Goal: Task Accomplishment & Management: Use online tool/utility

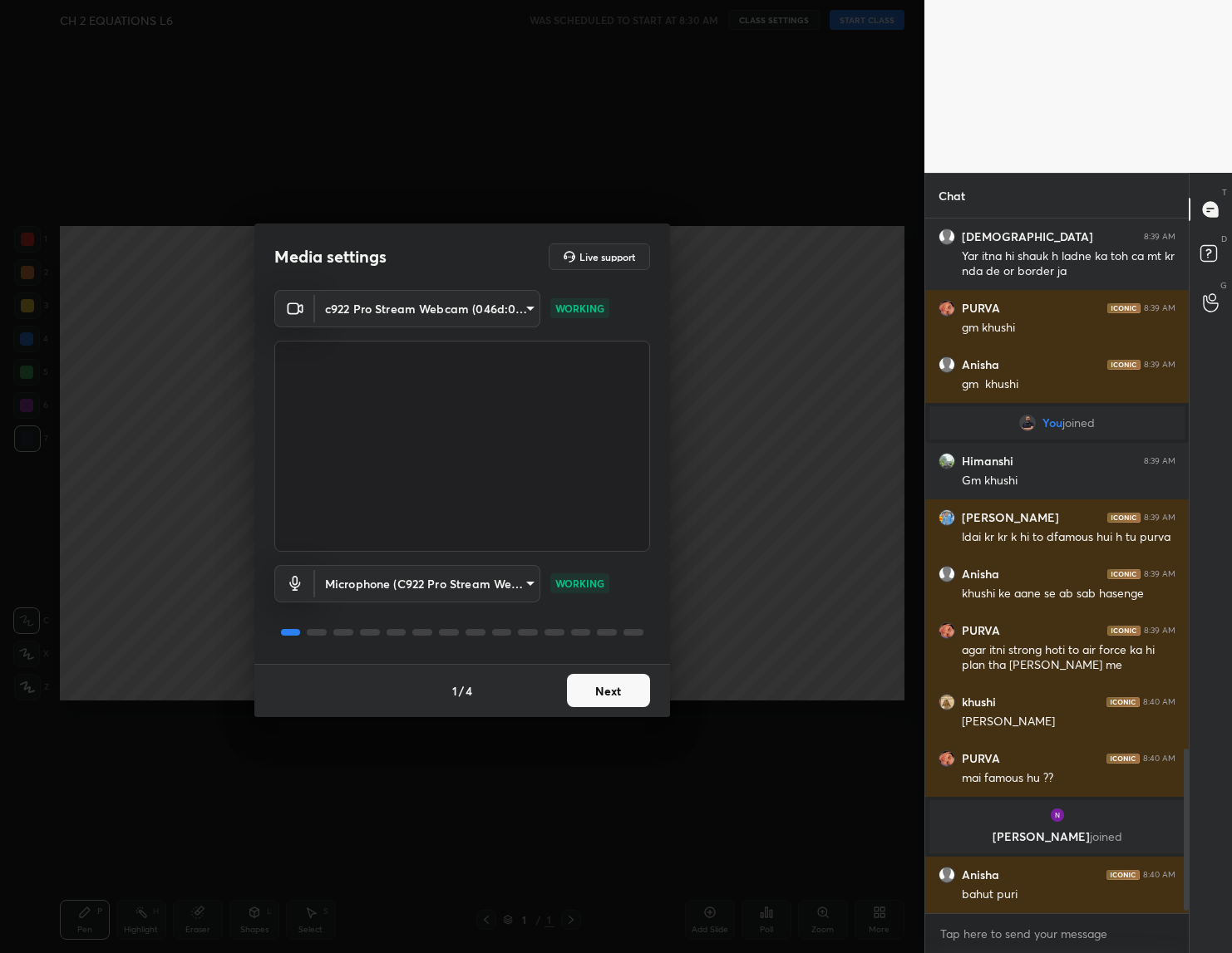
scroll to position [2298, 0]
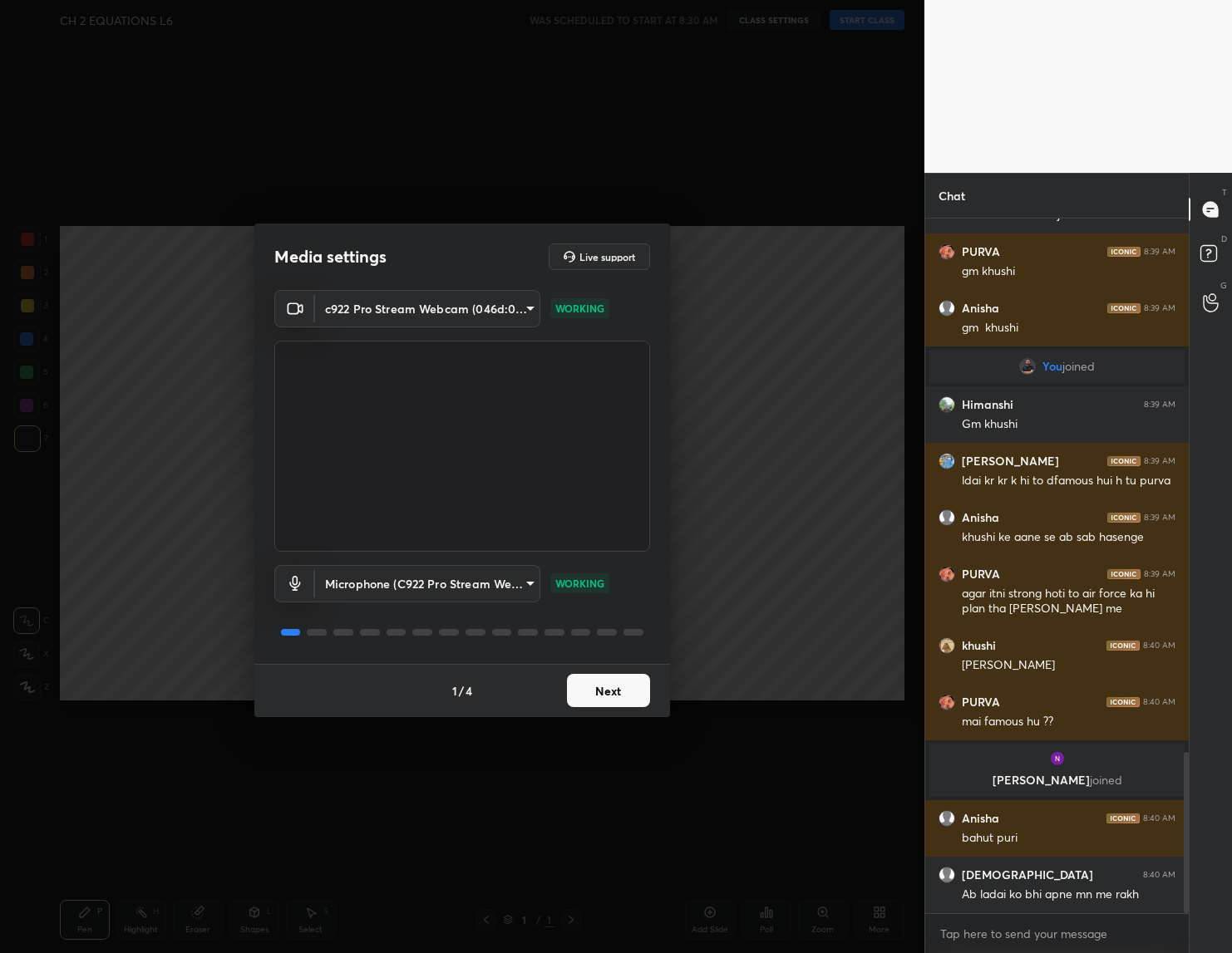
click at [604, 691] on button "Next" at bounding box center [608, 690] width 83 height 33
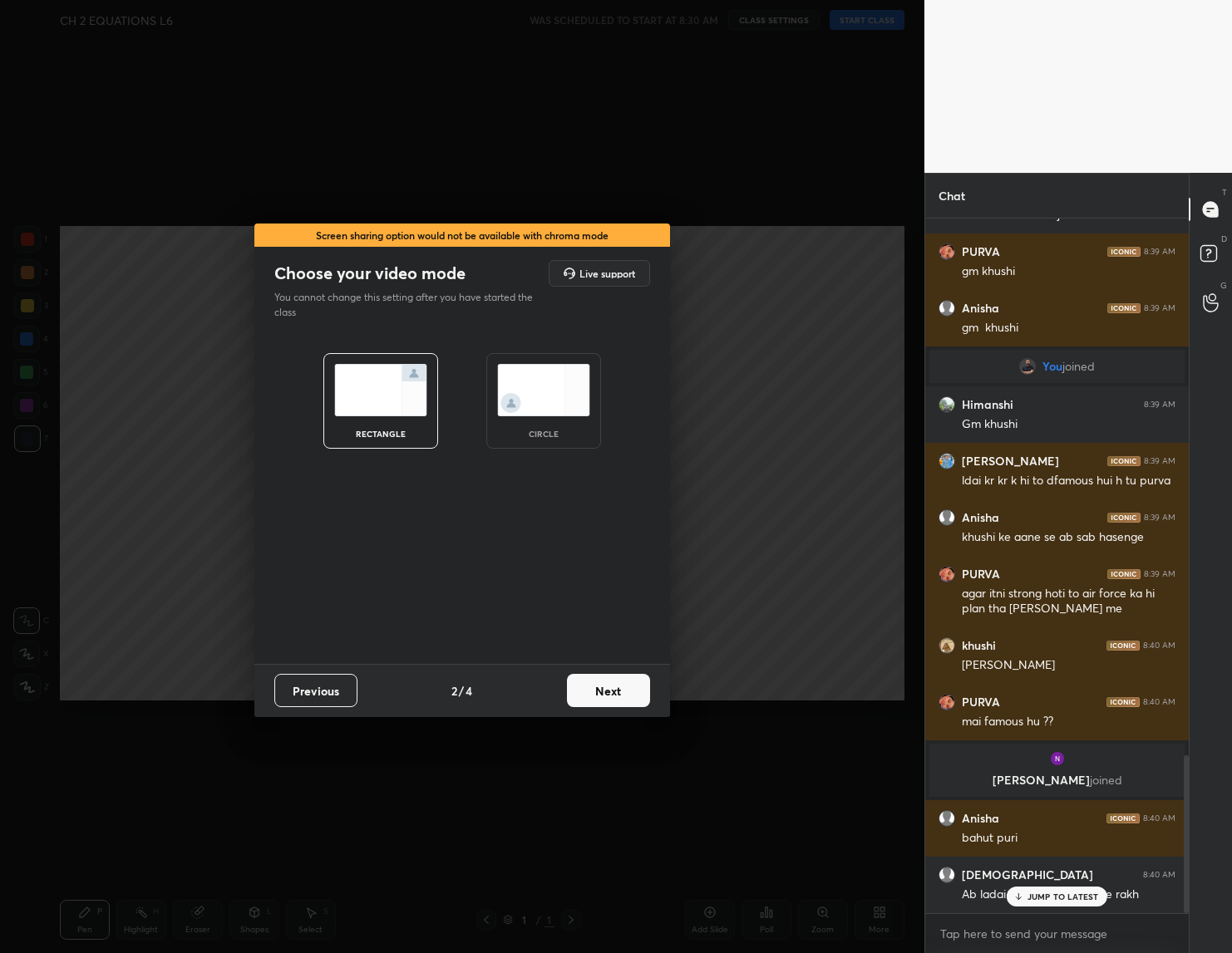
scroll to position [2354, 0]
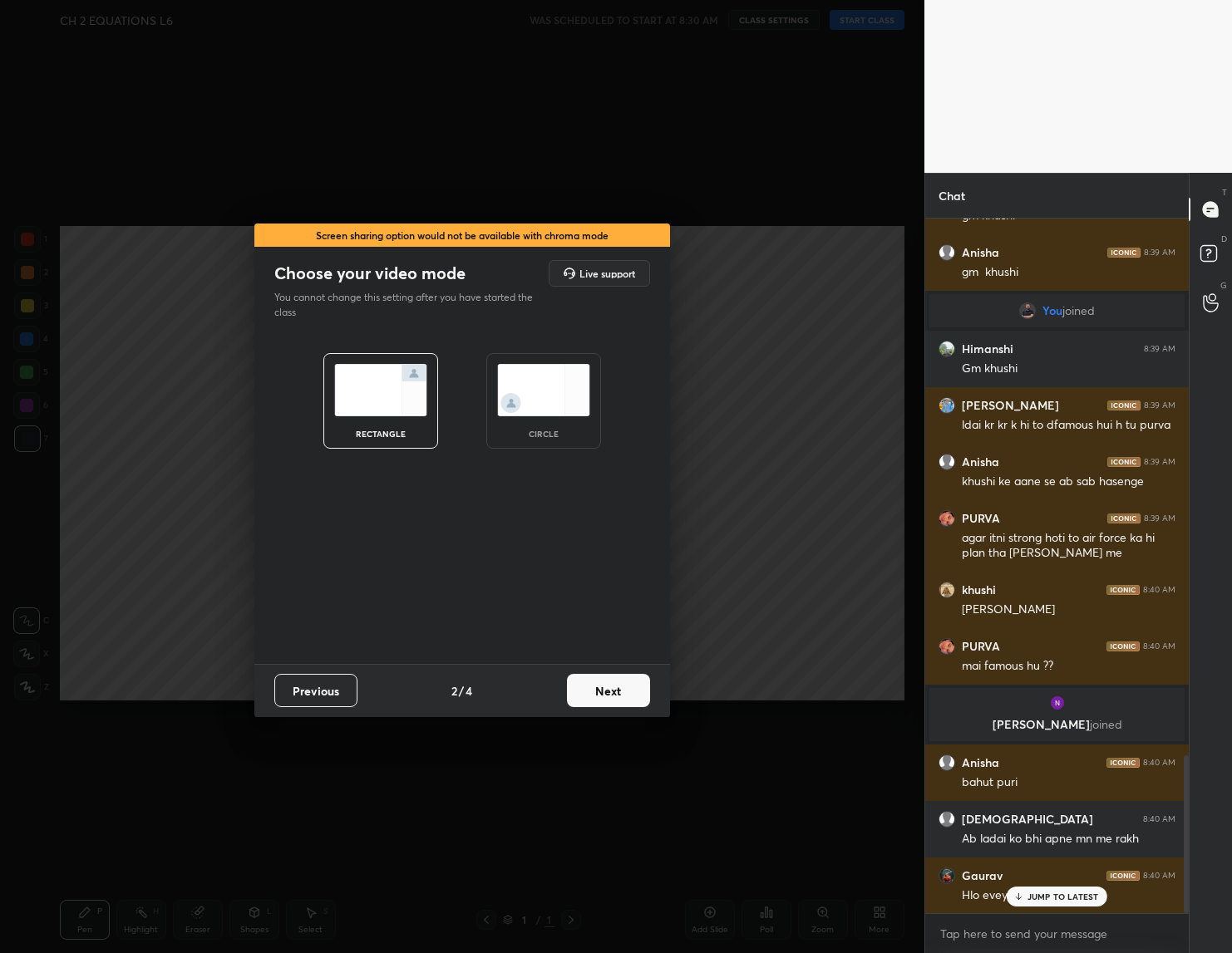
click at [604, 691] on button "Next" at bounding box center [608, 690] width 83 height 33
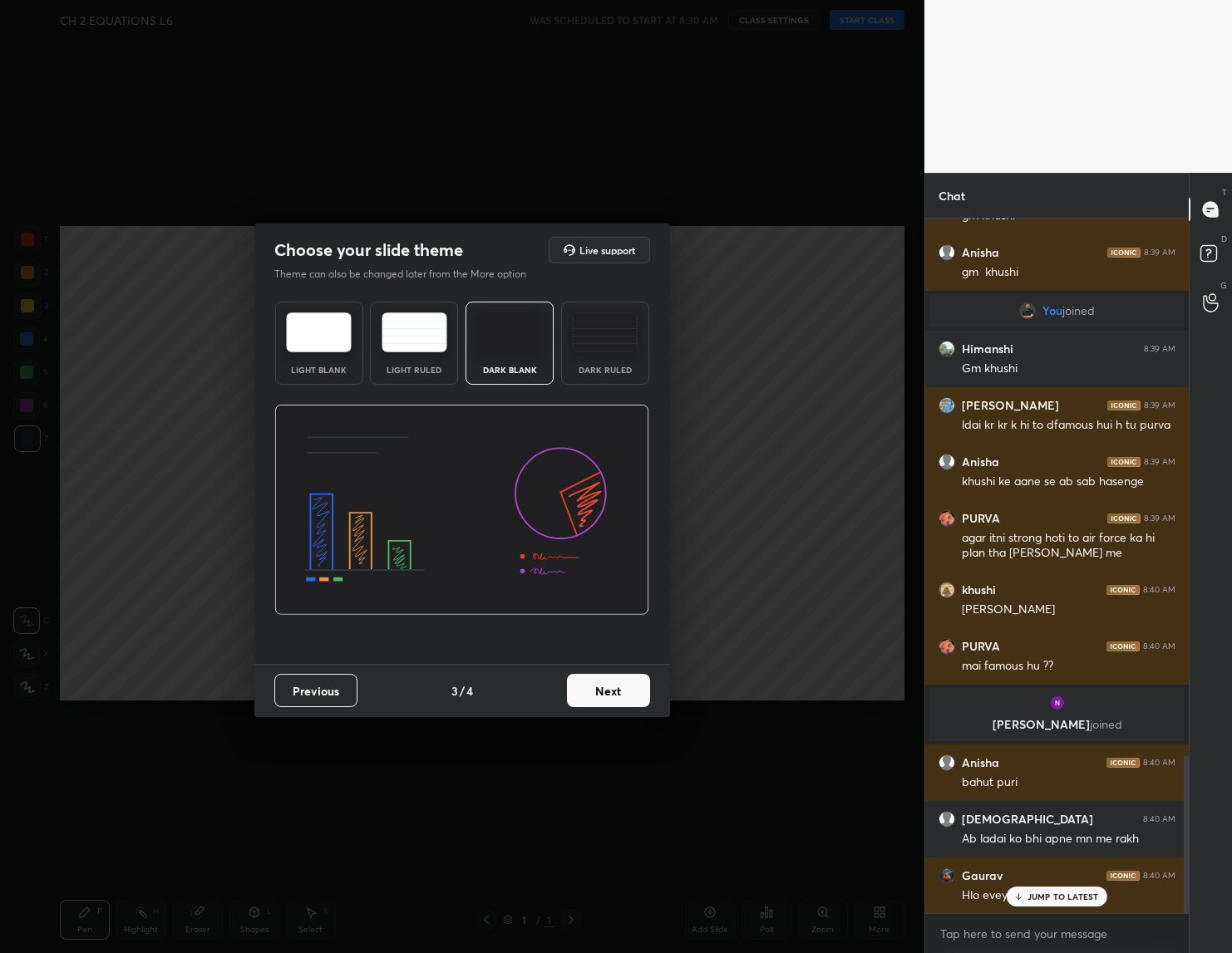
click at [604, 691] on button "Next" at bounding box center [608, 690] width 83 height 33
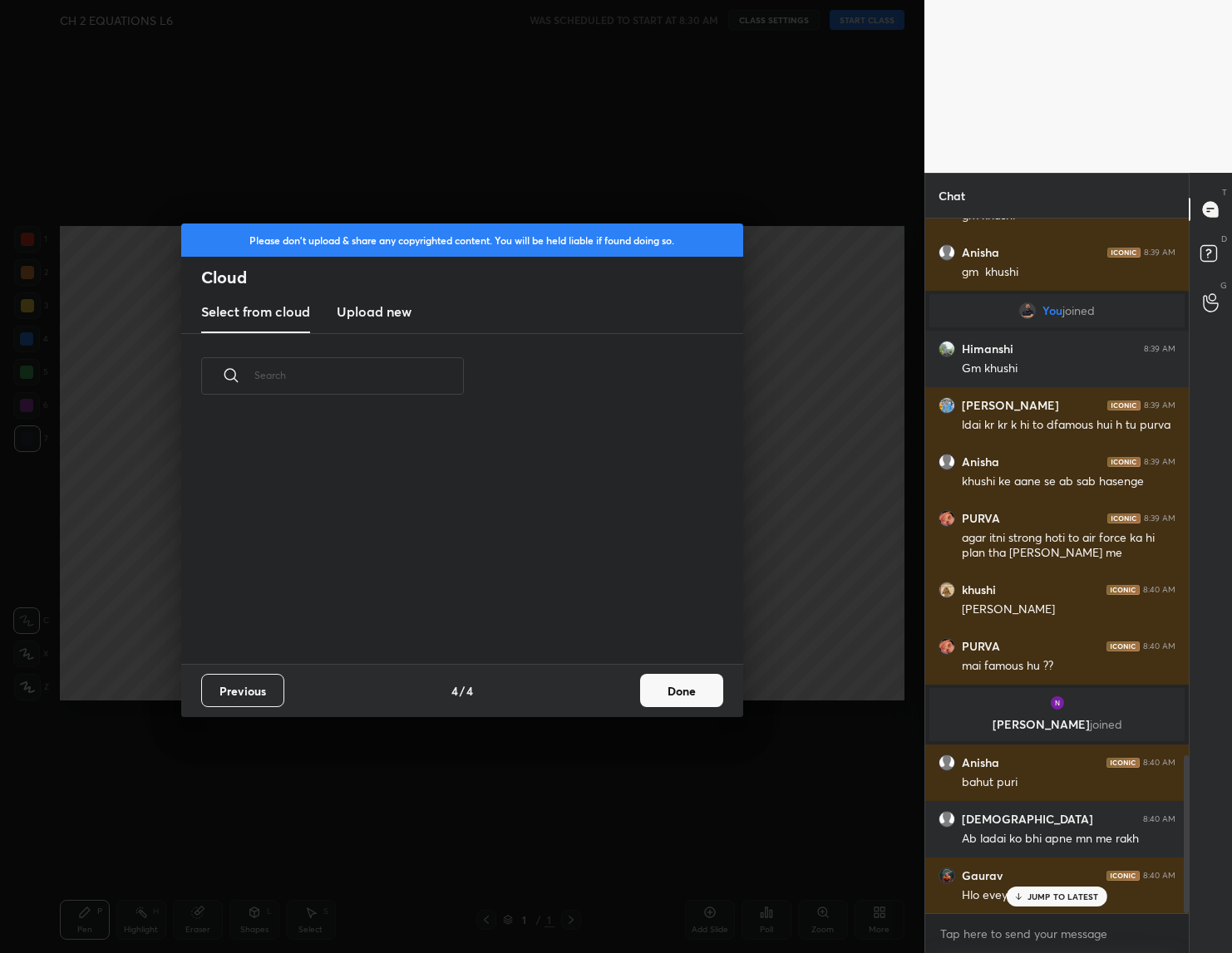
click at [604, 691] on div "Previous 4 / 4 Done" at bounding box center [462, 690] width 562 height 53
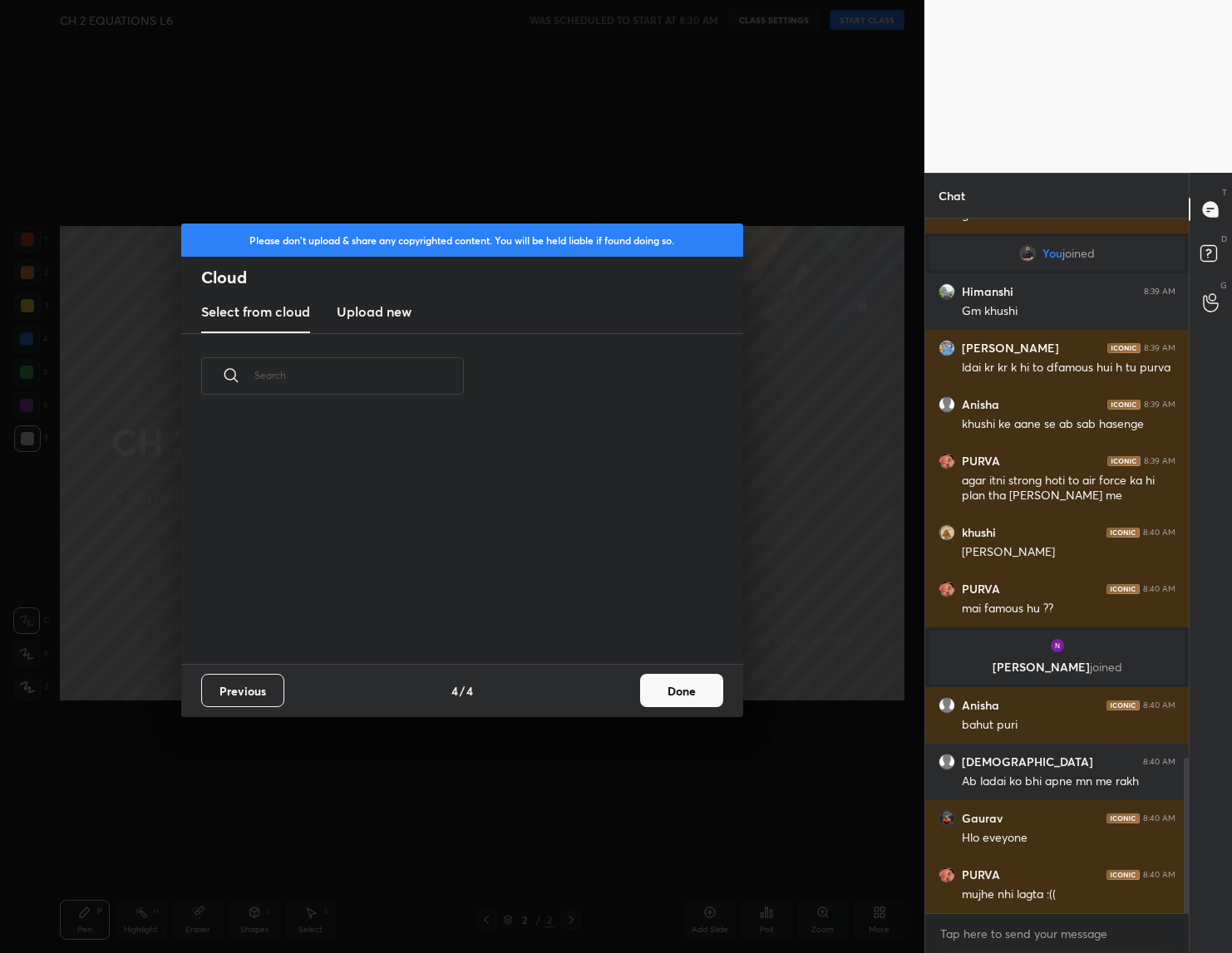
scroll to position [245, 533]
click at [662, 697] on button "Done" at bounding box center [681, 690] width 83 height 33
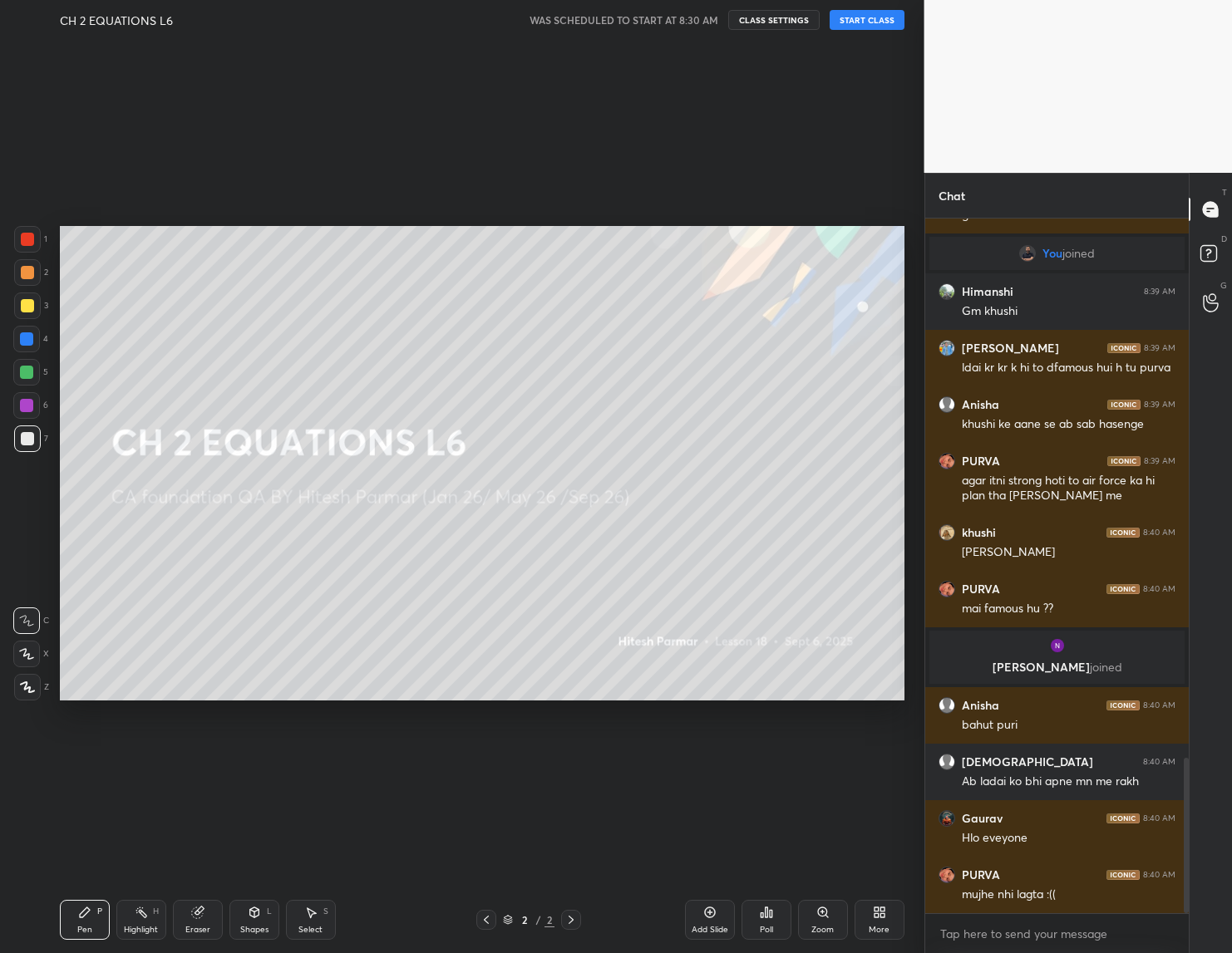
scroll to position [2483, 0]
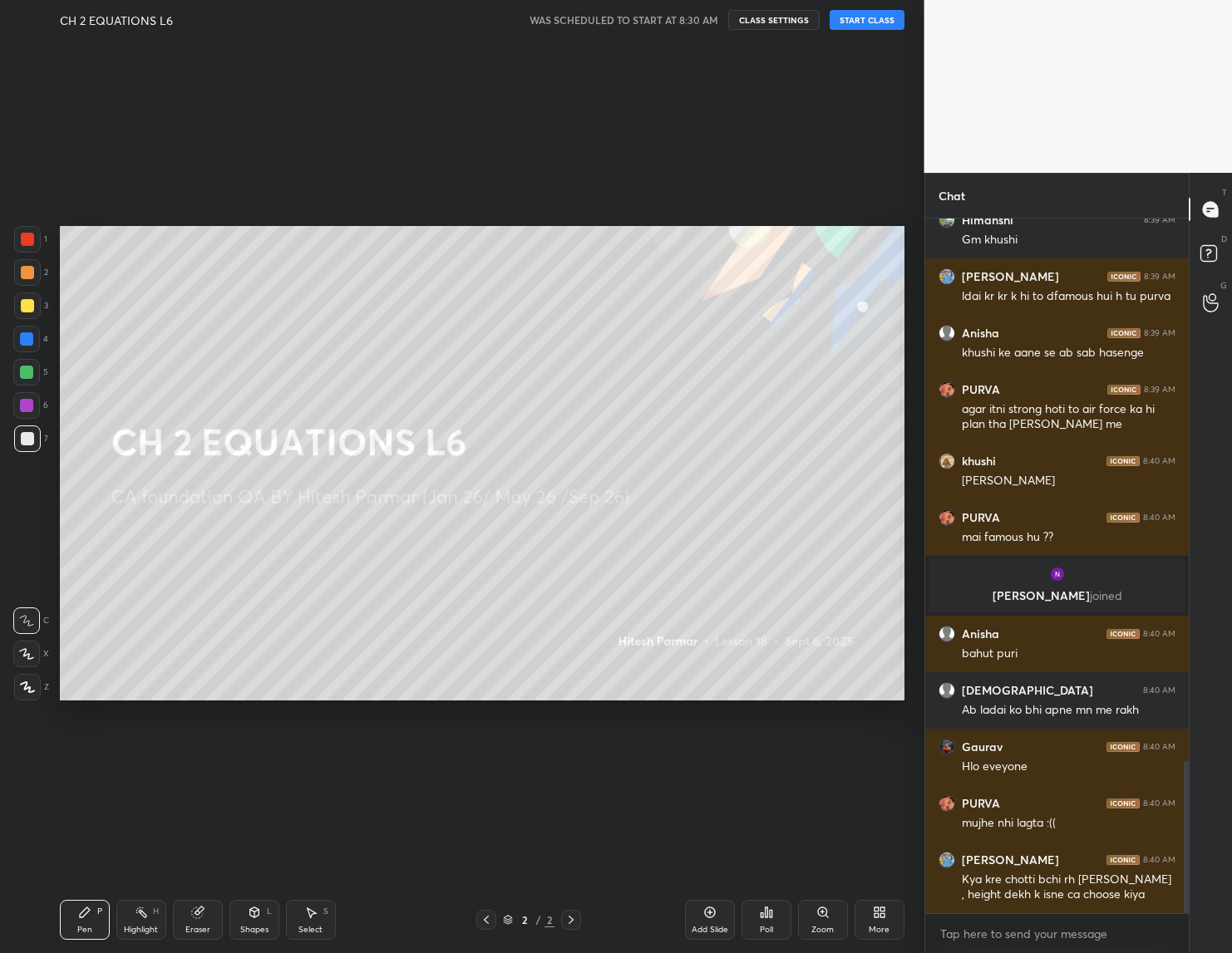
click at [863, 20] on button "START CLASS" at bounding box center [867, 20] width 74 height 20
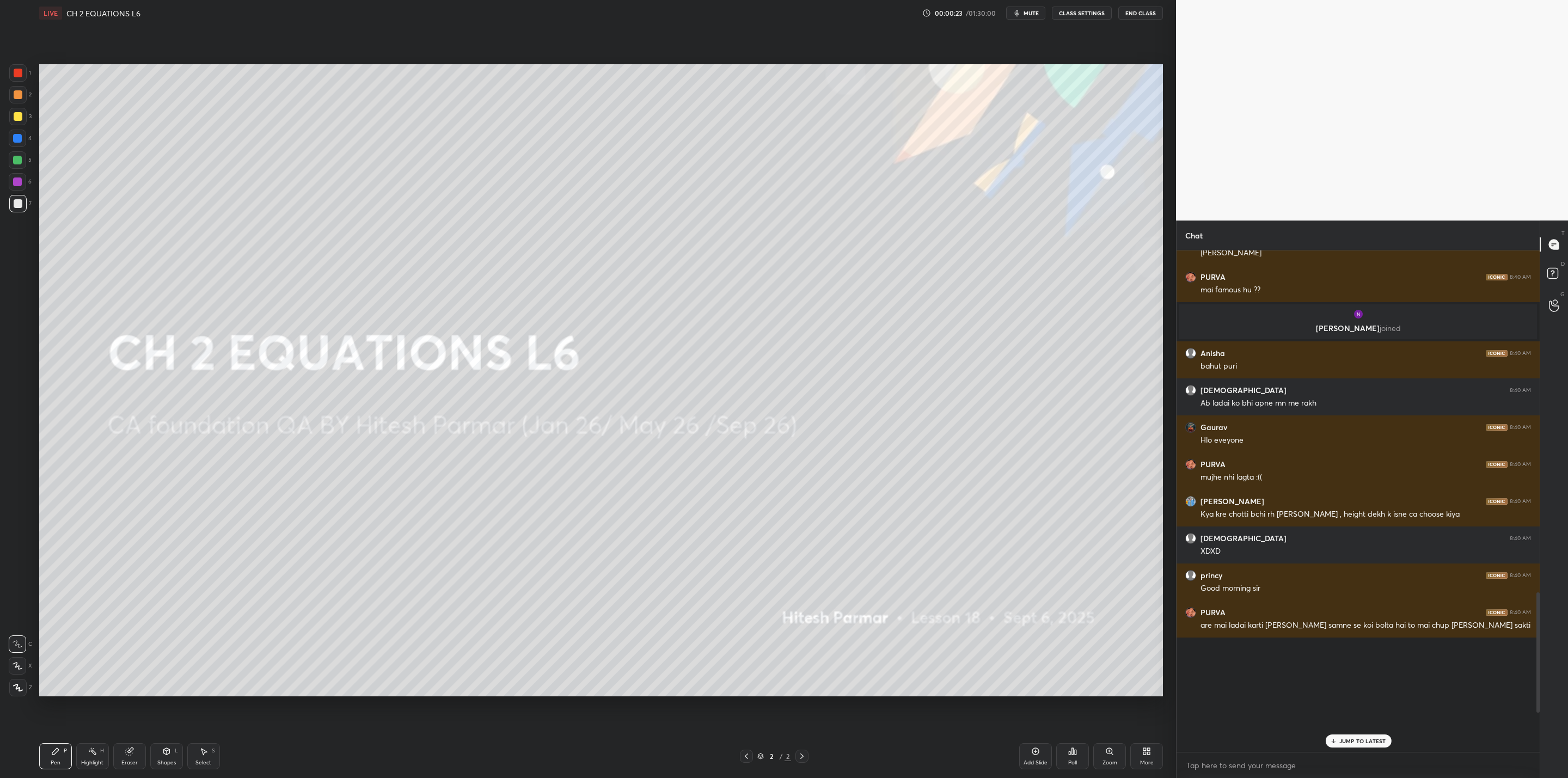
scroll to position [1431, 0]
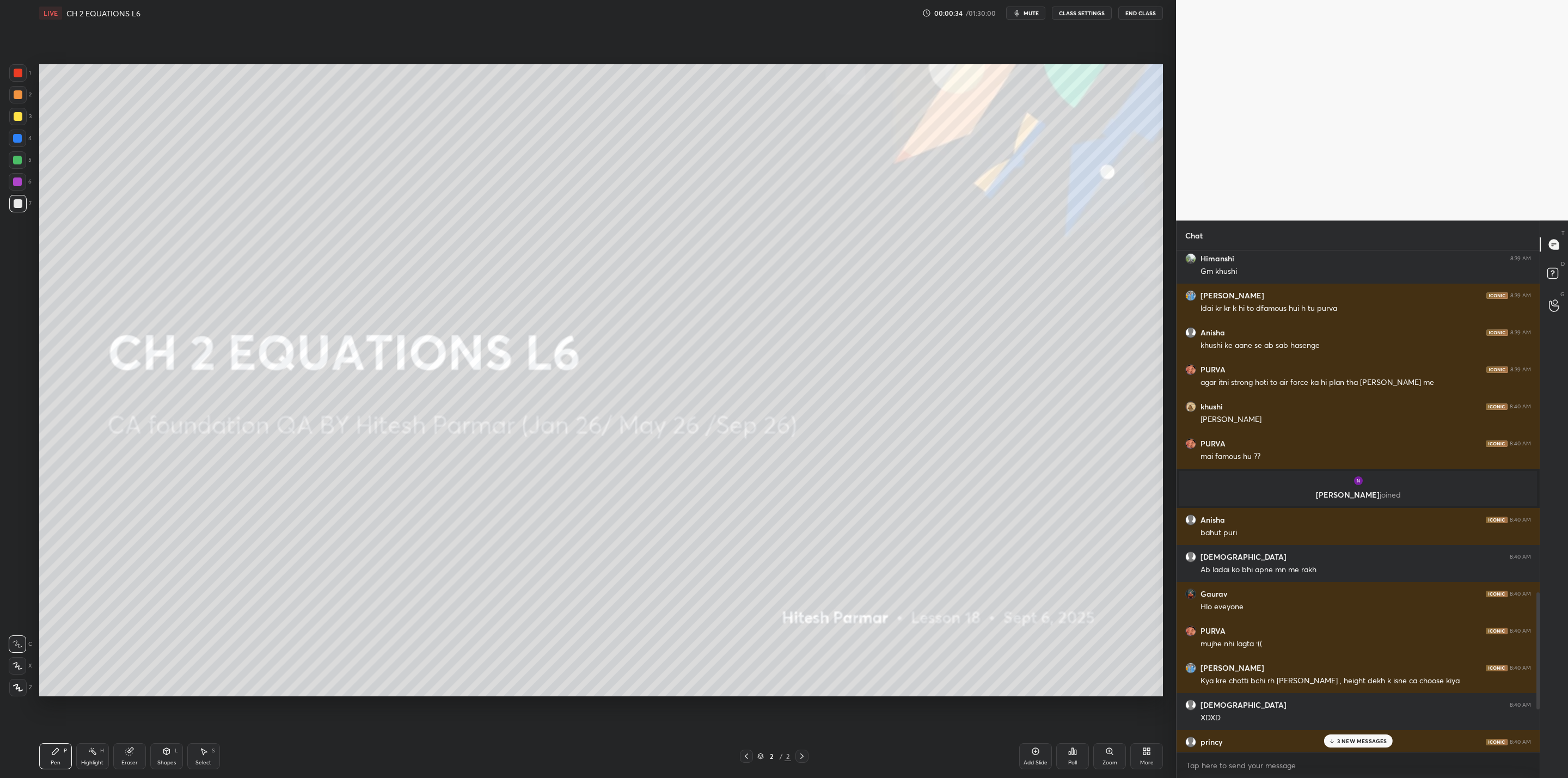
drag, startPoint x: 1337, startPoint y: 744, endPoint x: 1275, endPoint y: 774, distance: 68.9
click at [807, 624] on div "3 NEW MESSAGES" at bounding box center [1357, 741] width 69 height 13
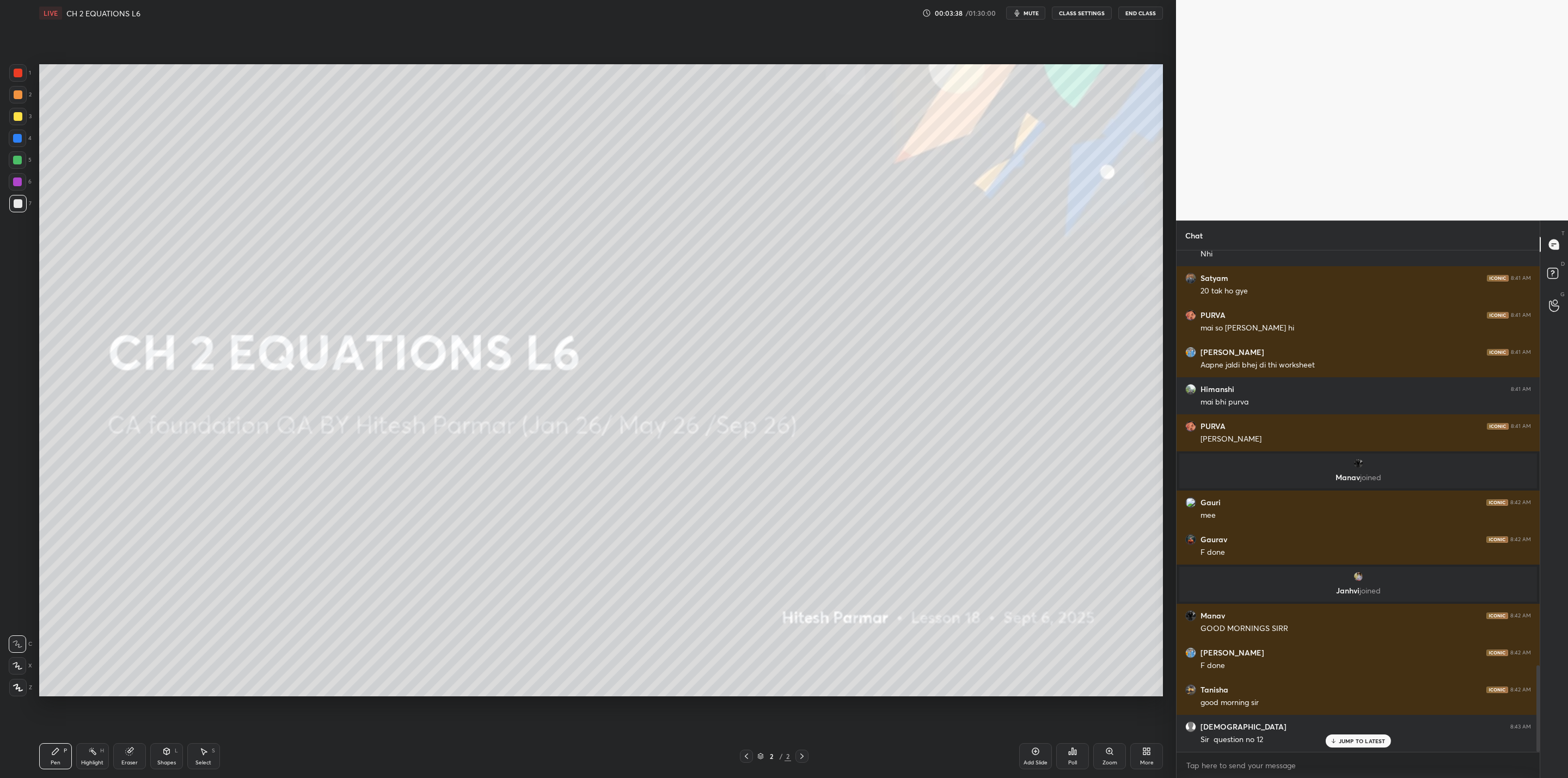
scroll to position [2410, 0]
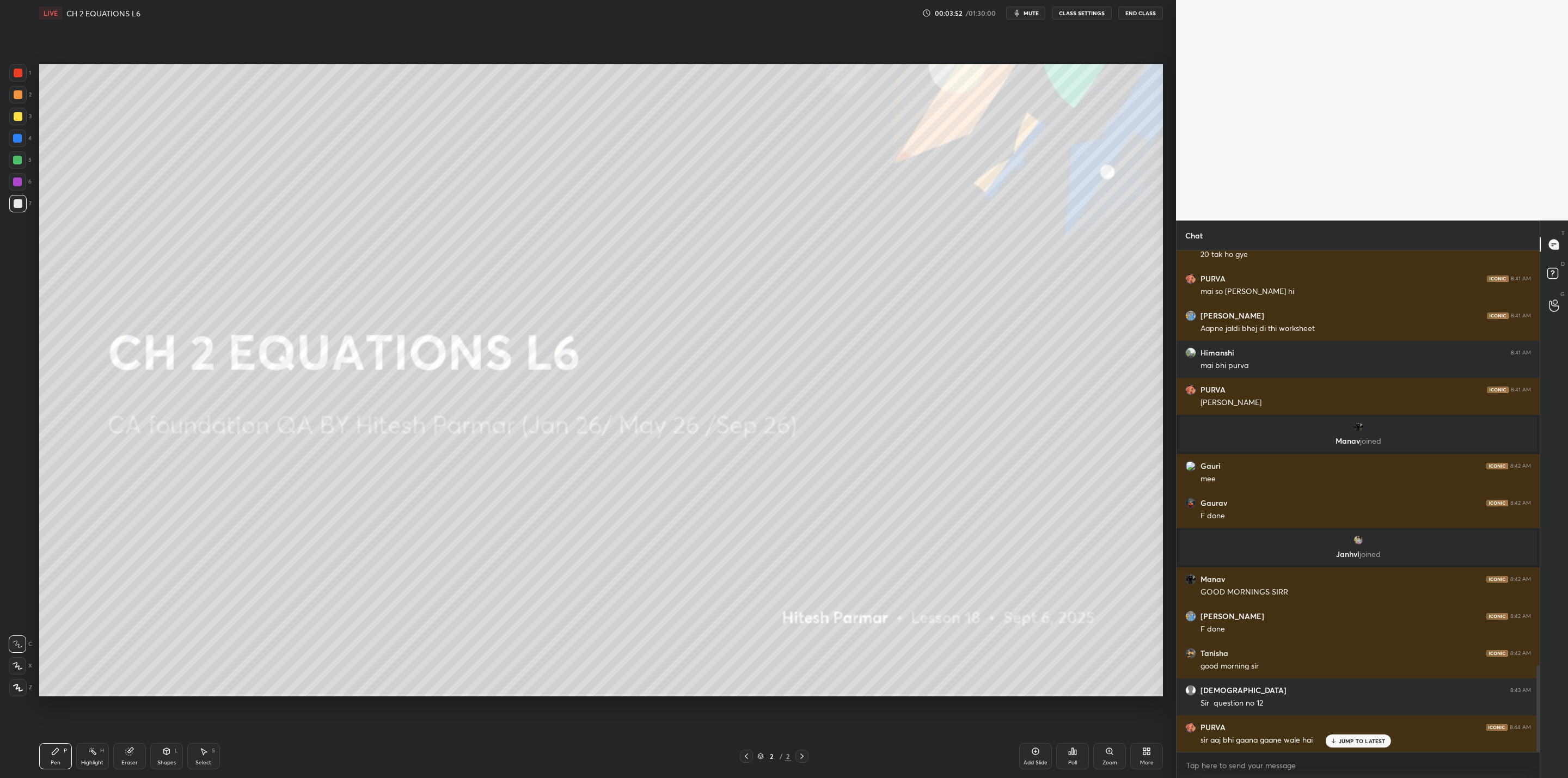
click at [807, 624] on div "More" at bounding box center [1147, 756] width 33 height 26
click at [807, 624] on div "Upload File" at bounding box center [1085, 650] width 29 height 5
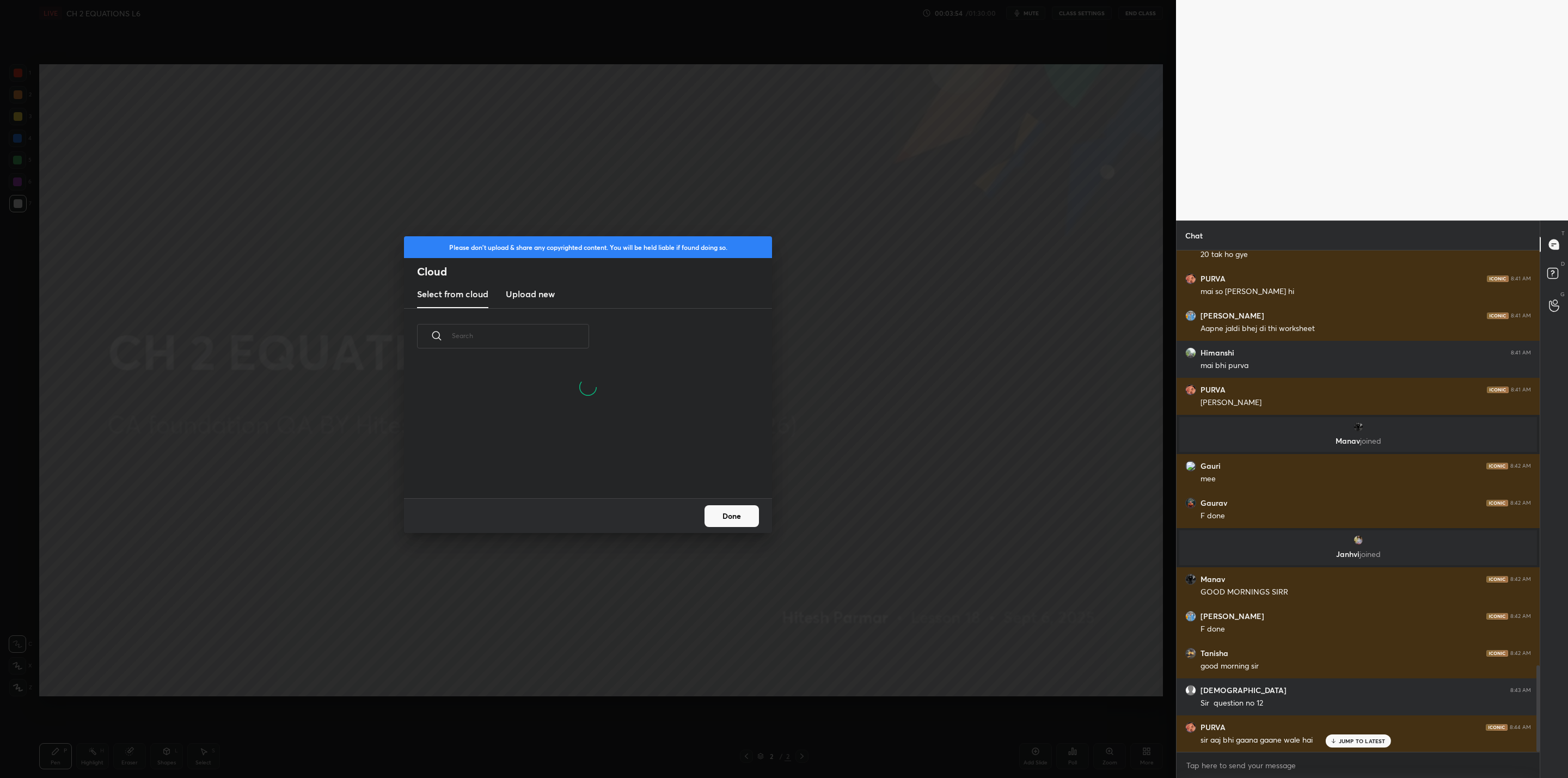
scroll to position [135, 349]
click at [514, 288] on h3 "Upload new" at bounding box center [530, 293] width 49 height 13
click at [584, 468] on label "Browse" at bounding box center [589, 467] width 49 height 18
click at [564, 468] on input "Browse" at bounding box center [564, 467] width 0 height 18
click at [735, 516] on button "Done" at bounding box center [731, 516] width 54 height 22
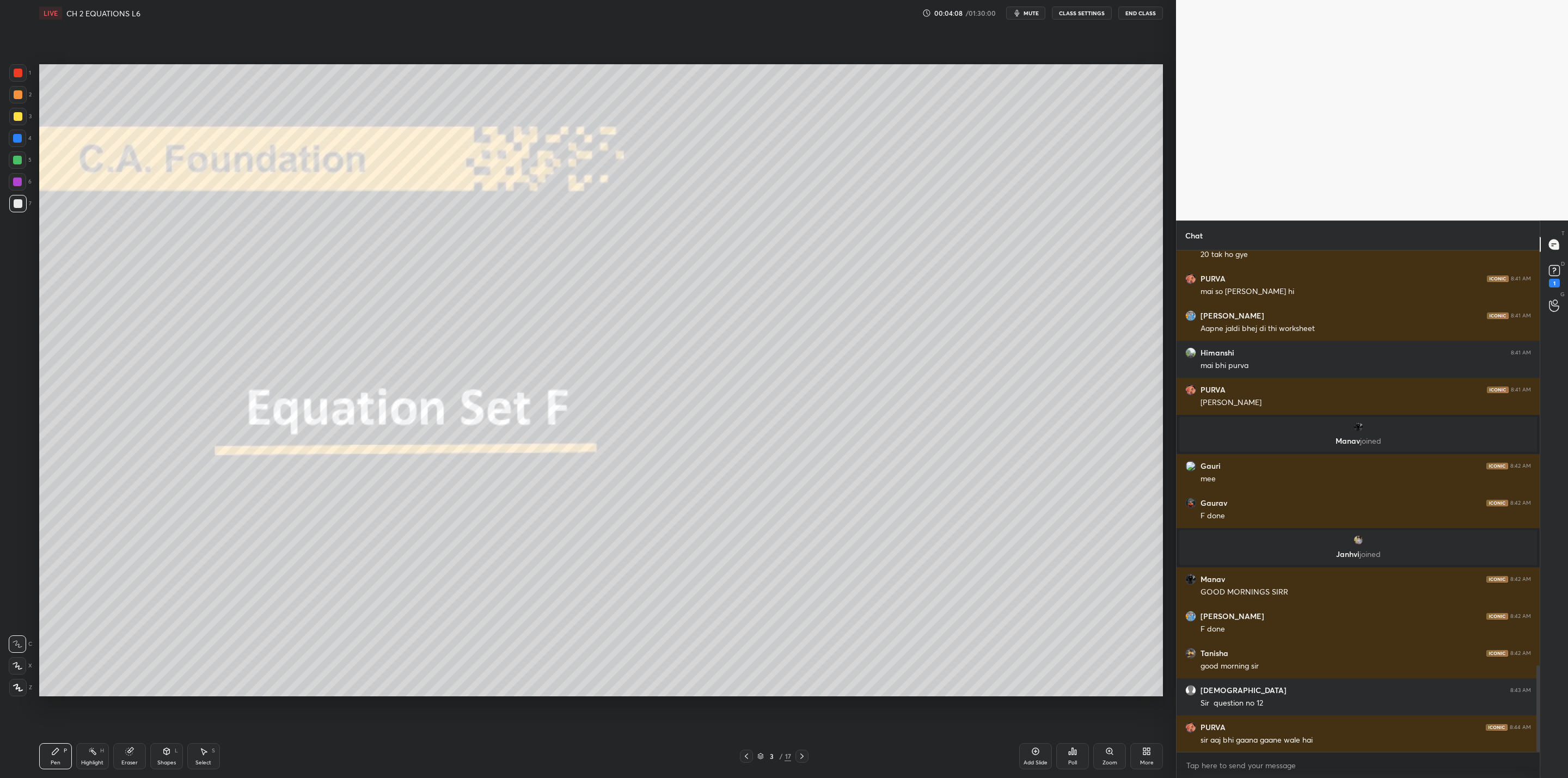
click at [802, 624] on icon at bounding box center [802, 756] width 9 height 9
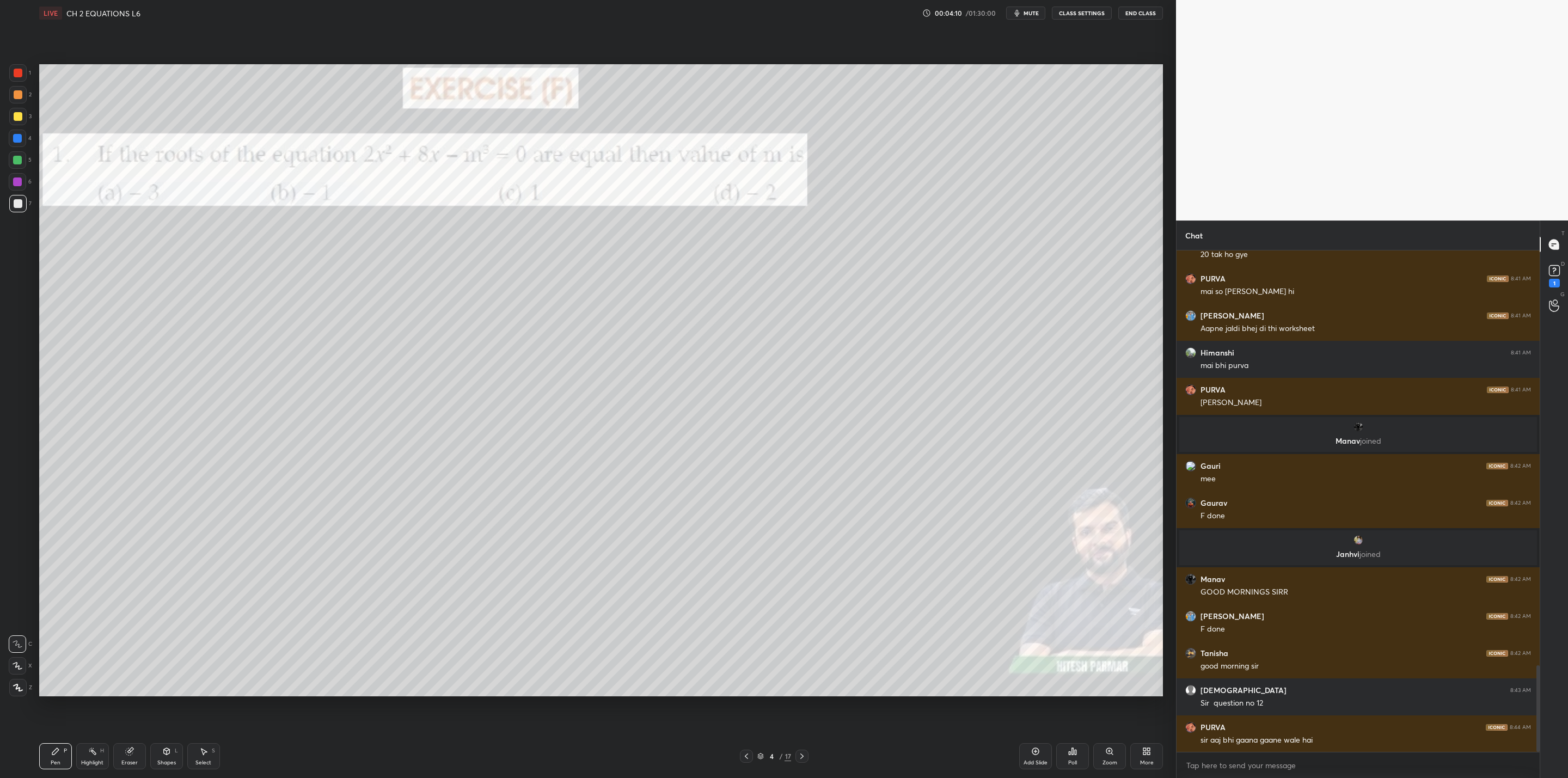
click at [802, 624] on icon at bounding box center [802, 756] width 9 height 9
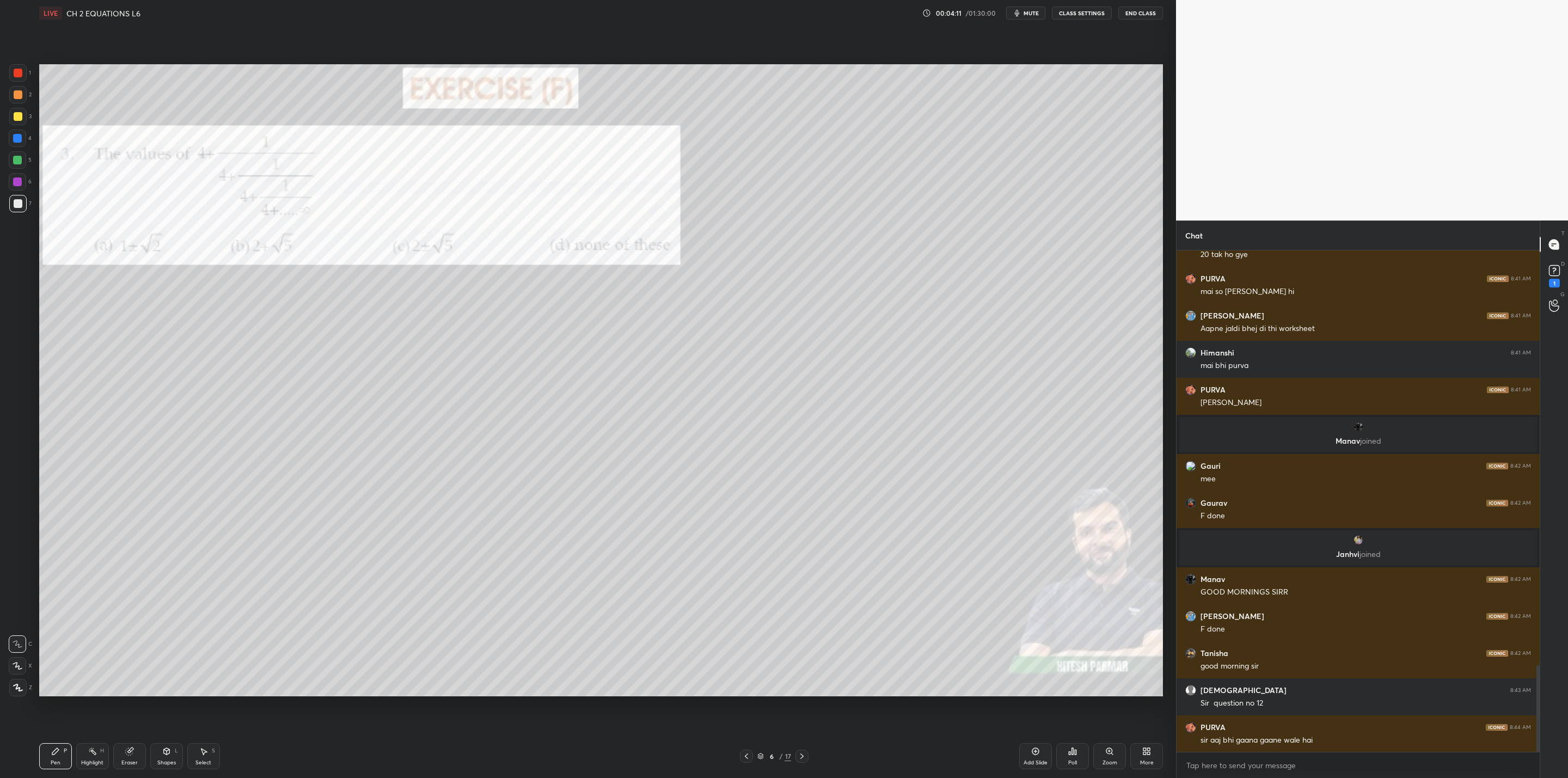
click at [802, 624] on icon at bounding box center [802, 756] width 9 height 9
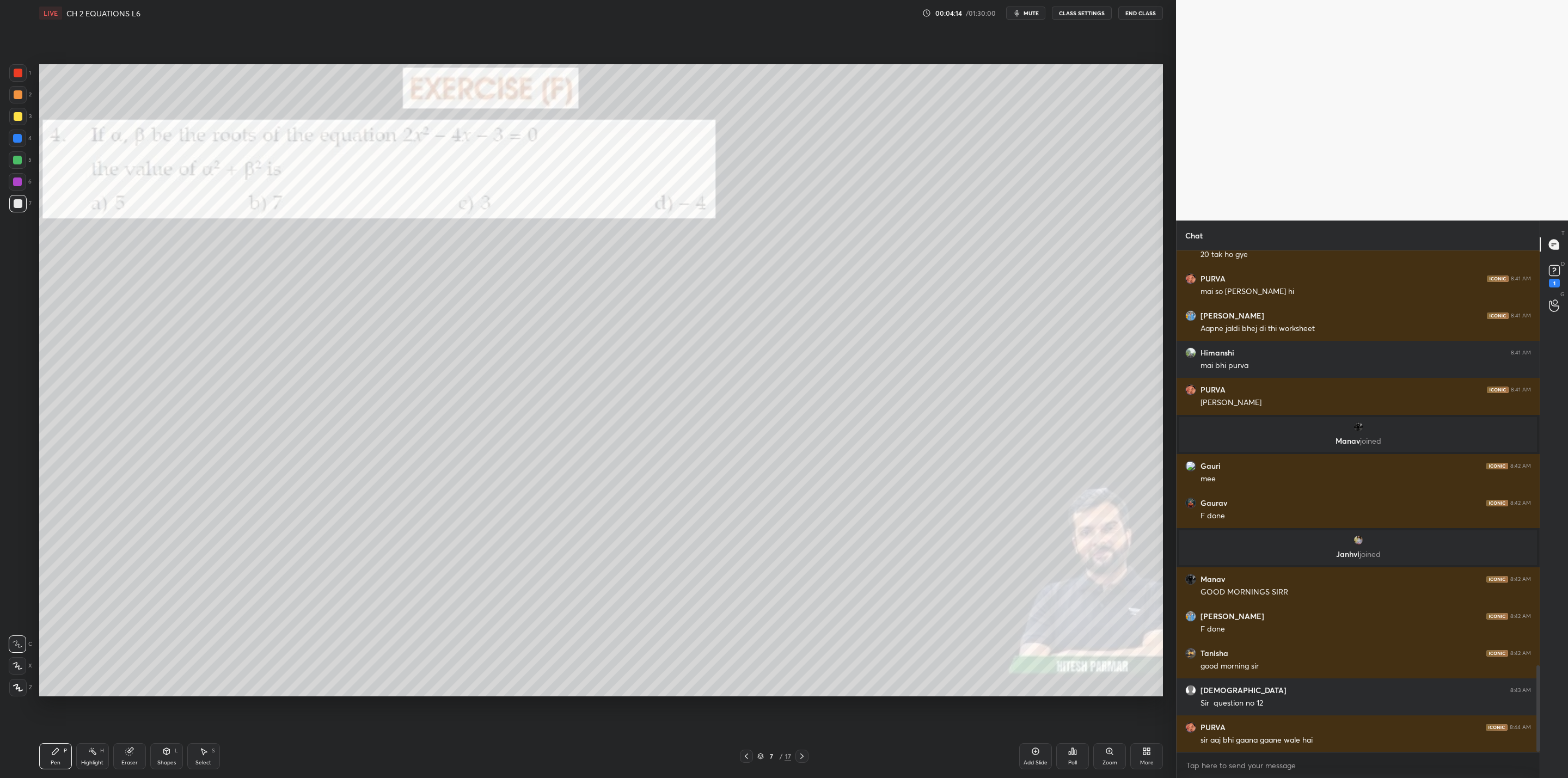
click at [800, 624] on icon at bounding box center [802, 756] width 9 height 9
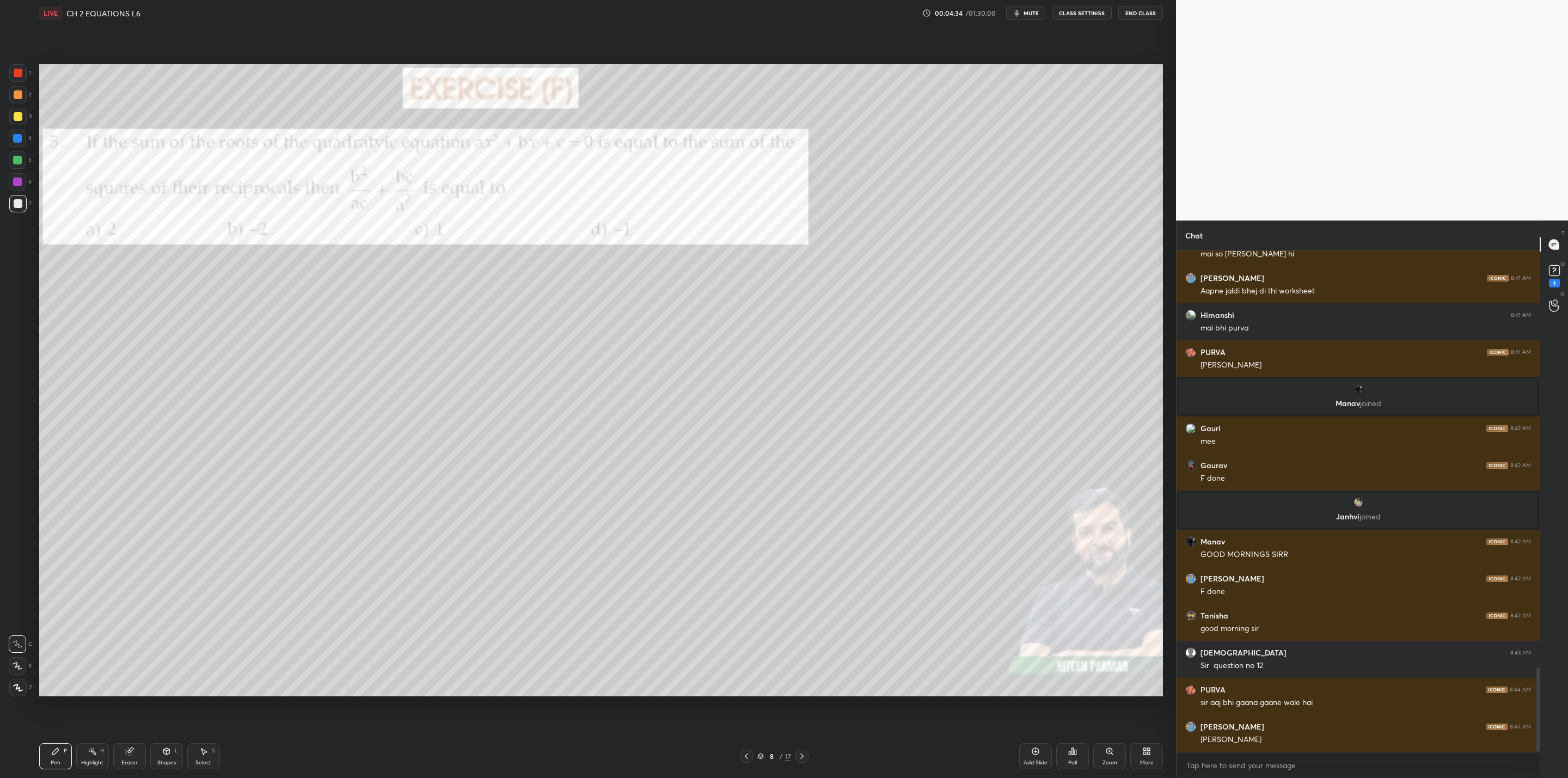
scroll to position [2484, 0]
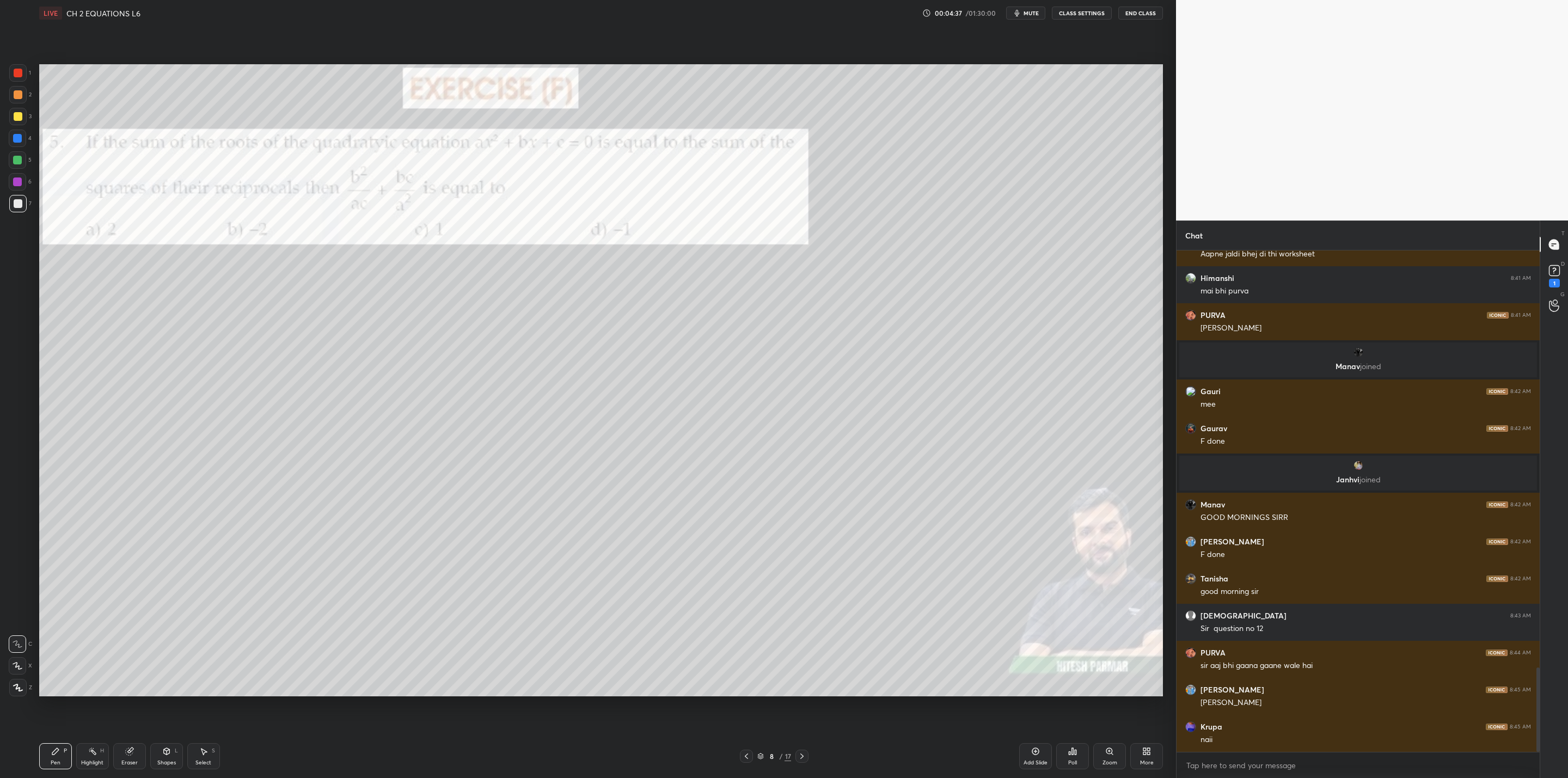
drag, startPoint x: 19, startPoint y: 113, endPoint x: 33, endPoint y: 119, distance: 15.2
click at [25, 116] on div at bounding box center [18, 116] width 18 height 18
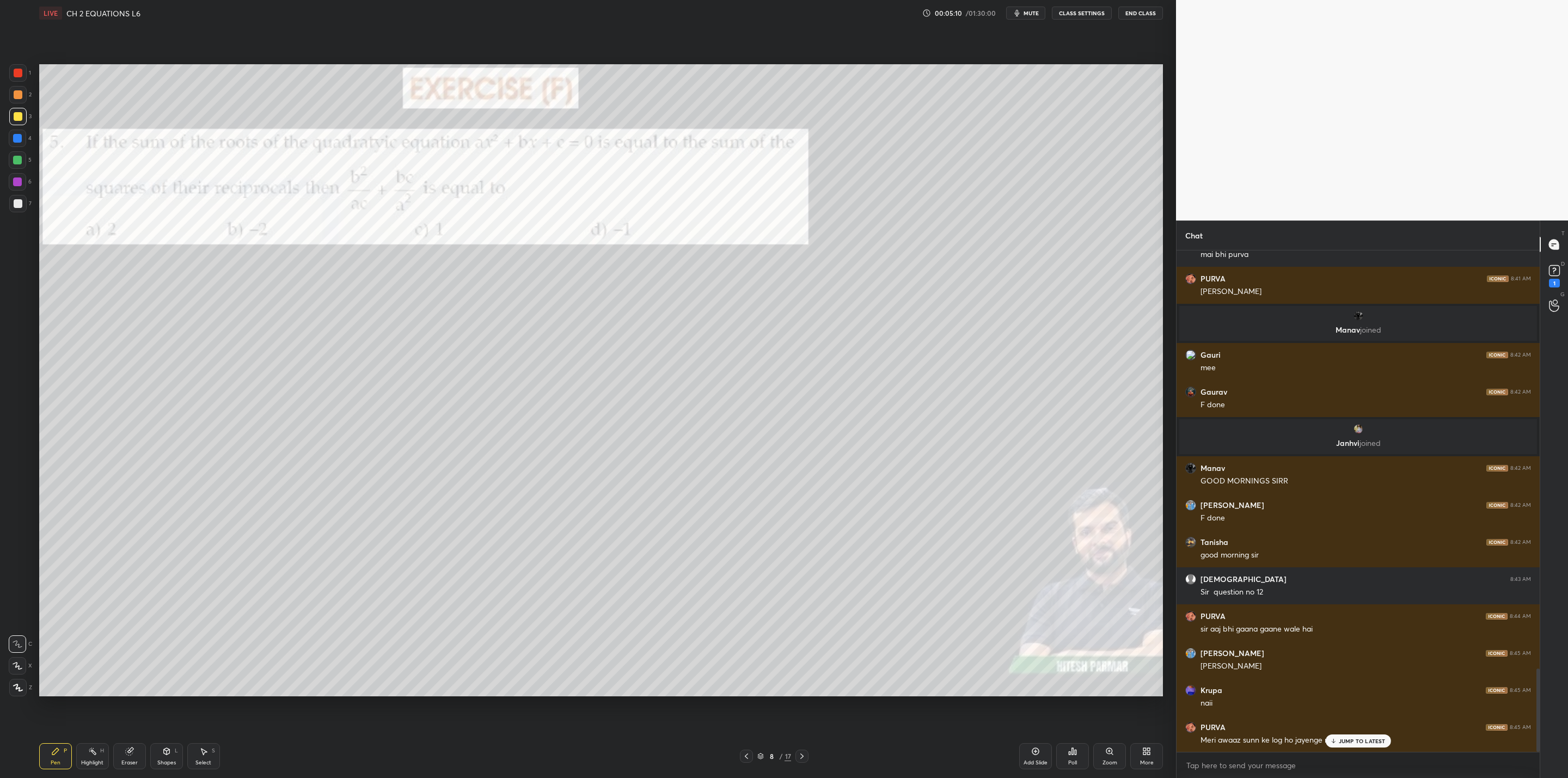
click at [807, 624] on p "JUMP TO LATEST" at bounding box center [1362, 741] width 47 height 7
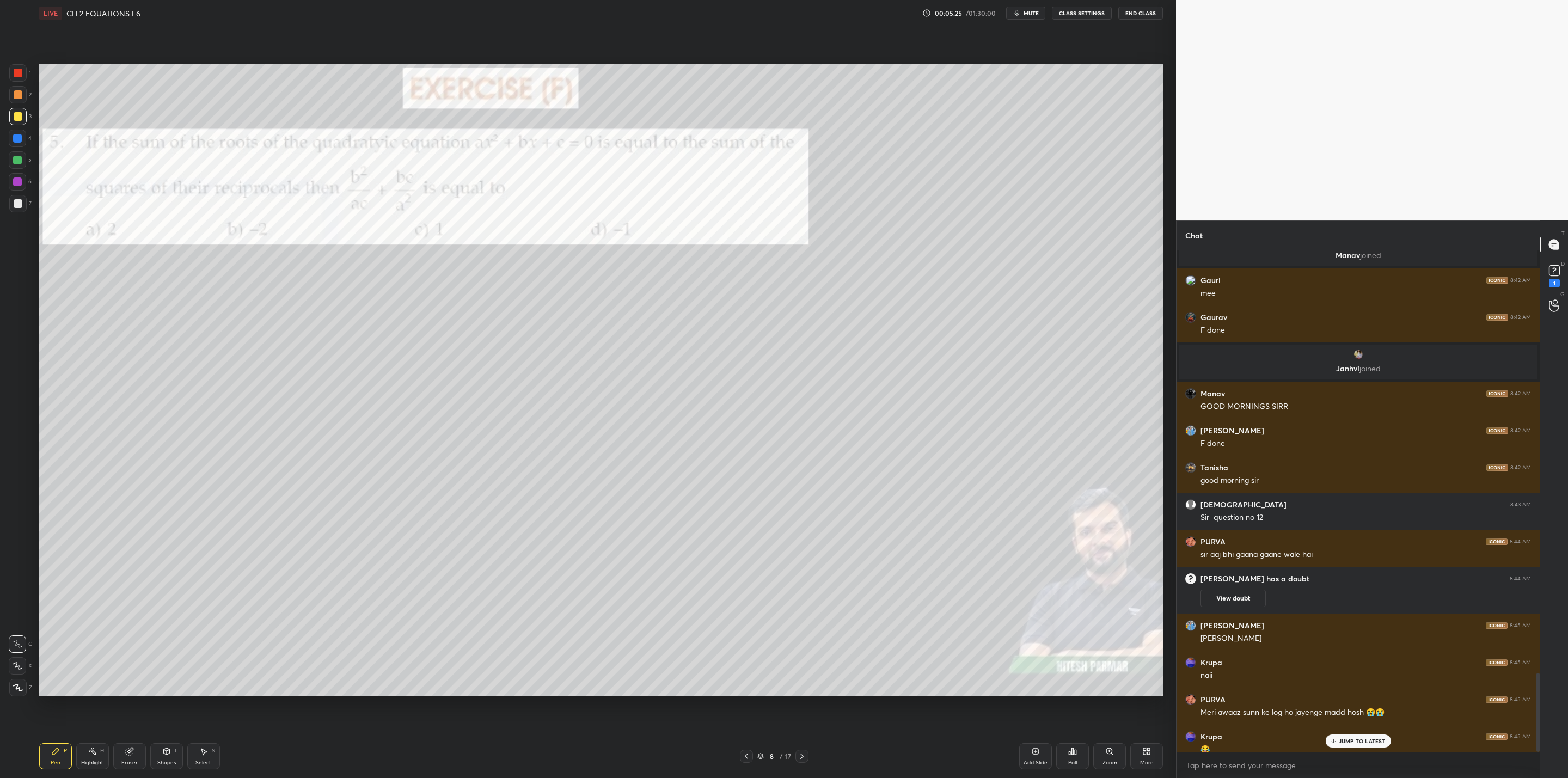
scroll to position [2681, 0]
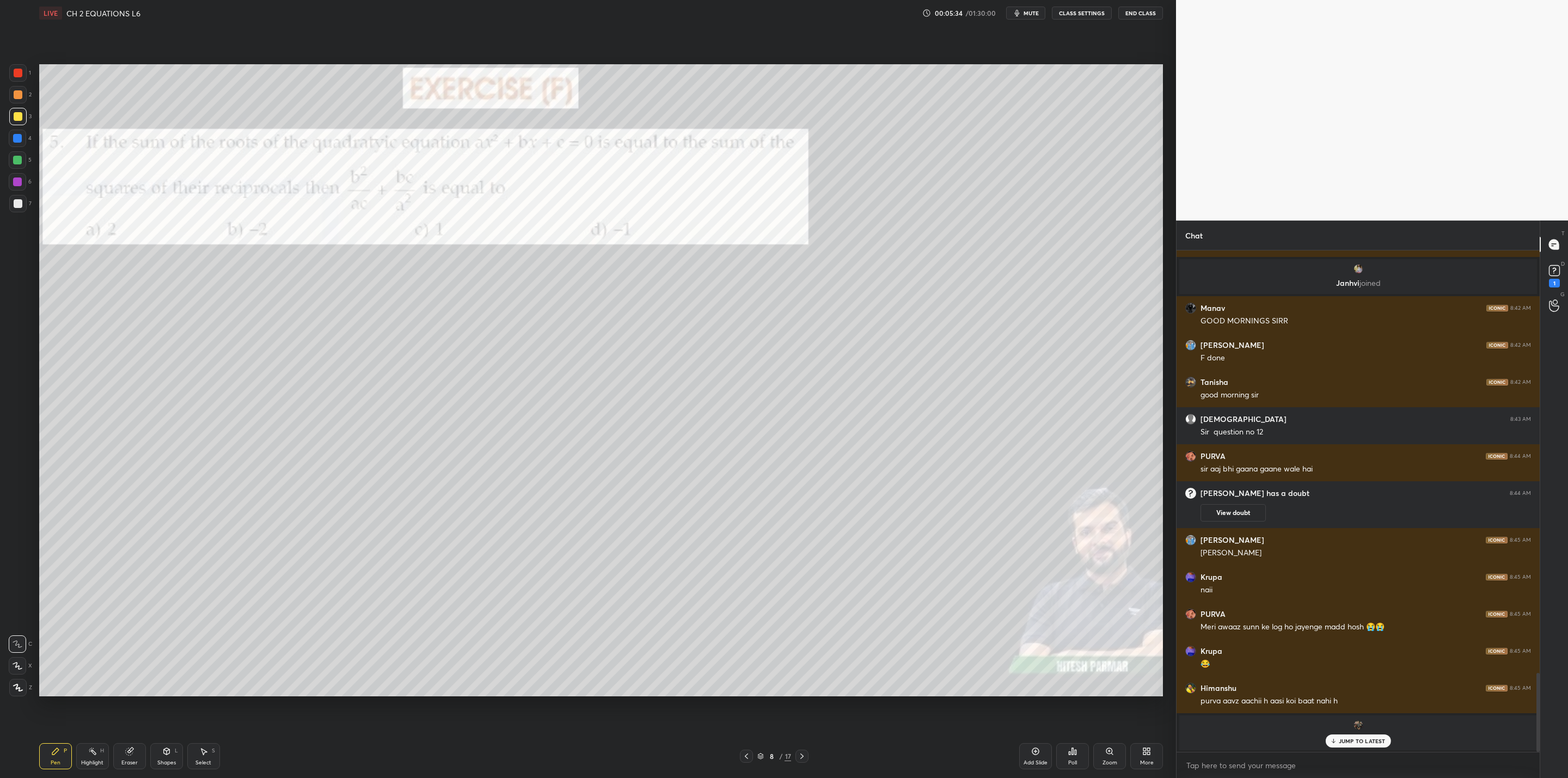
click at [807, 624] on div "Gauri 8:41 AM nahi [PERSON_NAME] 8:41 AM [PERSON_NAME] 8:41 AM [PERSON_NAME] 8:…" at bounding box center [1358, 501] width 363 height 502
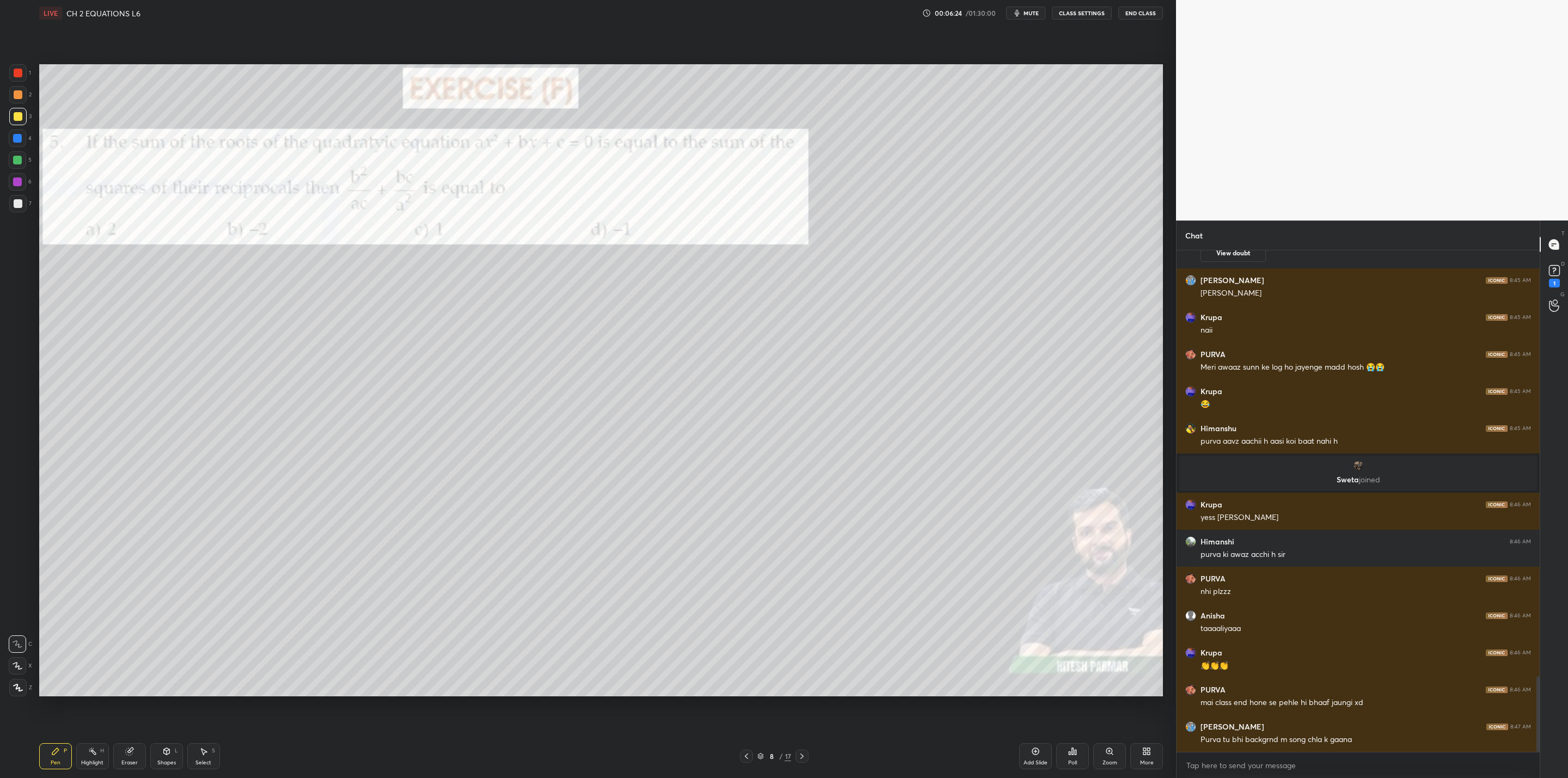
scroll to position [2850, 0]
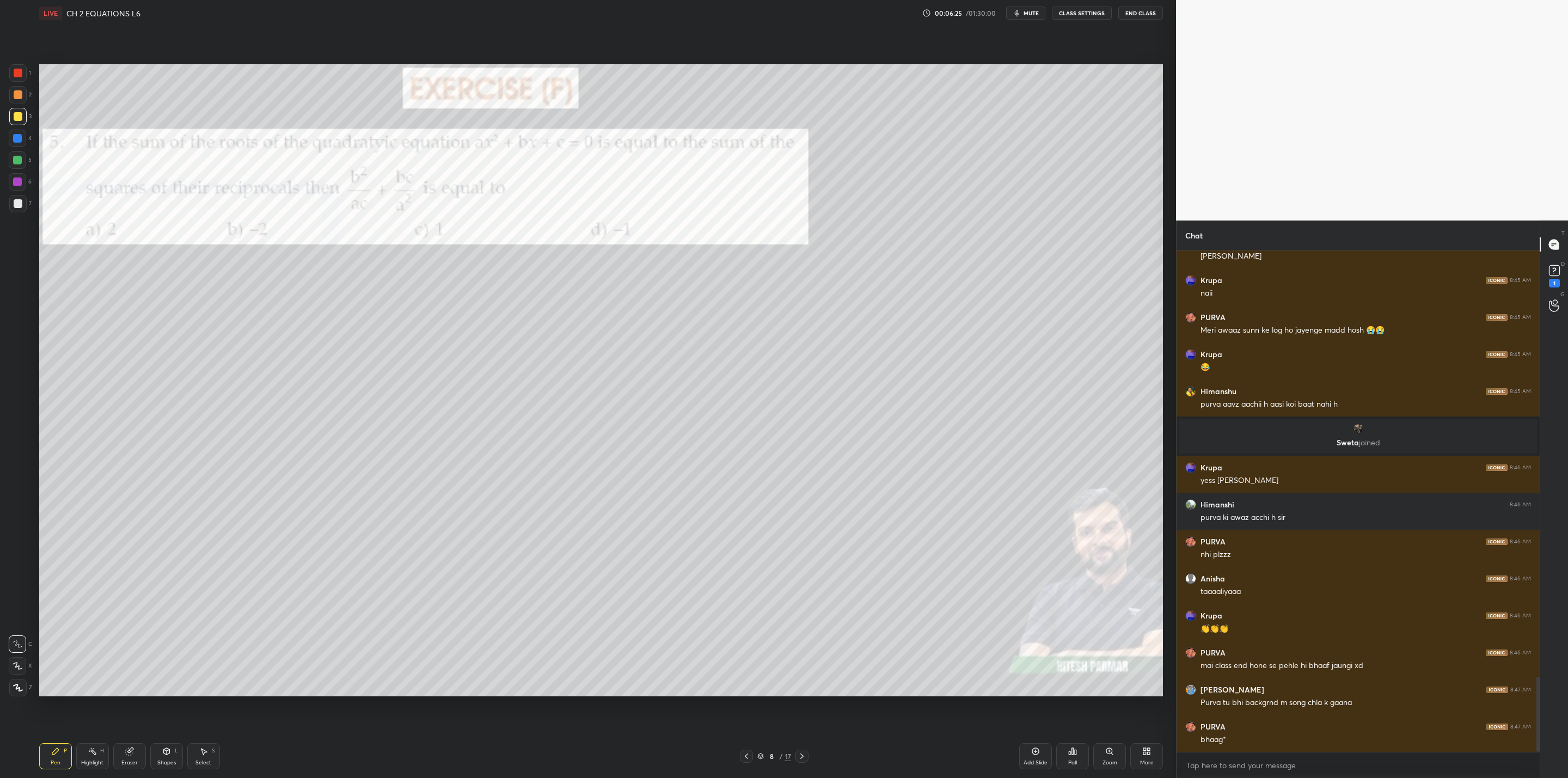
drag, startPoint x: 15, startPoint y: 202, endPoint x: 33, endPoint y: 220, distance: 25.5
click at [16, 201] on div at bounding box center [18, 203] width 9 height 9
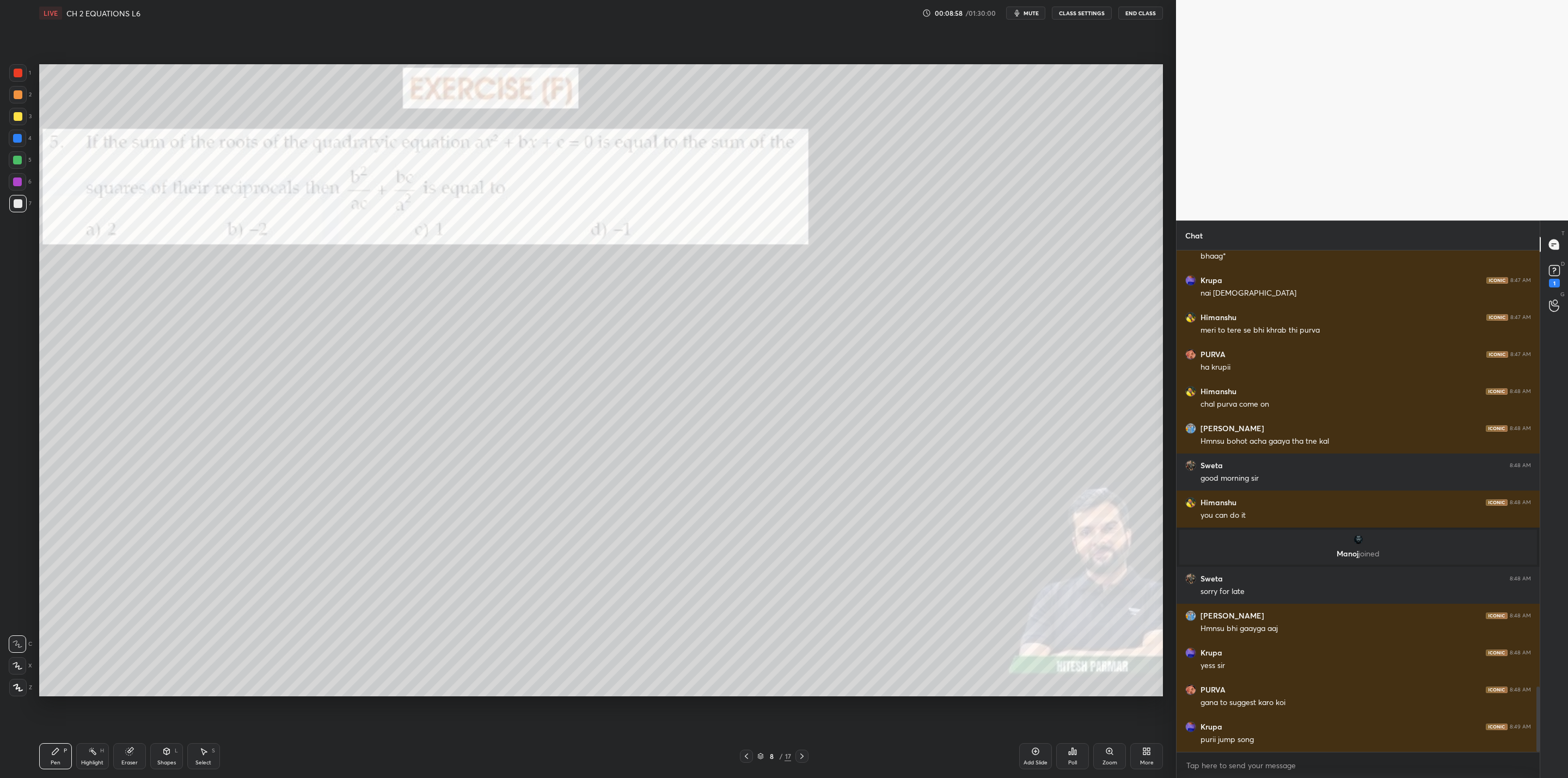
scroll to position [3371, 0]
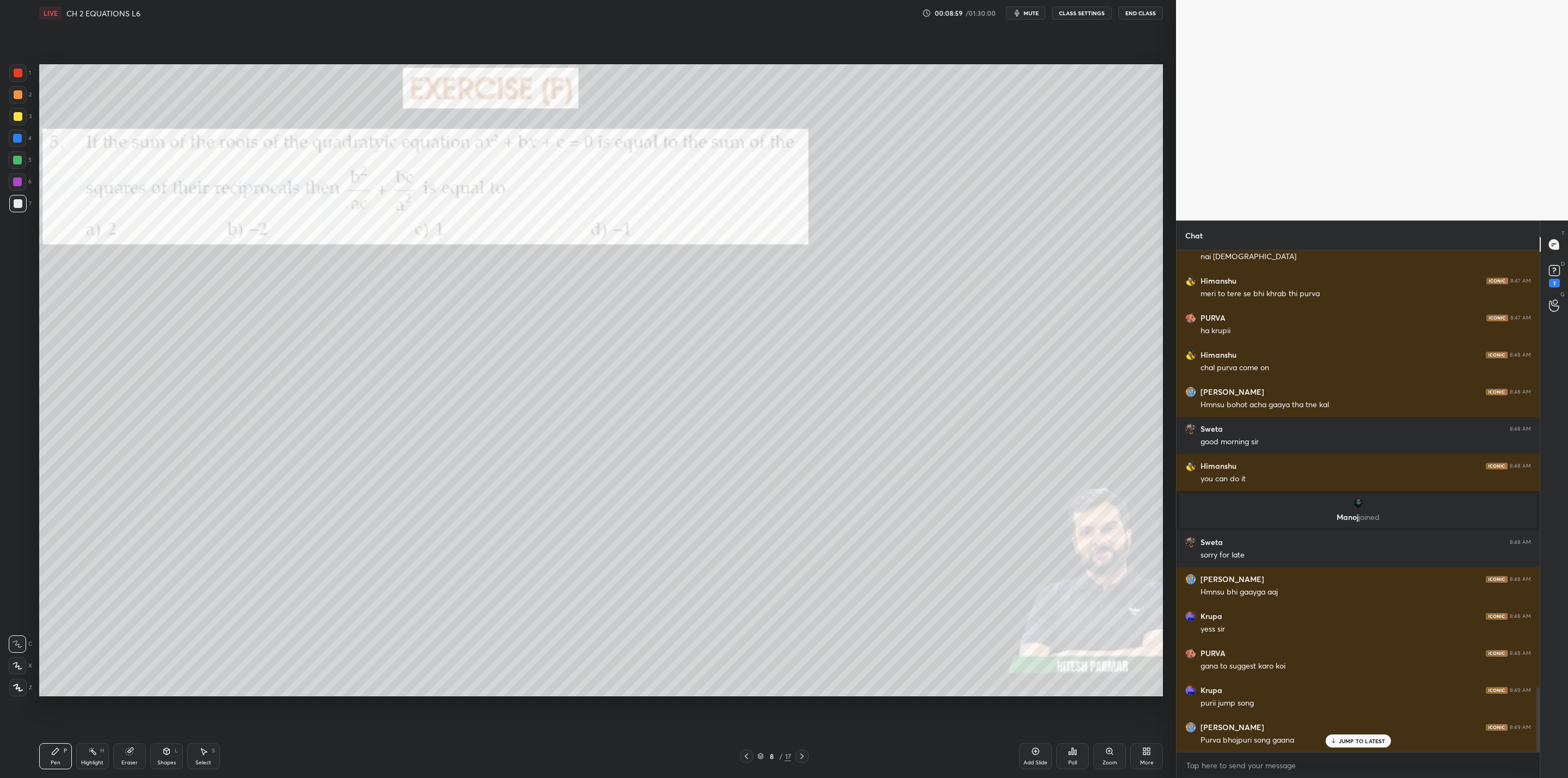
drag, startPoint x: 19, startPoint y: 159, endPoint x: 35, endPoint y: 196, distance: 40.3
click at [23, 164] on div at bounding box center [17, 160] width 18 height 18
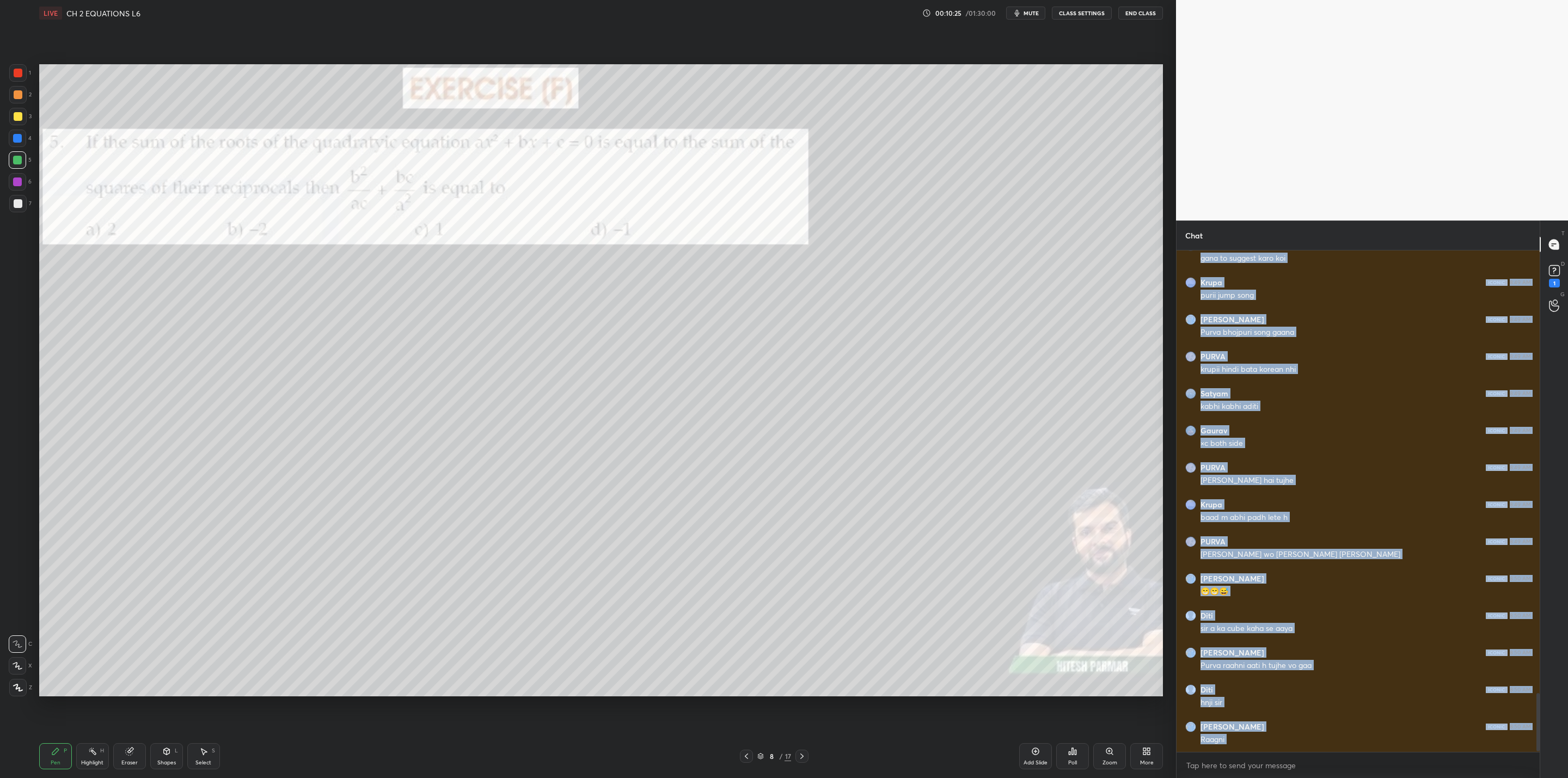
scroll to position [3818, 0]
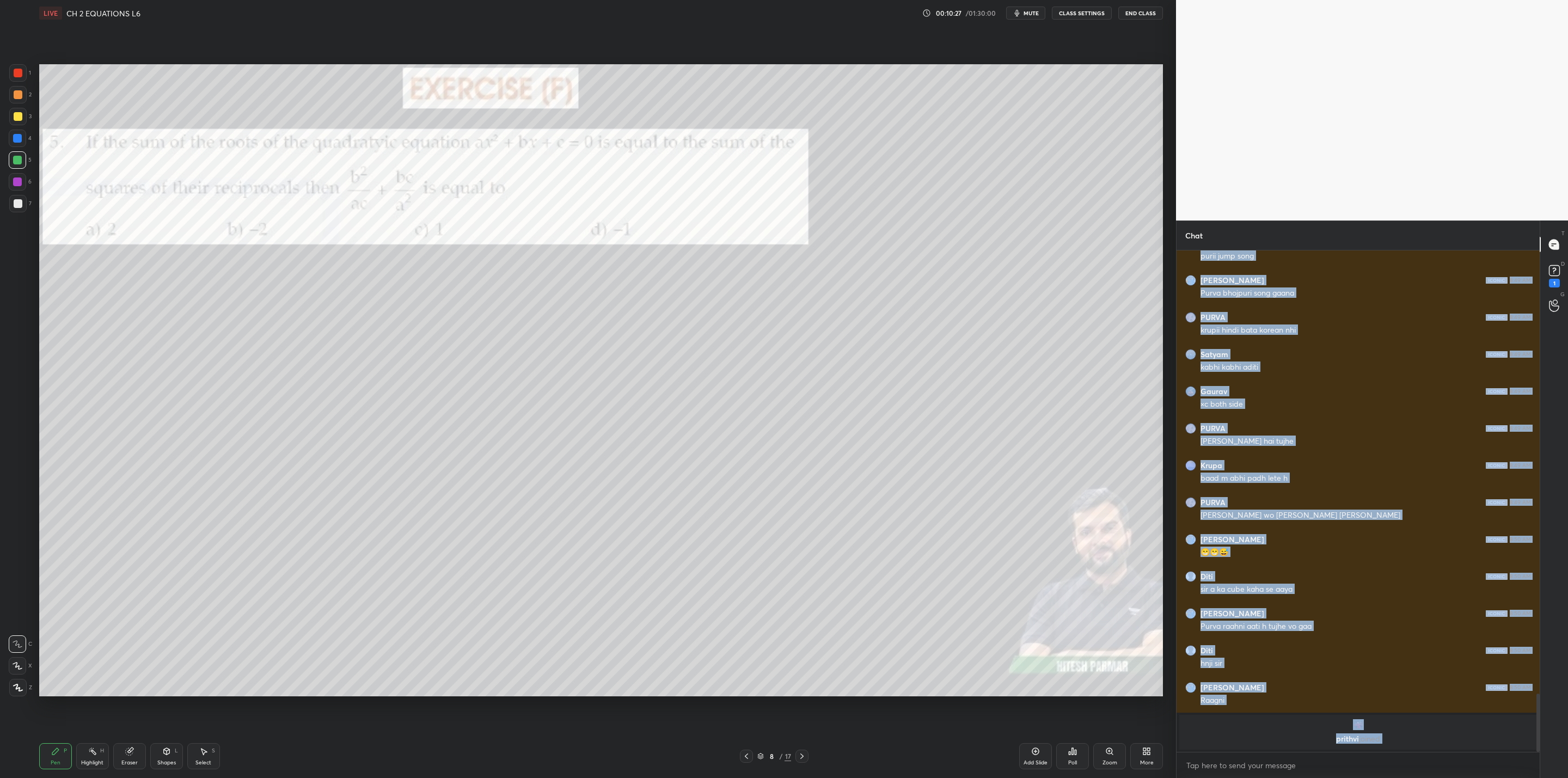
drag, startPoint x: 22, startPoint y: 115, endPoint x: 29, endPoint y: 118, distance: 7.6
click at [23, 116] on div at bounding box center [18, 116] width 18 height 18
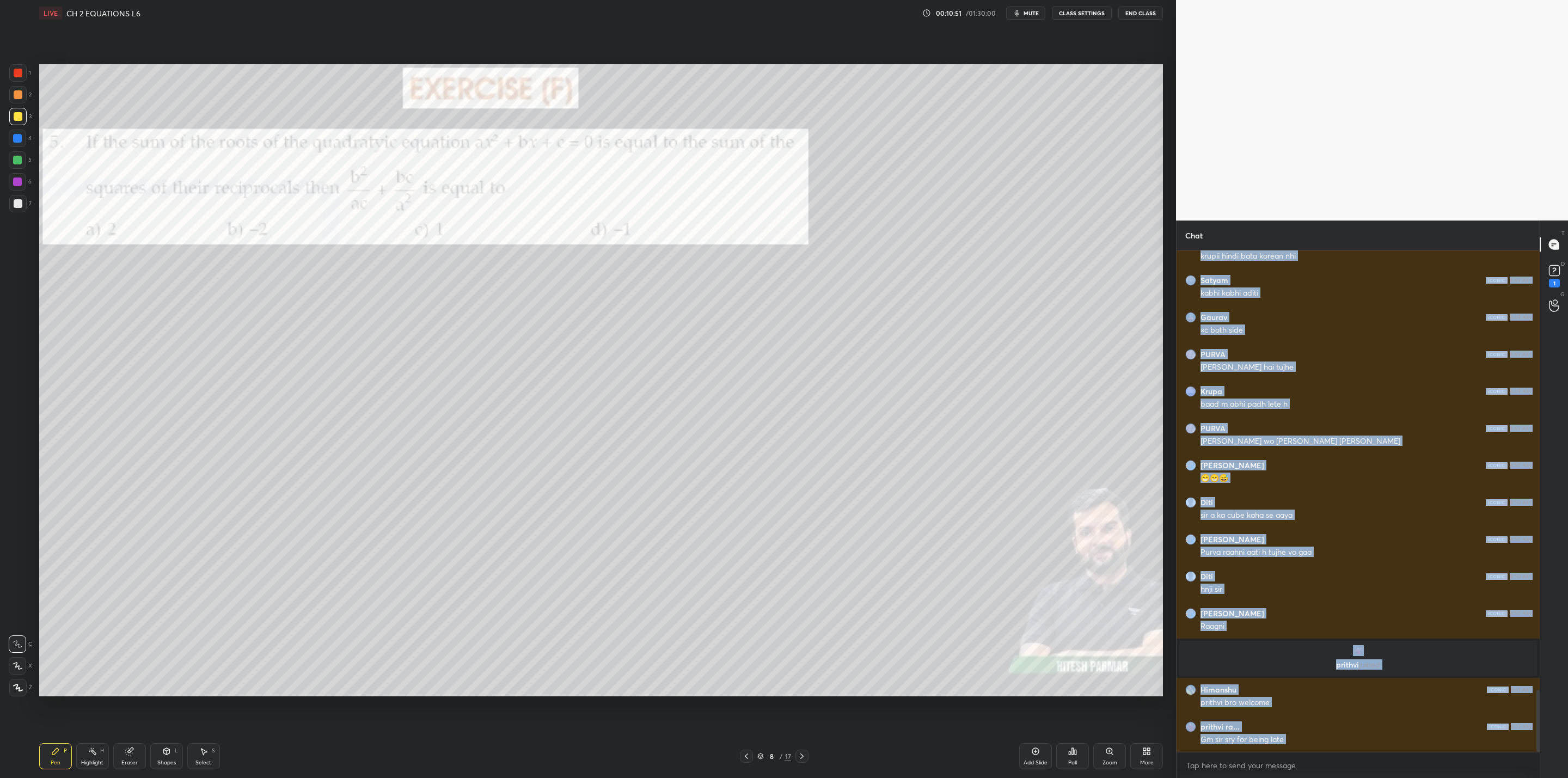
scroll to position [3591, 0]
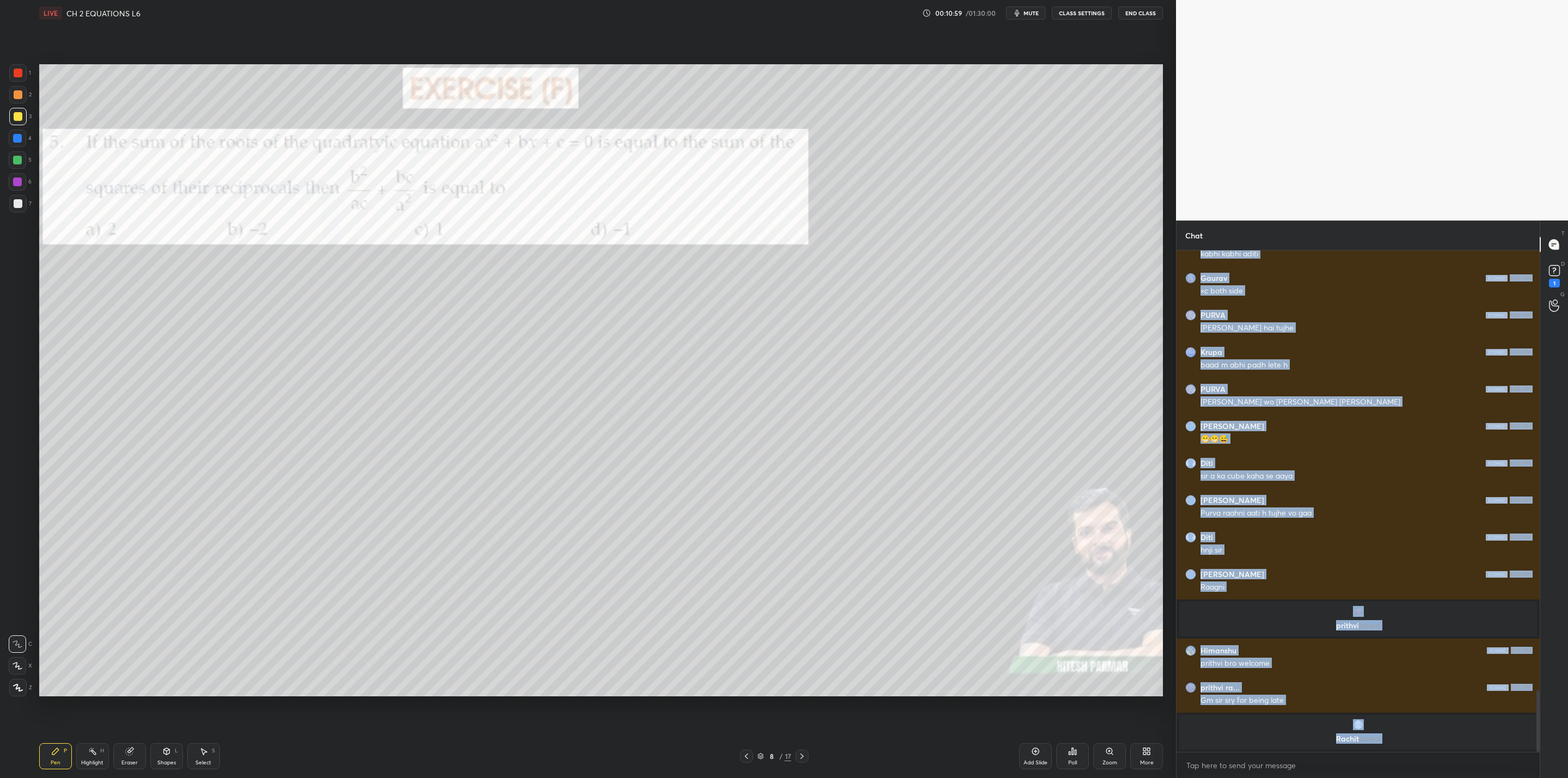
drag, startPoint x: 12, startPoint y: 75, endPoint x: 20, endPoint y: 87, distance: 14.4
click at [15, 82] on div at bounding box center [18, 73] width 18 height 18
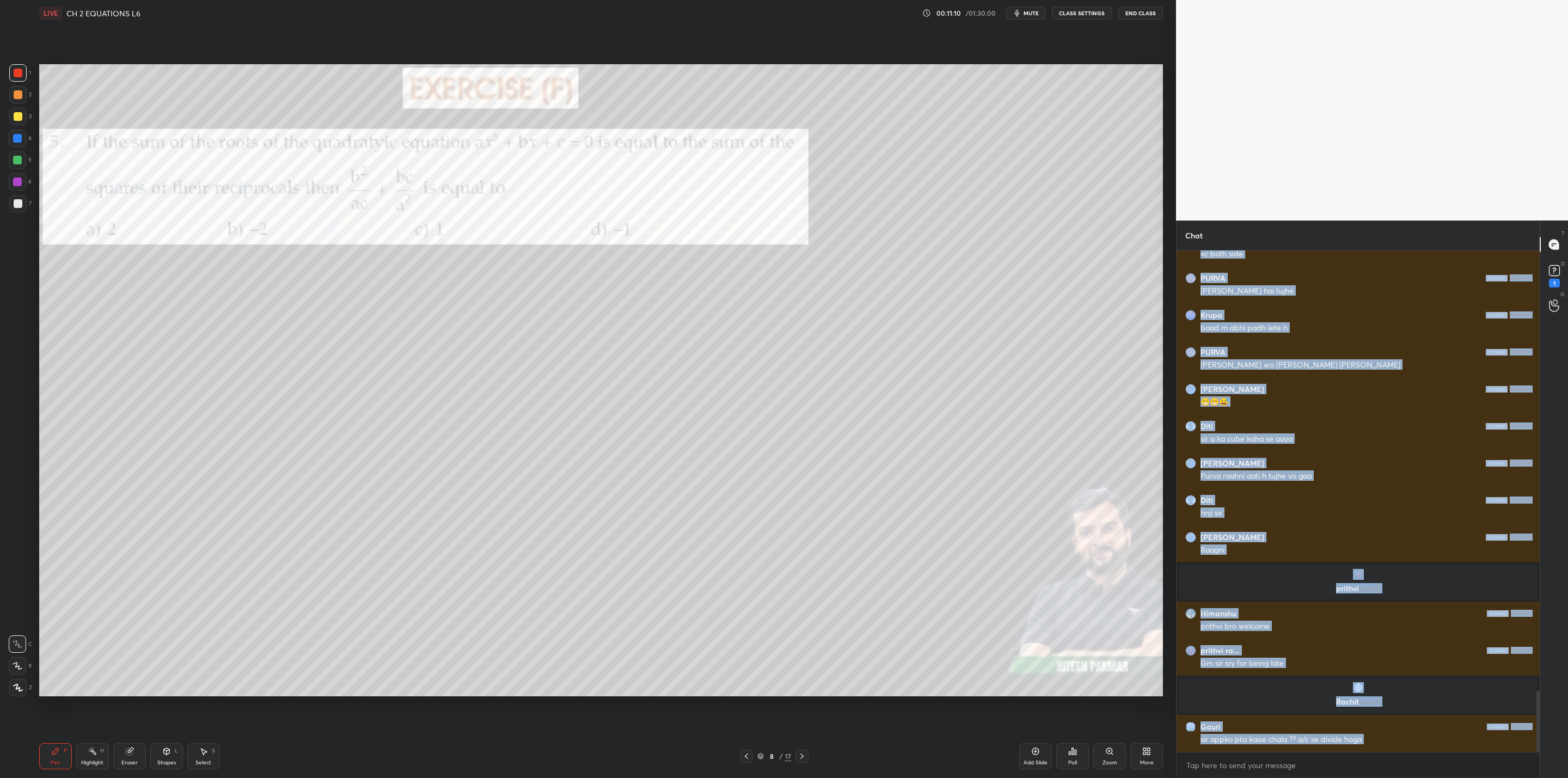
drag, startPoint x: 15, startPoint y: 115, endPoint x: 20, endPoint y: 119, distance: 6.4
click at [18, 114] on div at bounding box center [18, 116] width 9 height 9
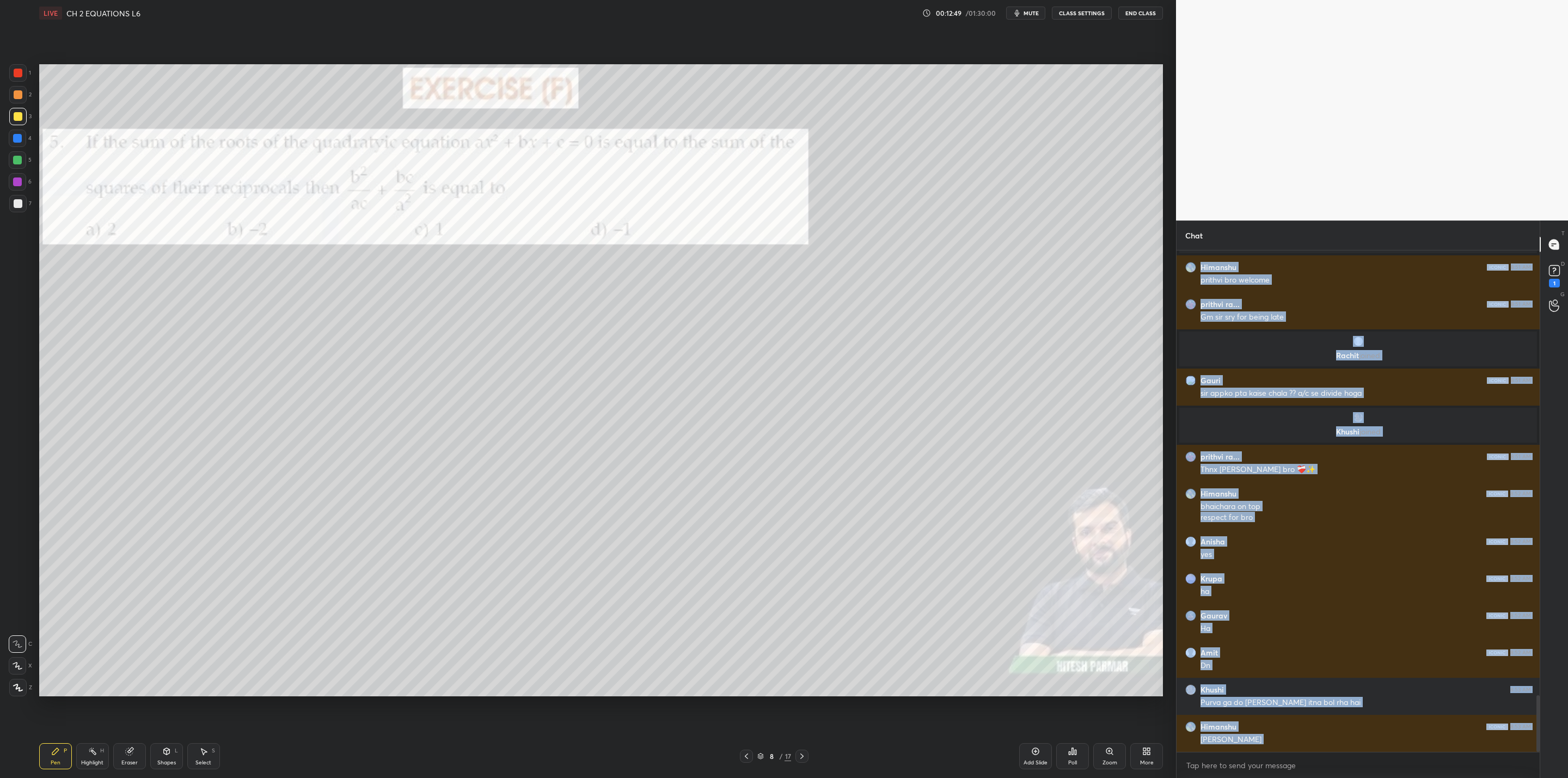
scroll to position [3962, 0]
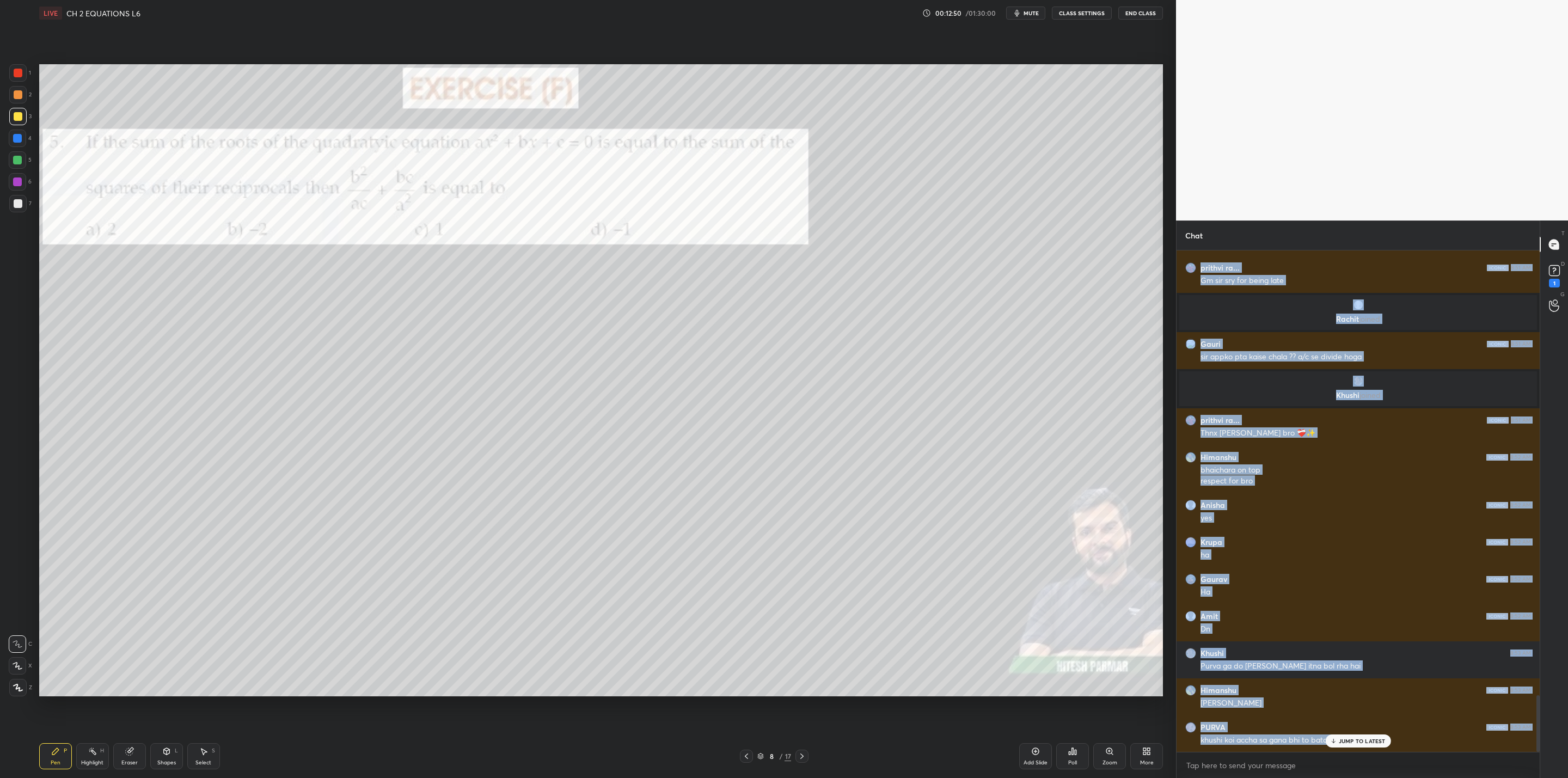
click at [807, 624] on div "8 / 17" at bounding box center [774, 756] width 490 height 13
click at [801, 624] on icon at bounding box center [802, 756] width 9 height 9
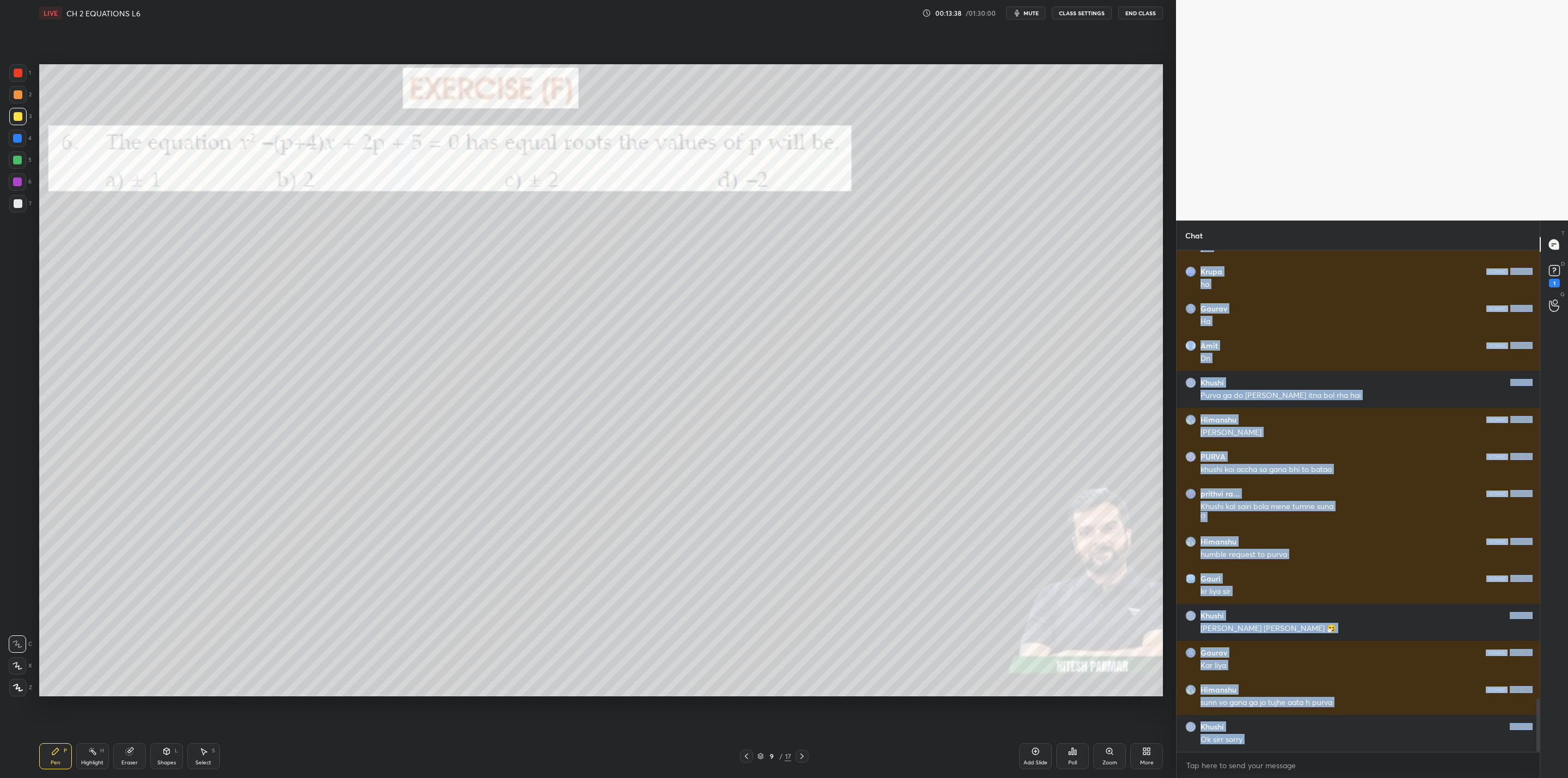
scroll to position [4269, 0]
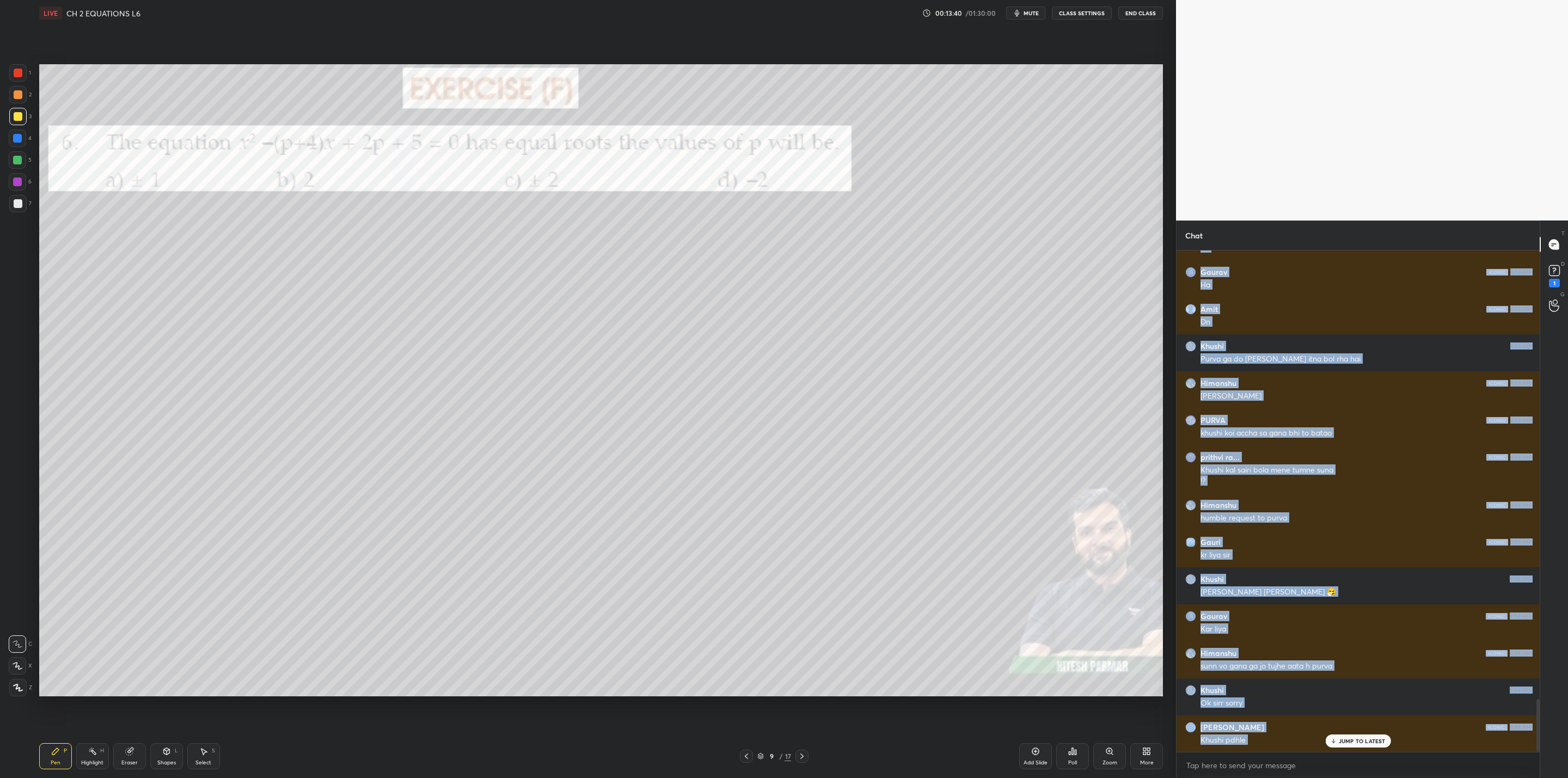
click at [748, 624] on icon at bounding box center [746, 756] width 9 height 9
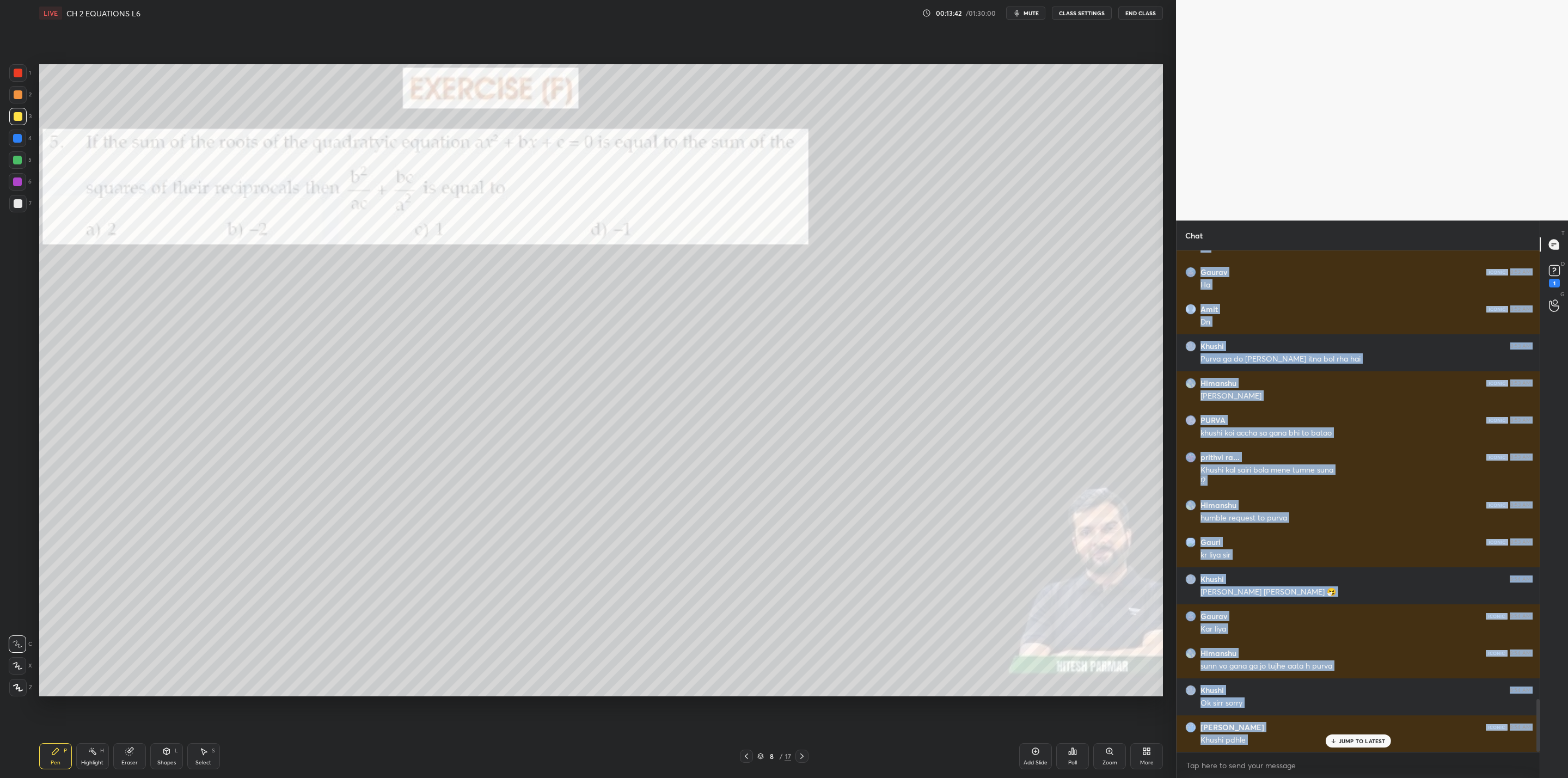
scroll to position [4306, 0]
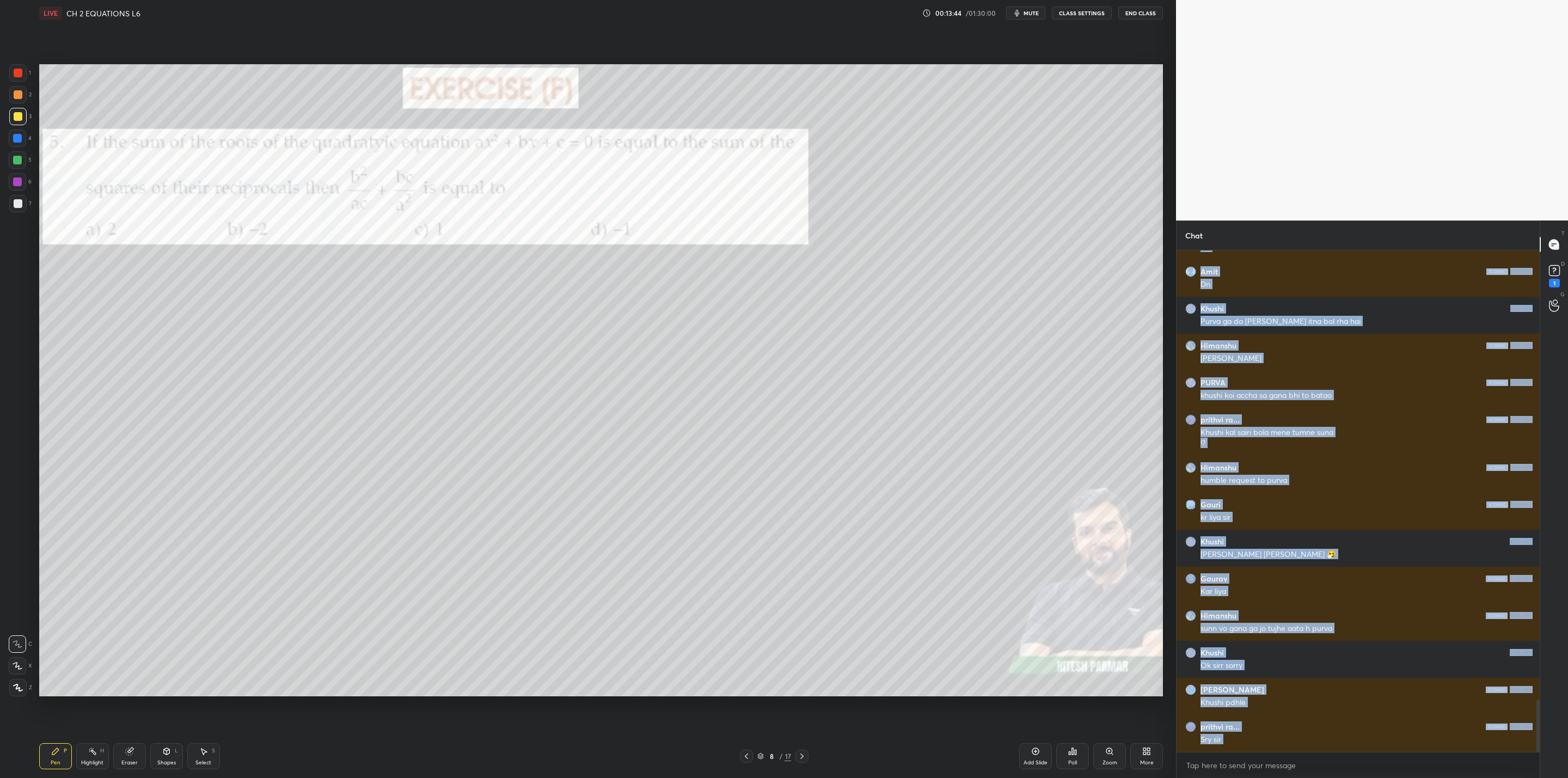
click at [807, 624] on div at bounding box center [802, 756] width 13 height 13
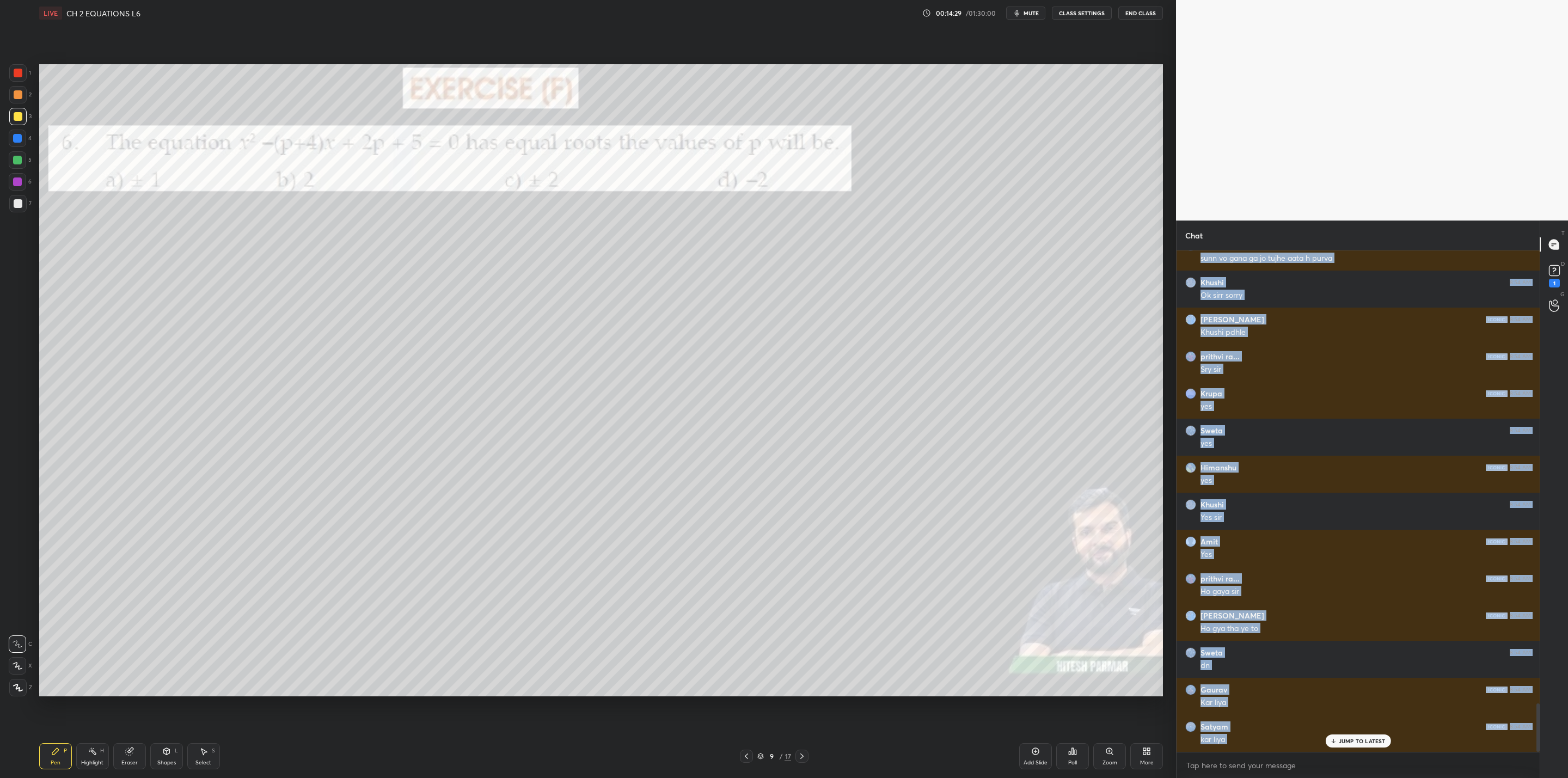
scroll to position [4713, 0]
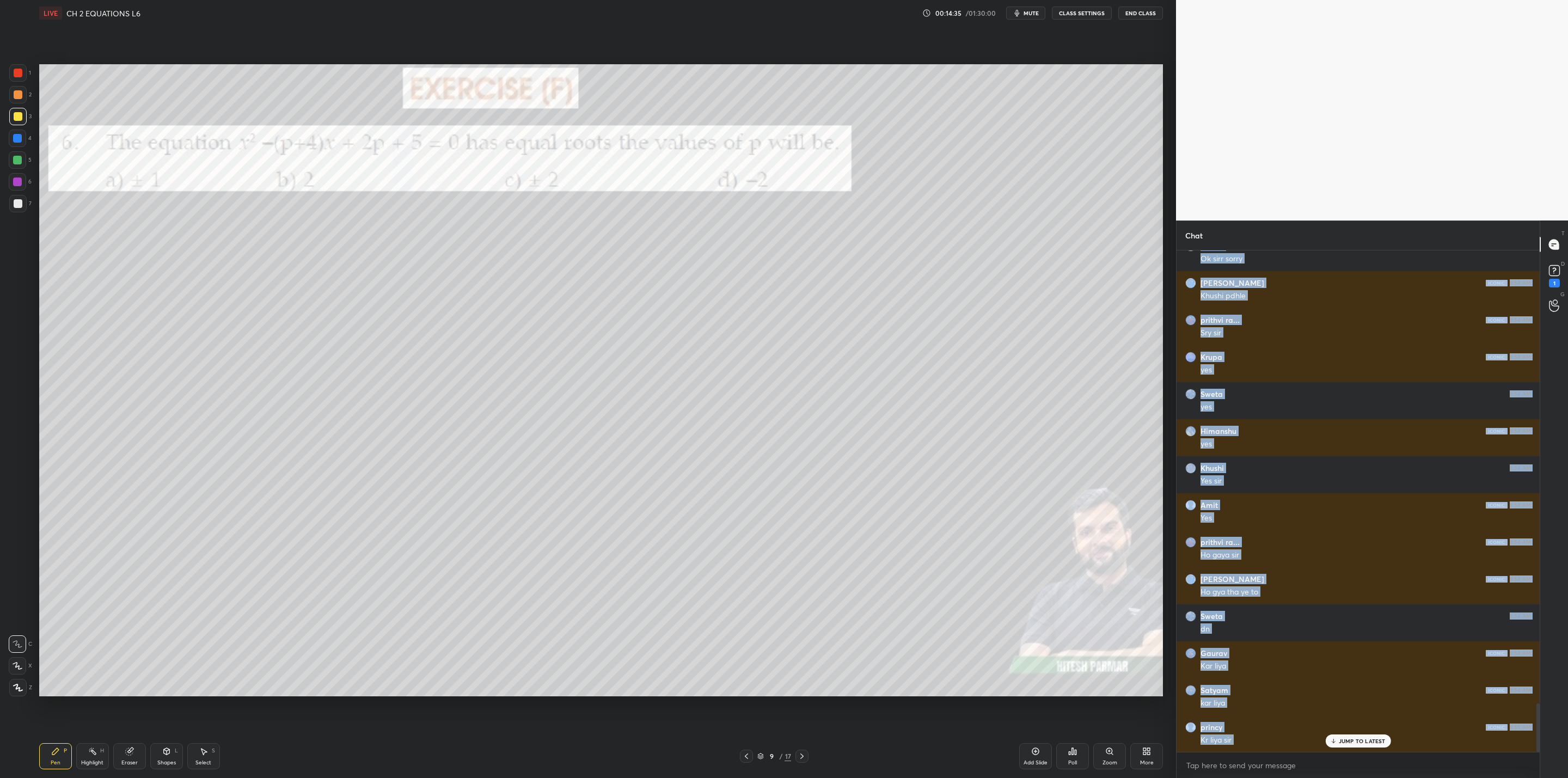
click at [806, 624] on icon at bounding box center [802, 756] width 9 height 9
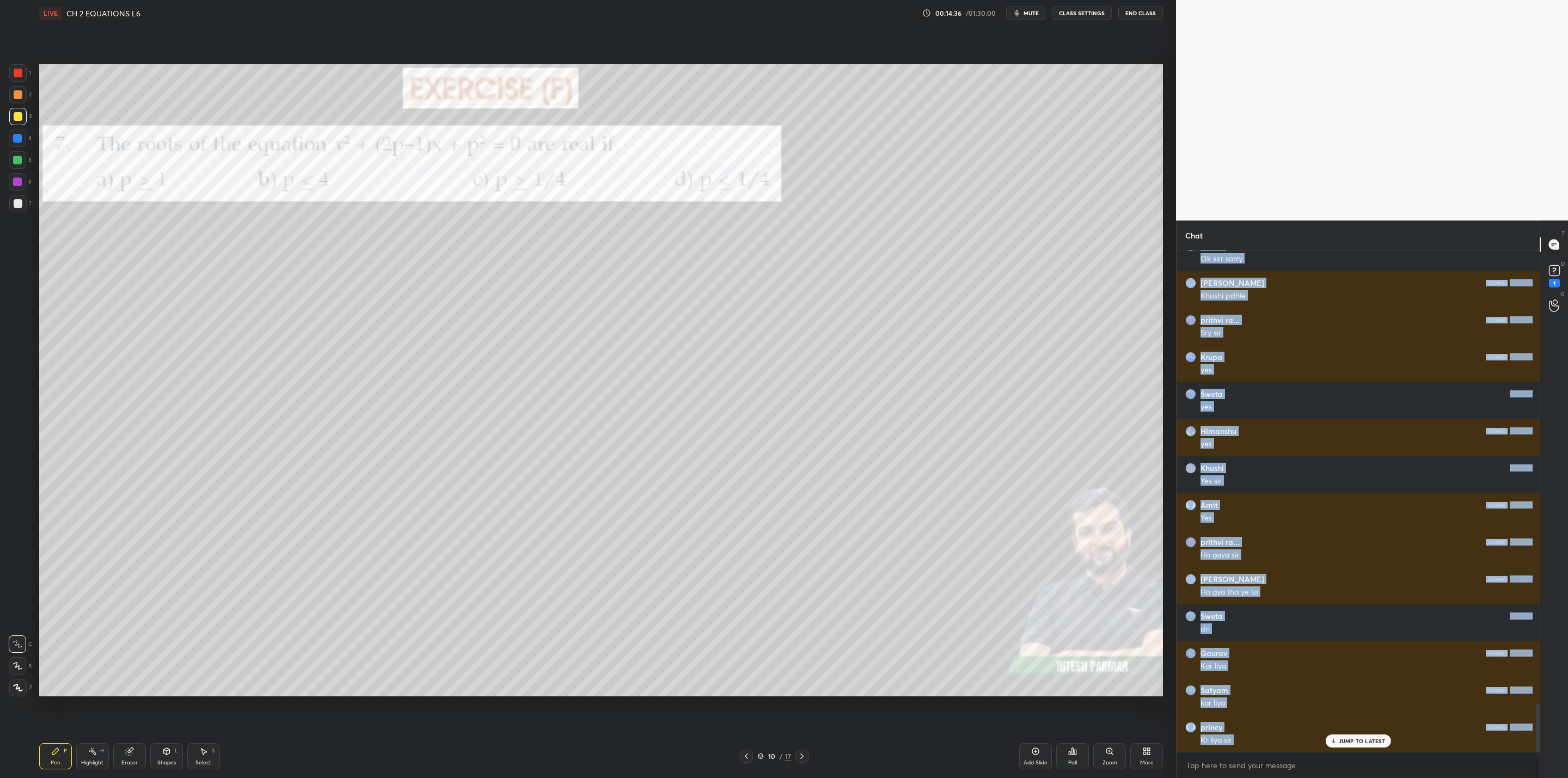
click at [807, 624] on div "10 / 17" at bounding box center [774, 756] width 490 height 13
click at [806, 624] on icon at bounding box center [802, 756] width 9 height 9
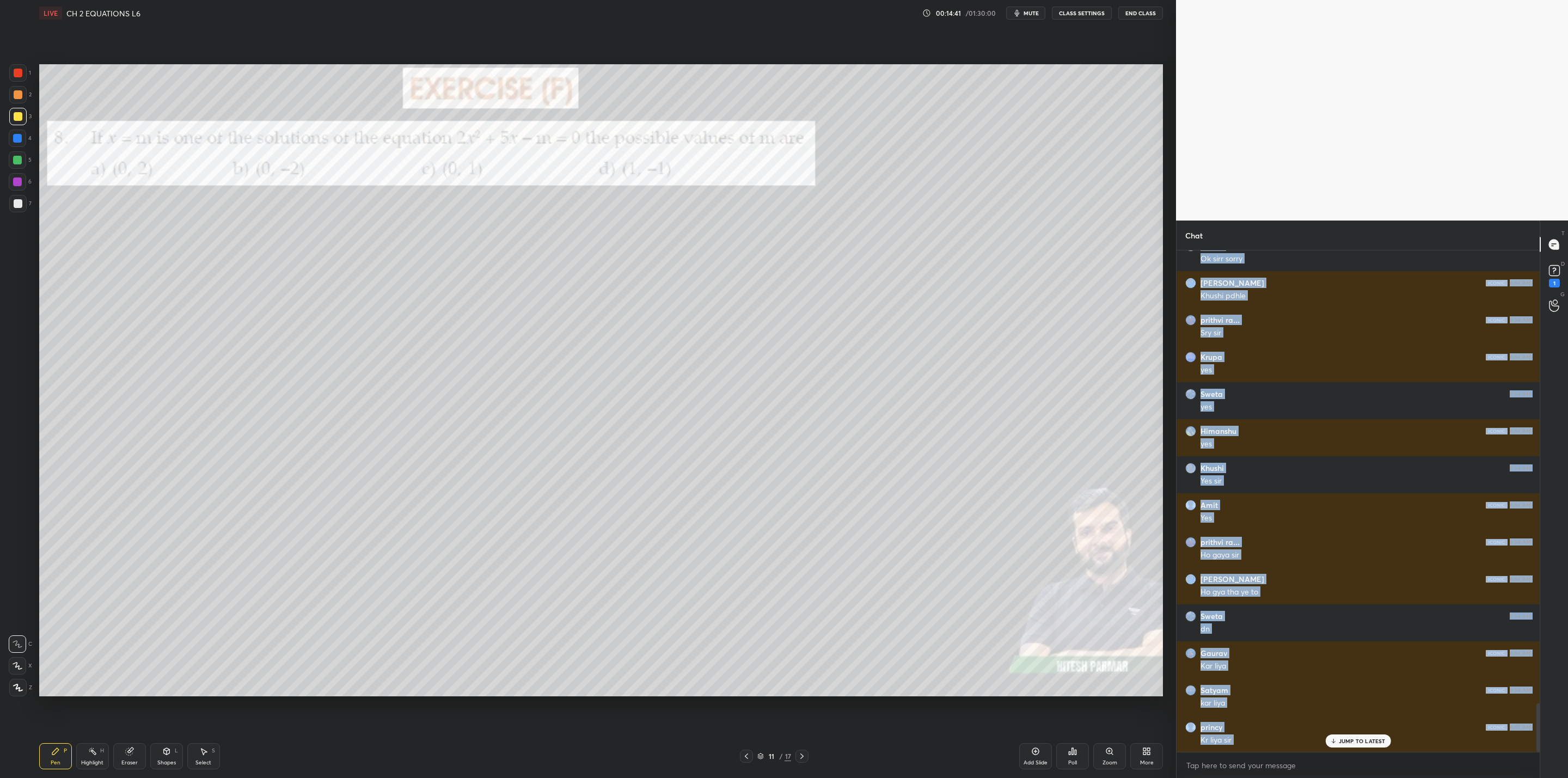
click at [804, 624] on icon at bounding box center [802, 756] width 9 height 9
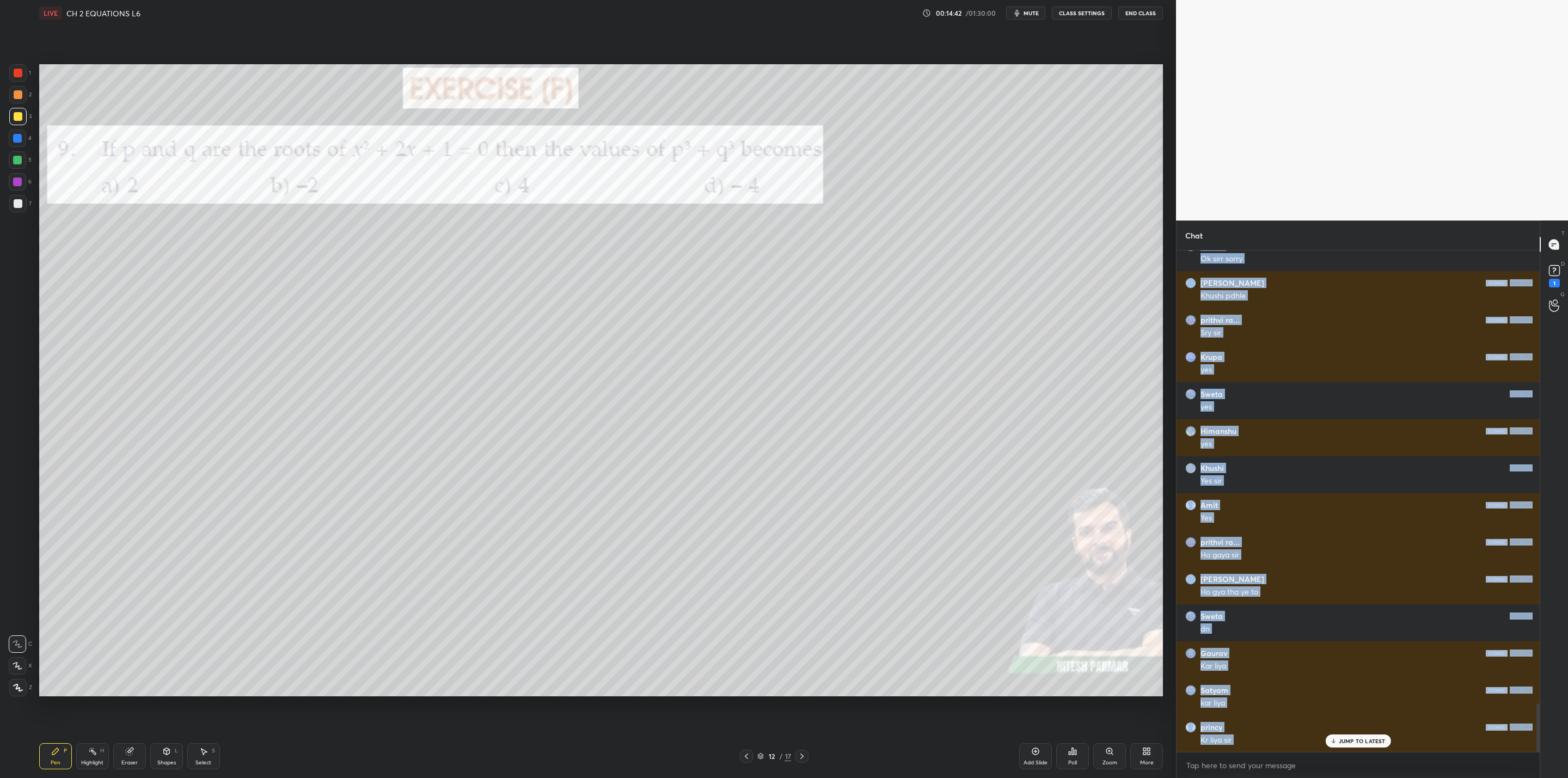
drag, startPoint x: 750, startPoint y: 754, endPoint x: 744, endPoint y: 755, distance: 6.1
click at [749, 624] on icon at bounding box center [746, 756] width 9 height 9
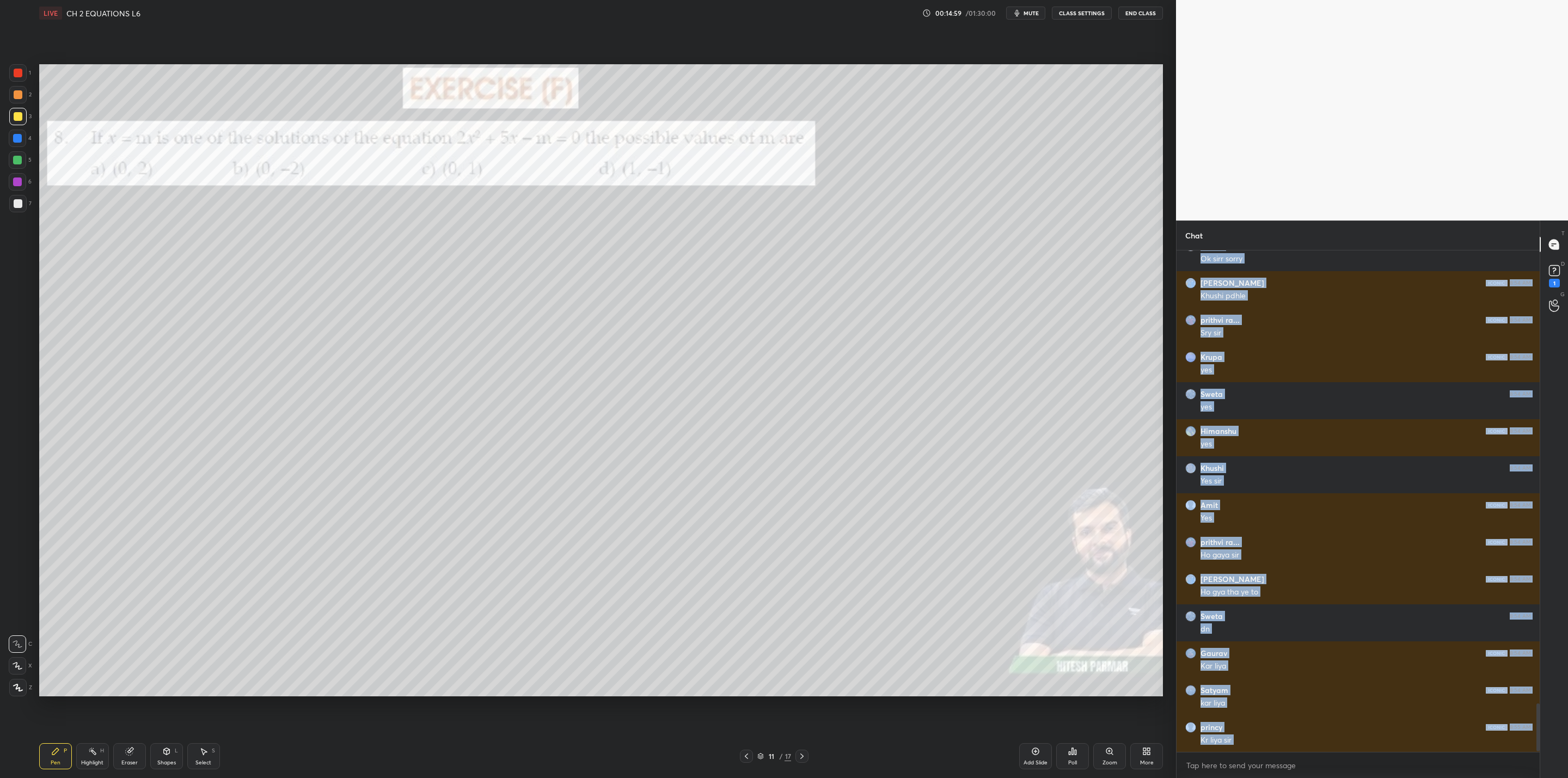
scroll to position [4751, 0]
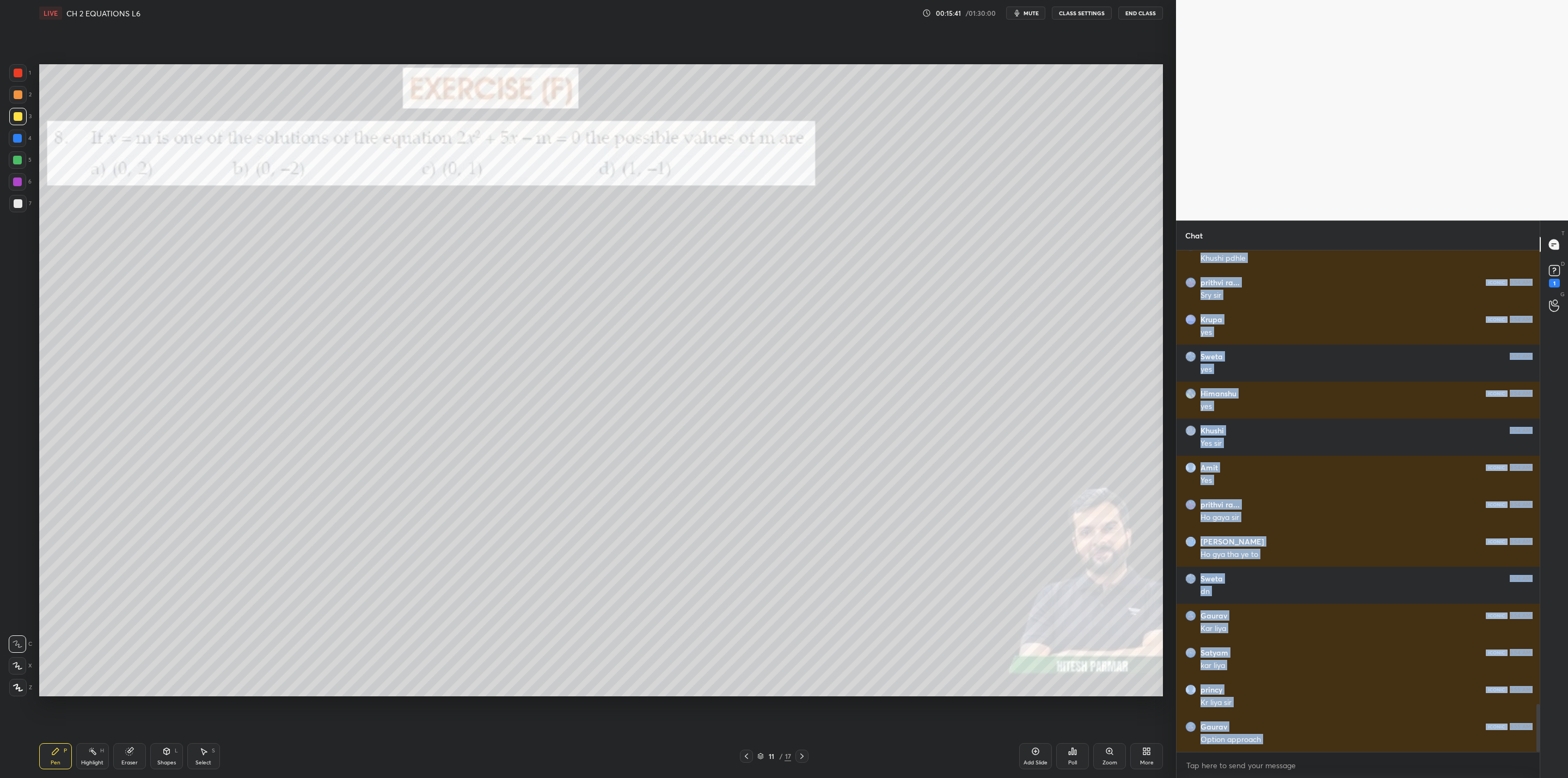
click at [133, 624] on div "Eraser" at bounding box center [129, 763] width 16 height 5
drag, startPoint x: 49, startPoint y: 755, endPoint x: 69, endPoint y: 747, distance: 21.5
click at [52, 624] on div "Pen P" at bounding box center [55, 756] width 33 height 26
drag, startPoint x: 86, startPoint y: 751, endPoint x: 142, endPoint y: 696, distance: 78.5
click at [96, 624] on div "Highlight H" at bounding box center [93, 756] width 33 height 26
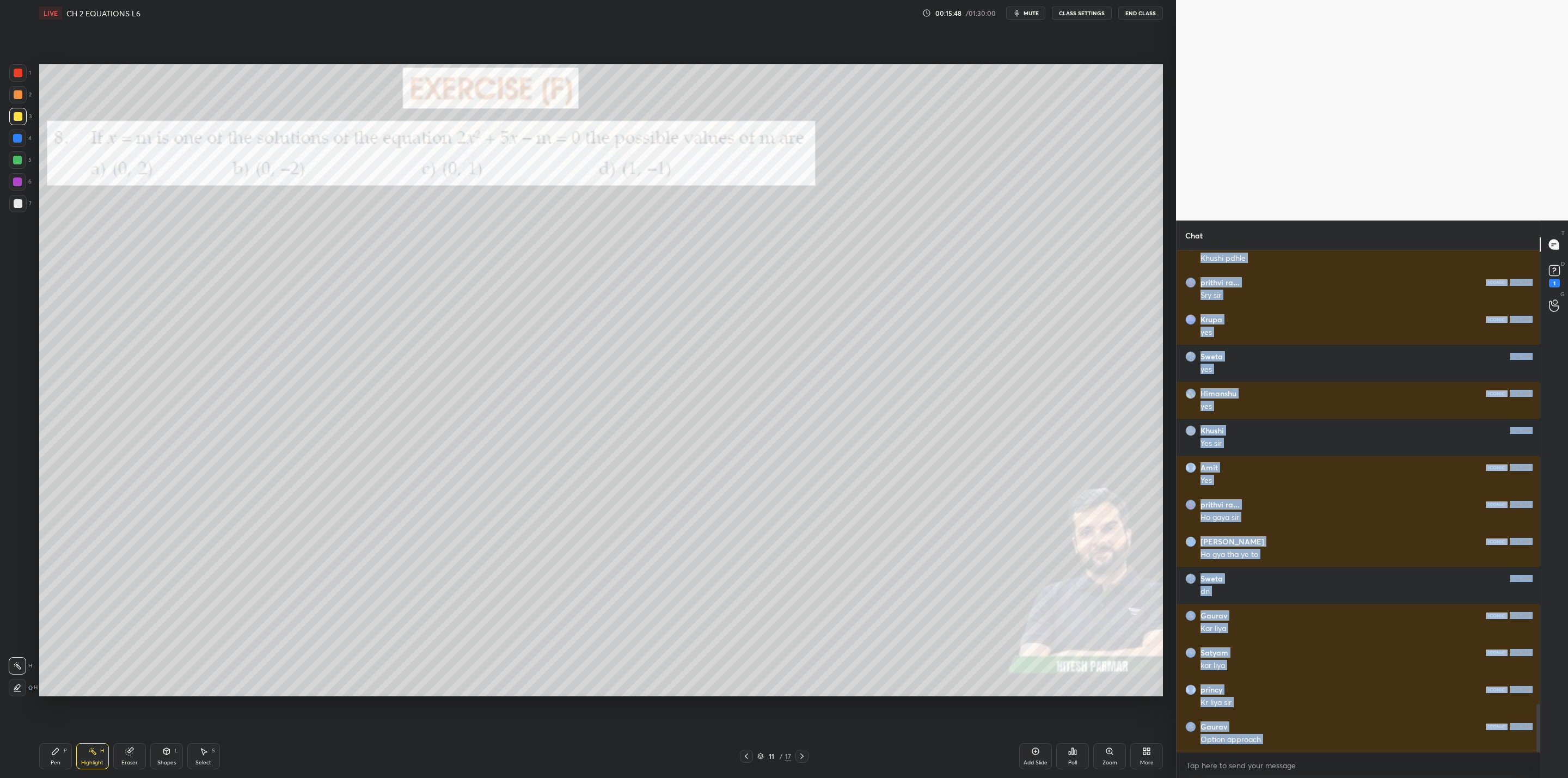
drag, startPoint x: 126, startPoint y: 751, endPoint x: 161, endPoint y: 701, distance: 61.0
click at [133, 624] on div "Pen P Highlight H Eraser Shapes L Select S 11 / 17 Add Slide Poll Zoom More" at bounding box center [601, 757] width 1124 height 44
drag, startPoint x: 151, startPoint y: 749, endPoint x: 142, endPoint y: 756, distance: 11.4
click at [157, 624] on div "Shapes L" at bounding box center [167, 756] width 33 height 26
click at [125, 624] on div "Eraser" at bounding box center [130, 756] width 33 height 26
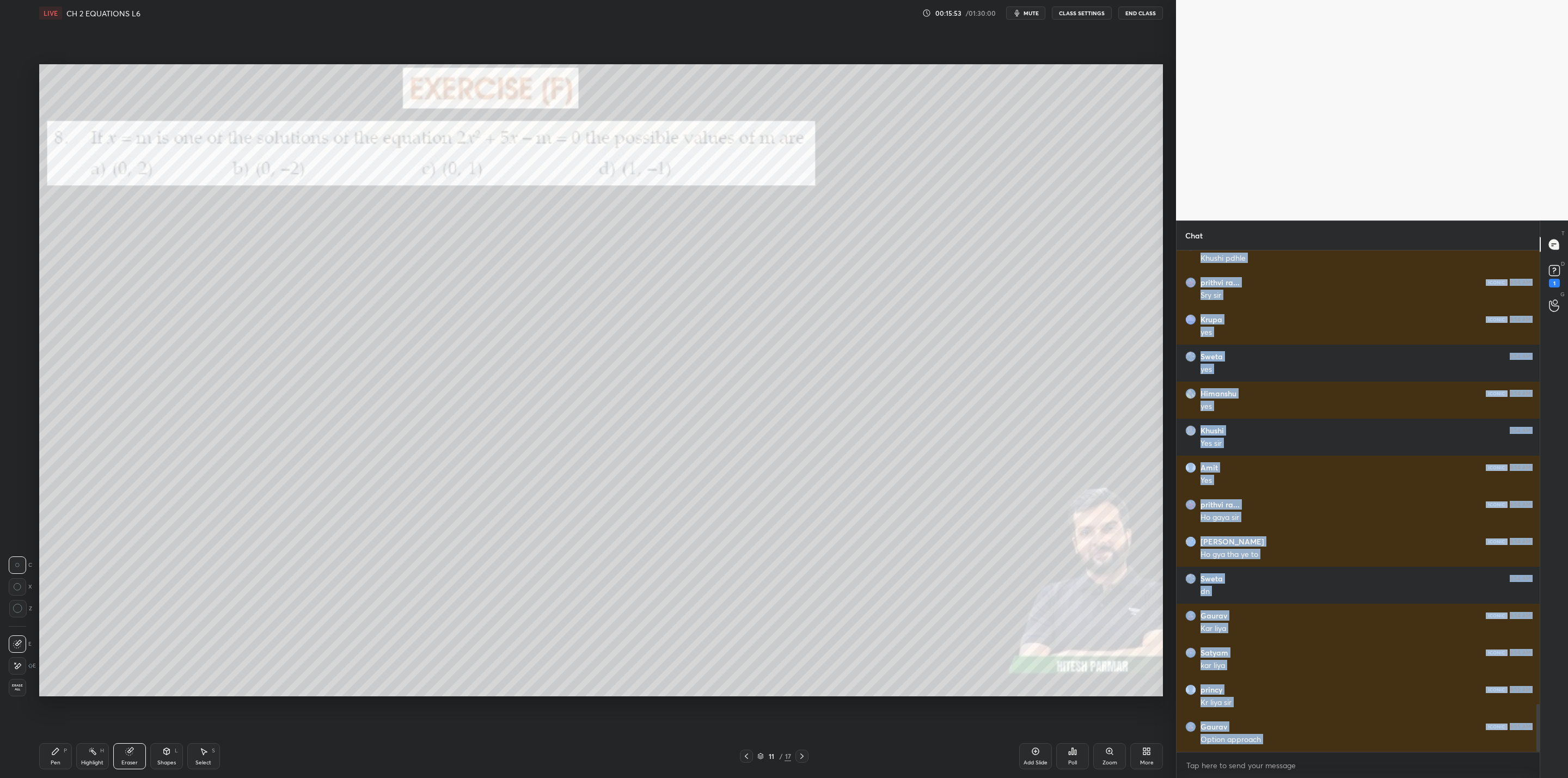
click at [66, 624] on div "Pen P" at bounding box center [55, 756] width 33 height 26
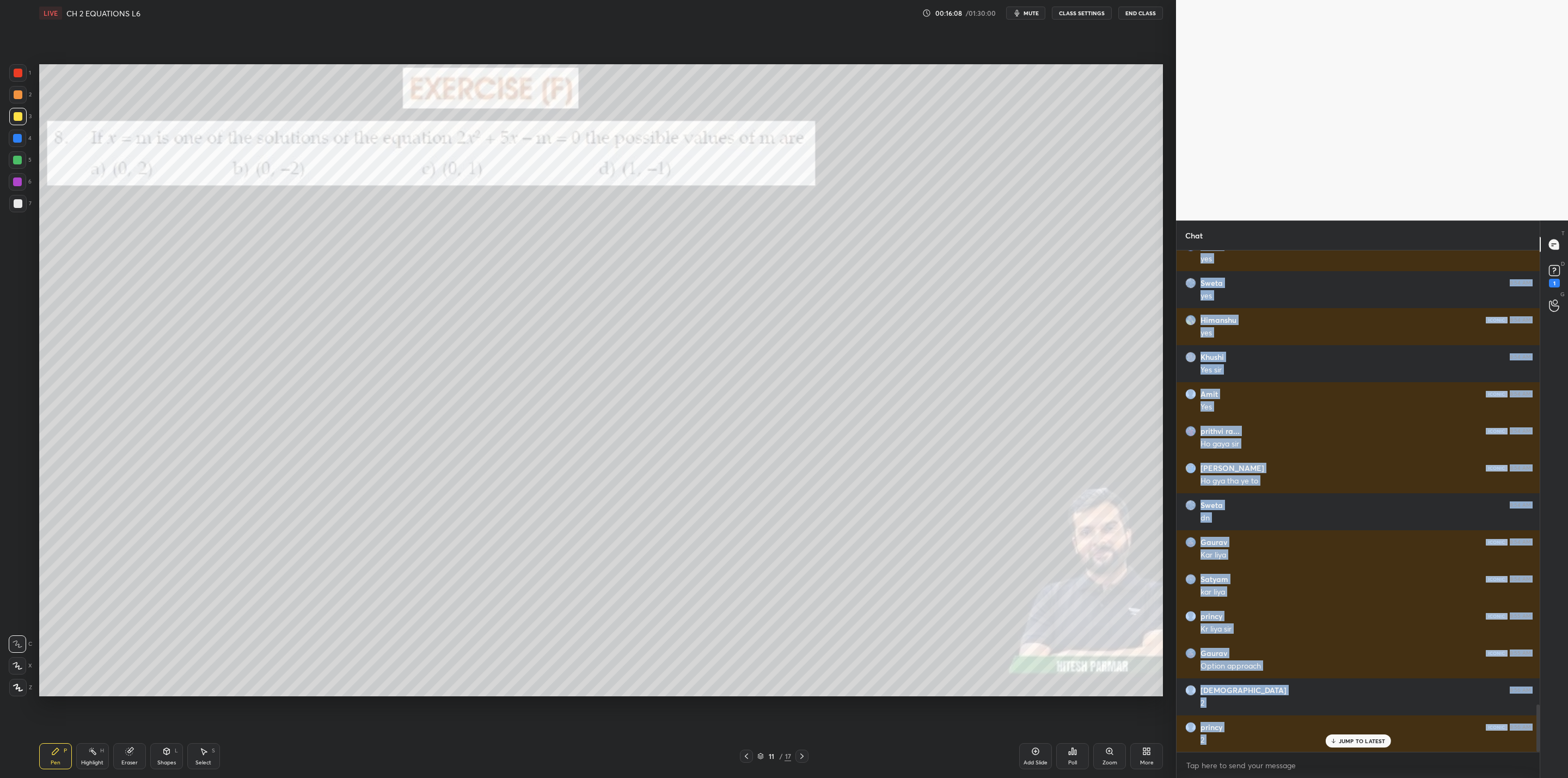
scroll to position [4862, 0]
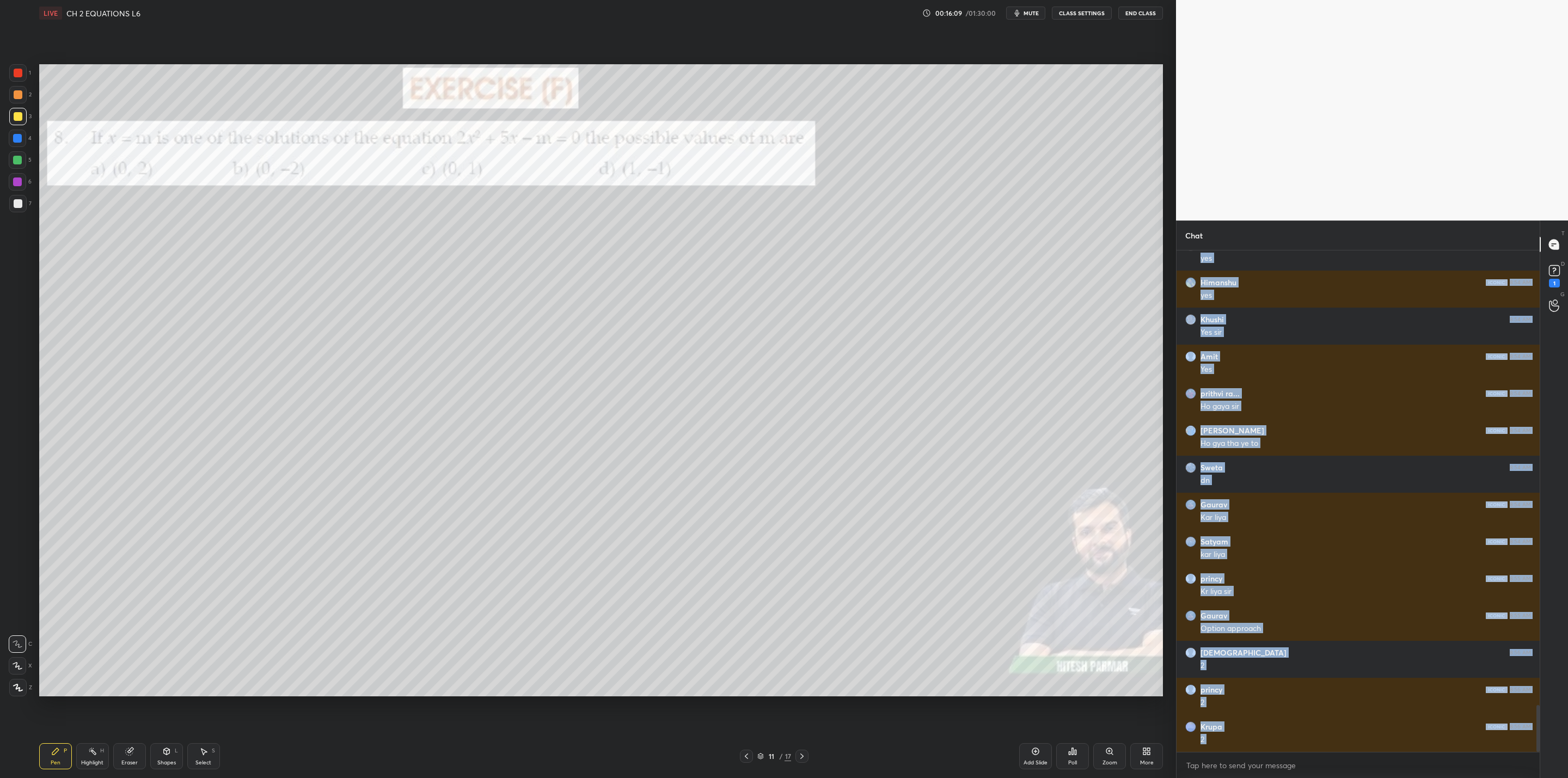
click at [124, 624] on div "Eraser" at bounding box center [130, 756] width 33 height 26
drag, startPoint x: 54, startPoint y: 754, endPoint x: 69, endPoint y: 748, distance: 16.2
click at [59, 624] on icon at bounding box center [55, 751] width 9 height 9
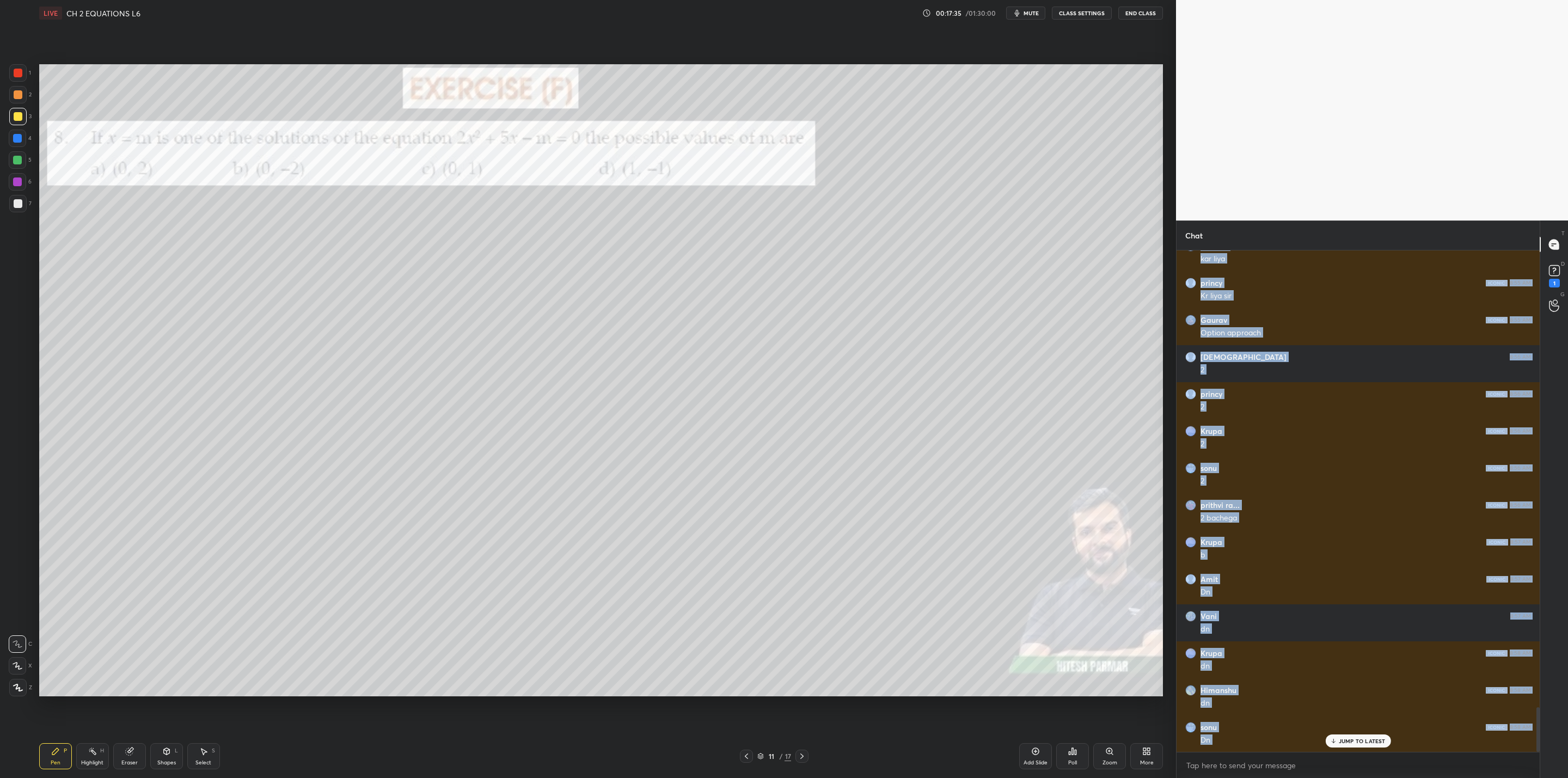
scroll to position [5195, 0]
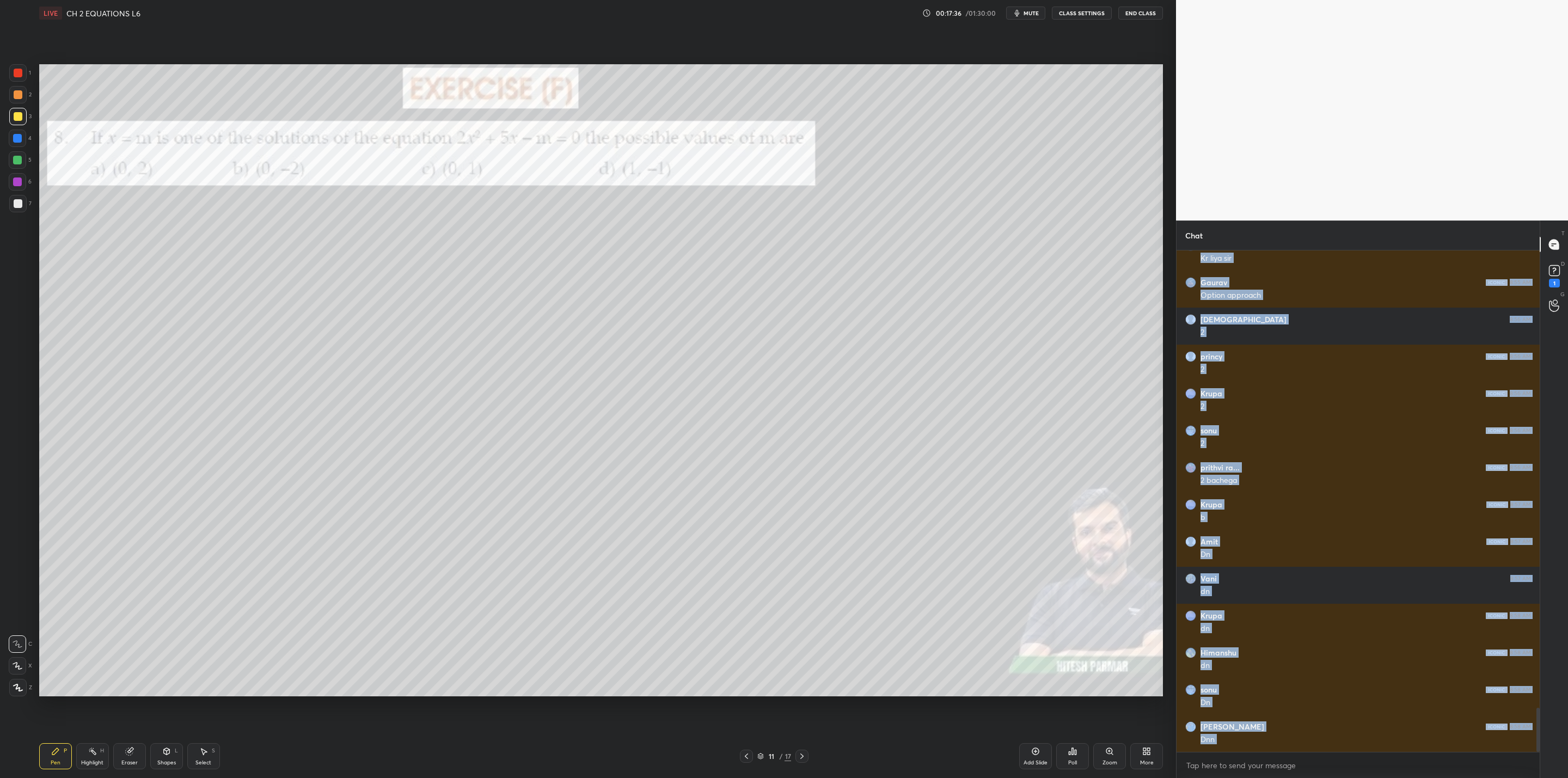
click at [802, 624] on icon at bounding box center [802, 756] width 9 height 9
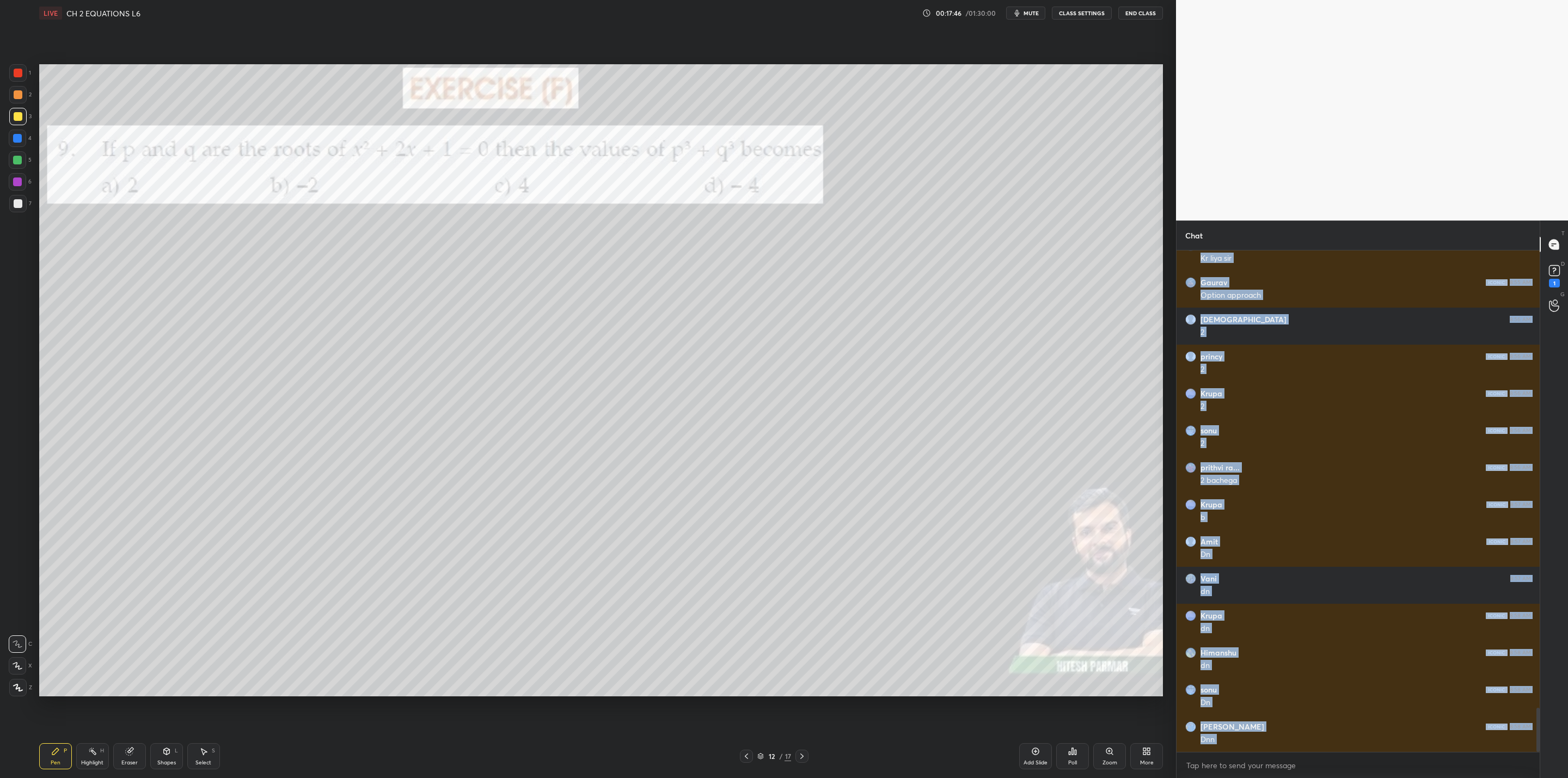
click at [800, 624] on icon at bounding box center [802, 756] width 9 height 9
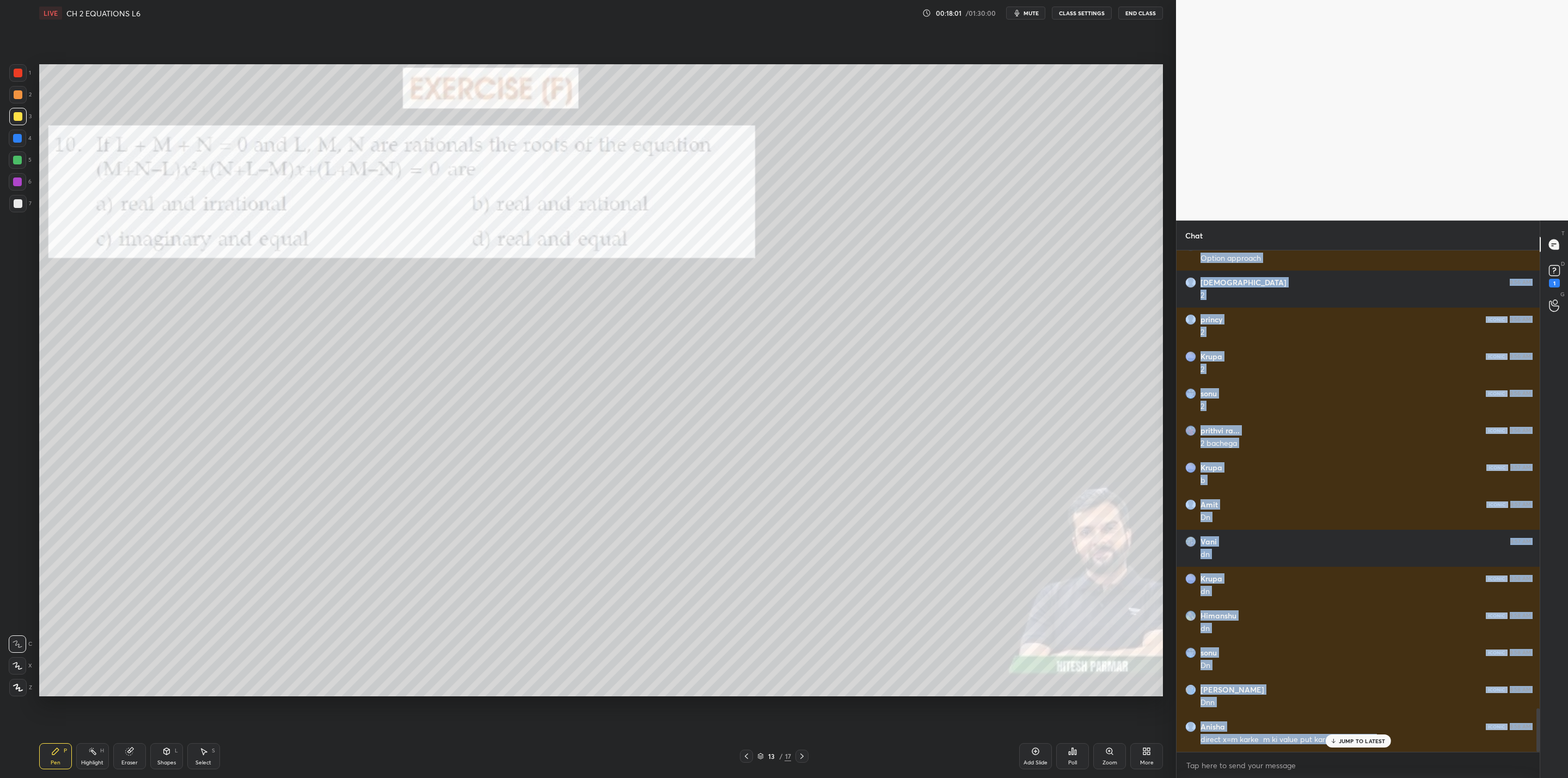
scroll to position [5269, 0]
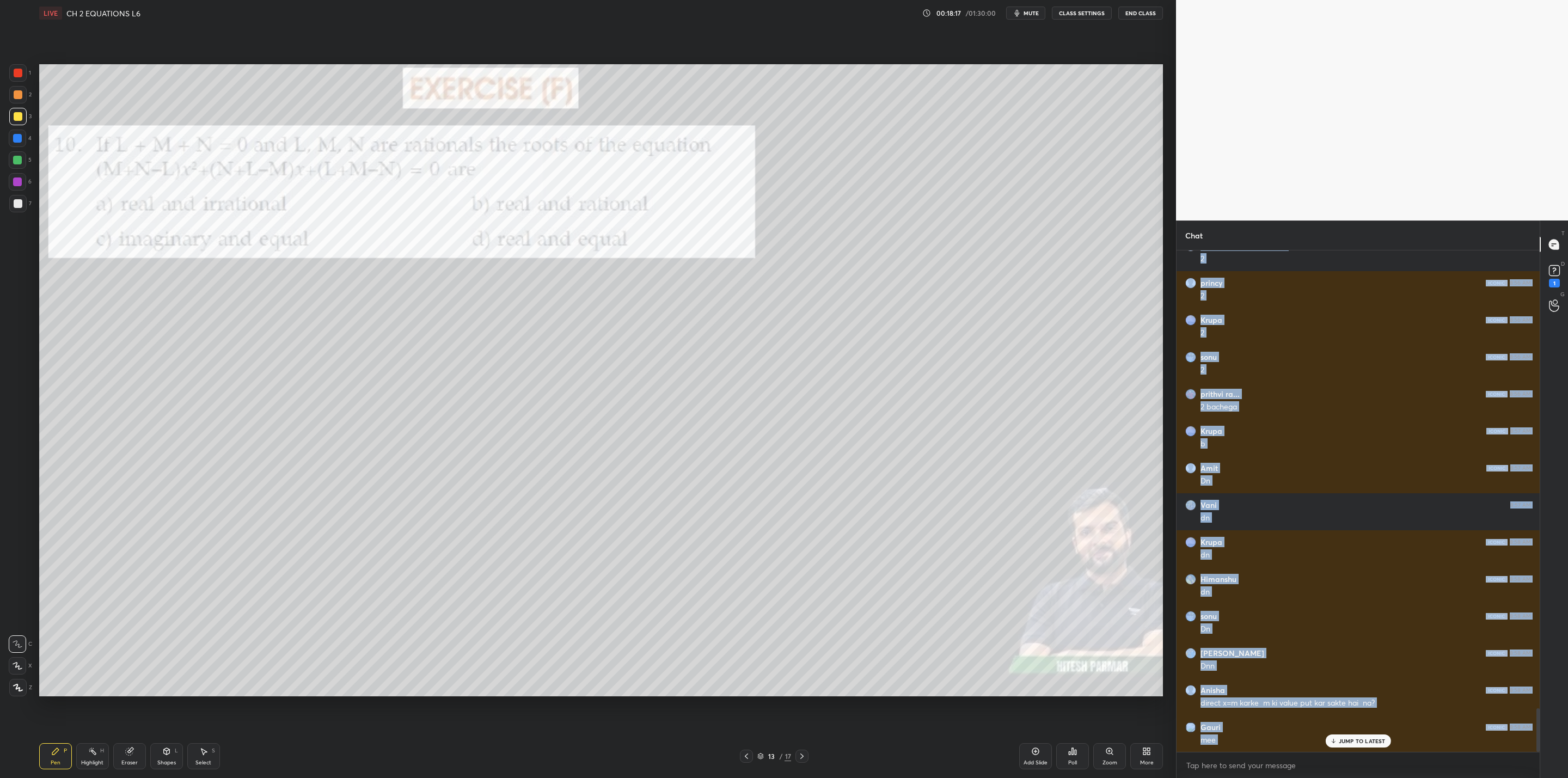
click at [17, 137] on div at bounding box center [17, 138] width 9 height 9
drag, startPoint x: 13, startPoint y: 159, endPoint x: 22, endPoint y: 160, distance: 9.1
click at [17, 160] on div at bounding box center [17, 160] width 9 height 9
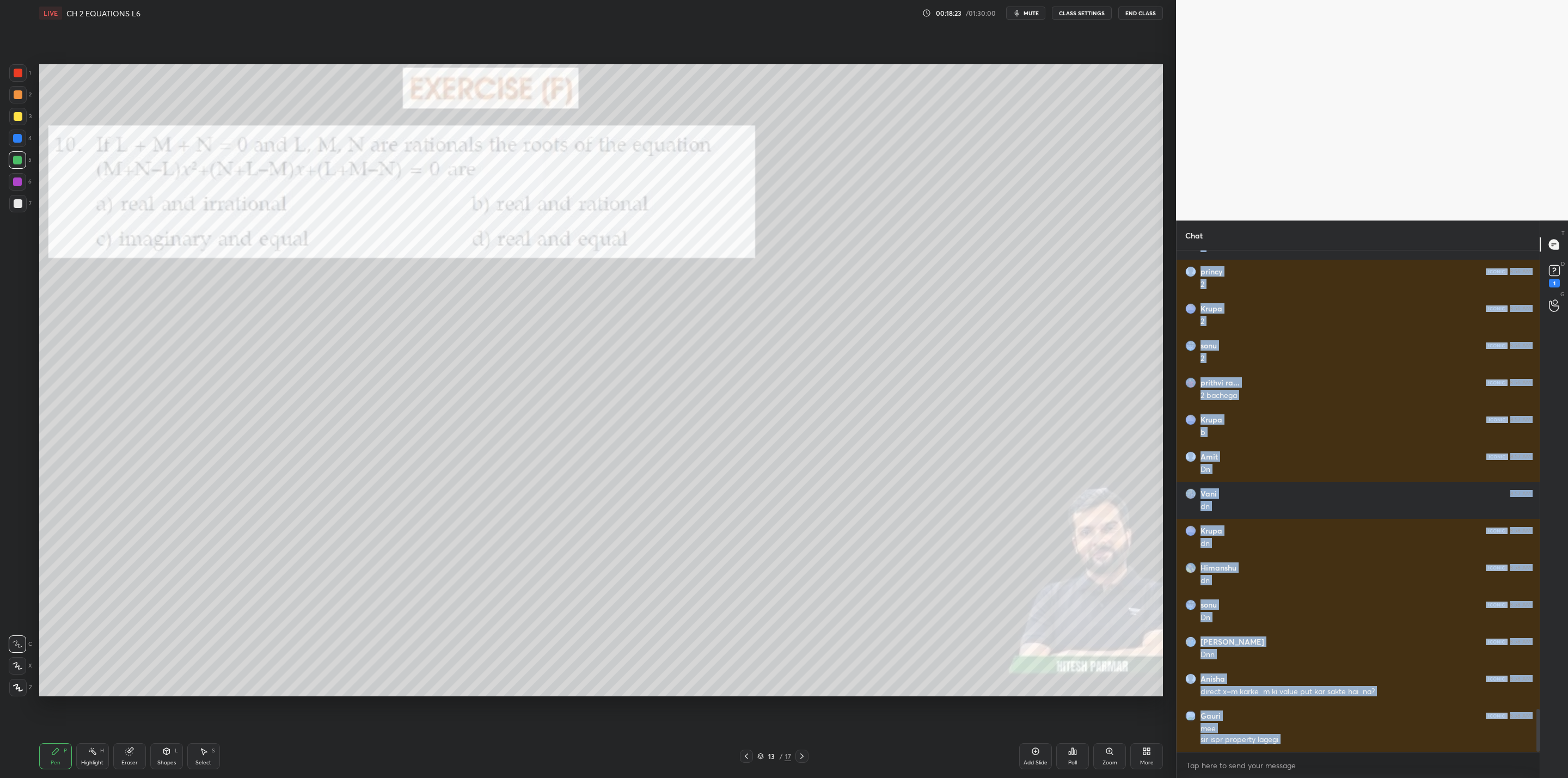
scroll to position [5317, 0]
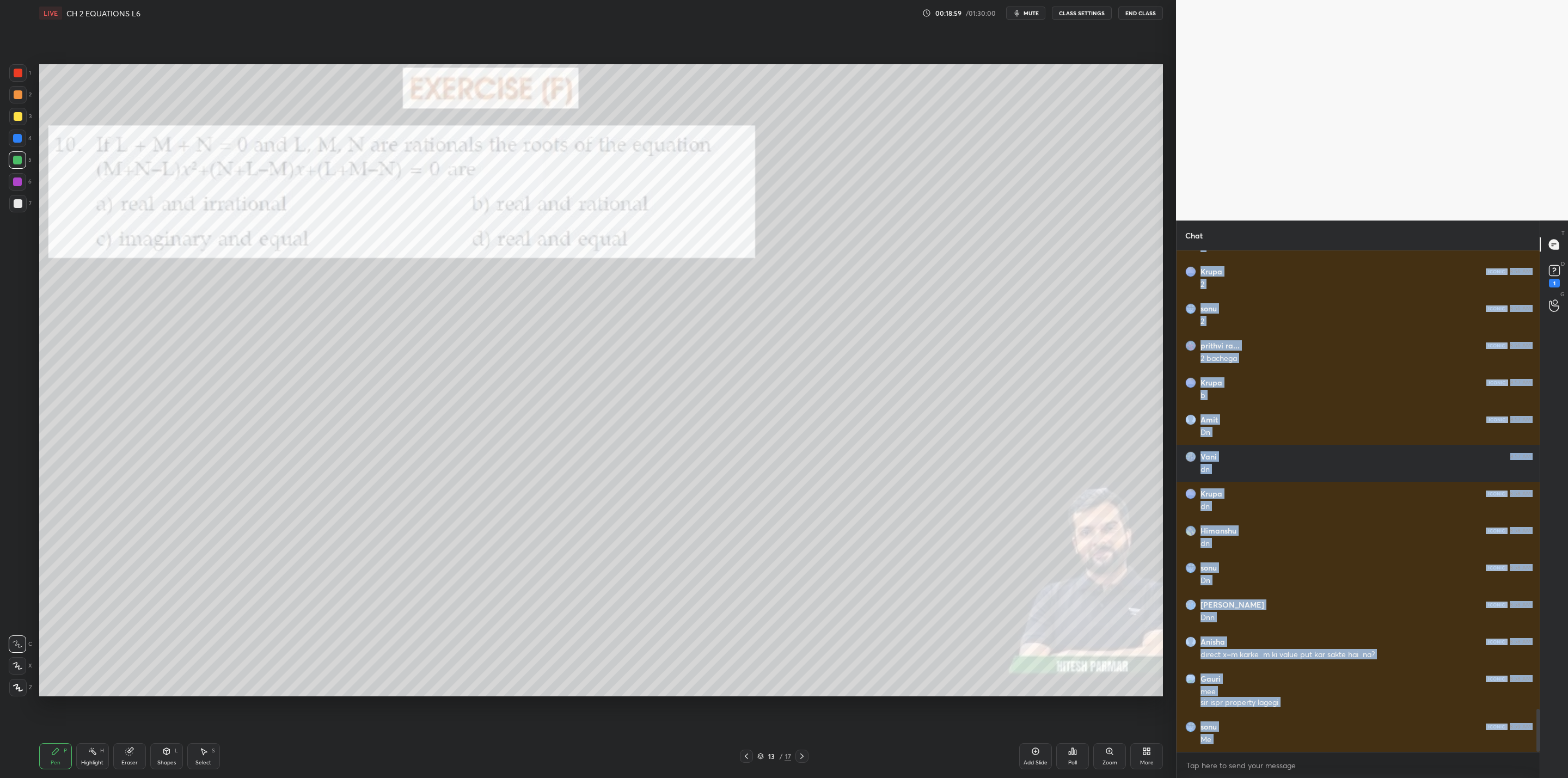
drag, startPoint x: 15, startPoint y: 115, endPoint x: 23, endPoint y: 116, distance: 8.1
click at [22, 116] on div at bounding box center [18, 116] width 18 height 18
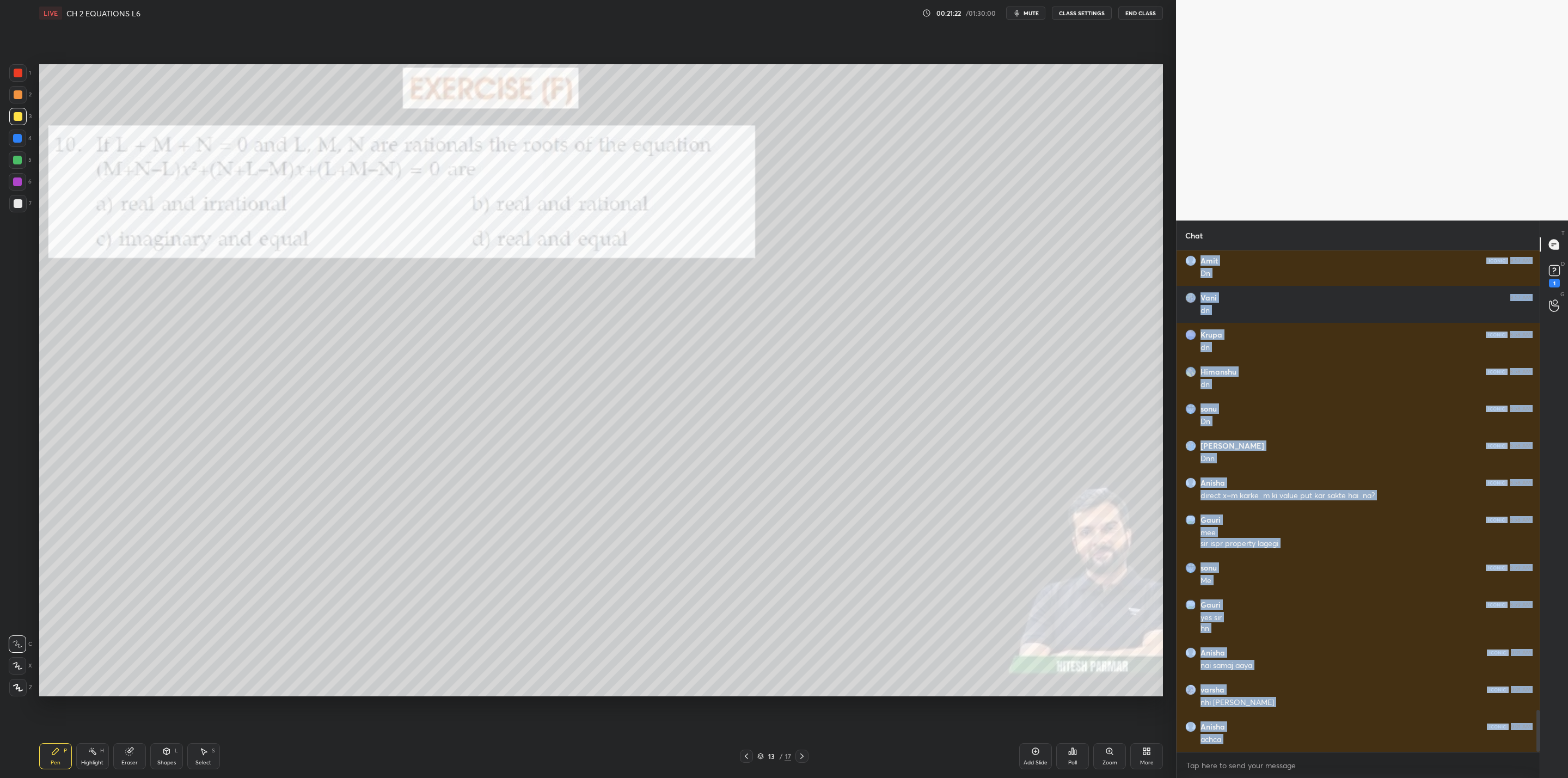
scroll to position [5487, 0]
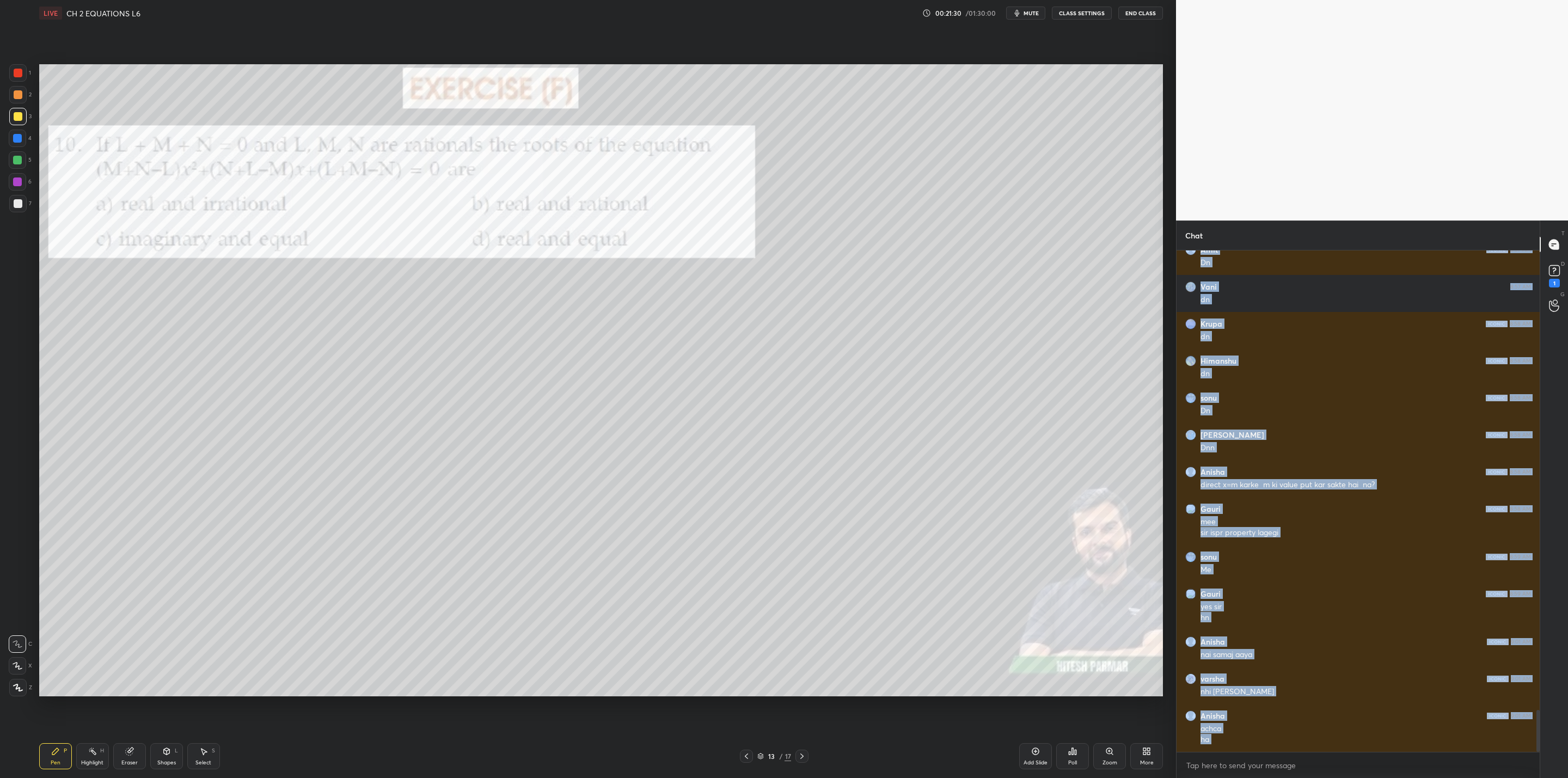
drag, startPoint x: 13, startPoint y: 201, endPoint x: 23, endPoint y: 221, distance: 22.4
click at [20, 203] on div at bounding box center [18, 203] width 9 height 9
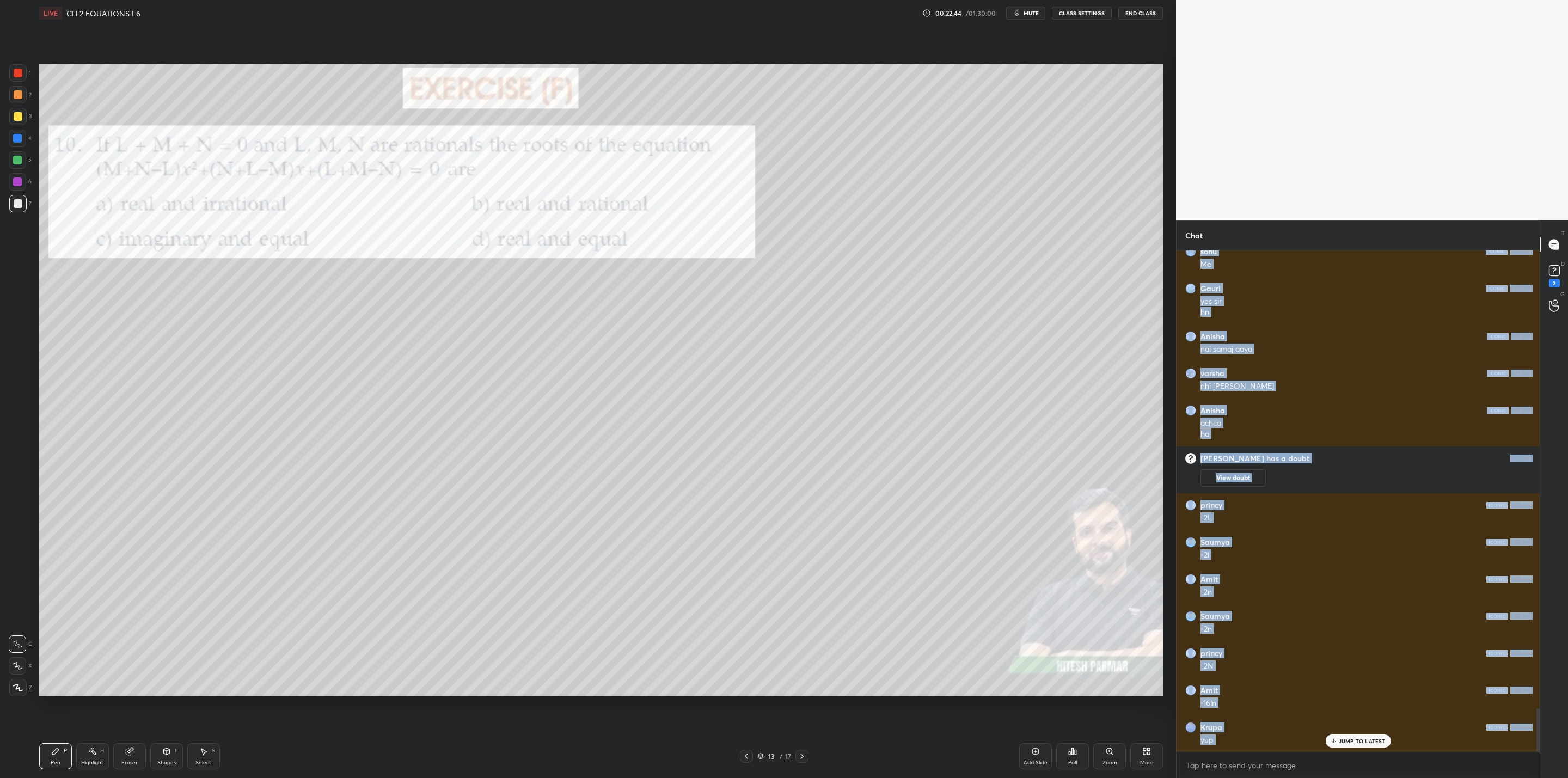
scroll to position [5290, 0]
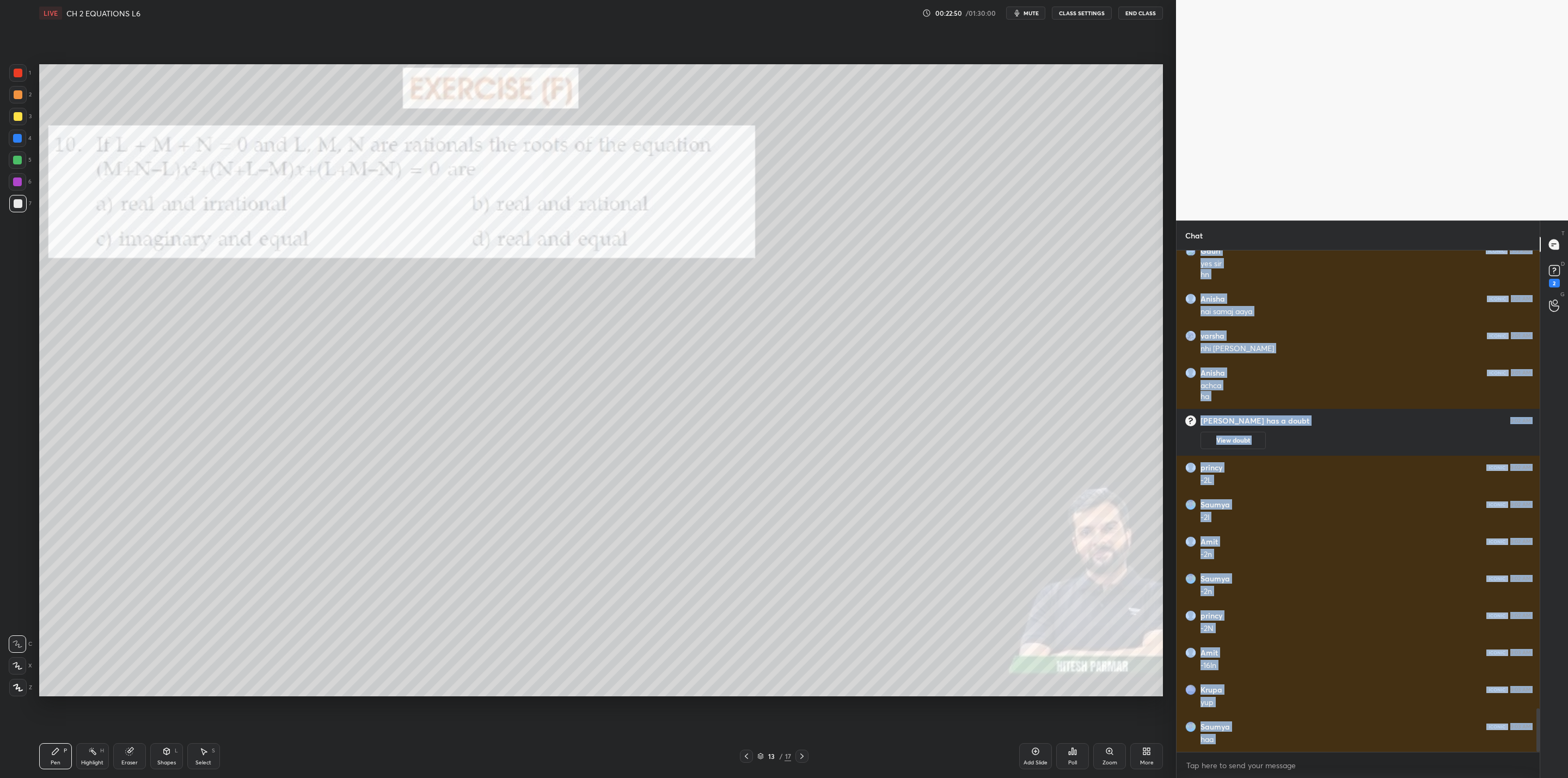
click at [131, 624] on div "Eraser" at bounding box center [129, 763] width 16 height 5
drag, startPoint x: 47, startPoint y: 761, endPoint x: 86, endPoint y: 722, distance: 55.2
click at [48, 624] on div "Pen P" at bounding box center [55, 756] width 33 height 26
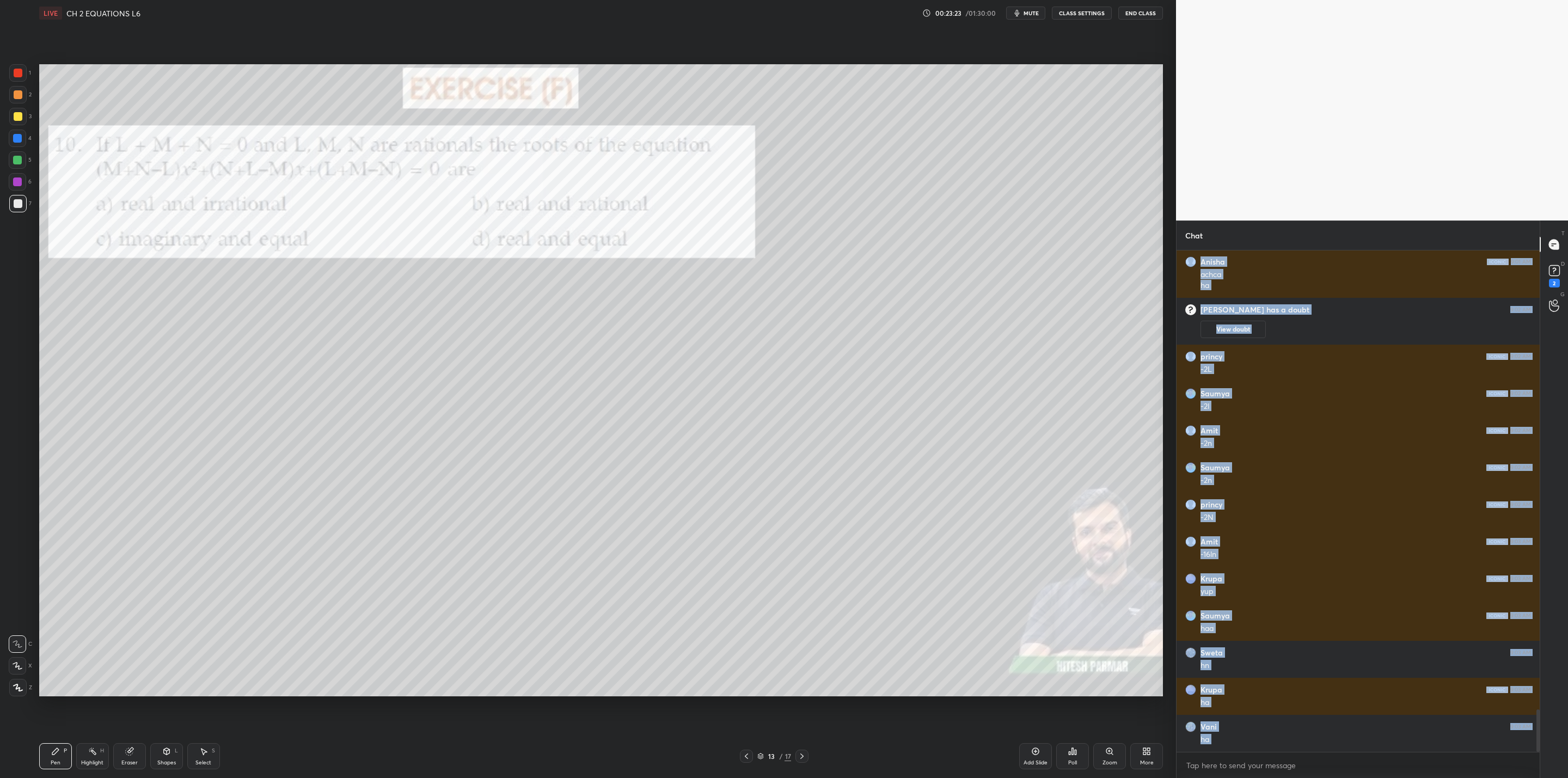
scroll to position [5438, 0]
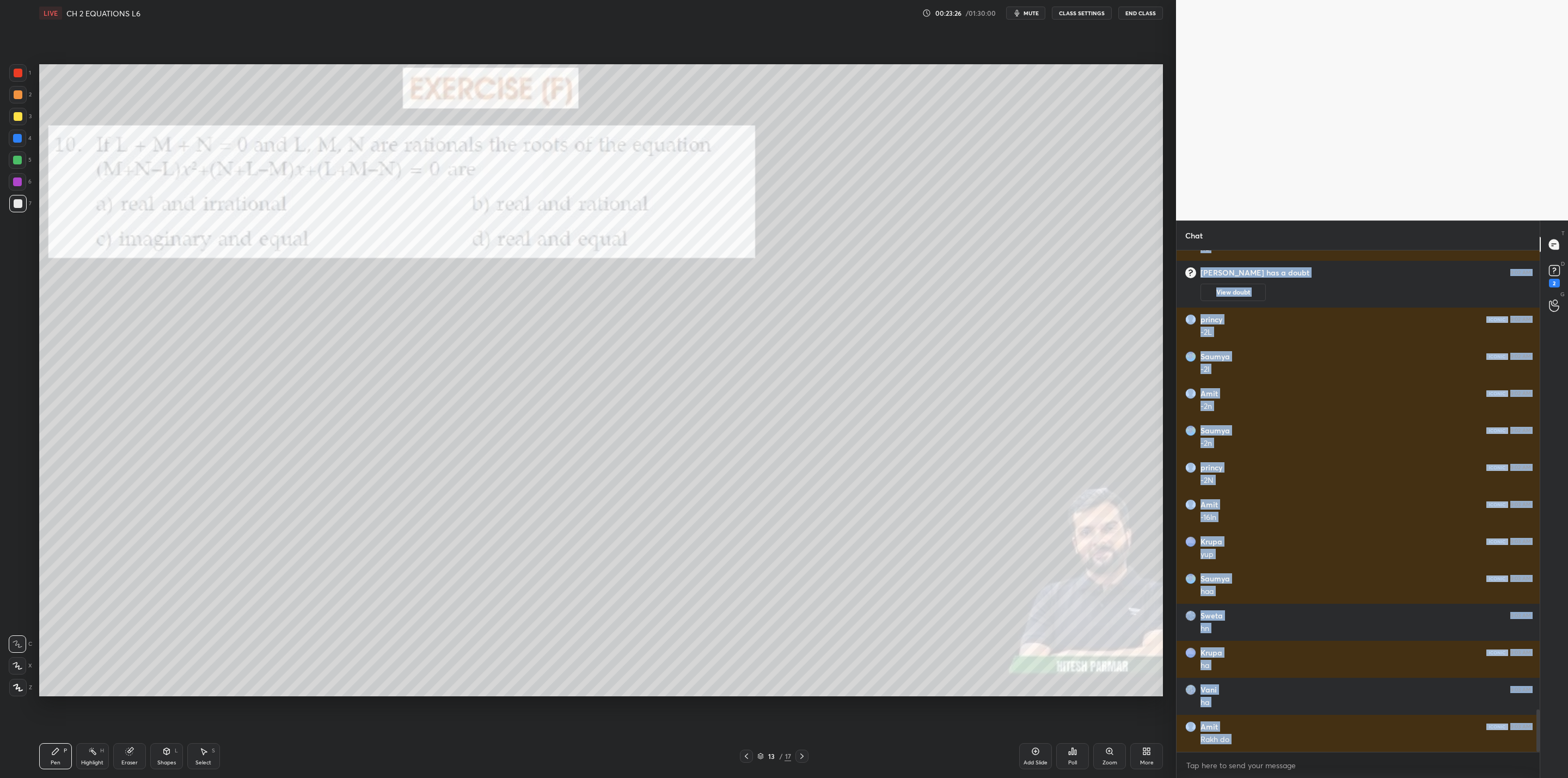
drag, startPoint x: 18, startPoint y: 111, endPoint x: 31, endPoint y: 152, distance: 43.0
click at [22, 125] on div "3" at bounding box center [20, 116] width 23 height 18
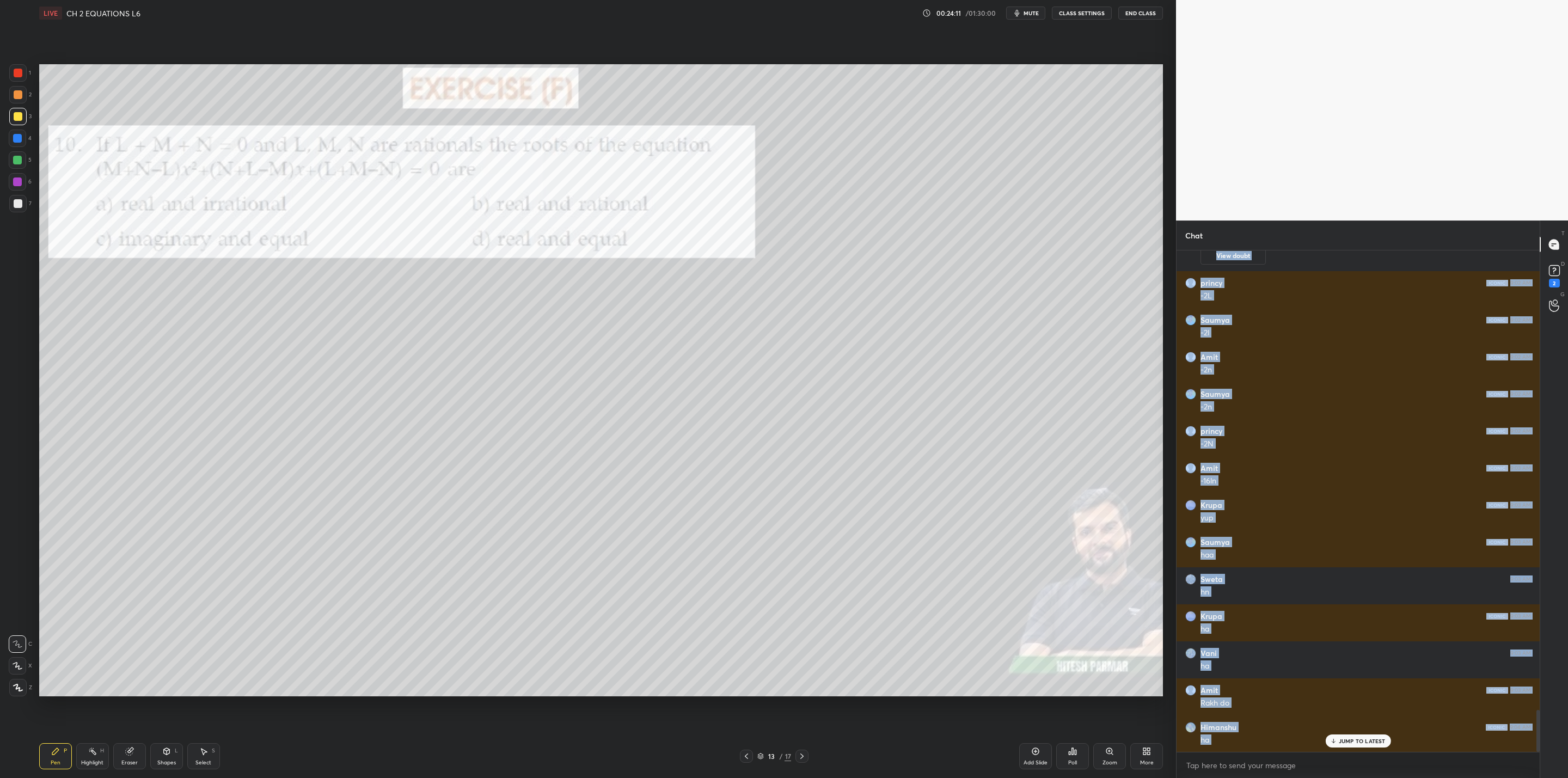
drag, startPoint x: 136, startPoint y: 757, endPoint x: 214, endPoint y: 706, distance: 93.2
click at [142, 624] on div "Eraser" at bounding box center [130, 756] width 33 height 26
drag, startPoint x: 41, startPoint y: 760, endPoint x: 163, endPoint y: 706, distance: 133.4
click at [47, 624] on div "Pen P" at bounding box center [55, 756] width 33 height 26
drag, startPoint x: 13, startPoint y: 206, endPoint x: 20, endPoint y: 230, distance: 25.0
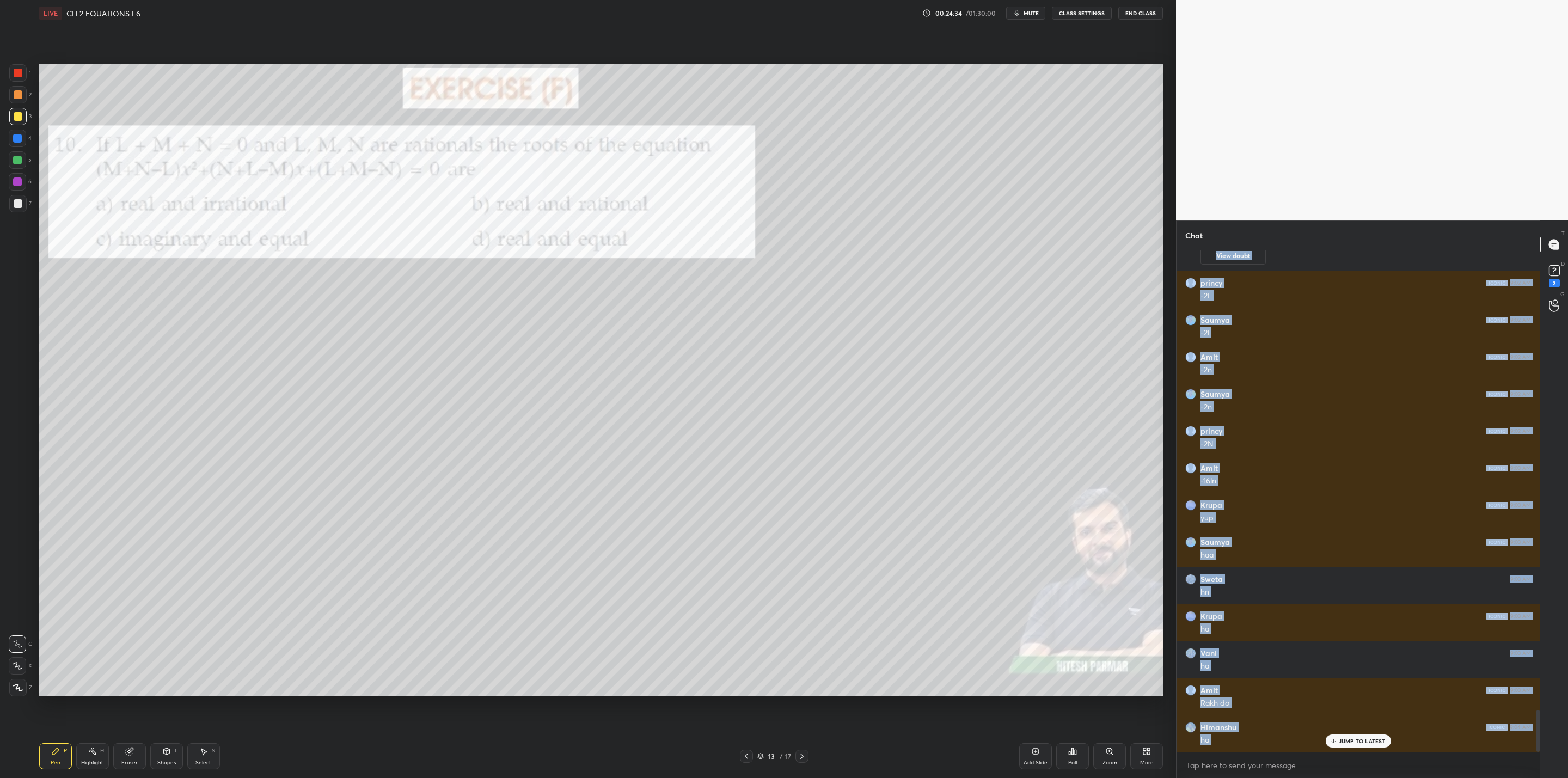
click at [18, 209] on div at bounding box center [18, 203] width 18 height 18
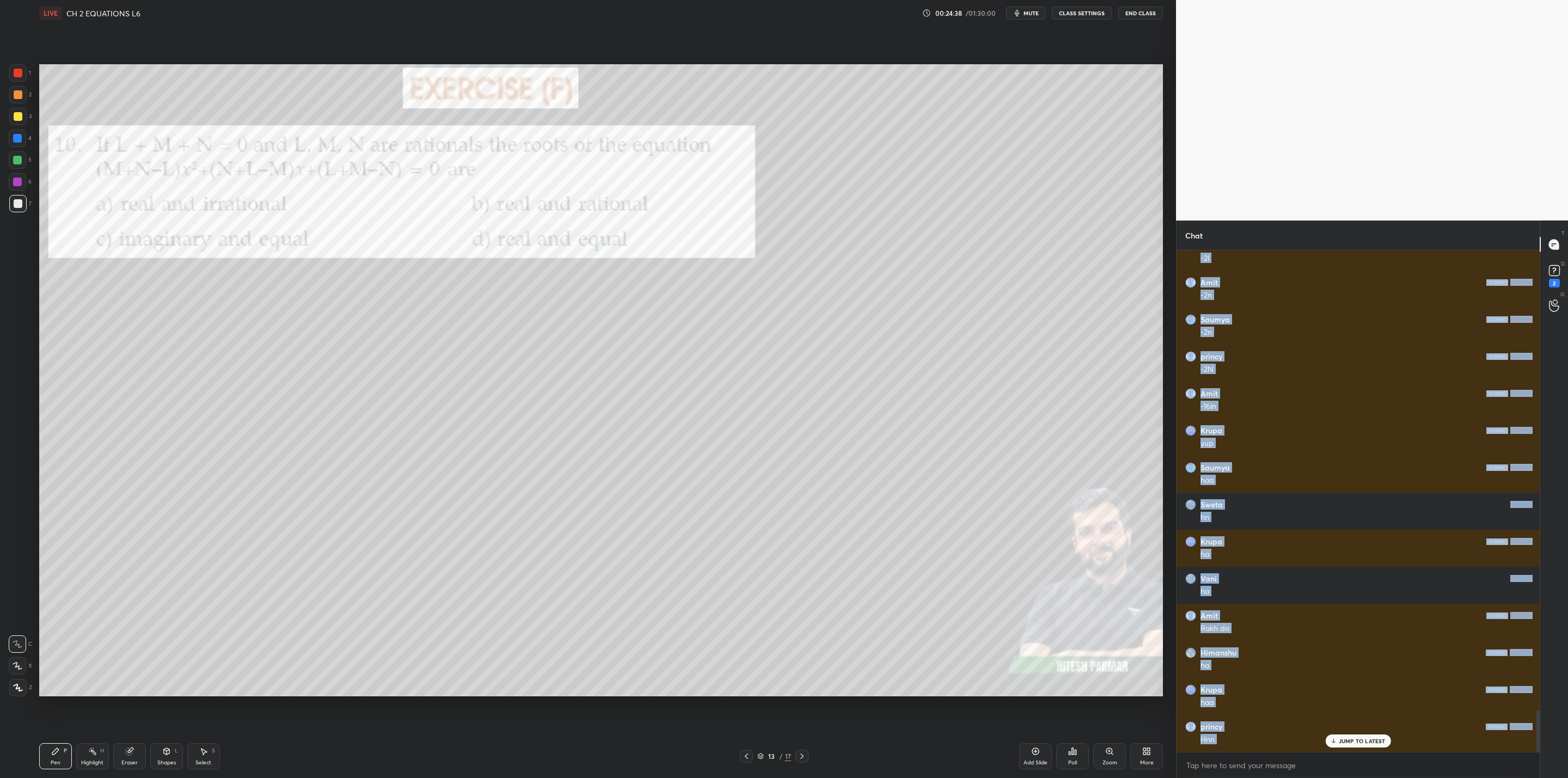
scroll to position [5585, 0]
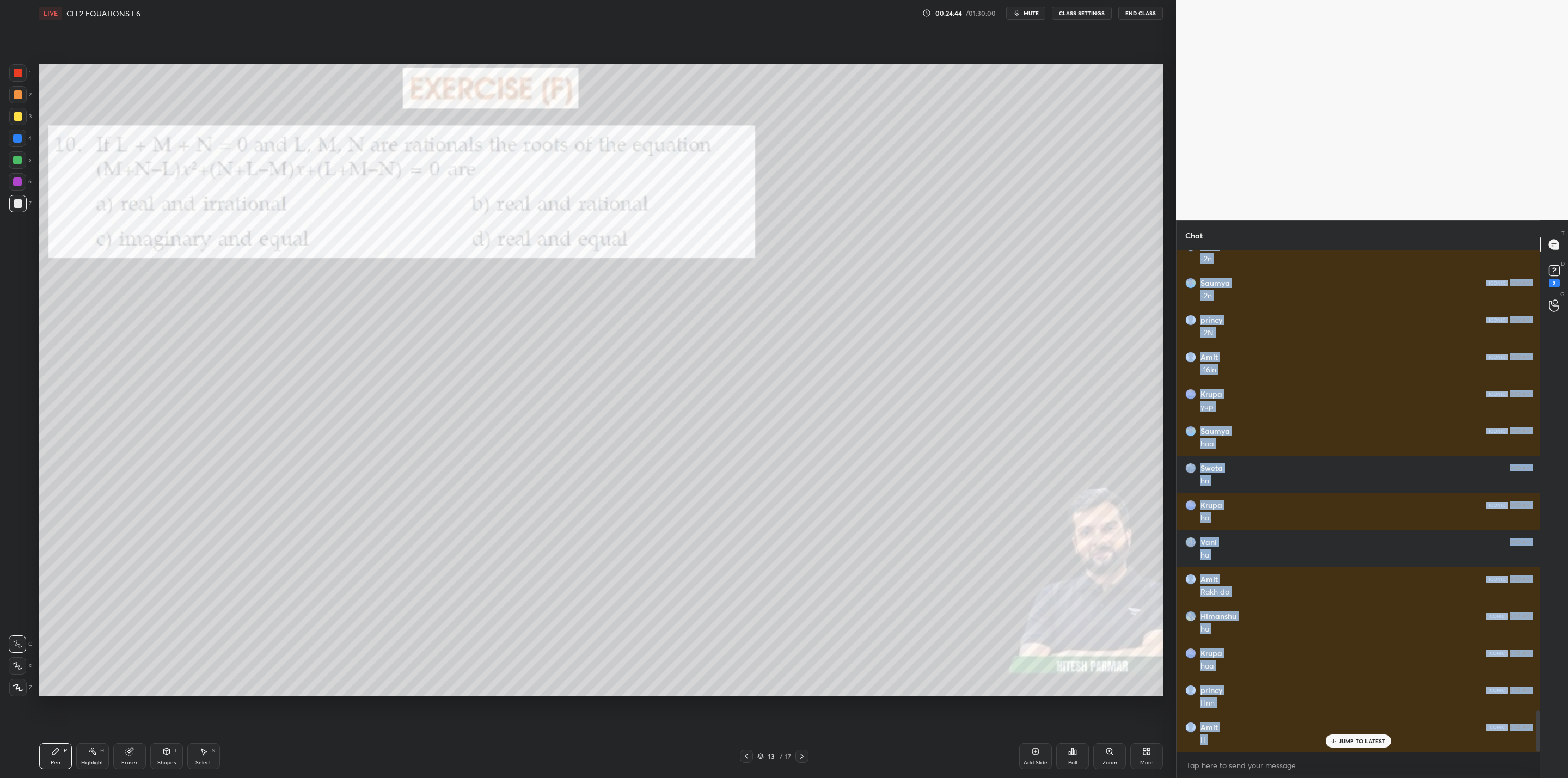
drag, startPoint x: 128, startPoint y: 759, endPoint x: 152, endPoint y: 749, distance: 26.0
click at [132, 624] on div "Eraser" at bounding box center [129, 763] width 16 height 5
drag, startPoint x: 61, startPoint y: 758, endPoint x: 194, endPoint y: 714, distance: 140.1
click at [70, 624] on div "Pen P" at bounding box center [55, 756] width 33 height 26
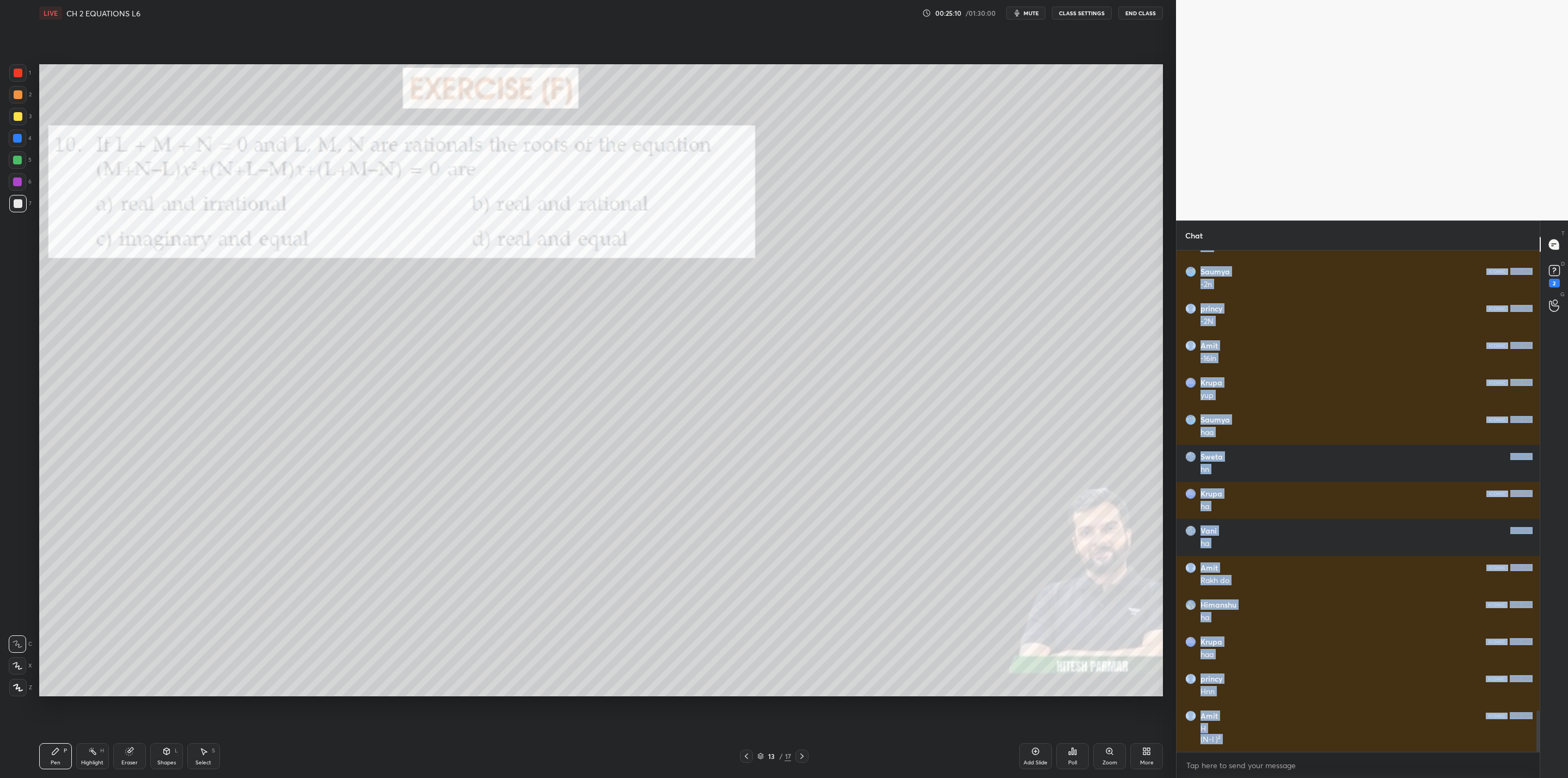
drag, startPoint x: 127, startPoint y: 751, endPoint x: 144, endPoint y: 750, distance: 17.0
click at [144, 624] on div "Eraser" at bounding box center [130, 756] width 33 height 26
drag, startPoint x: 47, startPoint y: 758, endPoint x: 65, endPoint y: 756, distance: 18.1
click at [52, 624] on div "Pen P" at bounding box center [55, 756] width 33 height 26
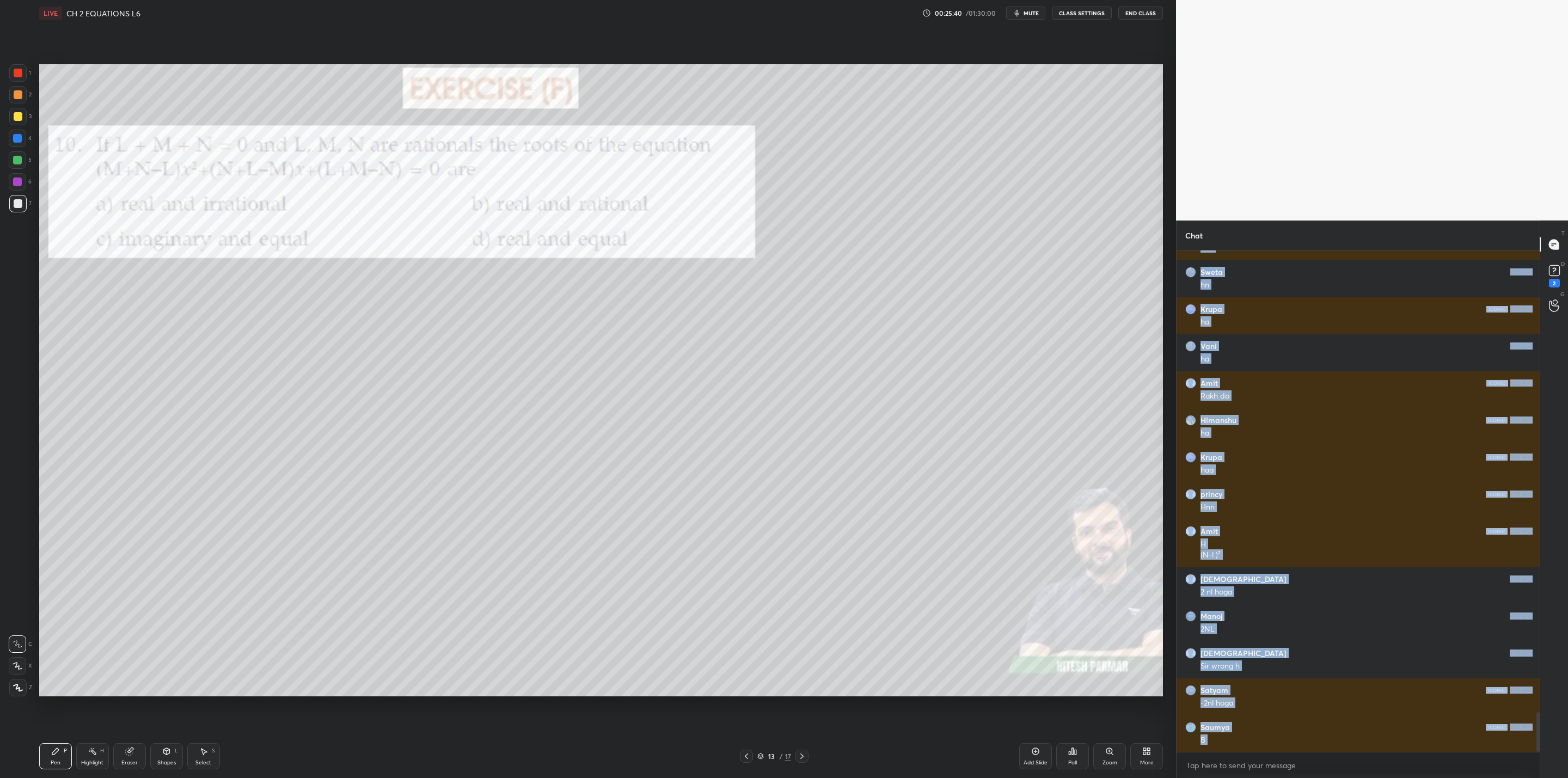
scroll to position [5819, 0]
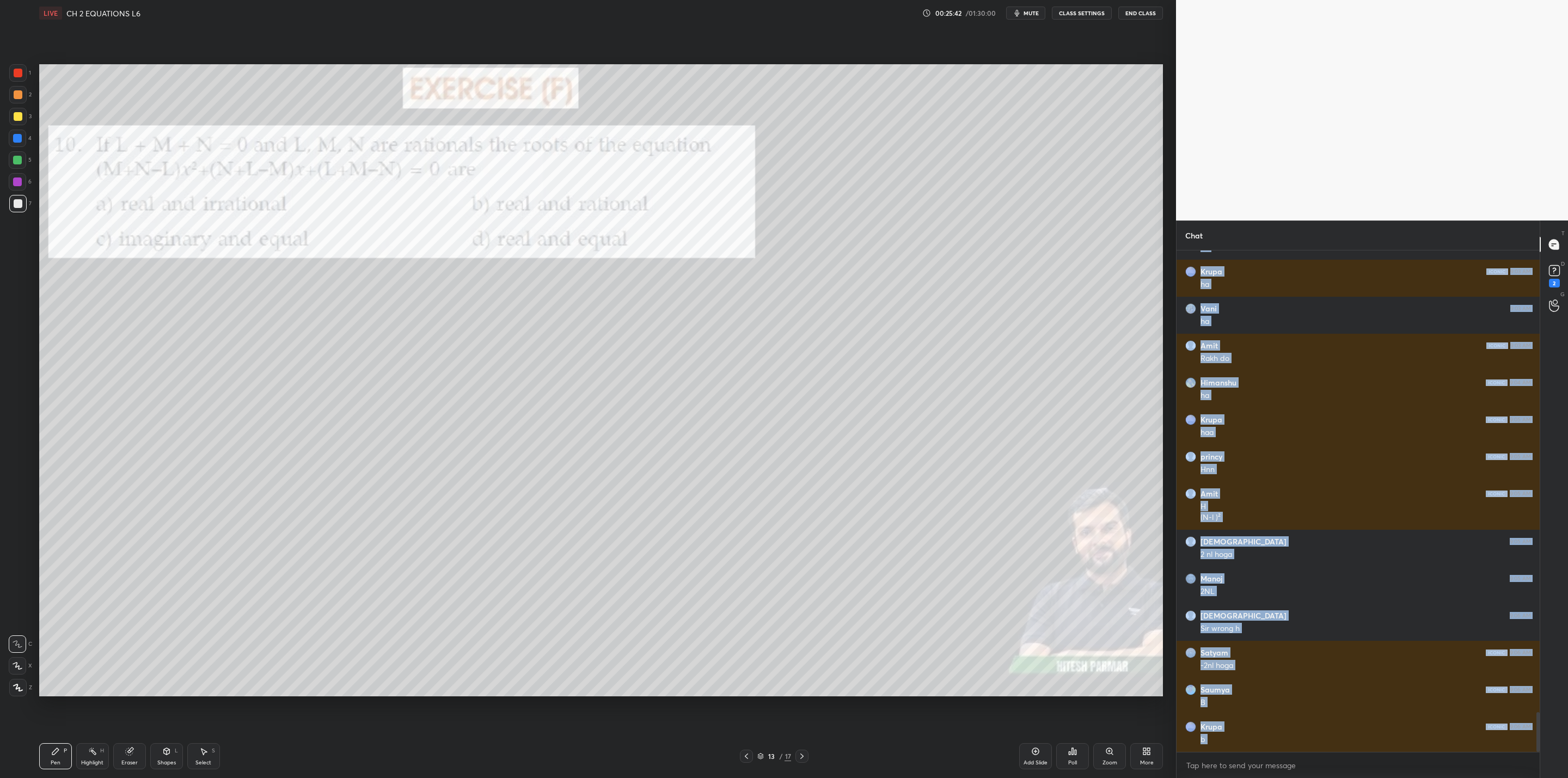
drag, startPoint x: 128, startPoint y: 755, endPoint x: 145, endPoint y: 755, distance: 17.0
click at [129, 624] on div "Eraser" at bounding box center [130, 756] width 33 height 26
drag, startPoint x: 49, startPoint y: 752, endPoint x: 77, endPoint y: 748, distance: 28.3
click at [59, 624] on icon at bounding box center [55, 751] width 9 height 9
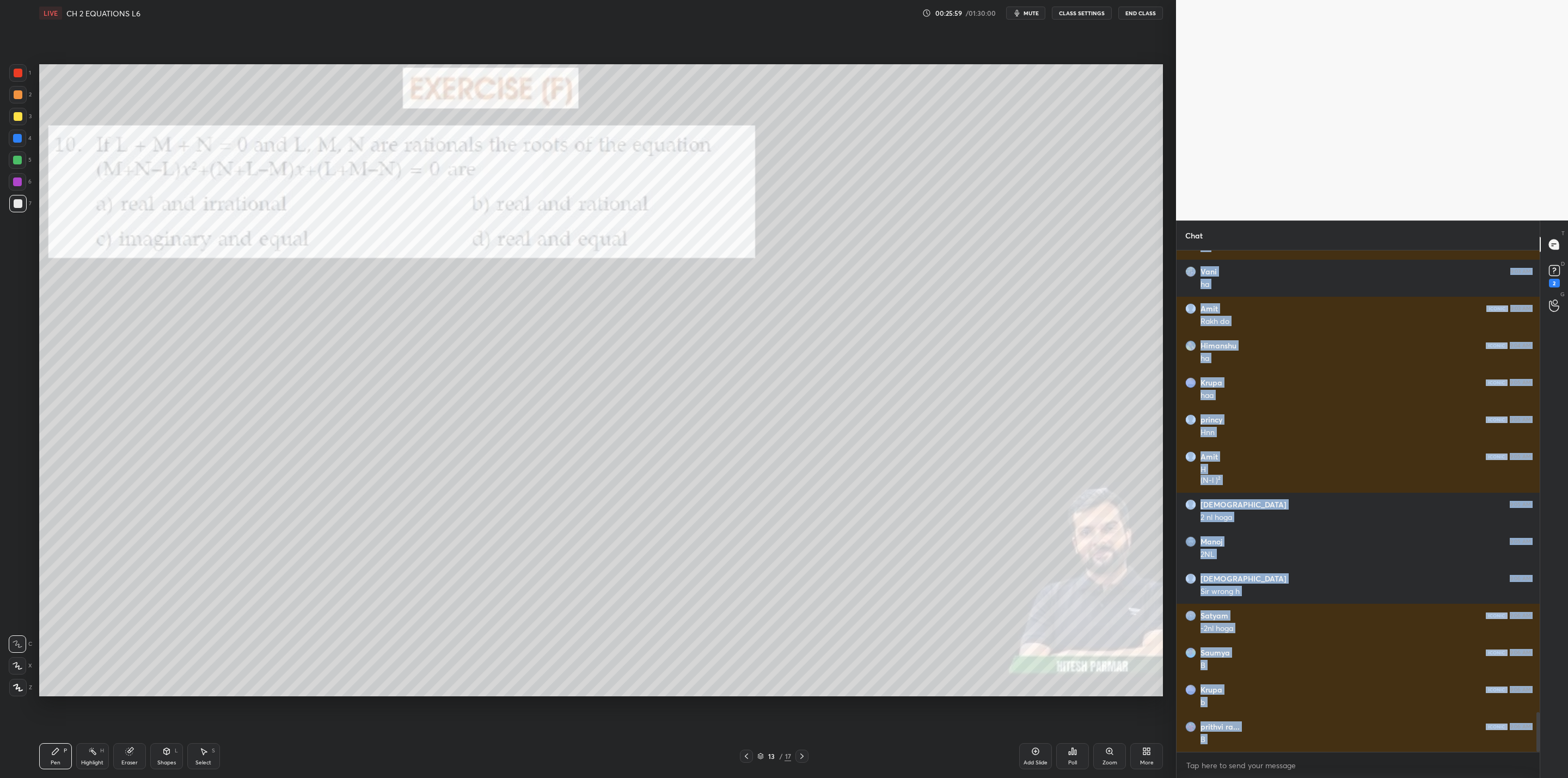
drag, startPoint x: 15, startPoint y: 114, endPoint x: 28, endPoint y: 116, distance: 13.2
click at [28, 116] on div "3" at bounding box center [20, 116] width 23 height 18
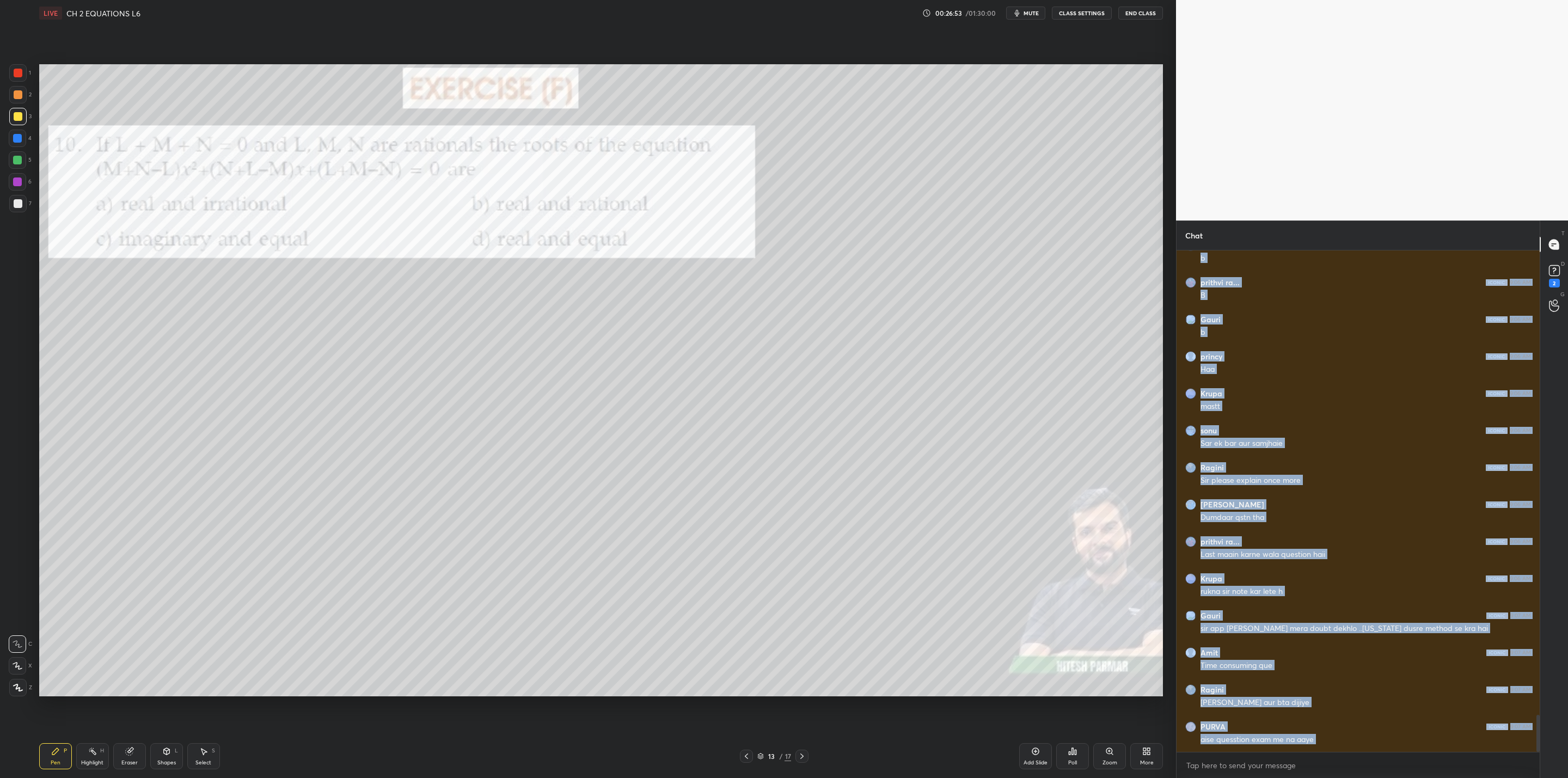
scroll to position [6347, 0]
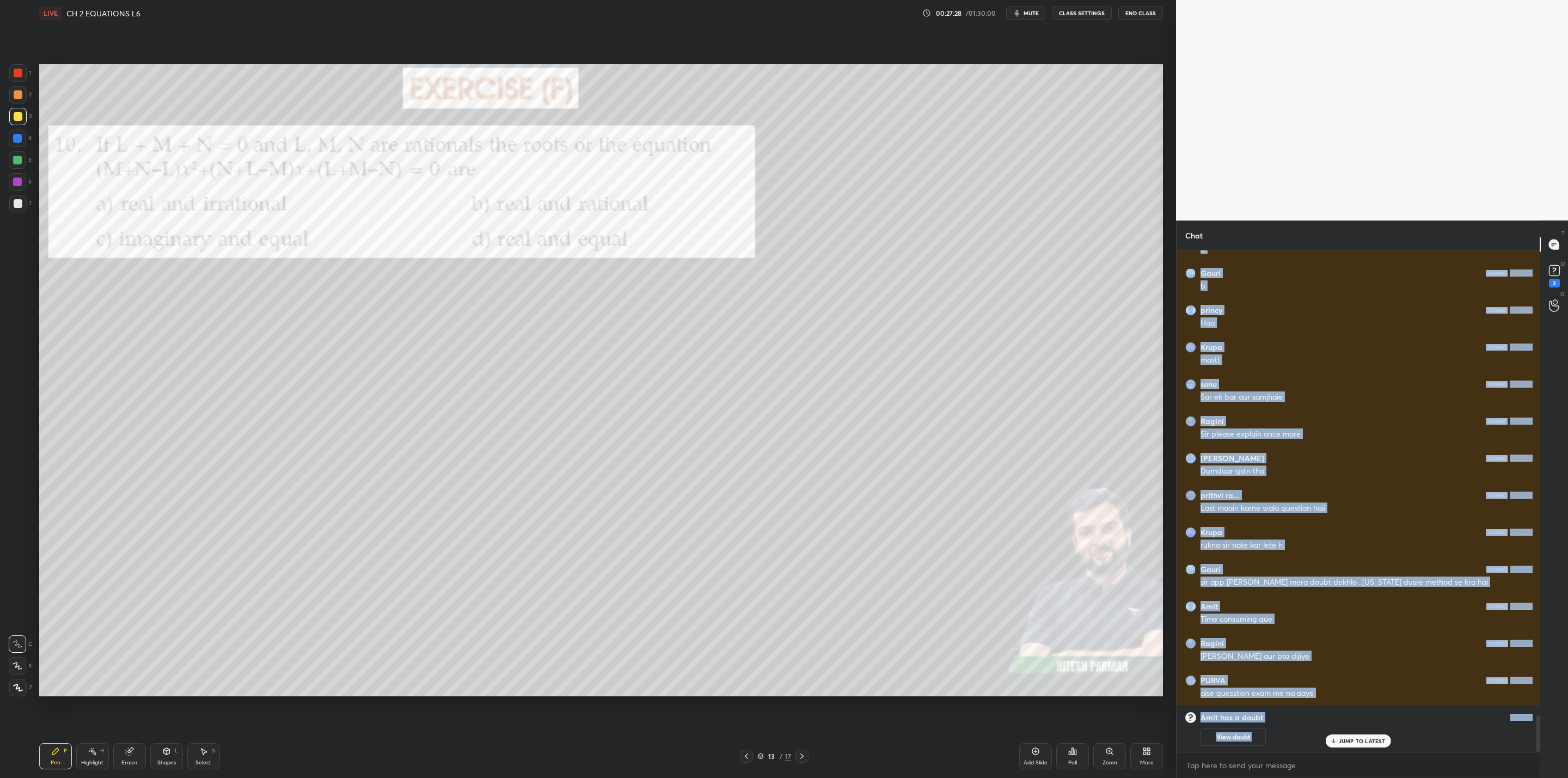
drag, startPoint x: 17, startPoint y: 136, endPoint x: 24, endPoint y: 142, distance: 9.2
click at [18, 141] on div at bounding box center [17, 138] width 9 height 9
click at [807, 624] on button "View doubt" at bounding box center [1233, 737] width 65 height 18
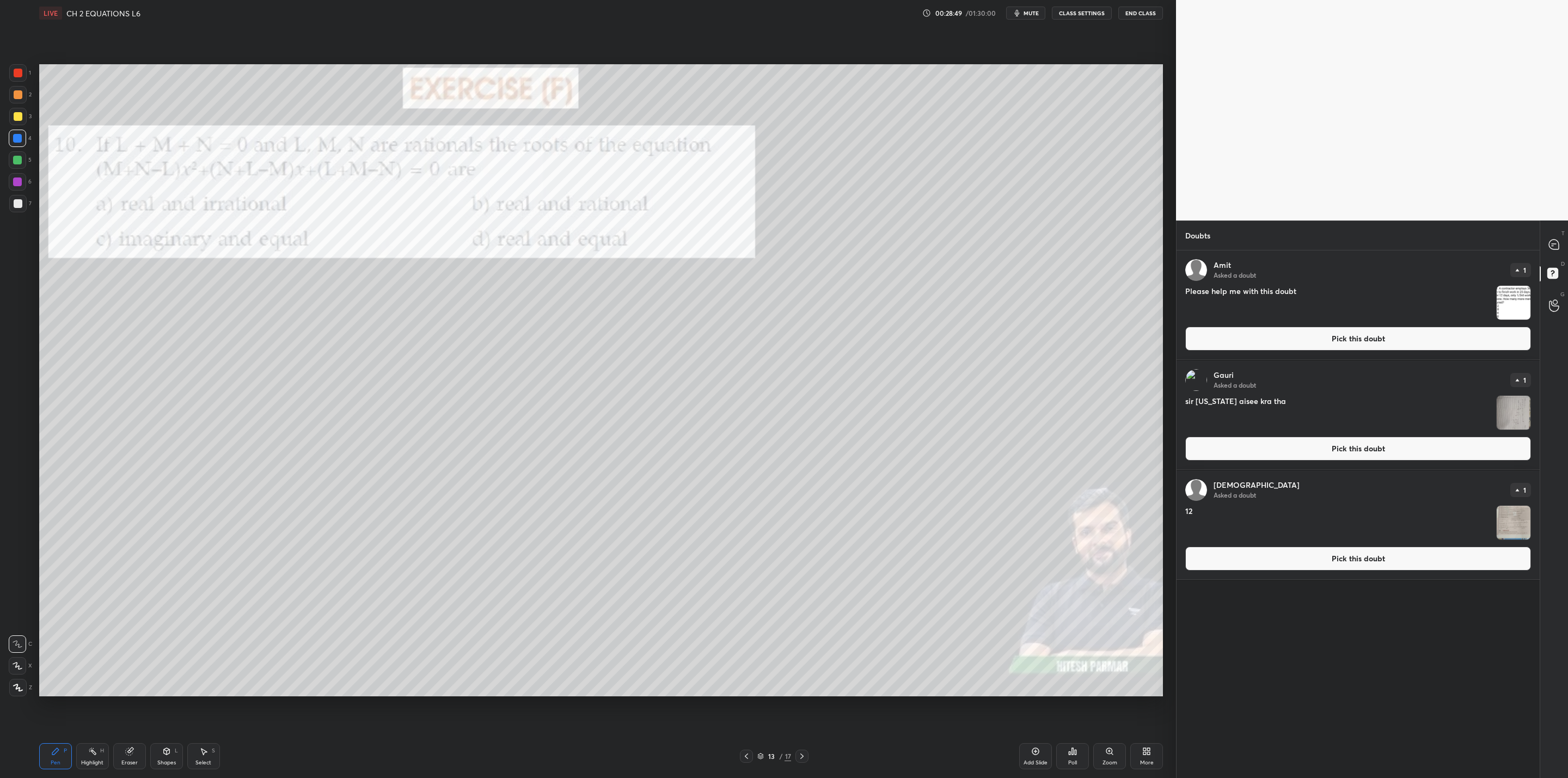
click at [807, 301] on img "grid" at bounding box center [1513, 303] width 33 height 33
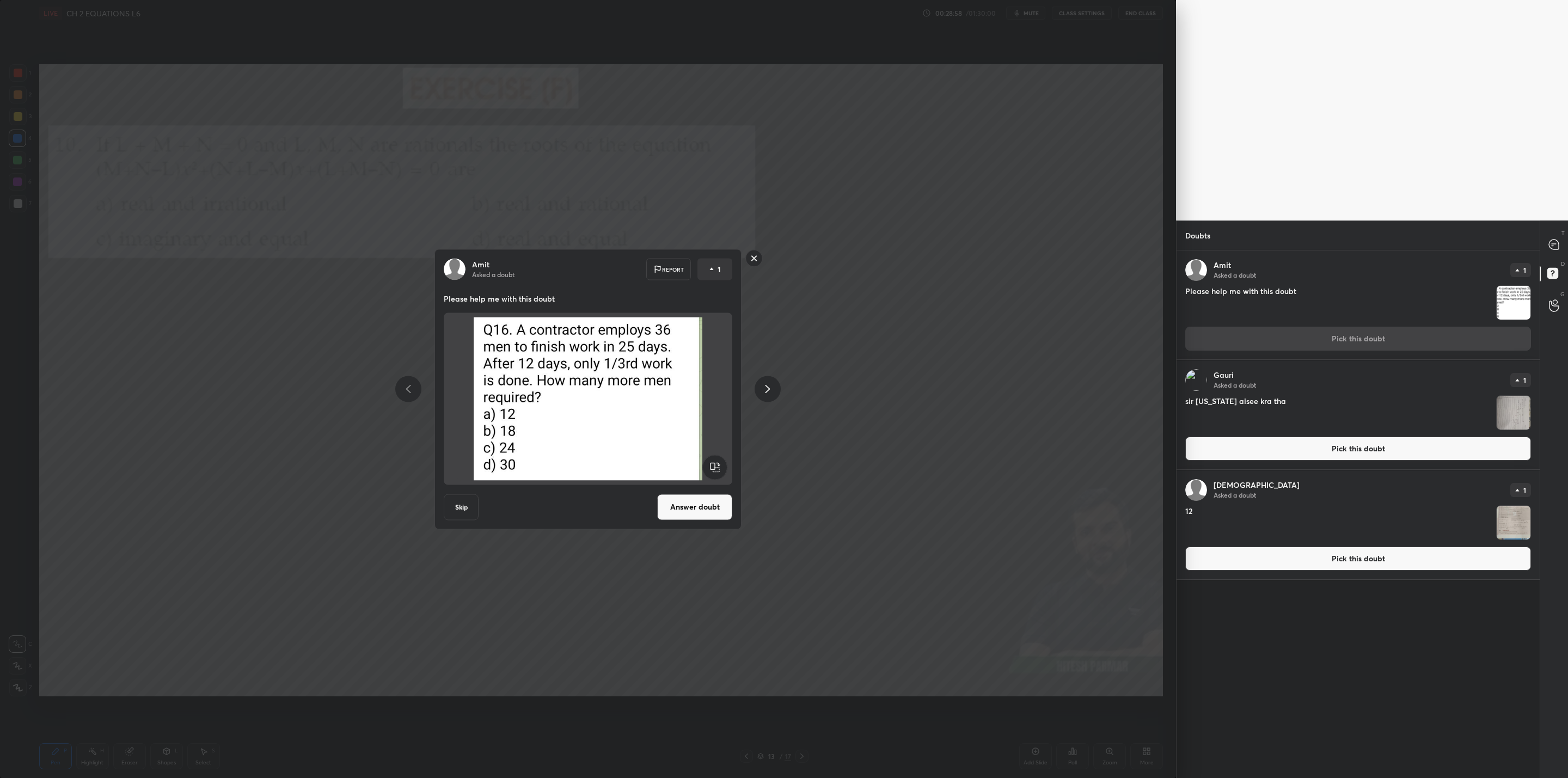
drag, startPoint x: 751, startPoint y: 253, endPoint x: 744, endPoint y: 262, distance: 11.4
click at [751, 255] on rect at bounding box center [754, 259] width 17 height 17
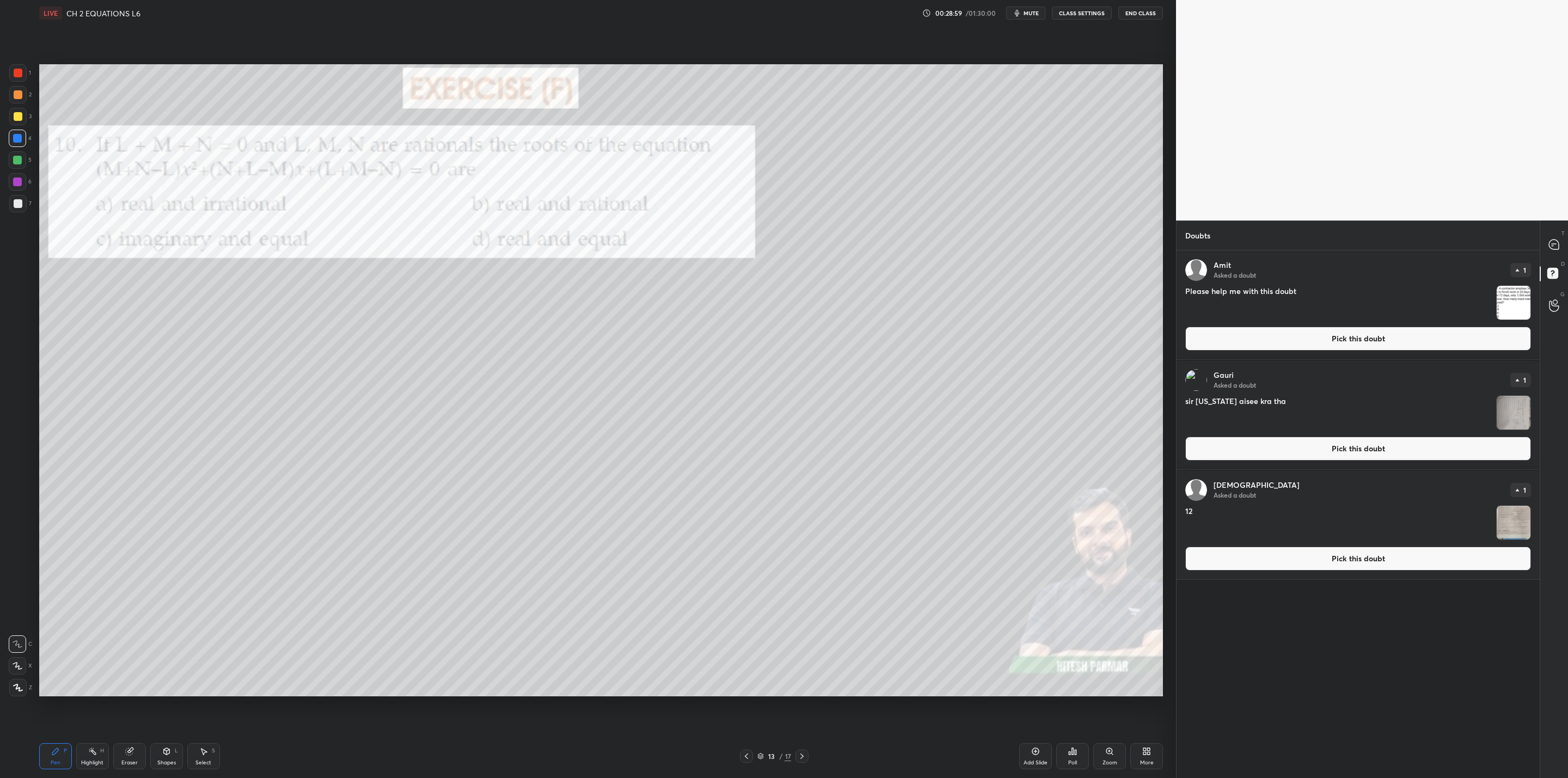
click at [804, 624] on div at bounding box center [802, 756] width 13 height 13
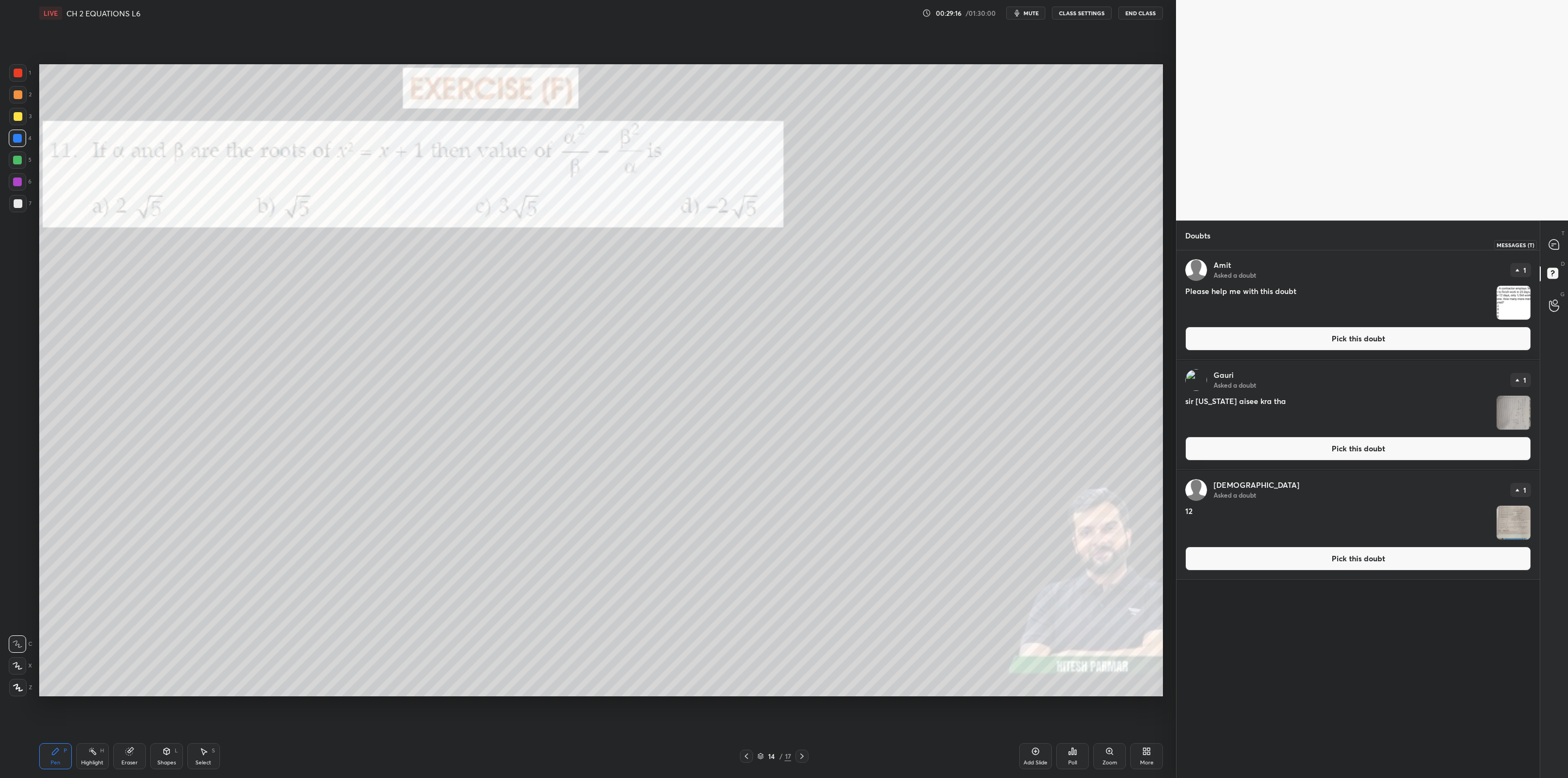
click at [807, 247] on div at bounding box center [1555, 245] width 22 height 19
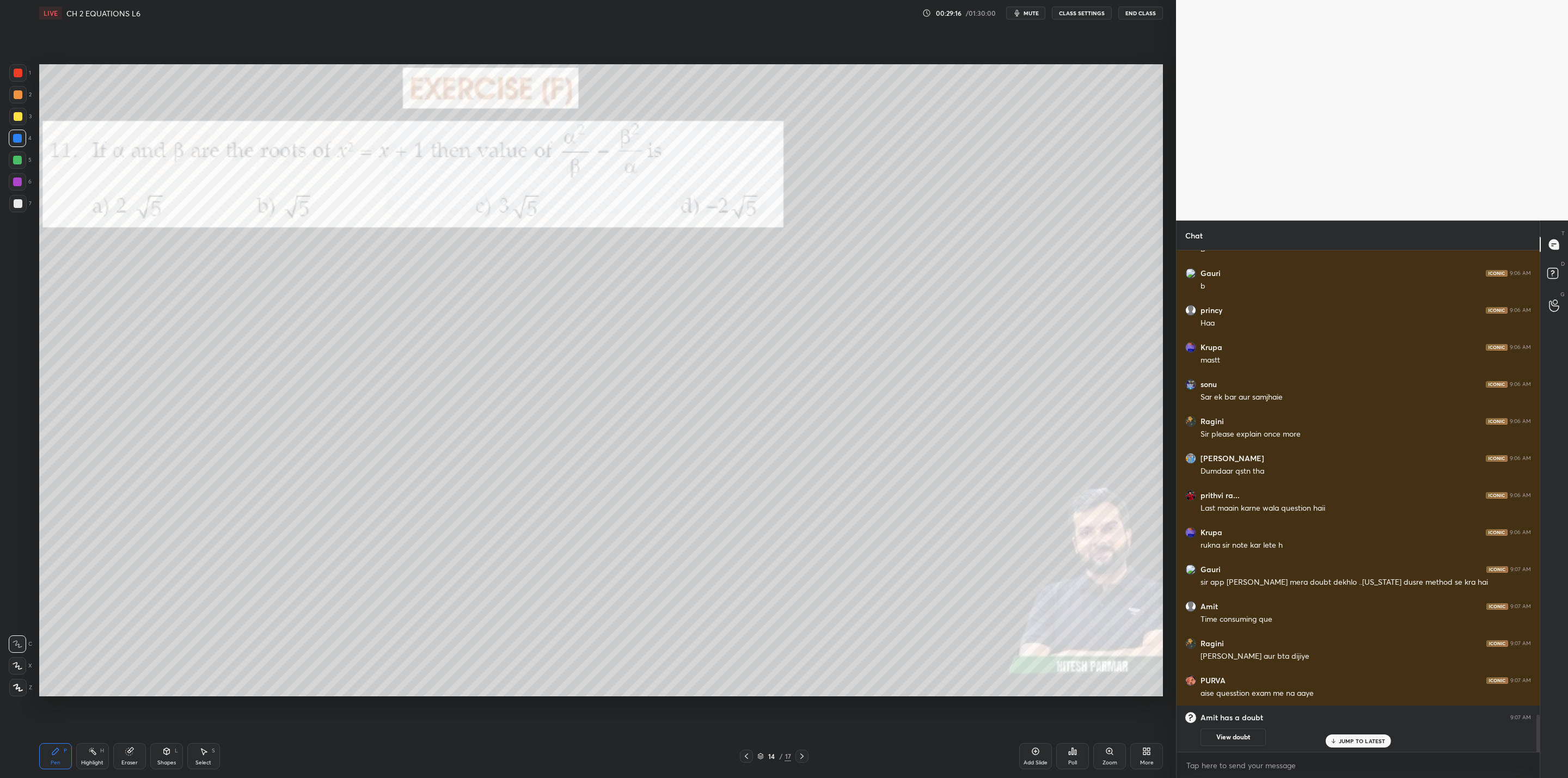
scroll to position [498, 360]
drag, startPoint x: 1325, startPoint y: 738, endPoint x: 1295, endPoint y: 753, distance: 33.5
click at [807, 624] on div "View doubt" at bounding box center [1365, 735] width 331 height 23
click at [807, 624] on div "[PERSON_NAME] 9:04 AM [PERSON_NAME] 9:05 AM haa [PERSON_NAME] 9:05 AM Hnn Amit …" at bounding box center [1358, 501] width 363 height 502
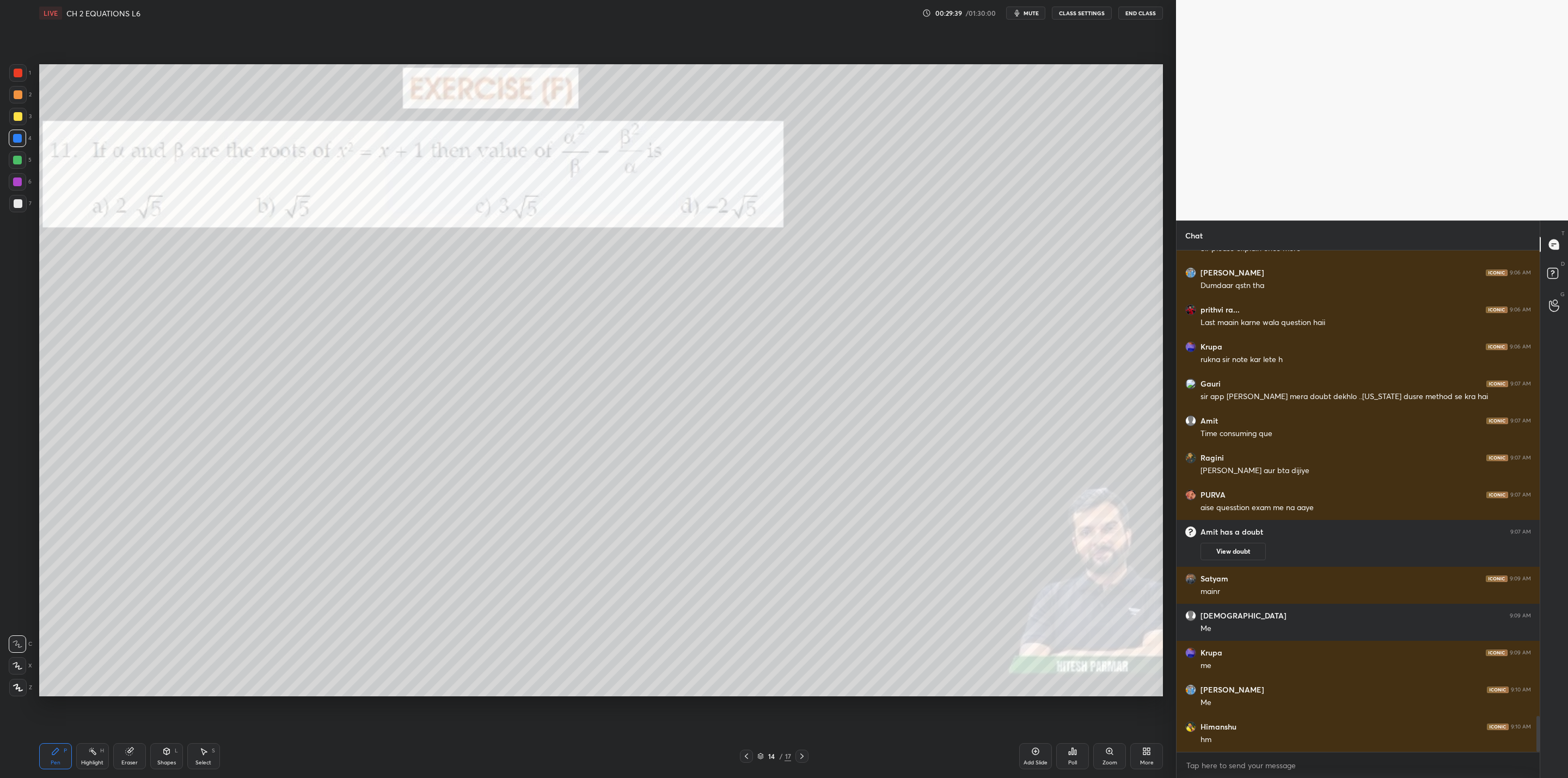
scroll to position [6500, 0]
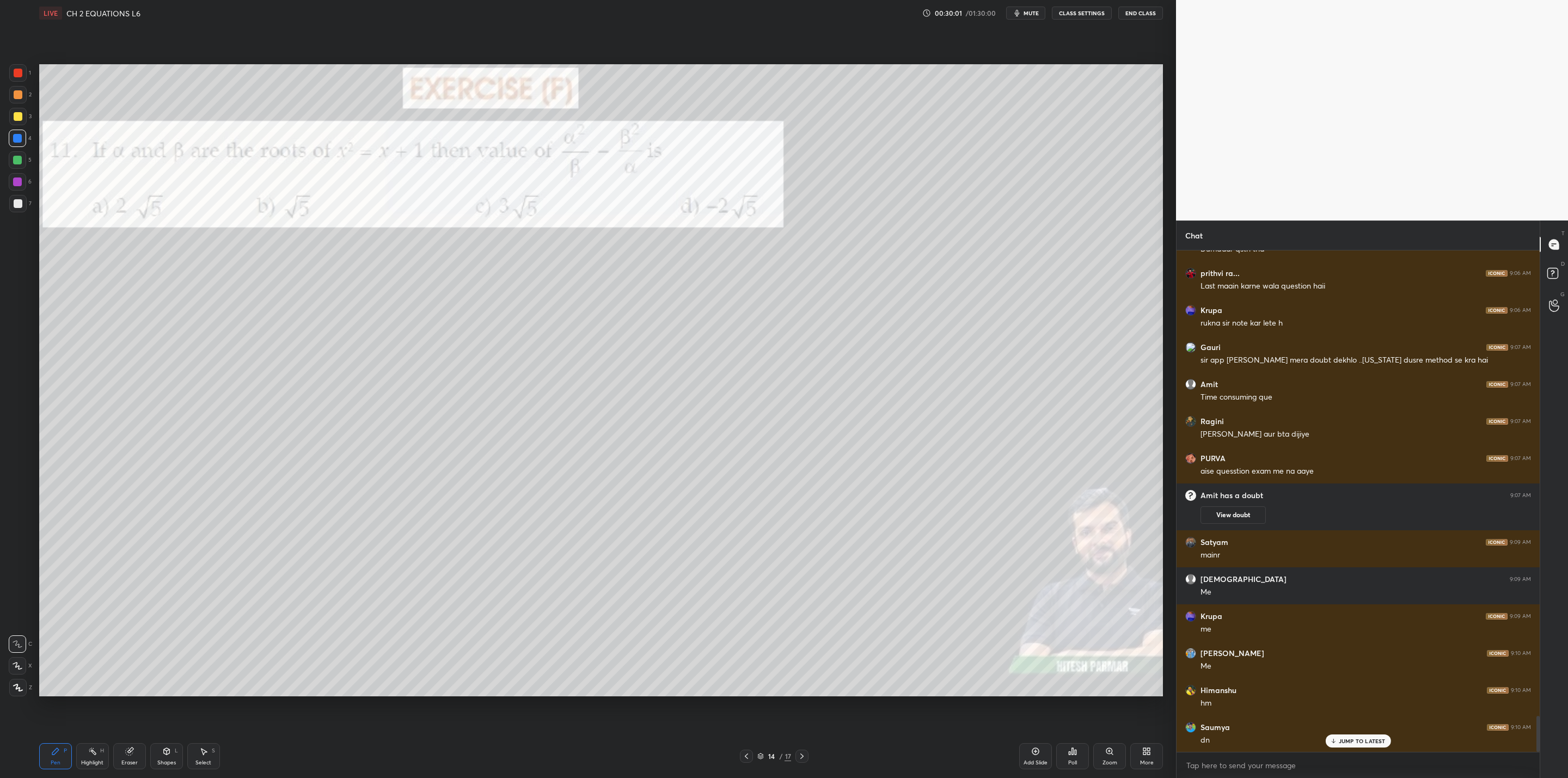
click at [806, 624] on div at bounding box center [802, 756] width 13 height 13
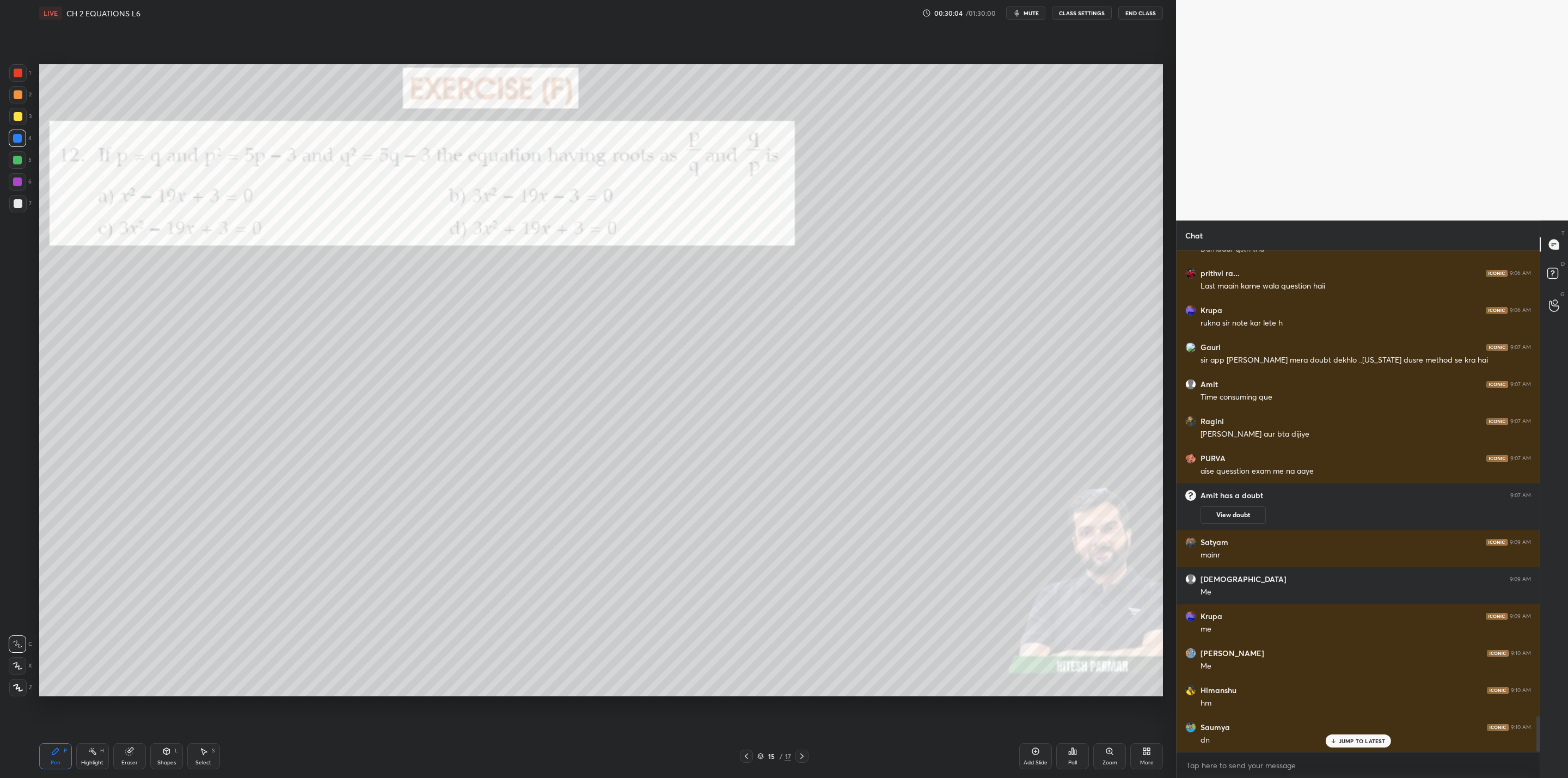
click at [802, 624] on icon at bounding box center [802, 756] width 9 height 9
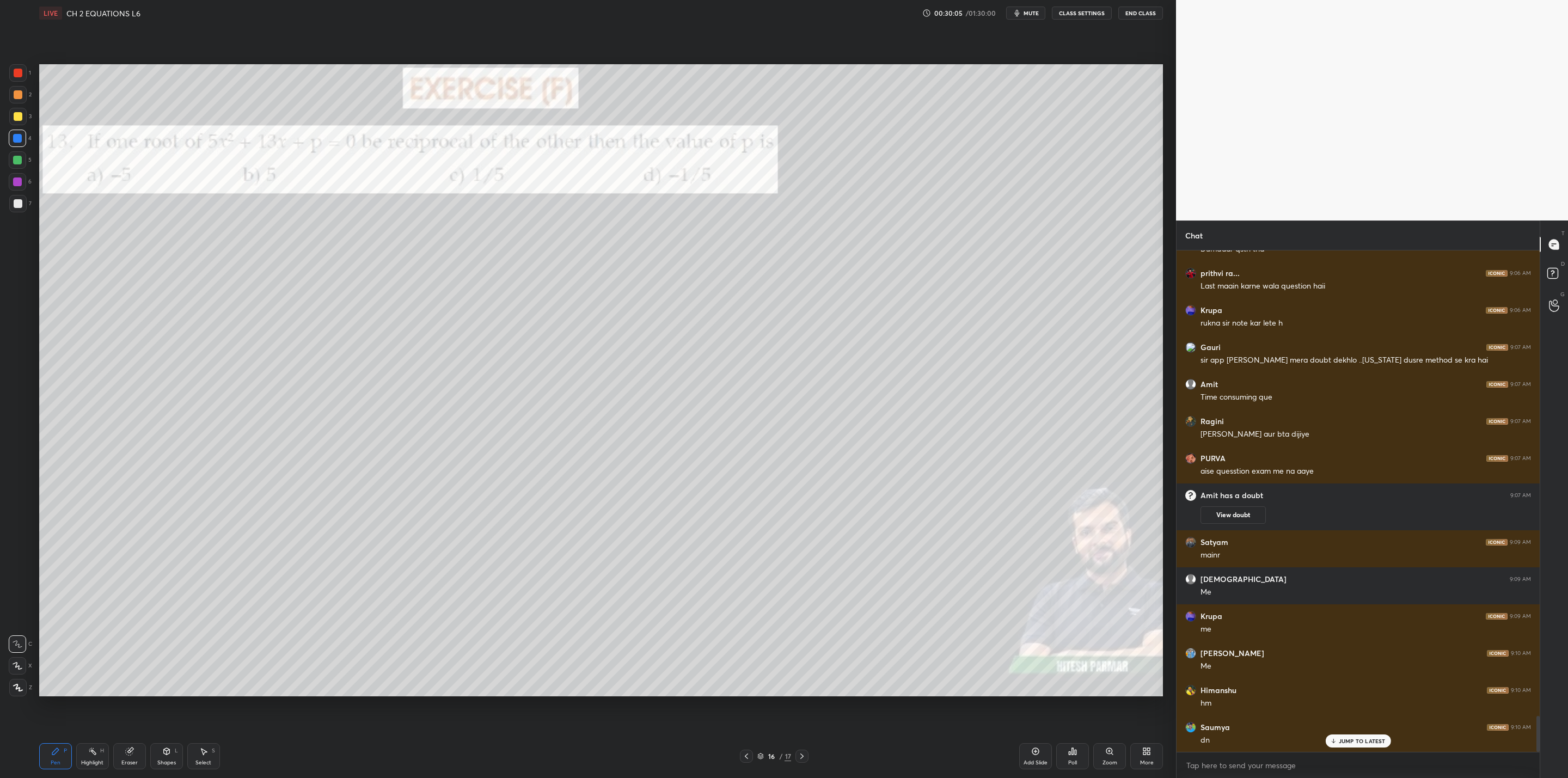
click at [751, 624] on div at bounding box center [746, 756] width 13 height 13
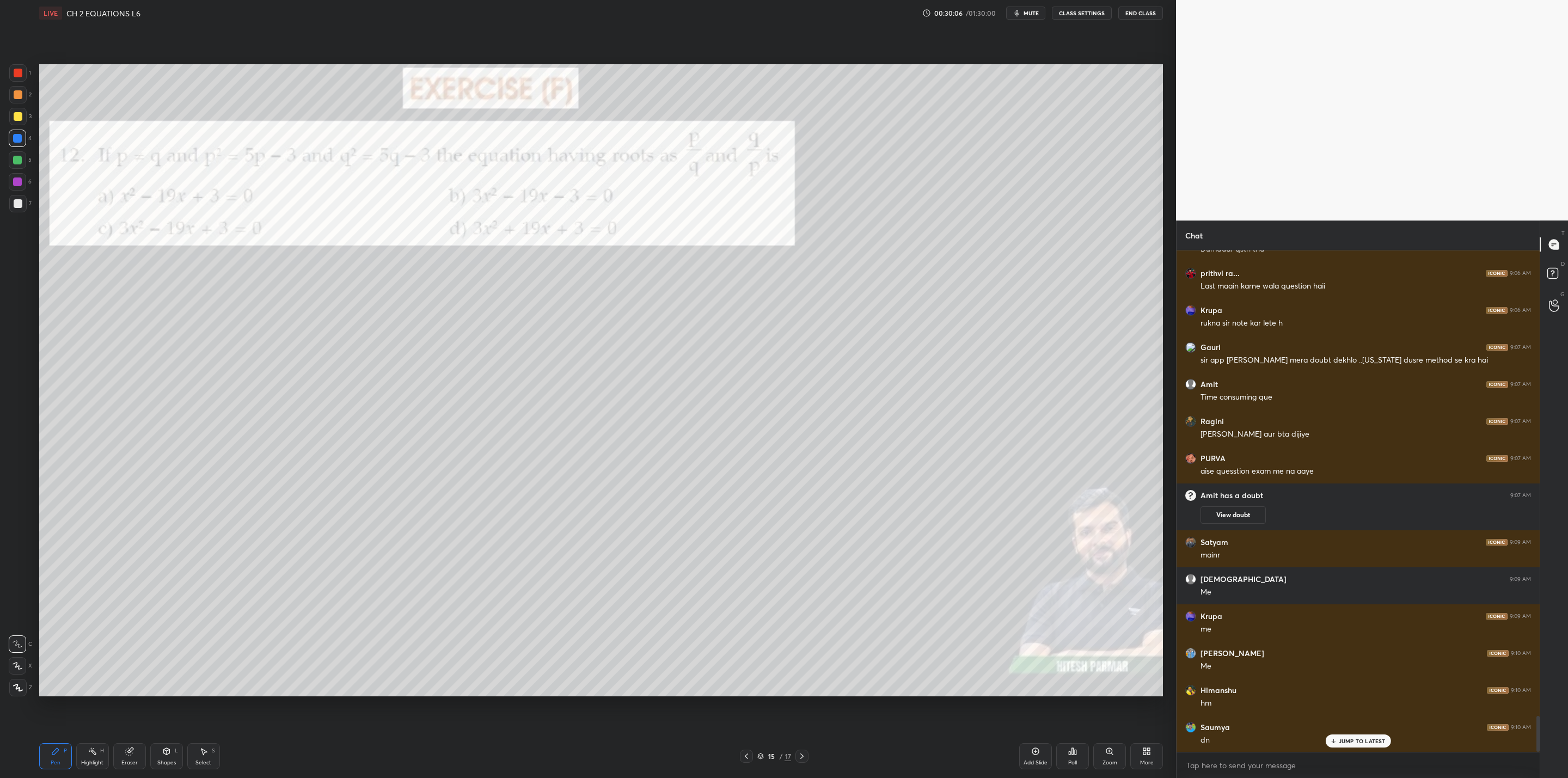
click at [801, 624] on icon at bounding box center [802, 756] width 9 height 9
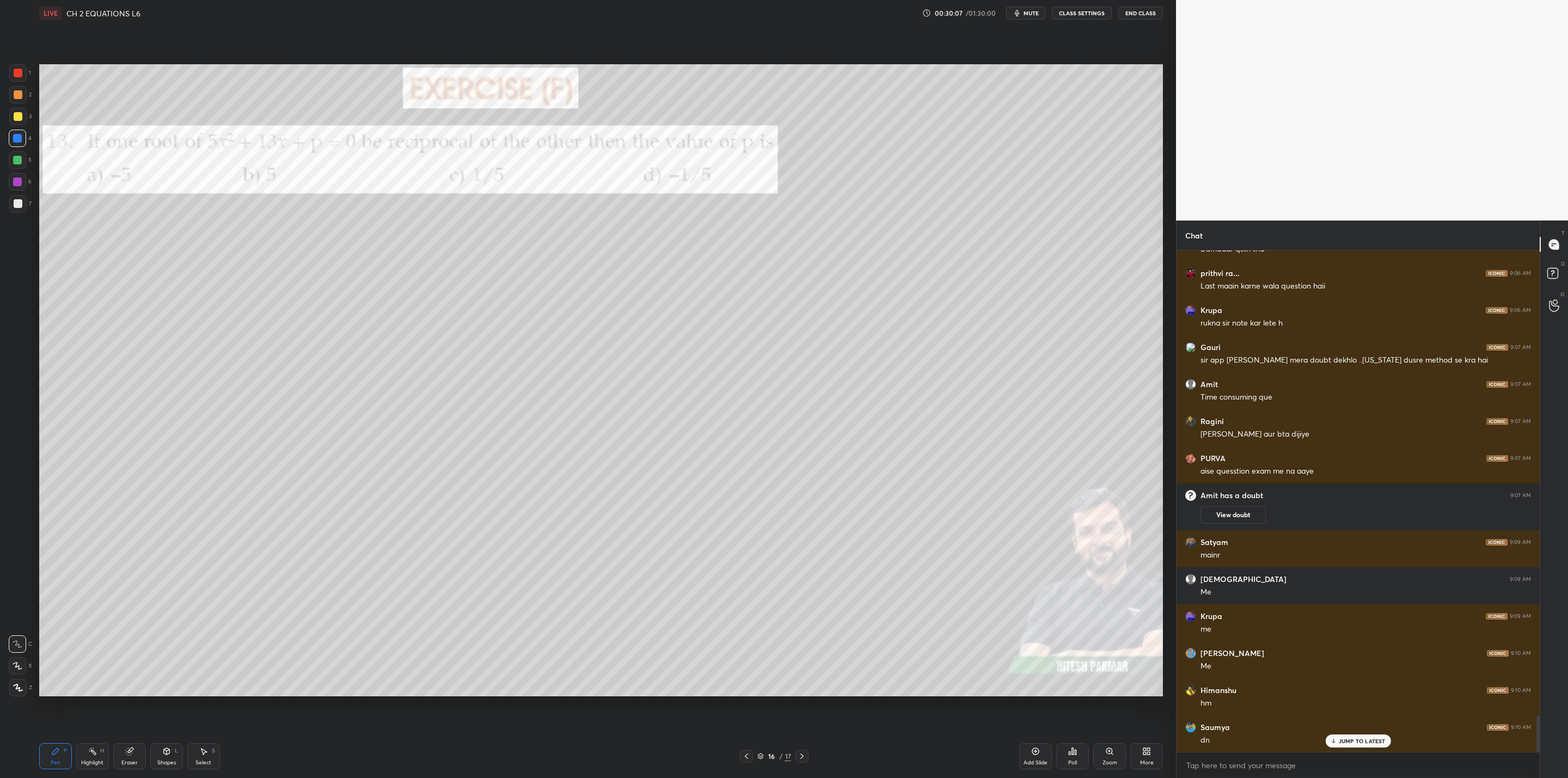
click at [805, 624] on icon at bounding box center [802, 756] width 9 height 9
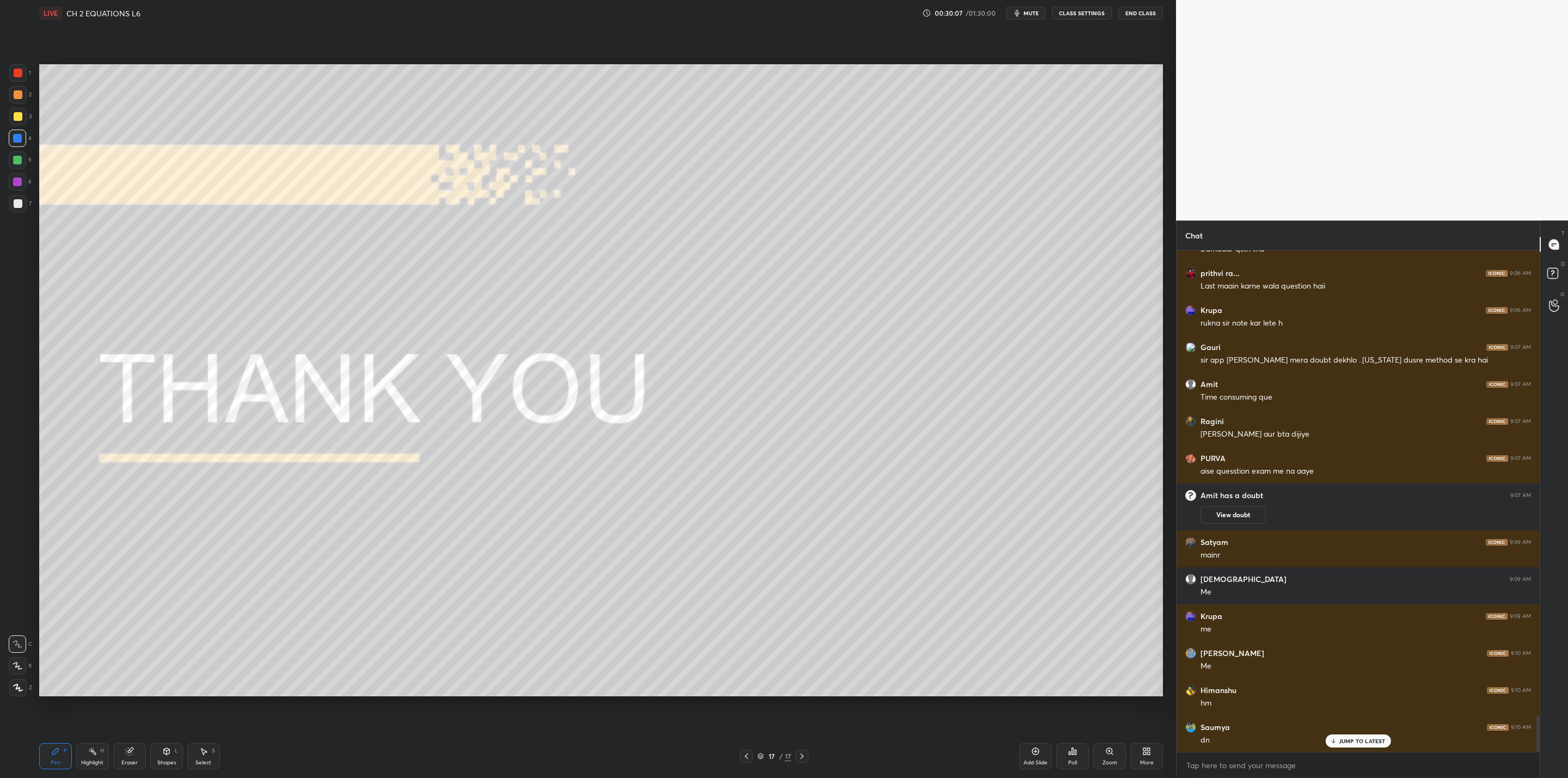
click at [799, 624] on icon at bounding box center [802, 756] width 9 height 9
click at [743, 624] on icon at bounding box center [746, 756] width 9 height 9
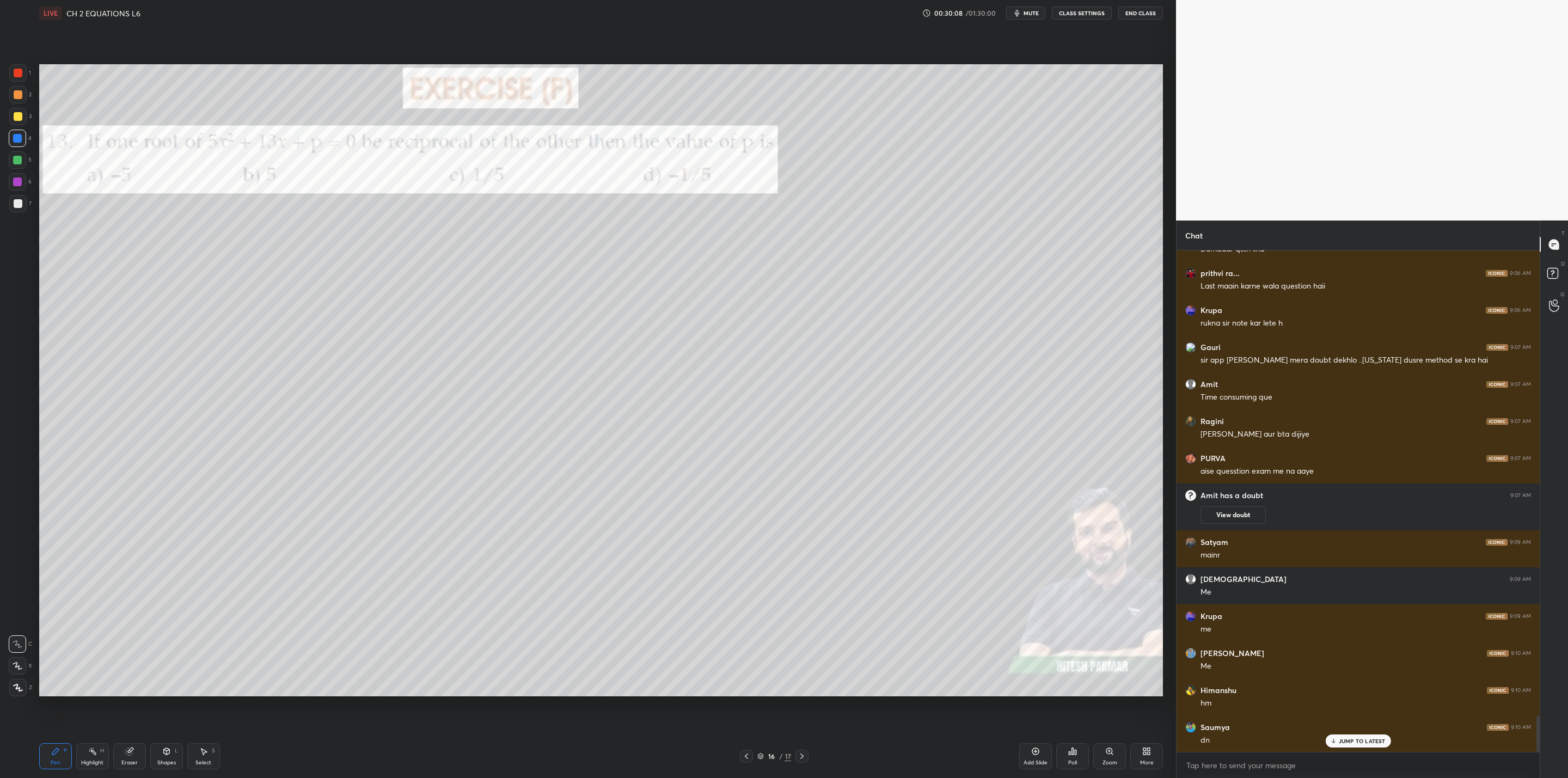
click at [746, 624] on div at bounding box center [746, 756] width 13 height 13
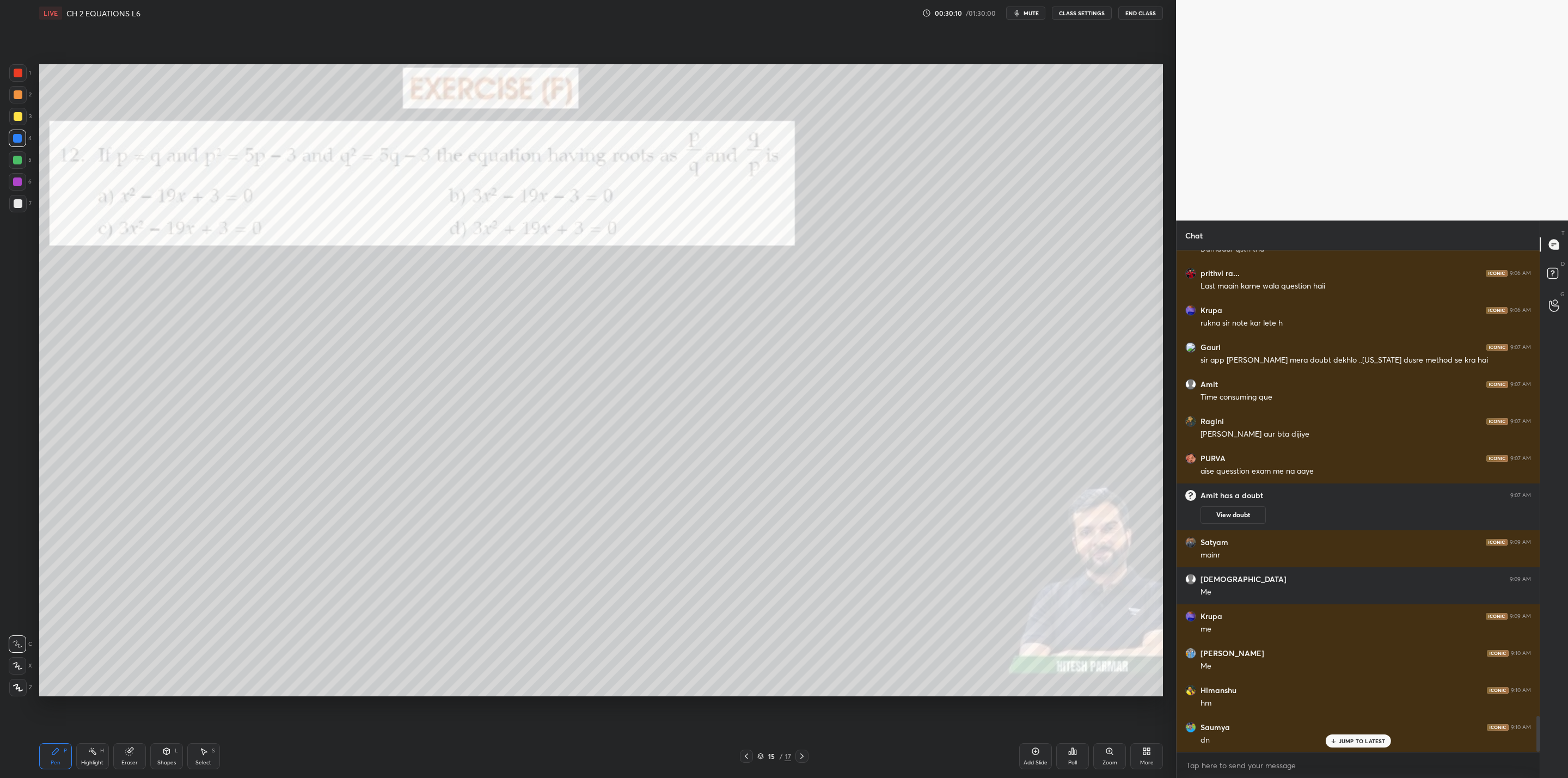
click at [747, 624] on icon at bounding box center [746, 756] width 9 height 9
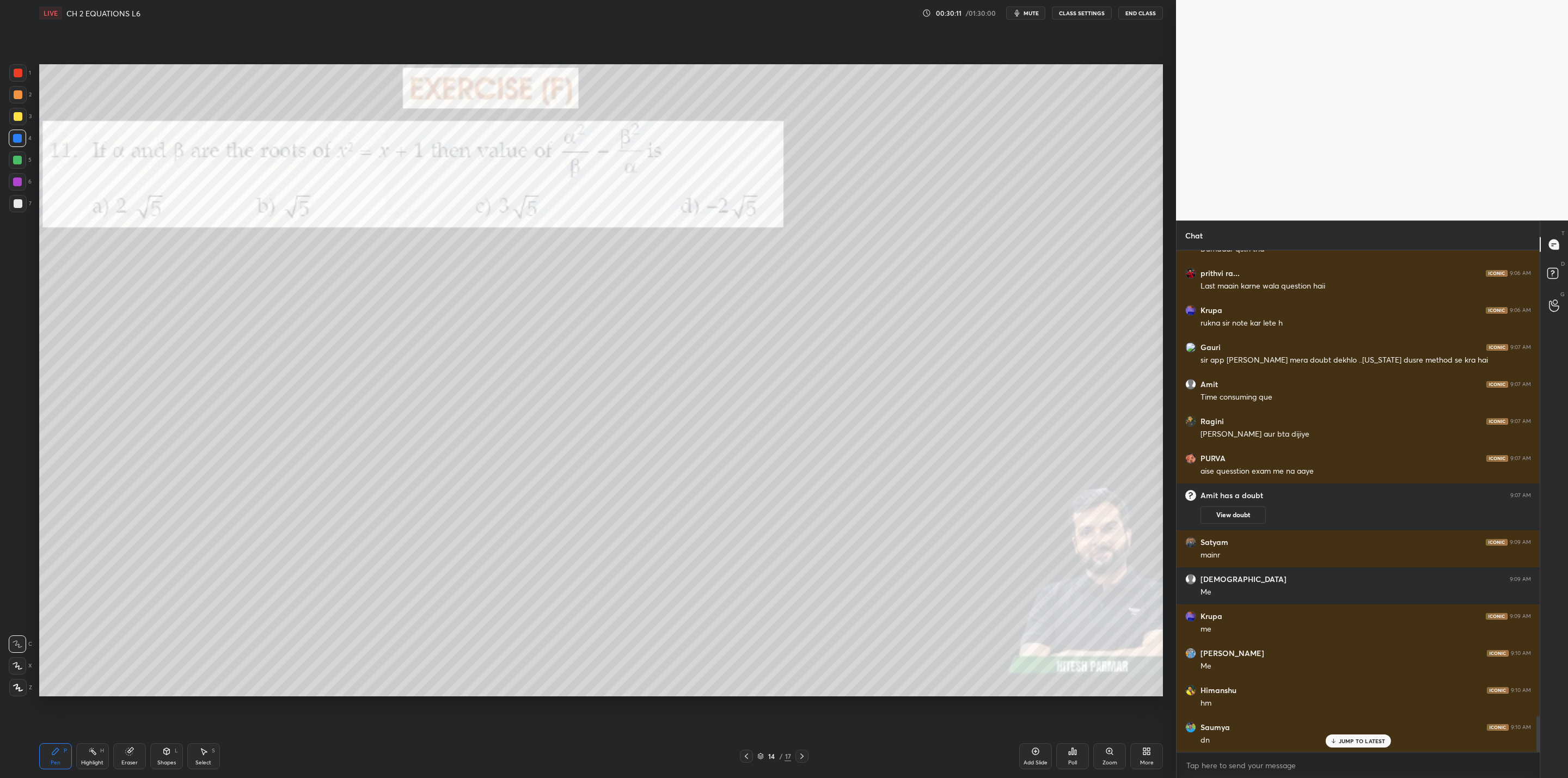
click at [799, 624] on icon at bounding box center [802, 756] width 9 height 9
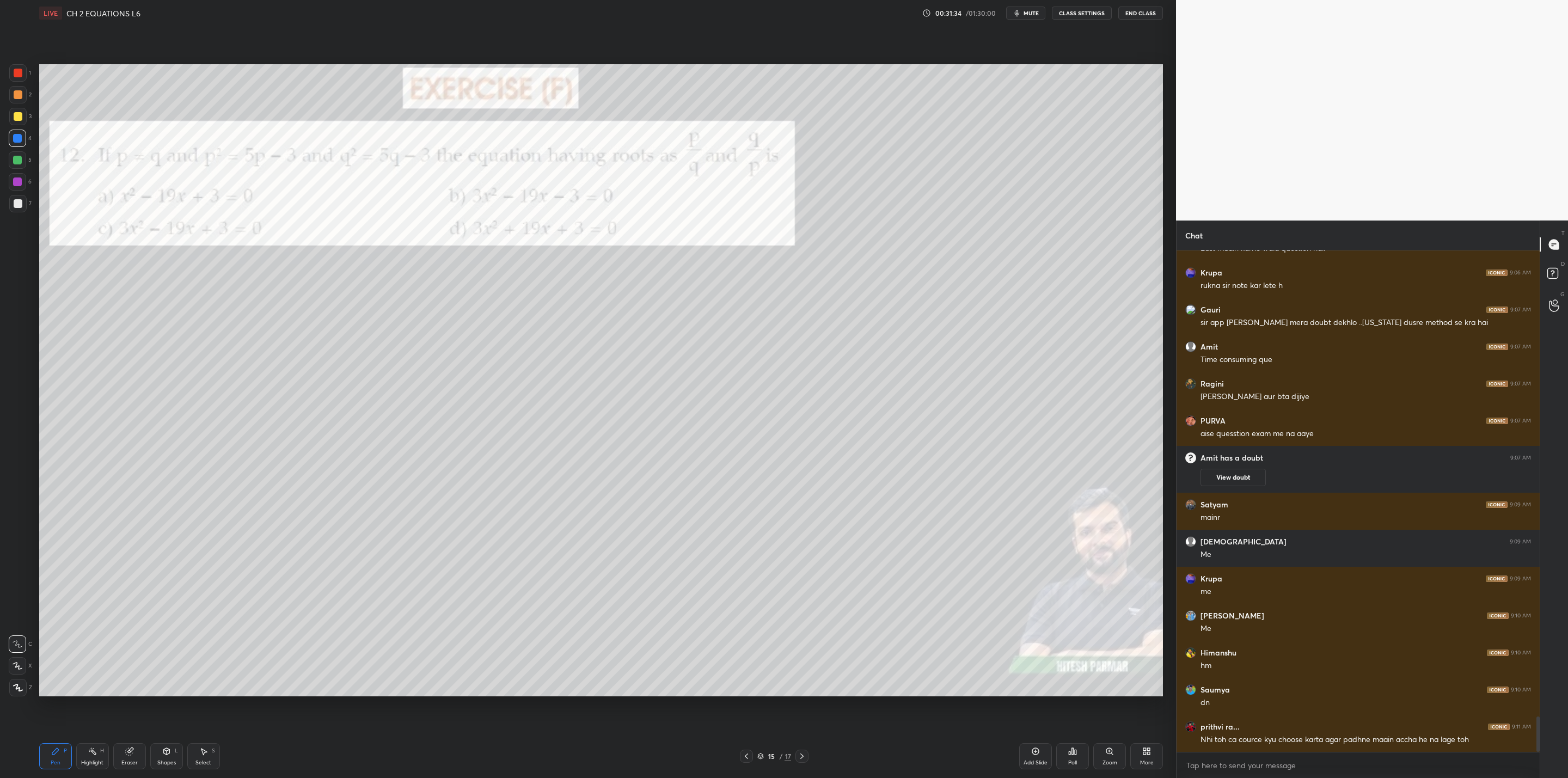
scroll to position [6575, 0]
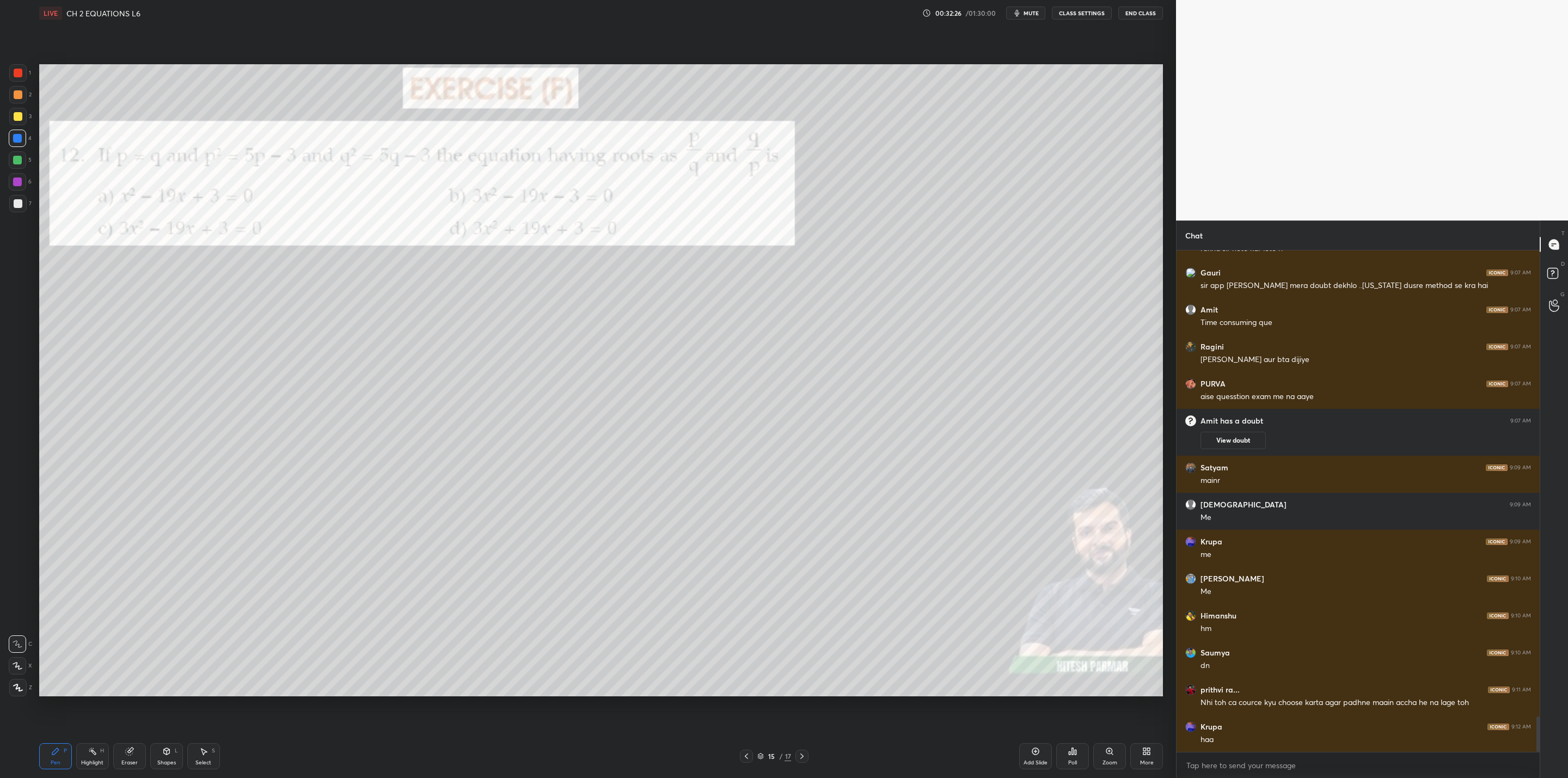
drag, startPoint x: 15, startPoint y: 114, endPoint x: 24, endPoint y: 135, distance: 22.8
click at [20, 123] on div at bounding box center [18, 116] width 18 height 18
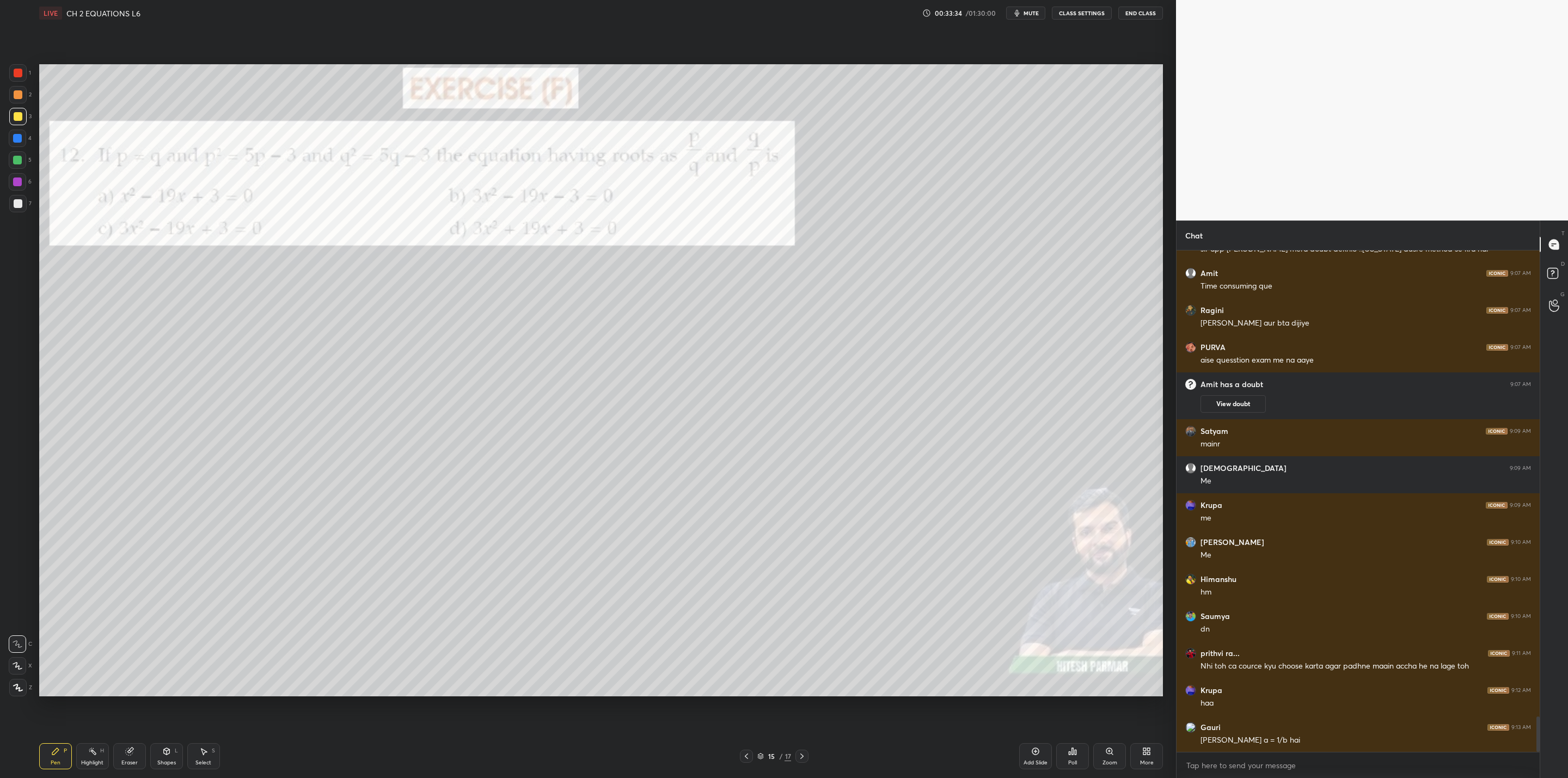
scroll to position [6649, 0]
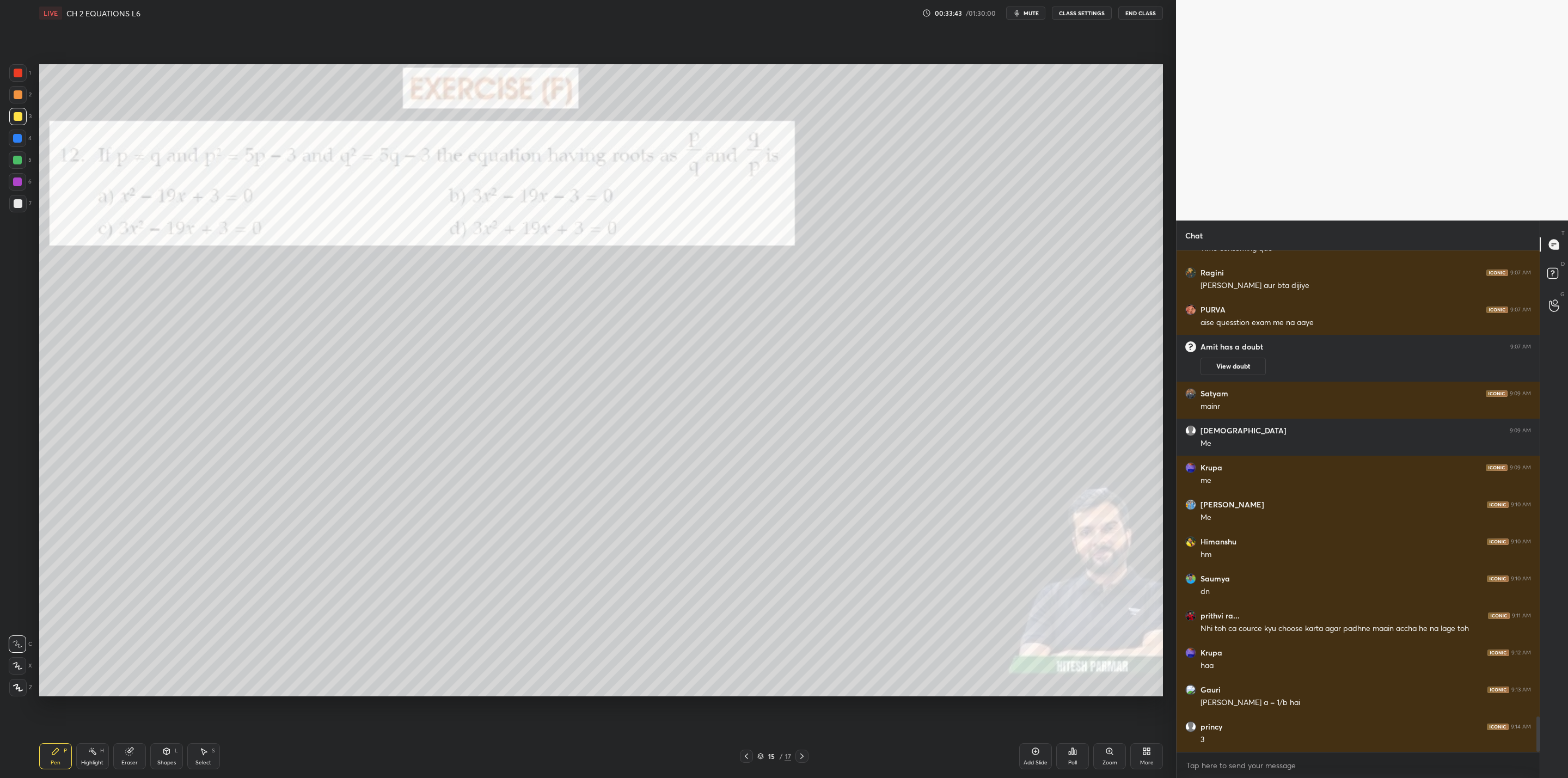
drag, startPoint x: 135, startPoint y: 755, endPoint x: 184, endPoint y: 707, distance: 68.6
click at [139, 624] on div "Eraser" at bounding box center [130, 756] width 33 height 26
click at [53, 624] on div "Pen P" at bounding box center [55, 756] width 33 height 26
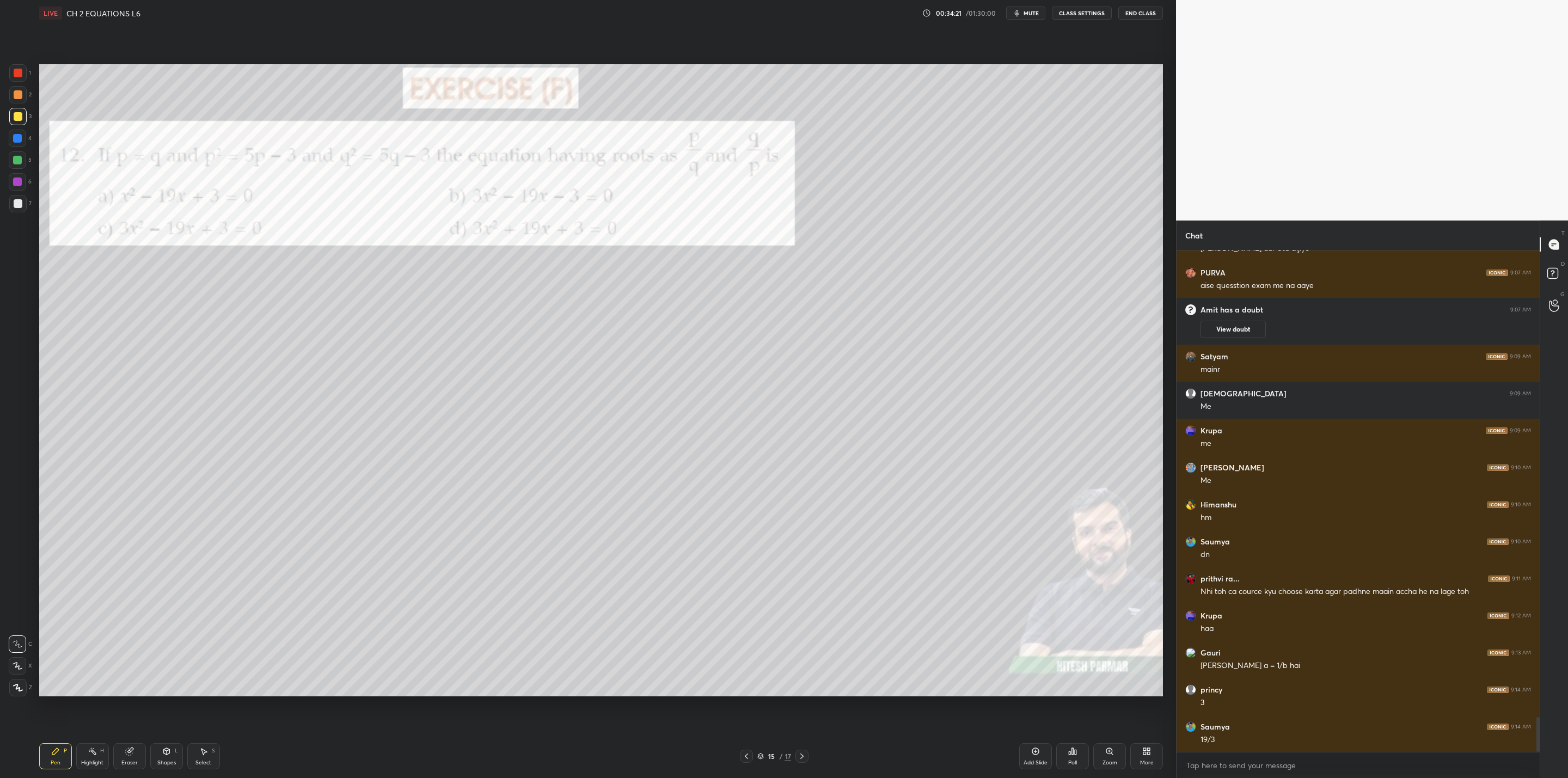
drag, startPoint x: 17, startPoint y: 203, endPoint x: 26, endPoint y: 208, distance: 10.3
click at [26, 208] on div "7" at bounding box center [20, 203] width 23 height 18
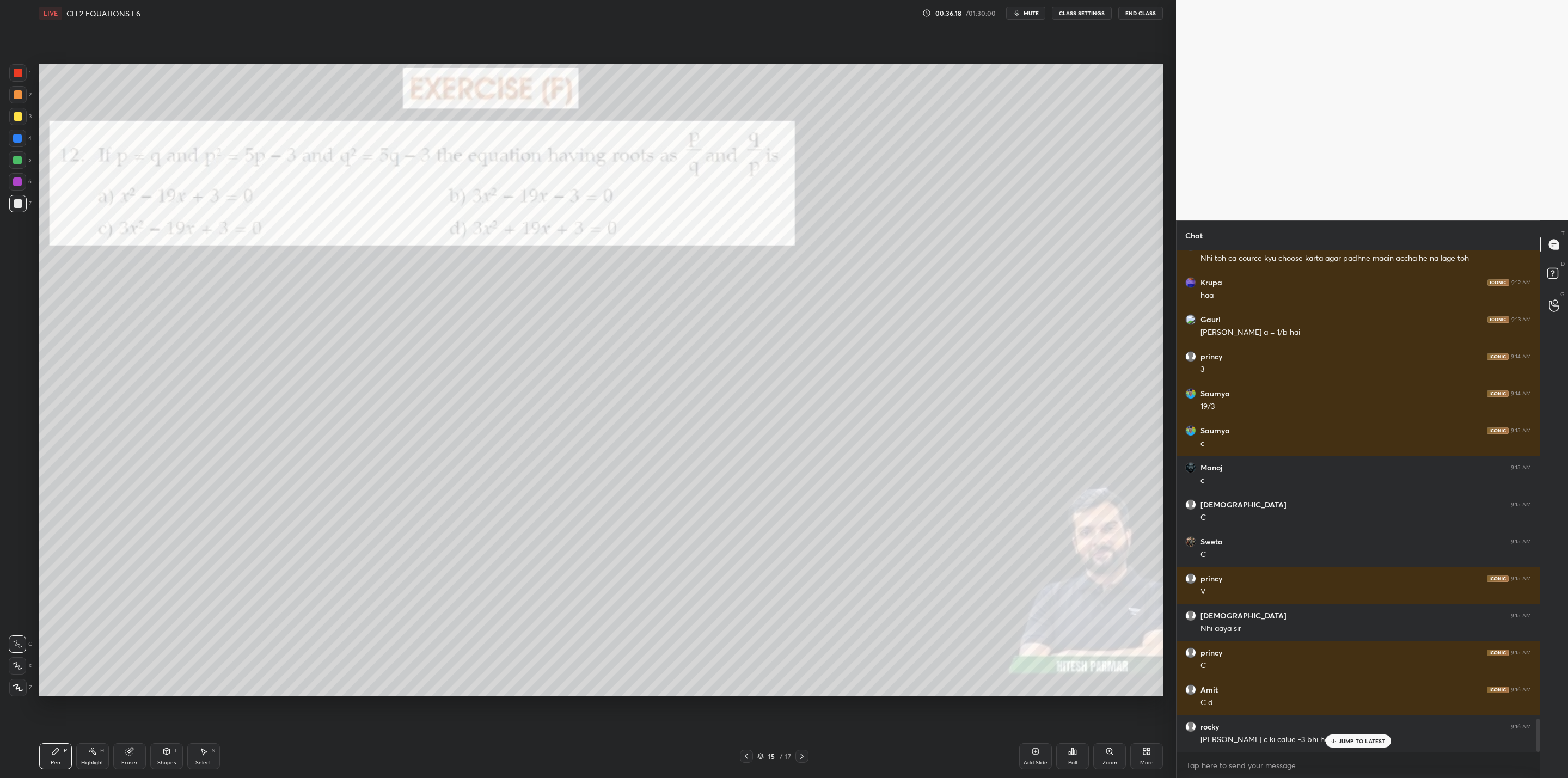
scroll to position [7056, 0]
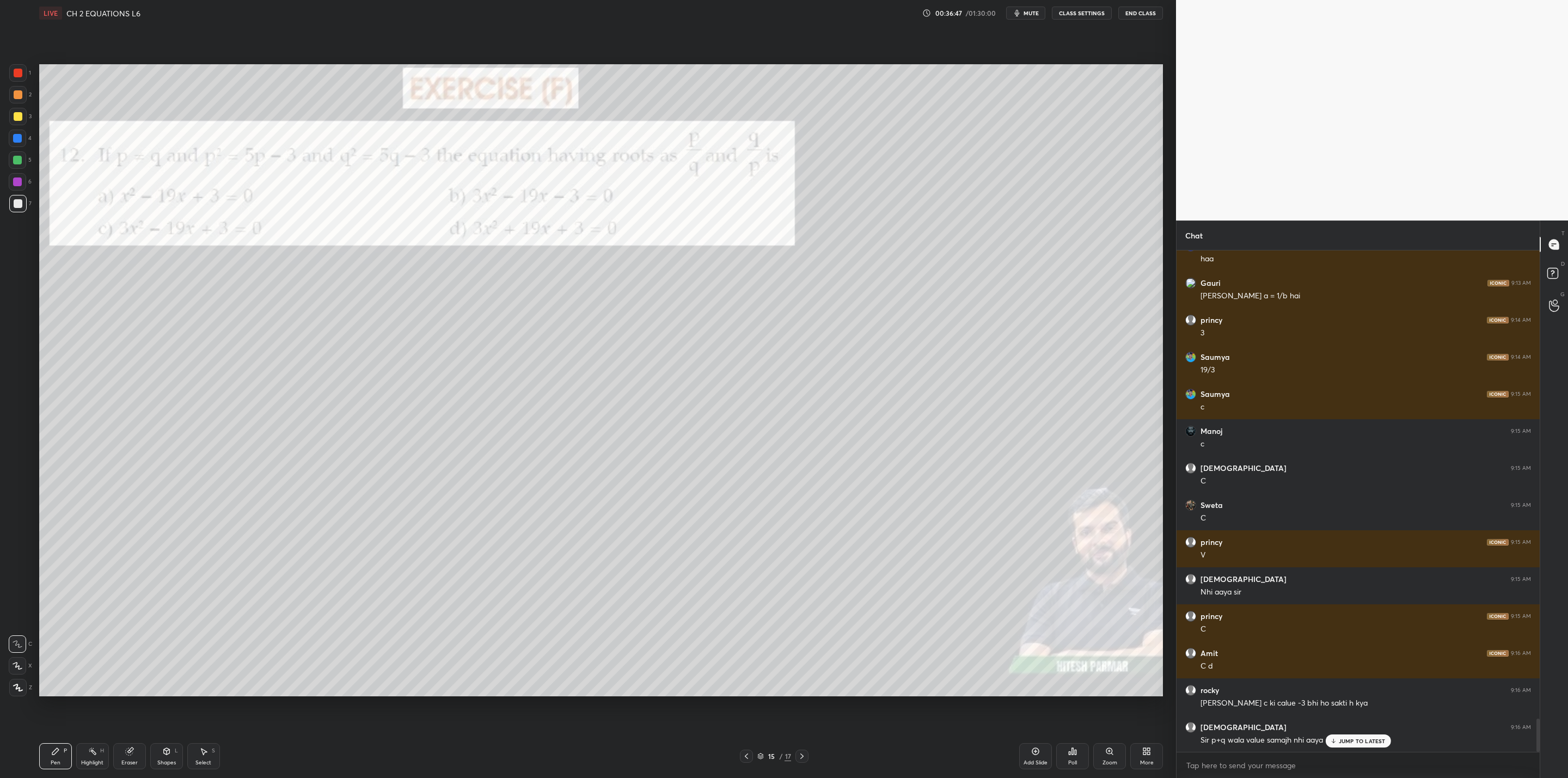
drag, startPoint x: 1342, startPoint y: 745, endPoint x: 1315, endPoint y: 759, distance: 30.4
click at [807, 624] on div "JUMP TO LATEST" at bounding box center [1357, 741] width 65 height 13
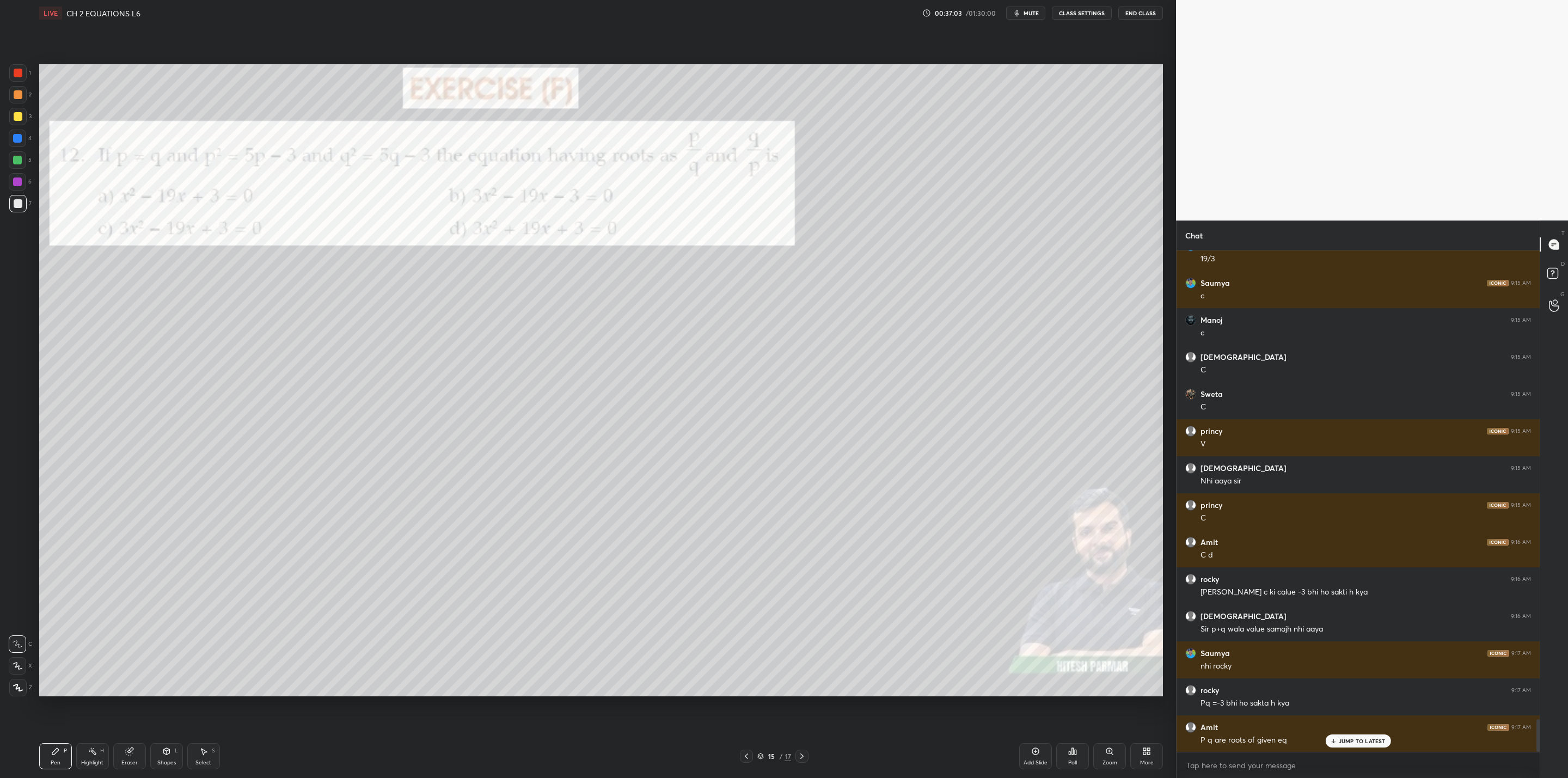
scroll to position [7204, 0]
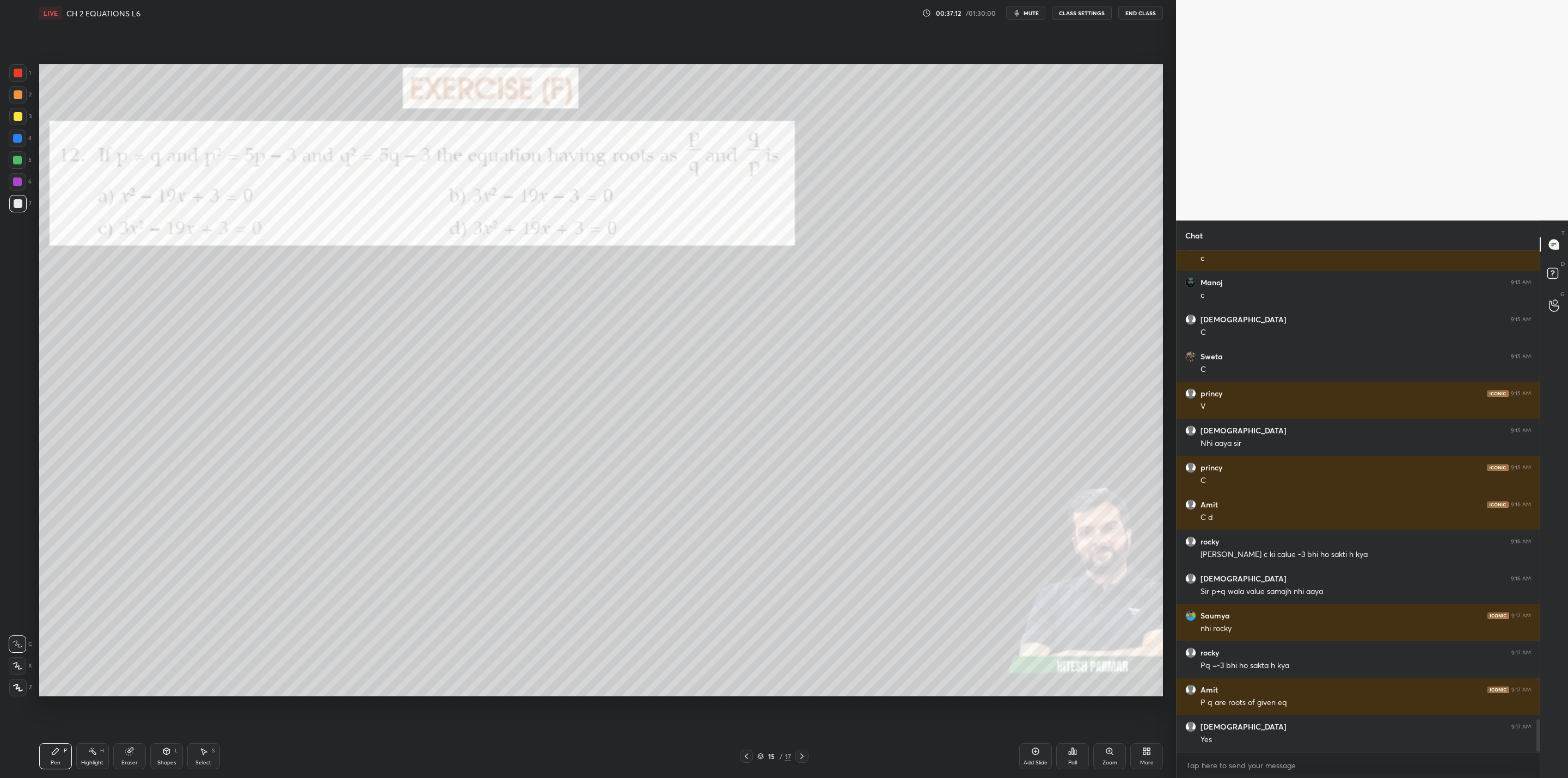
drag, startPoint x: 18, startPoint y: 136, endPoint x: 26, endPoint y: 138, distance: 8.2
click at [22, 137] on div at bounding box center [17, 138] width 18 height 18
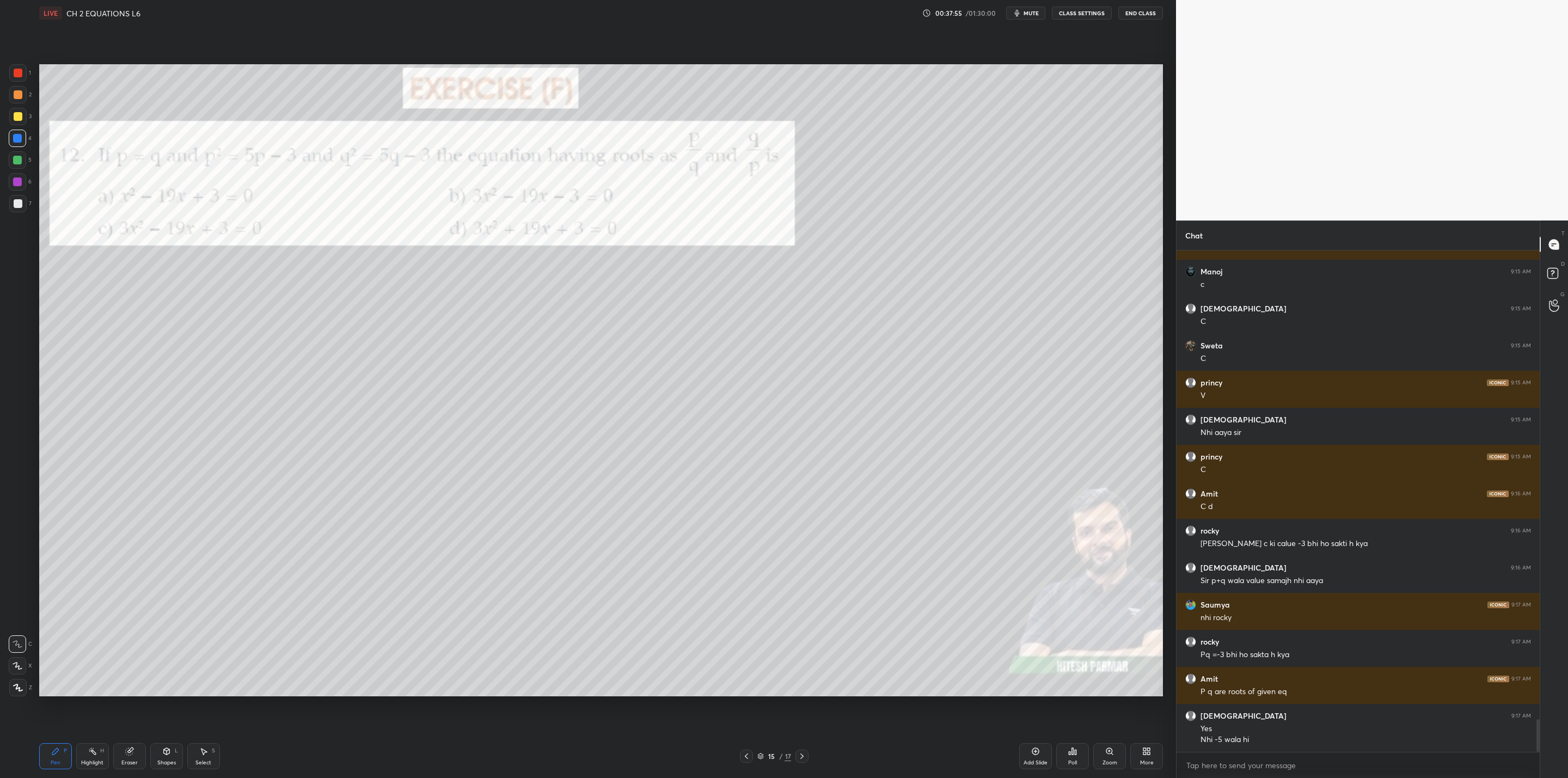
drag, startPoint x: 15, startPoint y: 198, endPoint x: 24, endPoint y: 203, distance: 10.3
click at [22, 198] on div at bounding box center [18, 203] width 18 height 18
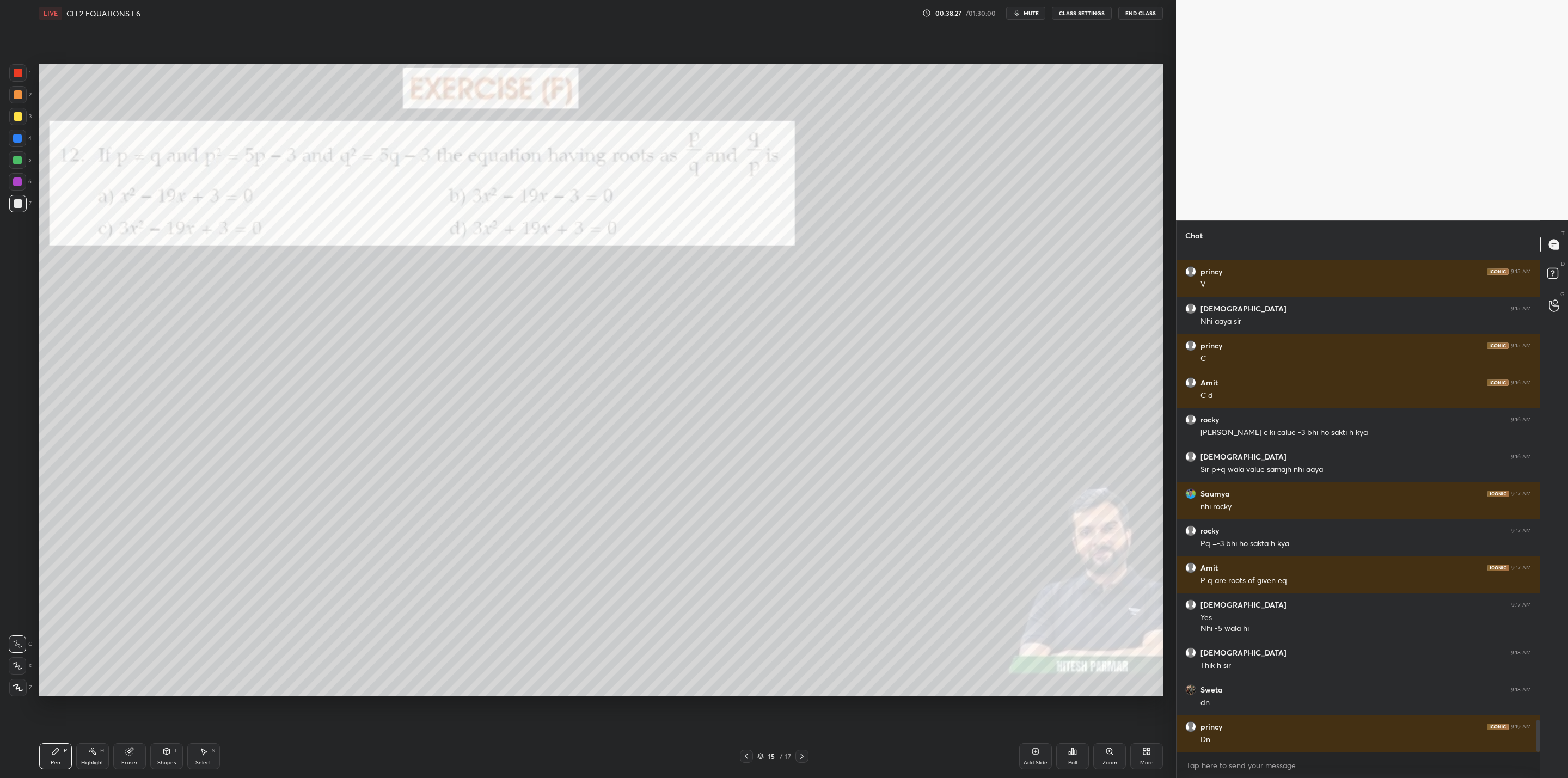
scroll to position [7363, 0]
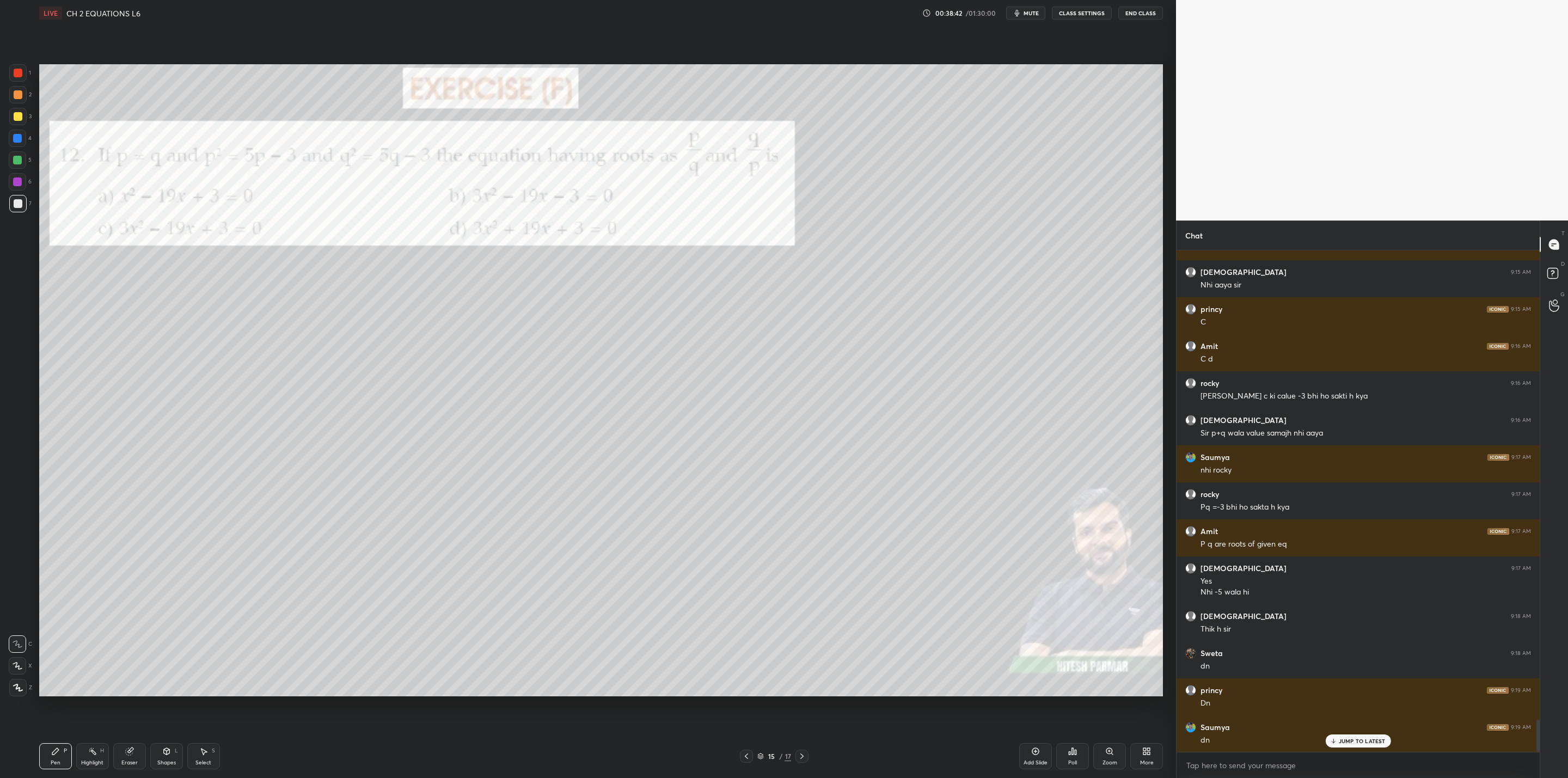
click at [805, 624] on div "Pen P Highlight H Eraser Shapes L Select S 15 / 17 Add Slide Poll Zoom More" at bounding box center [601, 757] width 1124 height 44
click at [803, 624] on icon at bounding box center [802, 756] width 9 height 9
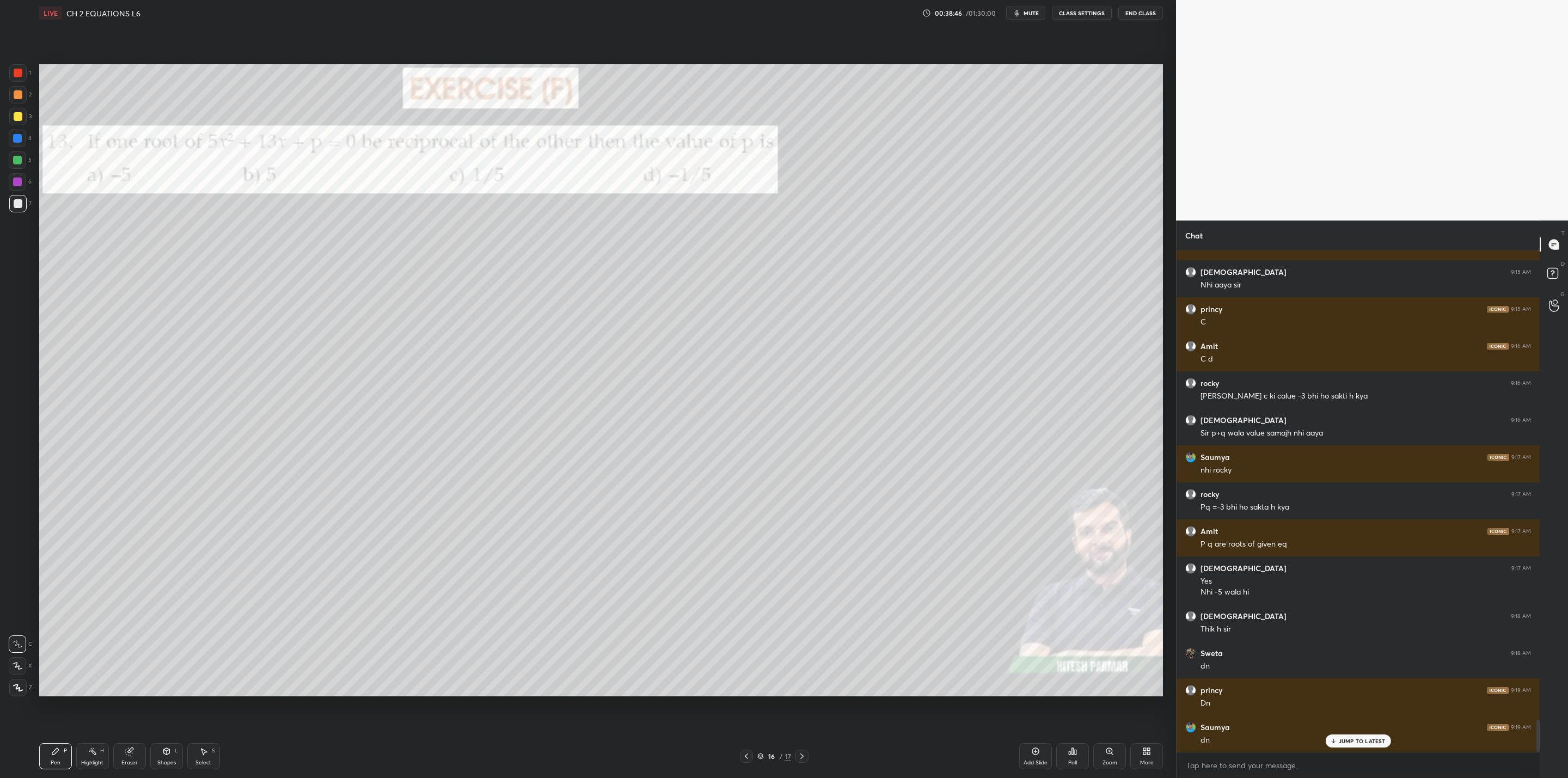
drag, startPoint x: 745, startPoint y: 758, endPoint x: 755, endPoint y: 760, distance: 10.2
click at [745, 624] on icon at bounding box center [746, 756] width 9 height 9
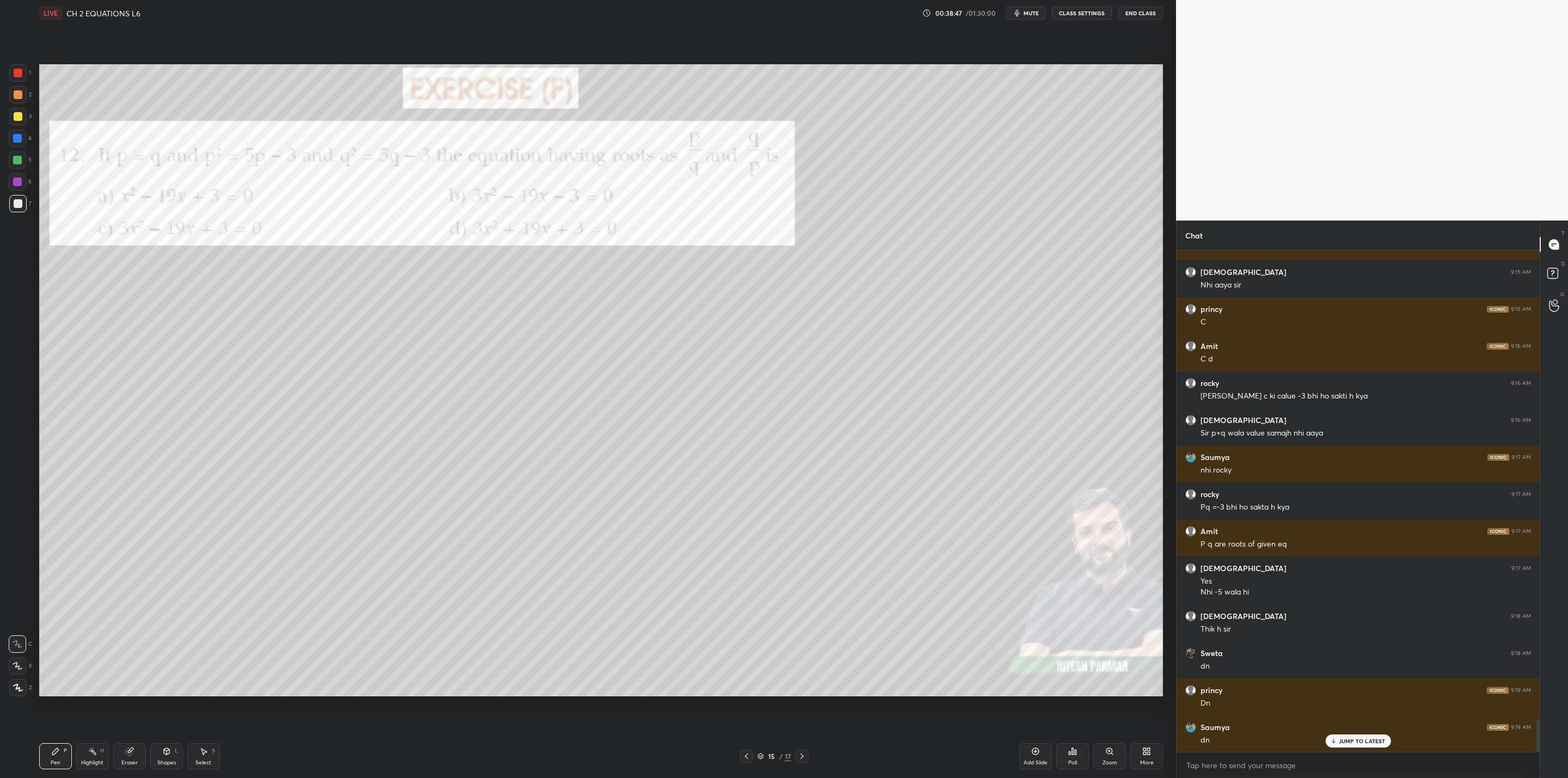
click at [802, 624] on icon at bounding box center [802, 756] width 9 height 9
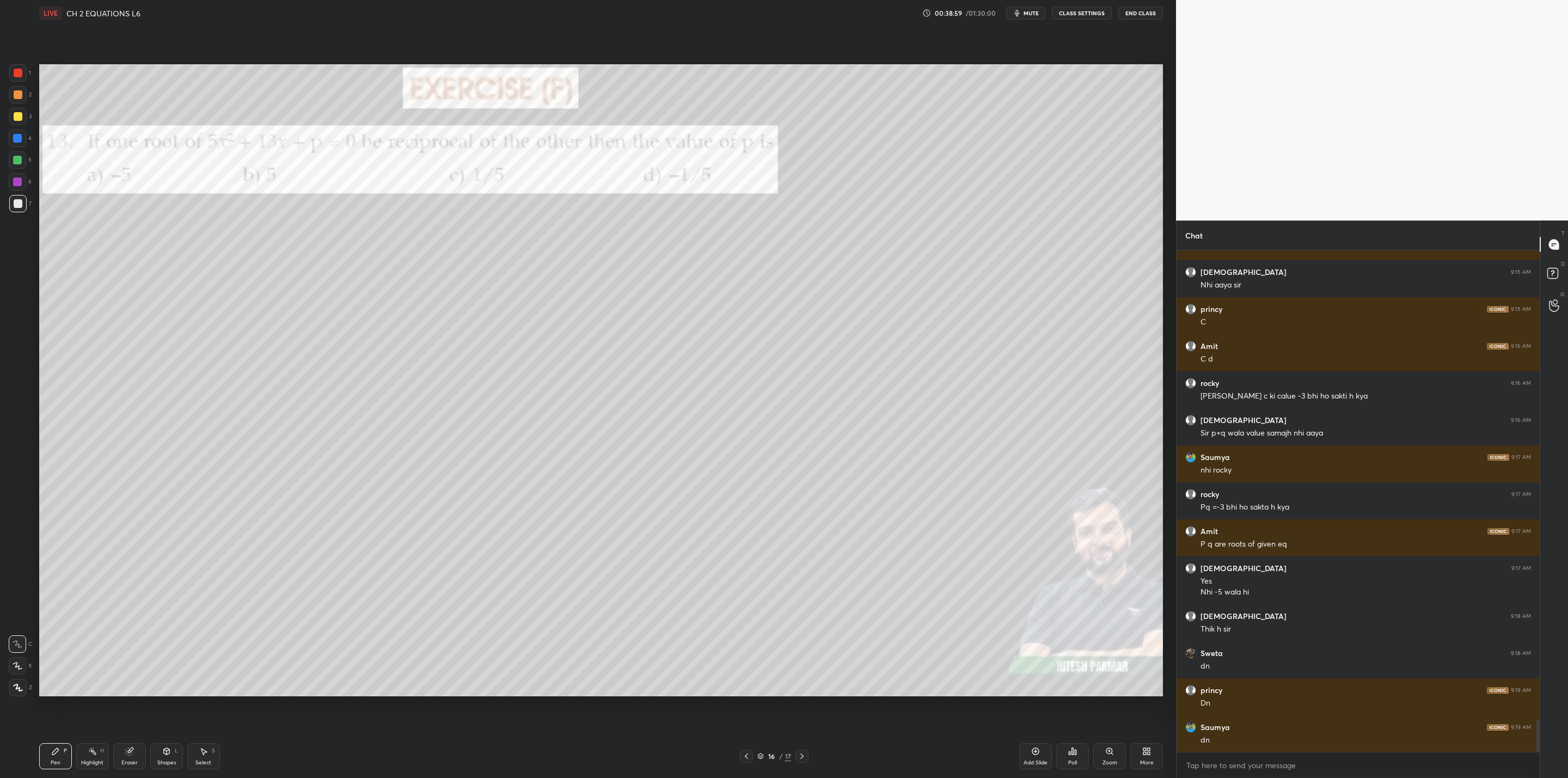
scroll to position [7400, 0]
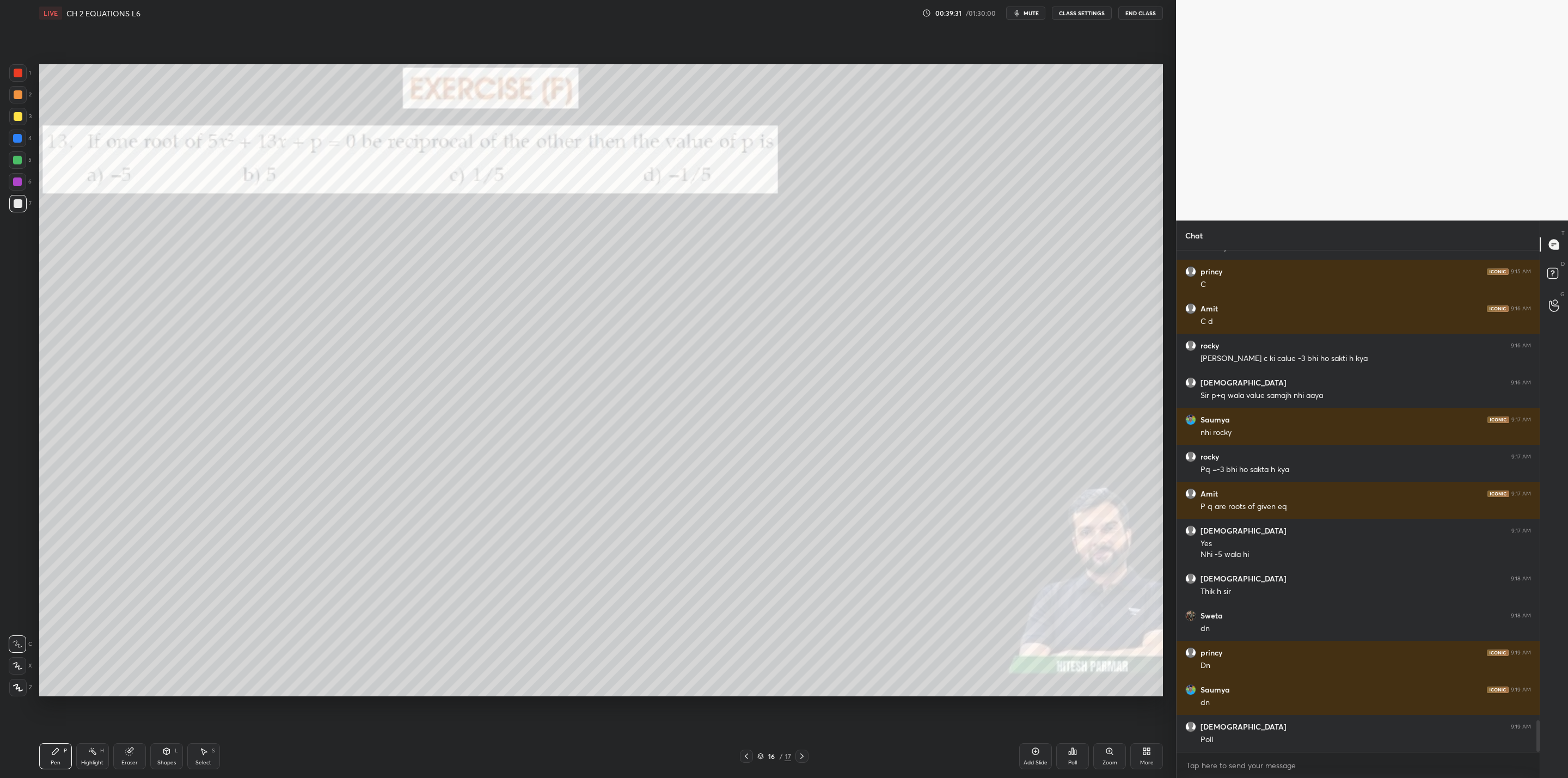
drag, startPoint x: 799, startPoint y: 753, endPoint x: 799, endPoint y: 766, distance: 13.0
click at [801, 624] on icon at bounding box center [802, 756] width 9 height 9
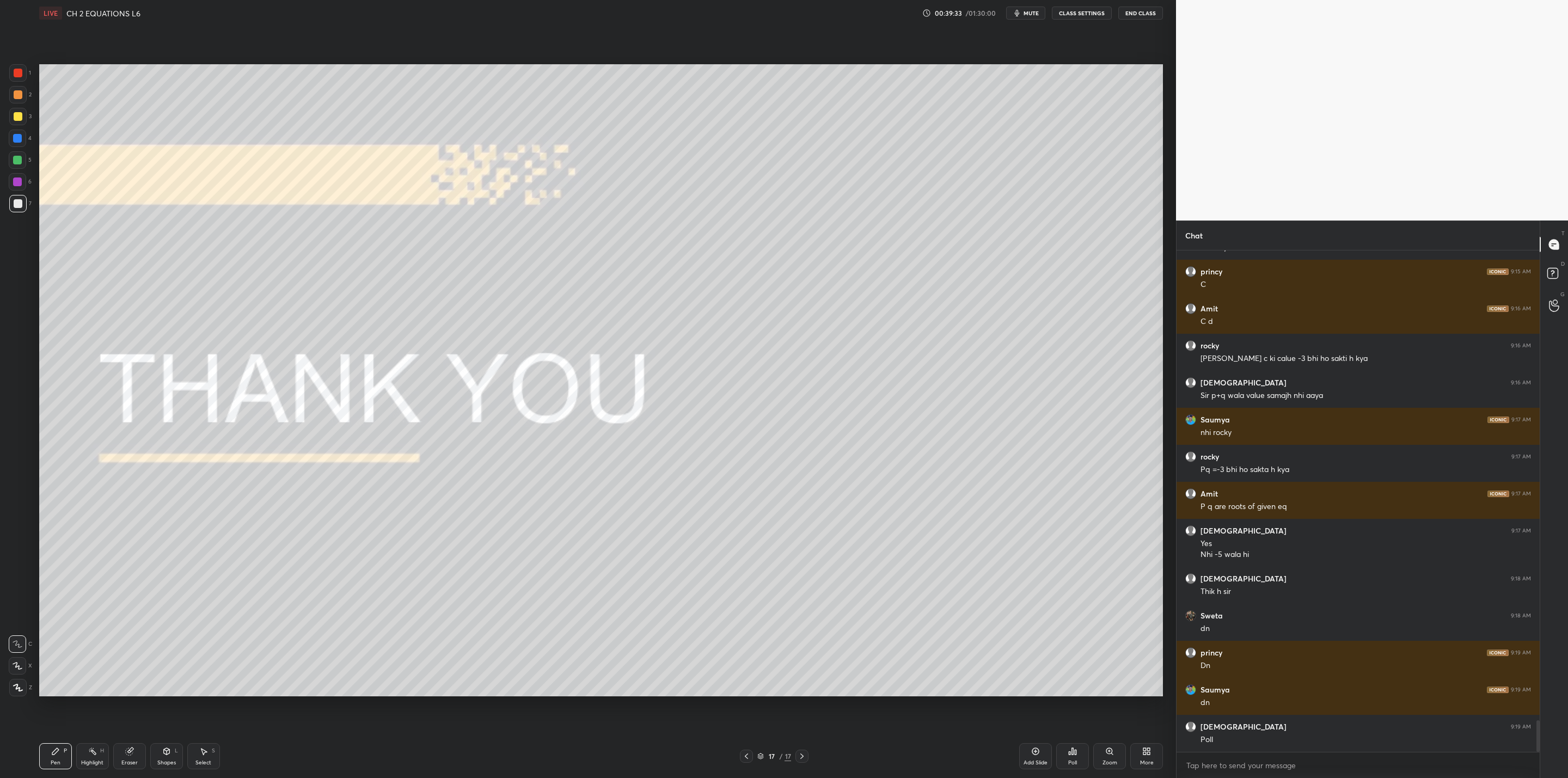
drag, startPoint x: 742, startPoint y: 754, endPoint x: 741, endPoint y: 763, distance: 9.1
click at [743, 624] on icon at bounding box center [746, 756] width 9 height 9
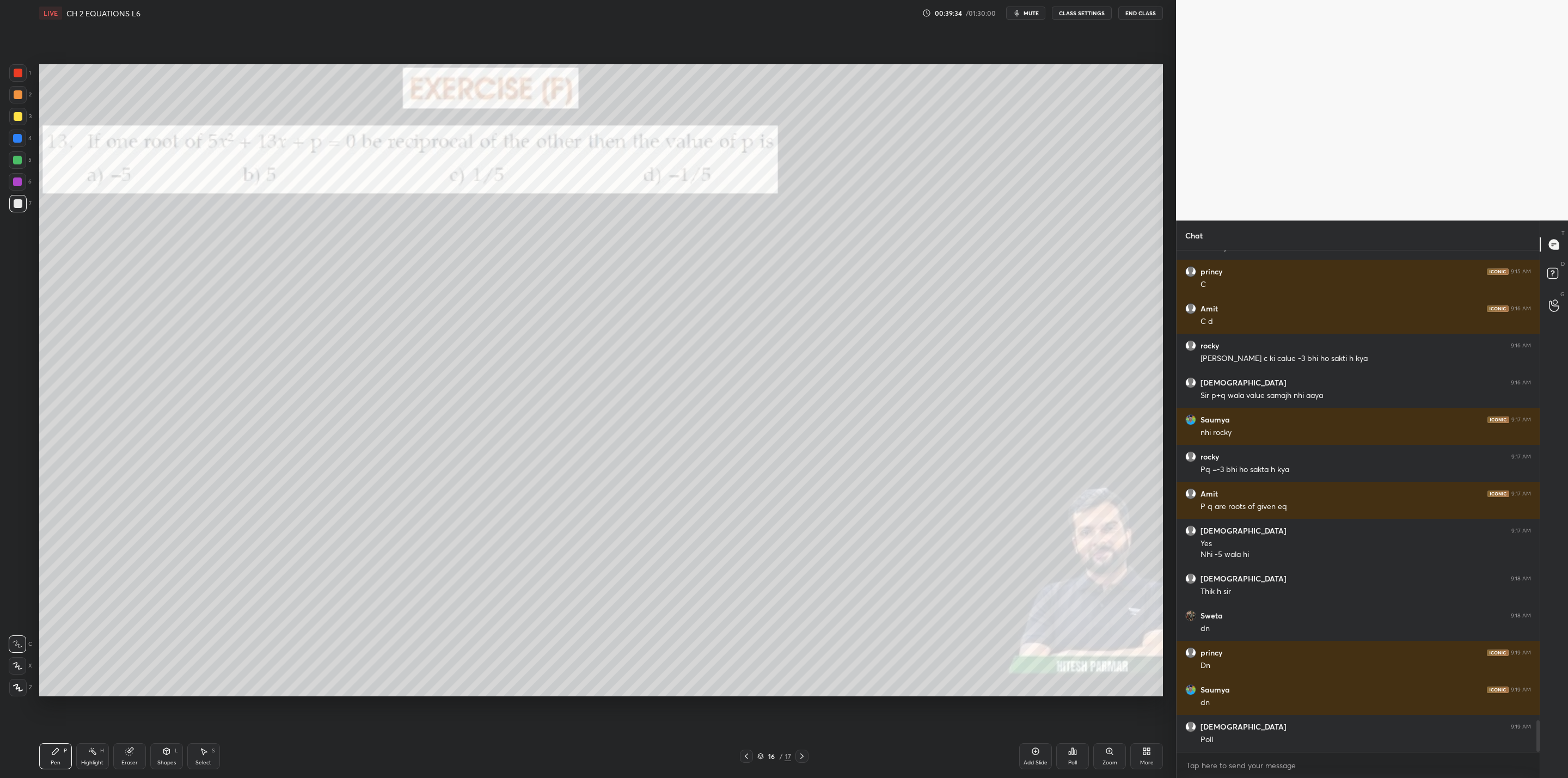
scroll to position [7440, 0]
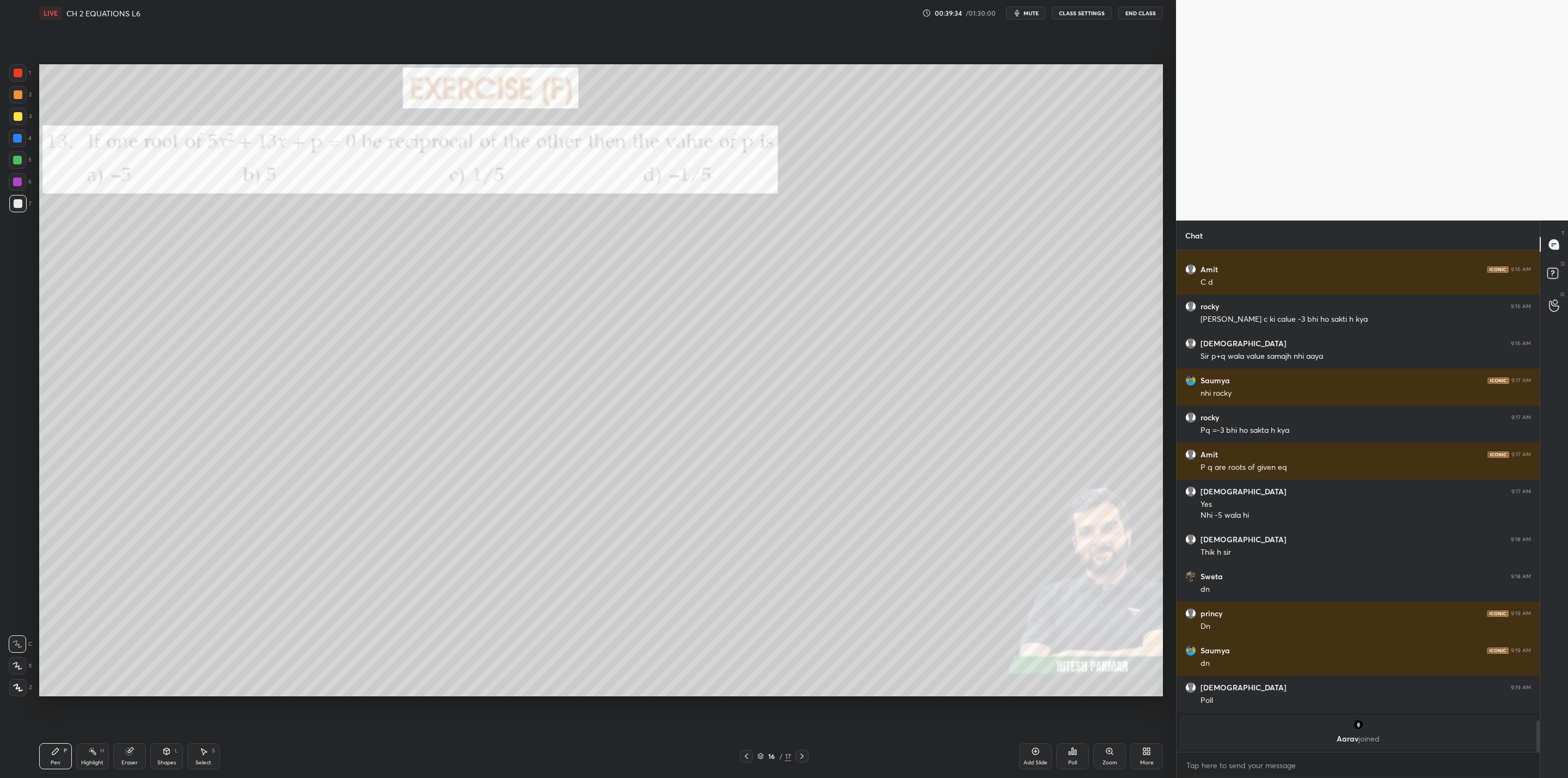
click at [807, 624] on icon at bounding box center [1147, 751] width 9 height 9
click at [807, 624] on icon at bounding box center [1085, 638] width 9 height 9
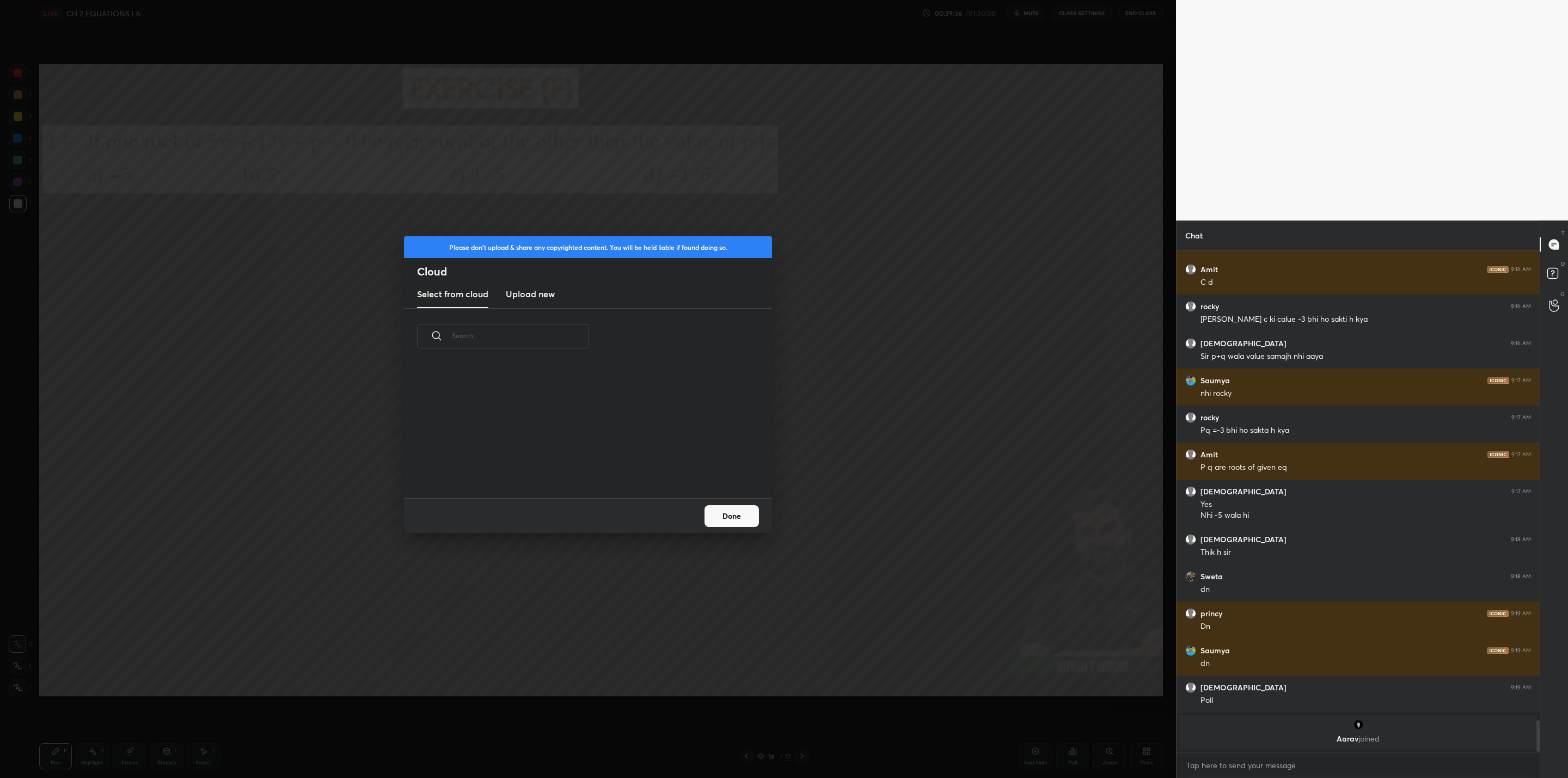
scroll to position [135, 349]
drag, startPoint x: 529, startPoint y: 292, endPoint x: 572, endPoint y: 307, distance: 45.5
click at [531, 292] on h3 "Upload new" at bounding box center [530, 293] width 49 height 13
click at [587, 467] on label "Browse" at bounding box center [589, 467] width 49 height 18
click at [564, 467] on input "Browse" at bounding box center [564, 467] width 0 height 18
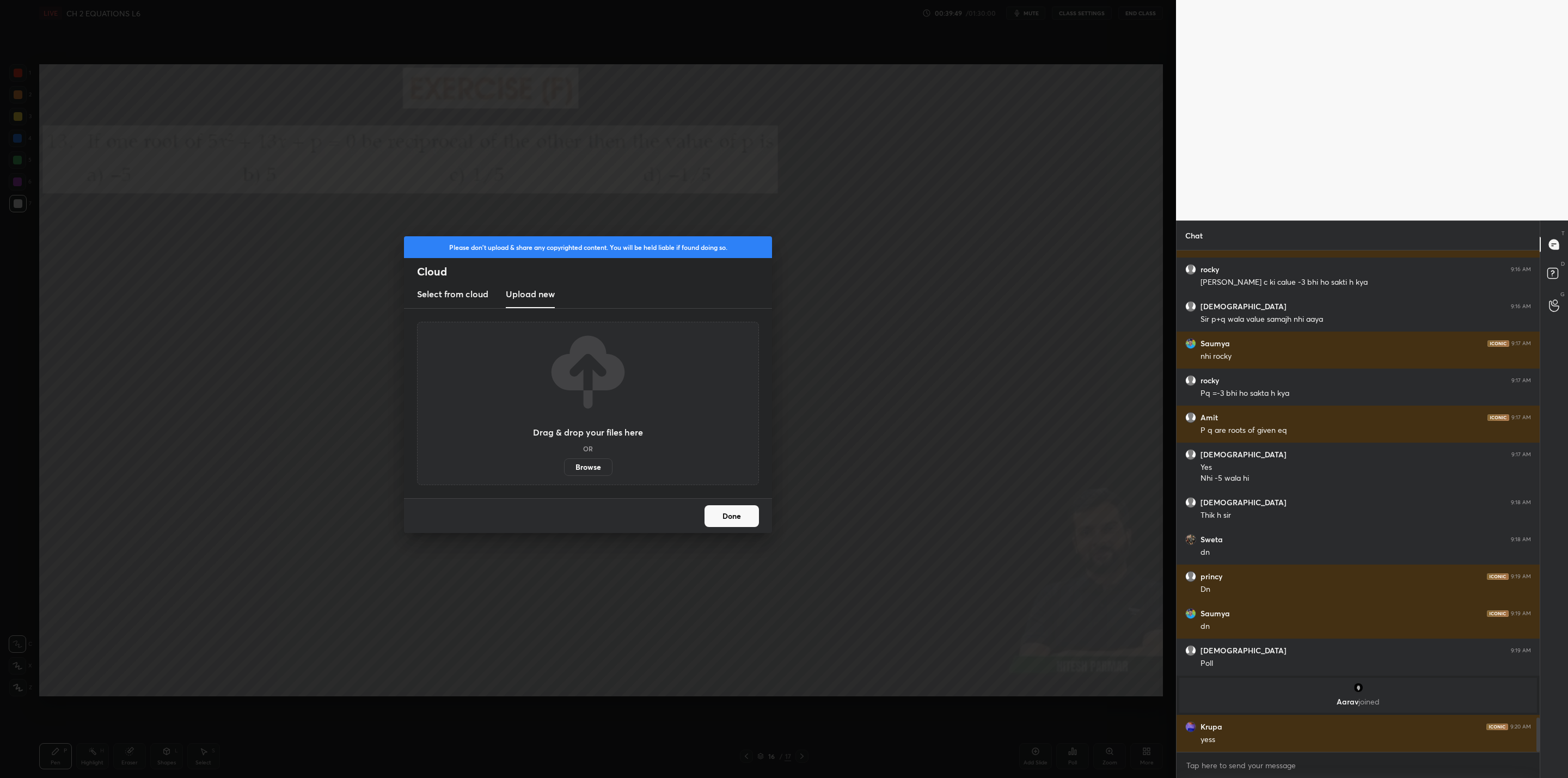
scroll to position [6845, 0]
click at [733, 337] on icon at bounding box center [737, 337] width 9 height 9
click at [595, 464] on label "Browse" at bounding box center [589, 467] width 49 height 18
click at [564, 464] on input "Browse" at bounding box center [564, 467] width 0 height 18
drag, startPoint x: 729, startPoint y: 513, endPoint x: 719, endPoint y: 541, distance: 29.7
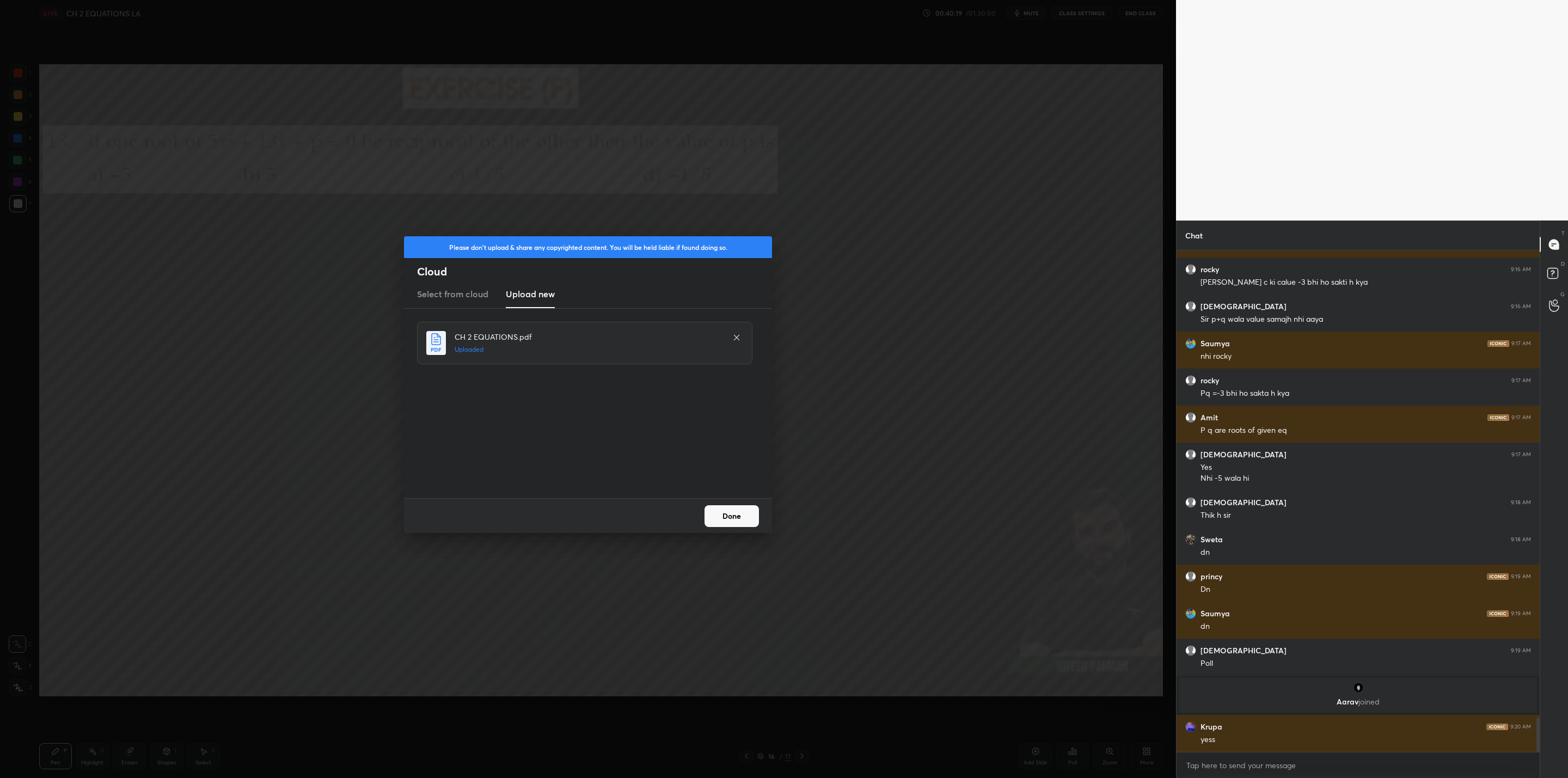
click at [727, 517] on button "Done" at bounding box center [731, 516] width 54 height 22
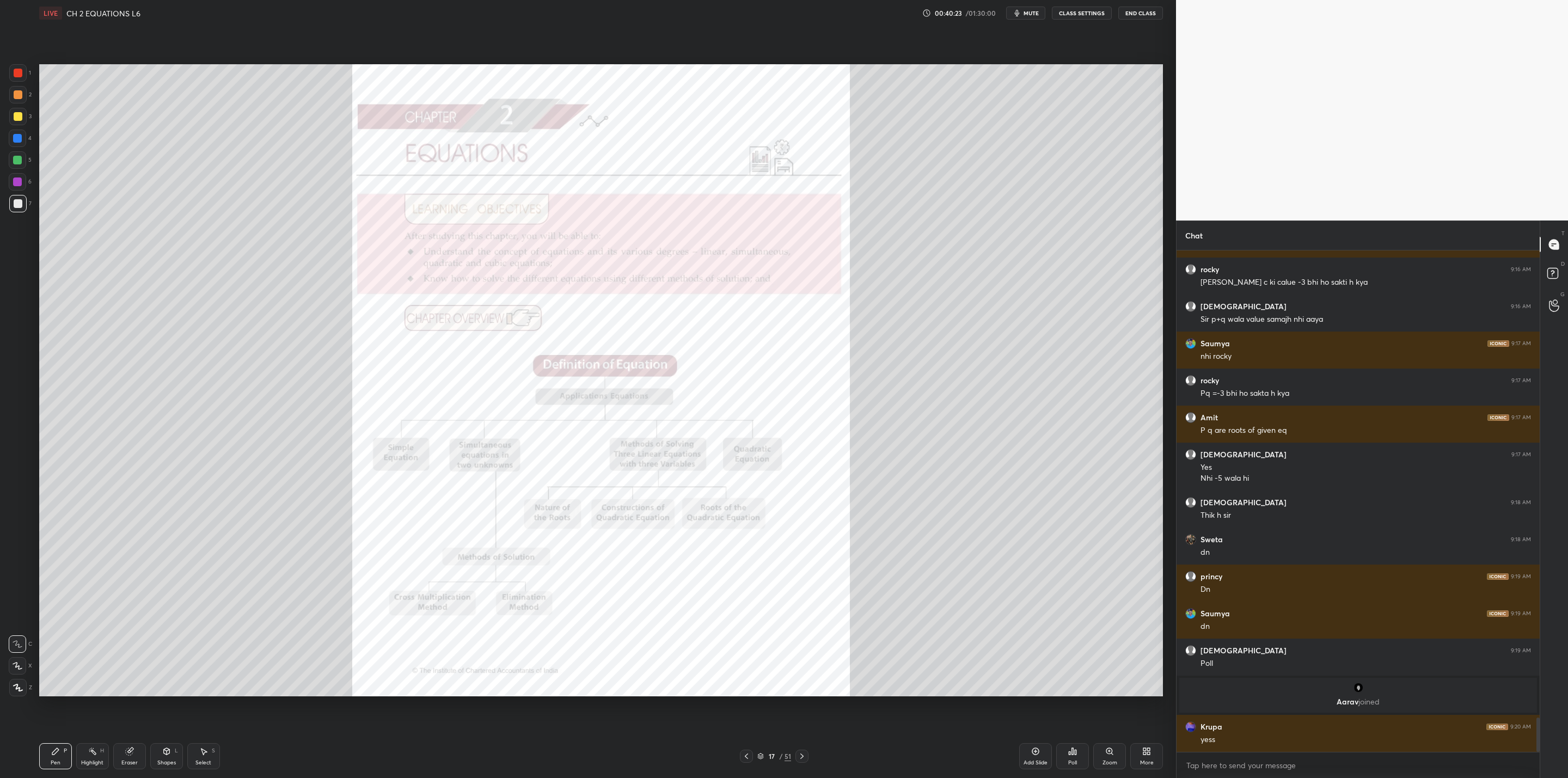
click at [797, 624] on icon at bounding box center [802, 756] width 9 height 9
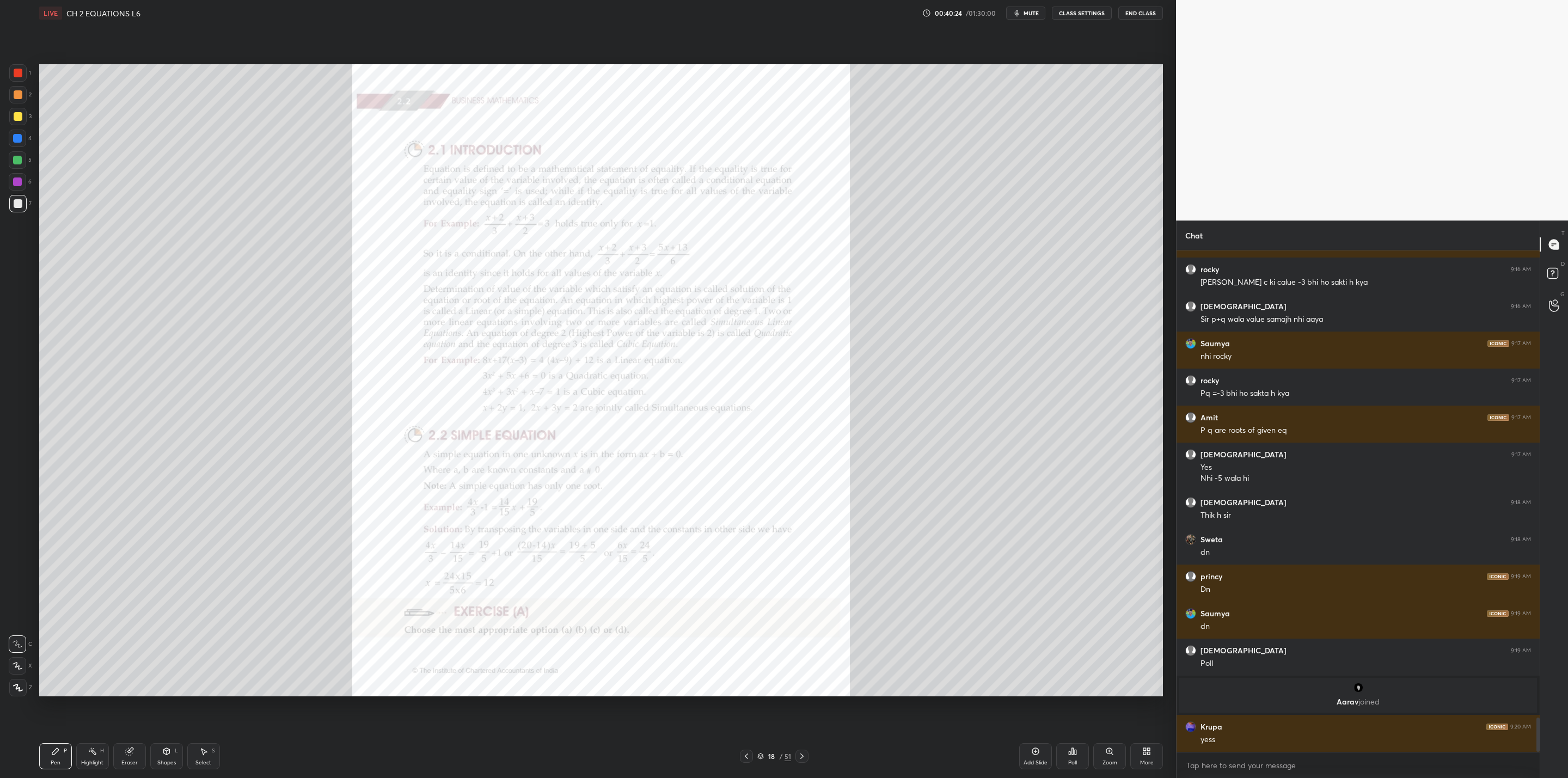
click at [797, 624] on icon at bounding box center [802, 756] width 9 height 9
click at [744, 624] on div at bounding box center [746, 756] width 13 height 13
click at [802, 624] on icon at bounding box center [802, 756] width 9 height 9
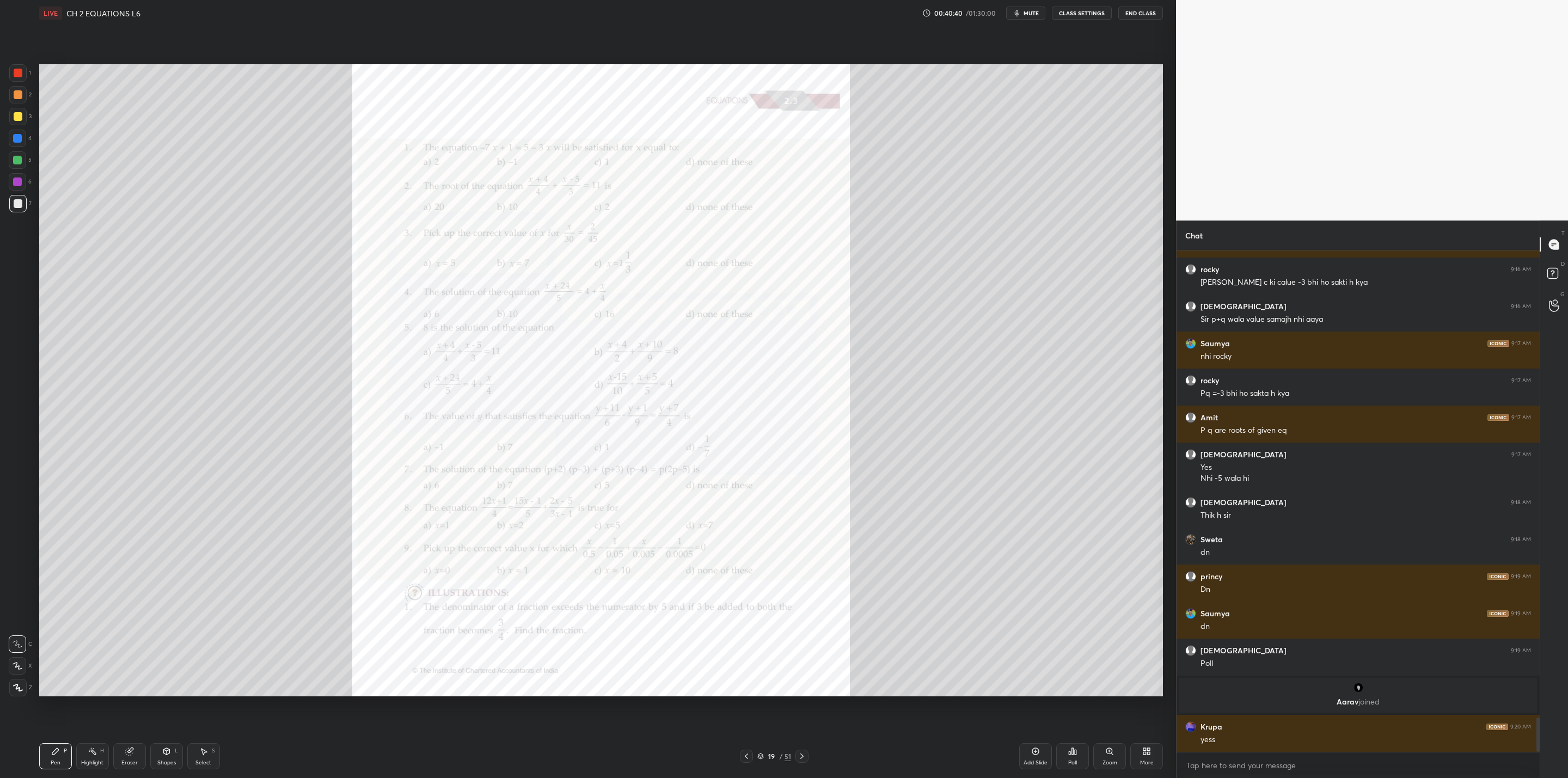
click at [802, 624] on icon at bounding box center [802, 756] width 9 height 9
click at [749, 624] on icon at bounding box center [746, 756] width 9 height 9
click at [799, 624] on icon at bounding box center [802, 756] width 9 height 9
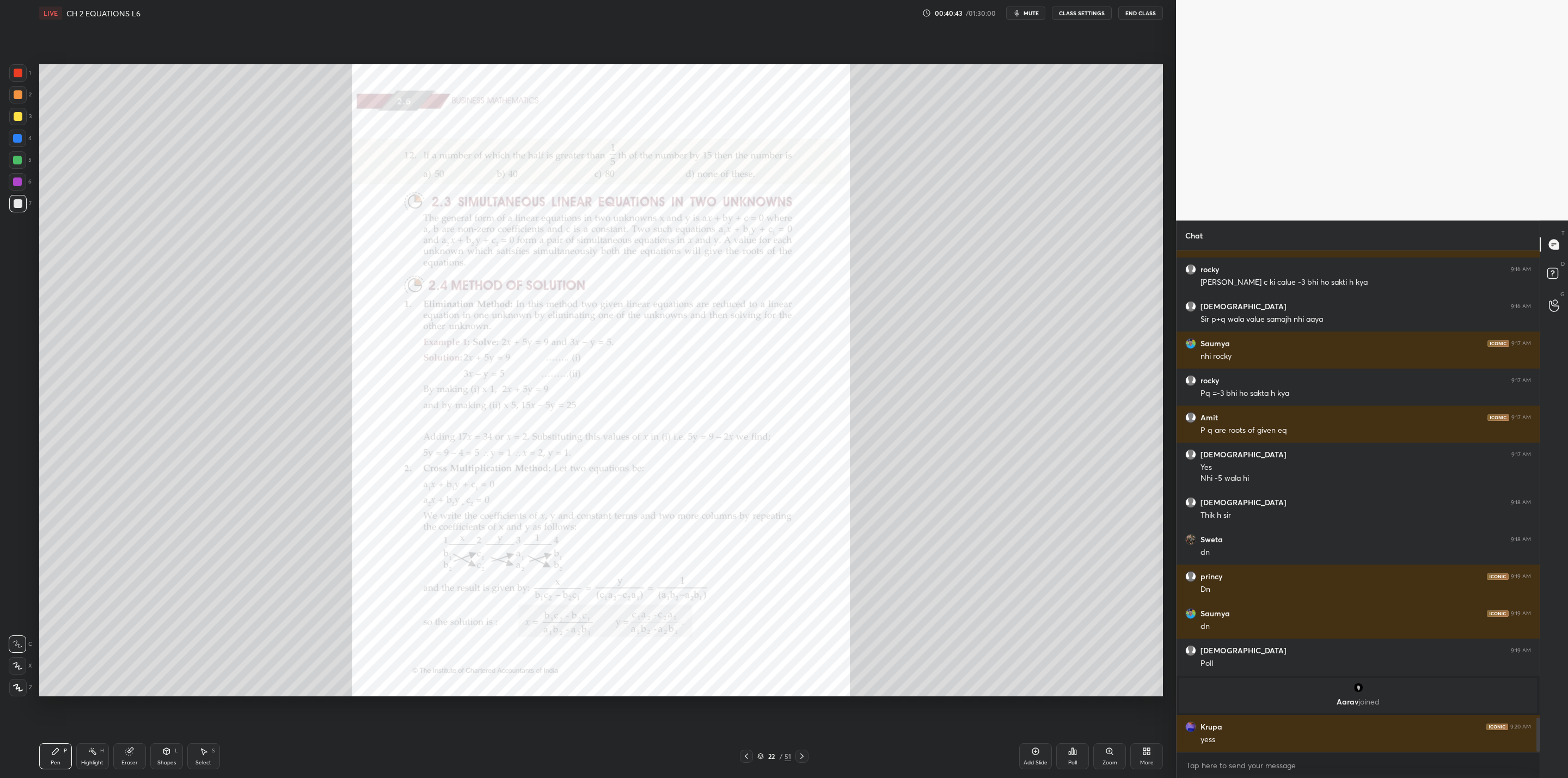
click at [799, 624] on icon at bounding box center [802, 756] width 9 height 9
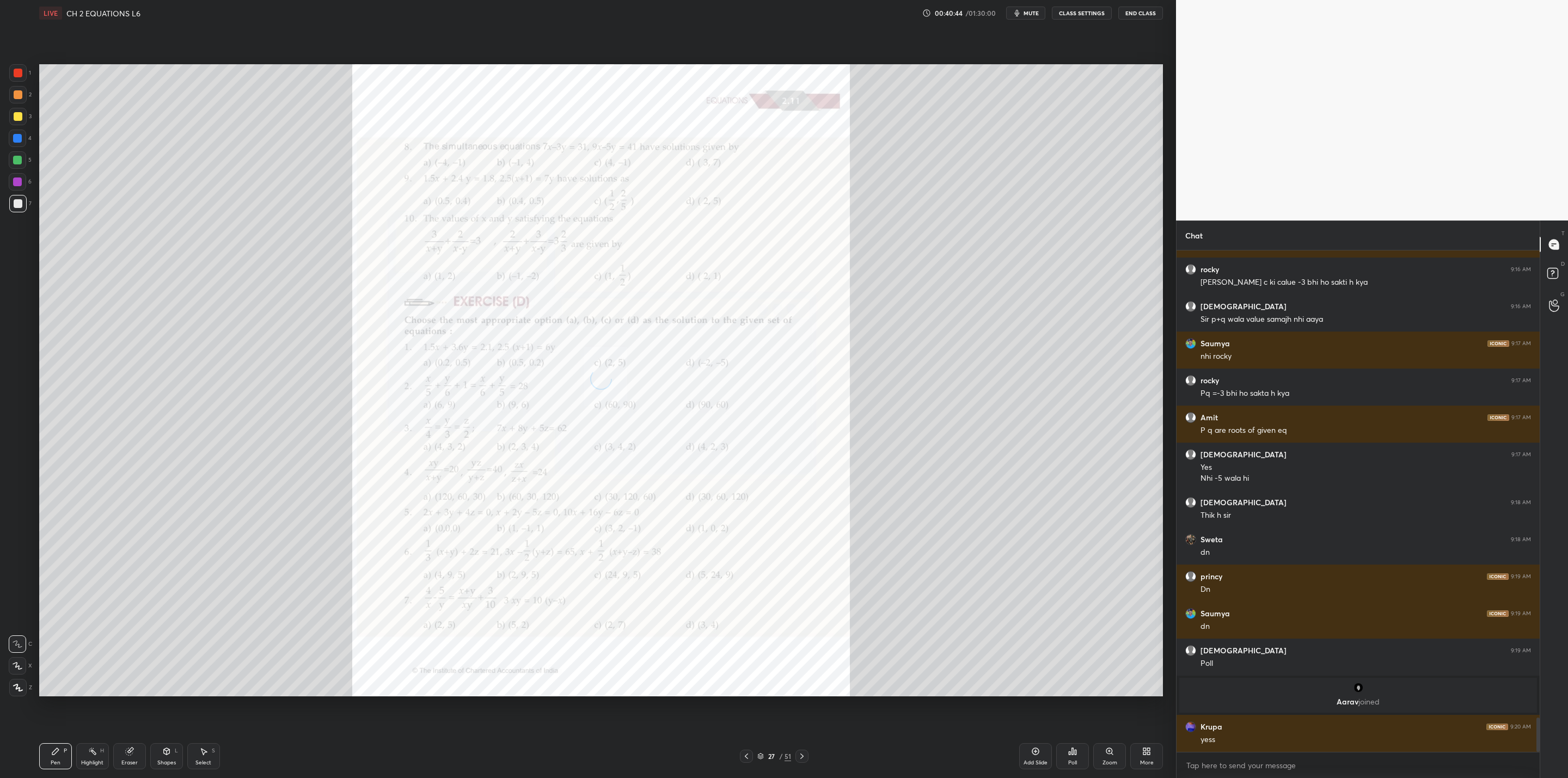
click at [799, 624] on icon at bounding box center [802, 756] width 9 height 9
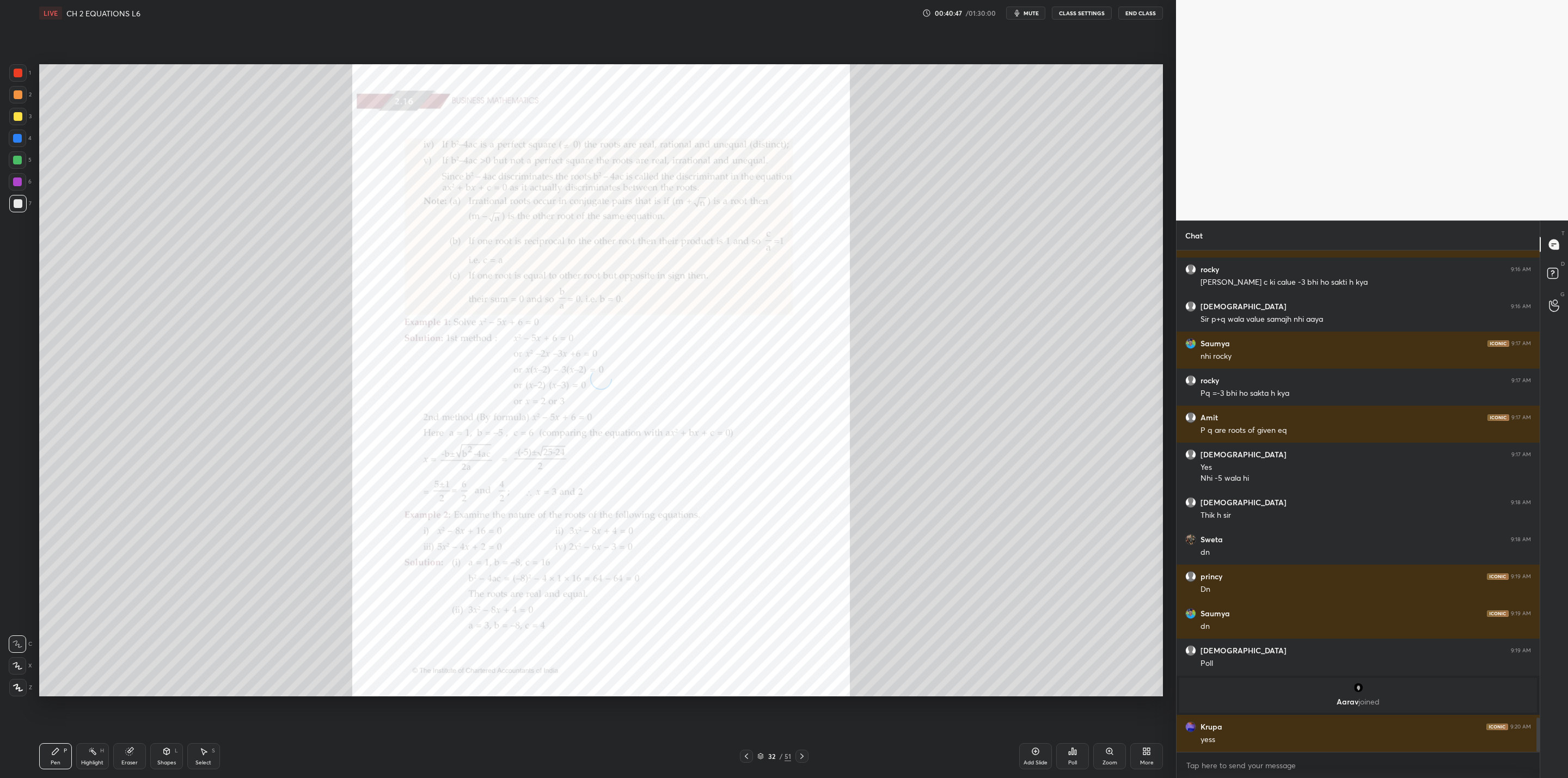
click at [799, 624] on icon at bounding box center [802, 756] width 9 height 9
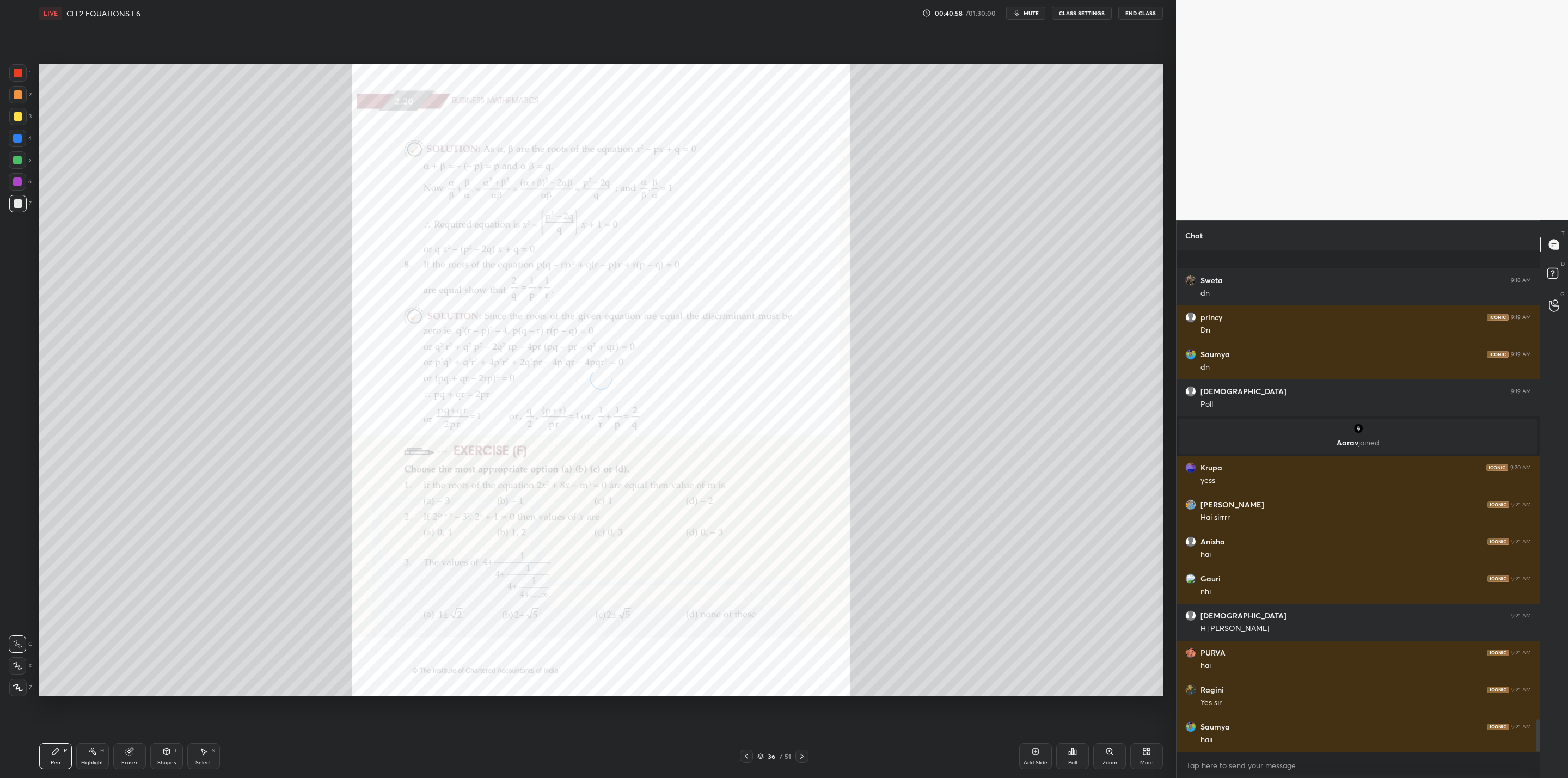
scroll to position [7178, 0]
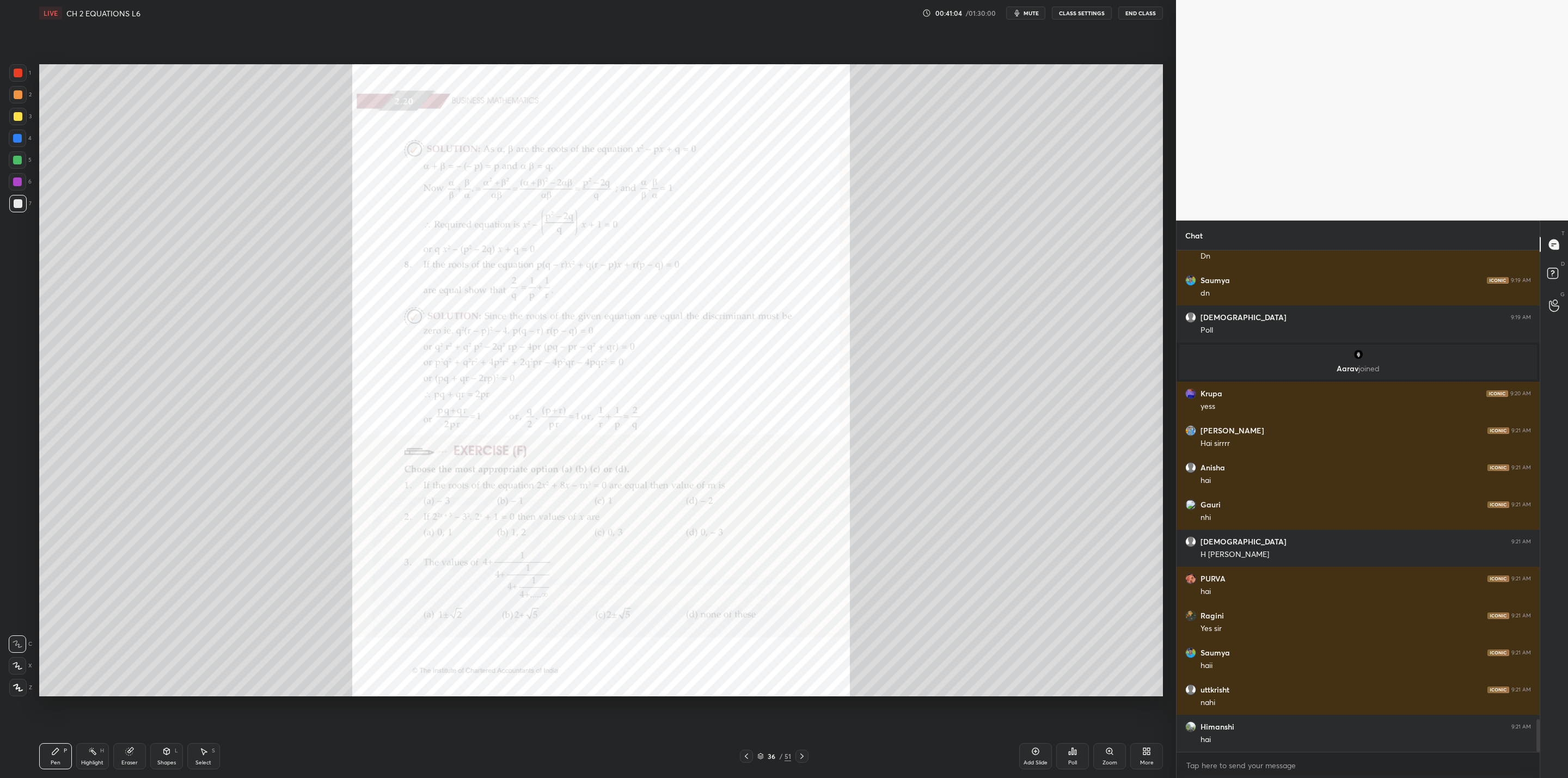
click at [802, 624] on div at bounding box center [802, 756] width 13 height 13
click at [800, 624] on div at bounding box center [802, 756] width 13 height 13
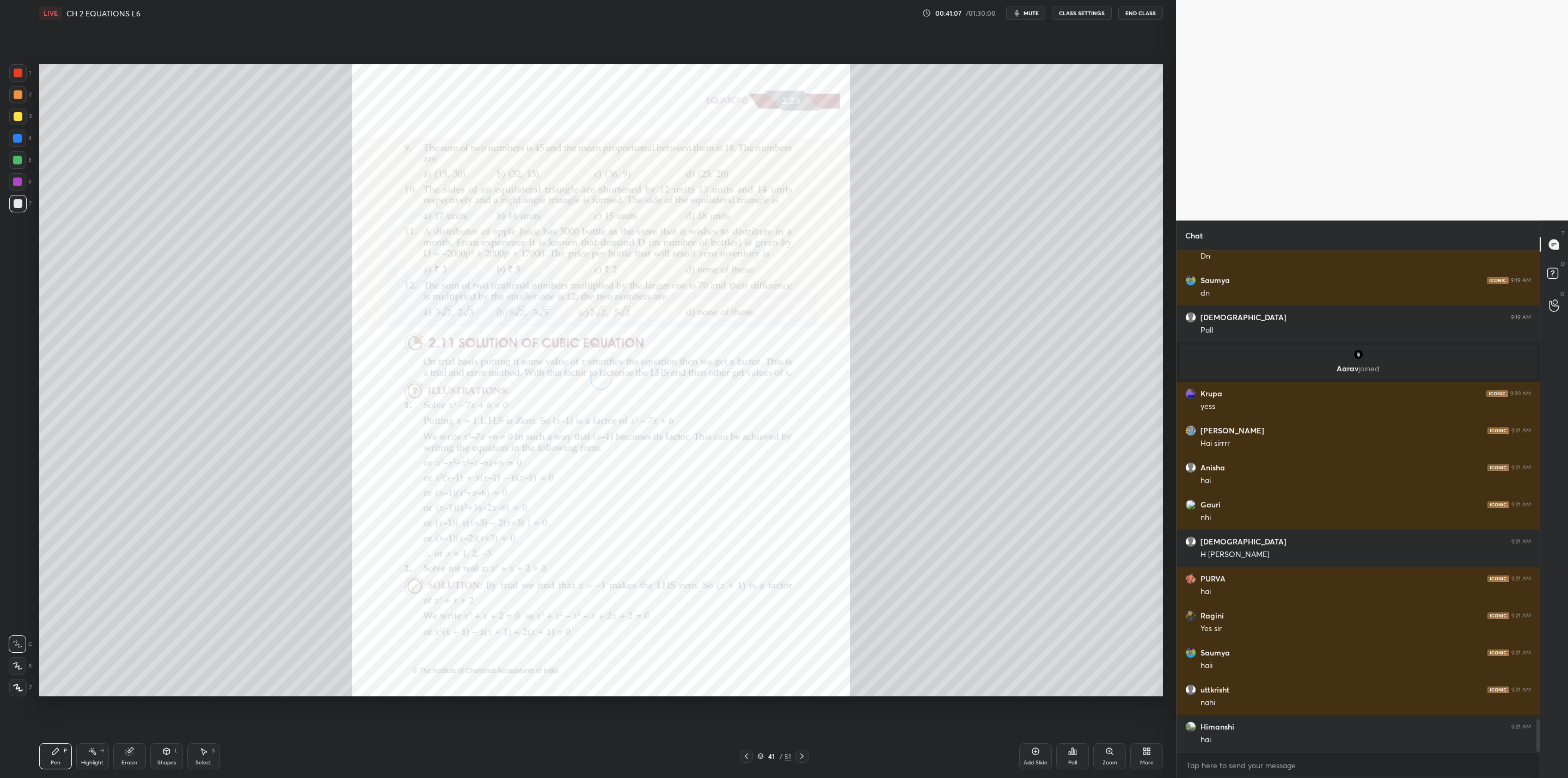
click at [800, 624] on div at bounding box center [802, 756] width 13 height 13
click at [800, 624] on icon at bounding box center [802, 756] width 9 height 9
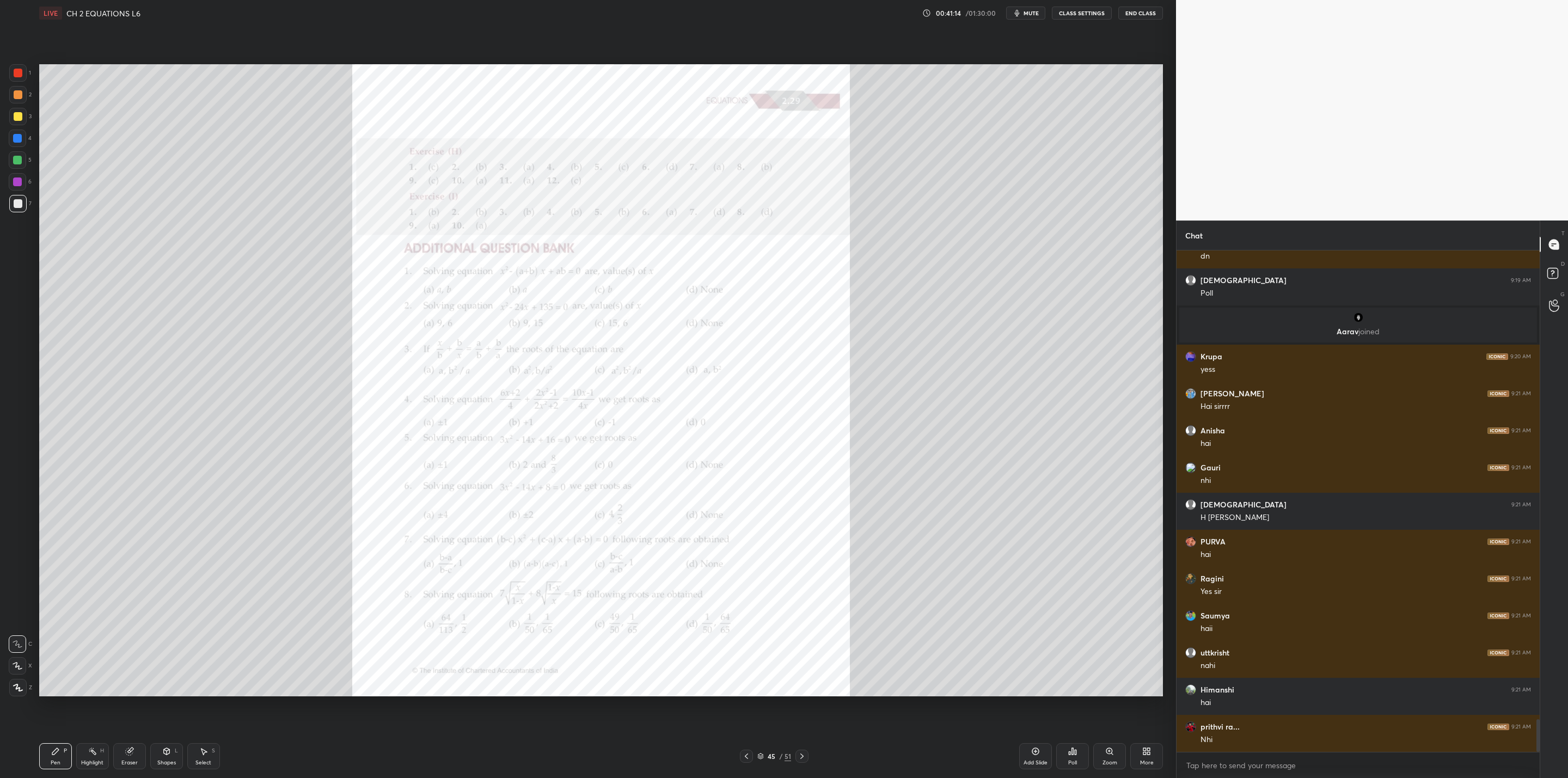
click at [800, 624] on icon at bounding box center [802, 756] width 9 height 9
click at [749, 624] on icon at bounding box center [746, 756] width 9 height 9
click at [807, 624] on icon at bounding box center [1110, 751] width 9 height 9
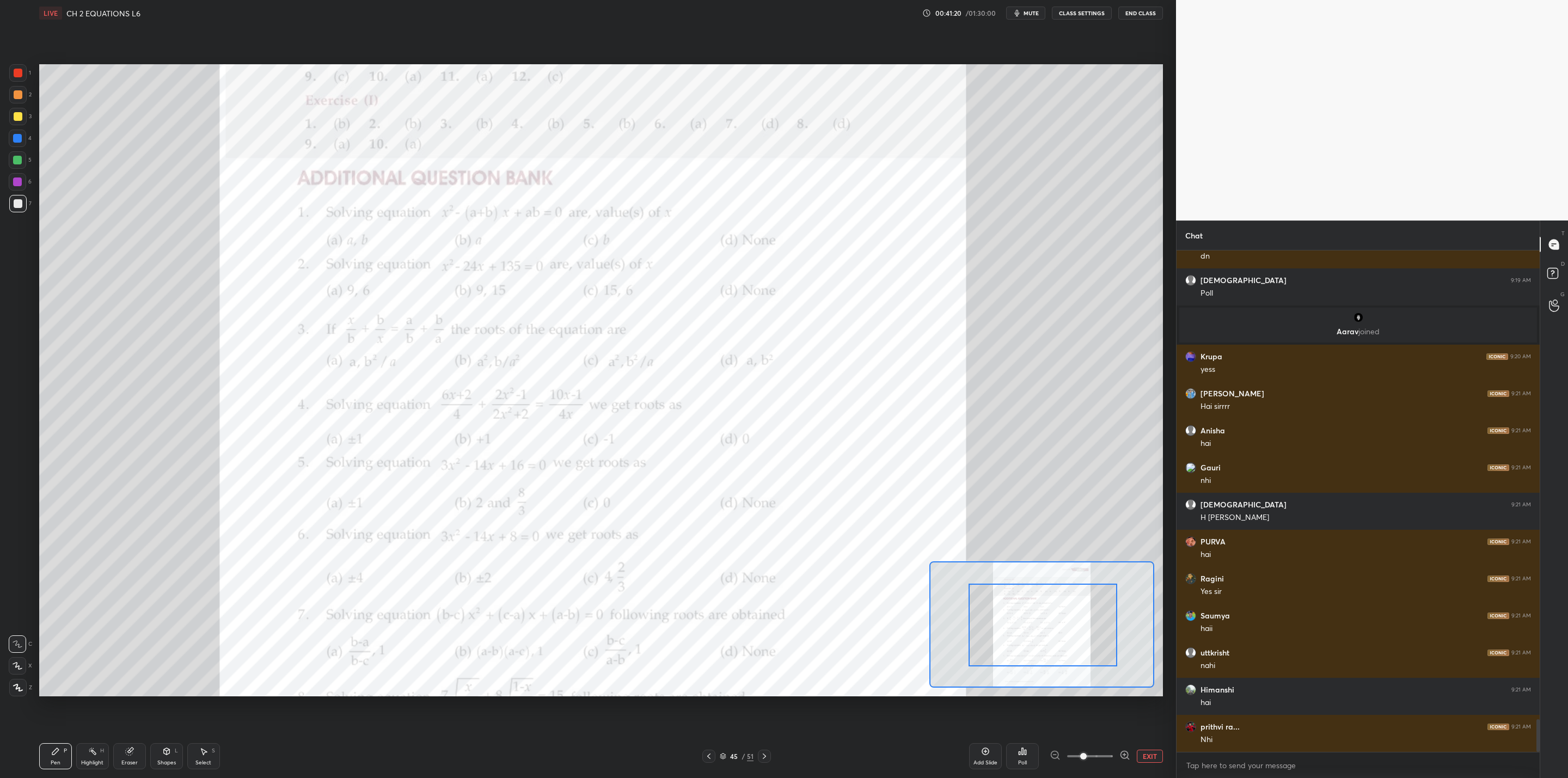
drag, startPoint x: 1055, startPoint y: 650, endPoint x: 1065, endPoint y: 665, distance: 18.0
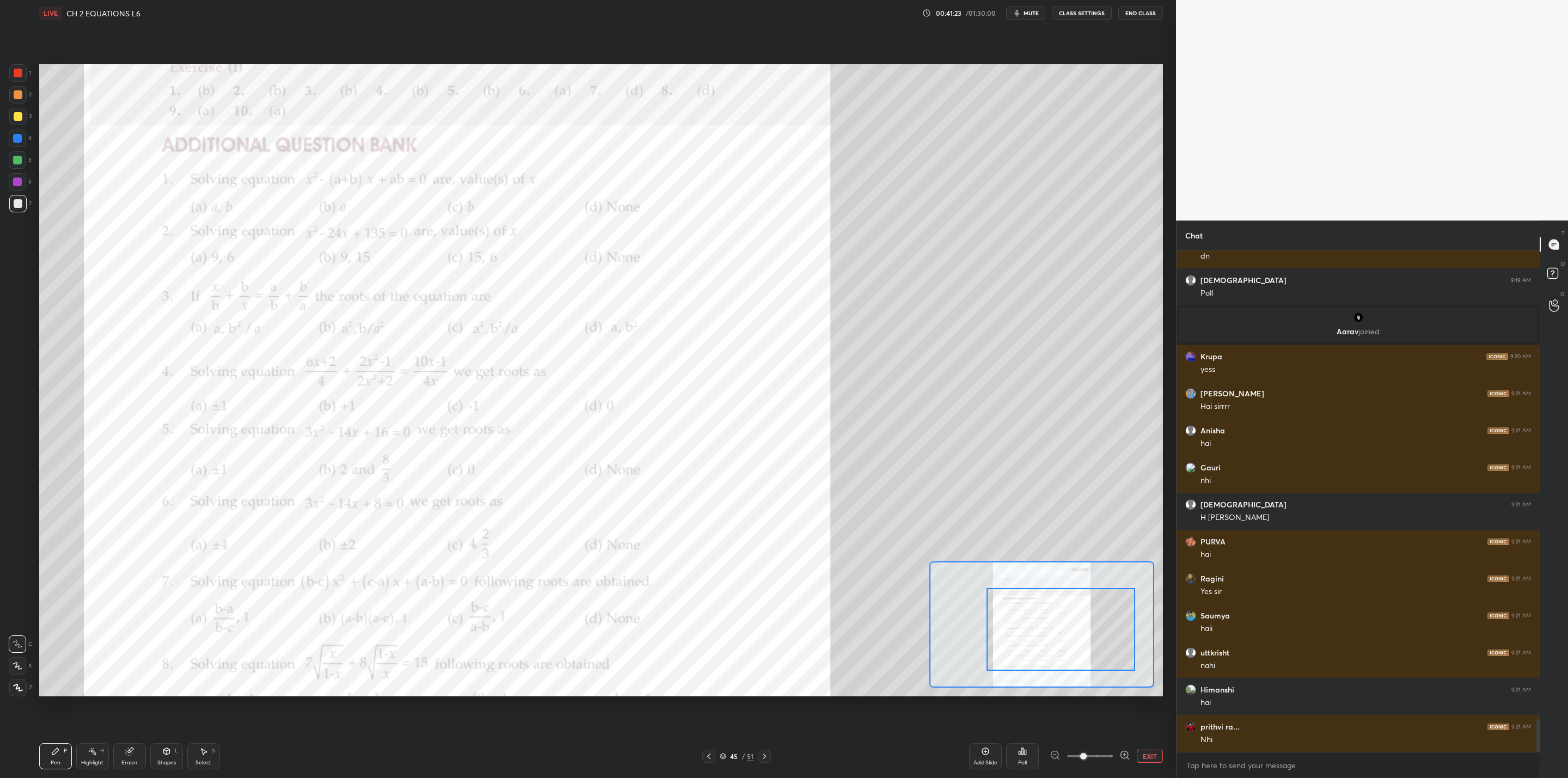
drag, startPoint x: 1052, startPoint y: 657, endPoint x: 1070, endPoint y: 662, distance: 18.7
click at [807, 624] on div at bounding box center [1061, 629] width 149 height 83
drag, startPoint x: 12, startPoint y: 199, endPoint x: 19, endPoint y: 199, distance: 7.0
click at [18, 200] on div at bounding box center [18, 203] width 9 height 9
click at [20, 116] on div at bounding box center [18, 116] width 9 height 9
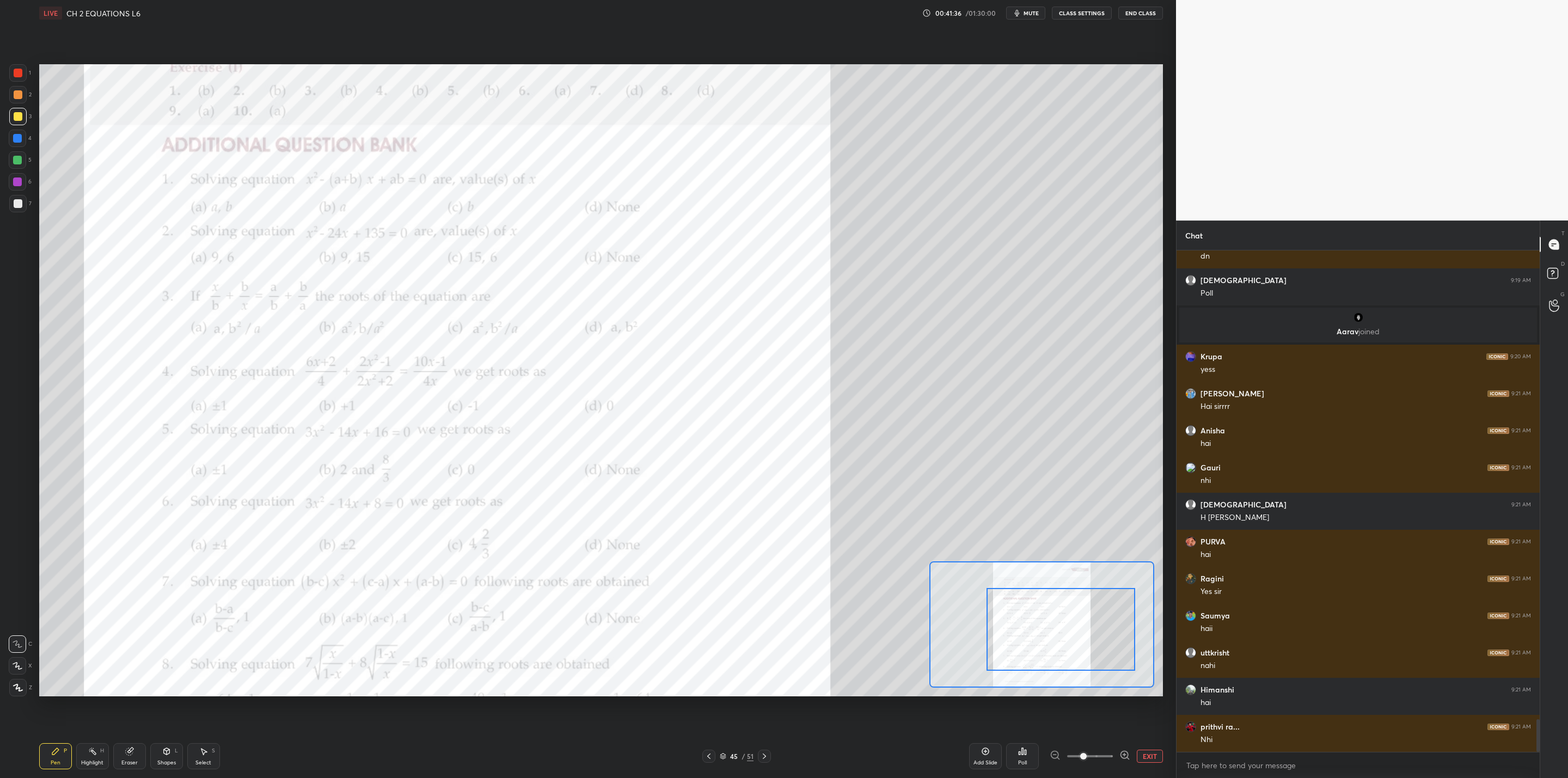
click at [17, 135] on div at bounding box center [17, 138] width 9 height 9
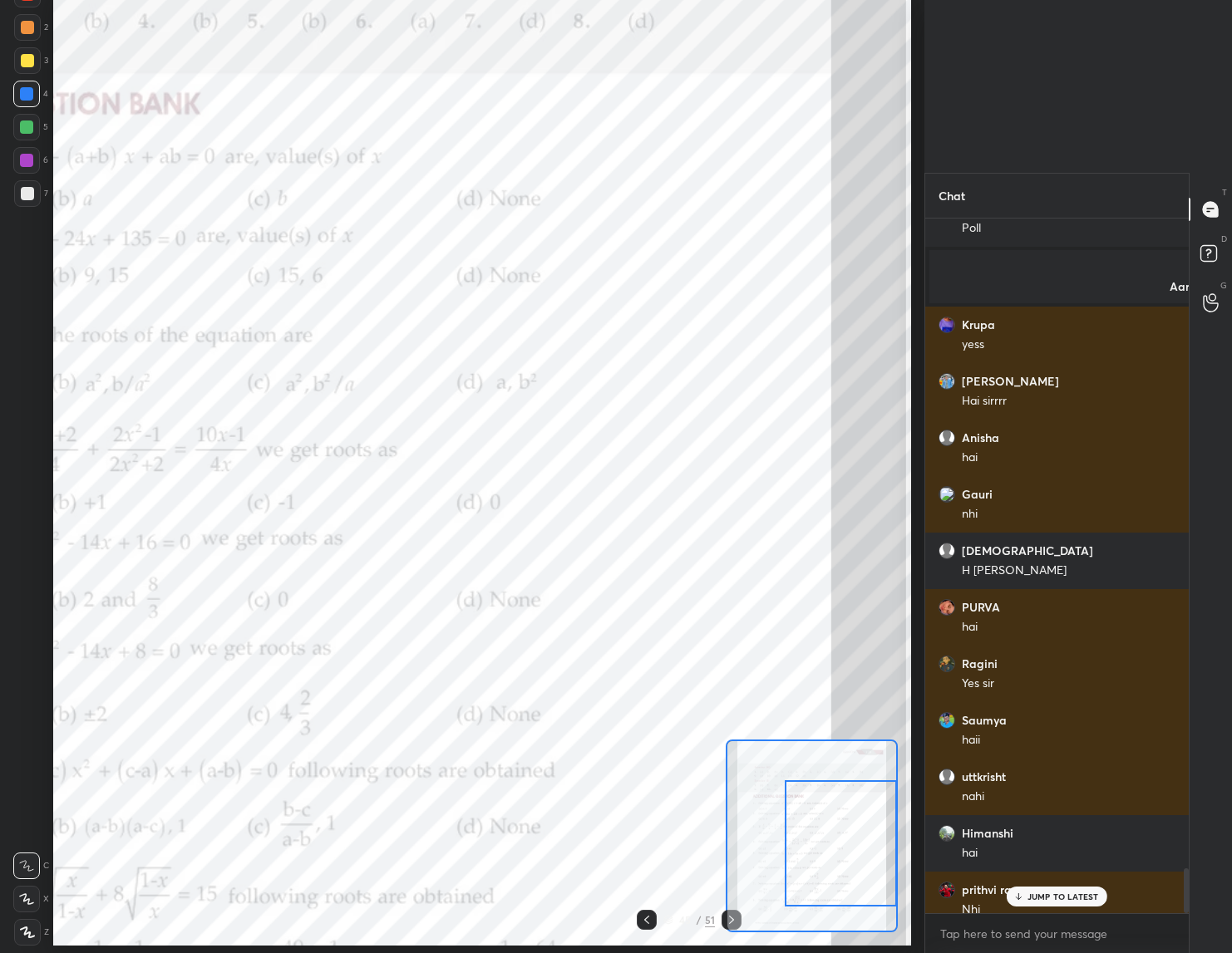
scroll to position [6, 6]
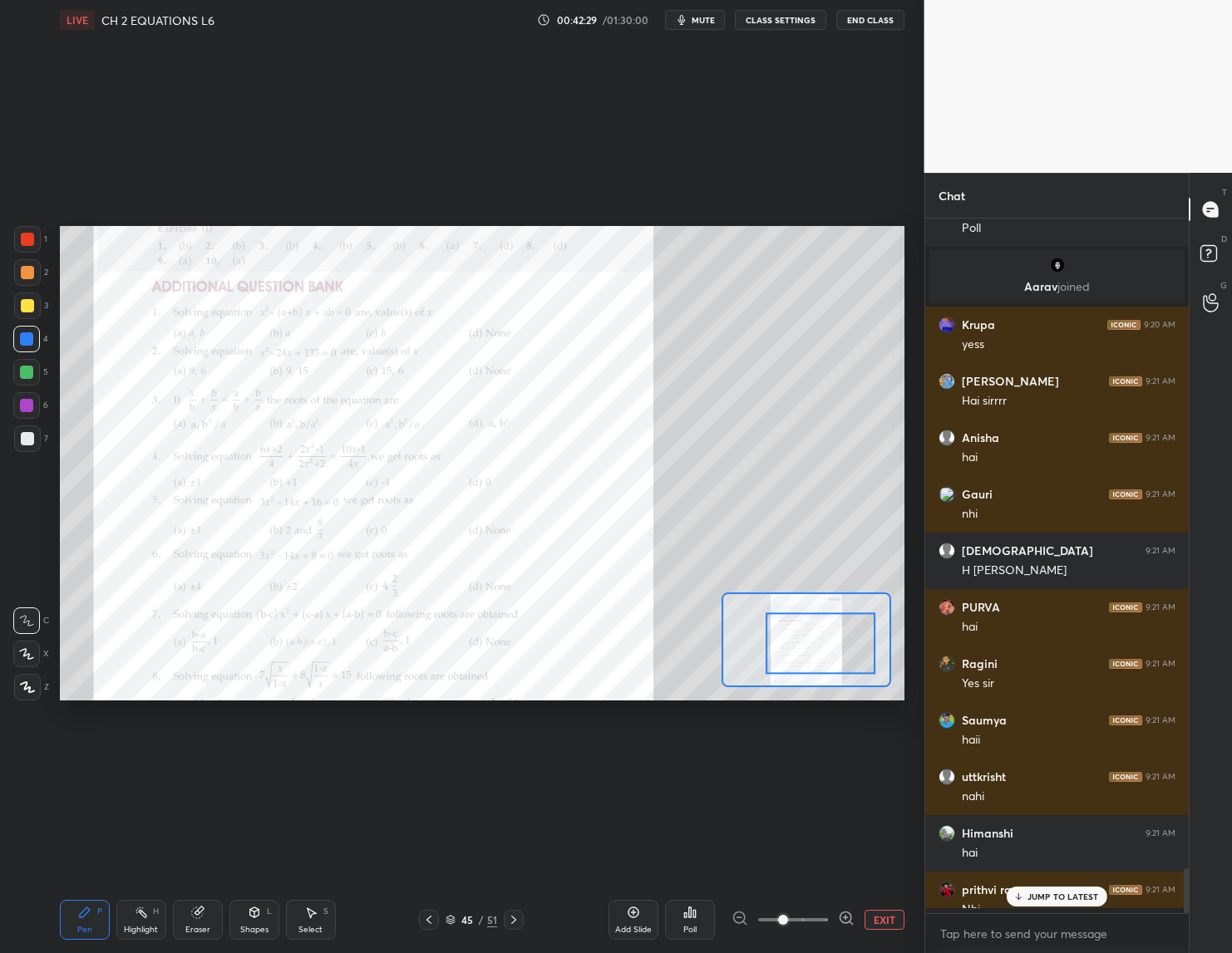
type textarea "x"
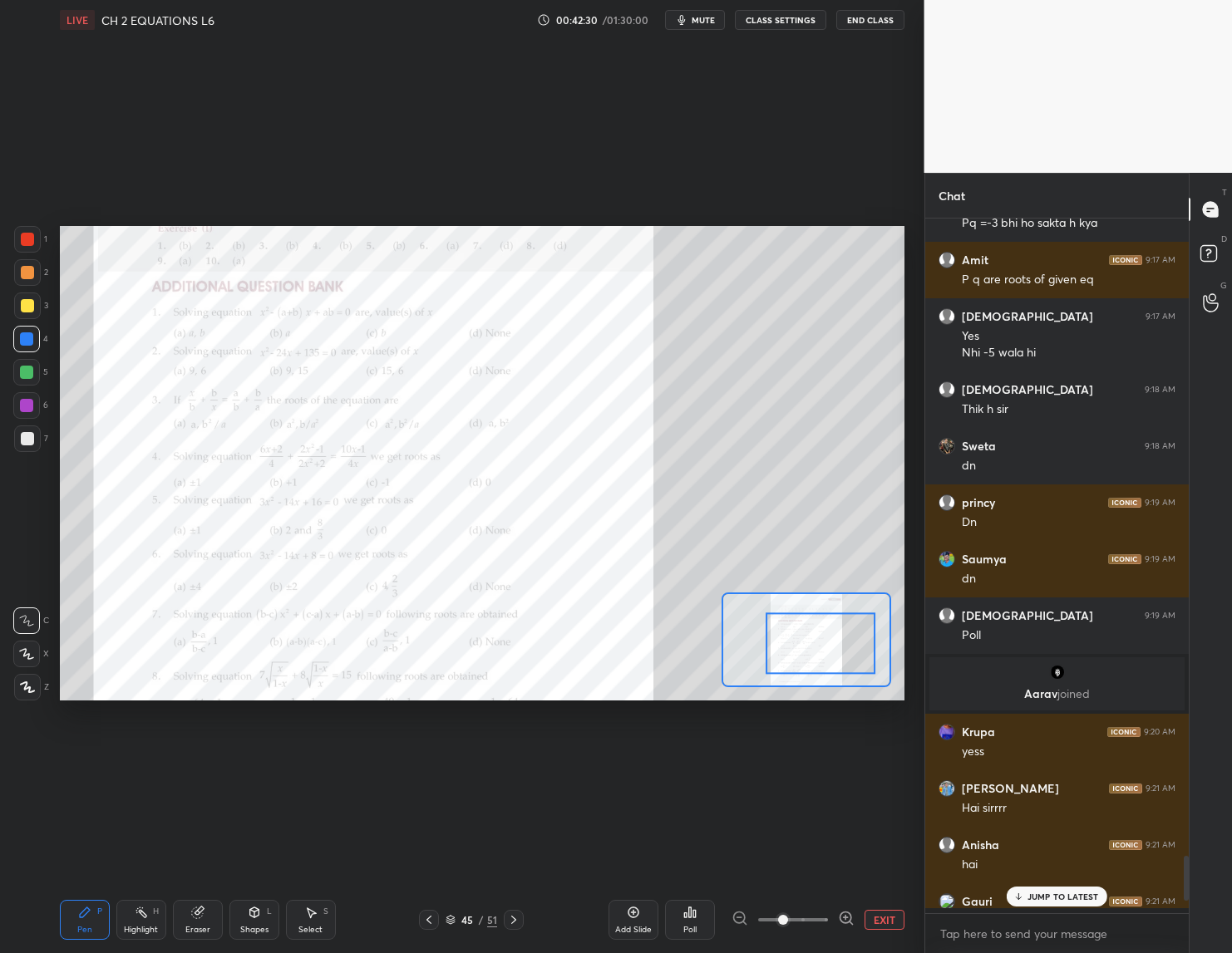
scroll to position [728, 259]
click at [811, 760] on div "Setting up your live class Poll for secs No correct answer Start poll" at bounding box center [481, 463] width 858 height 846
click at [697, 917] on div "Poll" at bounding box center [690, 920] width 50 height 40
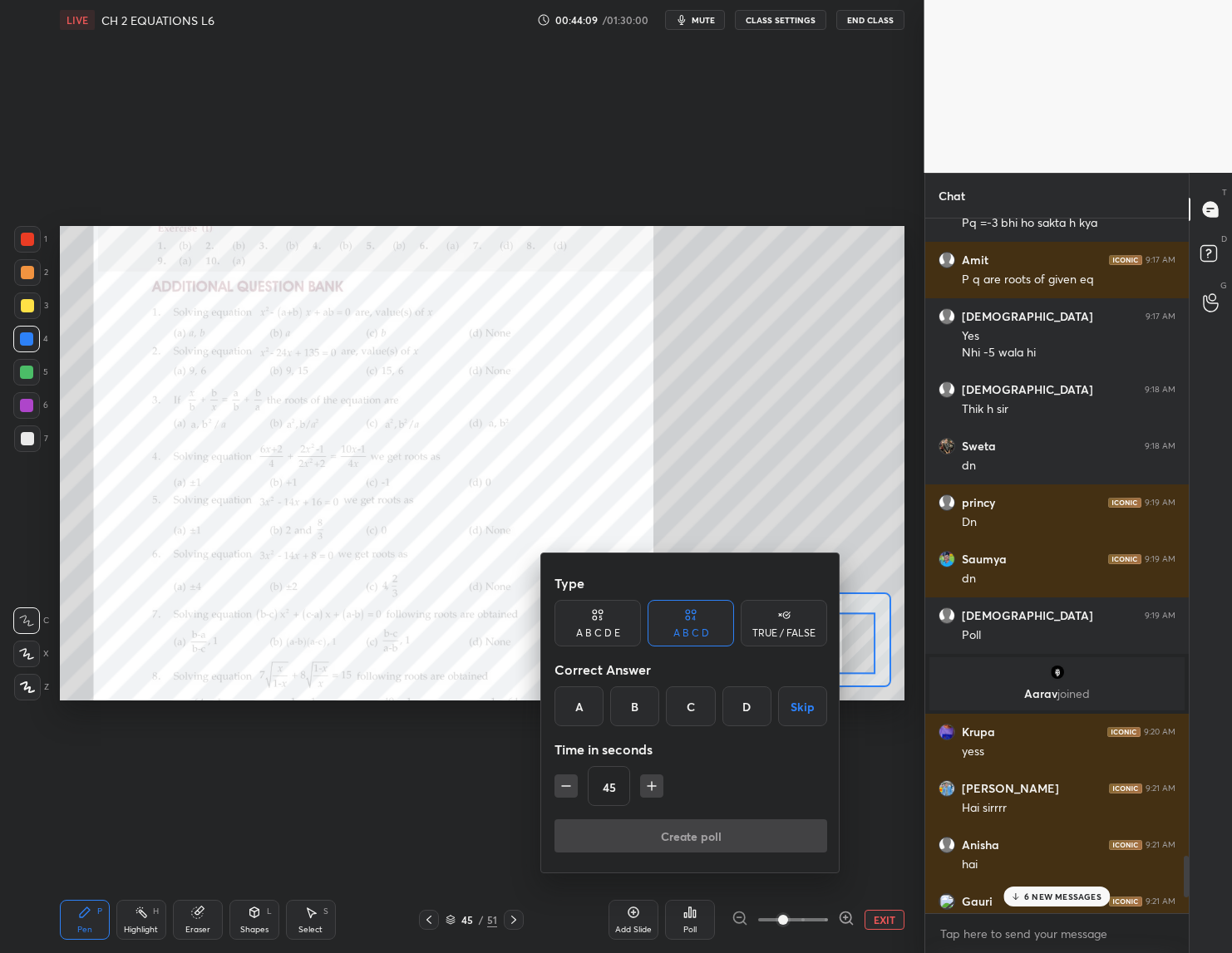
drag, startPoint x: 641, startPoint y: 703, endPoint x: 644, endPoint y: 751, distance: 48.1
click at [643, 708] on div "B" at bounding box center [635, 706] width 49 height 40
drag, startPoint x: 650, startPoint y: 785, endPoint x: 650, endPoint y: 818, distance: 33.0
click at [654, 788] on icon "button" at bounding box center [651, 786] width 17 height 17
type input "60"
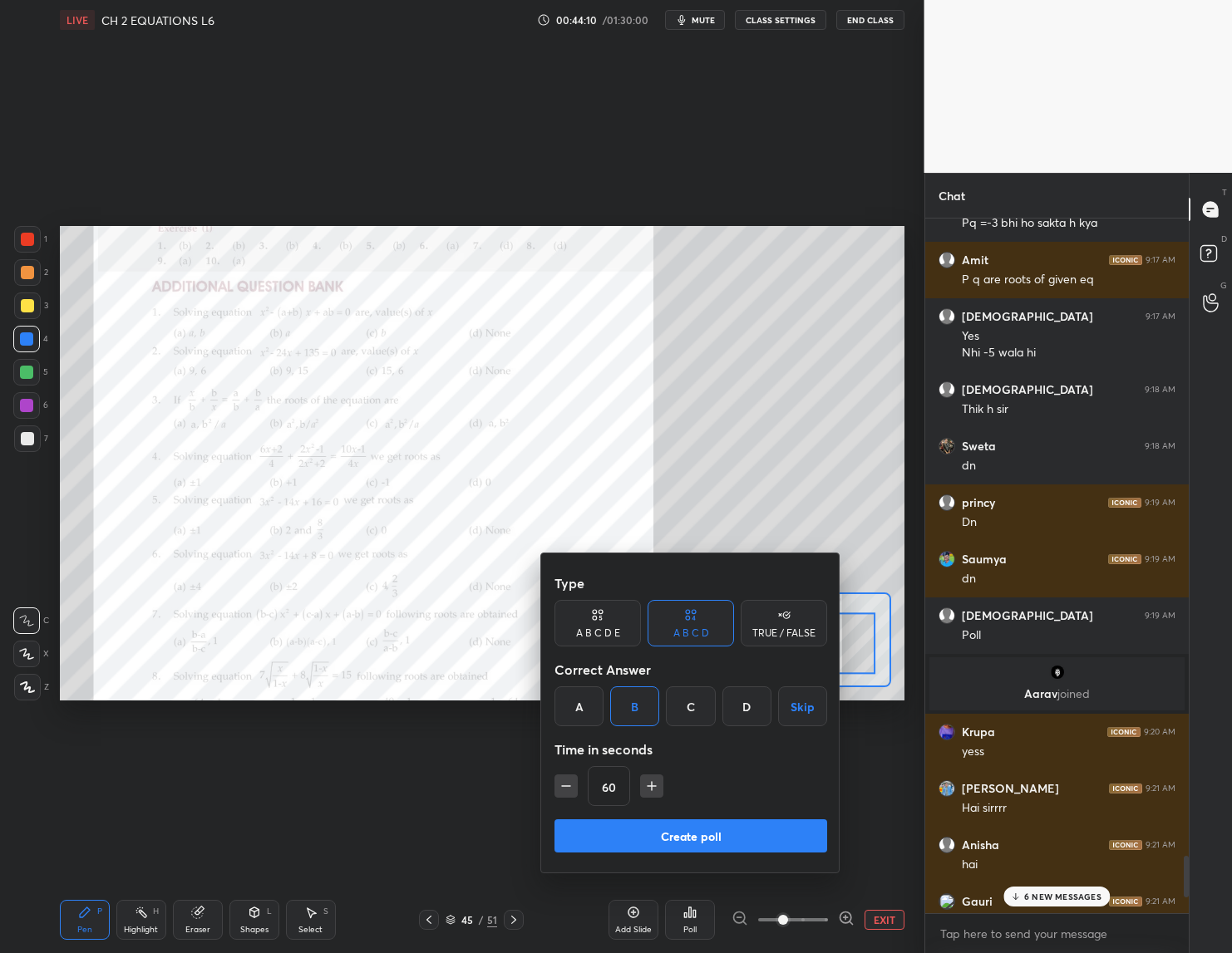
click at [658, 833] on button "Create poll" at bounding box center [690, 836] width 272 height 33
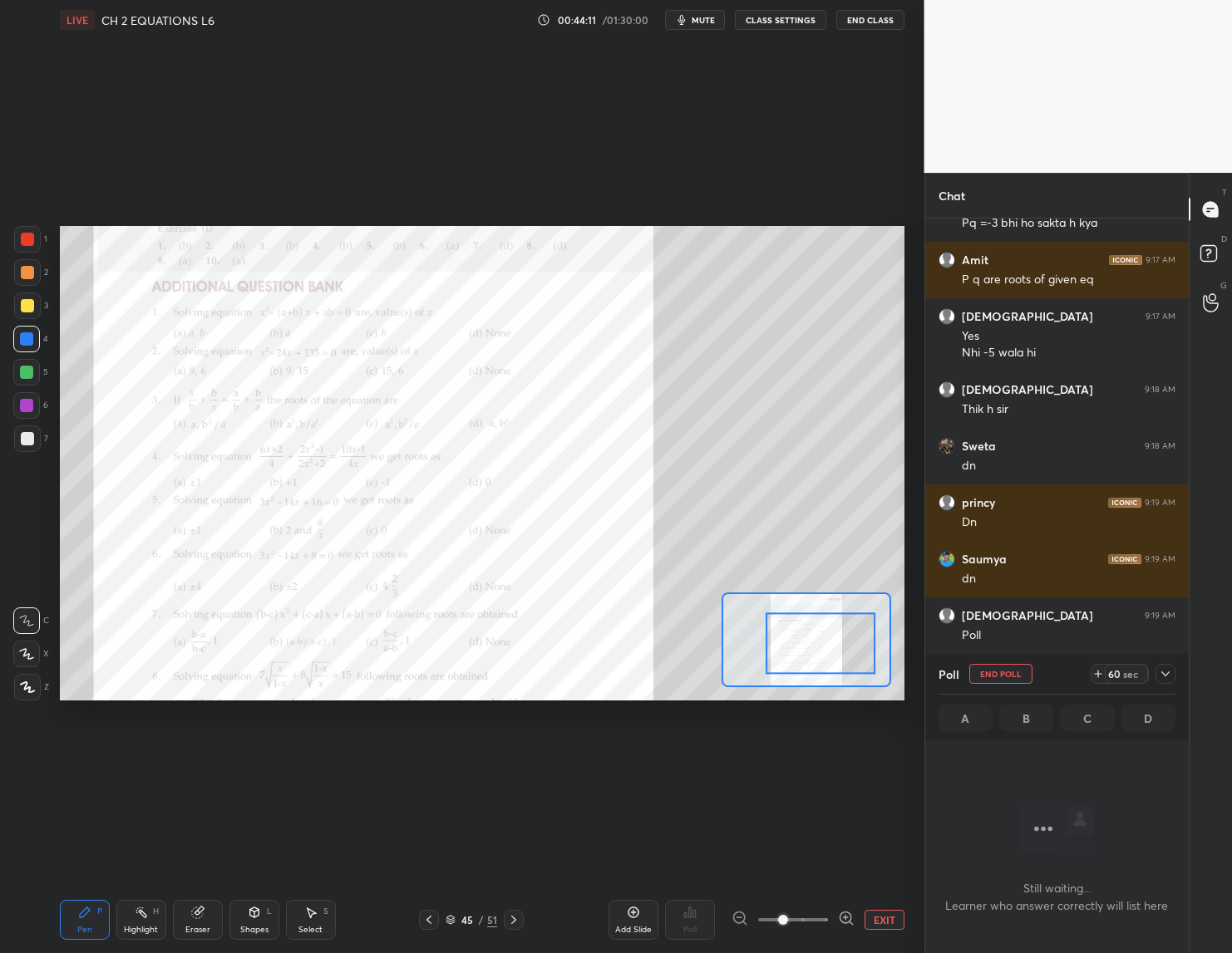
scroll to position [643, 259]
click at [1164, 675] on icon at bounding box center [1165, 673] width 13 height 13
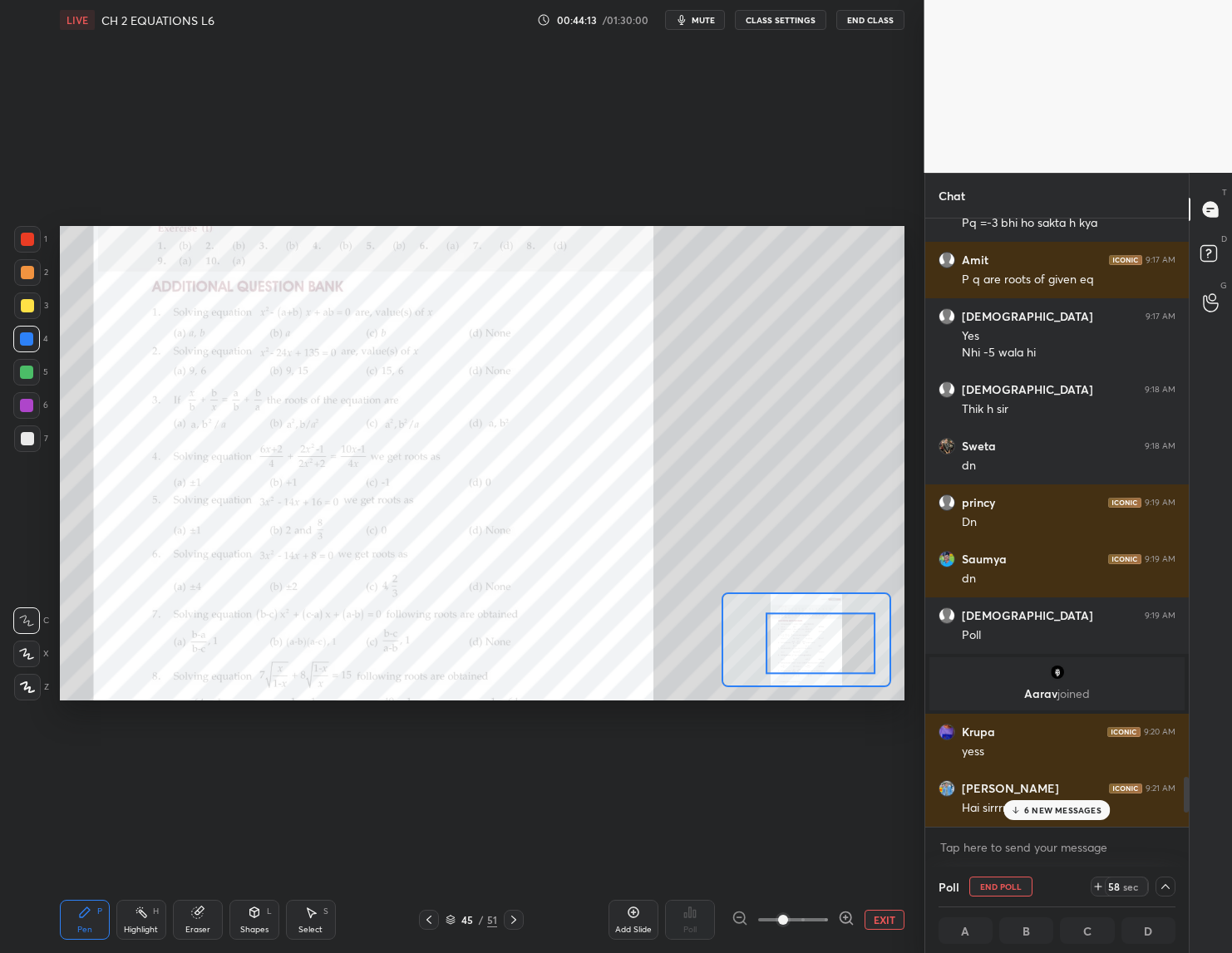
scroll to position [1, 6]
drag, startPoint x: 1042, startPoint y: 810, endPoint x: 1004, endPoint y: 823, distance: 40.2
click at [1035, 813] on p "6 NEW MESSAGES" at bounding box center [1062, 810] width 77 height 10
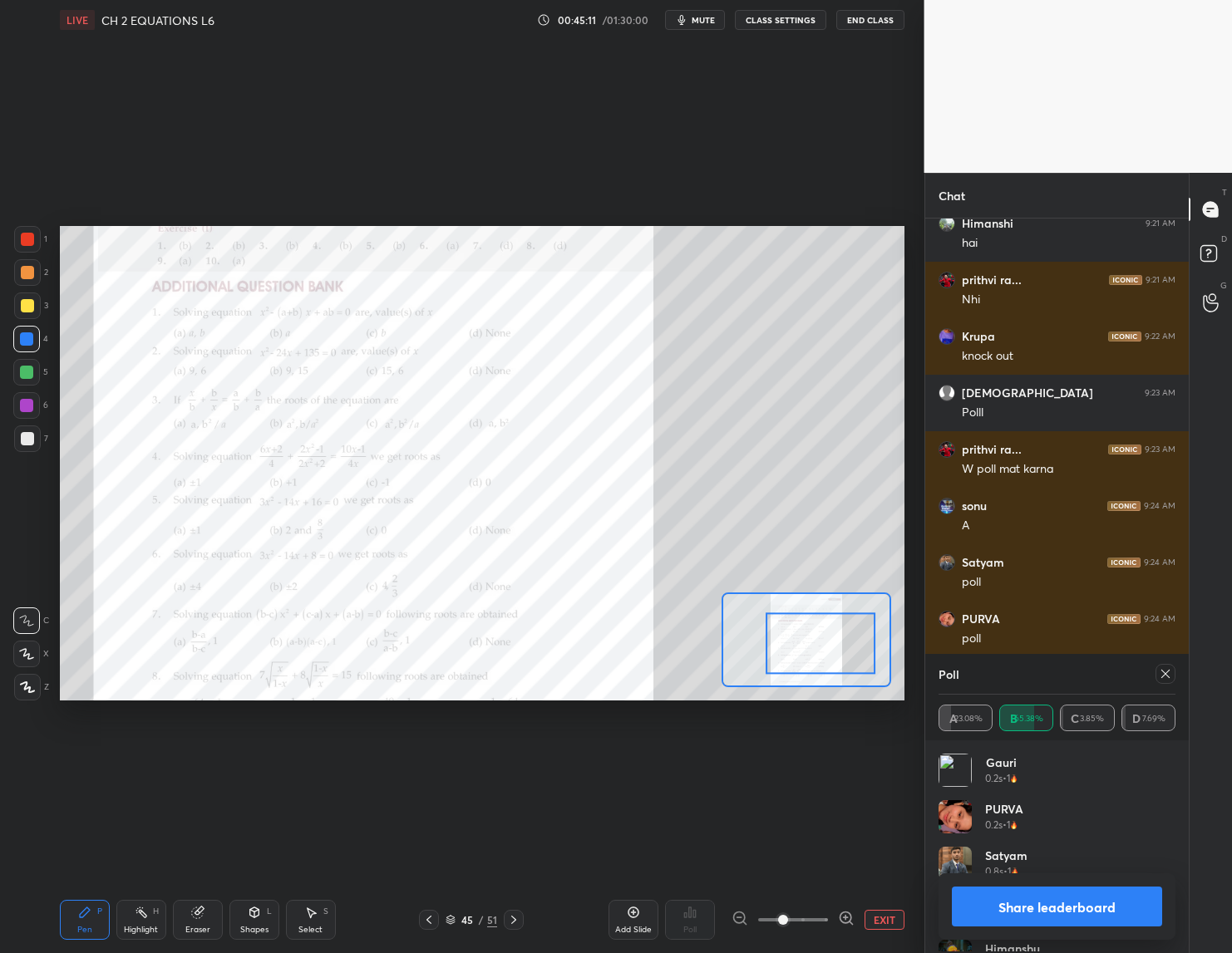
scroll to position [194, 232]
drag, startPoint x: 1051, startPoint y: 895, endPoint x: 1029, endPoint y: 902, distance: 23.1
click at [1051, 897] on button "Share leaderboard" at bounding box center [1056, 906] width 211 height 40
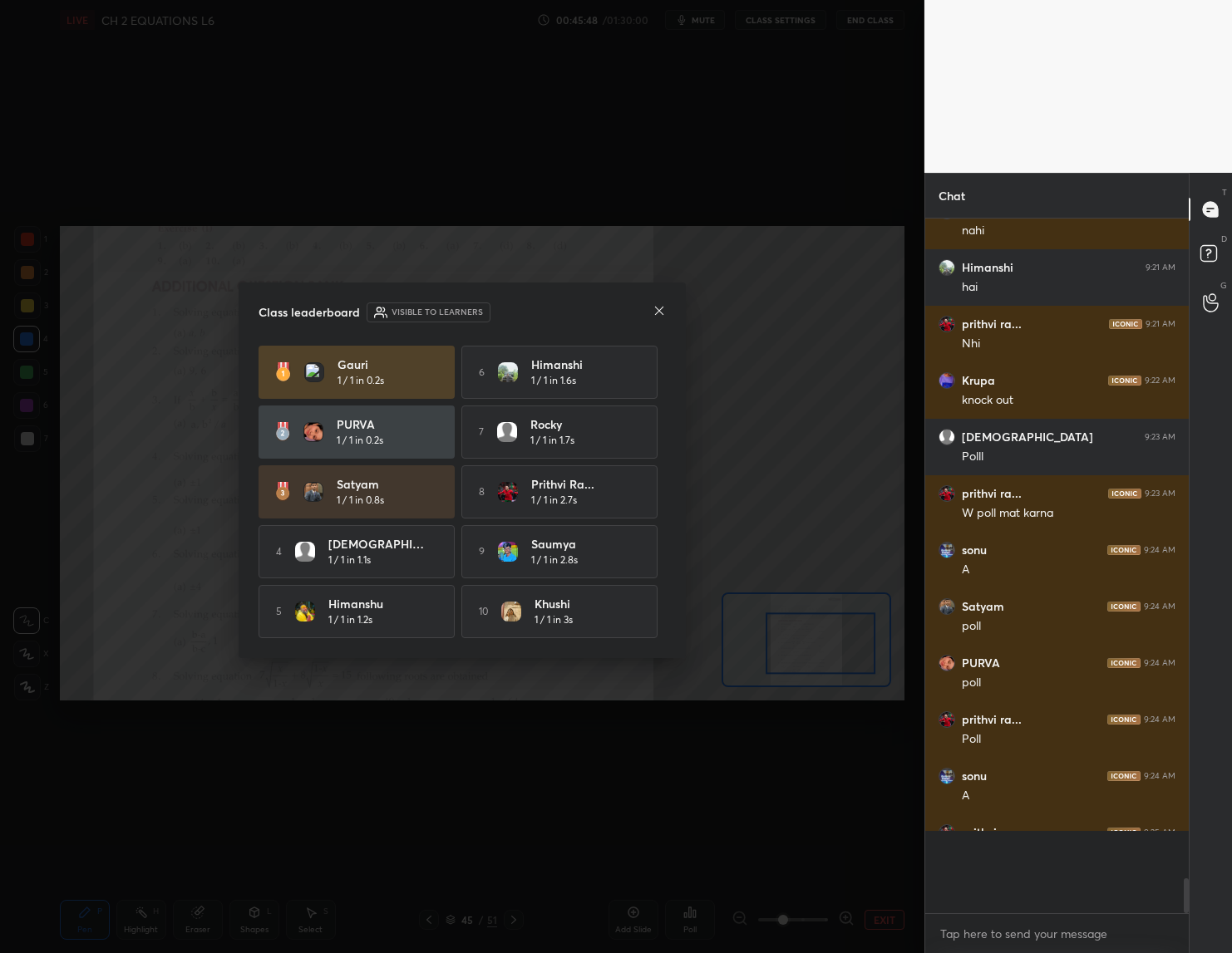
scroll to position [0, 0]
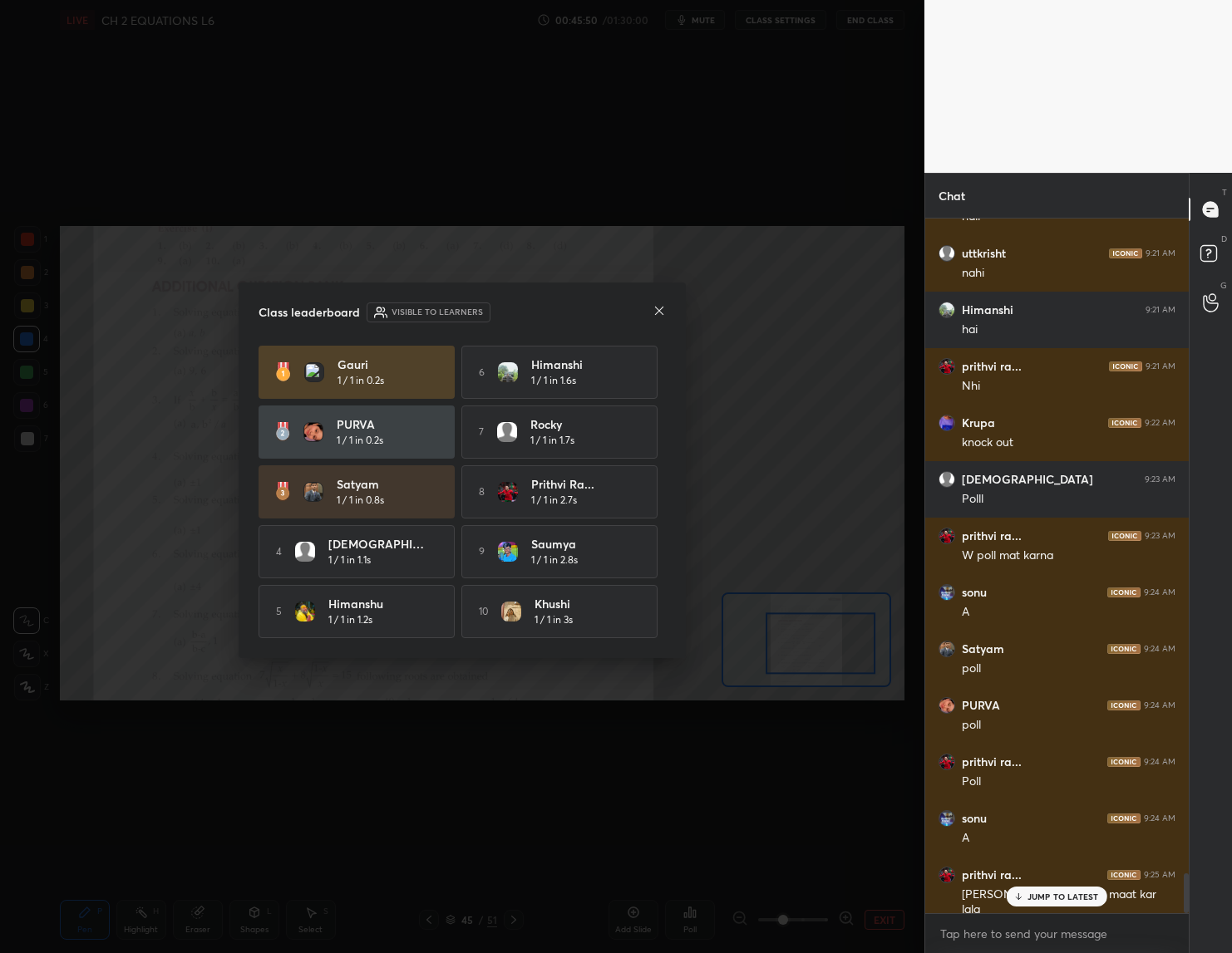
click at [659, 304] on icon at bounding box center [659, 310] width 13 height 13
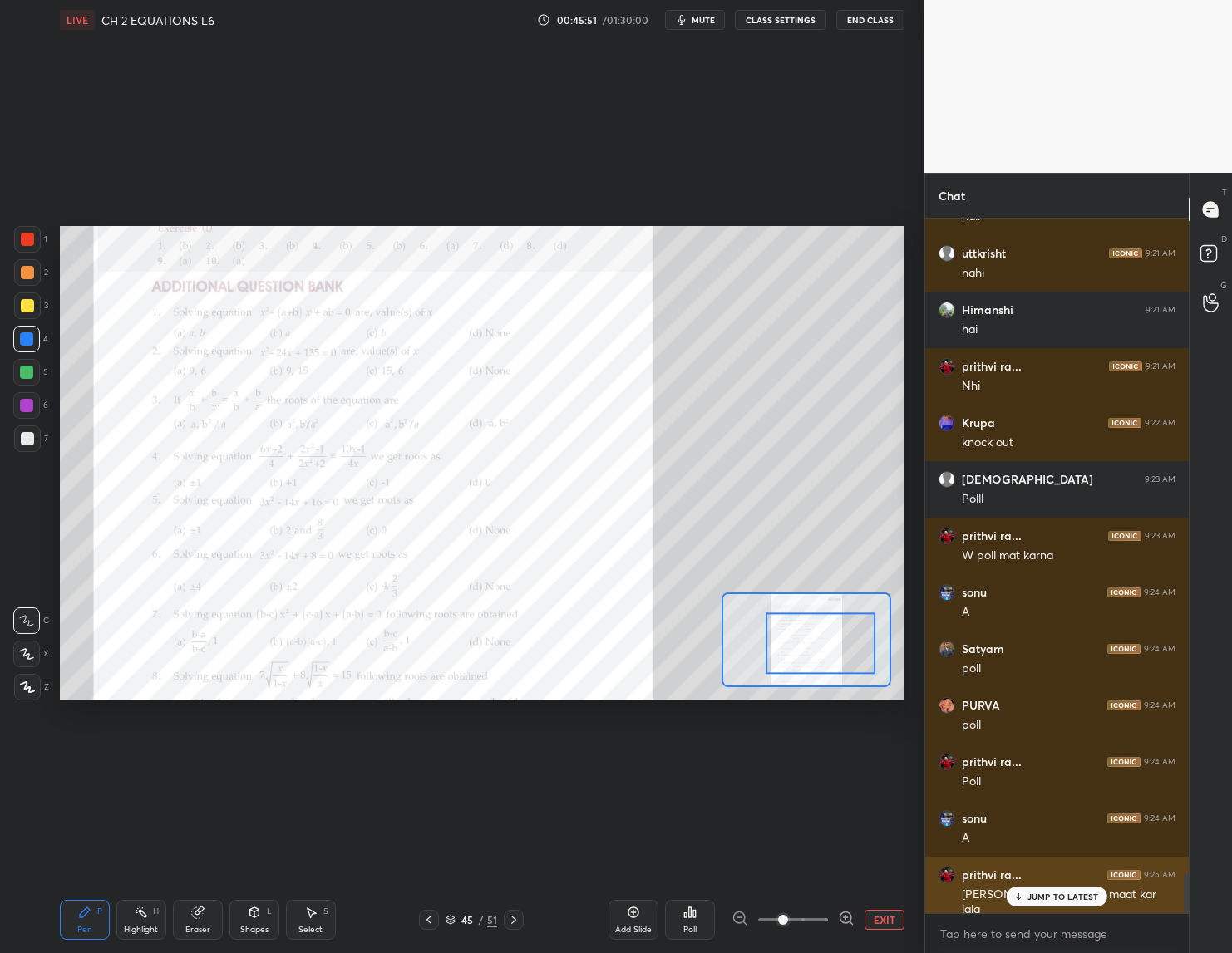
click at [1023, 891] on div "JUMP TO LATEST" at bounding box center [1055, 895] width 99 height 20
click at [693, 922] on div "Poll" at bounding box center [690, 920] width 50 height 40
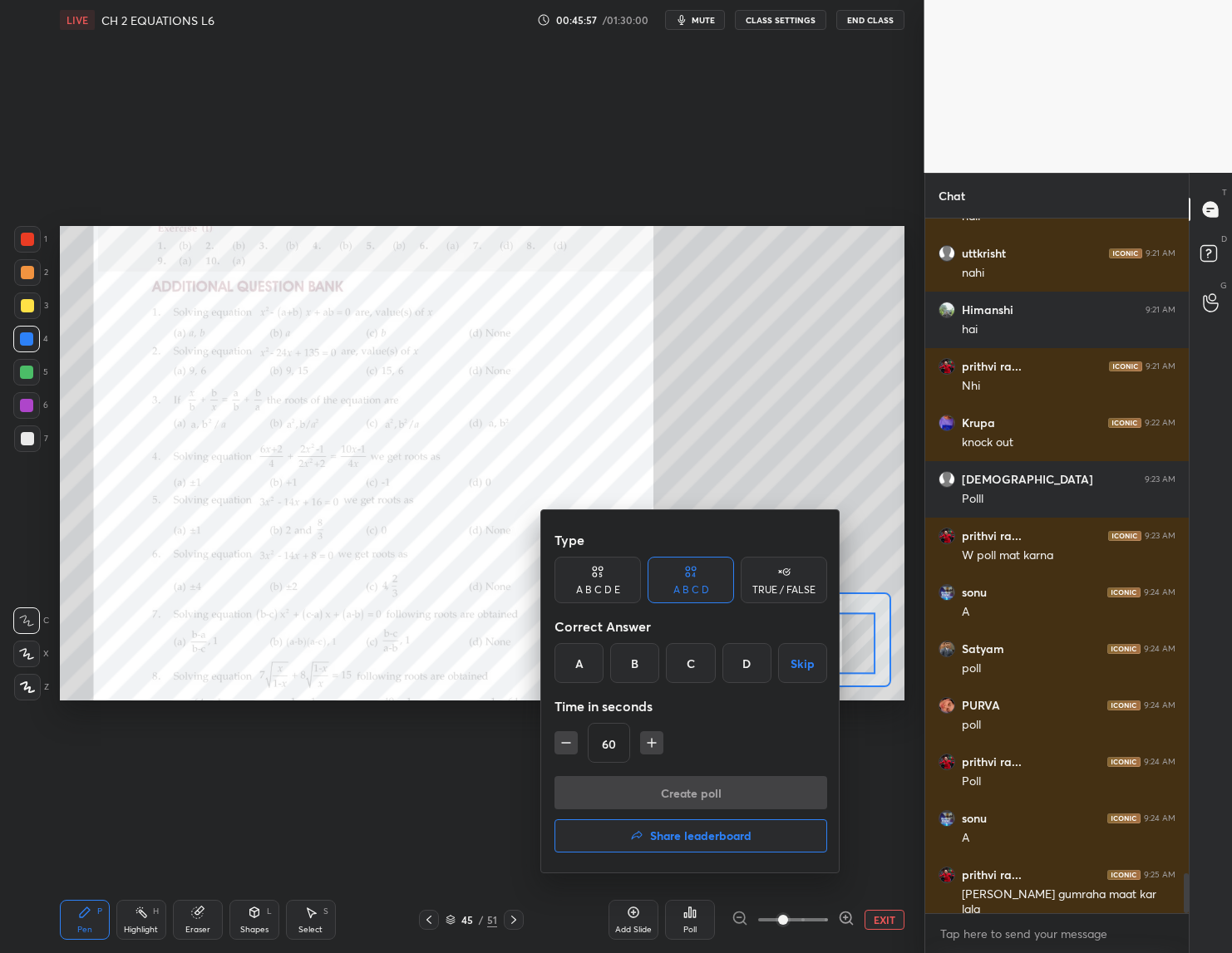
click at [664, 841] on h4 "Share leaderboard" at bounding box center [700, 836] width 101 height 12
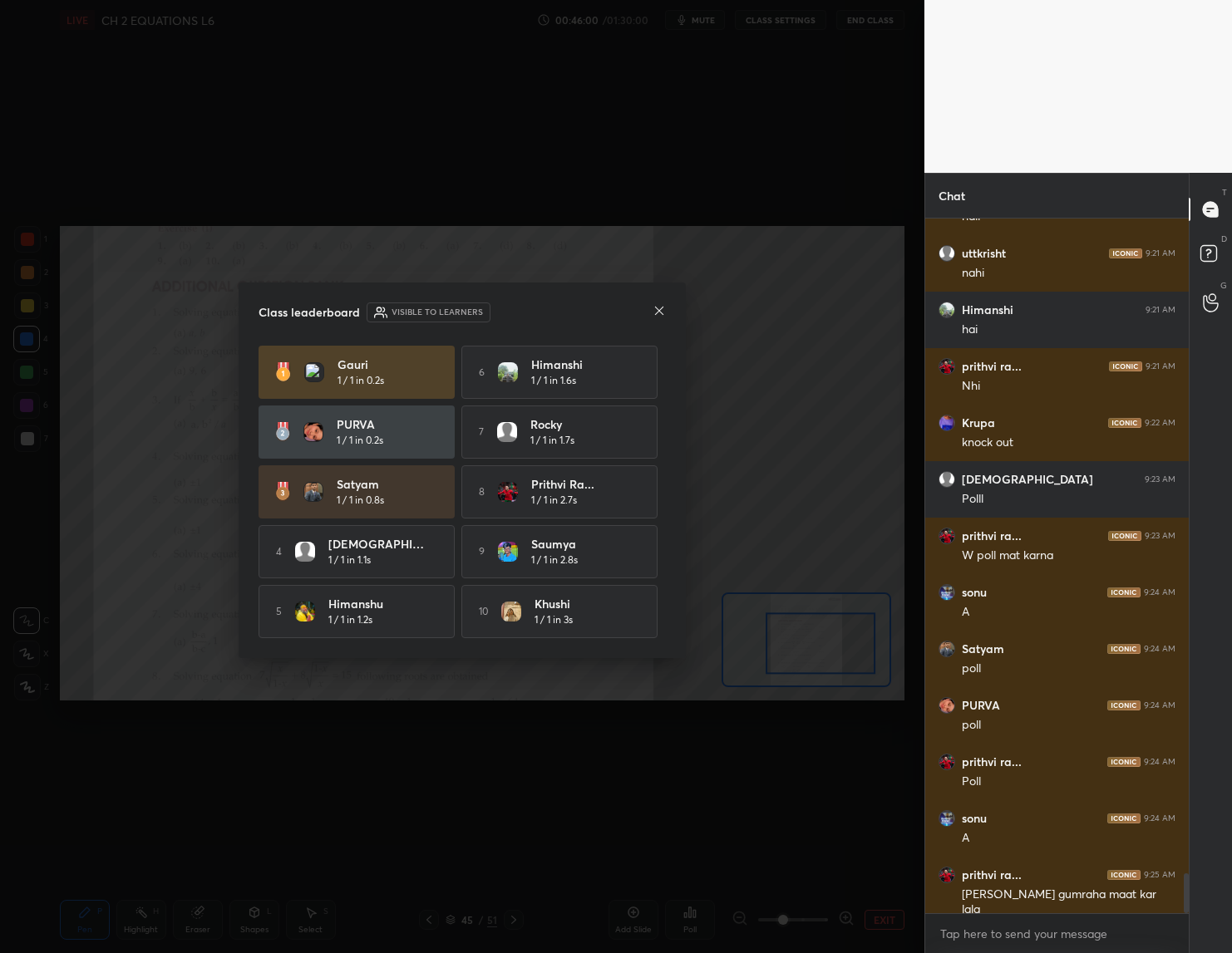
click at [654, 307] on icon at bounding box center [659, 310] width 13 height 13
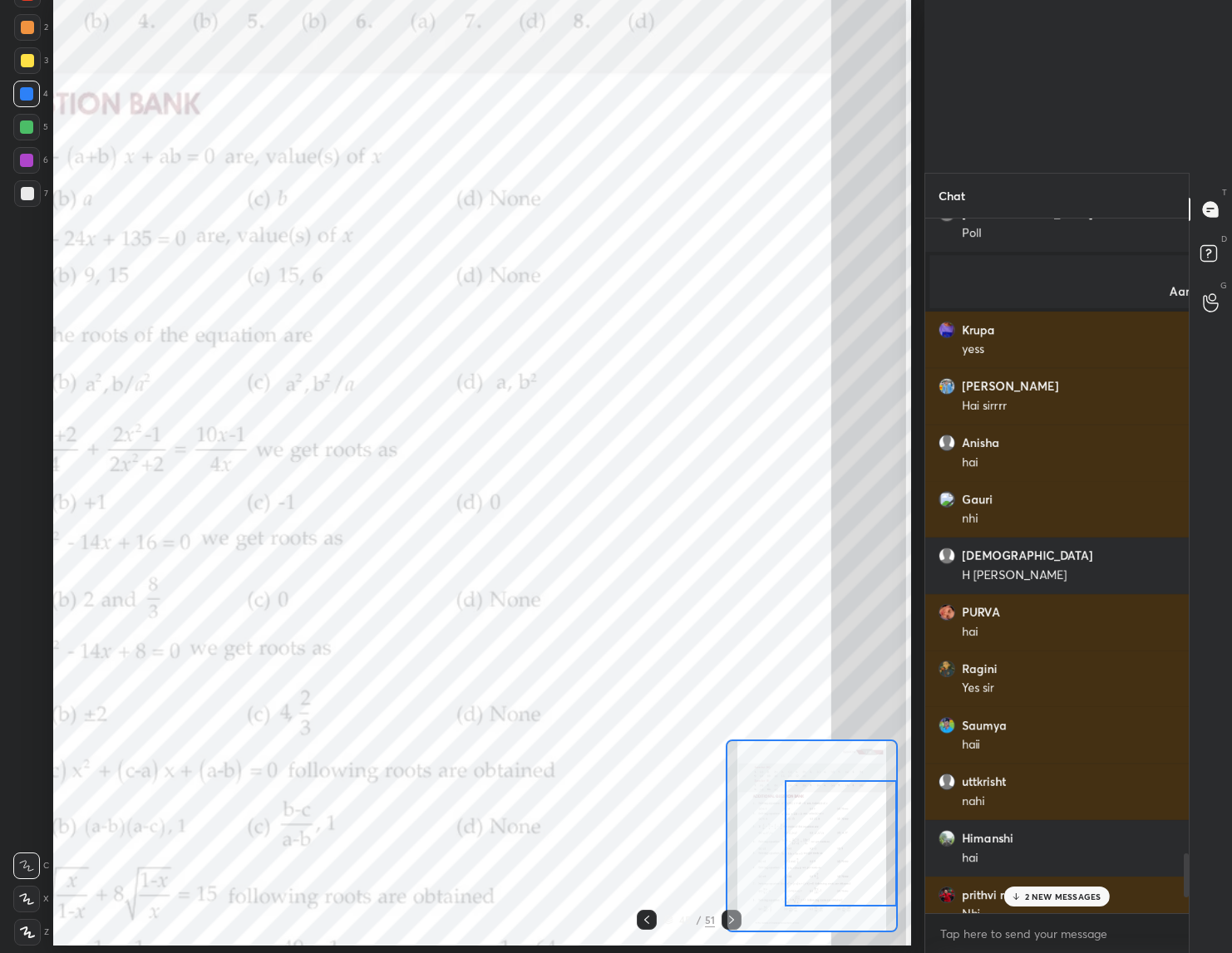
scroll to position [82233, 82246]
type textarea "x"
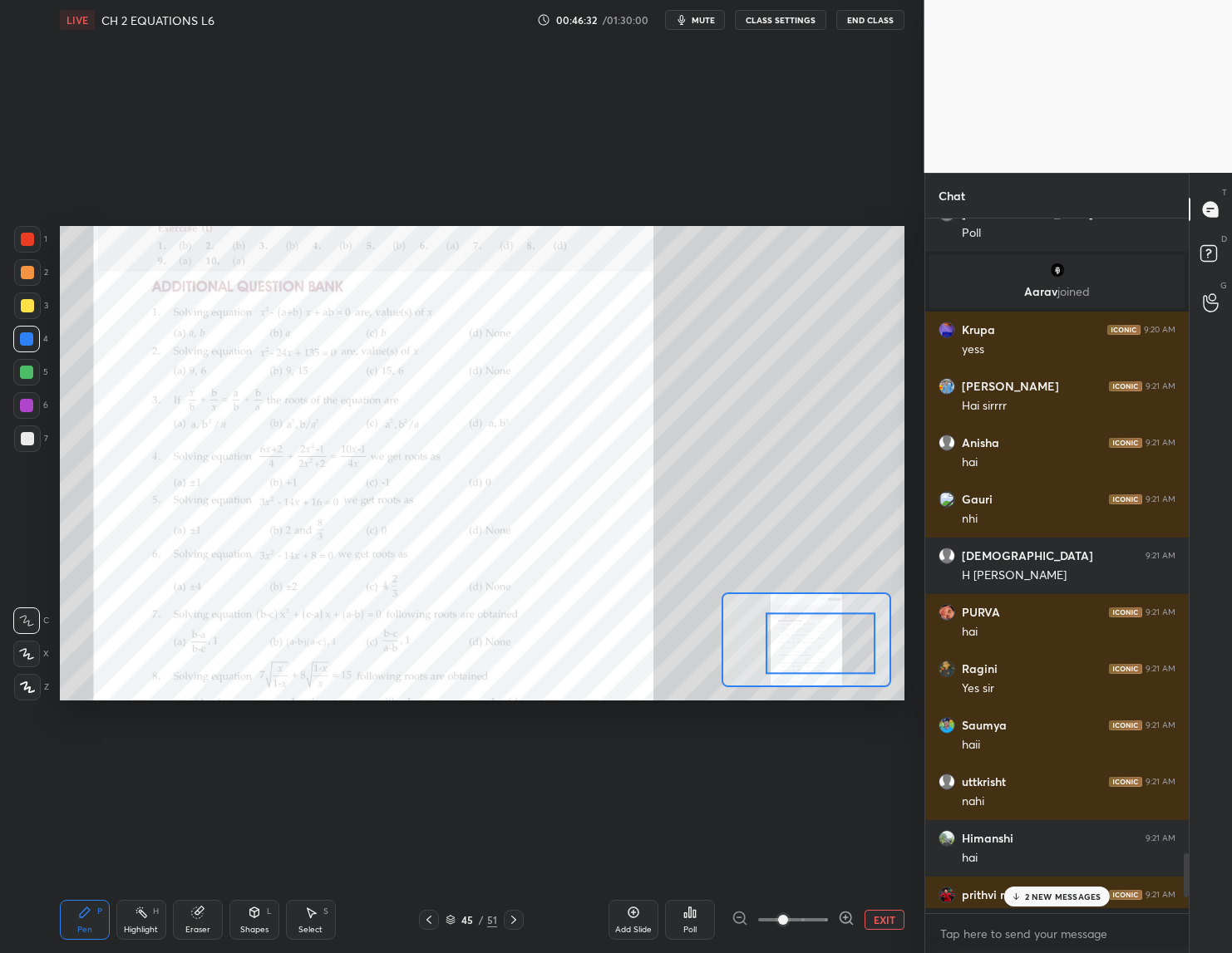
scroll to position [684, 259]
click at [686, 933] on div "Poll" at bounding box center [689, 929] width 13 height 8
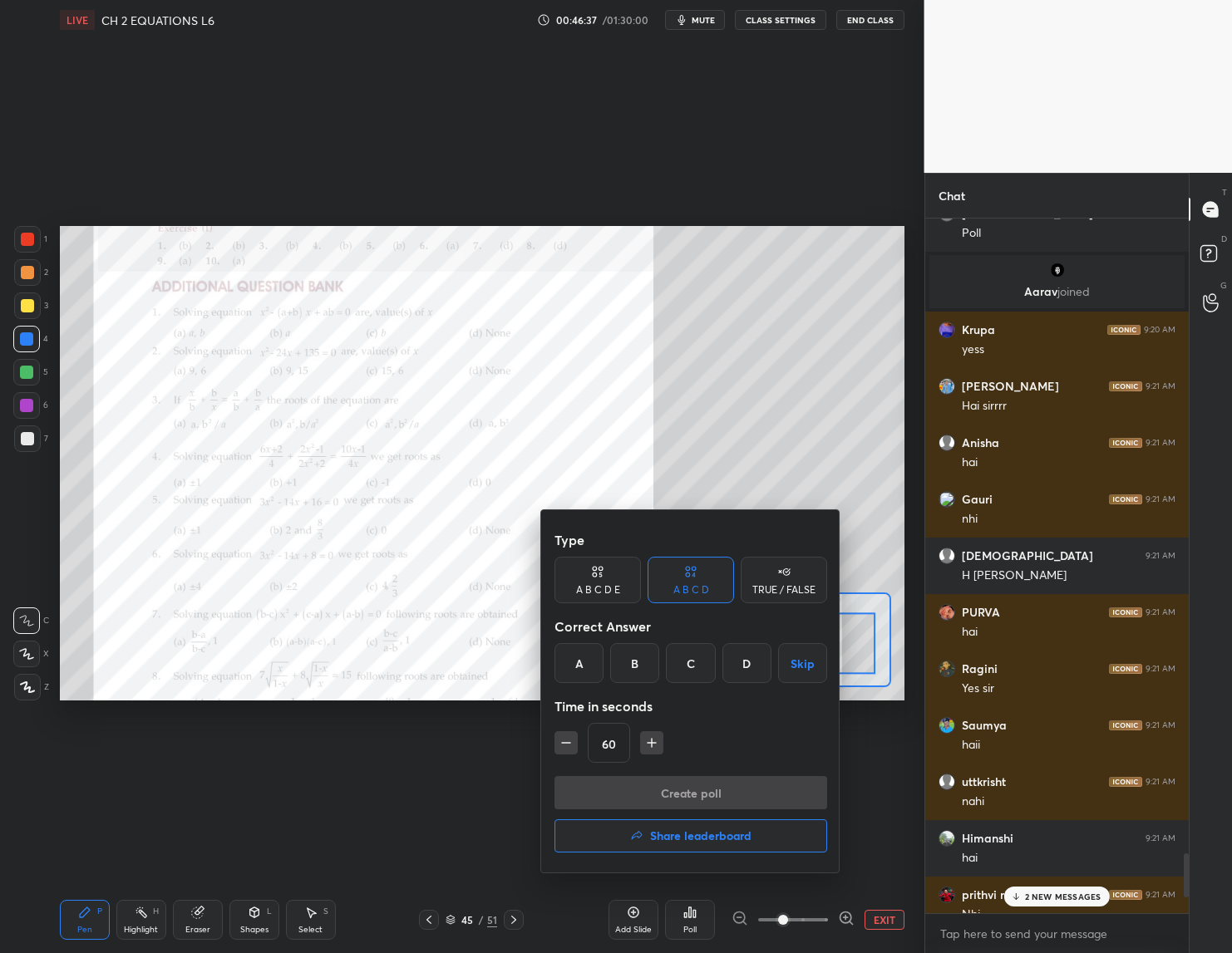
drag, startPoint x: 699, startPoint y: 656, endPoint x: 659, endPoint y: 683, distance: 48.3
click at [693, 661] on div "C" at bounding box center [689, 662] width 49 height 40
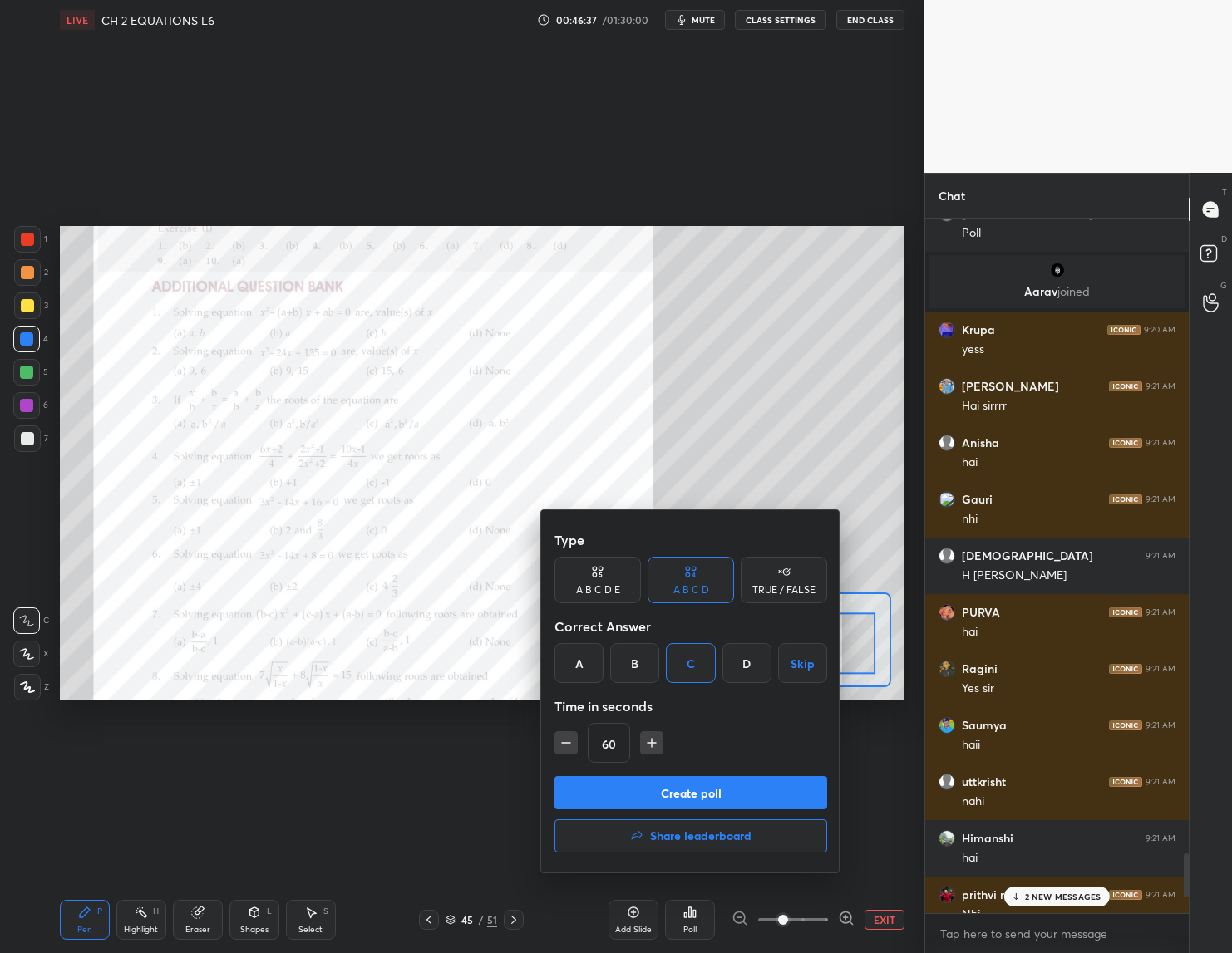
drag, startPoint x: 559, startPoint y: 744, endPoint x: 570, endPoint y: 751, distance: 13.0
click at [559, 744] on icon "button" at bounding box center [566, 743] width 17 height 17
type input "45"
click at [666, 786] on button "Create poll" at bounding box center [690, 792] width 272 height 33
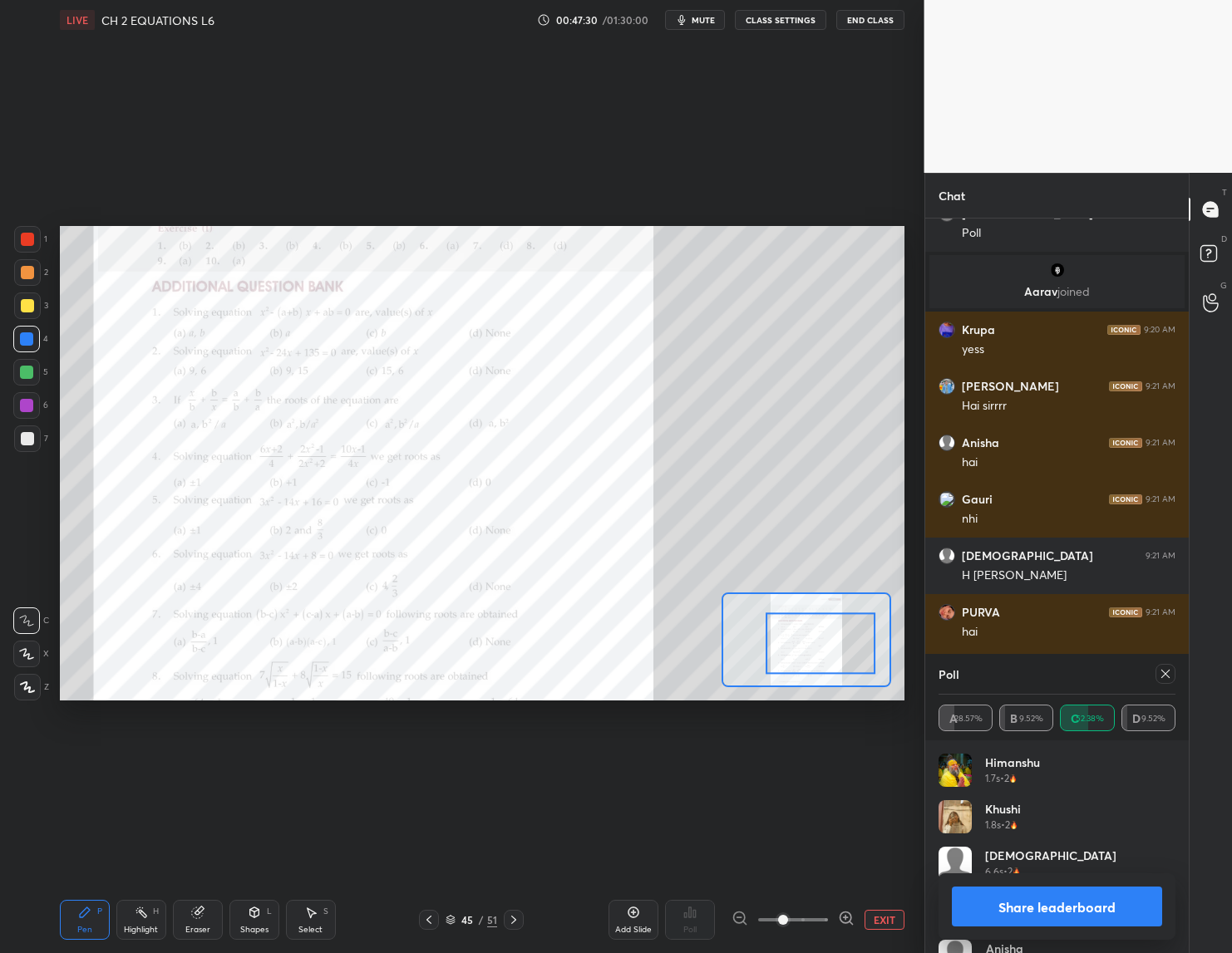
drag, startPoint x: 1032, startPoint y: 908, endPoint x: 1005, endPoint y: 925, distance: 31.9
click at [1030, 918] on button "Share leaderboard" at bounding box center [1056, 906] width 211 height 40
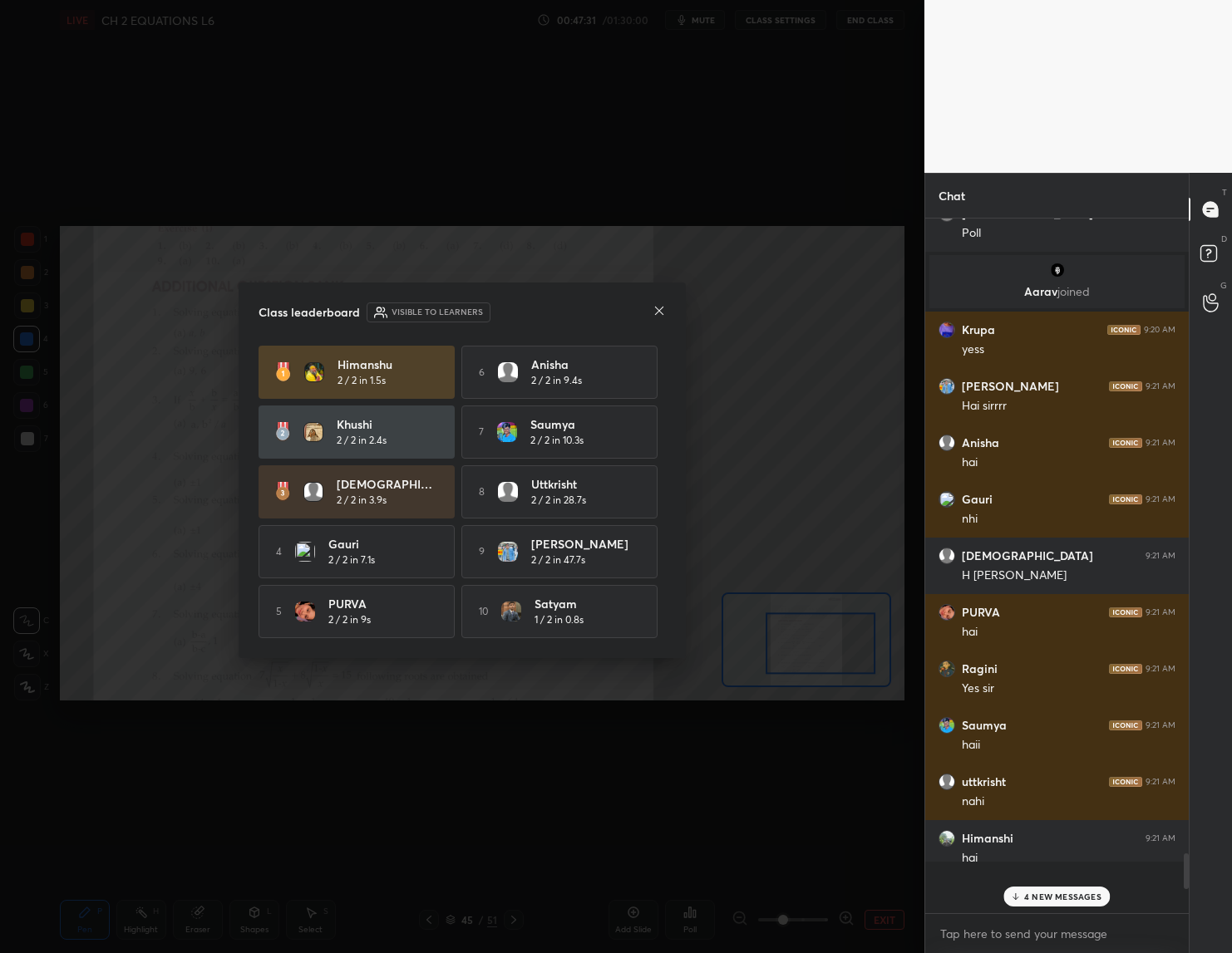
scroll to position [688, 259]
click at [663, 307] on icon at bounding box center [659, 310] width 13 height 13
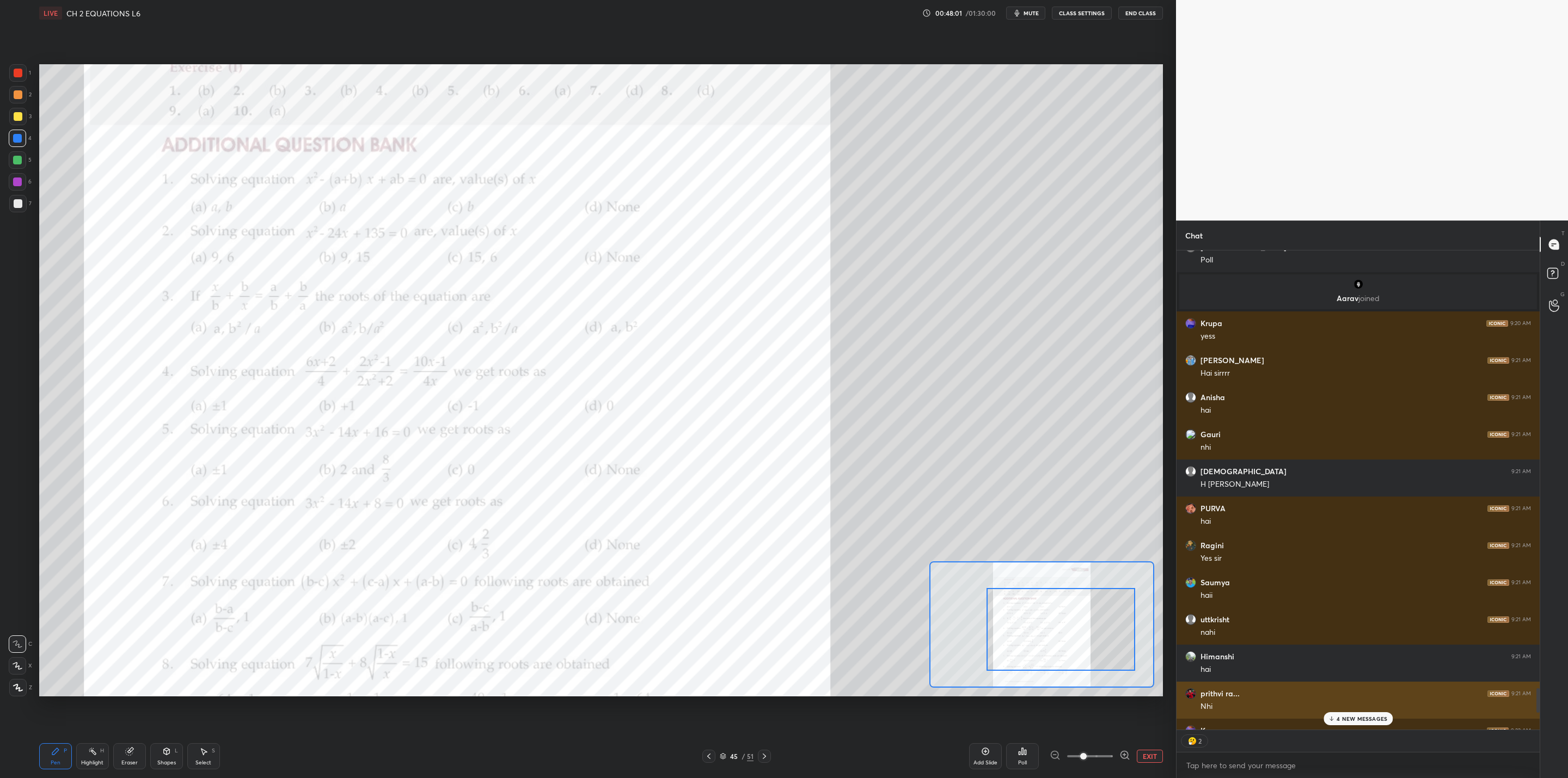
scroll to position [4, 4]
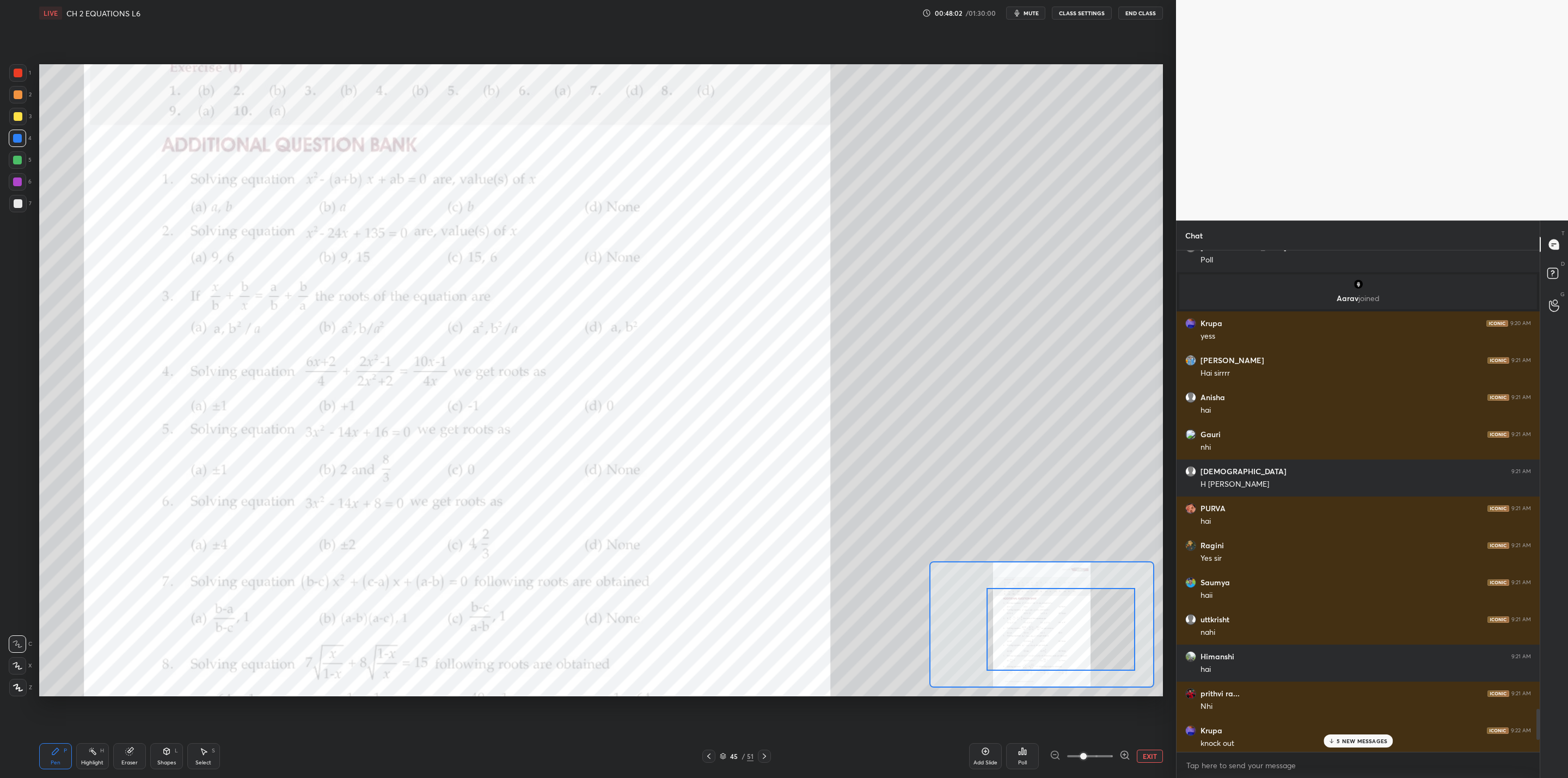
click at [807, 624] on div "5 NEW MESSAGES" at bounding box center [1358, 741] width 69 height 13
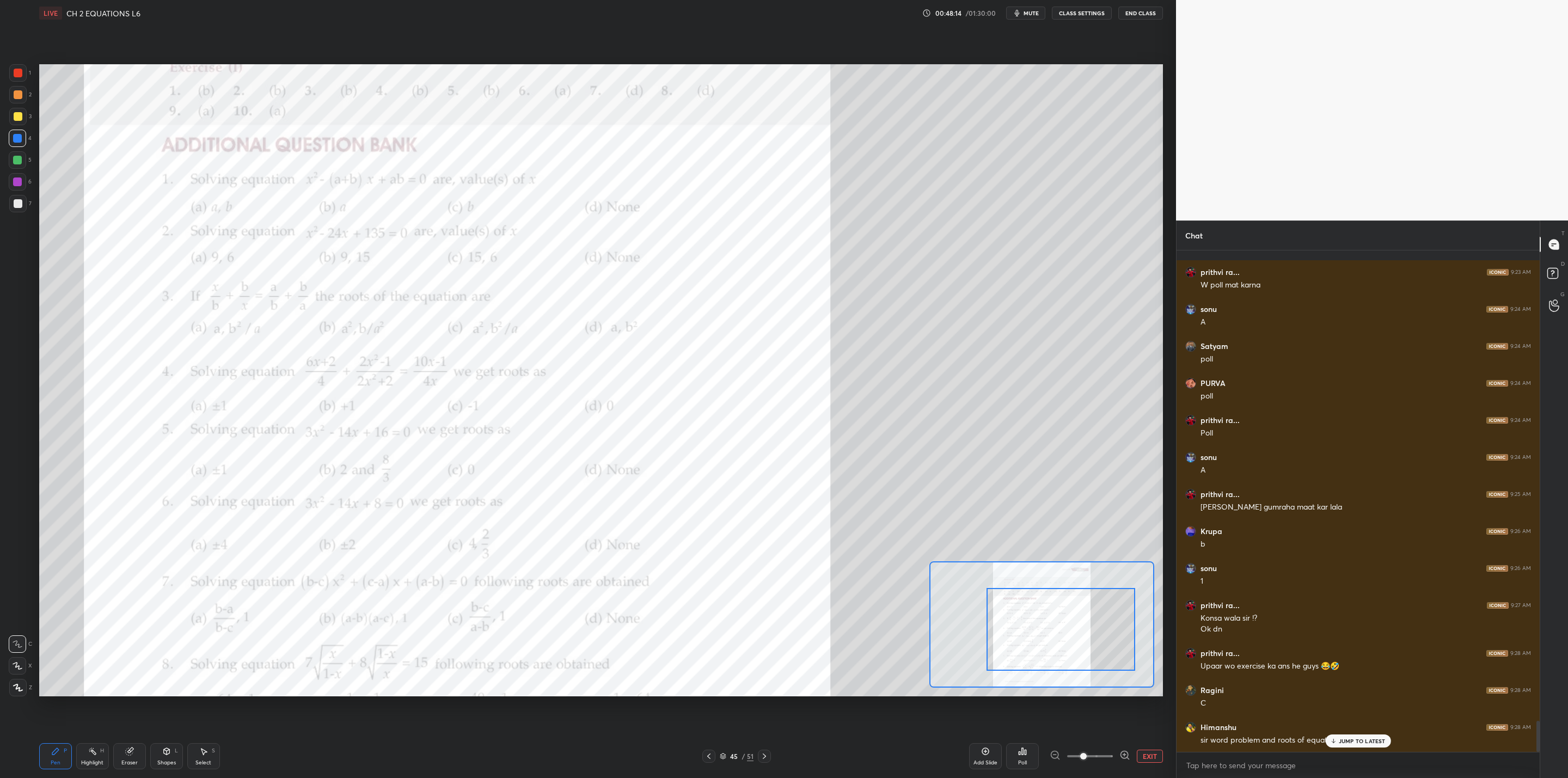
scroll to position [7691, 0]
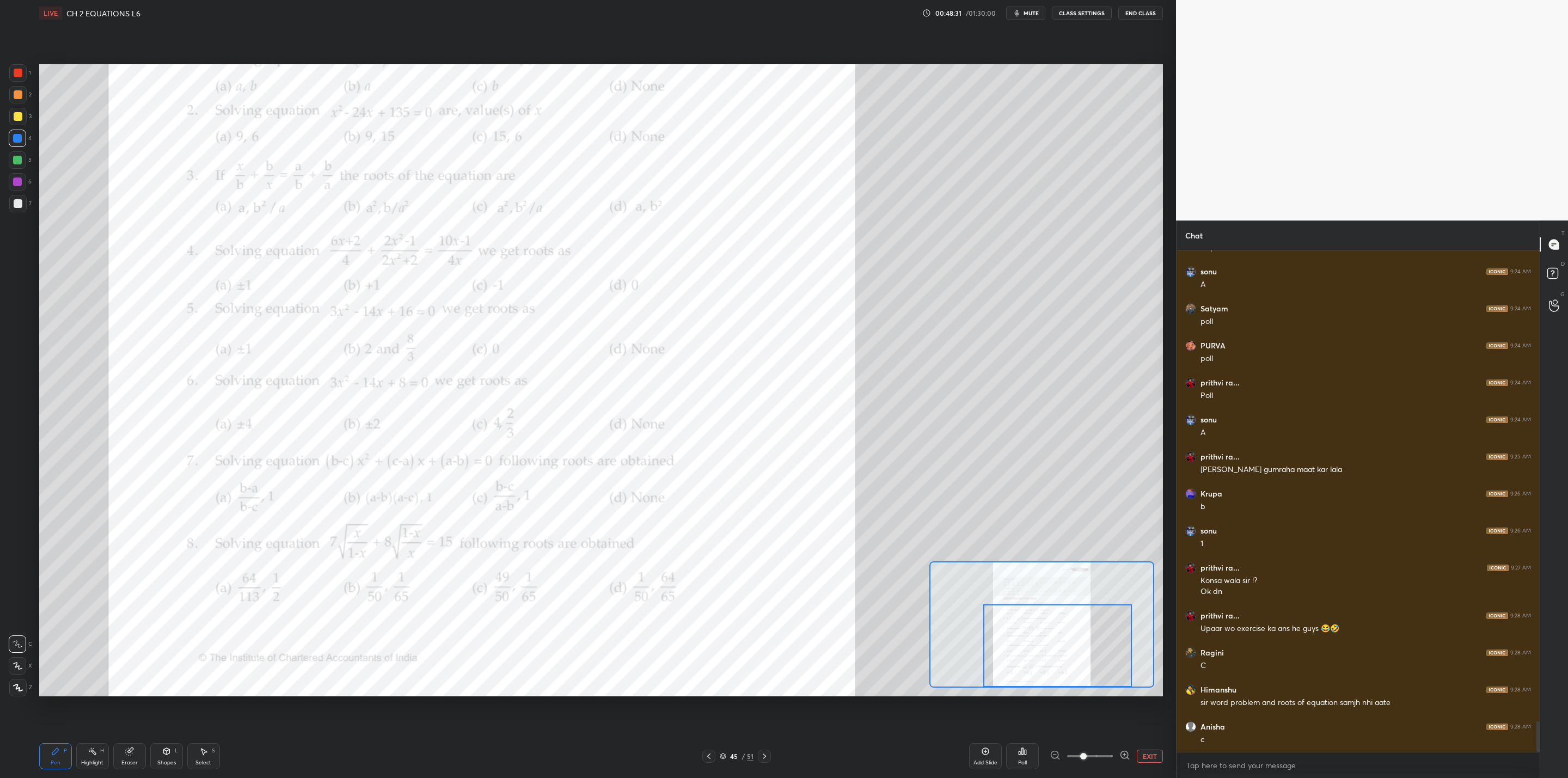
drag, startPoint x: 1040, startPoint y: 615, endPoint x: 1037, endPoint y: 642, distance: 27.2
click at [807, 624] on div at bounding box center [1057, 646] width 149 height 83
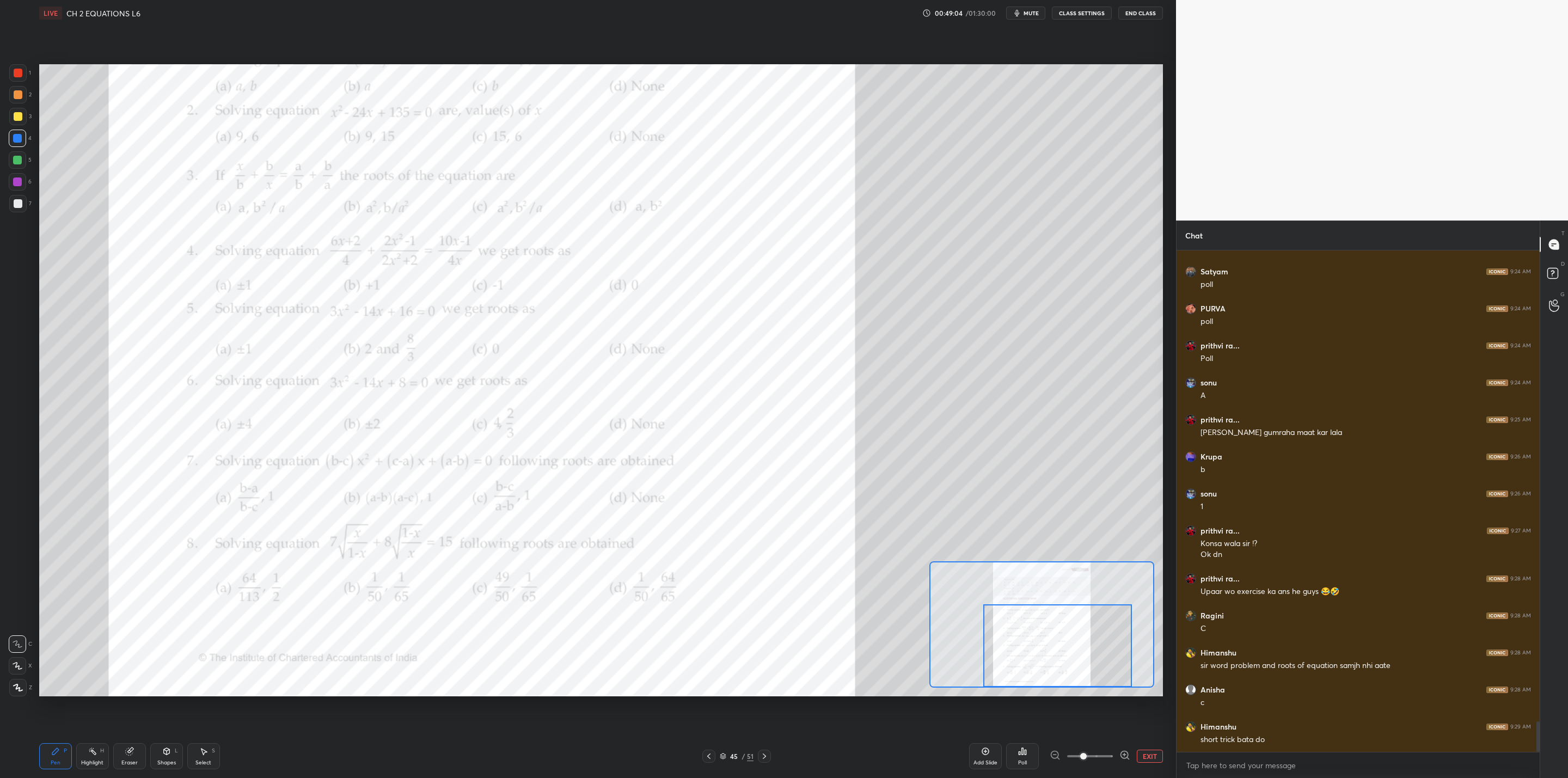
click at [768, 624] on icon at bounding box center [765, 756] width 9 height 9
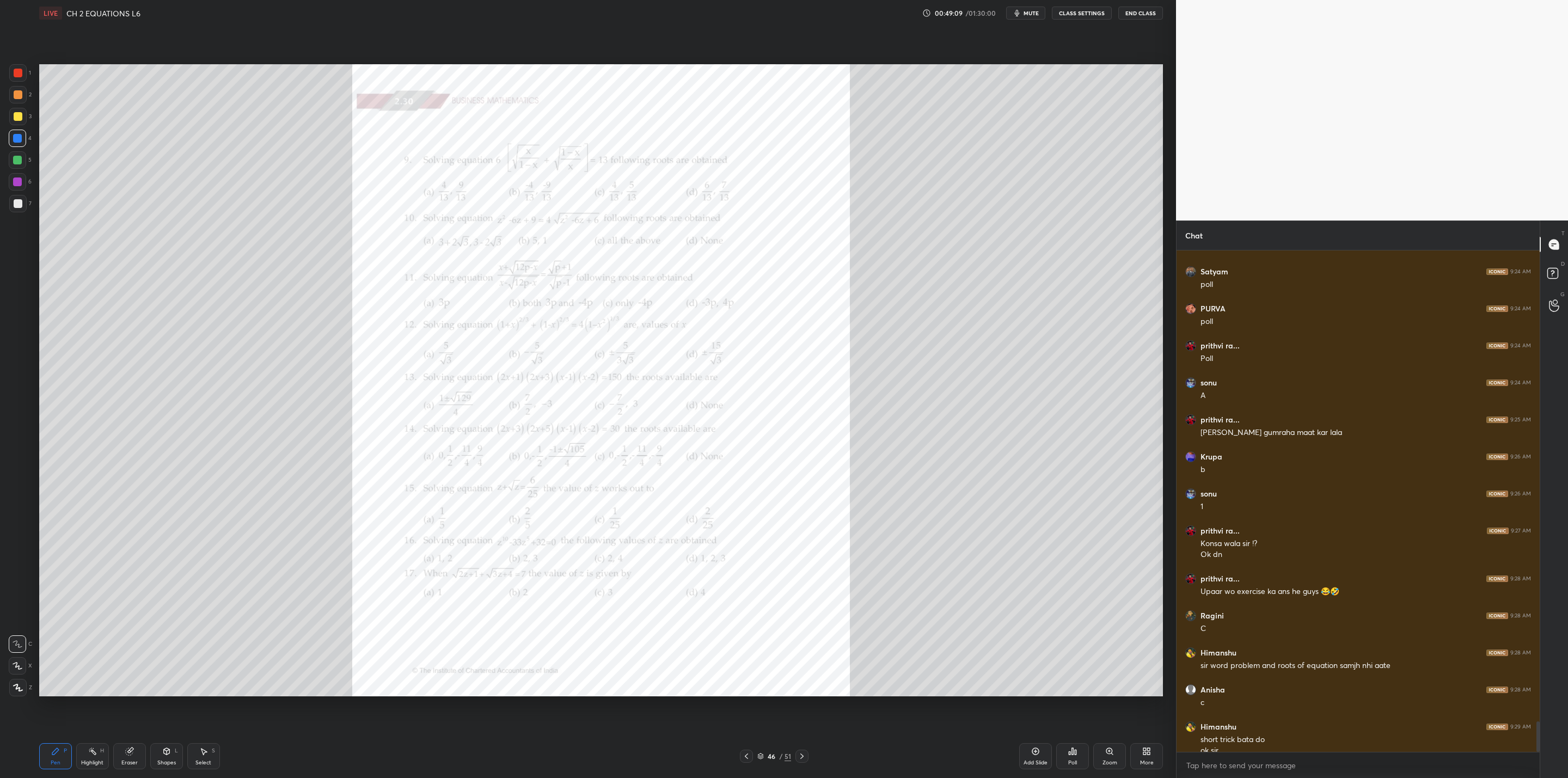
scroll to position [7739, 0]
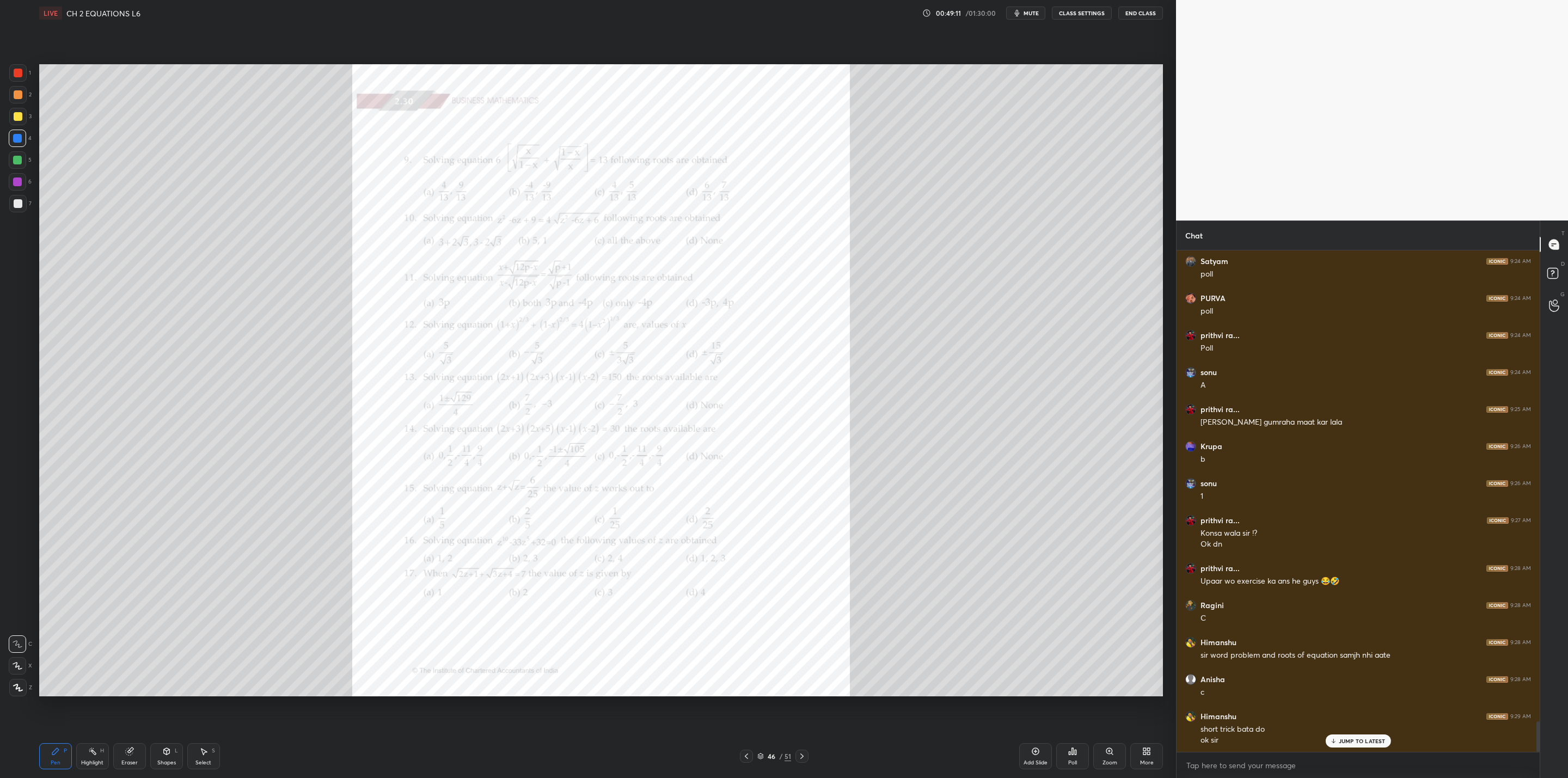
click at [801, 624] on icon at bounding box center [802, 756] width 3 height 5
click at [801, 624] on icon at bounding box center [802, 756] width 9 height 9
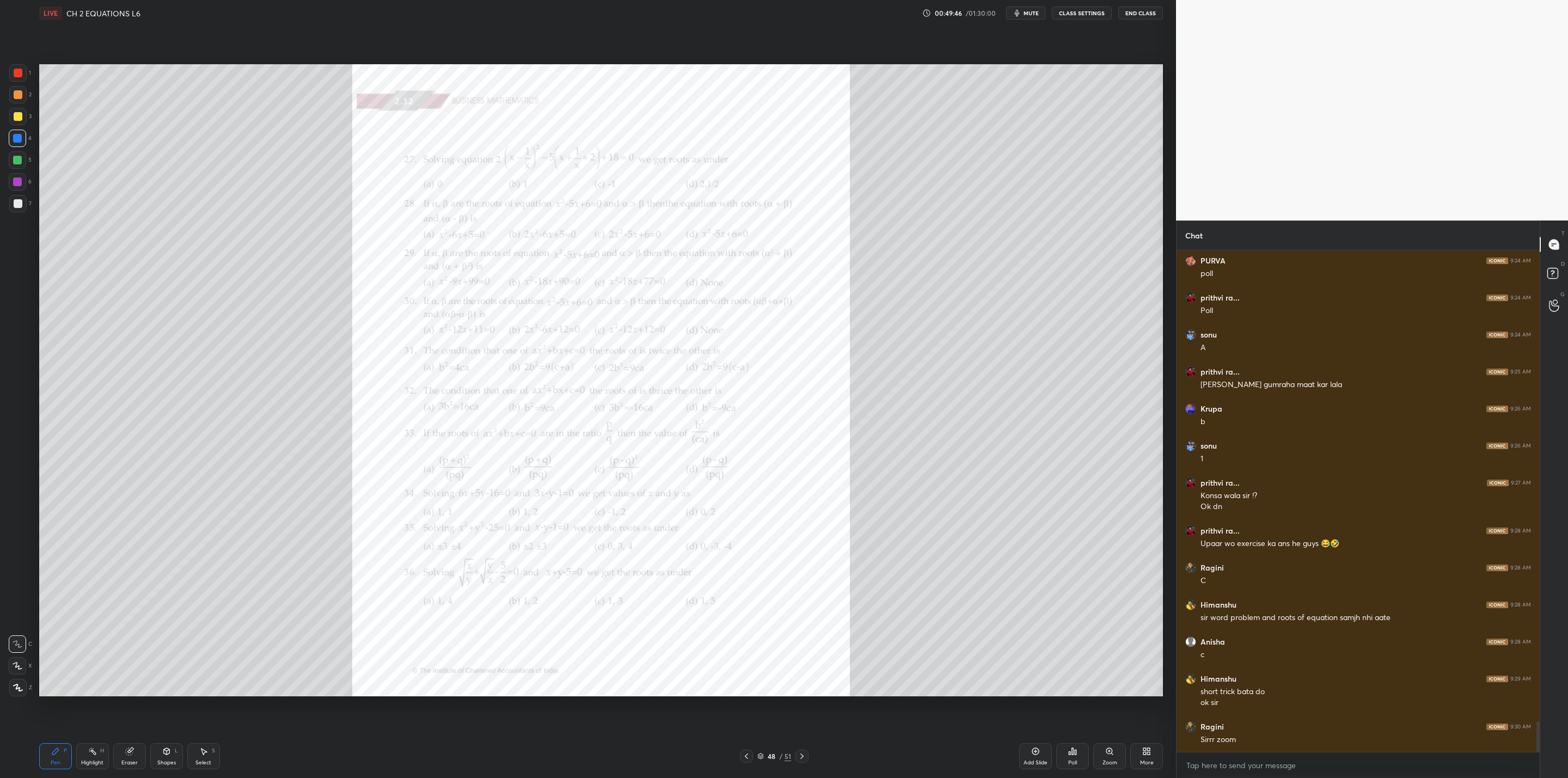
click at [807, 624] on div "Zoom" at bounding box center [1110, 763] width 15 height 5
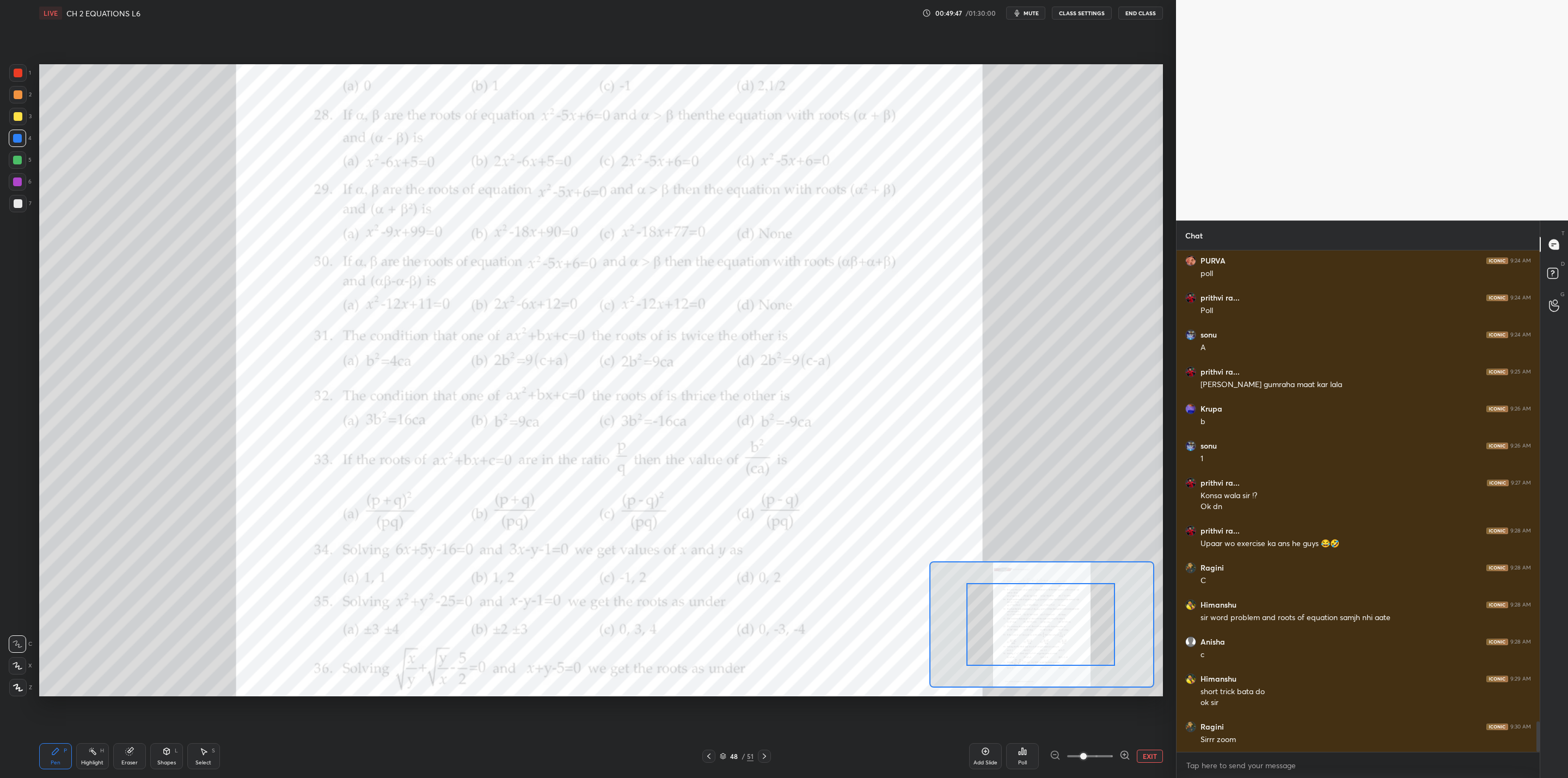
drag, startPoint x: 1057, startPoint y: 645, endPoint x: 1071, endPoint y: 626, distance: 23.6
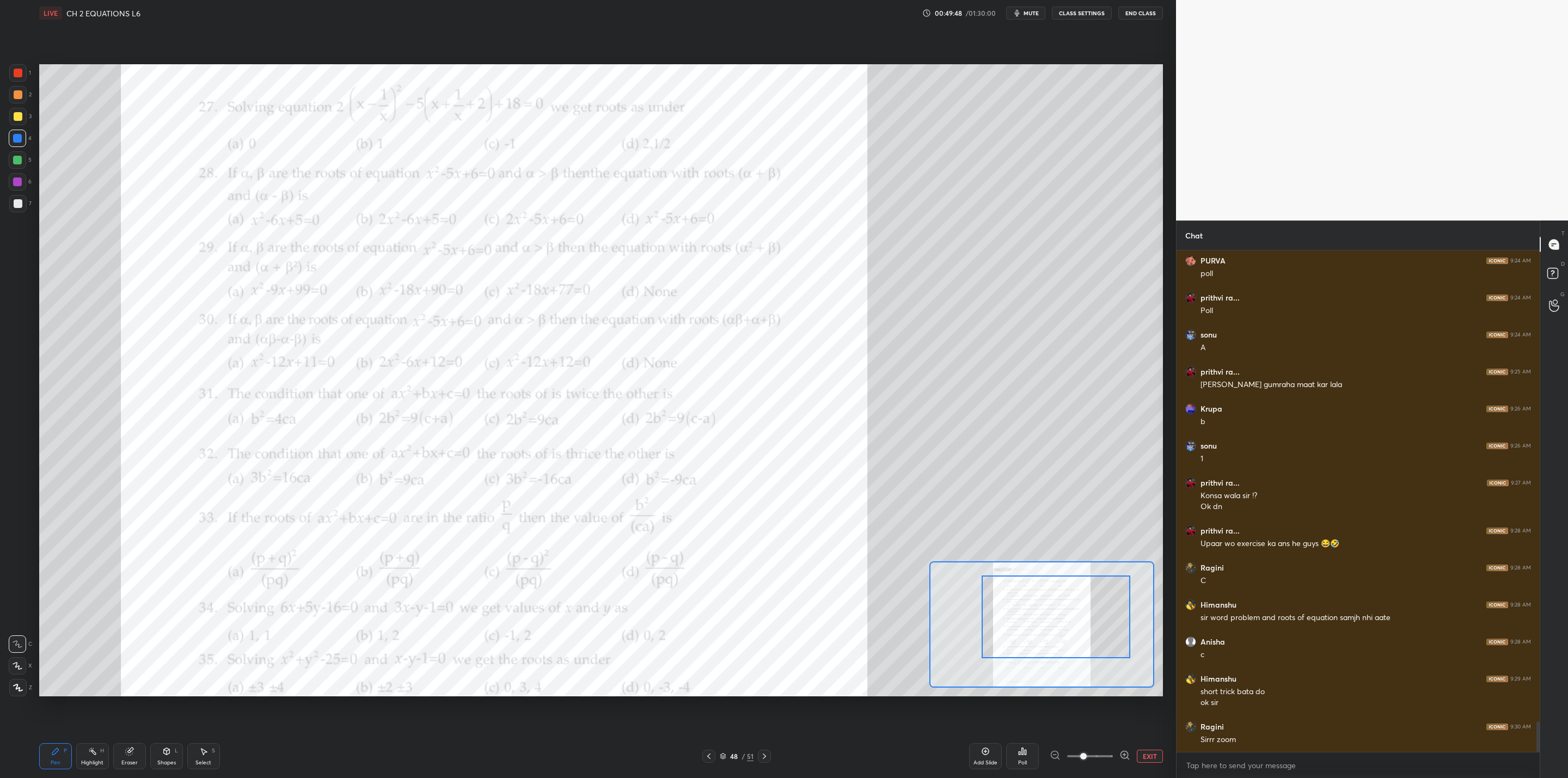
drag, startPoint x: 1057, startPoint y: 636, endPoint x: 1072, endPoint y: 626, distance: 18.0
click at [807, 624] on div at bounding box center [1056, 617] width 149 height 83
click at [23, 167] on div at bounding box center [17, 160] width 18 height 18
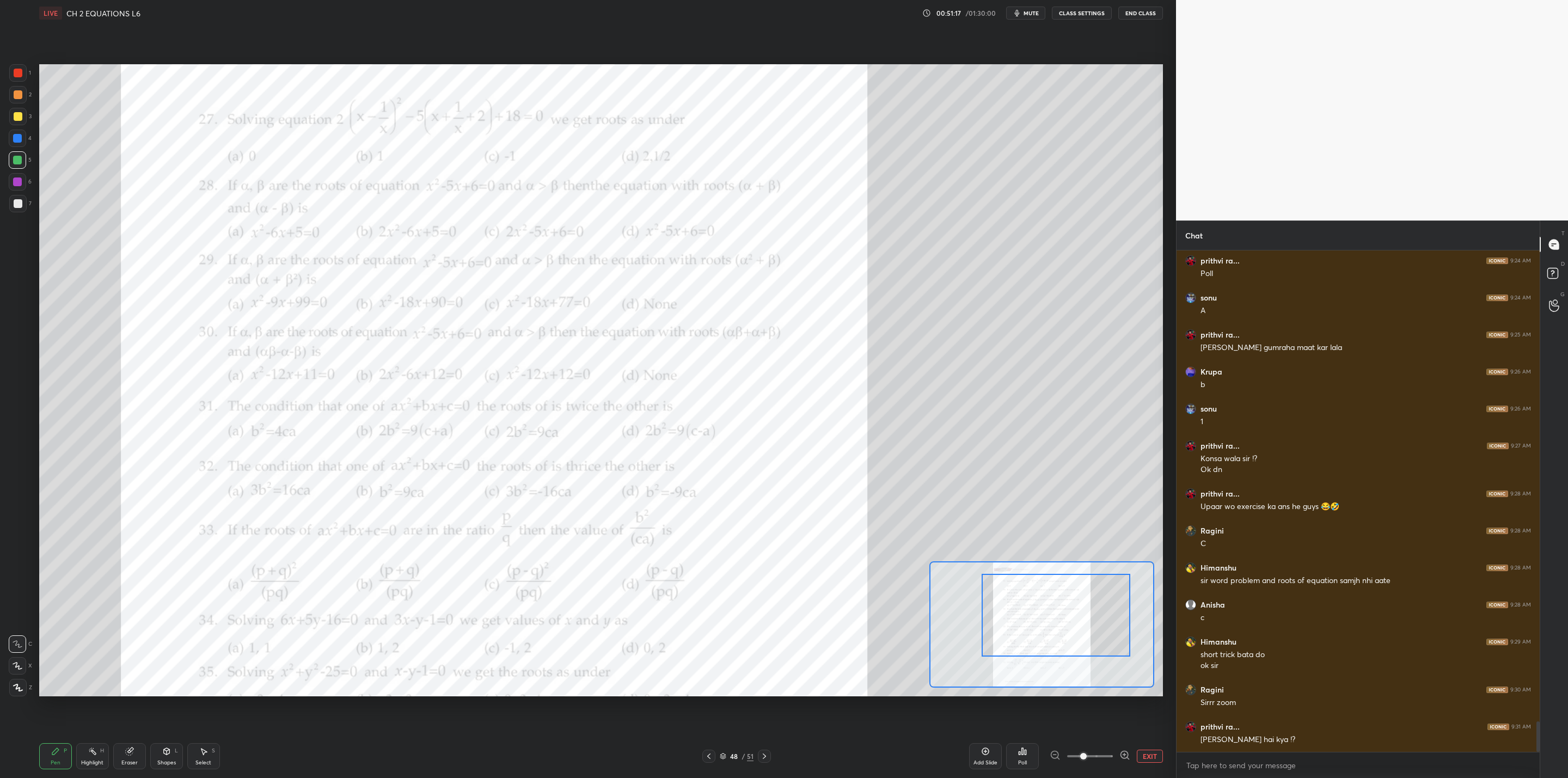
drag, startPoint x: 22, startPoint y: 182, endPoint x: 34, endPoint y: 191, distance: 15.0
click at [22, 183] on div at bounding box center [17, 181] width 18 height 18
click at [807, 624] on span at bounding box center [1090, 756] width 46 height 16
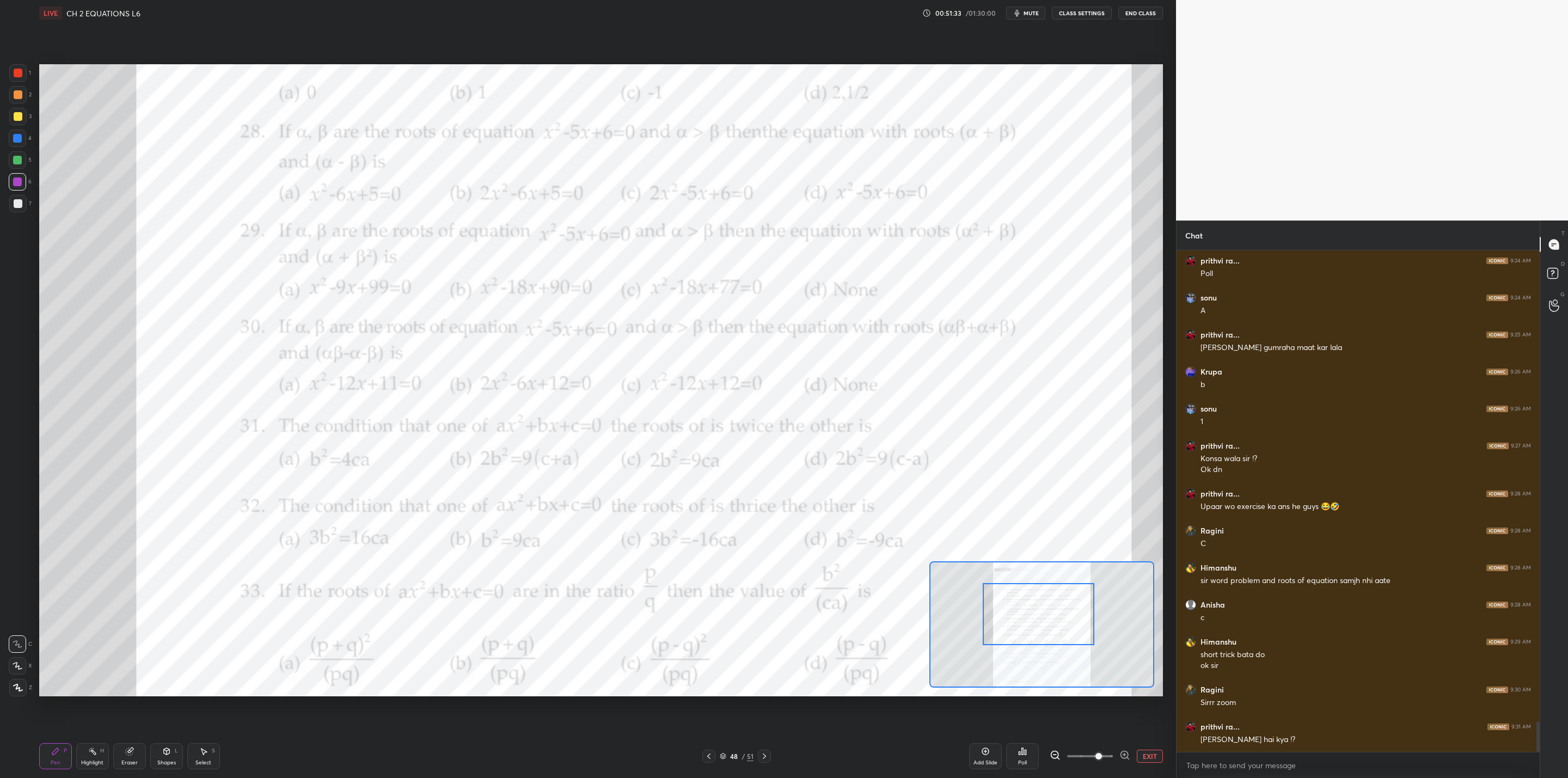
drag, startPoint x: 1059, startPoint y: 637, endPoint x: 1041, endPoint y: 637, distance: 18.0
click at [807, 624] on div at bounding box center [1038, 614] width 111 height 62
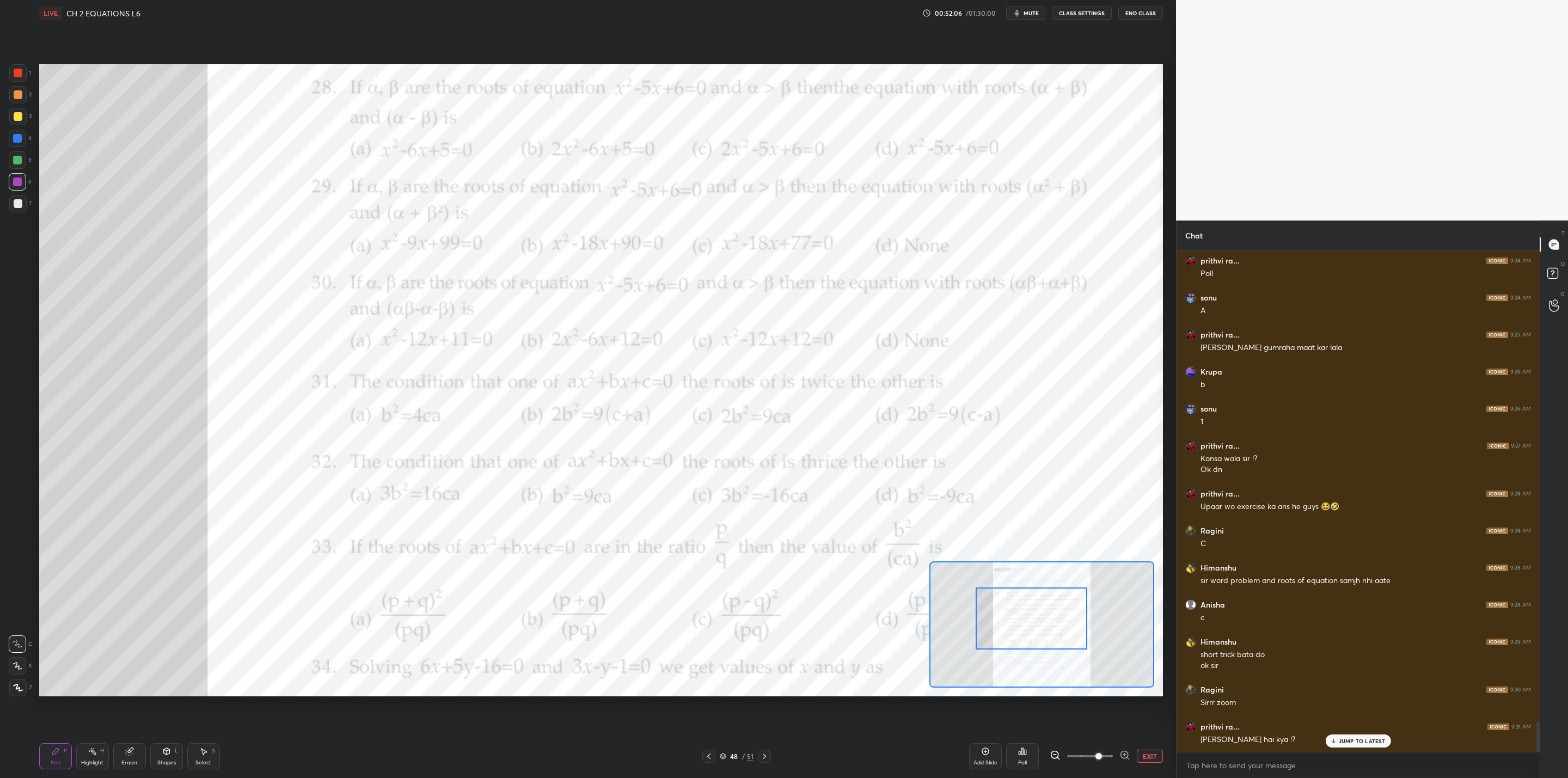
scroll to position [7849, 0]
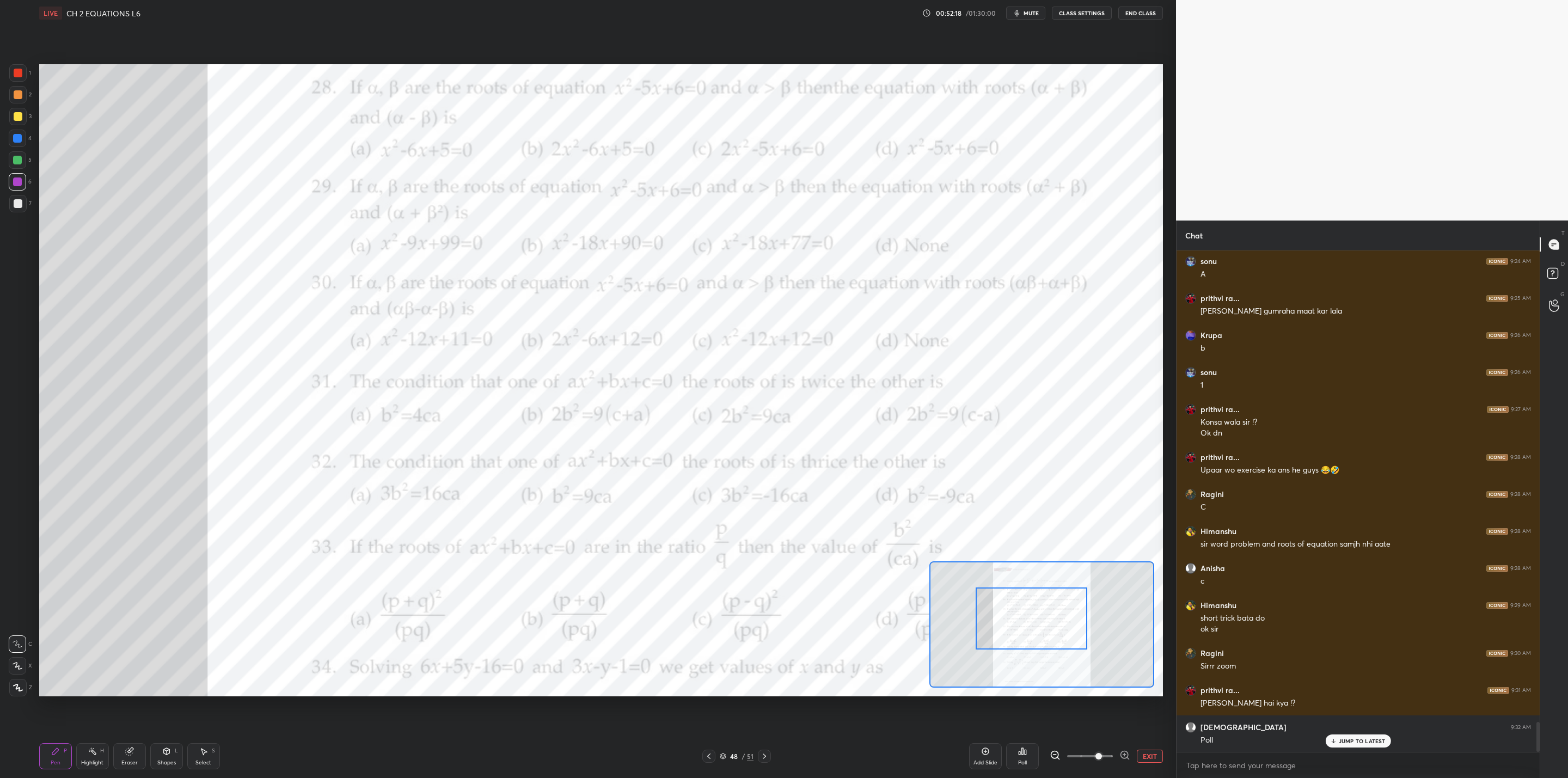
drag, startPoint x: 982, startPoint y: 755, endPoint x: 977, endPoint y: 760, distance: 7.1
click at [807, 624] on div "Add Slide" at bounding box center [985, 756] width 33 height 26
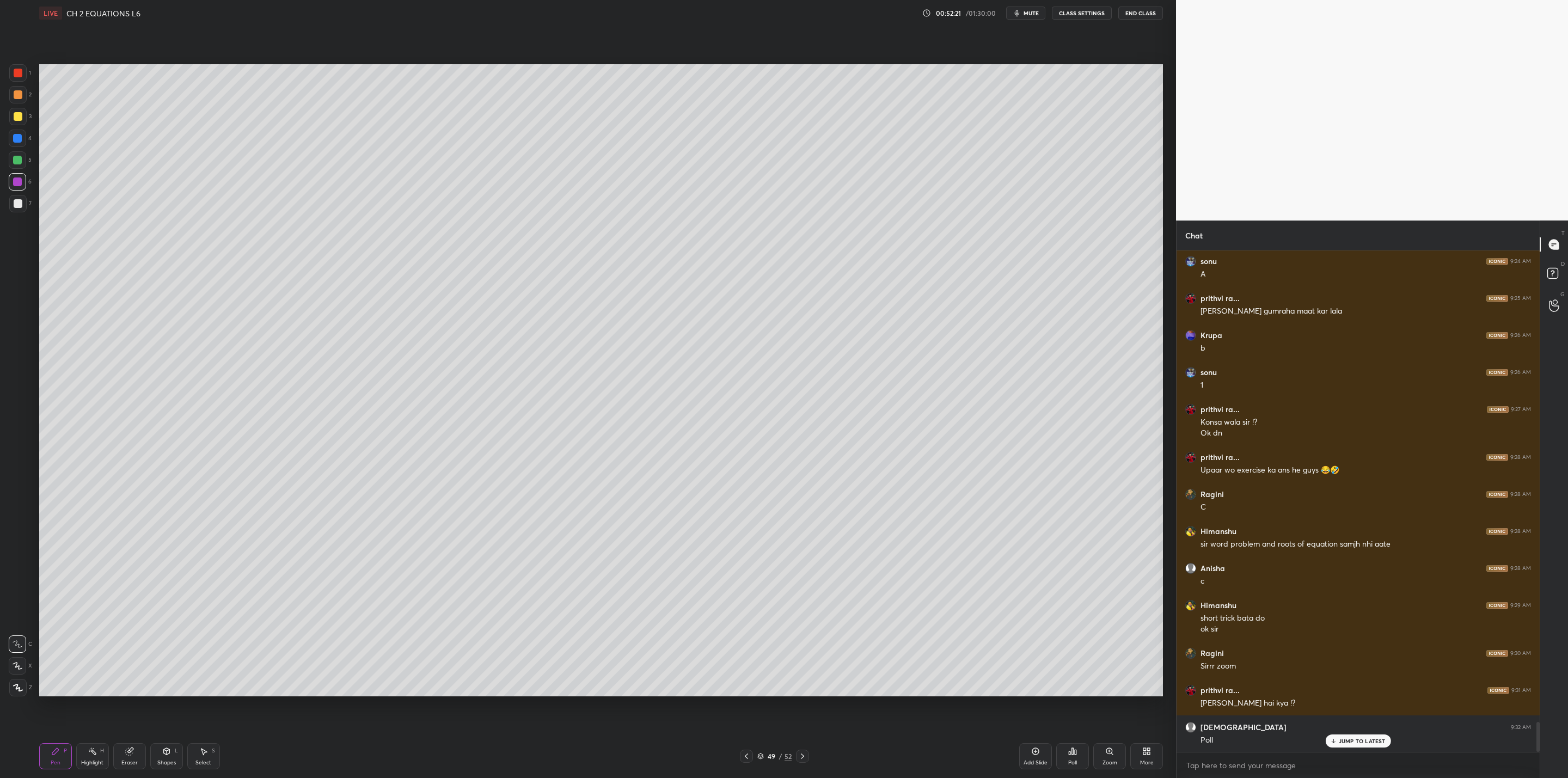
drag, startPoint x: 20, startPoint y: 113, endPoint x: 27, endPoint y: 113, distance: 7.0
click at [27, 113] on div "3" at bounding box center [20, 116] width 23 height 18
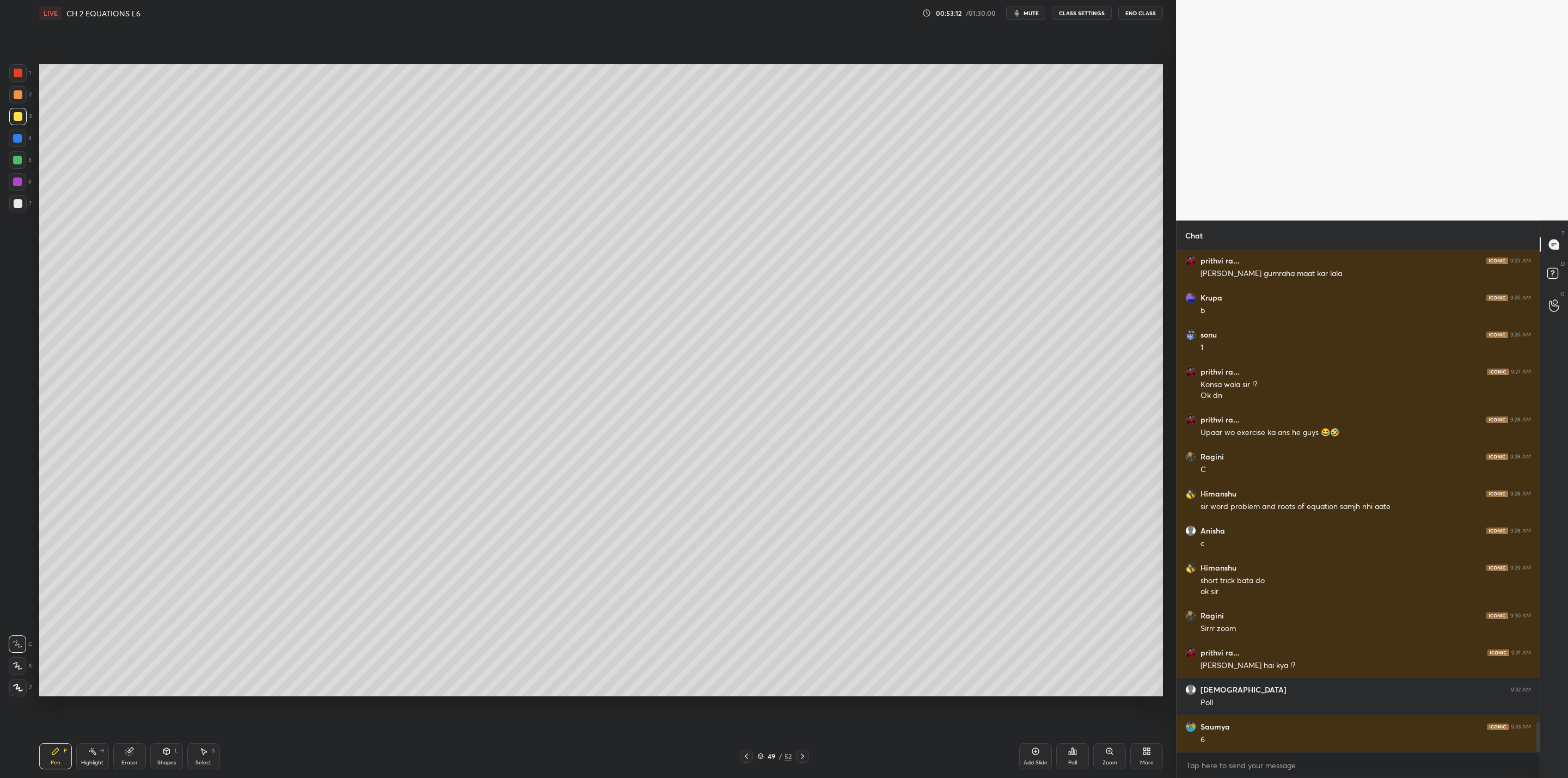
click at [745, 624] on icon at bounding box center [746, 756] width 9 height 9
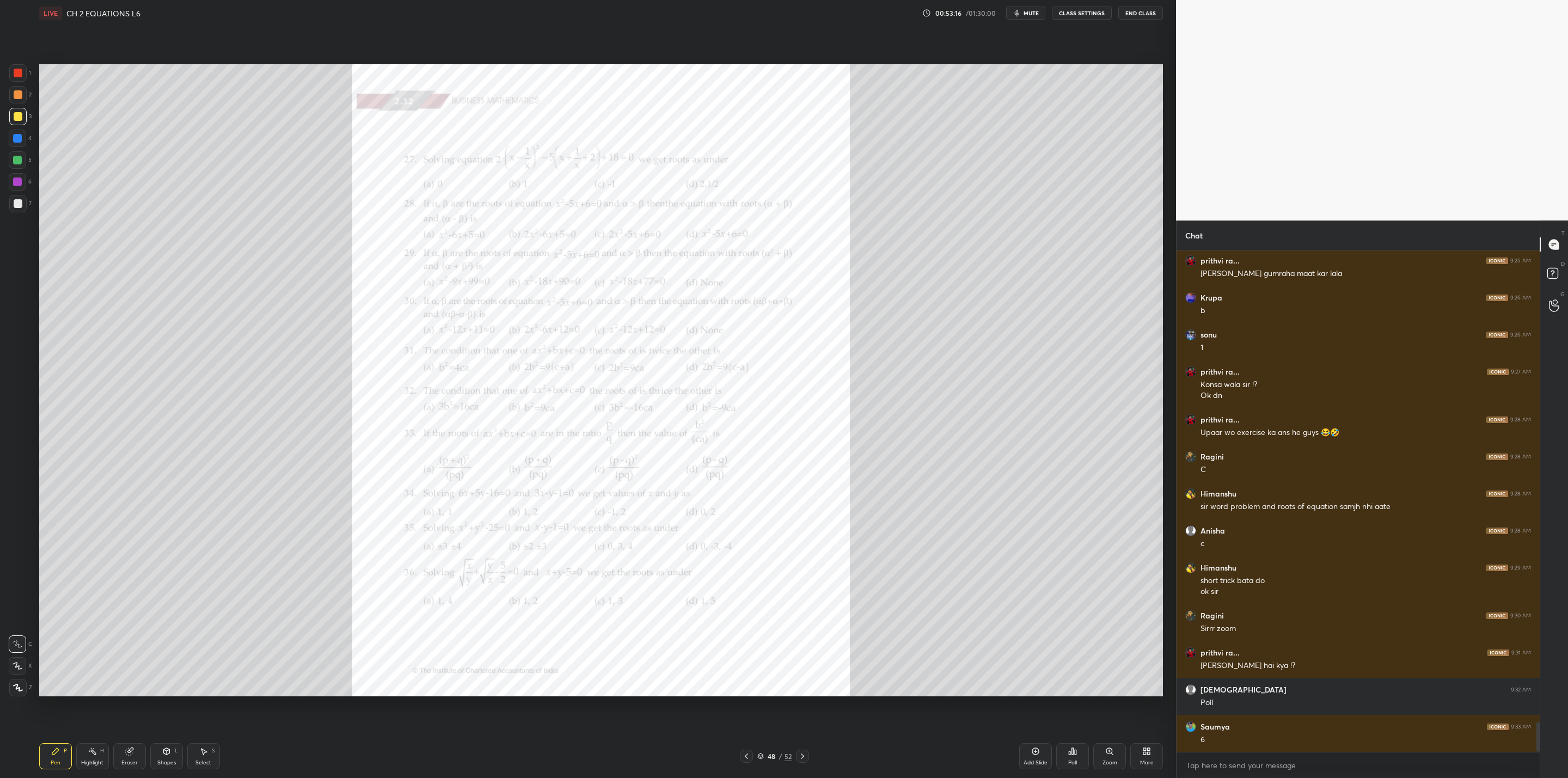
click at [802, 624] on icon at bounding box center [802, 756] width 9 height 9
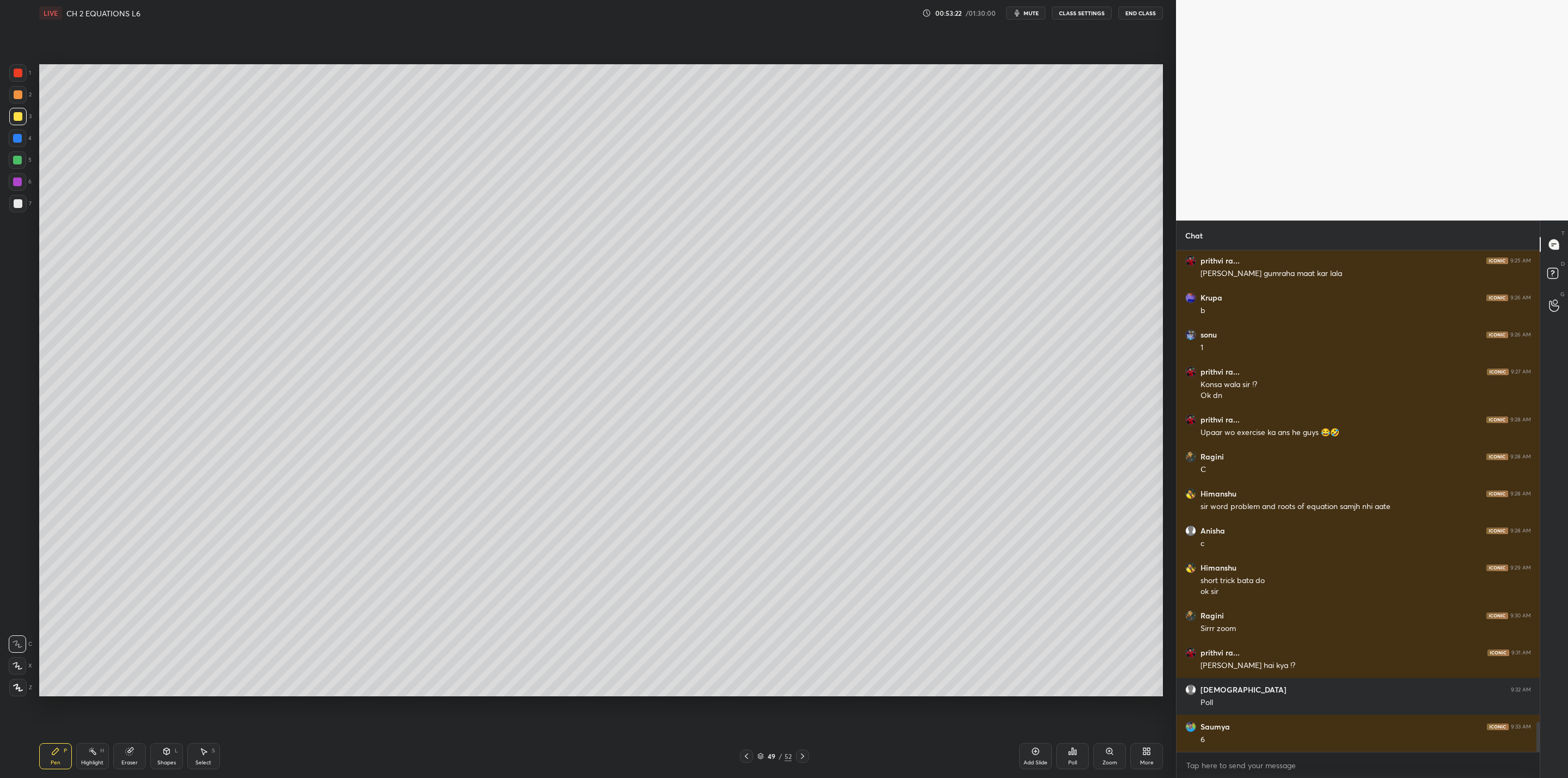
click at [745, 624] on icon at bounding box center [746, 756] width 9 height 9
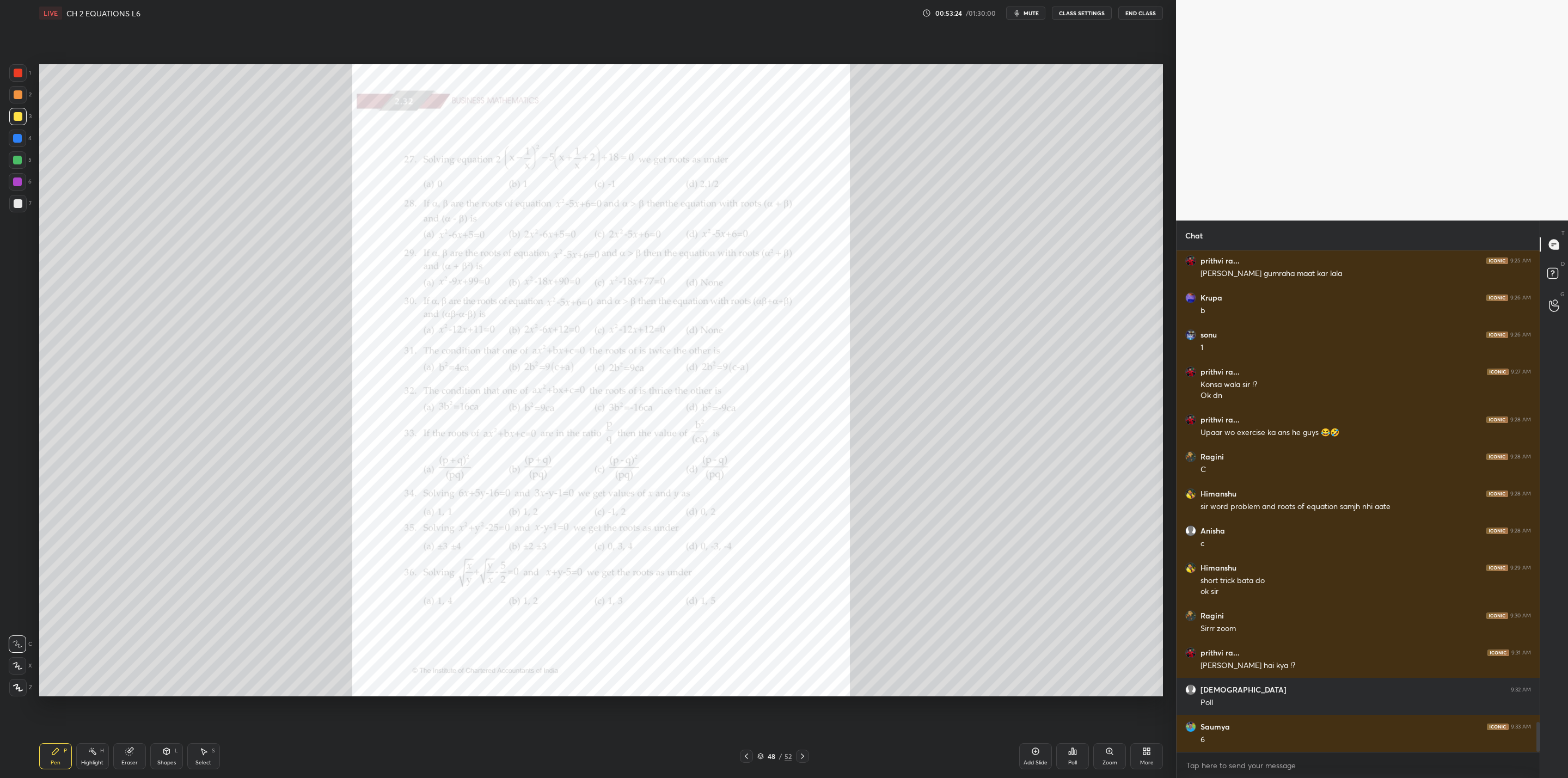
drag, startPoint x: 800, startPoint y: 755, endPoint x: 804, endPoint y: 751, distance: 5.7
click at [803, 624] on icon at bounding box center [802, 756] width 9 height 9
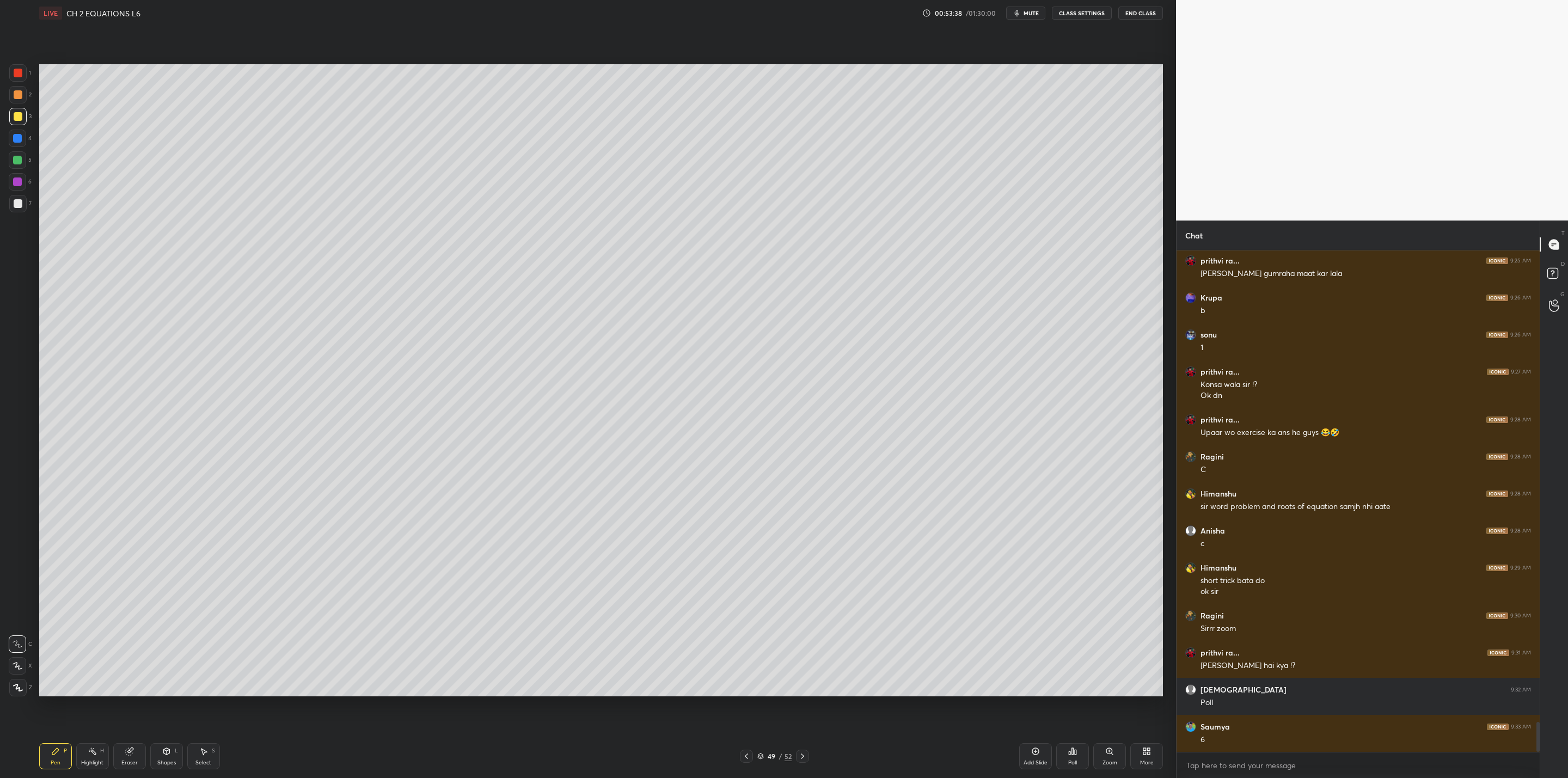
drag, startPoint x: 130, startPoint y: 755, endPoint x: 164, endPoint y: 726, distance: 44.7
click at [132, 624] on icon at bounding box center [130, 752] width 7 height 7
drag, startPoint x: 59, startPoint y: 760, endPoint x: 86, endPoint y: 741, distance: 33.0
click at [63, 624] on div "Pen P" at bounding box center [55, 756] width 33 height 26
drag, startPoint x: 127, startPoint y: 760, endPoint x: 145, endPoint y: 745, distance: 23.4
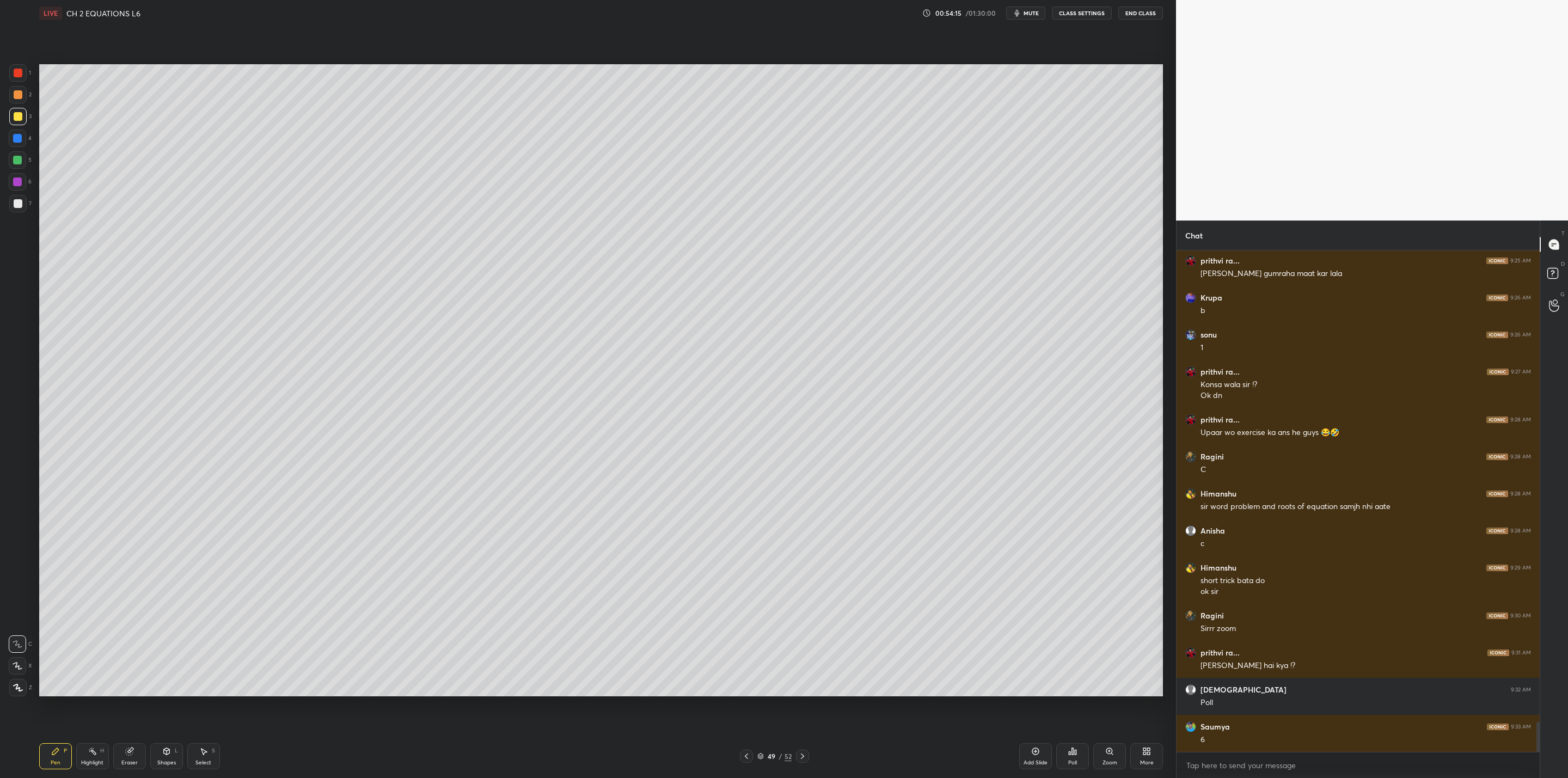
click at [129, 624] on div "Eraser" at bounding box center [129, 763] width 16 height 5
click at [55, 624] on div "Pen P" at bounding box center [55, 756] width 33 height 26
drag, startPoint x: 21, startPoint y: 201, endPoint x: 33, endPoint y: 198, distance: 12.4
click at [26, 198] on div "7" at bounding box center [20, 203] width 23 height 18
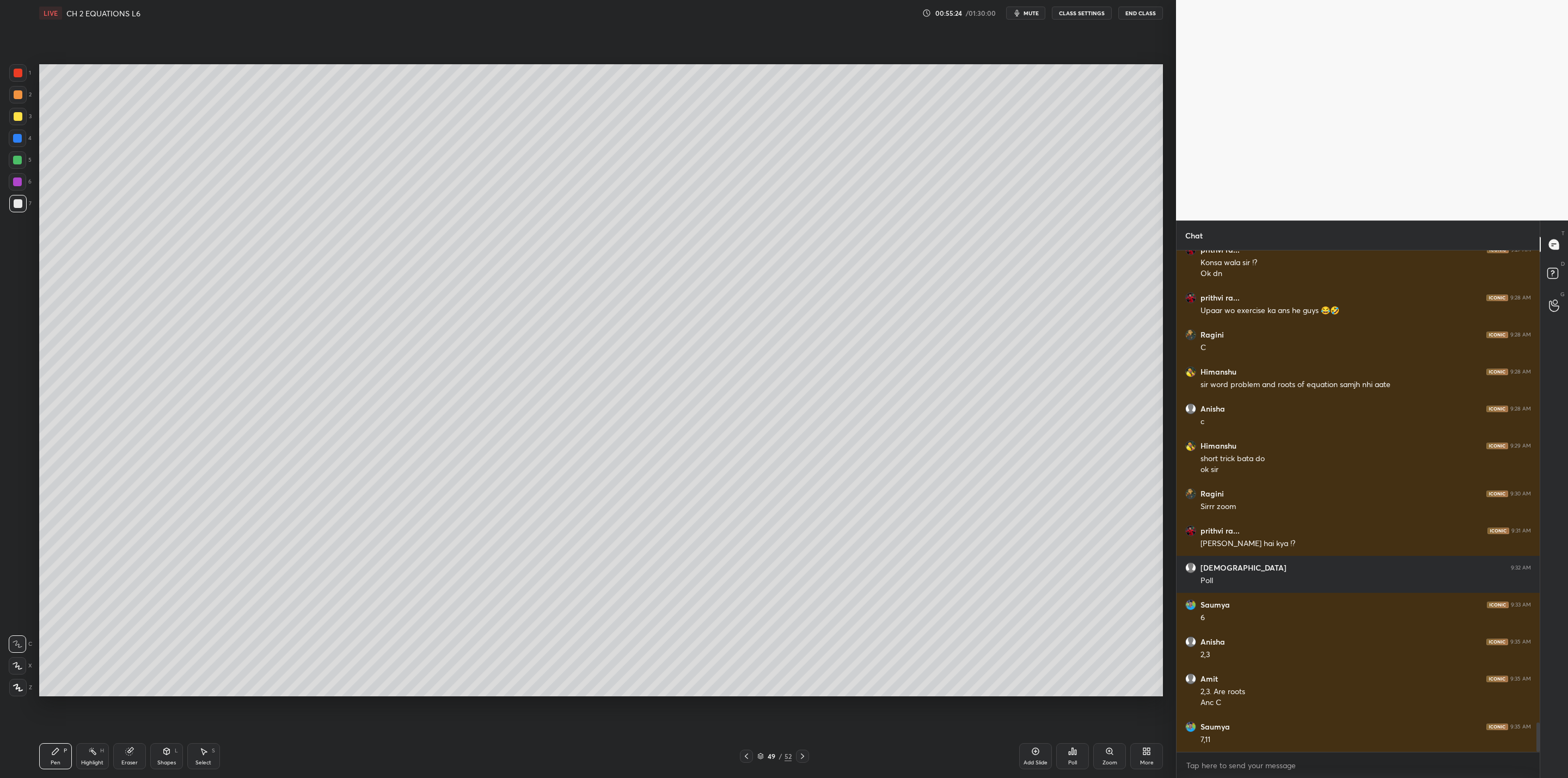
scroll to position [8045, 0]
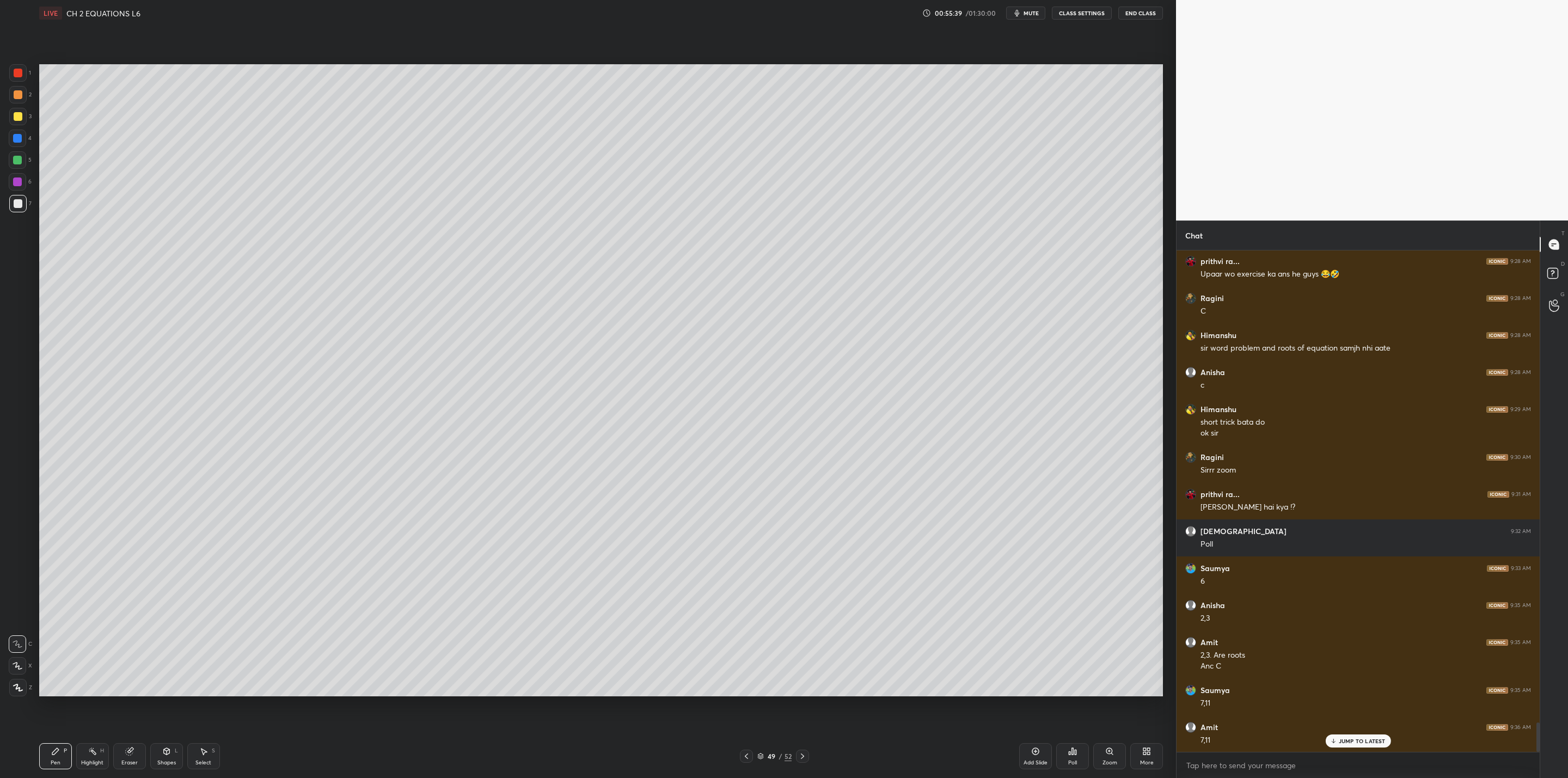
drag, startPoint x: 133, startPoint y: 745, endPoint x: 149, endPoint y: 720, distance: 29.7
click at [138, 624] on div "Pen P Highlight H Eraser Shapes L Select S 49 / 52 Add Slide Poll Zoom More" at bounding box center [601, 757] width 1124 height 44
drag, startPoint x: 131, startPoint y: 749, endPoint x: 162, endPoint y: 706, distance: 53.0
click at [134, 624] on div "Eraser" at bounding box center [130, 756] width 33 height 26
click at [60, 624] on div "Pen P" at bounding box center [55, 756] width 33 height 26
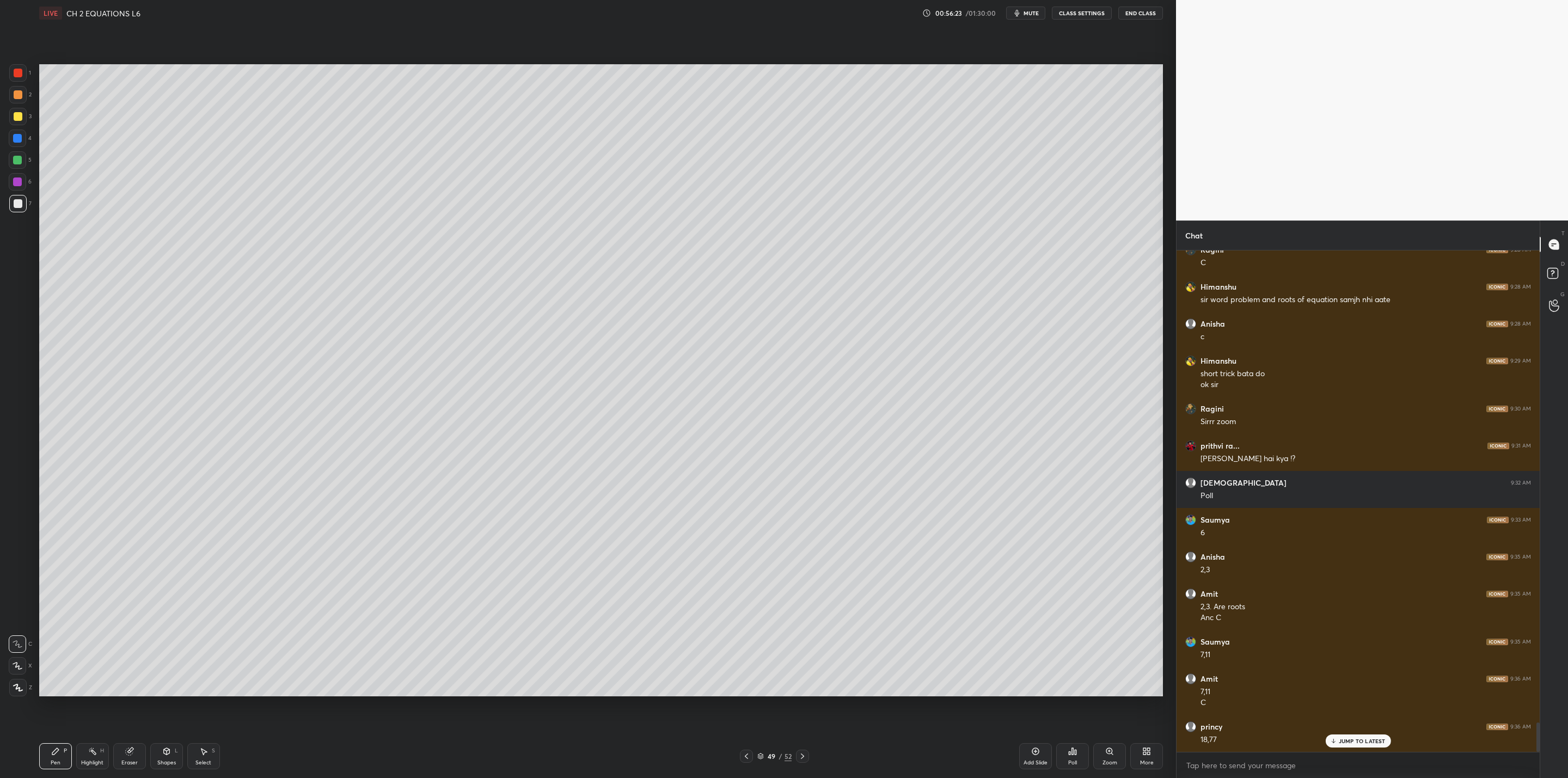
scroll to position [8131, 0]
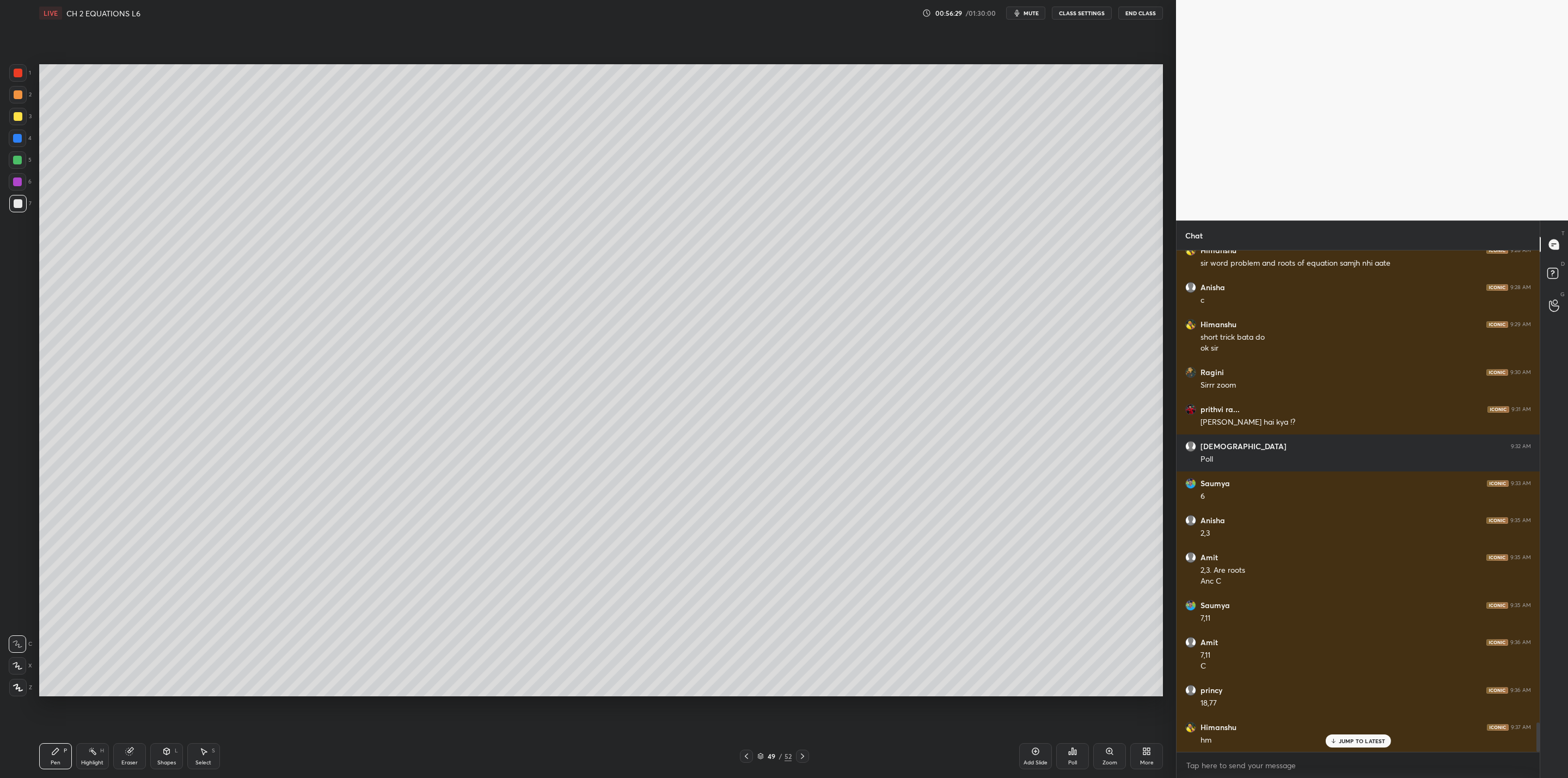
drag, startPoint x: 18, startPoint y: 157, endPoint x: 31, endPoint y: 160, distance: 13.3
click at [22, 157] on div at bounding box center [17, 160] width 18 height 18
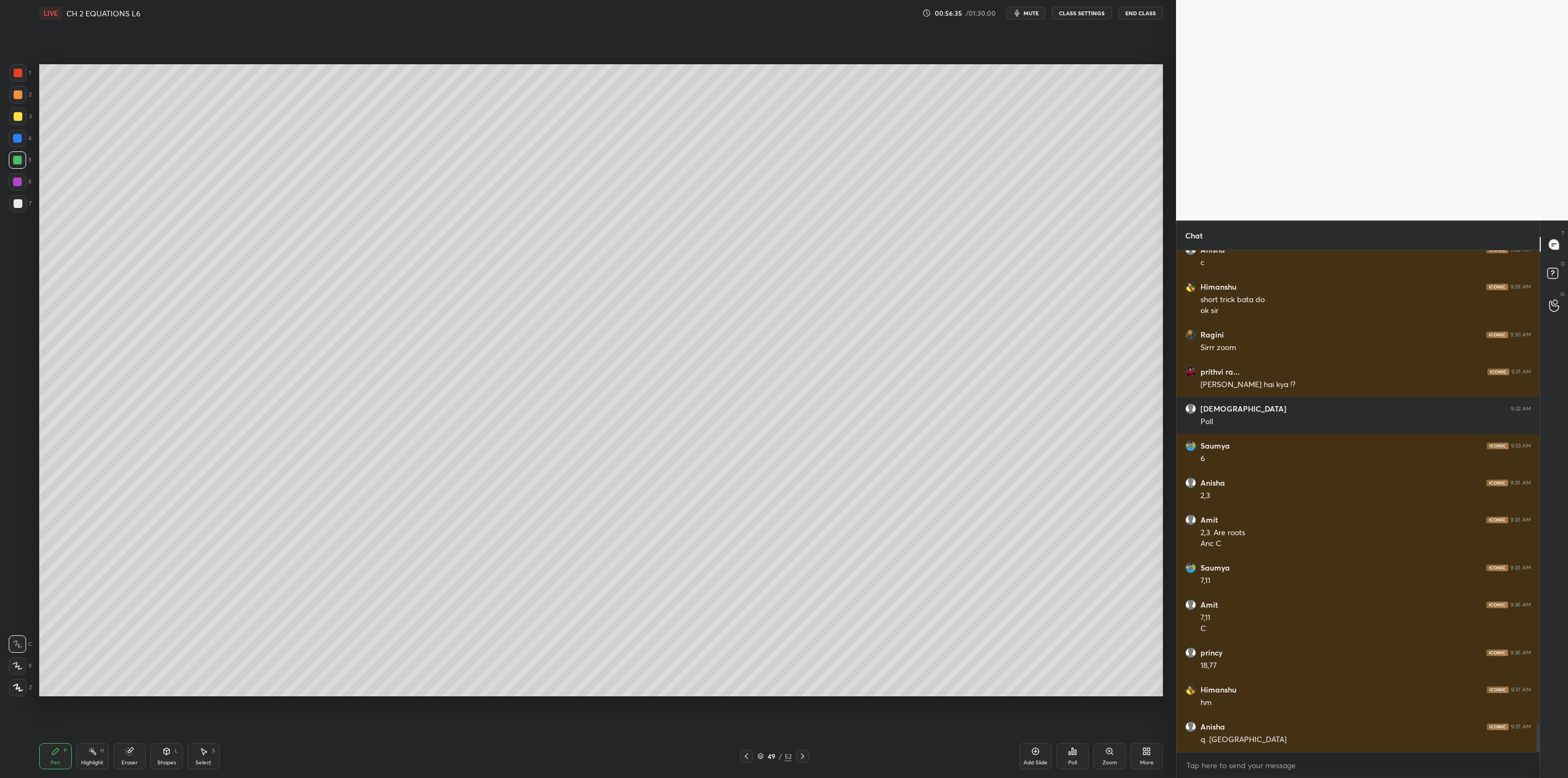
drag, startPoint x: 745, startPoint y: 755, endPoint x: 745, endPoint y: 762, distance: 7.0
click at [743, 624] on icon at bounding box center [746, 756] width 9 height 9
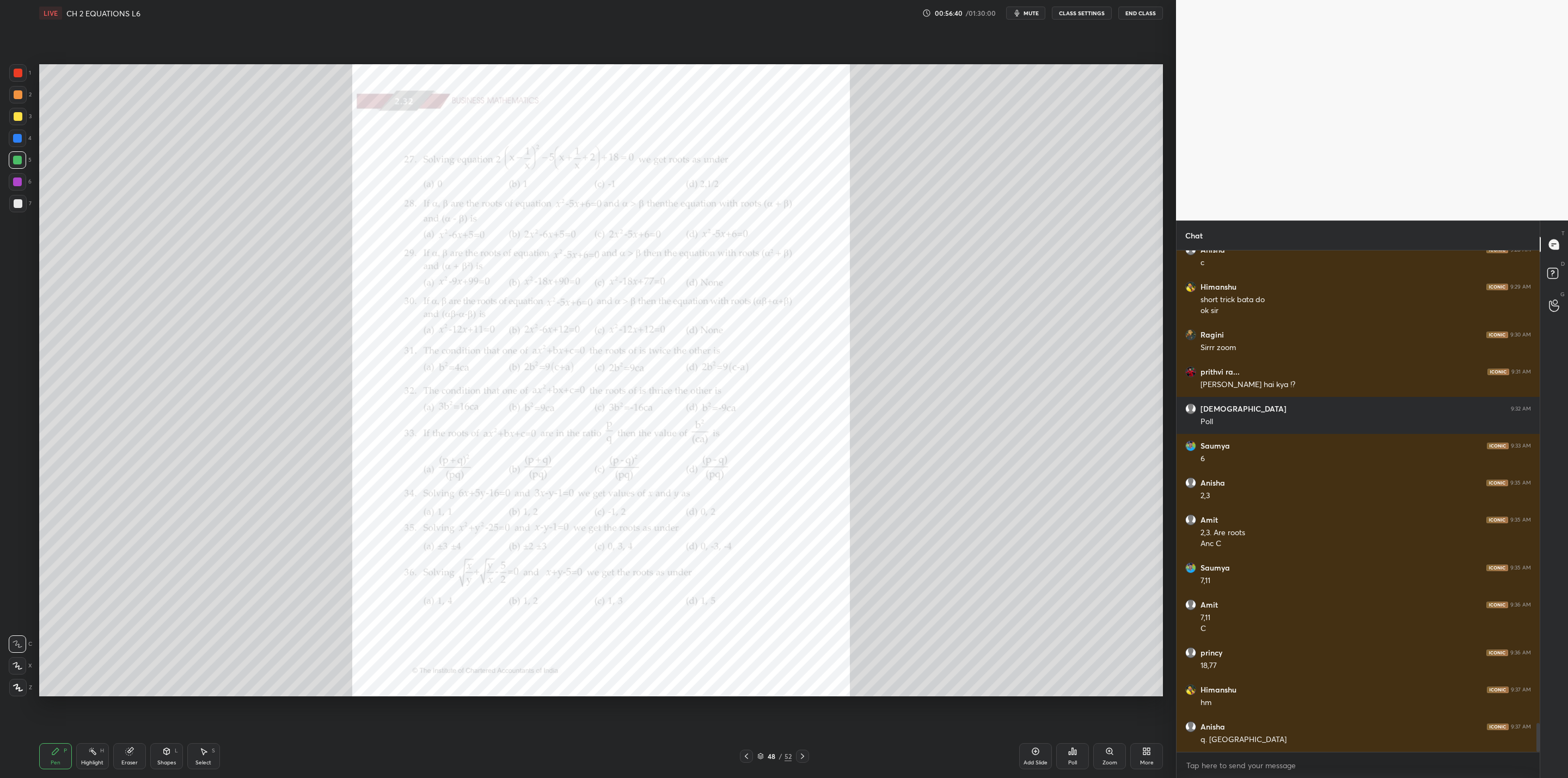
click at [807, 624] on icon at bounding box center [1110, 751] width 6 height 6
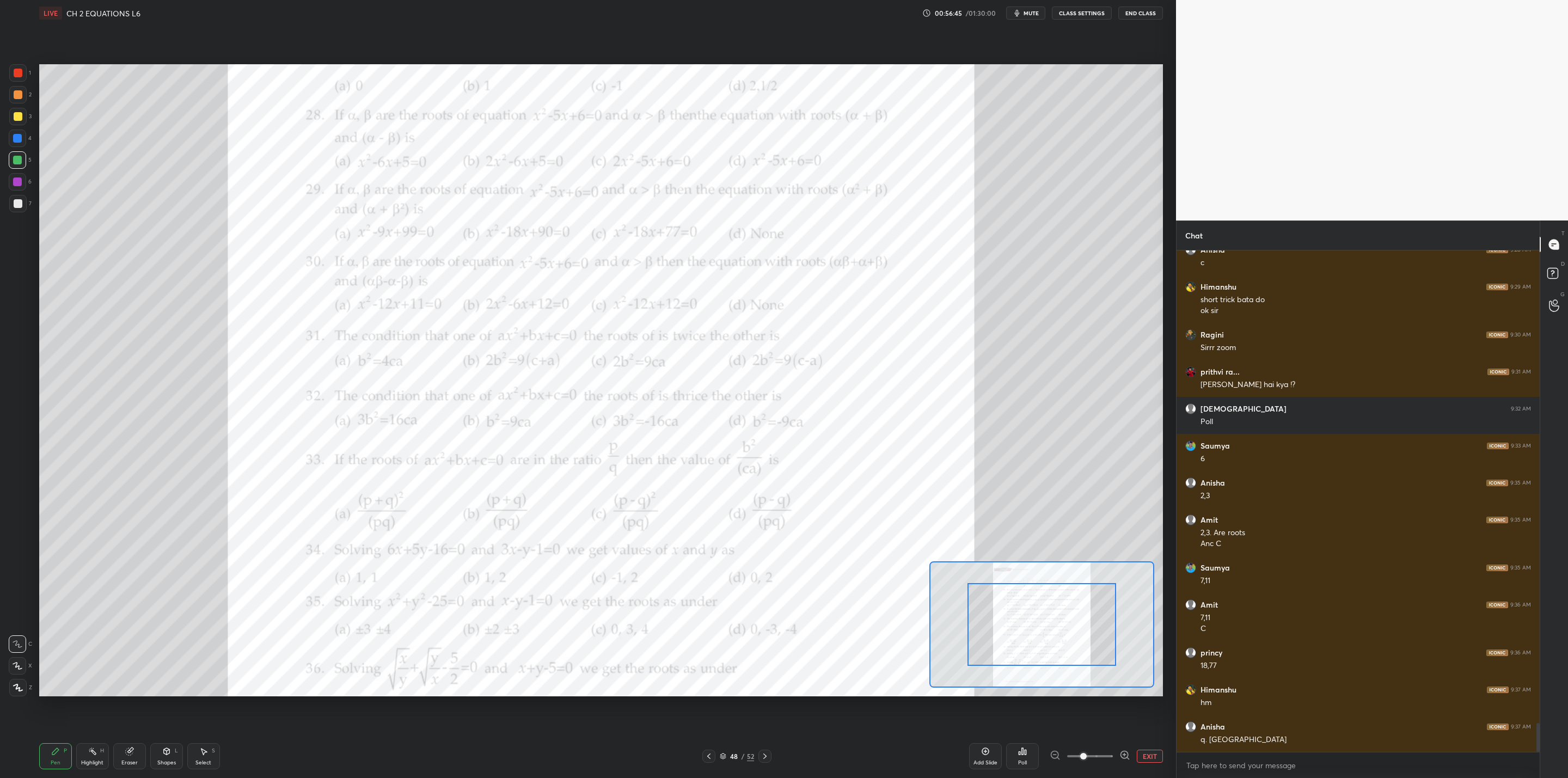
click at [715, 624] on div "48 / 52" at bounding box center [737, 756] width 69 height 13
click at [713, 624] on div at bounding box center [709, 756] width 13 height 13
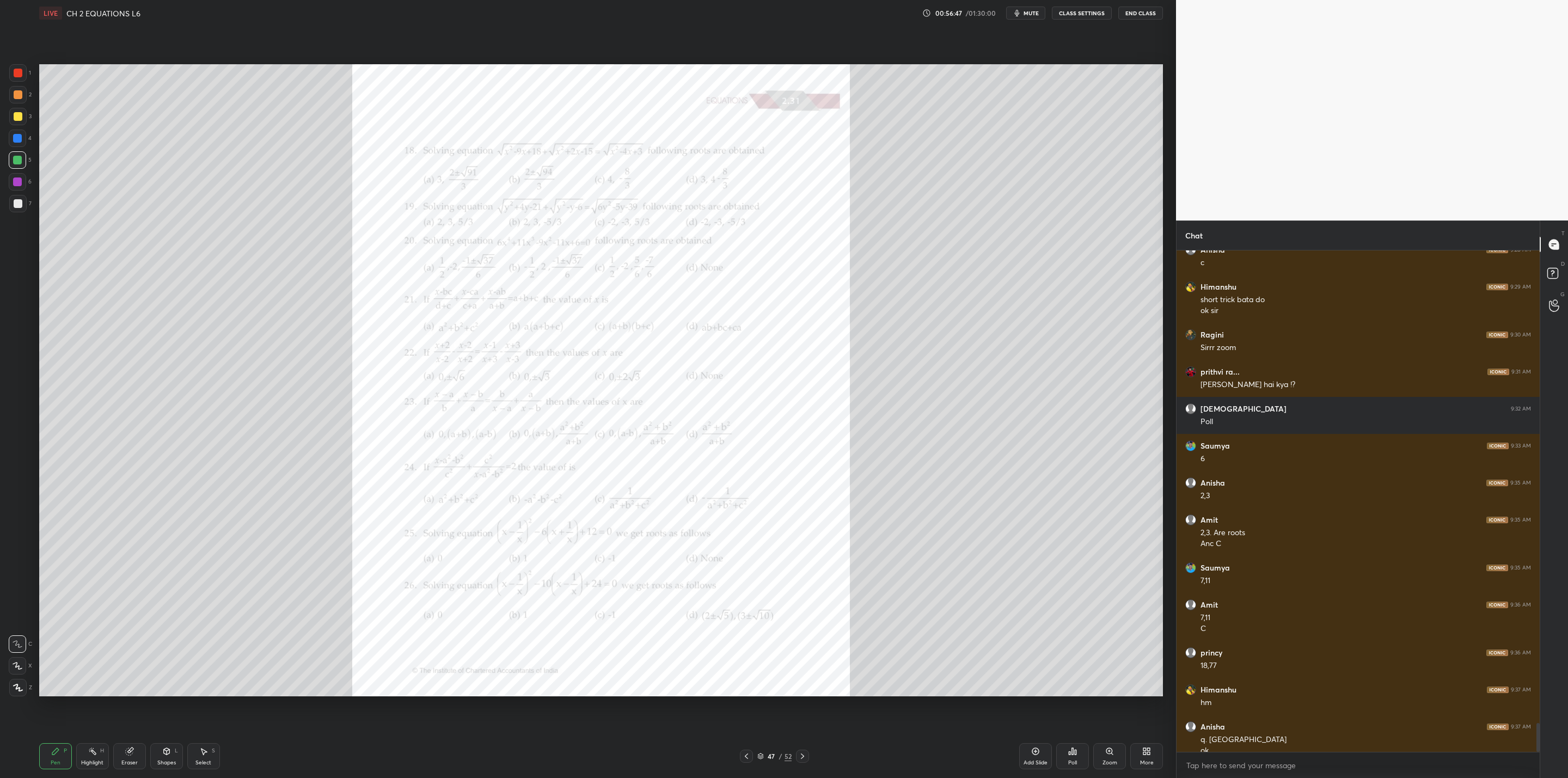
scroll to position [8179, 0]
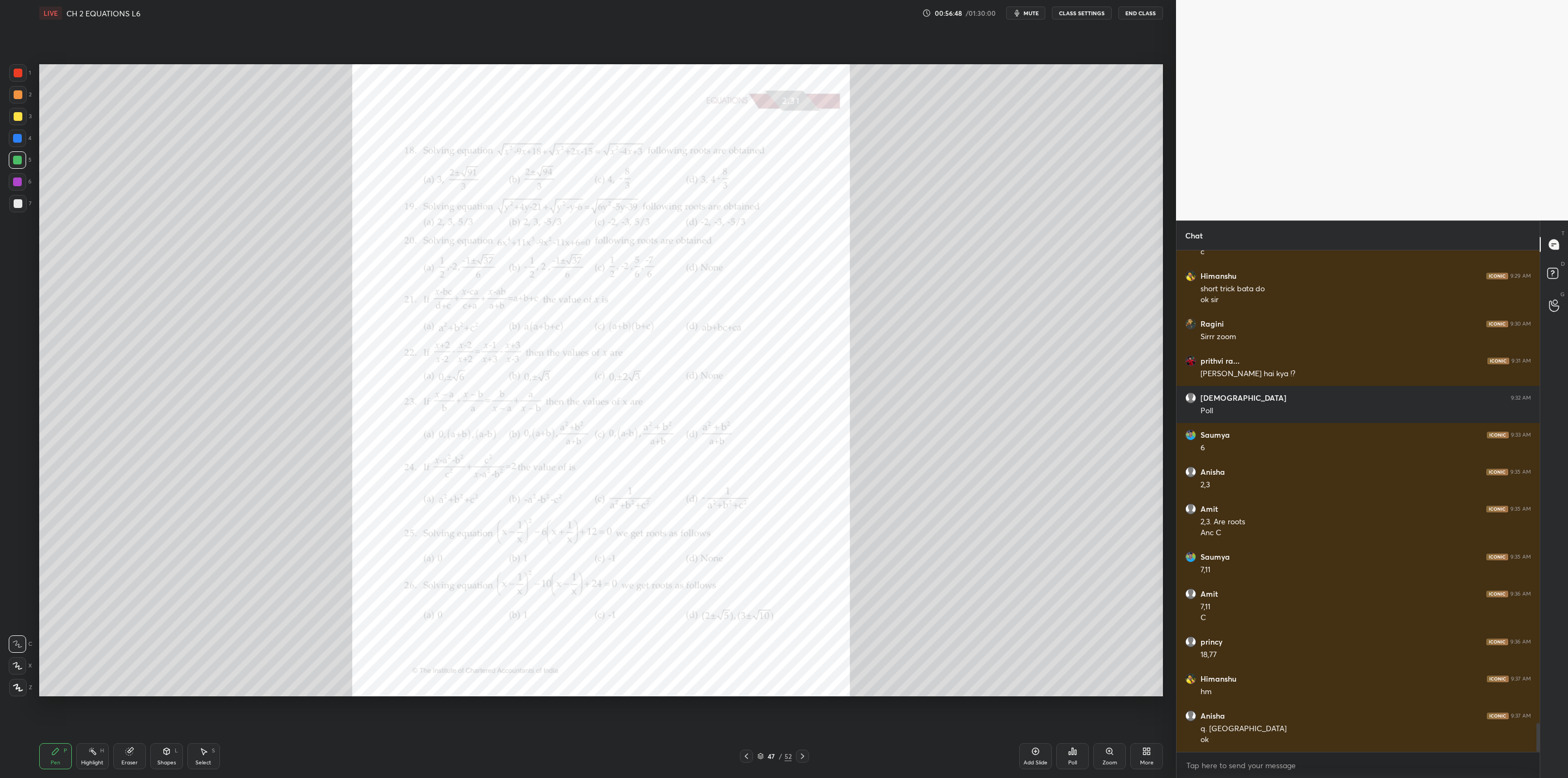
click at [799, 624] on icon at bounding box center [802, 756] width 9 height 9
click at [804, 624] on icon at bounding box center [802, 756] width 9 height 9
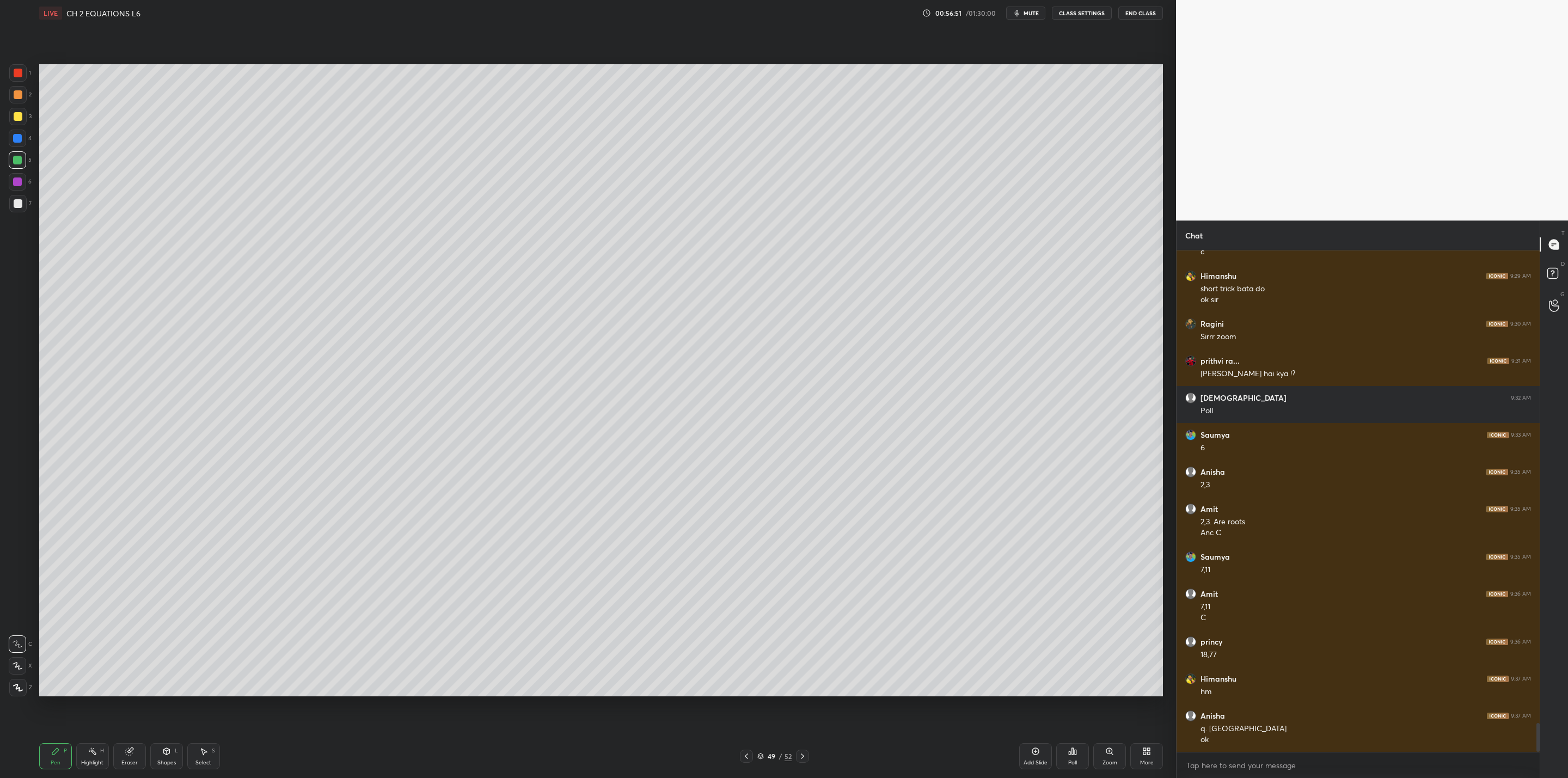
click at [749, 624] on icon at bounding box center [746, 756] width 9 height 9
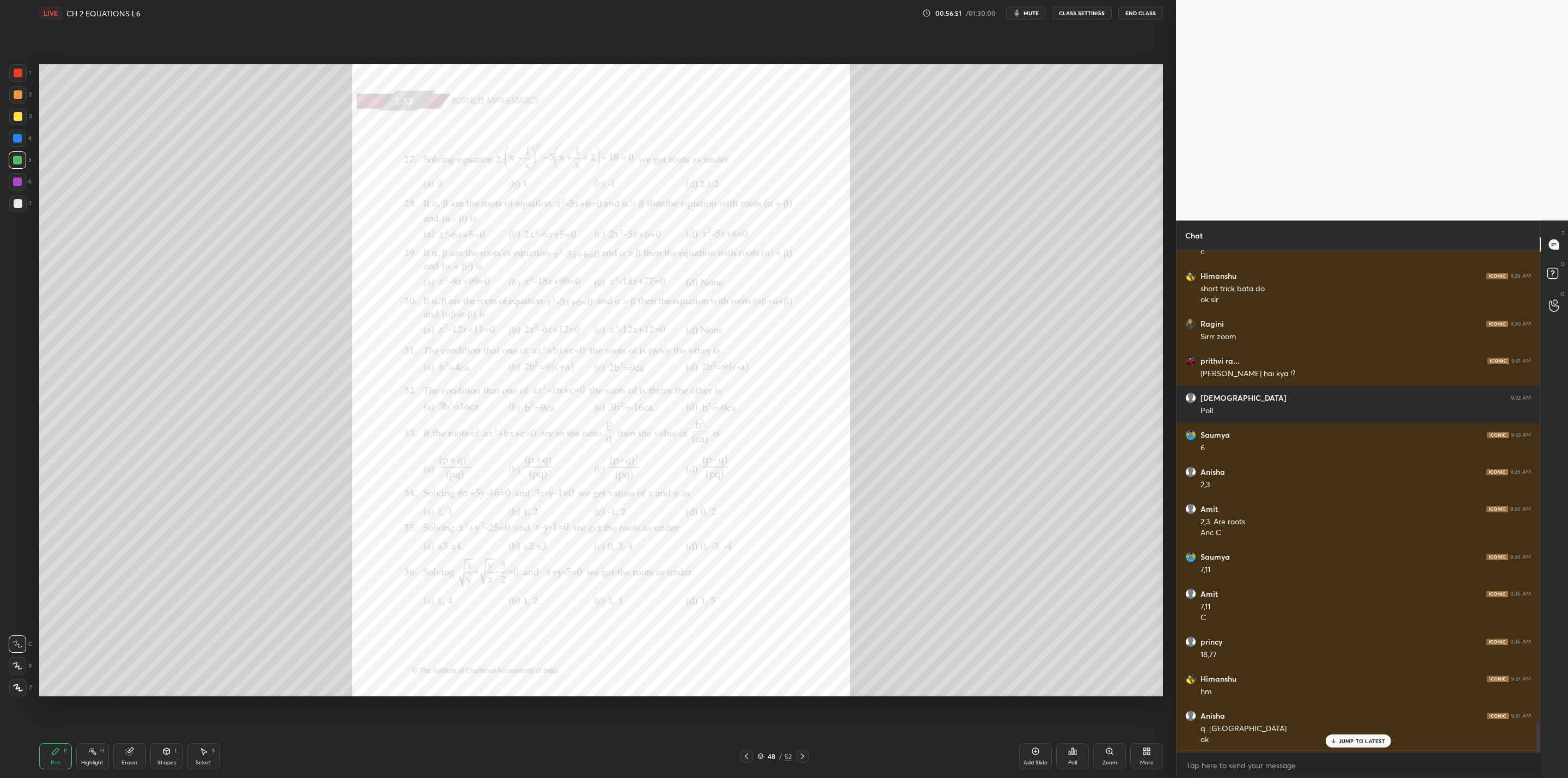
scroll to position [8215, 0]
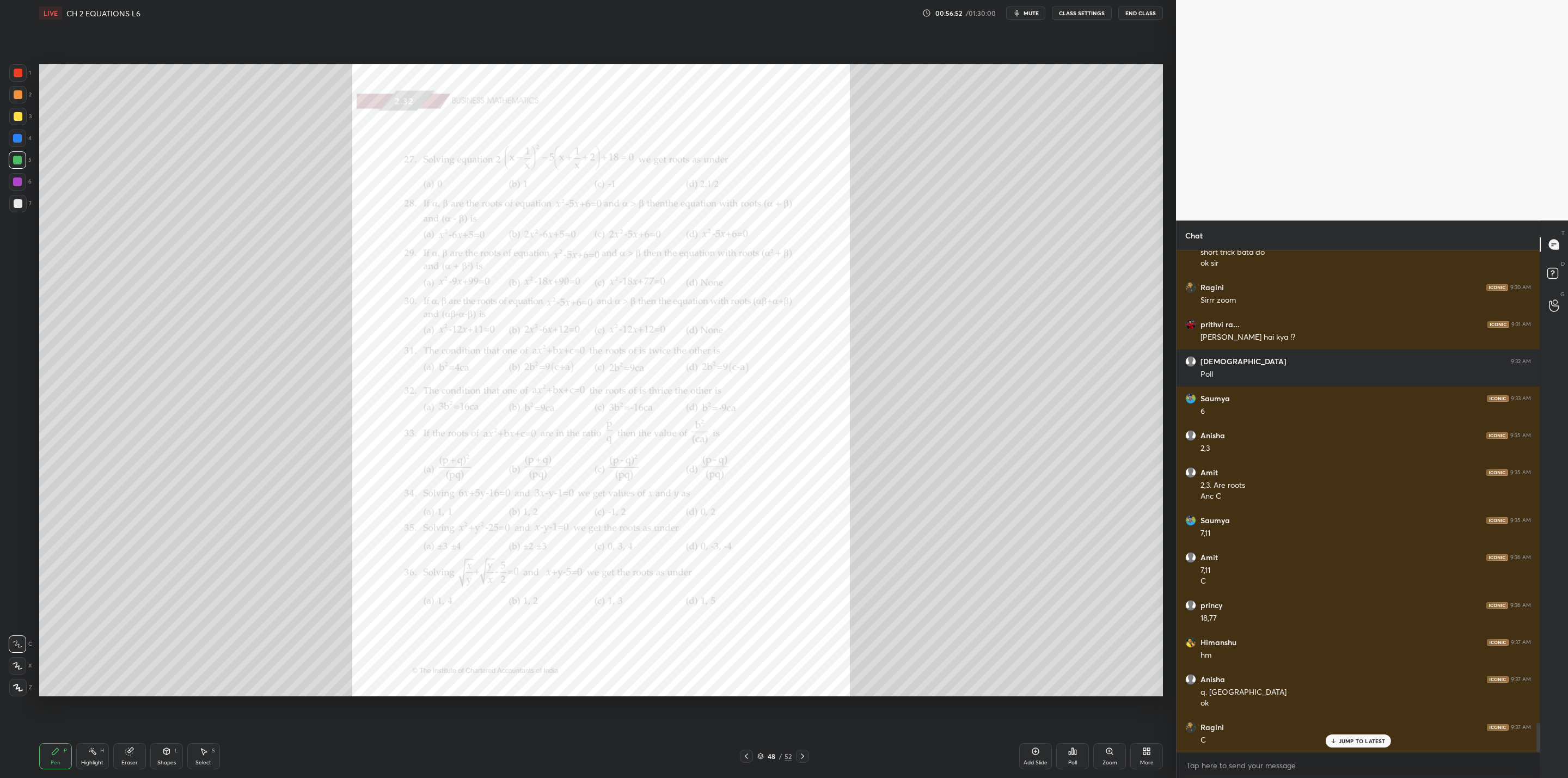
click at [807, 624] on icon at bounding box center [1110, 751] width 9 height 9
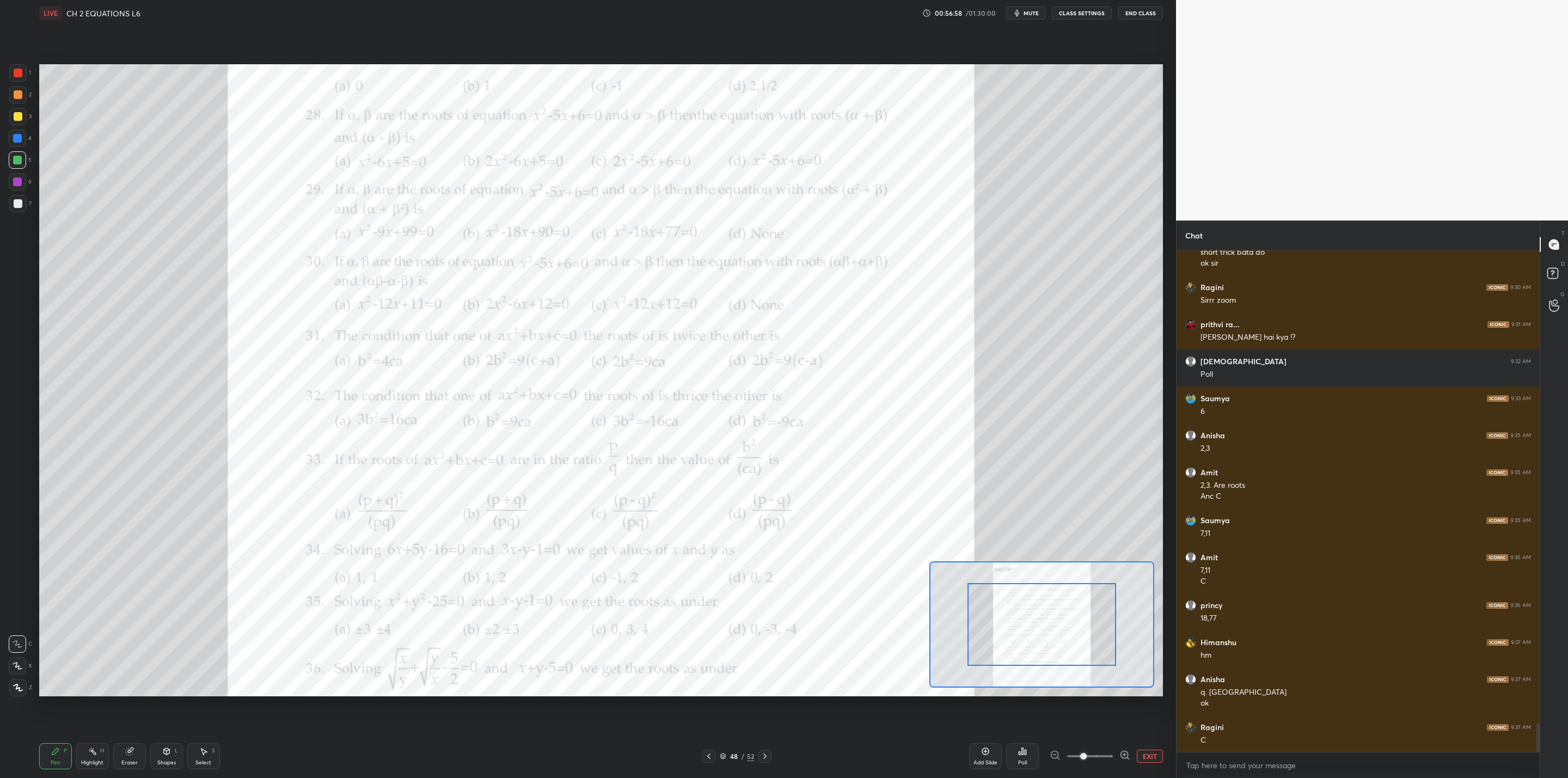
scroll to position [8253, 0]
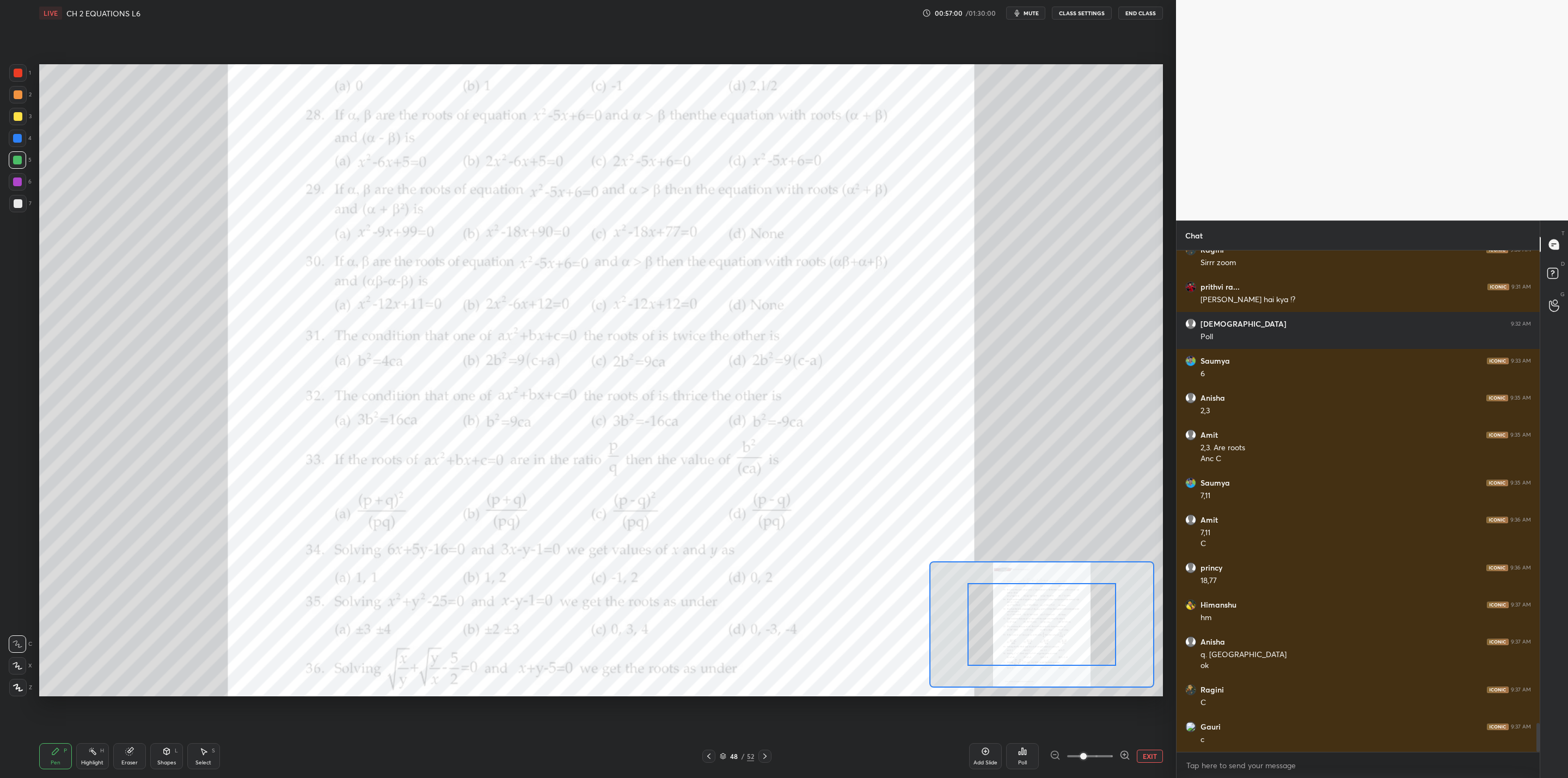
click at [768, 624] on icon at bounding box center [765, 756] width 9 height 9
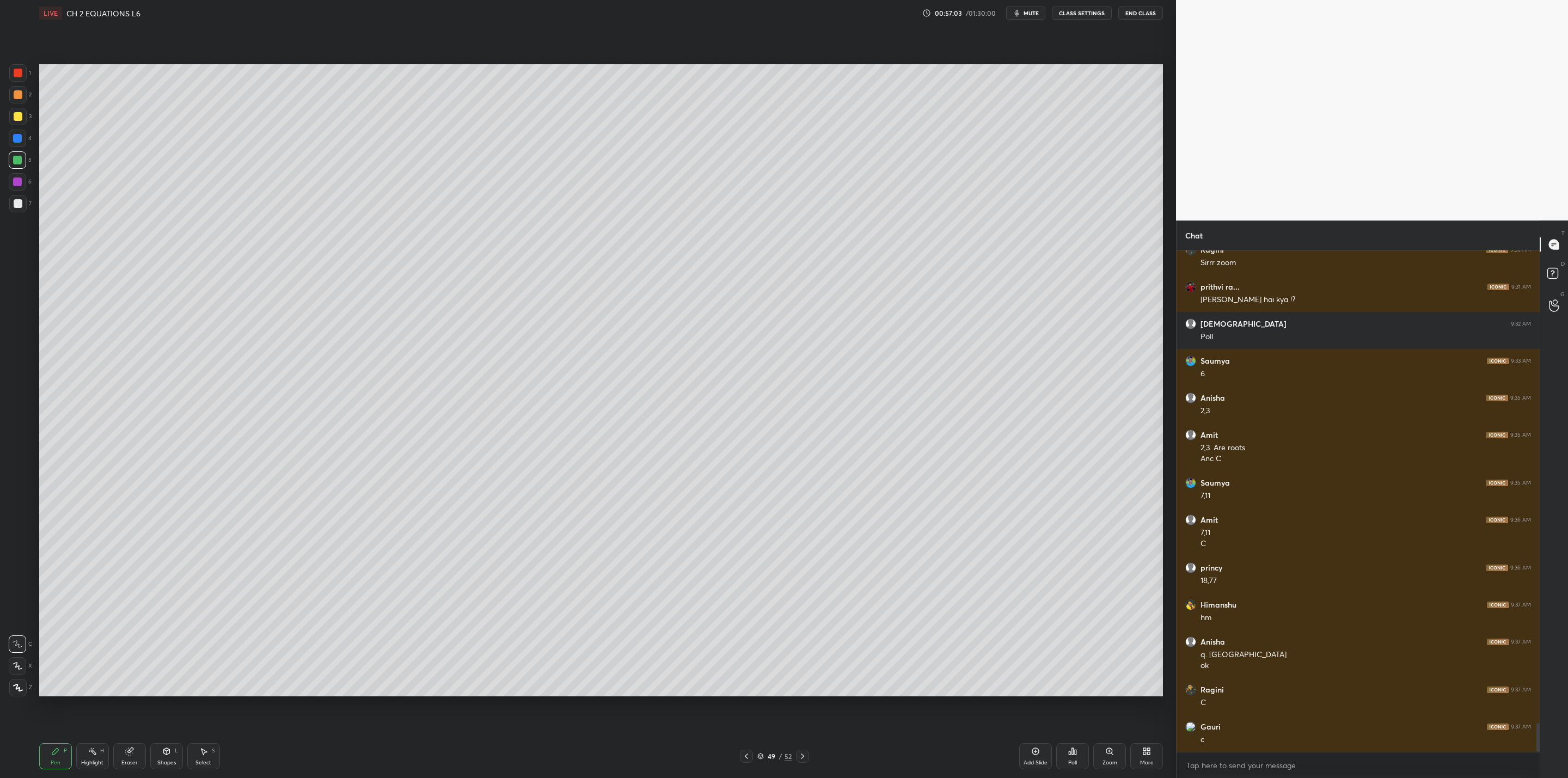
drag, startPoint x: 18, startPoint y: 200, endPoint x: 28, endPoint y: 203, distance: 10.4
click at [19, 202] on div at bounding box center [18, 203] width 9 height 9
click at [254, 108] on div "Setting up your live class Poll for secs No correct answer Start poll" at bounding box center [601, 380] width 1132 height 709
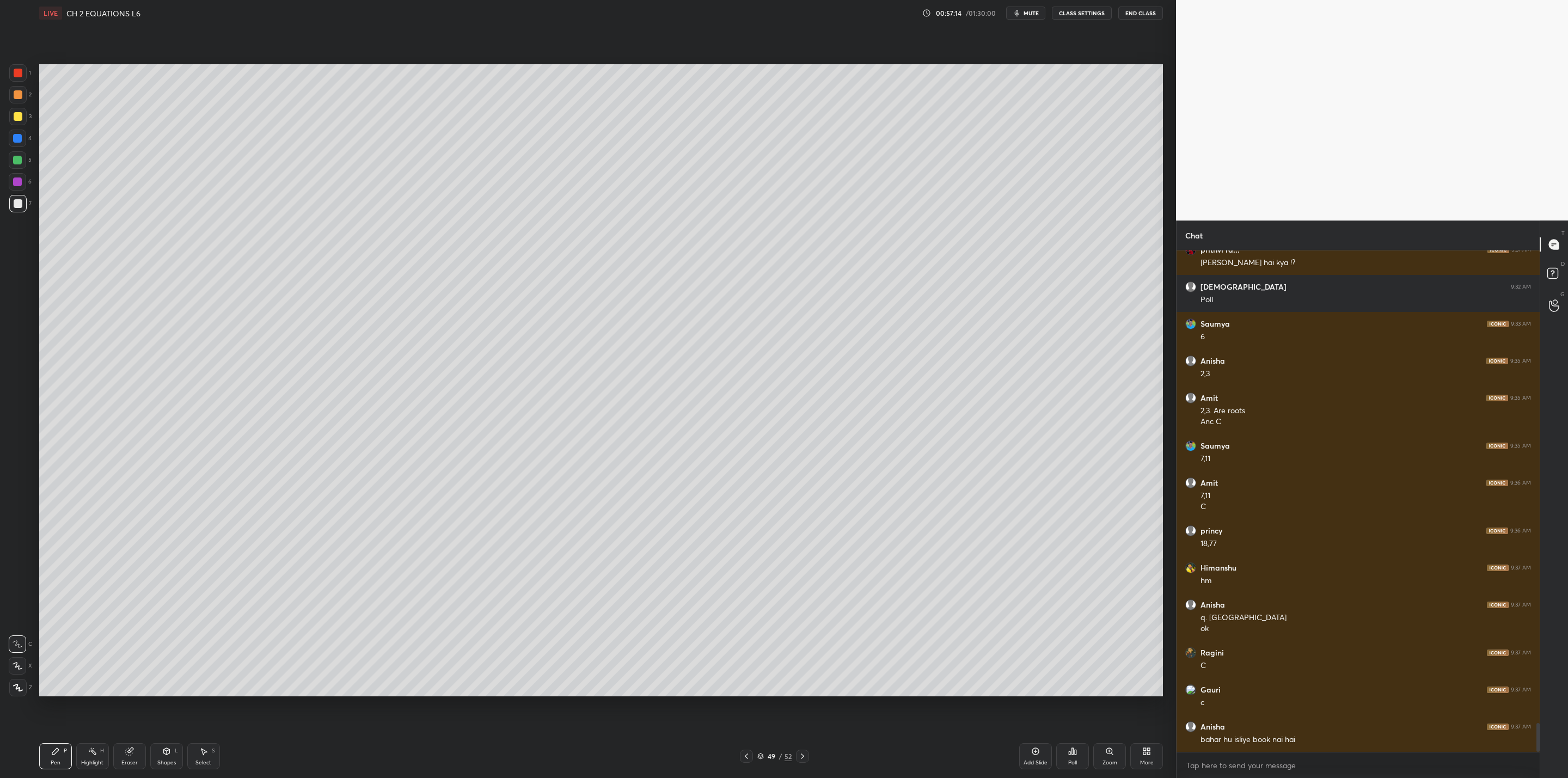
drag, startPoint x: 18, startPoint y: 158, endPoint x: 29, endPoint y: 167, distance: 14.2
click at [23, 162] on div at bounding box center [17, 160] width 18 height 18
drag, startPoint x: 131, startPoint y: 763, endPoint x: 137, endPoint y: 768, distance: 7.8
click at [135, 624] on div "Eraser" at bounding box center [130, 756] width 33 height 26
drag, startPoint x: 56, startPoint y: 748, endPoint x: 91, endPoint y: 720, distance: 44.8
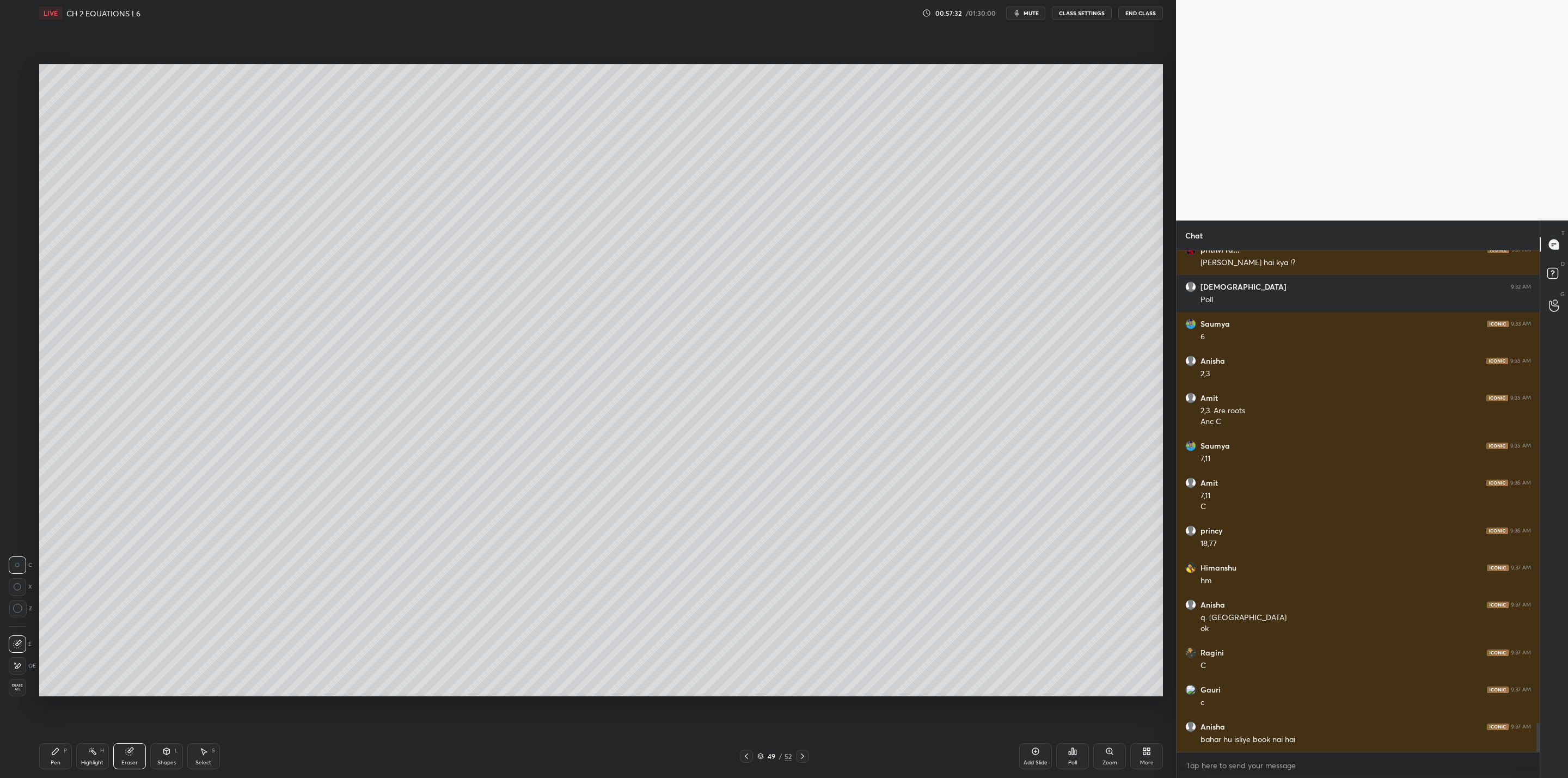
click at [58, 624] on icon at bounding box center [55, 751] width 9 height 9
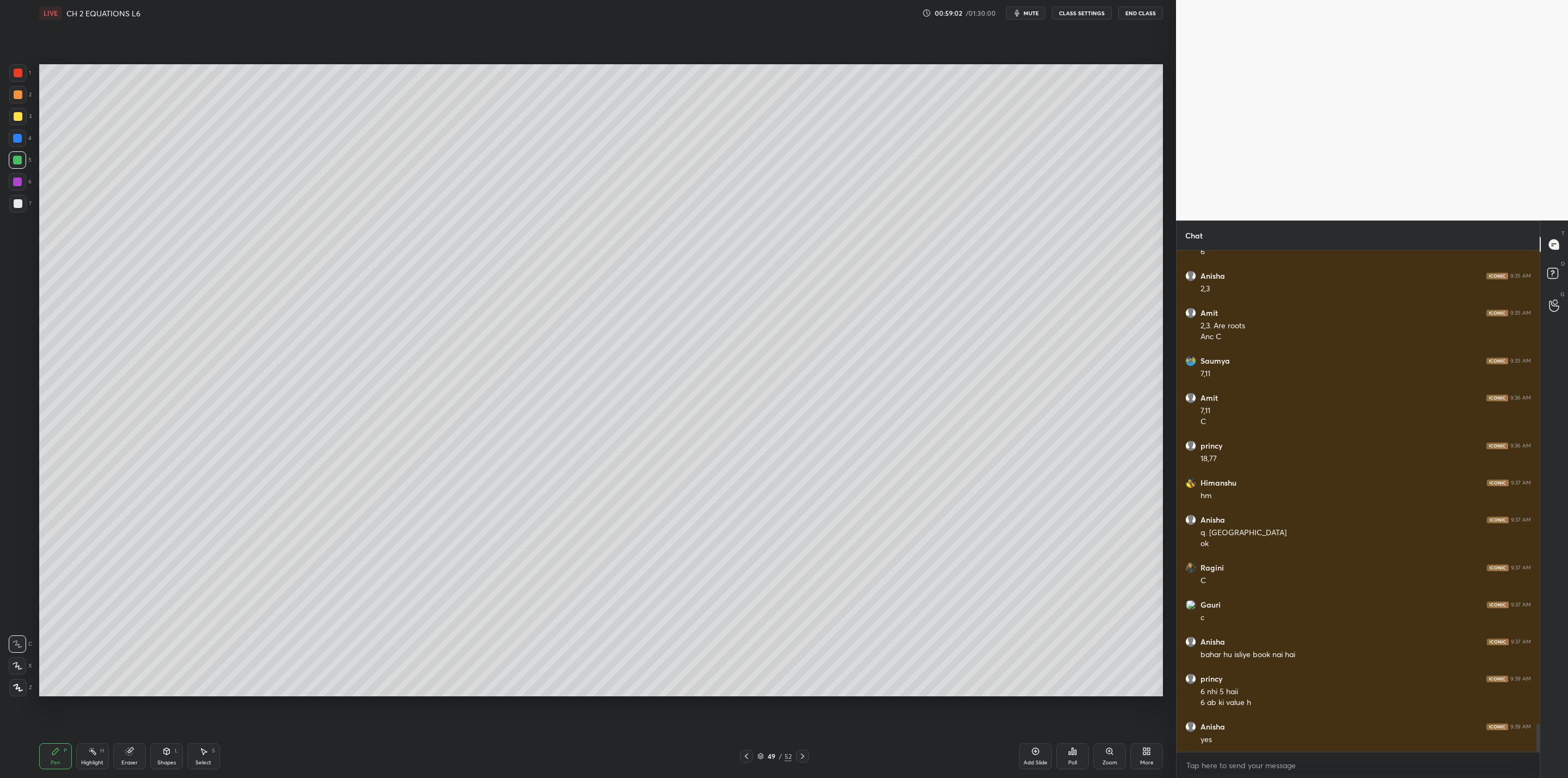
scroll to position [8411, 0]
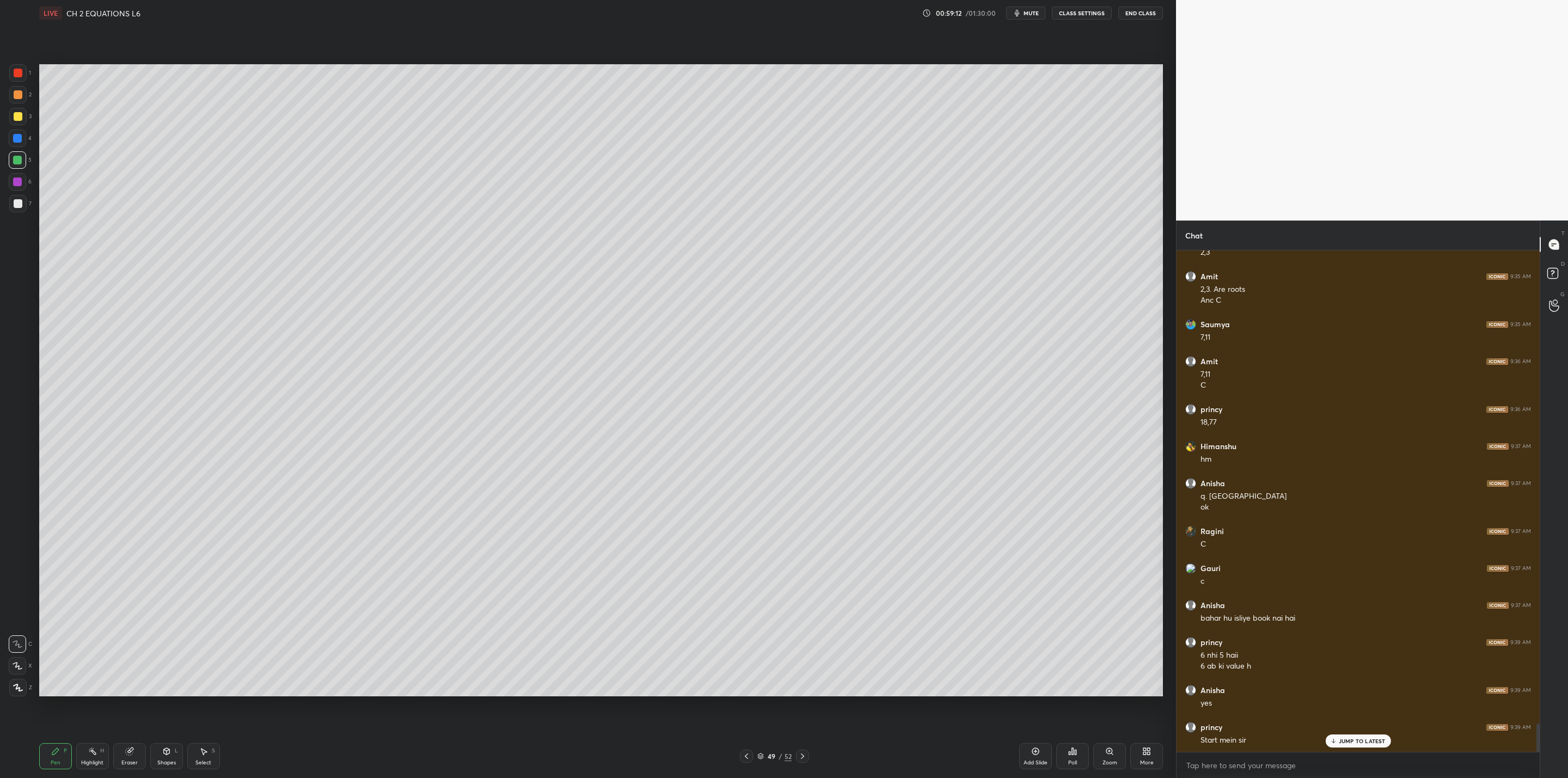
drag, startPoint x: 127, startPoint y: 755, endPoint x: 147, endPoint y: 752, distance: 20.2
click at [133, 624] on icon at bounding box center [130, 751] width 9 height 9
click at [65, 624] on div "Pen P" at bounding box center [55, 756] width 33 height 26
drag, startPoint x: 18, startPoint y: 205, endPoint x: 37, endPoint y: 214, distance: 21.0
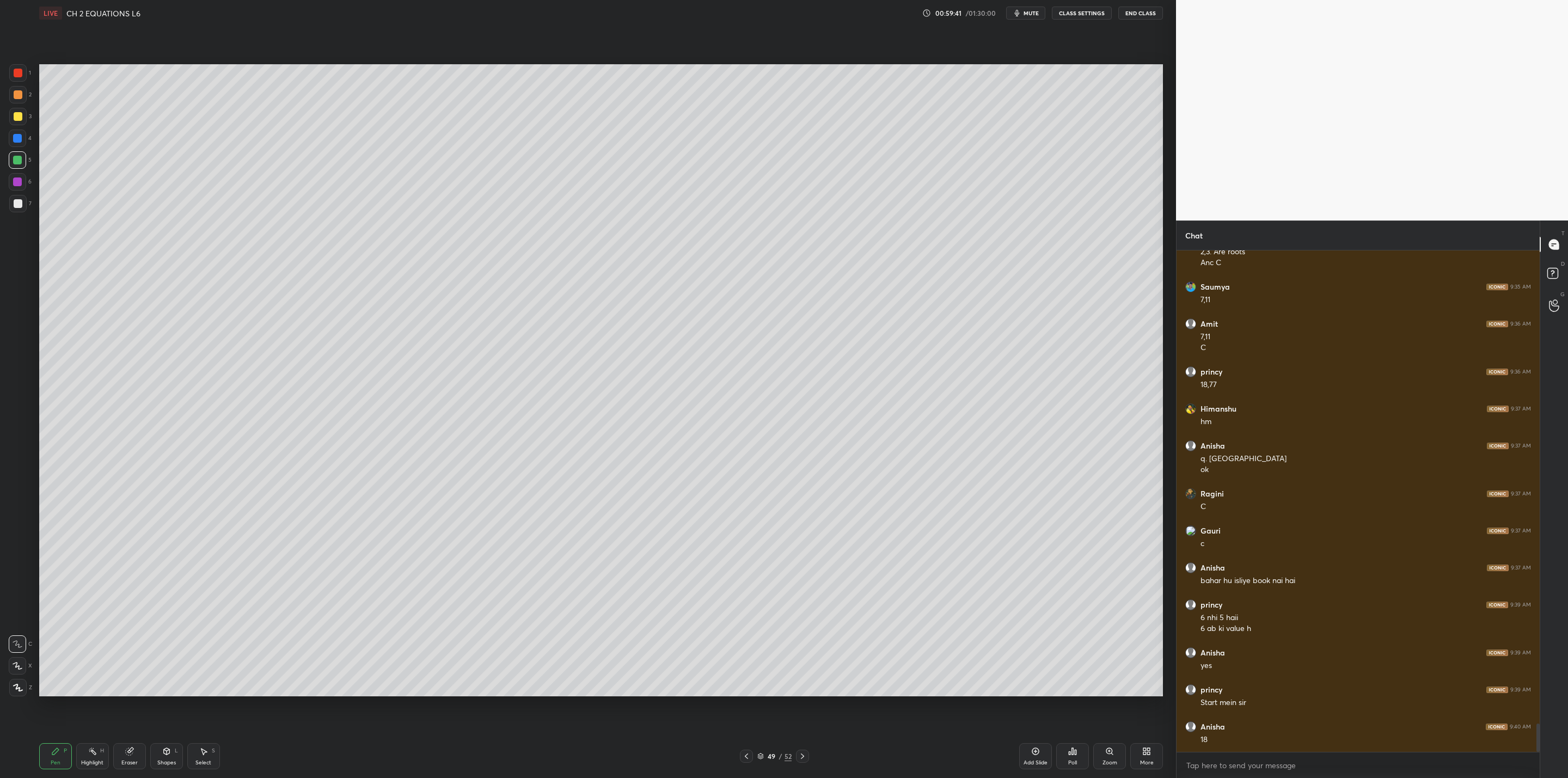
click at [26, 205] on div at bounding box center [18, 203] width 18 height 18
click at [745, 624] on div "Pen P Highlight H Eraser Shapes L Select S 49 / 52 Add Slide Poll Zoom More" at bounding box center [601, 757] width 1124 height 44
click at [746, 624] on icon at bounding box center [746, 756] width 9 height 9
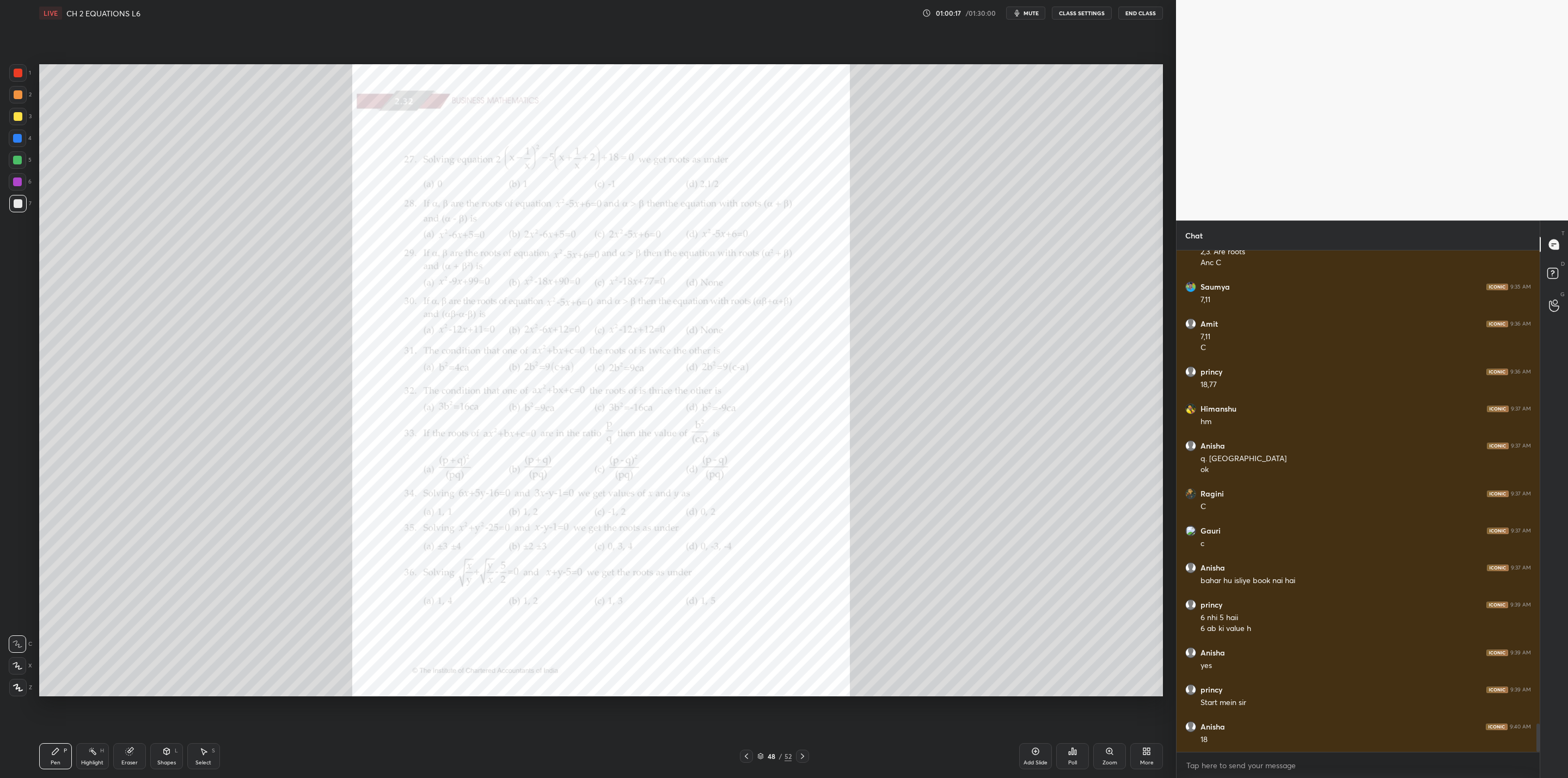
click at [807, 624] on div "Zoom" at bounding box center [1110, 756] width 33 height 26
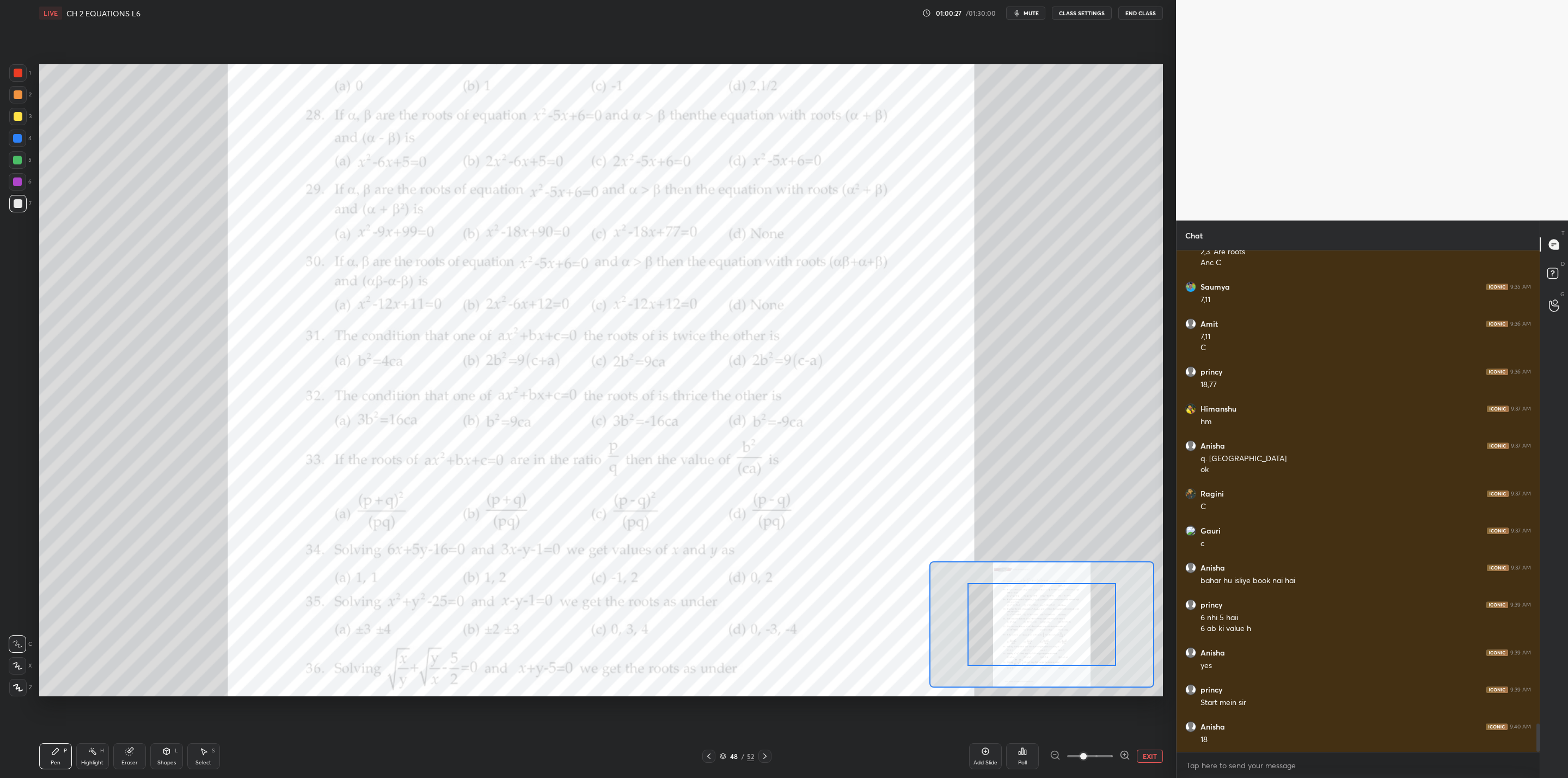
drag, startPoint x: 15, startPoint y: 178, endPoint x: 34, endPoint y: 181, distance: 19.2
click at [18, 180] on div at bounding box center [17, 182] width 9 height 9
click at [768, 624] on icon at bounding box center [765, 756] width 9 height 9
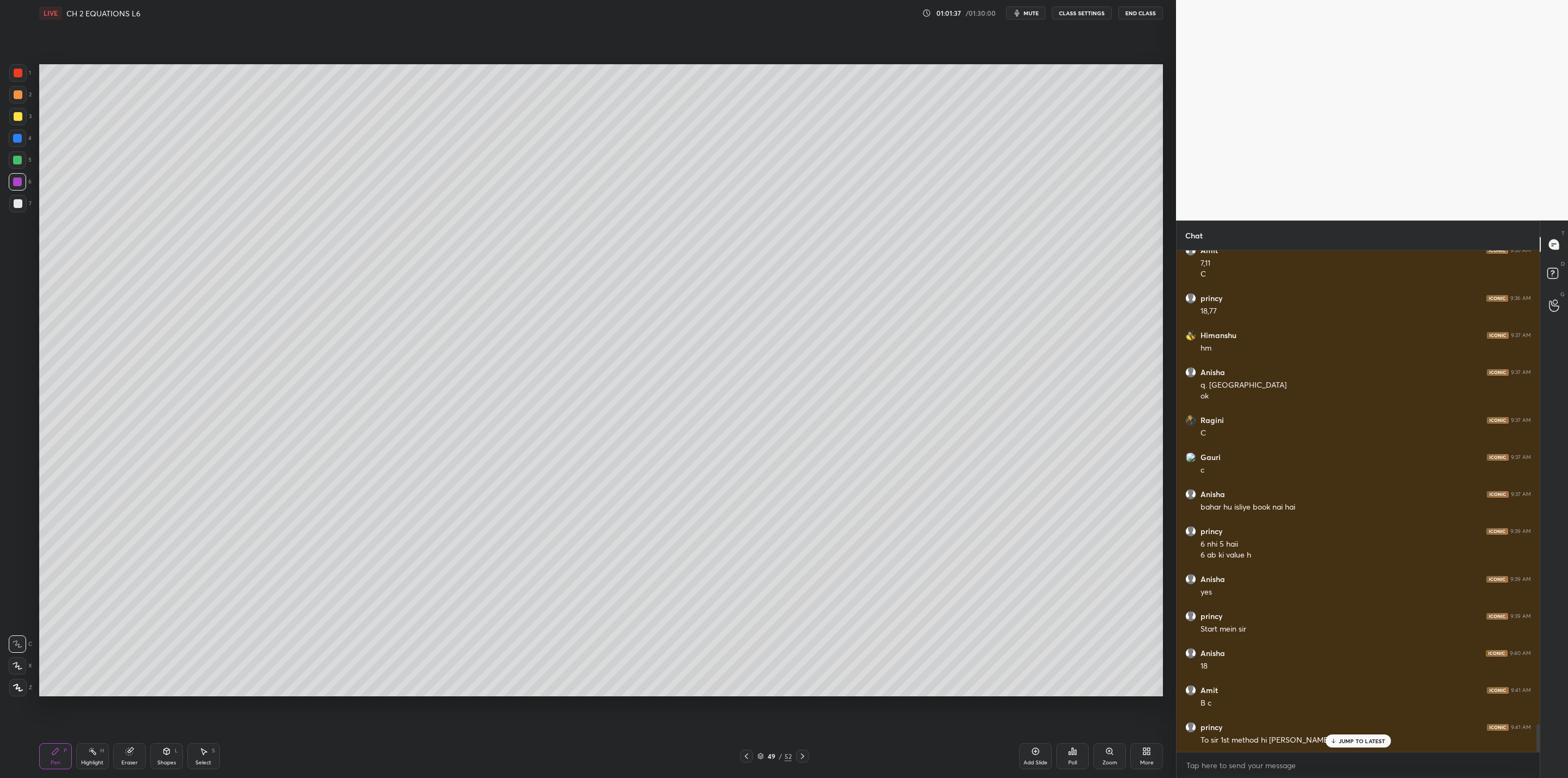
scroll to position [8560, 0]
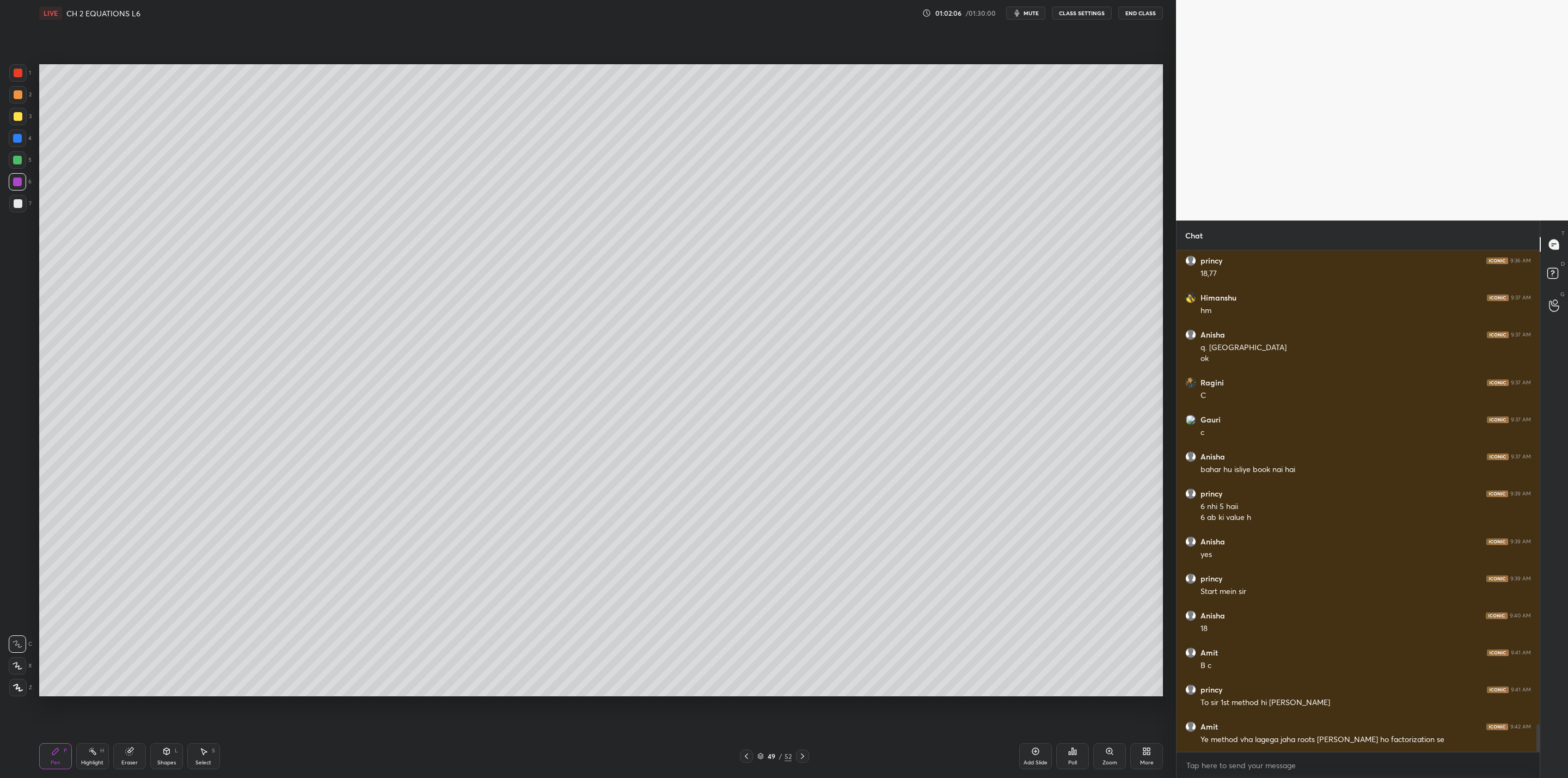
click at [15, 163] on div at bounding box center [17, 160] width 9 height 9
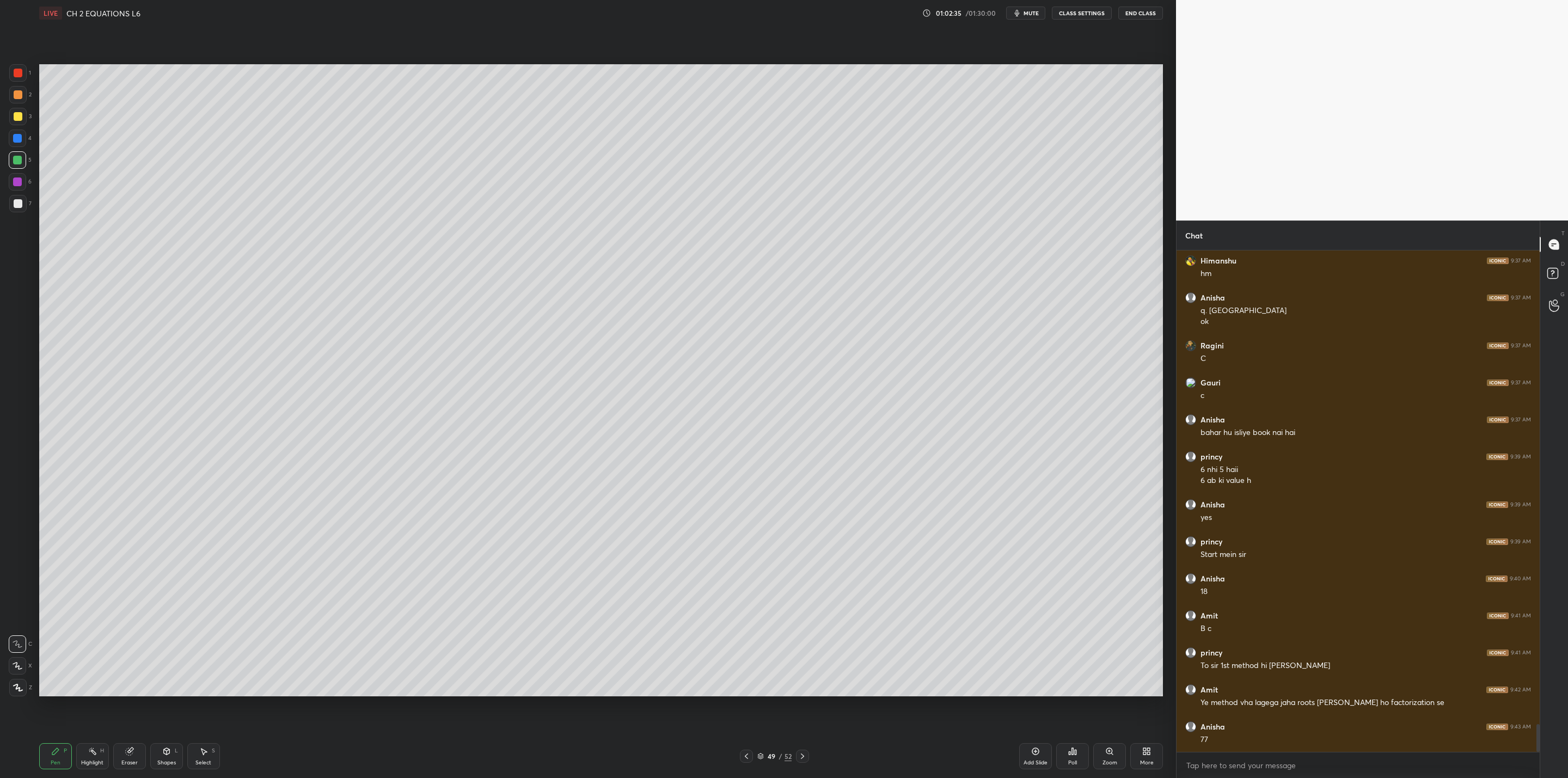
scroll to position [8633, 0]
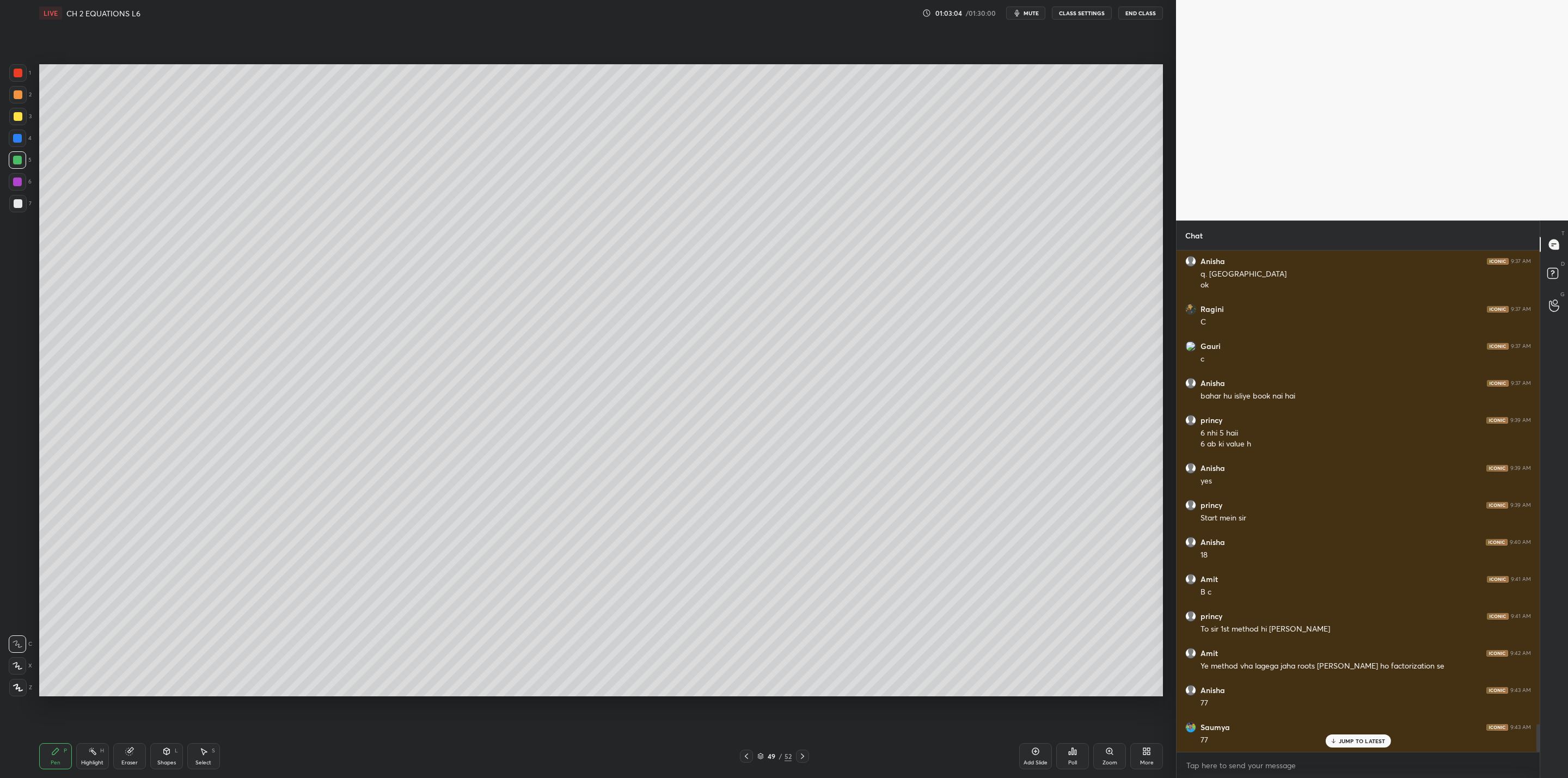
click at [22, 200] on div at bounding box center [18, 203] width 18 height 18
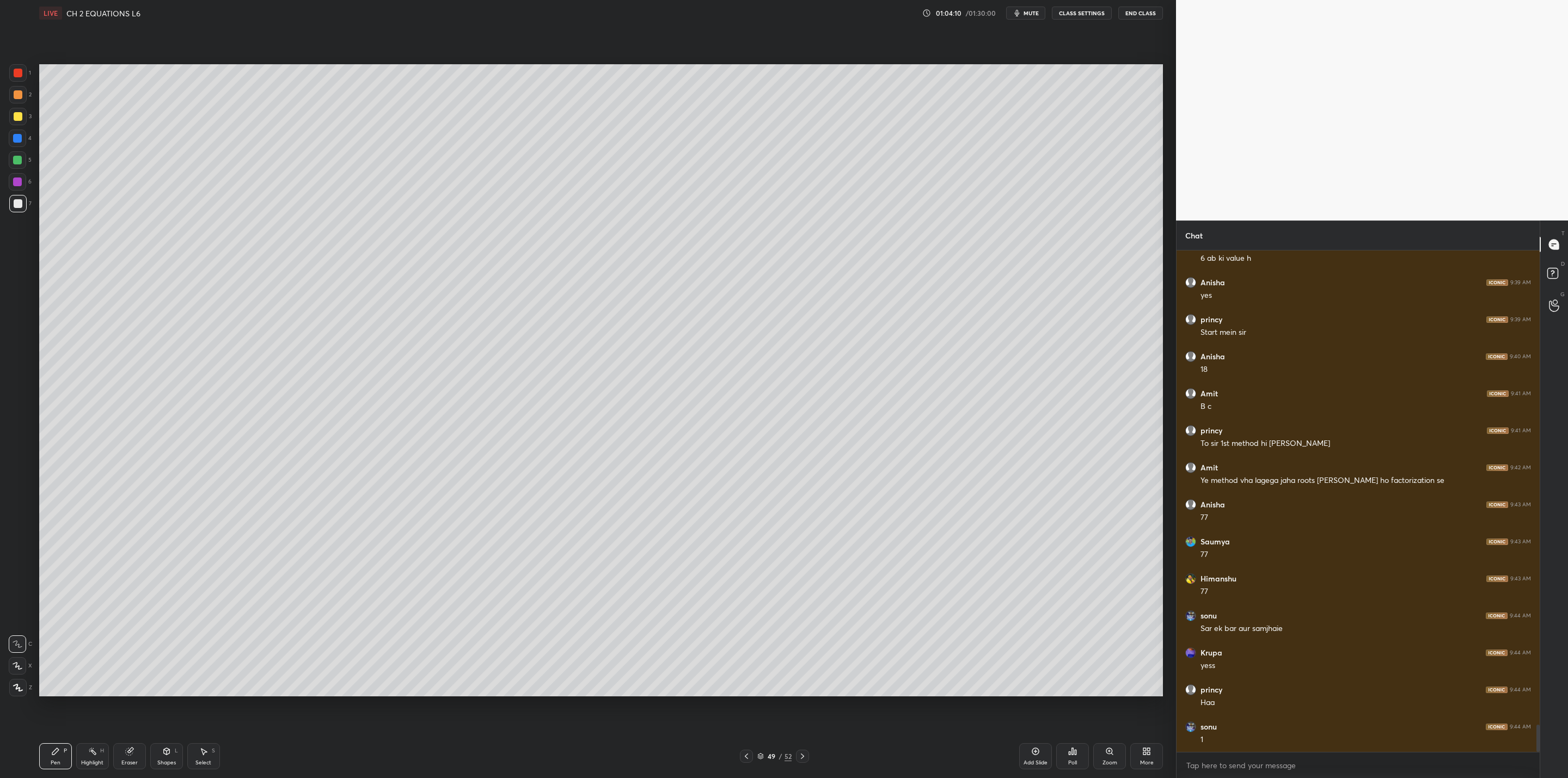
scroll to position [8856, 0]
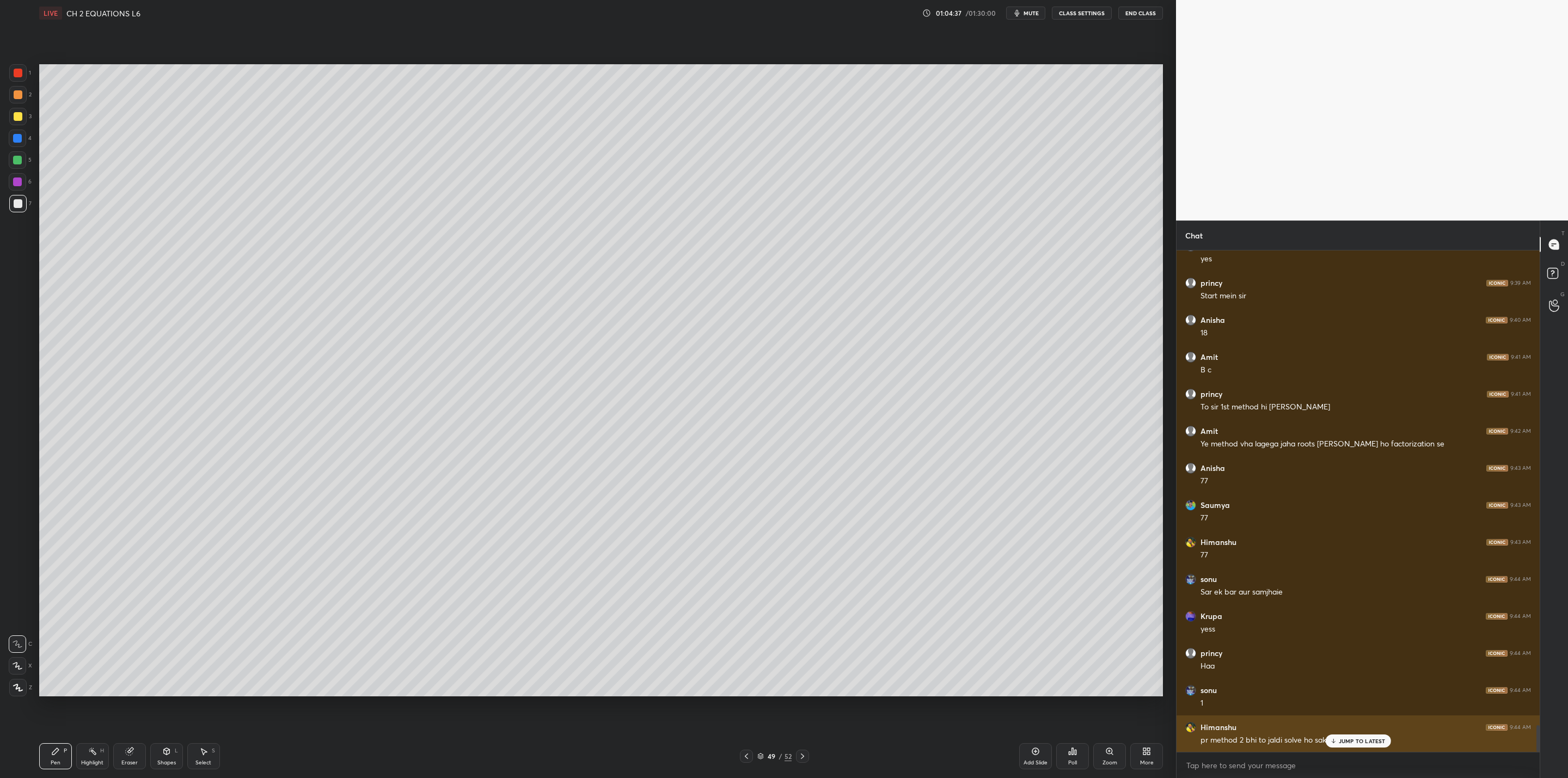
click at [807, 624] on p "JUMP TO LATEST" at bounding box center [1362, 741] width 47 height 7
click at [738, 624] on div "49 / 52" at bounding box center [774, 756] width 490 height 13
click at [745, 624] on icon at bounding box center [746, 756] width 9 height 9
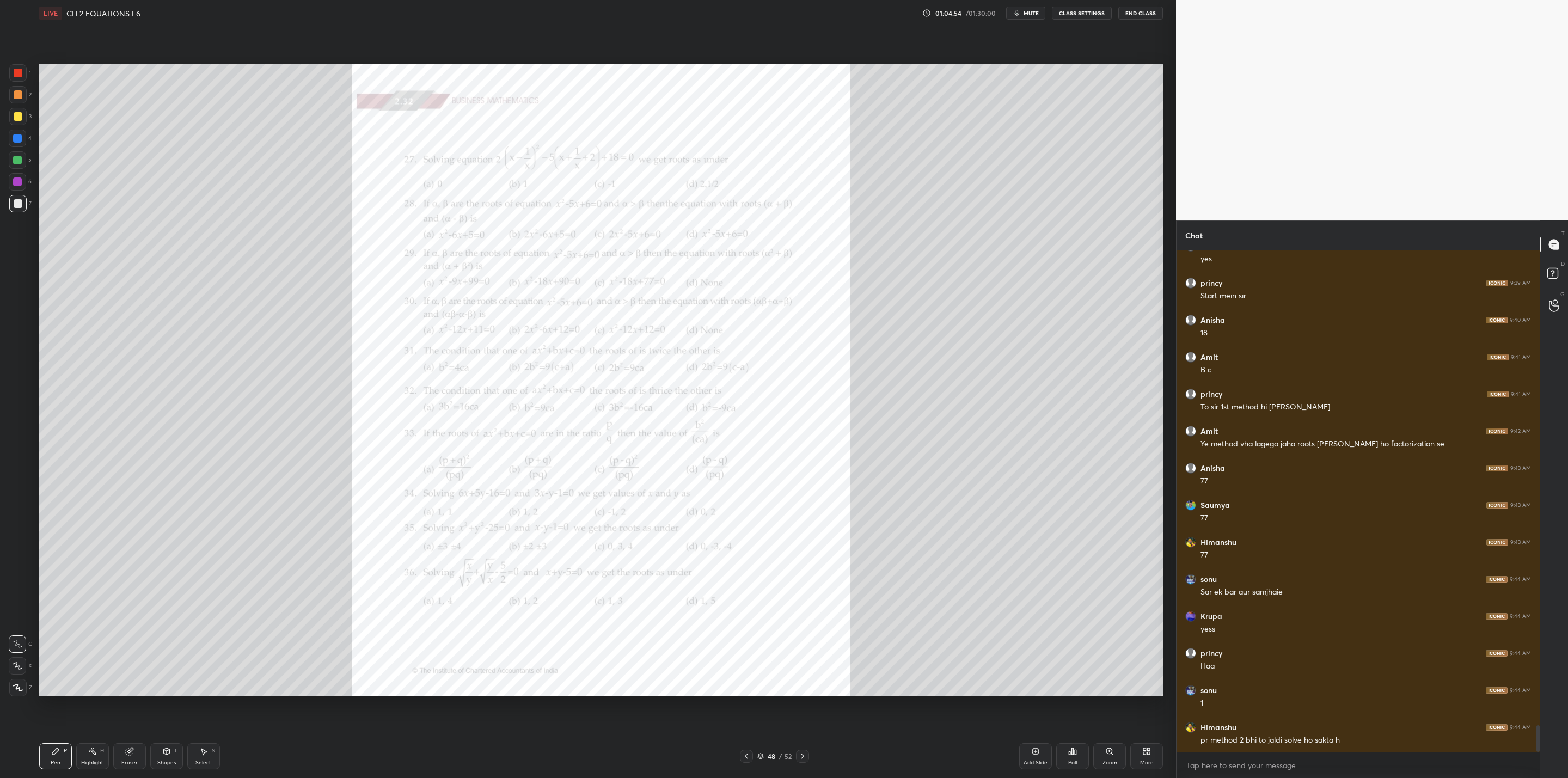
click at [807, 624] on div "Zoom" at bounding box center [1110, 756] width 33 height 26
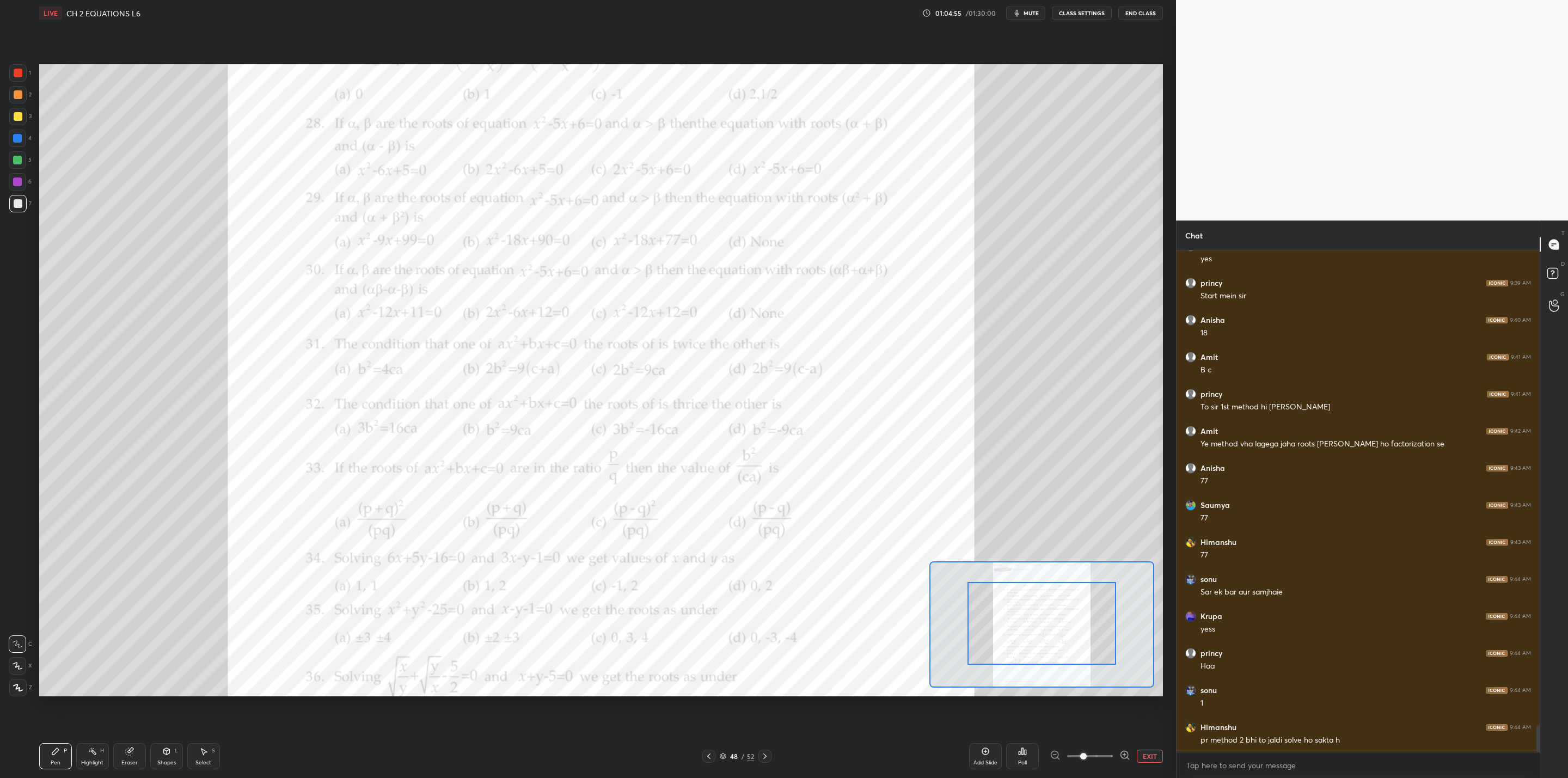
drag, startPoint x: 1048, startPoint y: 636, endPoint x: 1052, endPoint y: 611, distance: 25.3
drag, startPoint x: 16, startPoint y: 181, endPoint x: 22, endPoint y: 184, distance: 6.7
click at [18, 183] on div at bounding box center [17, 182] width 9 height 9
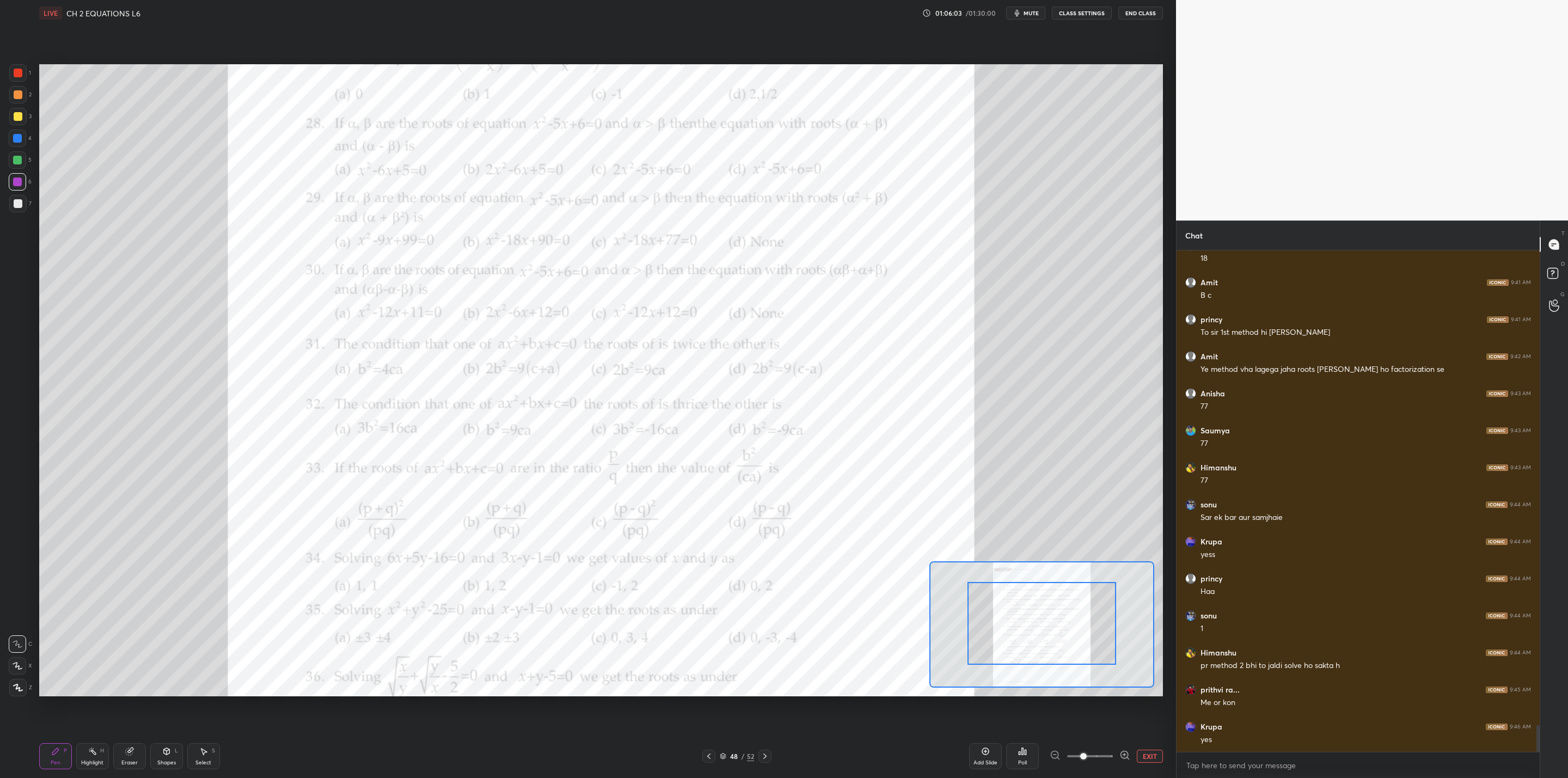
scroll to position [8941, 0]
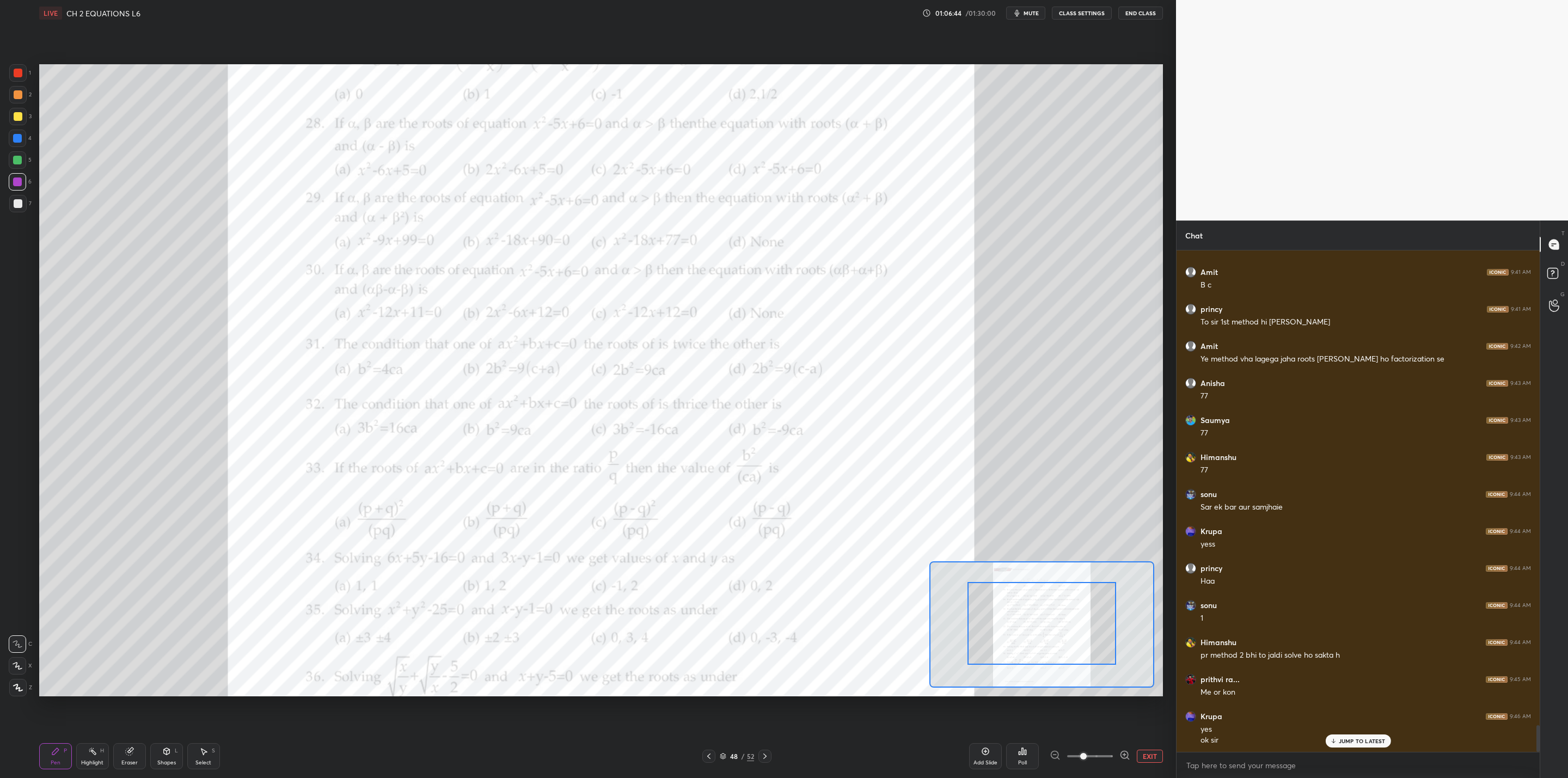
click at [766, 624] on icon at bounding box center [765, 756] width 9 height 9
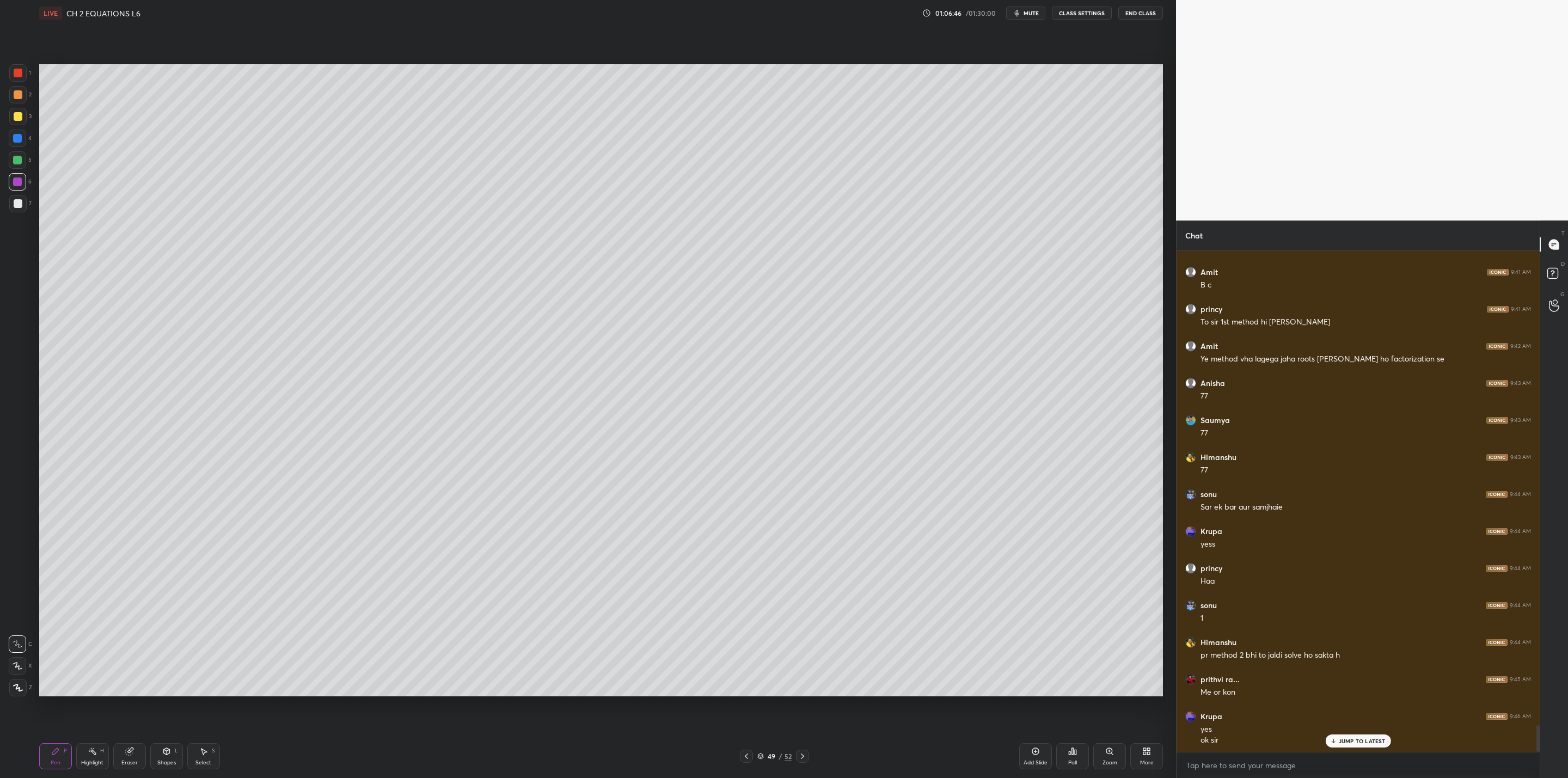
click at [806, 624] on icon at bounding box center [802, 756] width 9 height 9
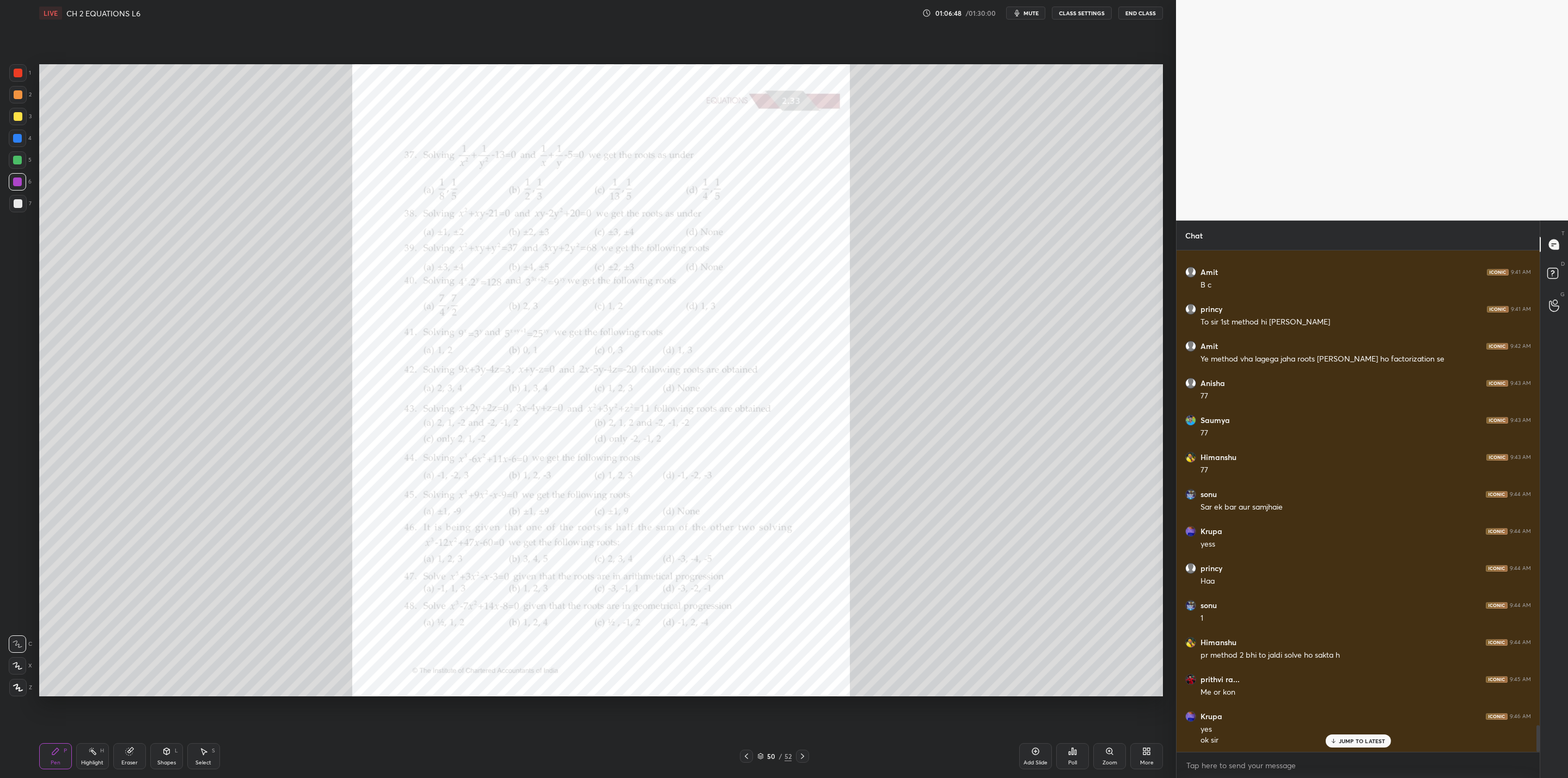
click at [747, 624] on icon at bounding box center [746, 756] width 9 height 9
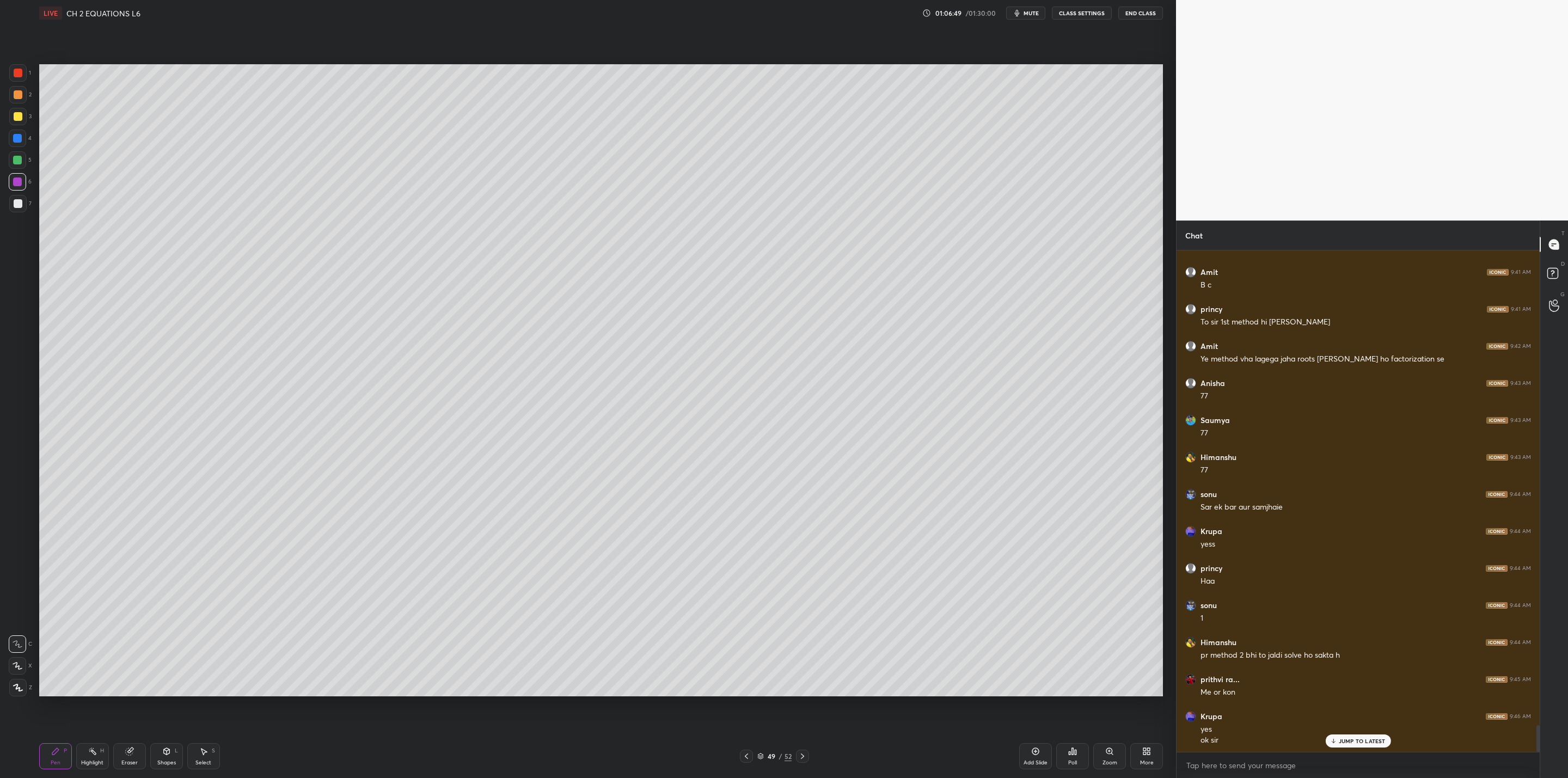
drag, startPoint x: 1038, startPoint y: 755, endPoint x: 1039, endPoint y: 746, distance: 9.1
click at [807, 624] on div "Add Slide" at bounding box center [1035, 756] width 33 height 26
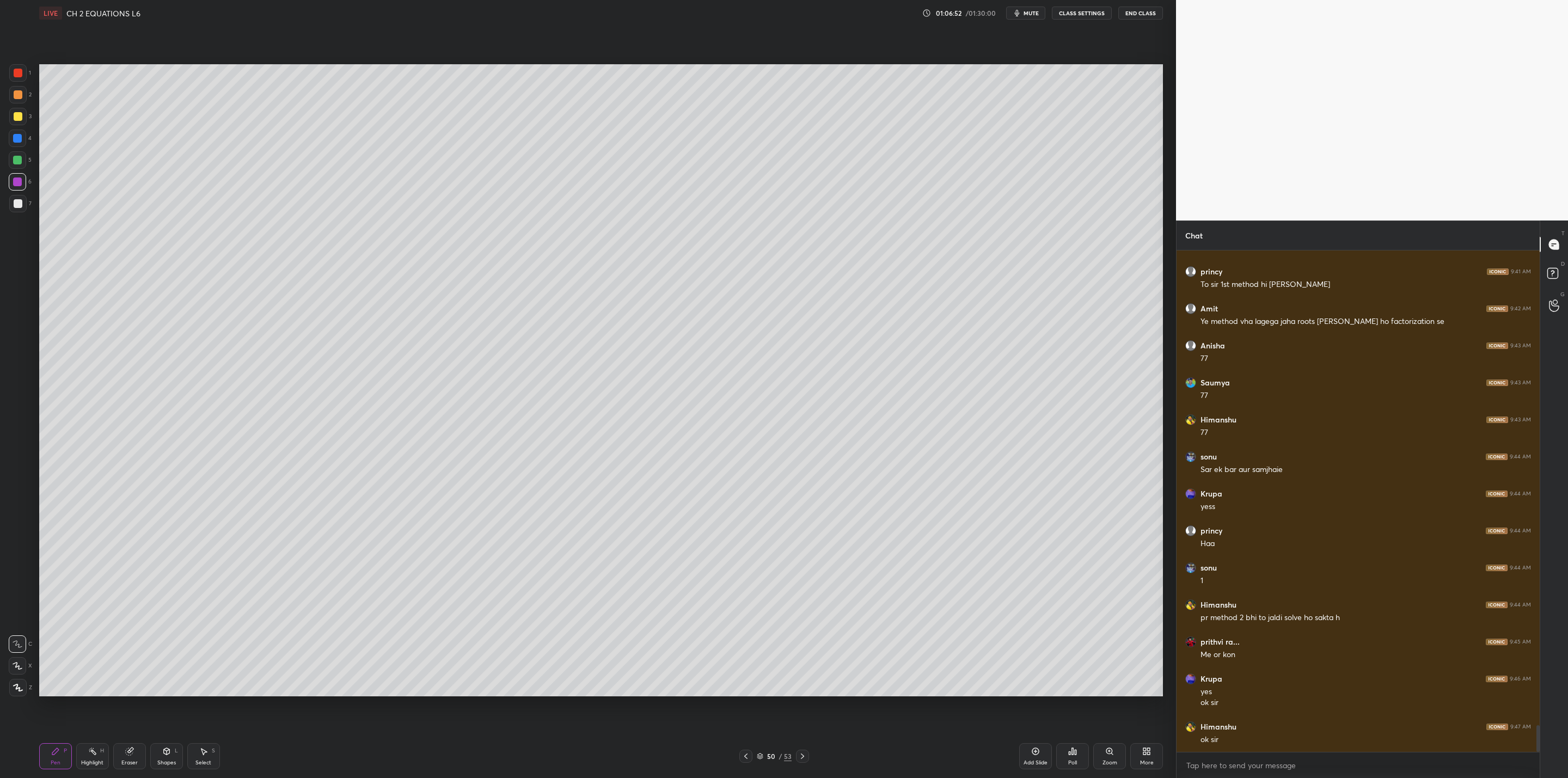
drag, startPoint x: 18, startPoint y: 203, endPoint x: 34, endPoint y: 183, distance: 25.6
click at [20, 204] on div at bounding box center [18, 203] width 9 height 9
click at [127, 624] on div "Eraser" at bounding box center [129, 763] width 16 height 5
drag, startPoint x: 54, startPoint y: 761, endPoint x: 79, endPoint y: 720, distance: 48.0
click at [58, 624] on div "Pen" at bounding box center [55, 763] width 10 height 5
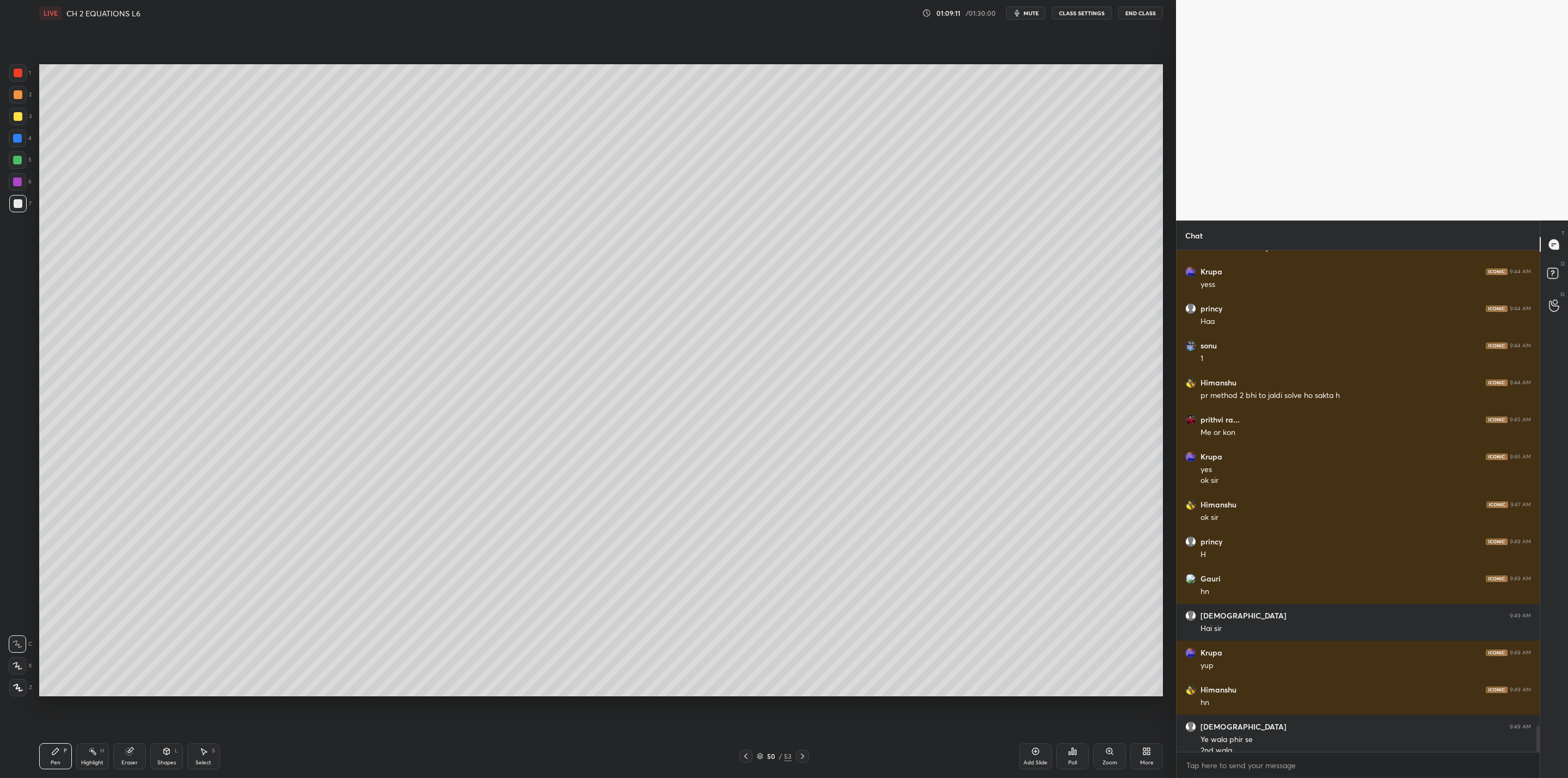
scroll to position [9211, 0]
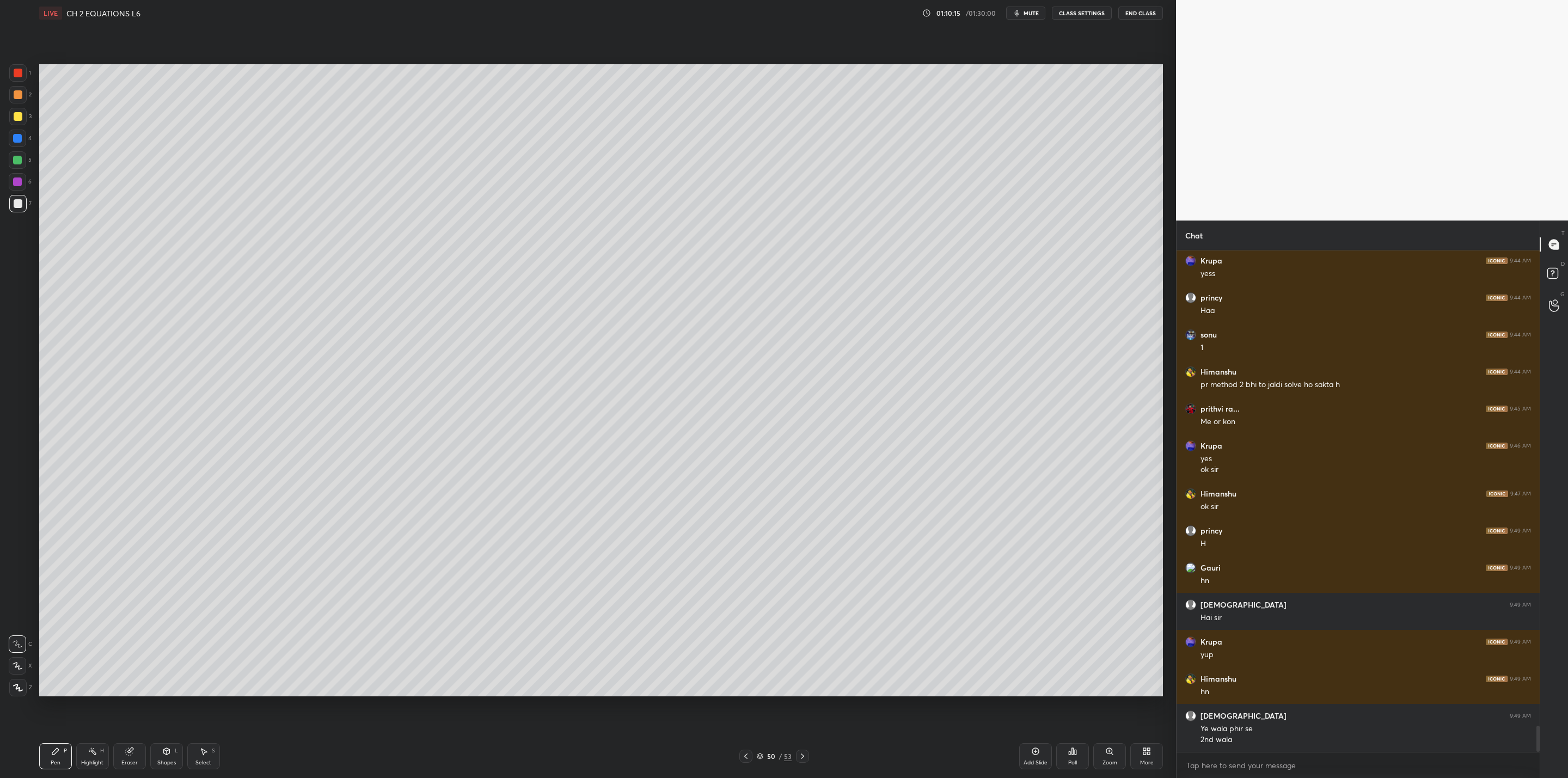
drag, startPoint x: 21, startPoint y: 156, endPoint x: 33, endPoint y: 177, distance: 24.2
click at [19, 161] on div at bounding box center [17, 160] width 9 height 9
drag, startPoint x: 123, startPoint y: 755, endPoint x: 187, endPoint y: 734, distance: 67.4
click at [125, 624] on div "Eraser" at bounding box center [130, 756] width 33 height 26
drag, startPoint x: 53, startPoint y: 760, endPoint x: 61, endPoint y: 760, distance: 8.0
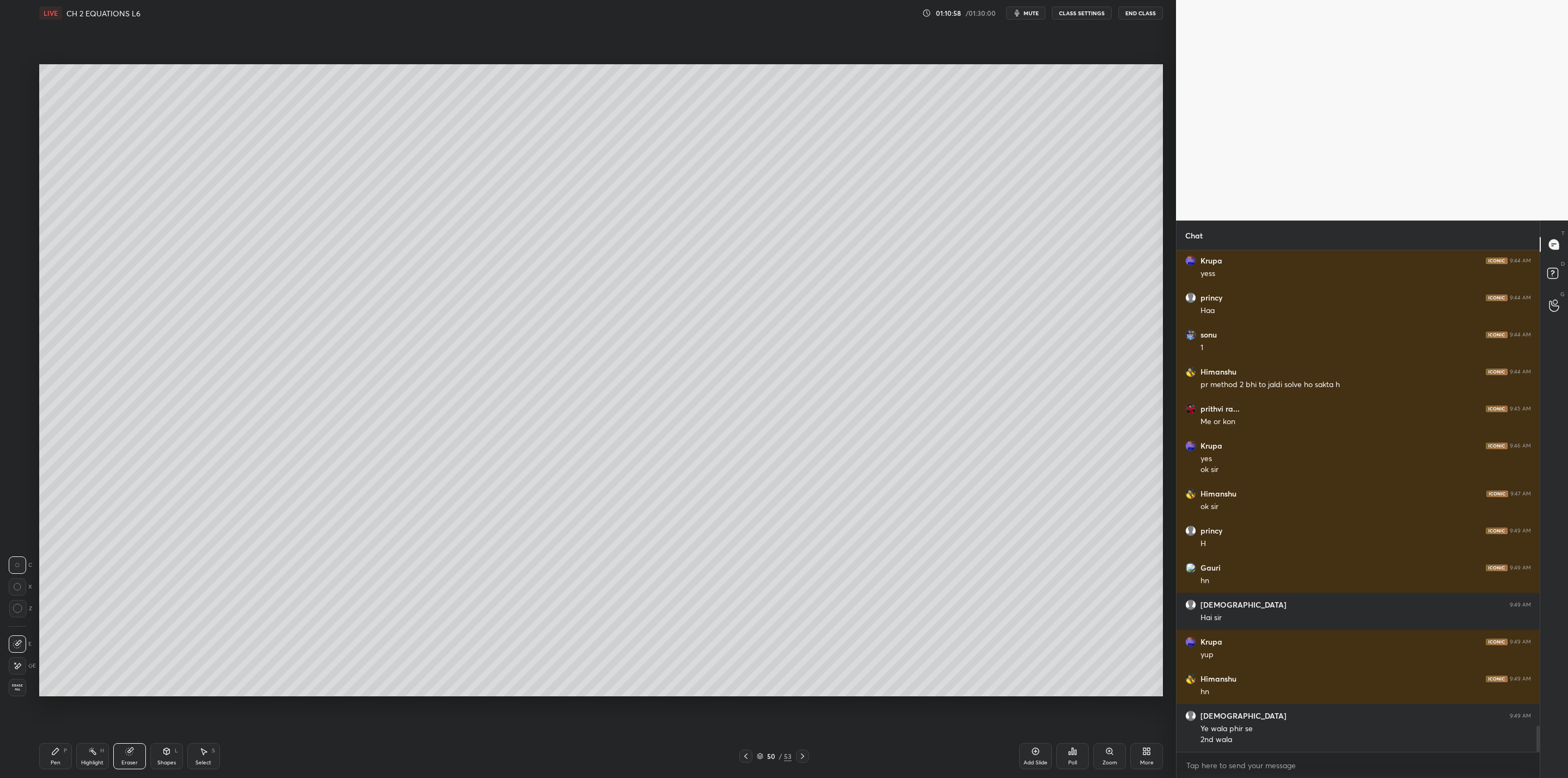
click at [56, 624] on div "Pen" at bounding box center [55, 763] width 10 height 5
drag, startPoint x: 18, startPoint y: 183, endPoint x: 25, endPoint y: 189, distance: 9.2
click at [18, 183] on div at bounding box center [17, 182] width 9 height 9
click at [20, 198] on div at bounding box center [18, 203] width 18 height 18
drag, startPoint x: 19, startPoint y: 156, endPoint x: 25, endPoint y: 155, distance: 6.1
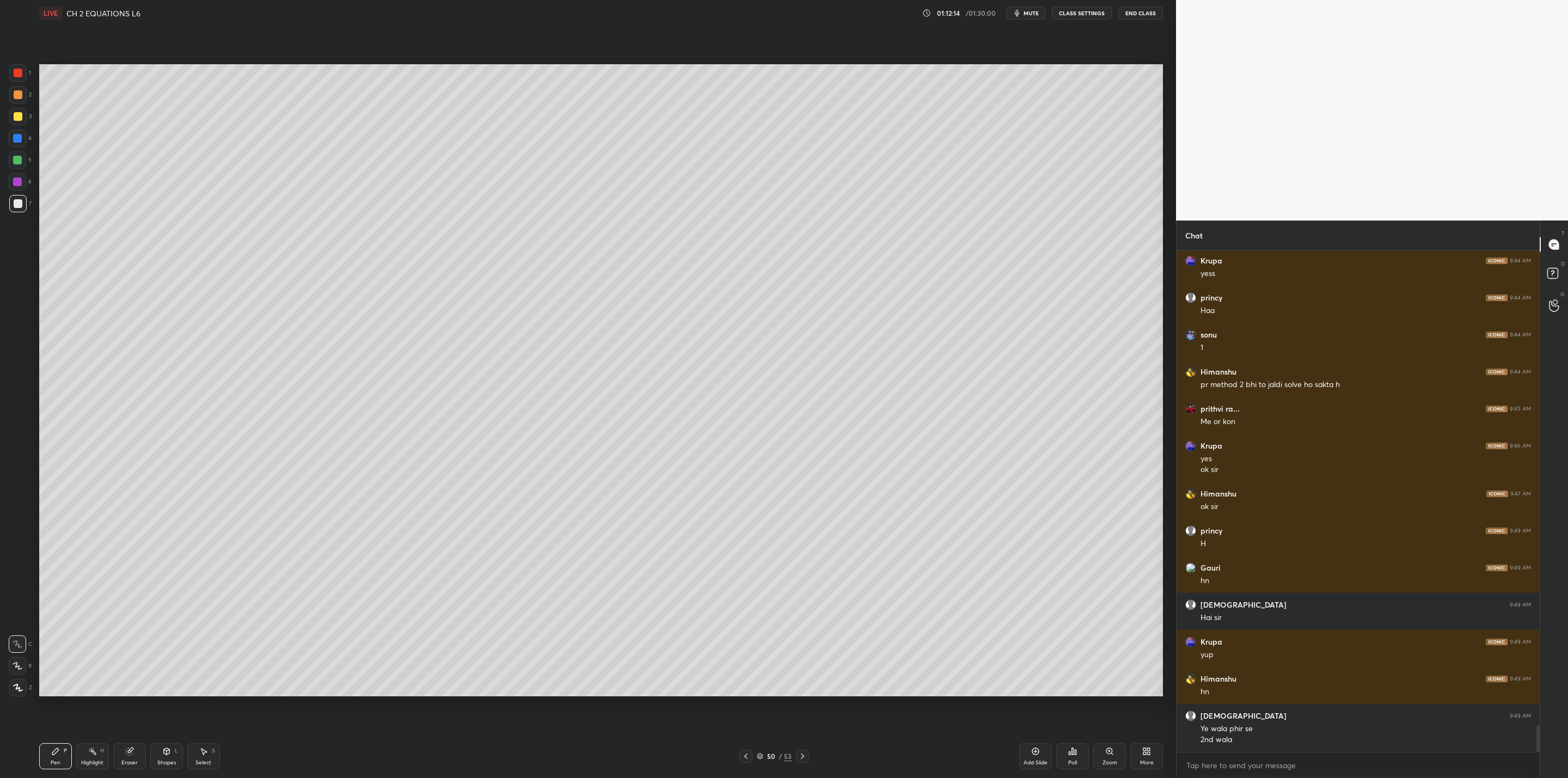
click at [19, 157] on div at bounding box center [17, 160] width 9 height 9
click at [19, 116] on div at bounding box center [18, 116] width 9 height 9
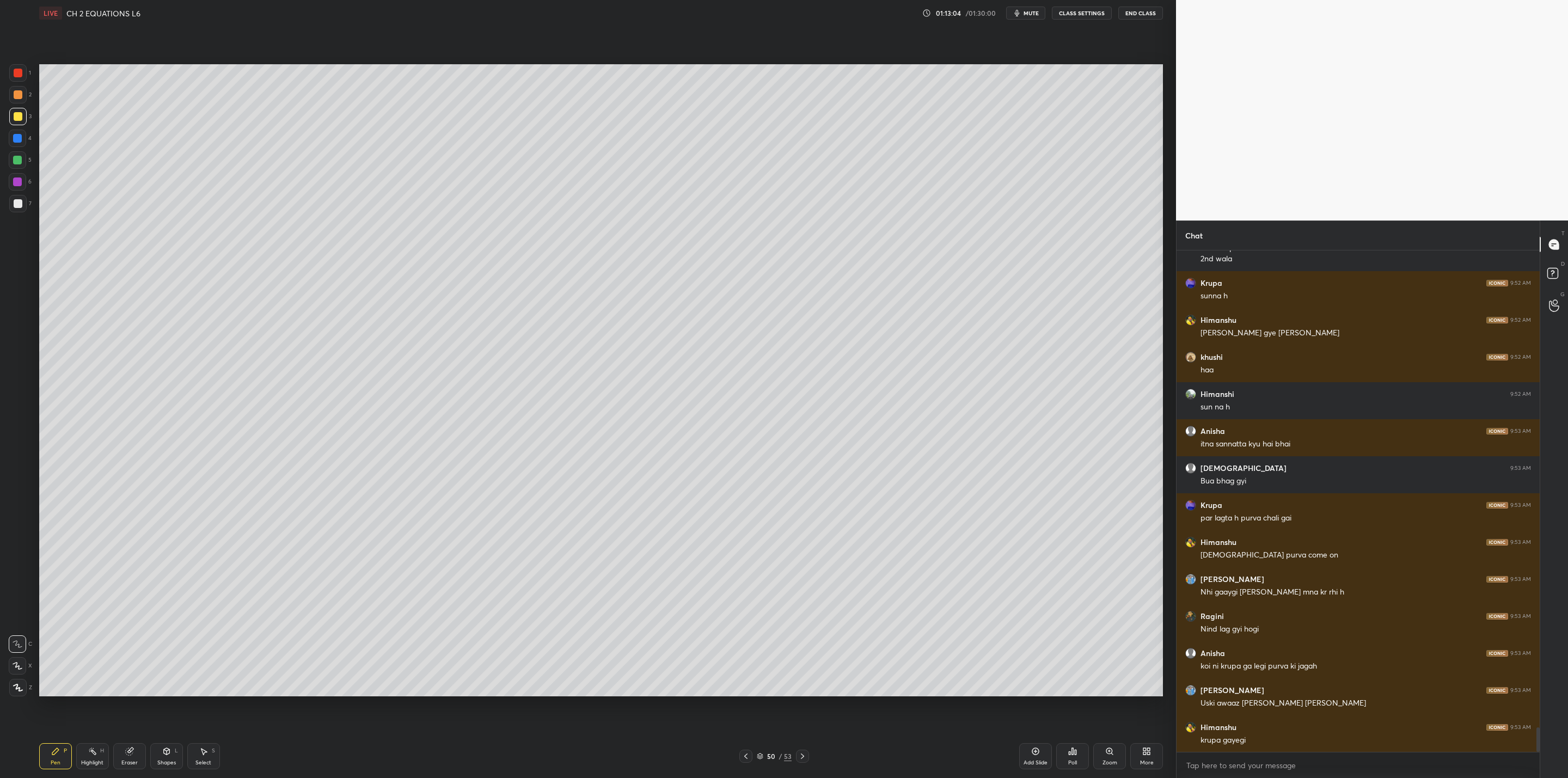
scroll to position [9730, 0]
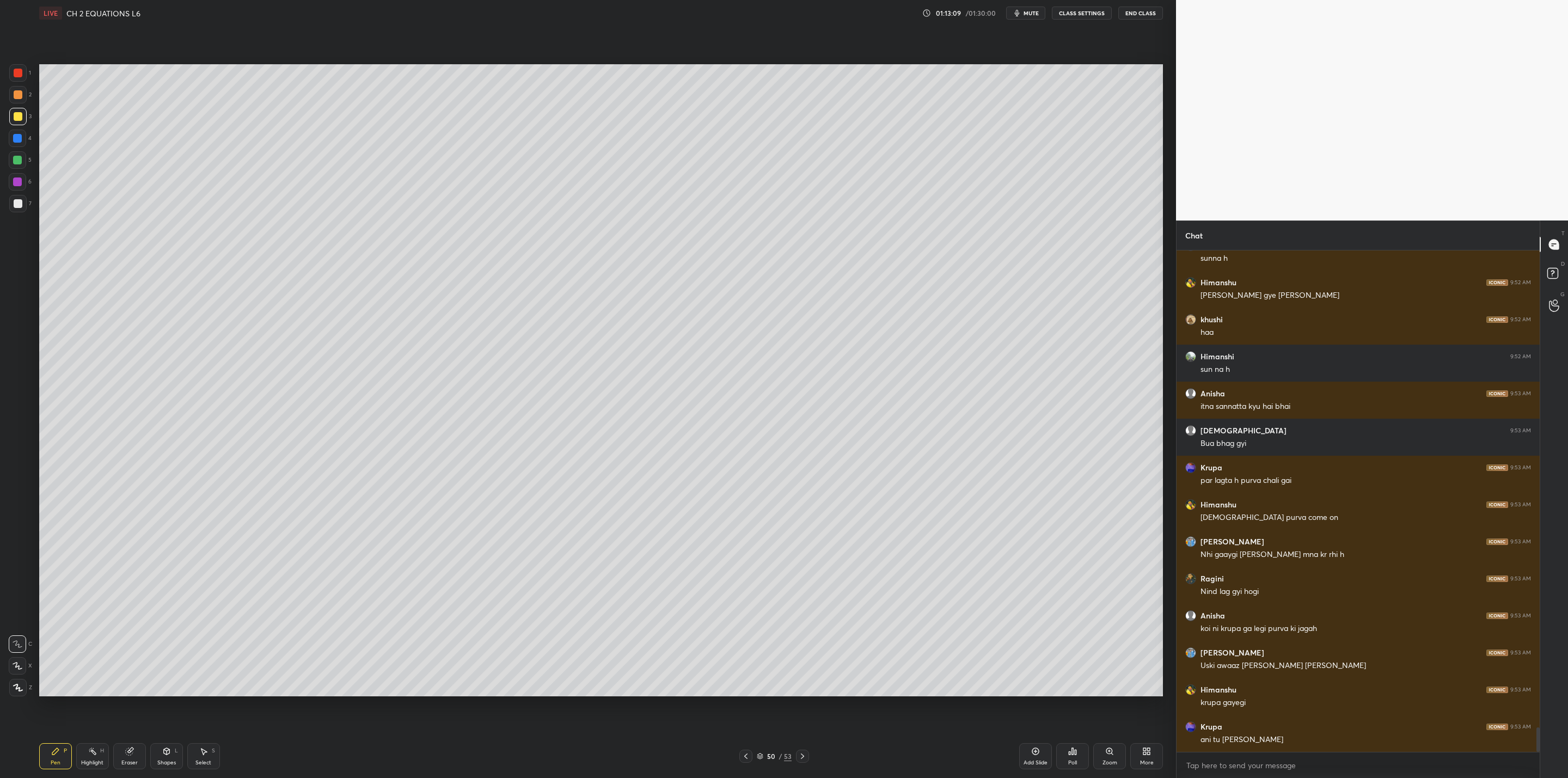
click at [748, 624] on icon at bounding box center [746, 756] width 9 height 9
click at [747, 624] on icon at bounding box center [746, 756] width 9 height 9
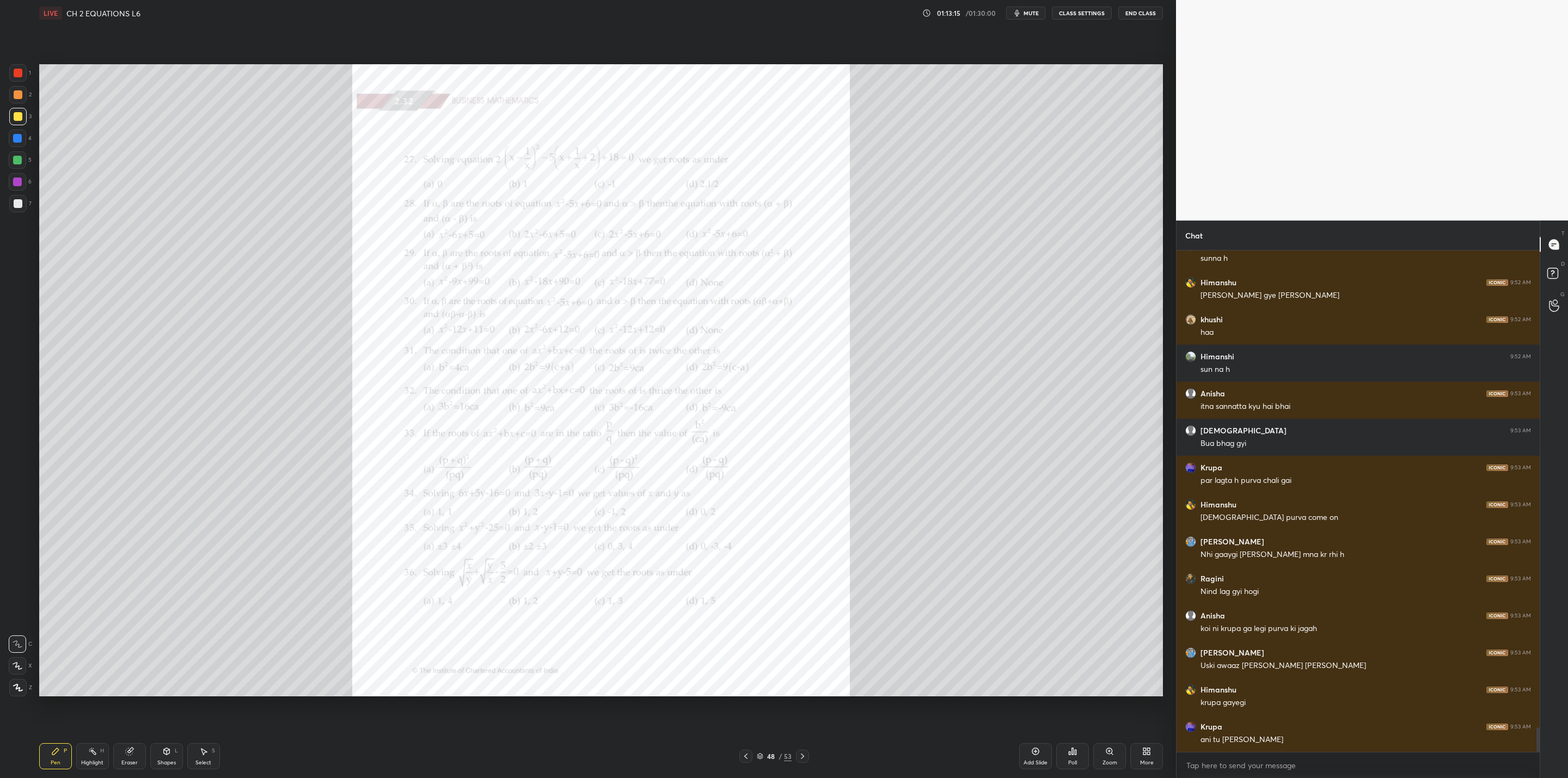
scroll to position [9767, 0]
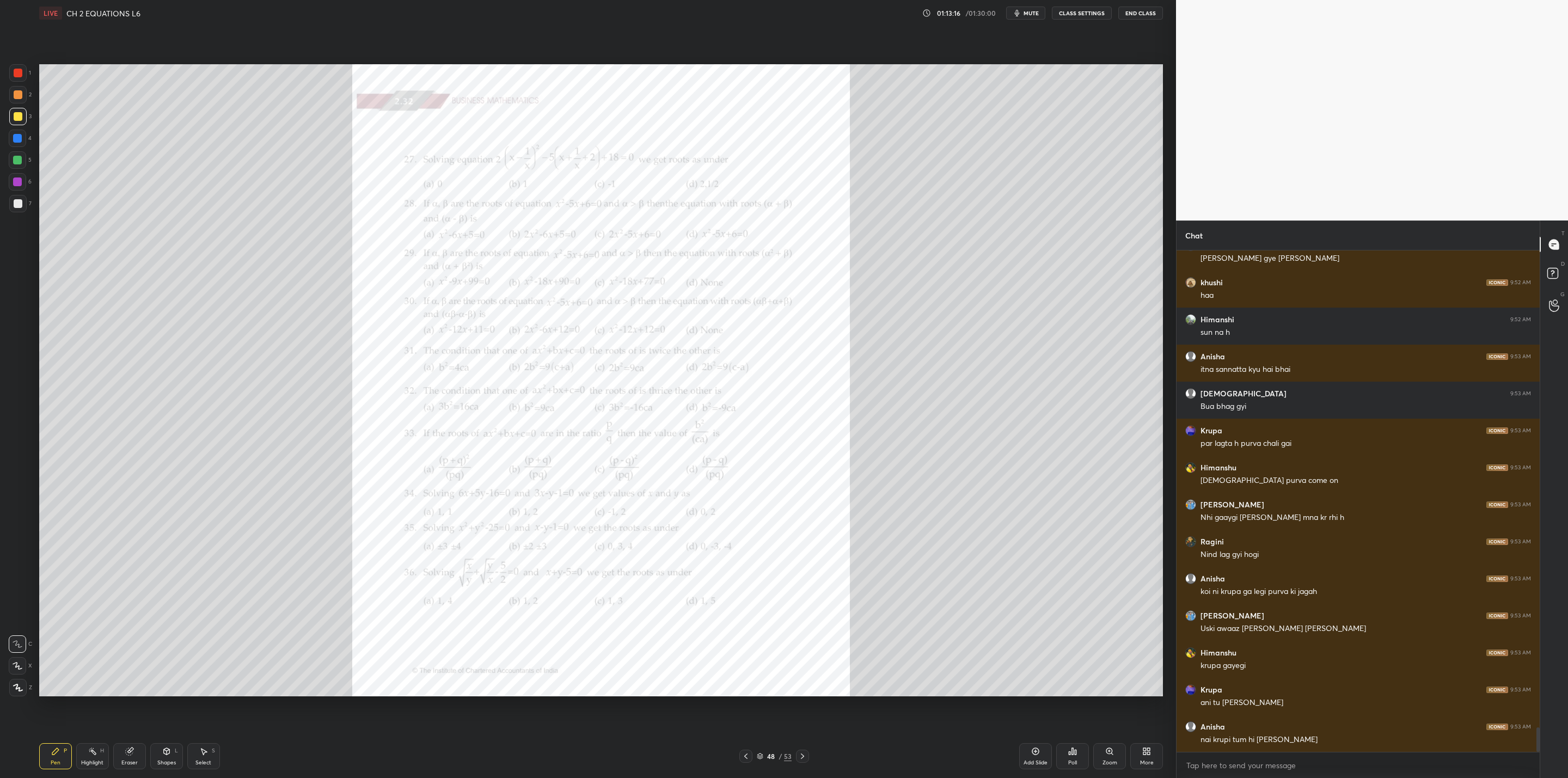
click at [799, 624] on div at bounding box center [802, 756] width 13 height 13
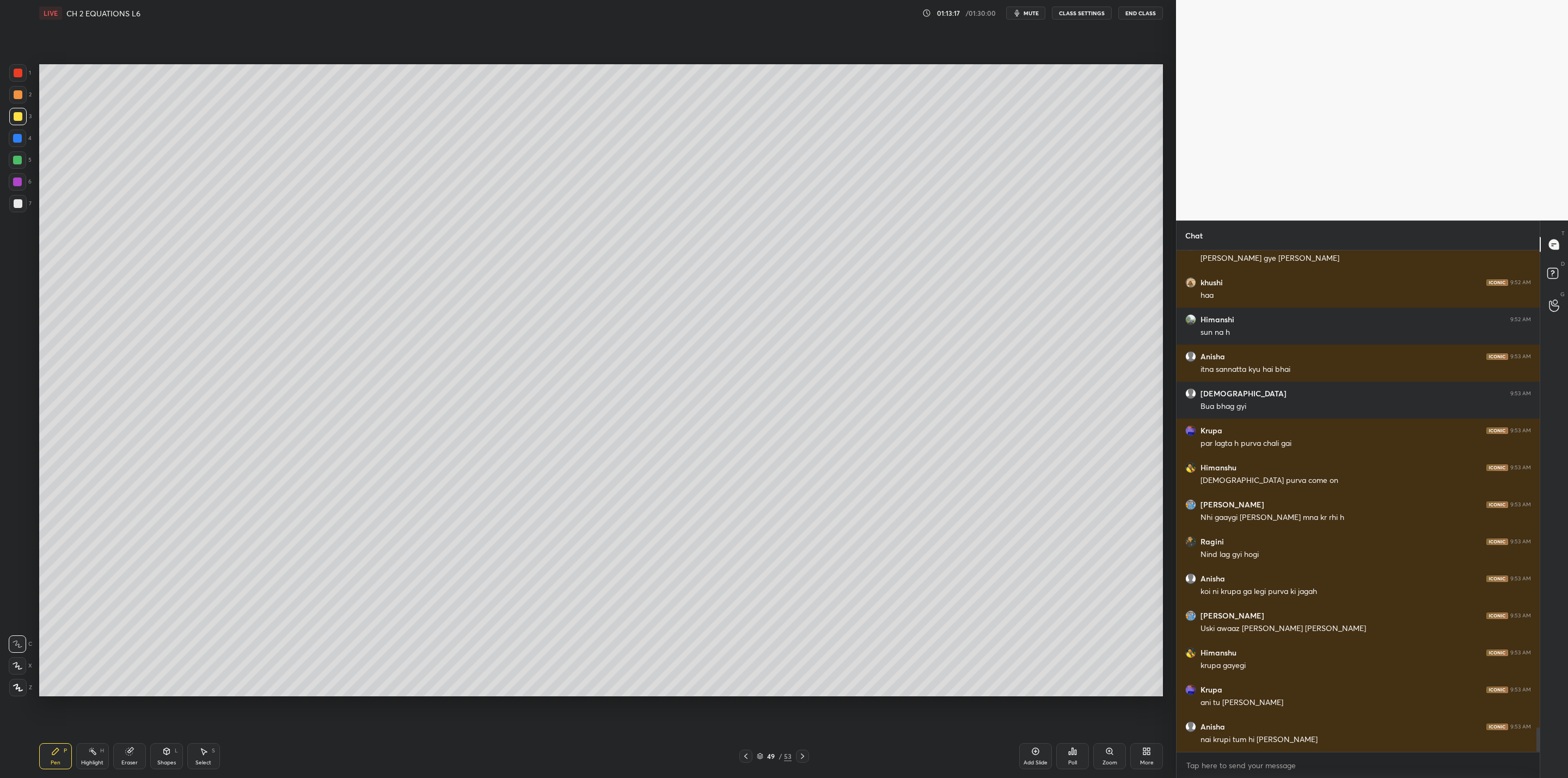
click at [802, 624] on icon at bounding box center [802, 756] width 9 height 9
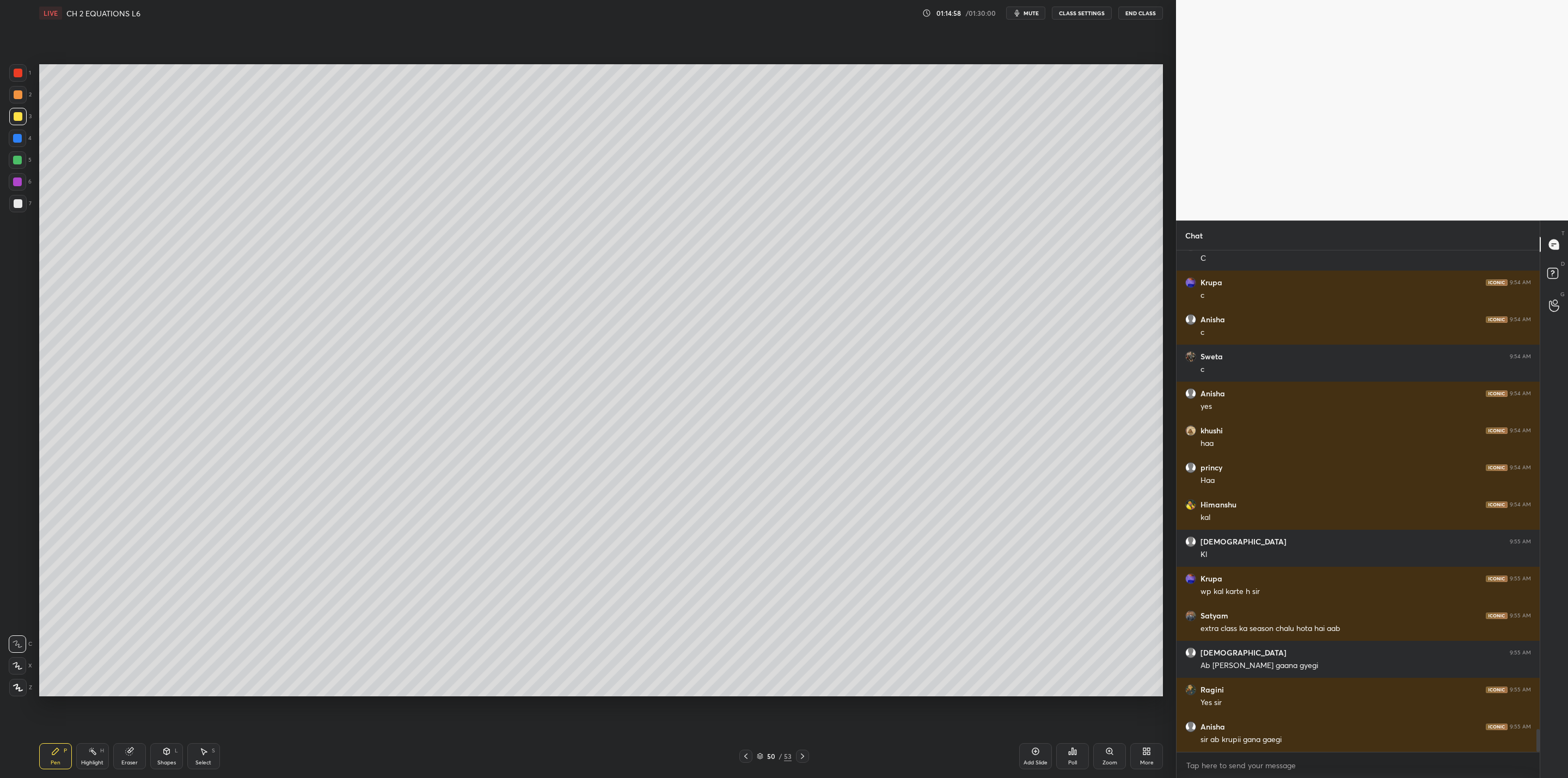
scroll to position [10581, 0]
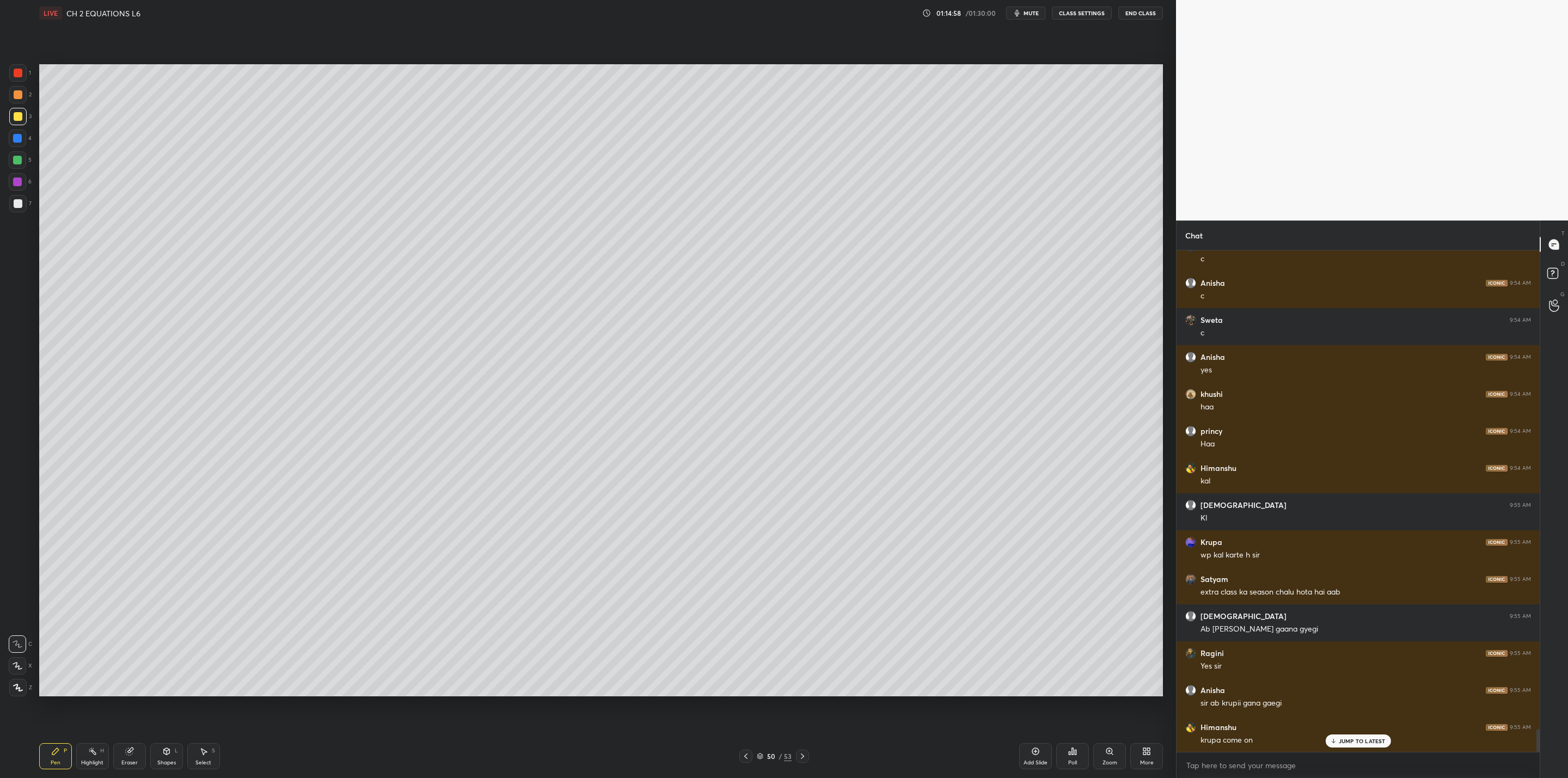
drag, startPoint x: 749, startPoint y: 751, endPoint x: 745, endPoint y: 758, distance: 8.1
click at [748, 624] on div at bounding box center [746, 756] width 13 height 13
click at [746, 624] on div at bounding box center [746, 756] width 13 height 13
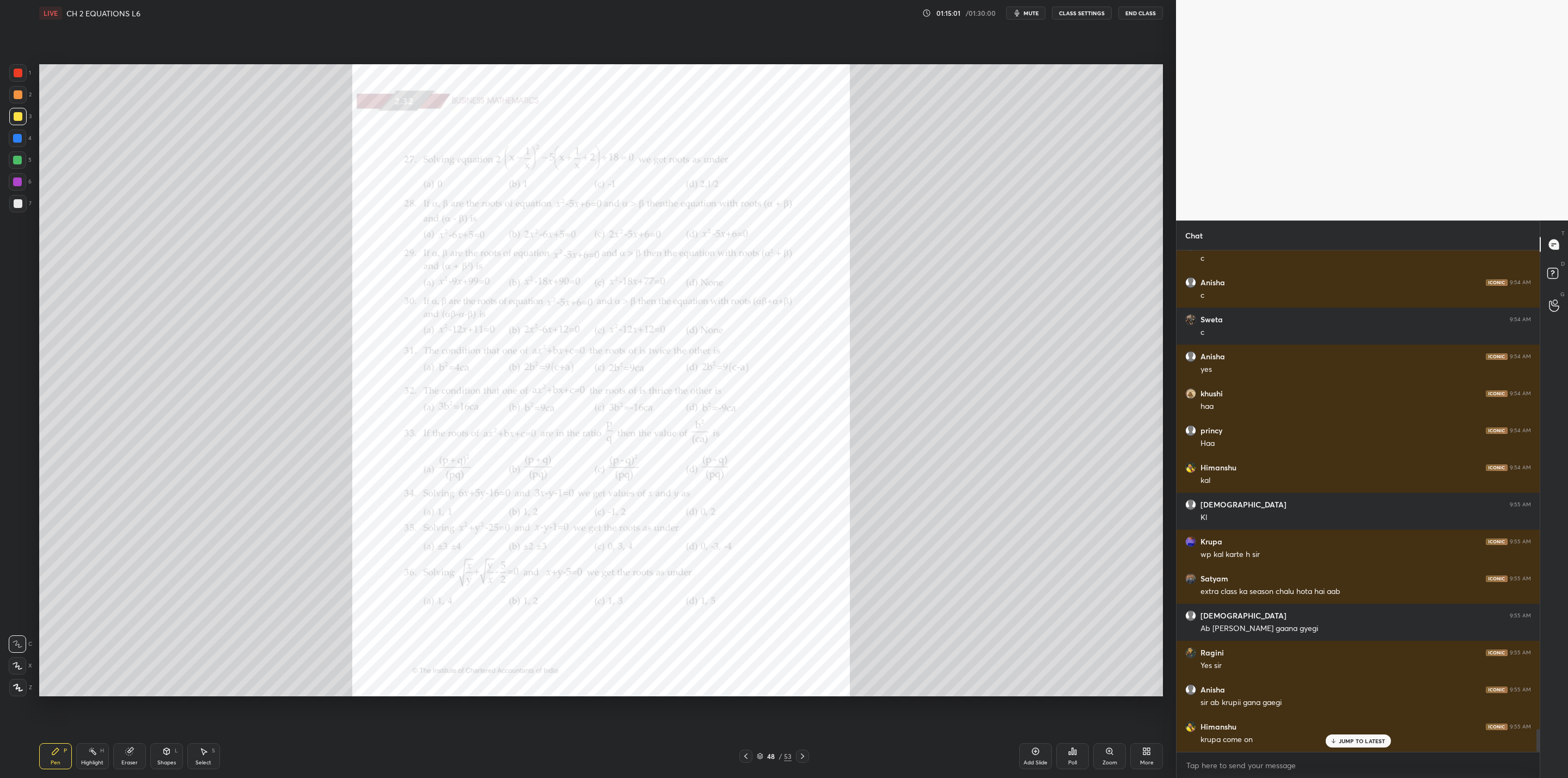
click at [807, 624] on div "Zoom" at bounding box center [1110, 756] width 33 height 26
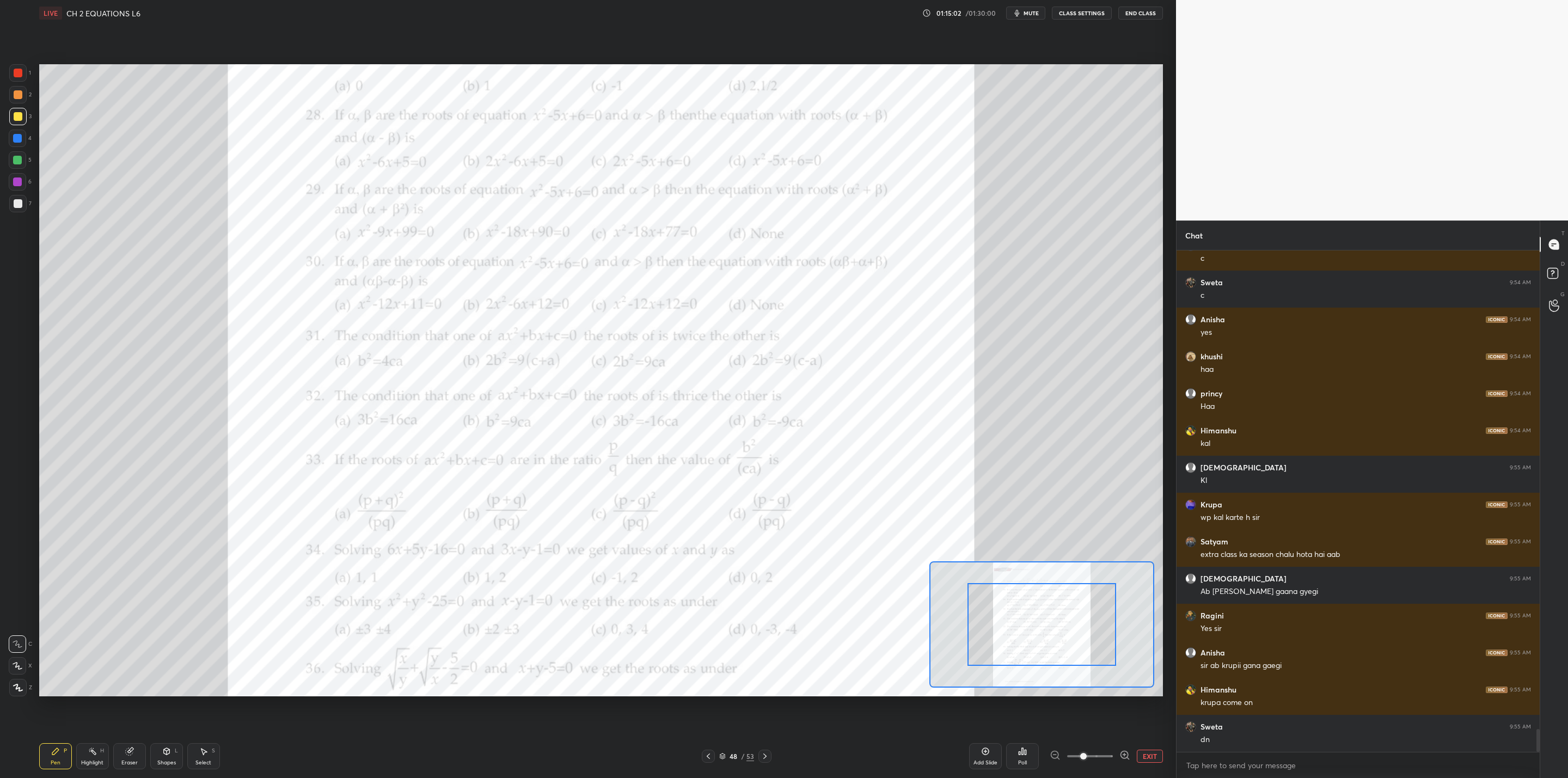
scroll to position [10655, 0]
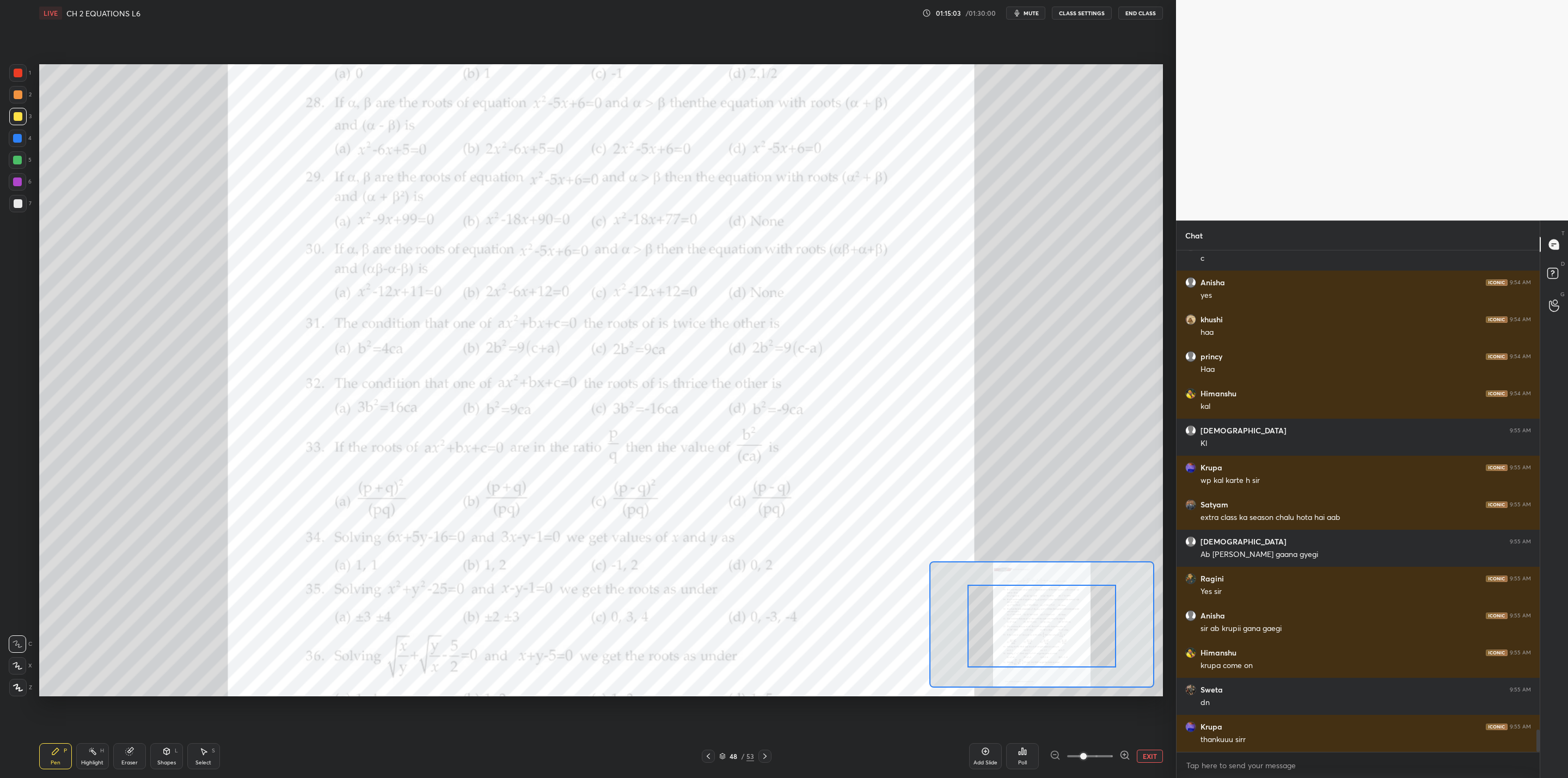
drag, startPoint x: 1038, startPoint y: 622, endPoint x: 1039, endPoint y: 648, distance: 26.0
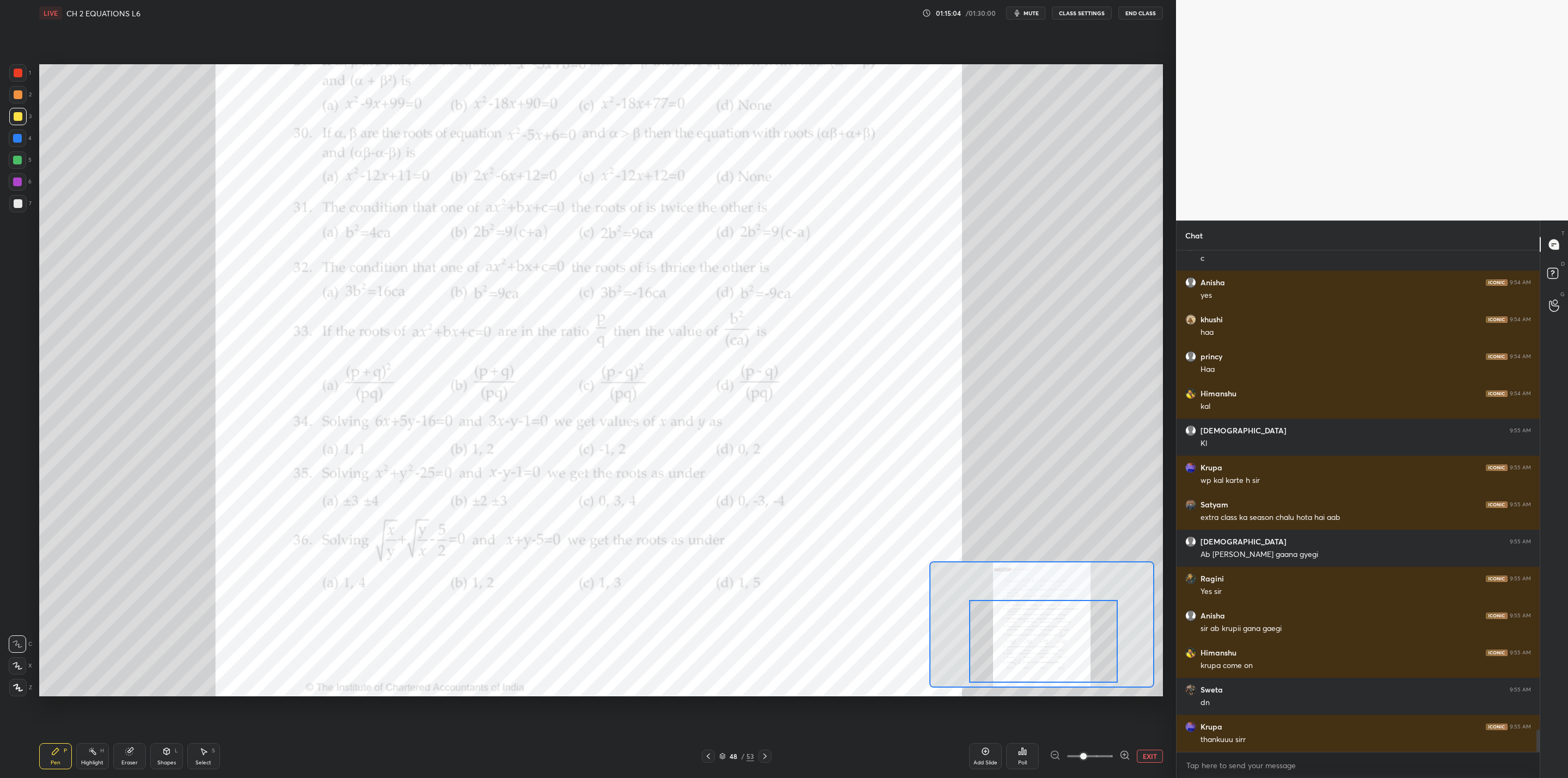
click at [807, 624] on div at bounding box center [1043, 642] width 149 height 83
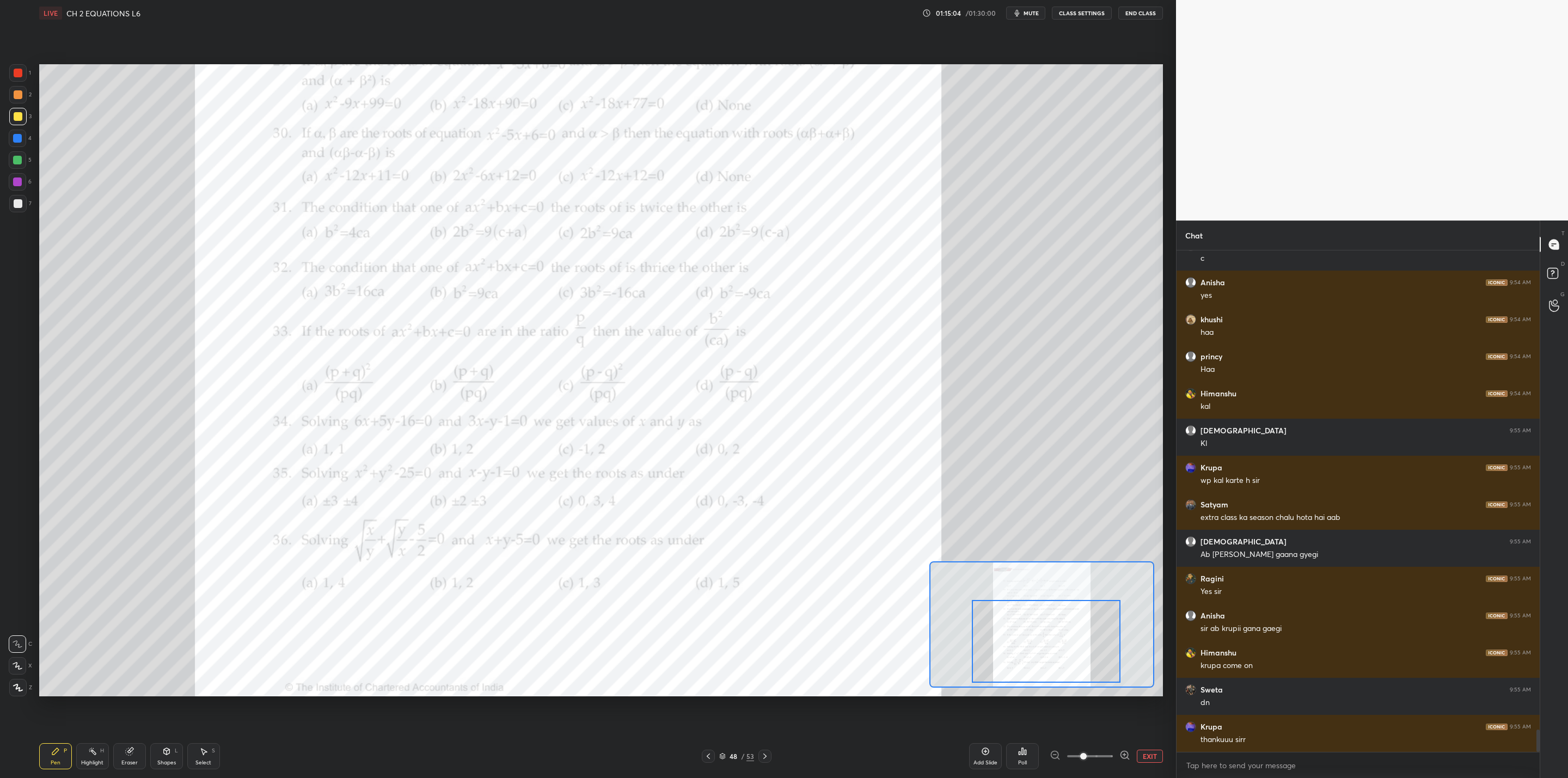
scroll to position [10692, 0]
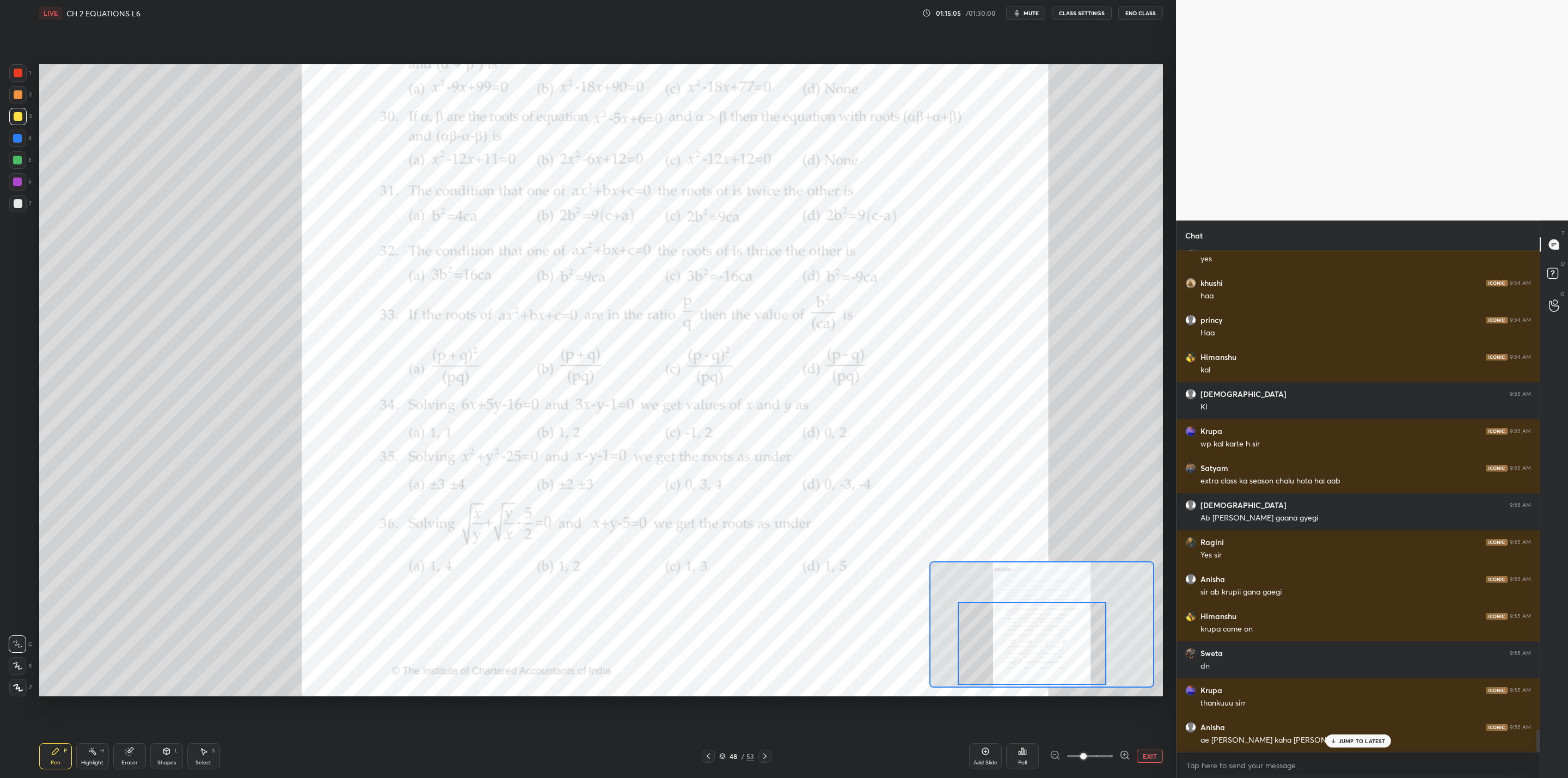
drag, startPoint x: 1047, startPoint y: 643, endPoint x: 1034, endPoint y: 642, distance: 13.0
click at [807, 624] on div at bounding box center [1032, 643] width 149 height 83
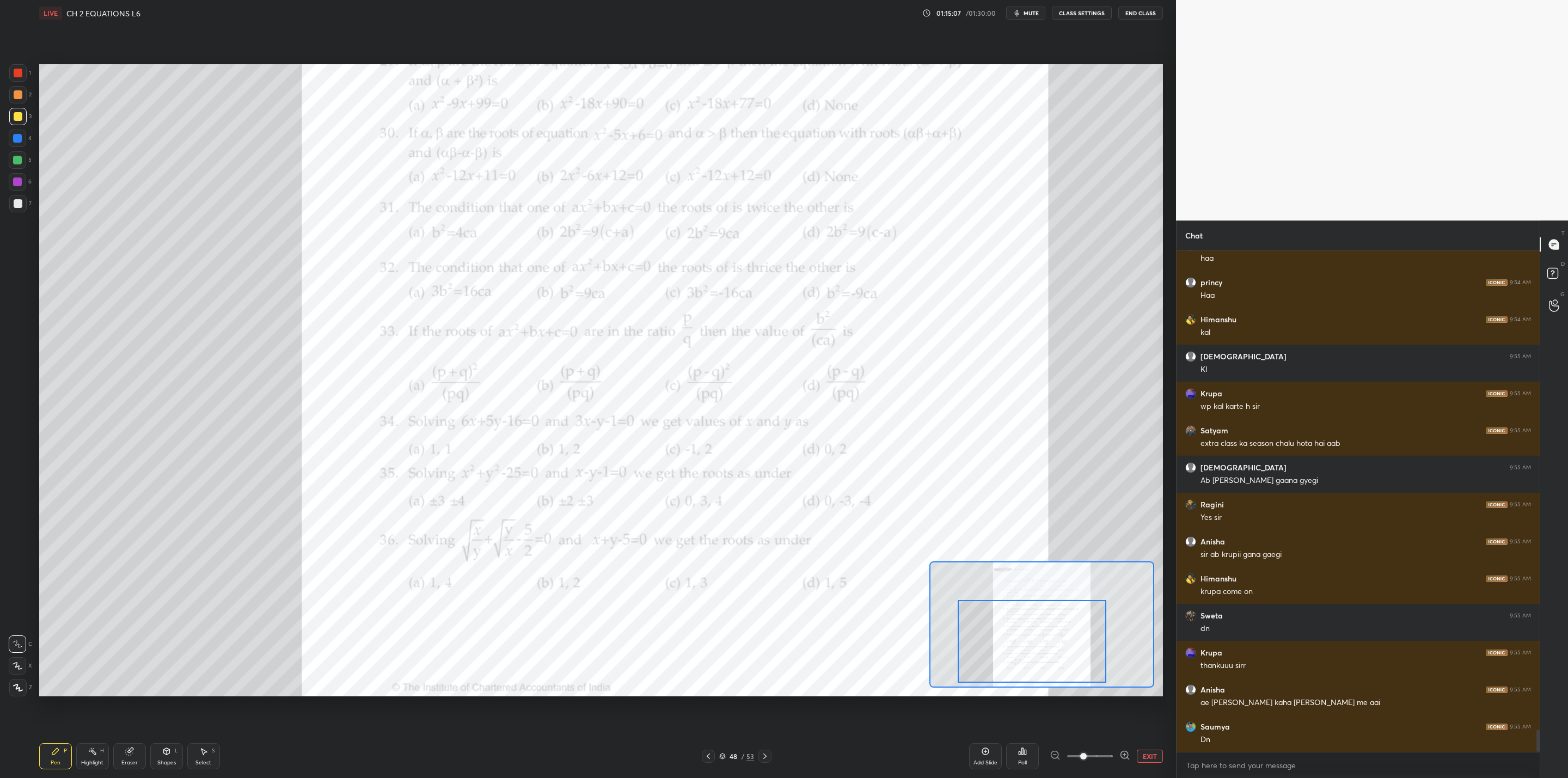
drag, startPoint x: 16, startPoint y: 162, endPoint x: 21, endPoint y: 168, distance: 7.8
click at [17, 163] on div at bounding box center [17, 160] width 9 height 9
drag, startPoint x: 16, startPoint y: 203, endPoint x: 27, endPoint y: 205, distance: 11.2
click at [18, 203] on div at bounding box center [18, 203] width 9 height 9
drag, startPoint x: 15, startPoint y: 159, endPoint x: 29, endPoint y: 172, distance: 19.1
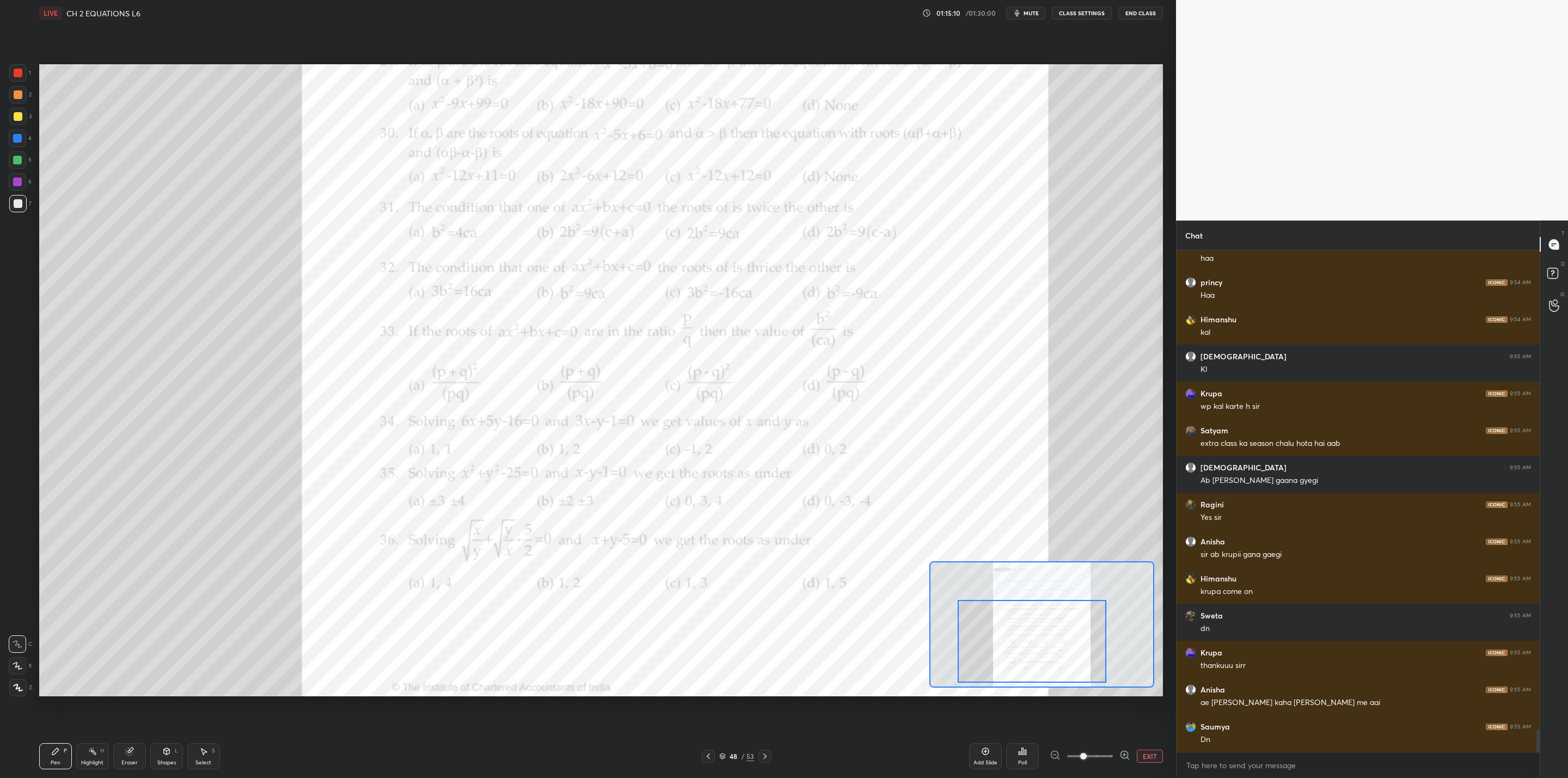
click at [16, 161] on div at bounding box center [17, 160] width 9 height 9
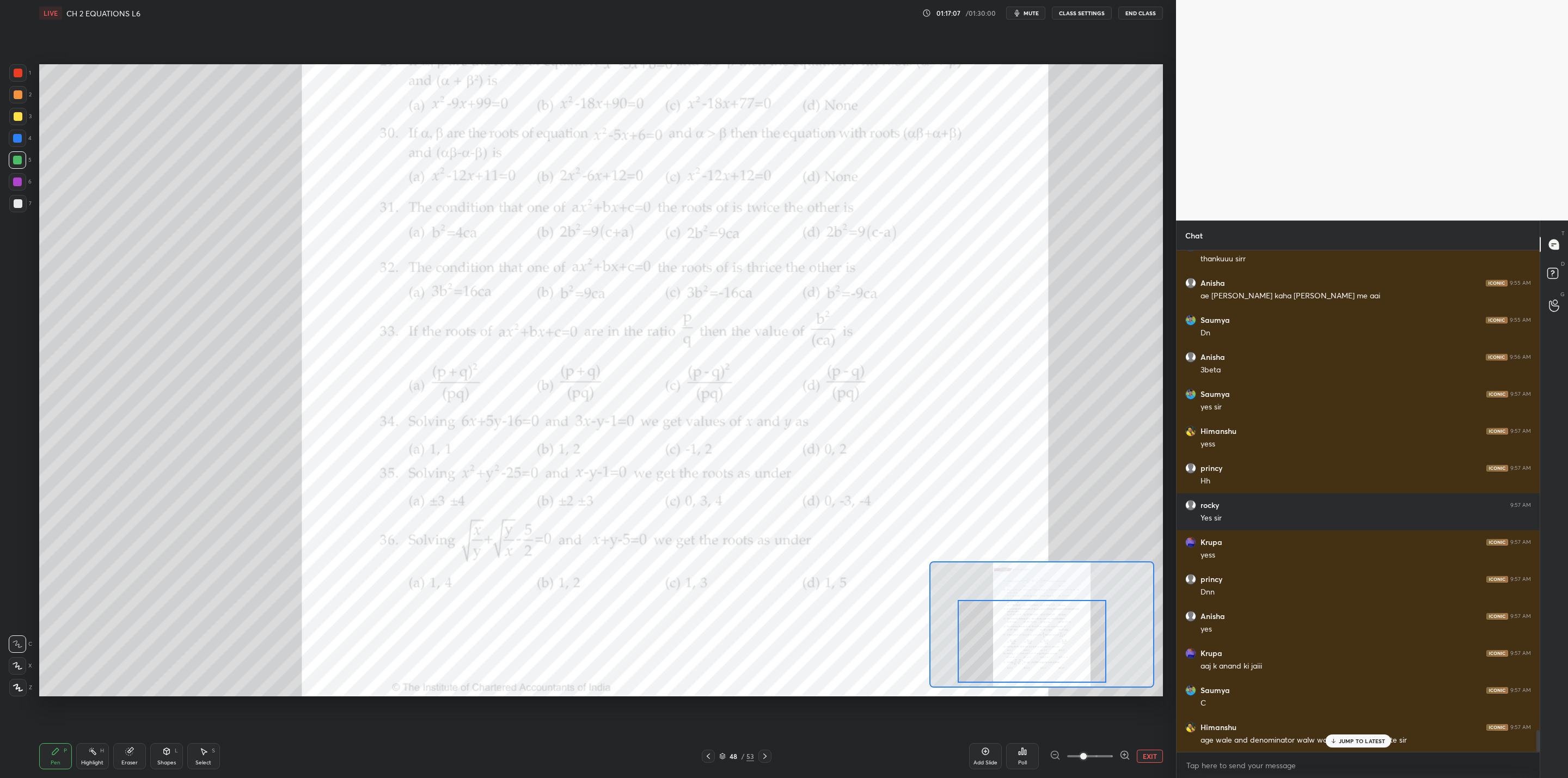
scroll to position [11174, 0]
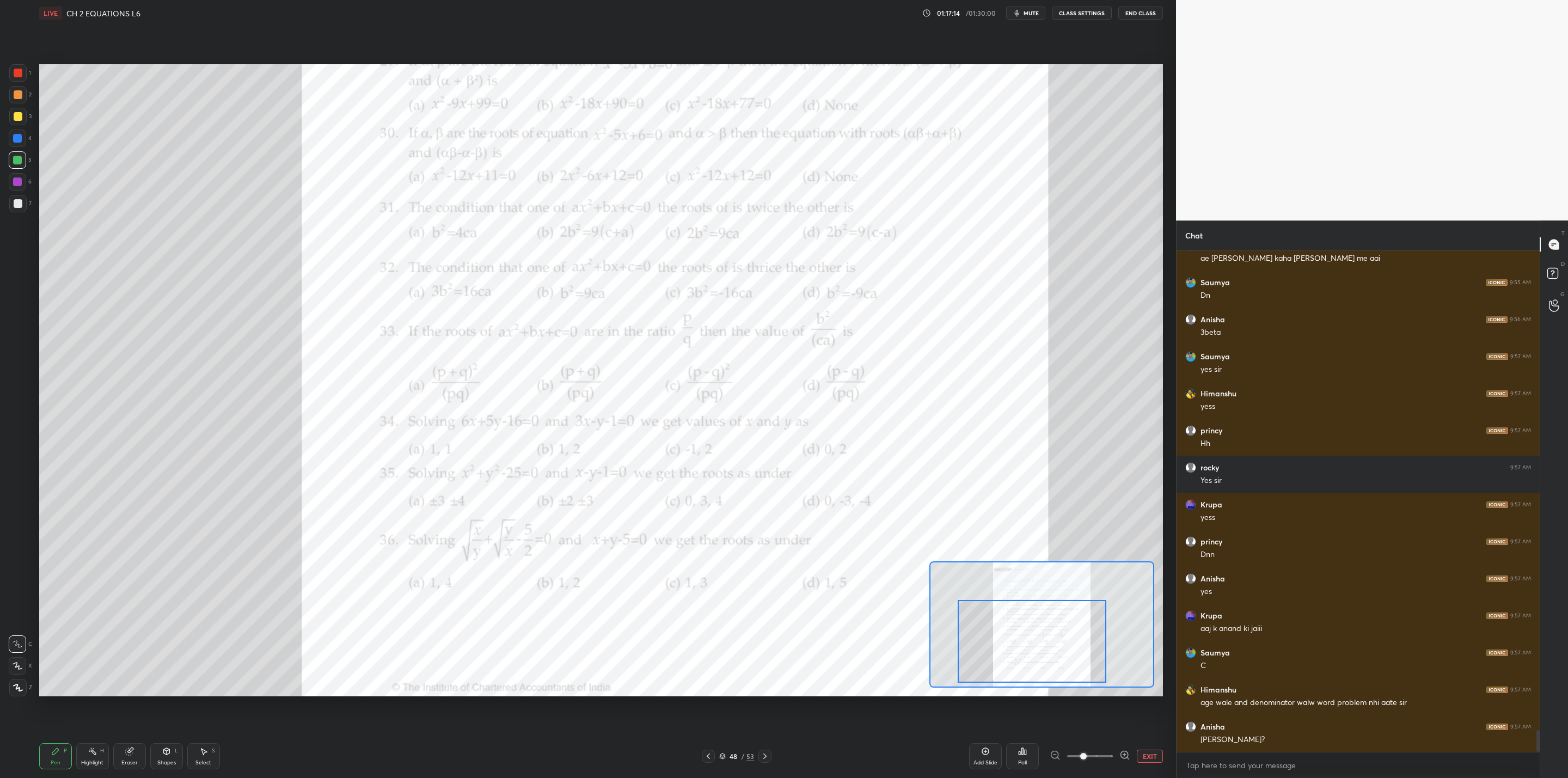
click at [709, 624] on icon at bounding box center [709, 756] width 9 height 9
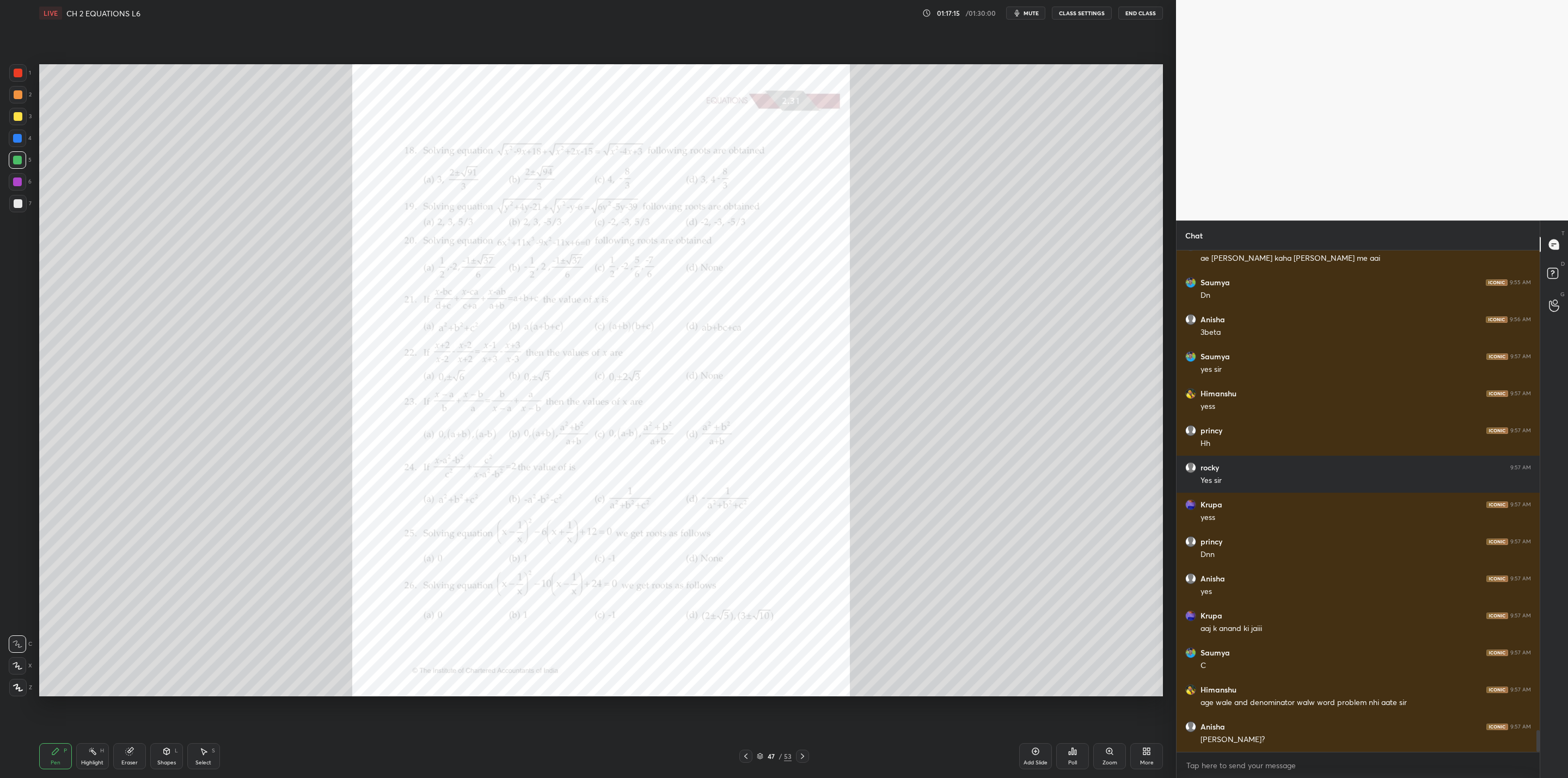
click at [746, 624] on icon at bounding box center [746, 756] width 9 height 9
click at [746, 624] on div at bounding box center [746, 756] width 13 height 13
click at [744, 624] on icon at bounding box center [746, 756] width 9 height 9
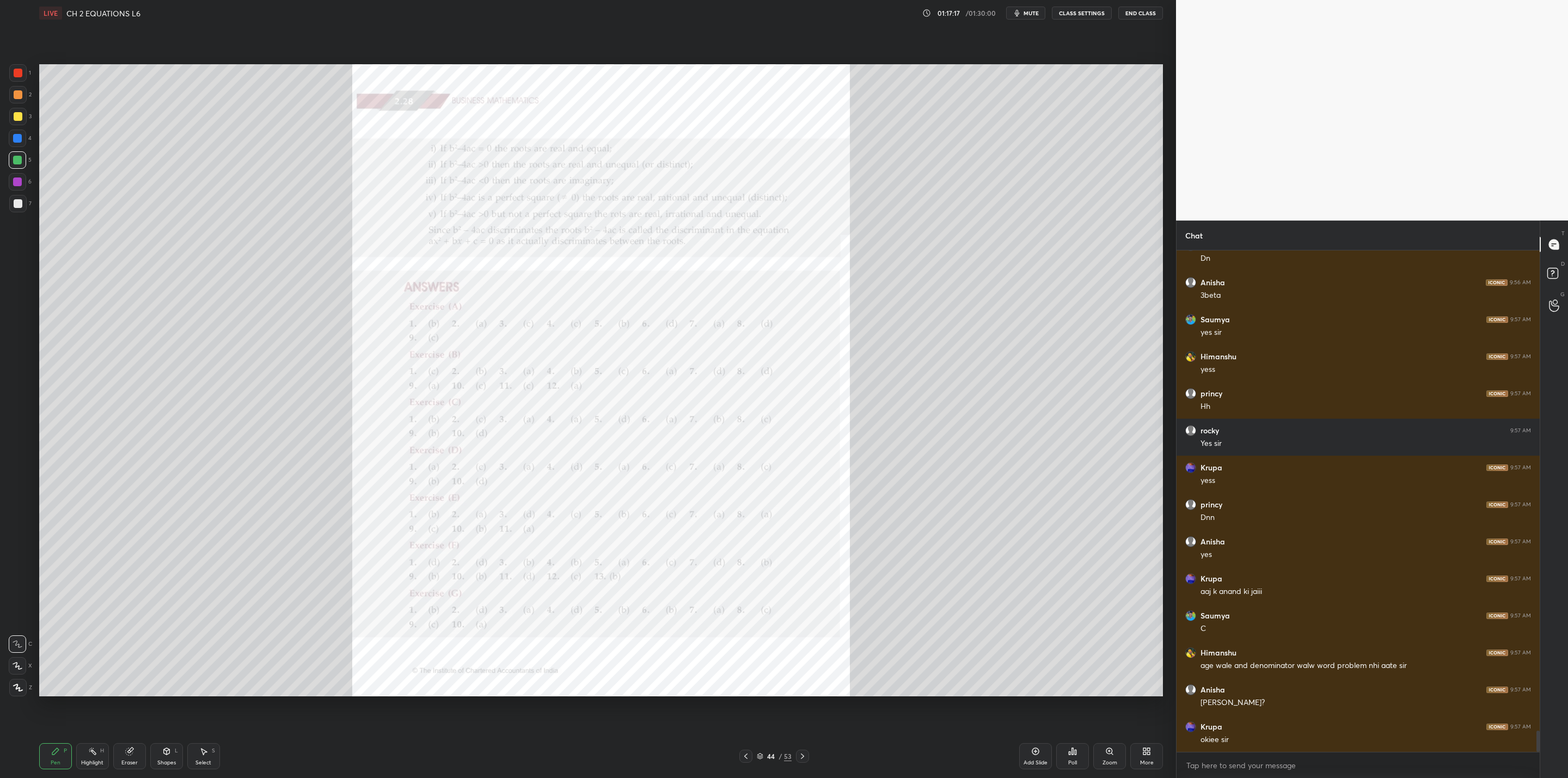
click at [740, 624] on div at bounding box center [746, 756] width 13 height 13
click at [743, 624] on icon at bounding box center [746, 756] width 9 height 9
click at [748, 624] on icon at bounding box center [746, 756] width 9 height 9
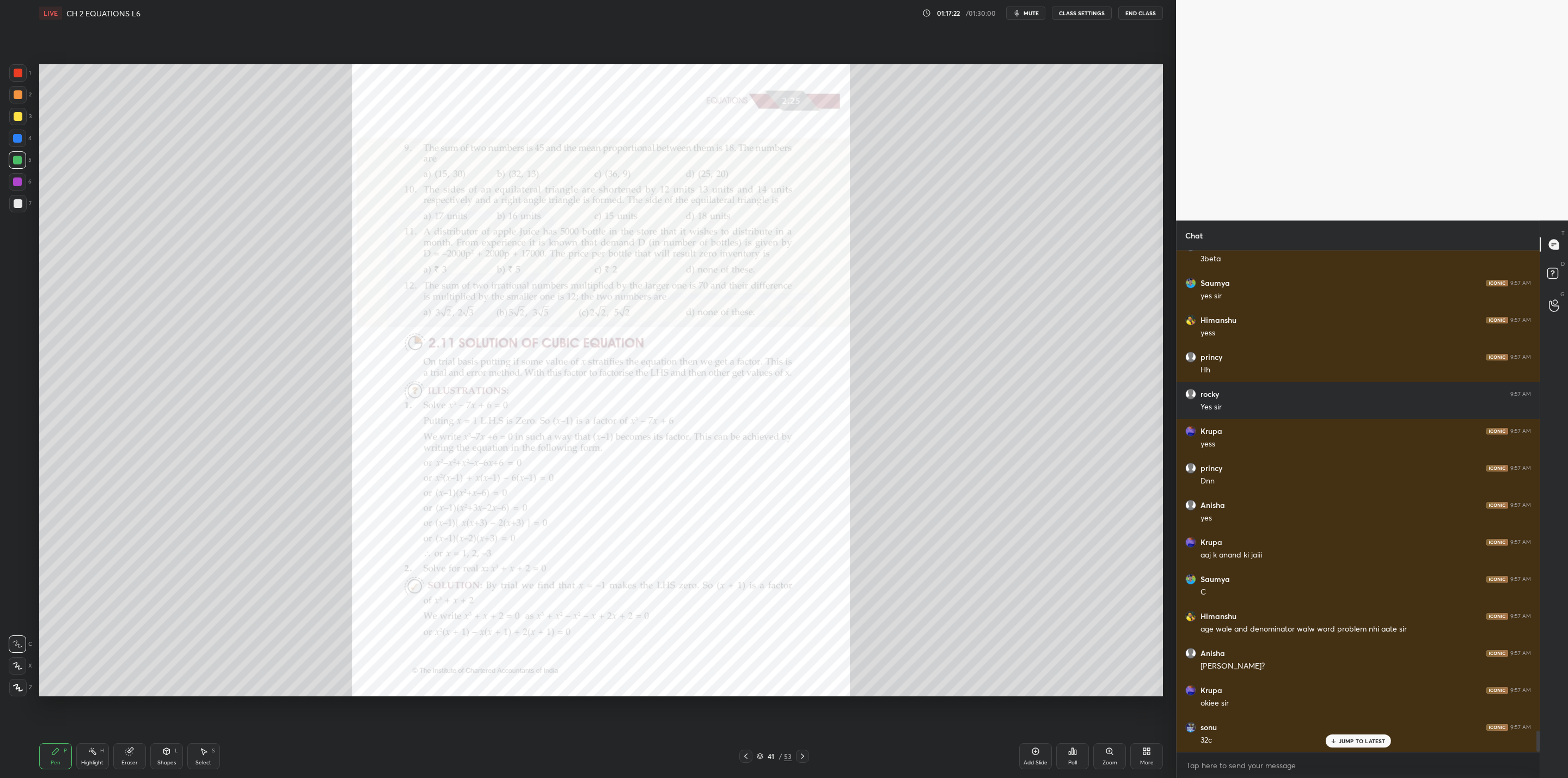
click at [745, 624] on icon at bounding box center [746, 756] width 9 height 9
click at [807, 624] on div "Zoom" at bounding box center [1110, 756] width 33 height 26
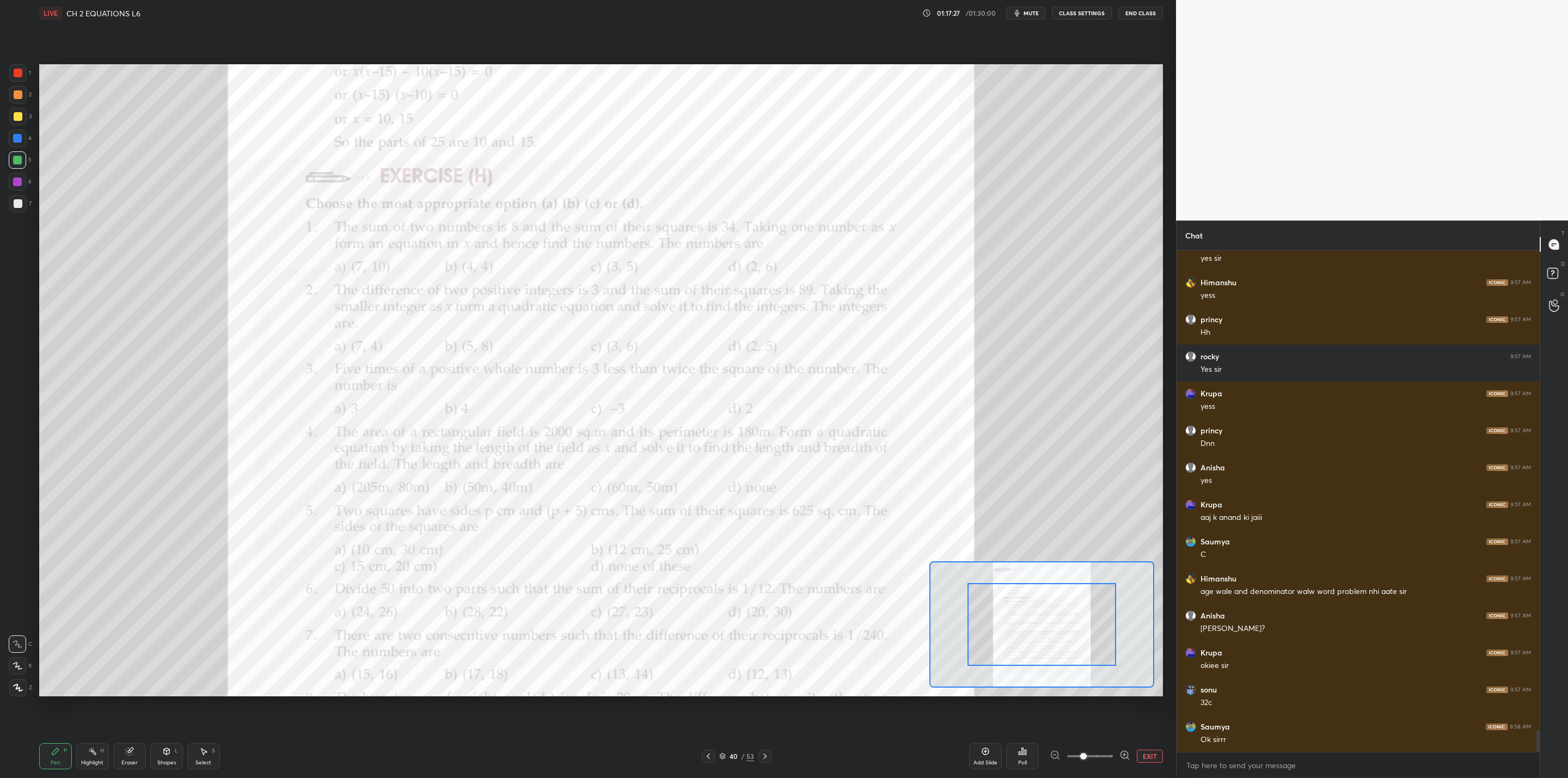
scroll to position [11322, 0]
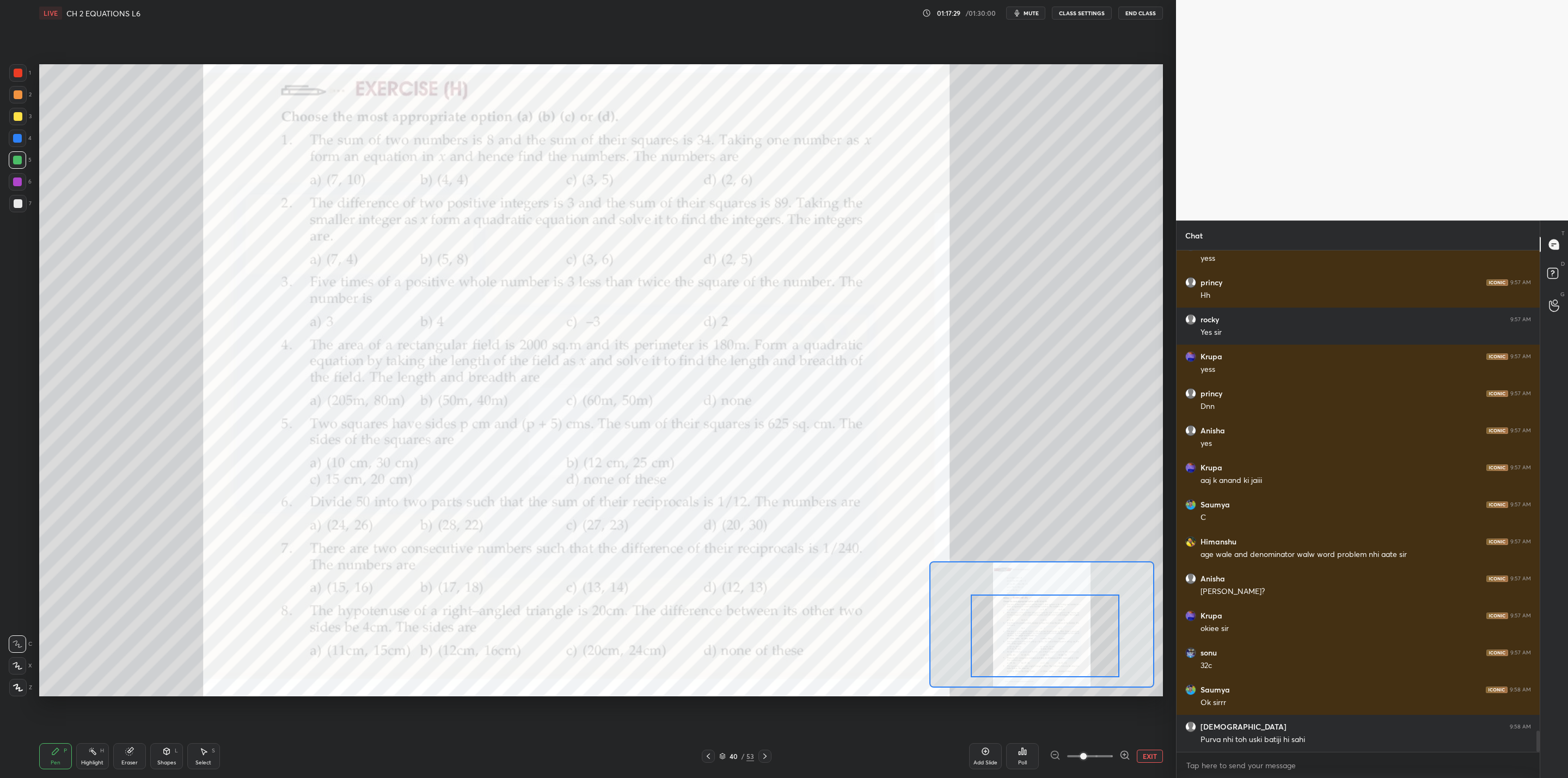
drag, startPoint x: 1054, startPoint y: 639, endPoint x: 1057, endPoint y: 648, distance: 9.5
click at [807, 624] on div at bounding box center [1045, 636] width 149 height 83
drag, startPoint x: 16, startPoint y: 173, endPoint x: 33, endPoint y: 173, distance: 17.0
click at [23, 177] on div at bounding box center [17, 181] width 18 height 18
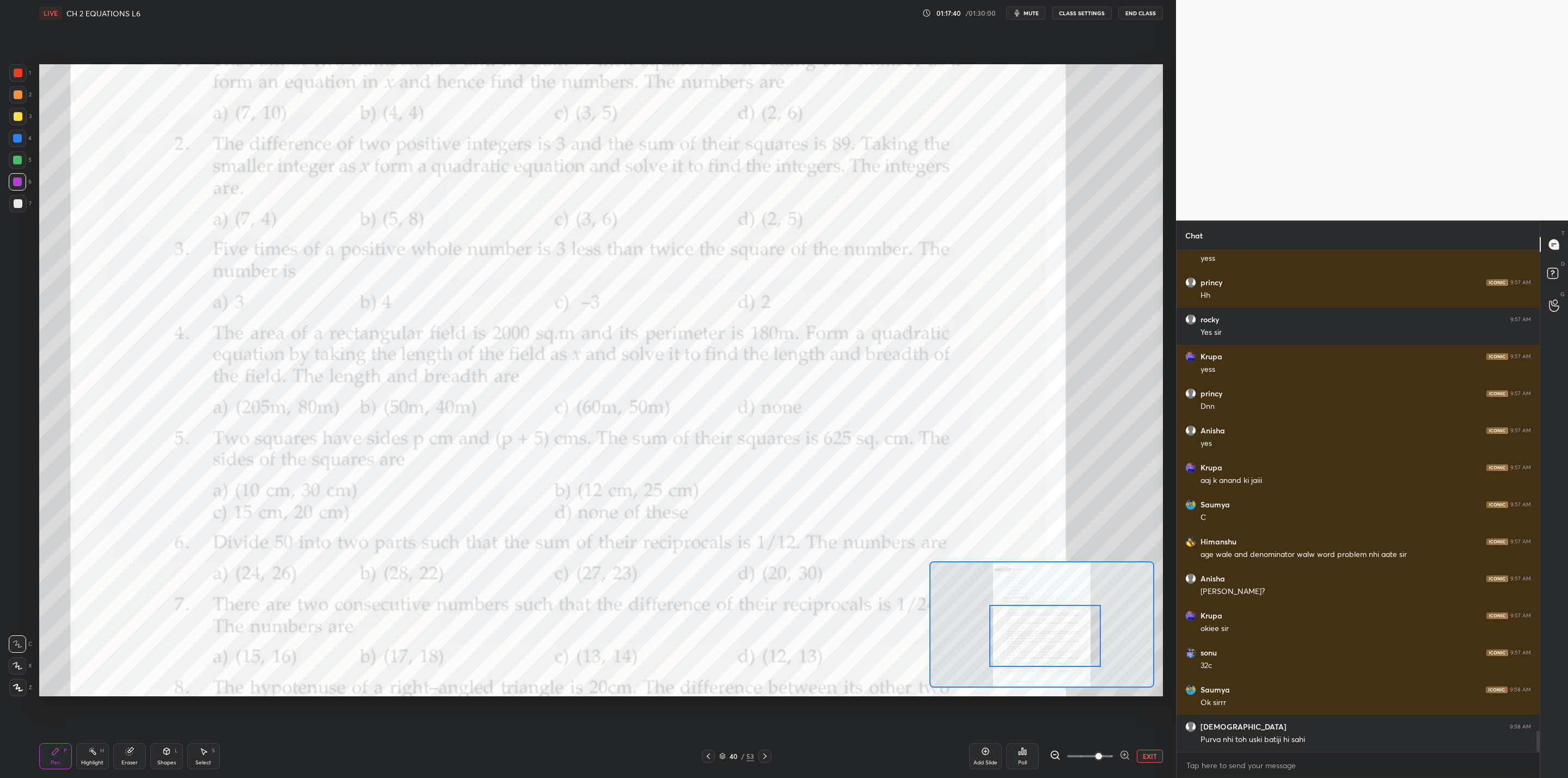
click at [807, 624] on span at bounding box center [1090, 756] width 46 height 16
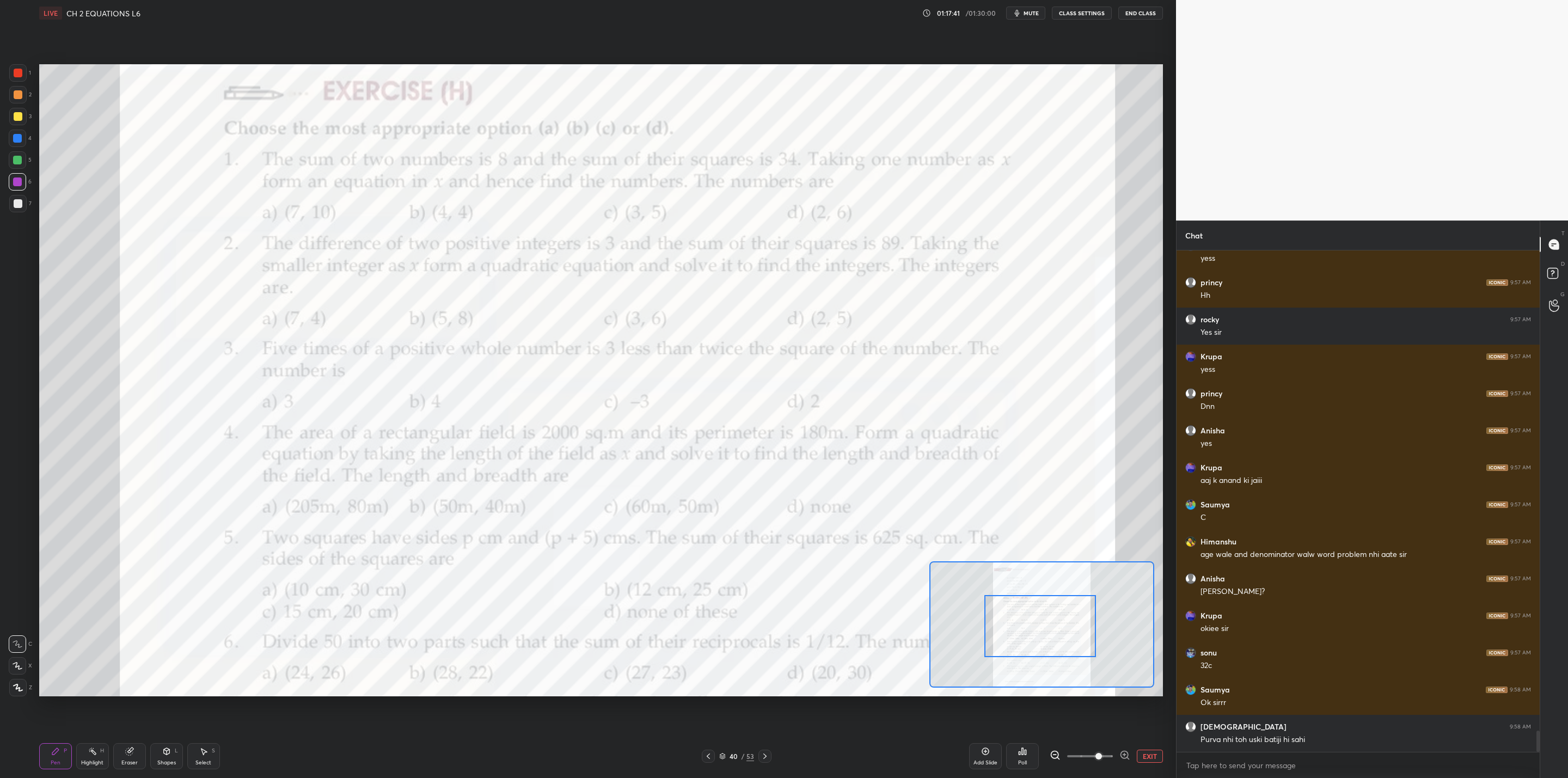
click at [807, 624] on div at bounding box center [1040, 626] width 111 height 62
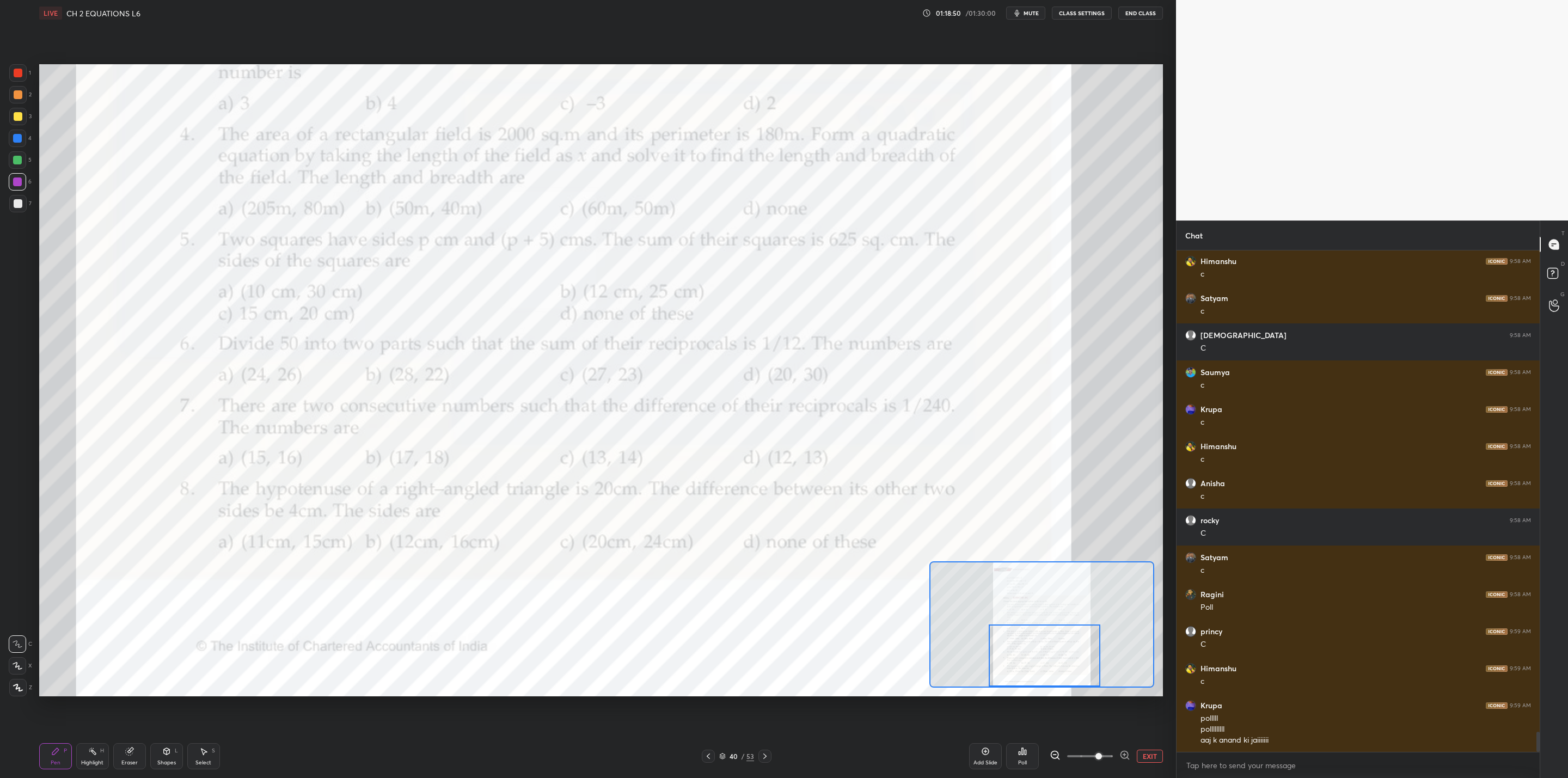
scroll to position [12010, 0]
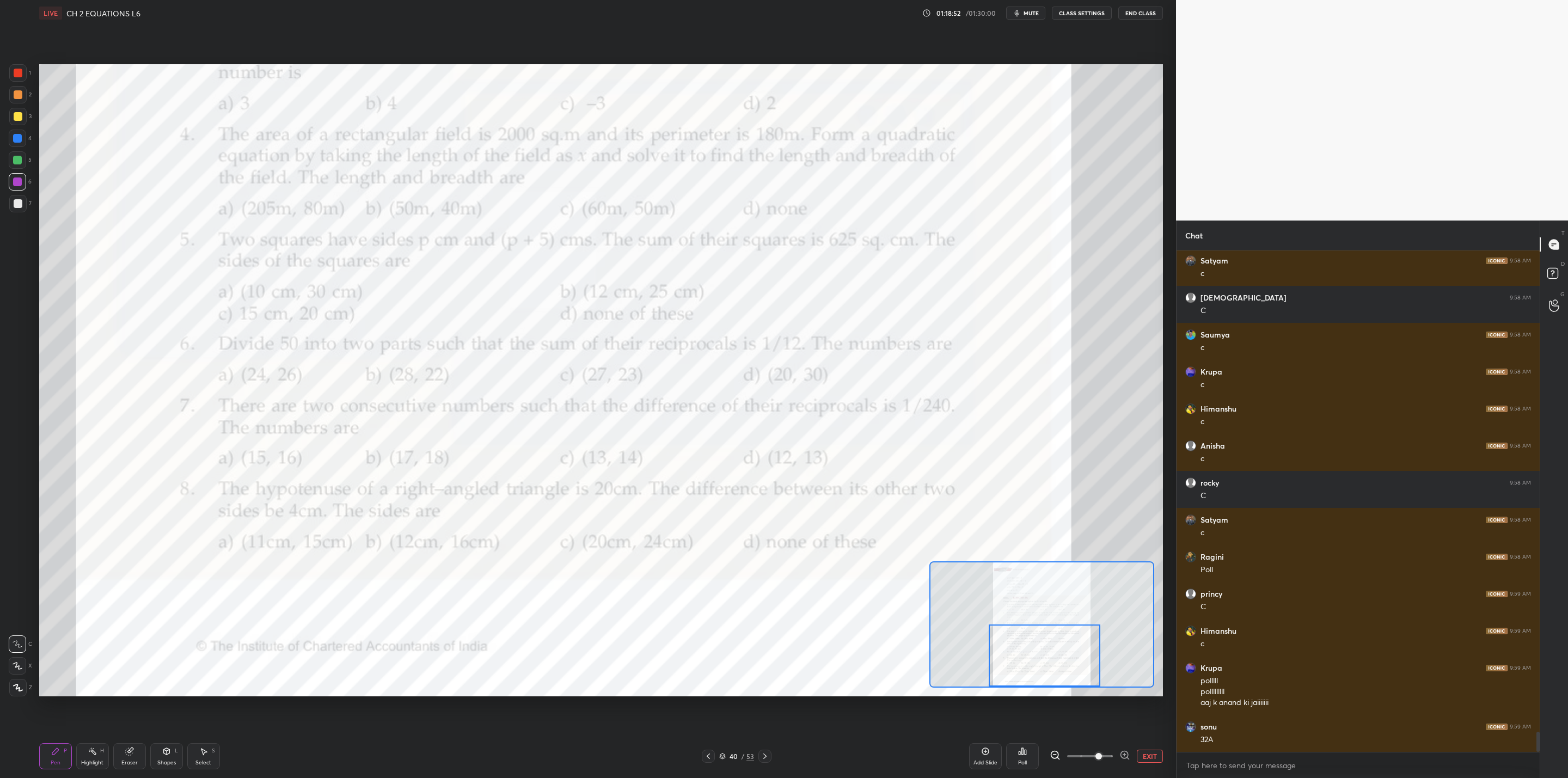
drag, startPoint x: 1016, startPoint y: 629, endPoint x: 1021, endPoint y: 657, distance: 28.4
click at [807, 624] on div at bounding box center [1044, 656] width 111 height 62
click at [765, 624] on icon at bounding box center [765, 756] width 9 height 9
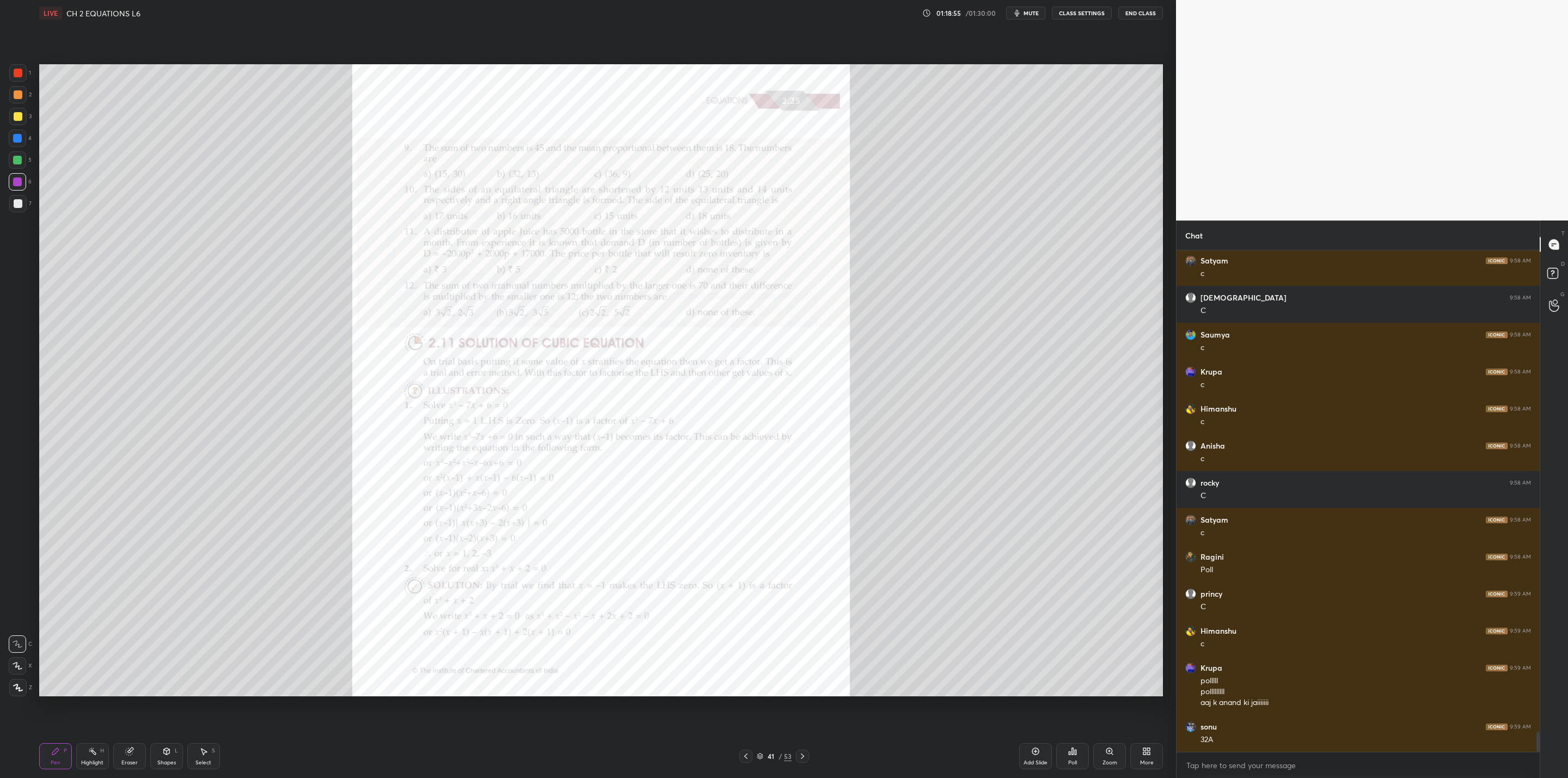
click at [746, 624] on icon at bounding box center [746, 756] width 3 height 5
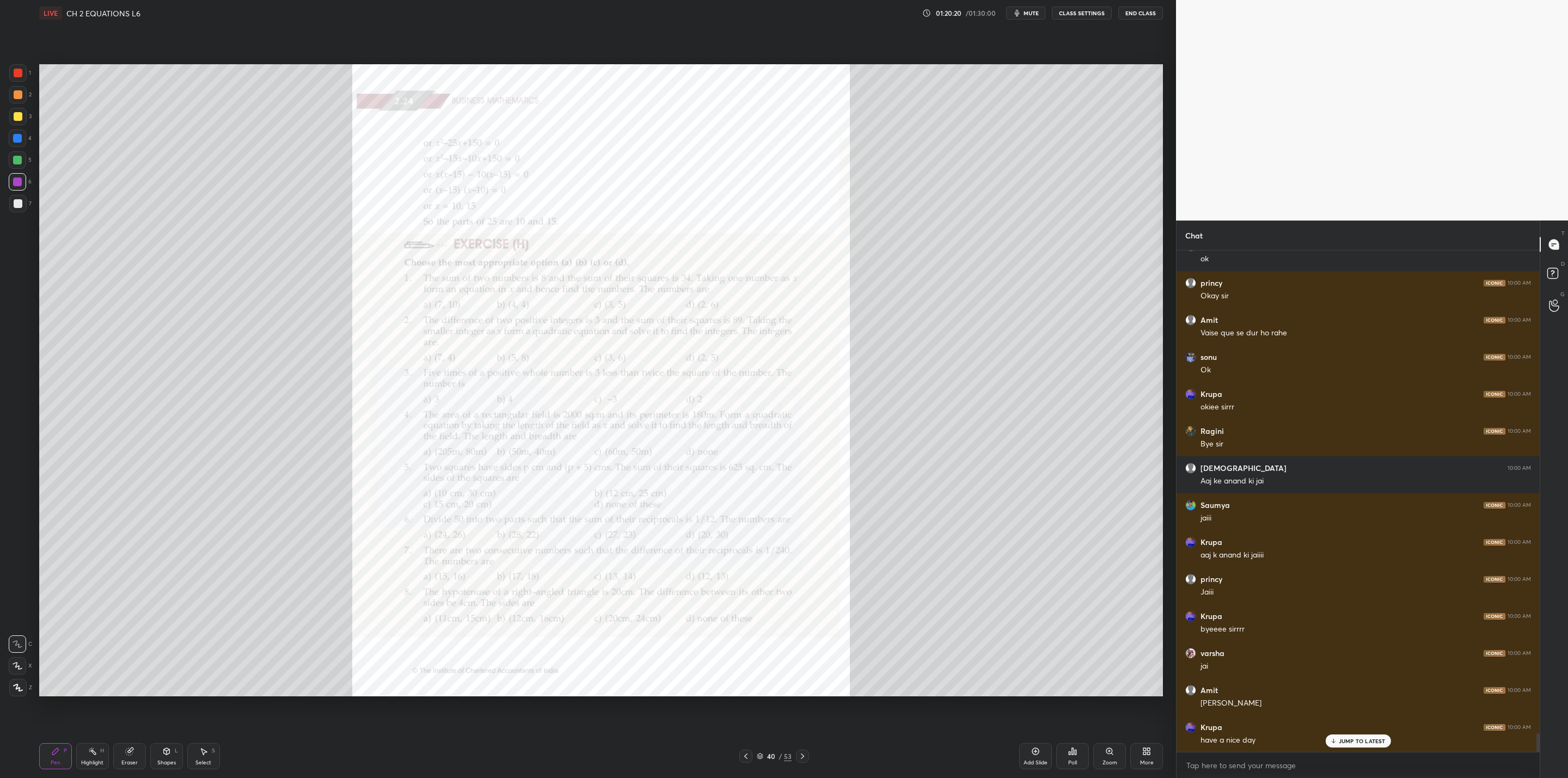
scroll to position [13216, 0]
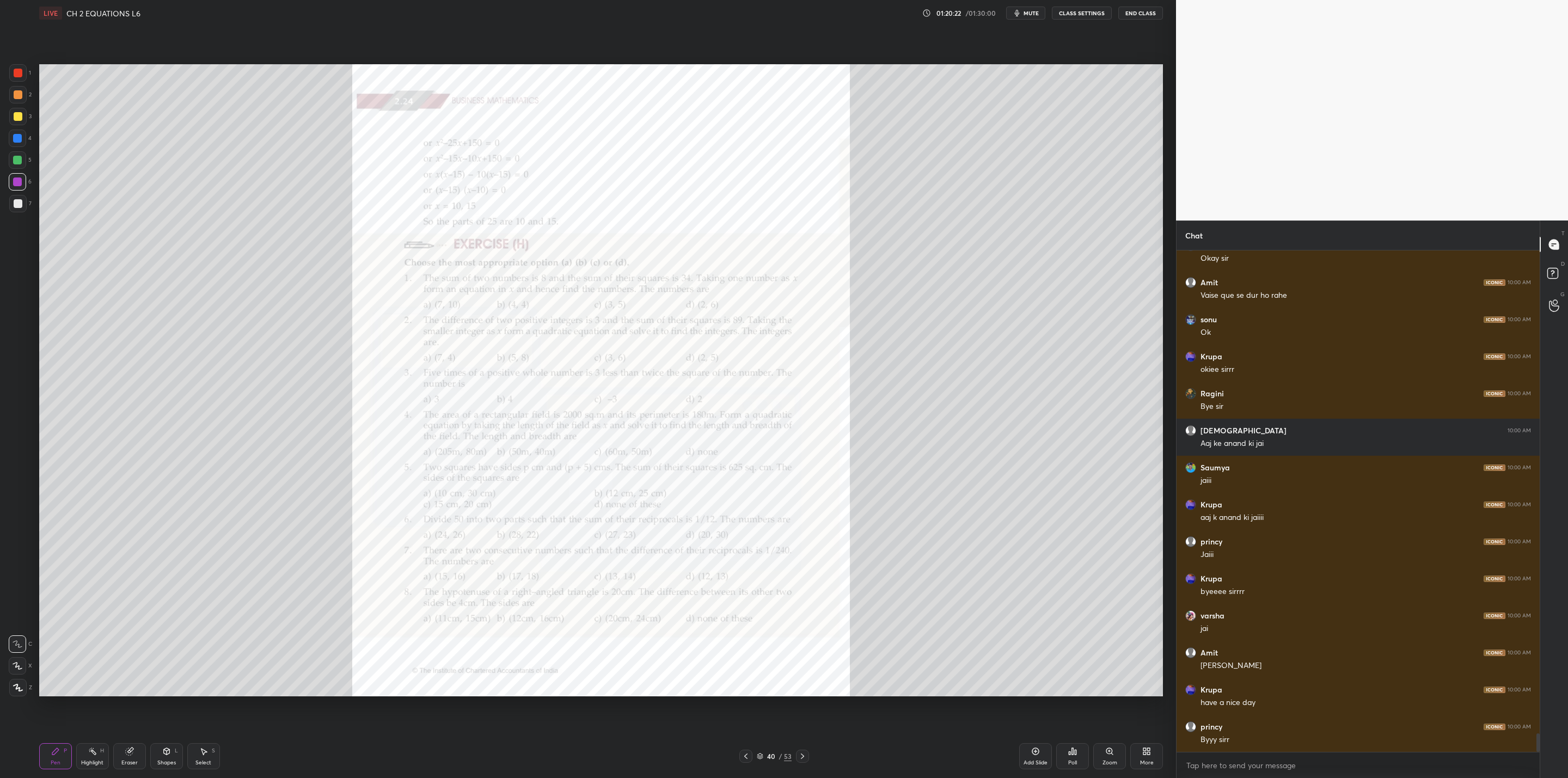
click at [807, 12] on button "End Class" at bounding box center [1140, 13] width 44 height 13
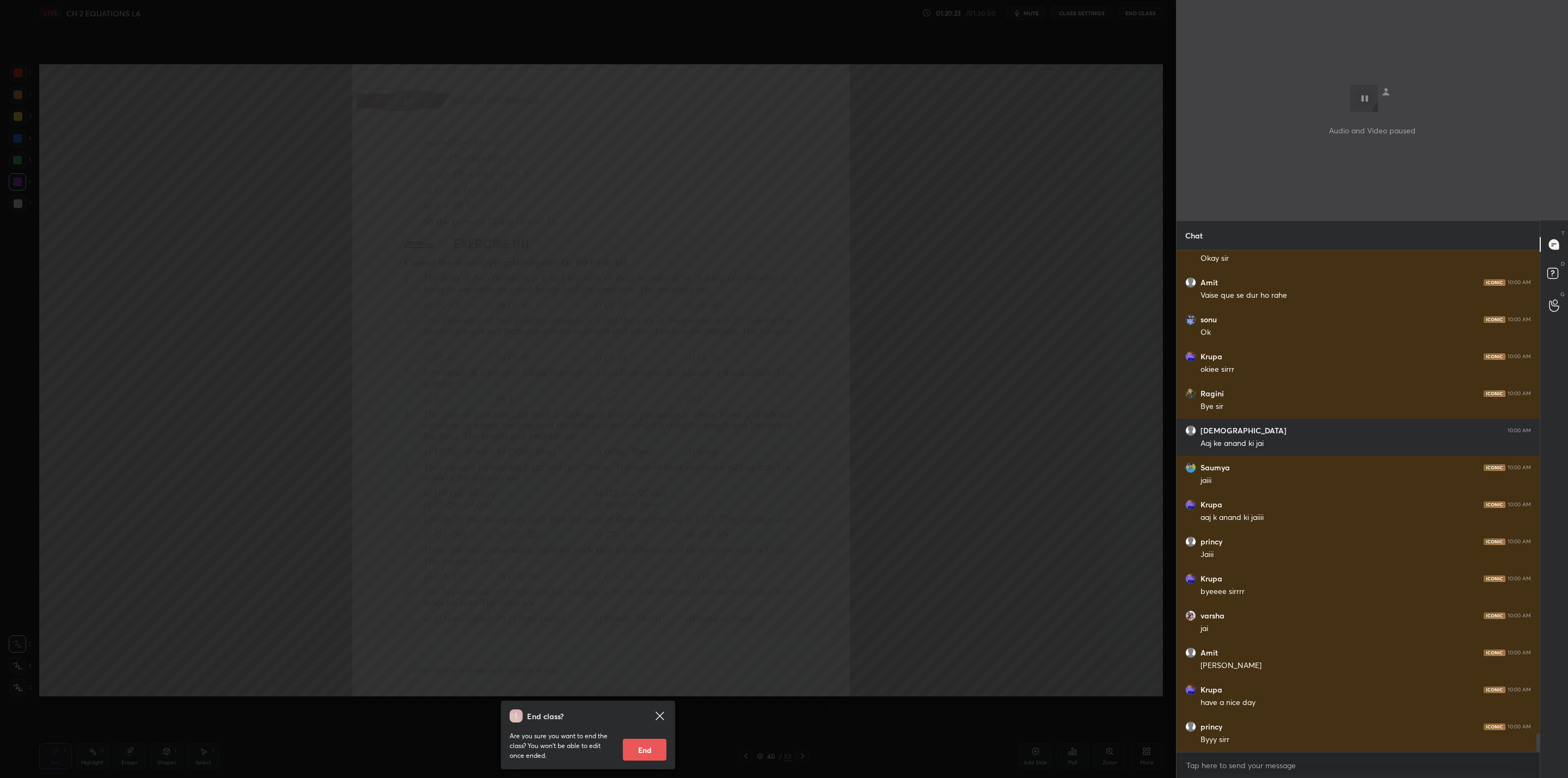
drag, startPoint x: 654, startPoint y: 748, endPoint x: 658, endPoint y: 744, distance: 5.7
click at [653, 624] on button "End" at bounding box center [645, 750] width 44 height 22
type textarea "x"
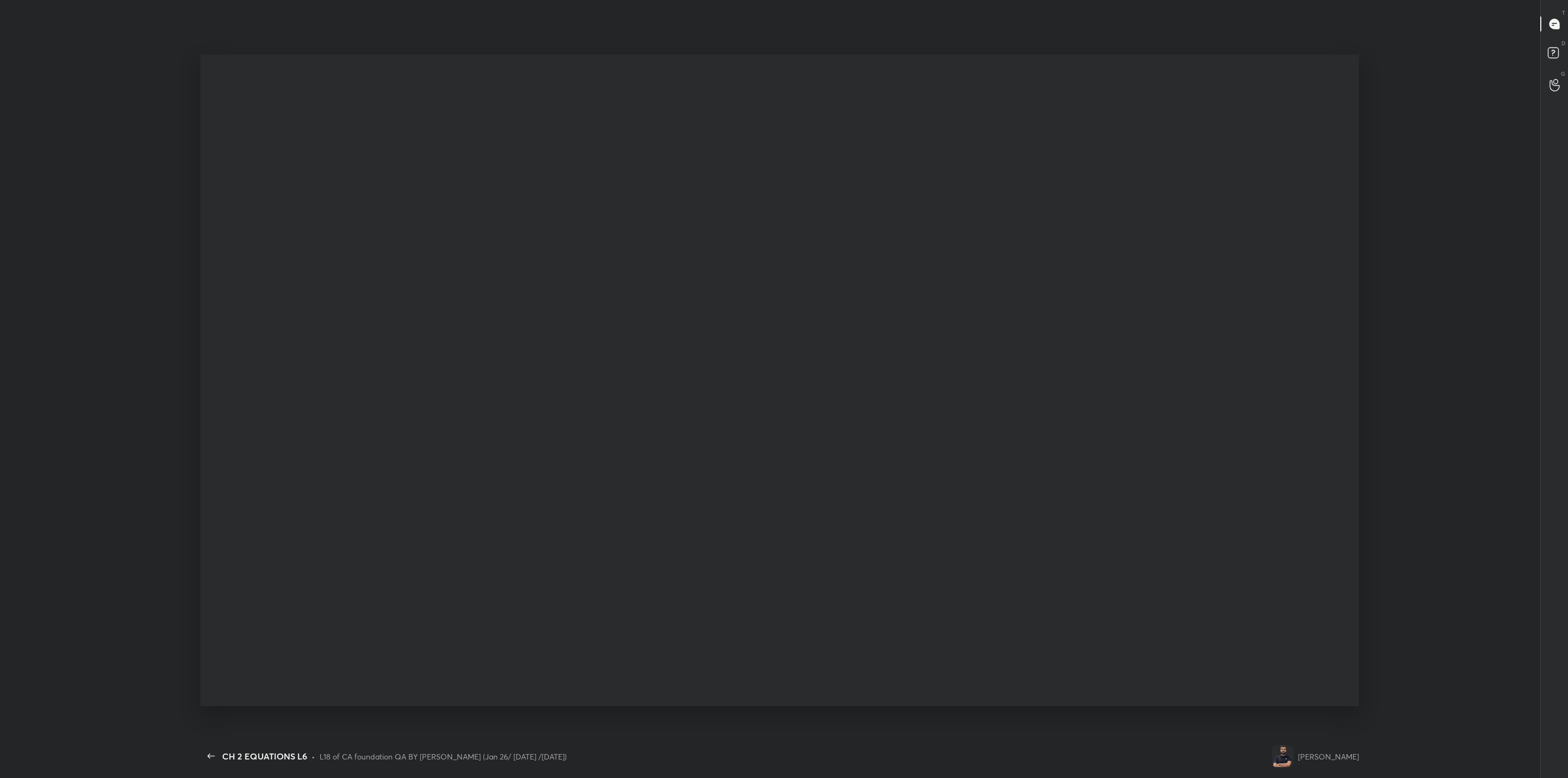
scroll to position [0, 0]
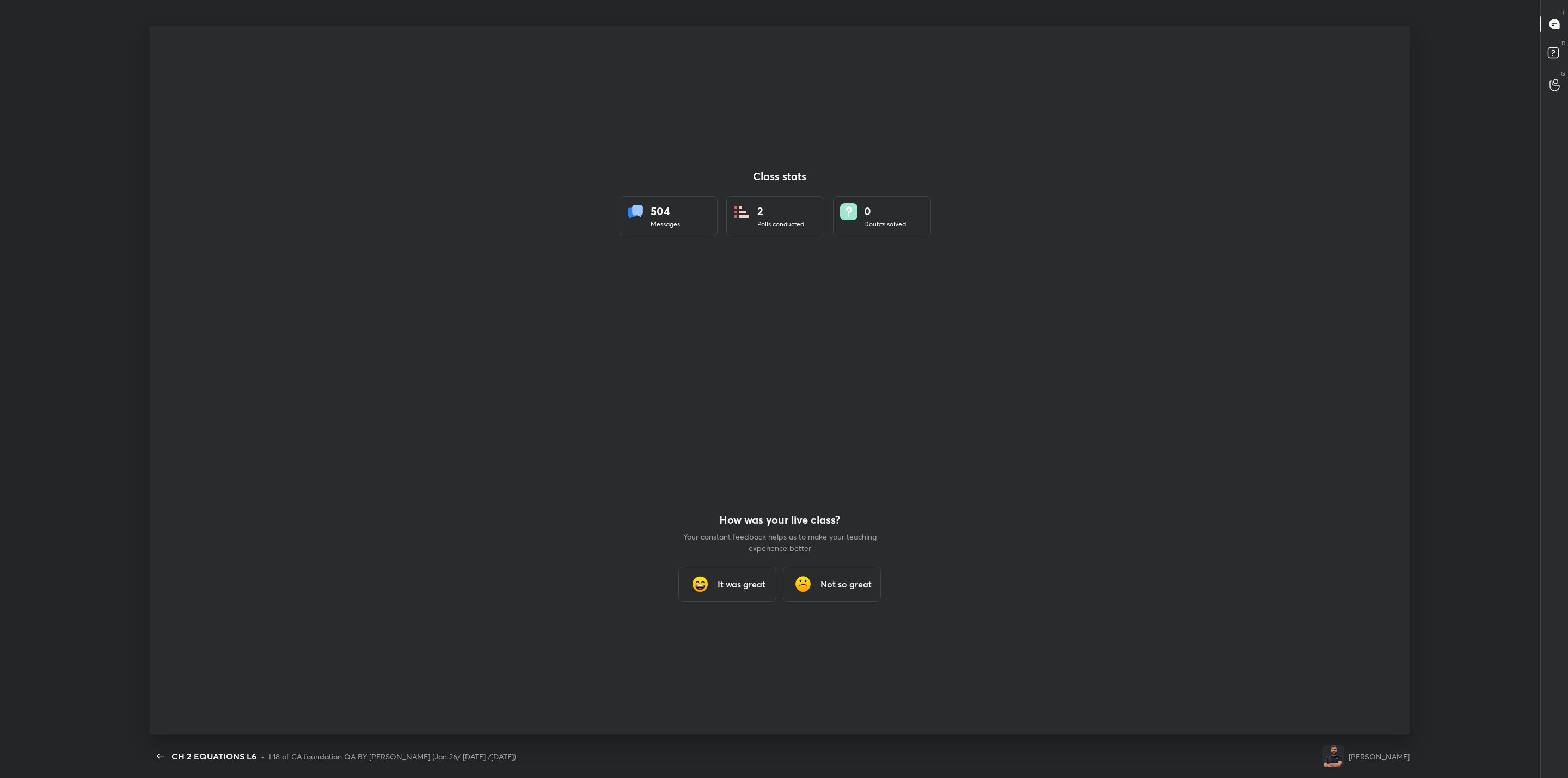
click at [729, 585] on h3 "It was great" at bounding box center [741, 584] width 48 height 13
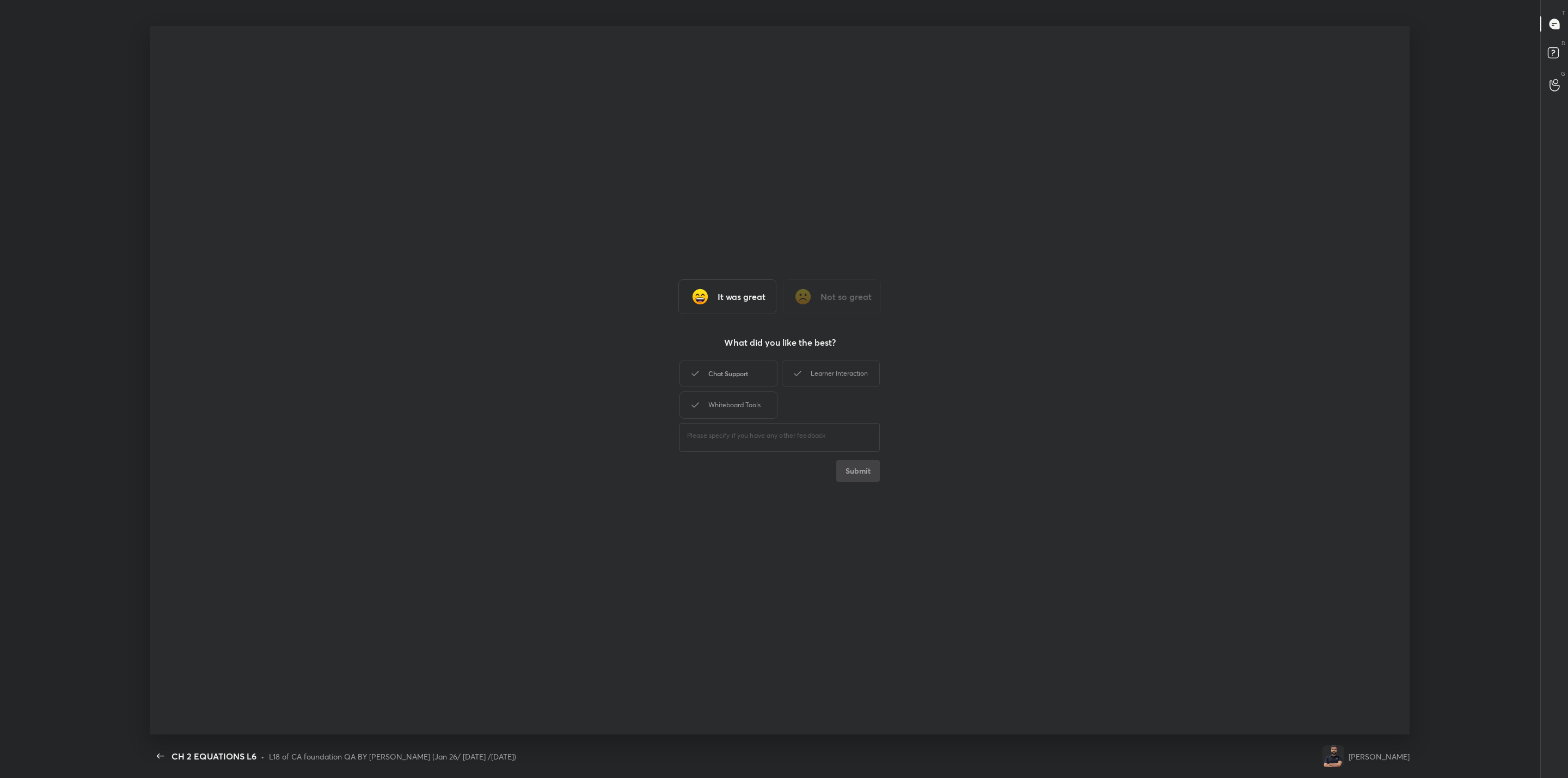
click at [735, 371] on div "Chat Support" at bounding box center [728, 373] width 98 height 27
click at [807, 368] on div "Learner Interaction" at bounding box center [830, 373] width 98 height 27
click at [749, 401] on div "Whiteboard Tools" at bounding box center [728, 405] width 98 height 27
click at [807, 469] on button "Submit" at bounding box center [858, 471] width 44 height 22
